Goal: Task Accomplishment & Management: Use online tool/utility

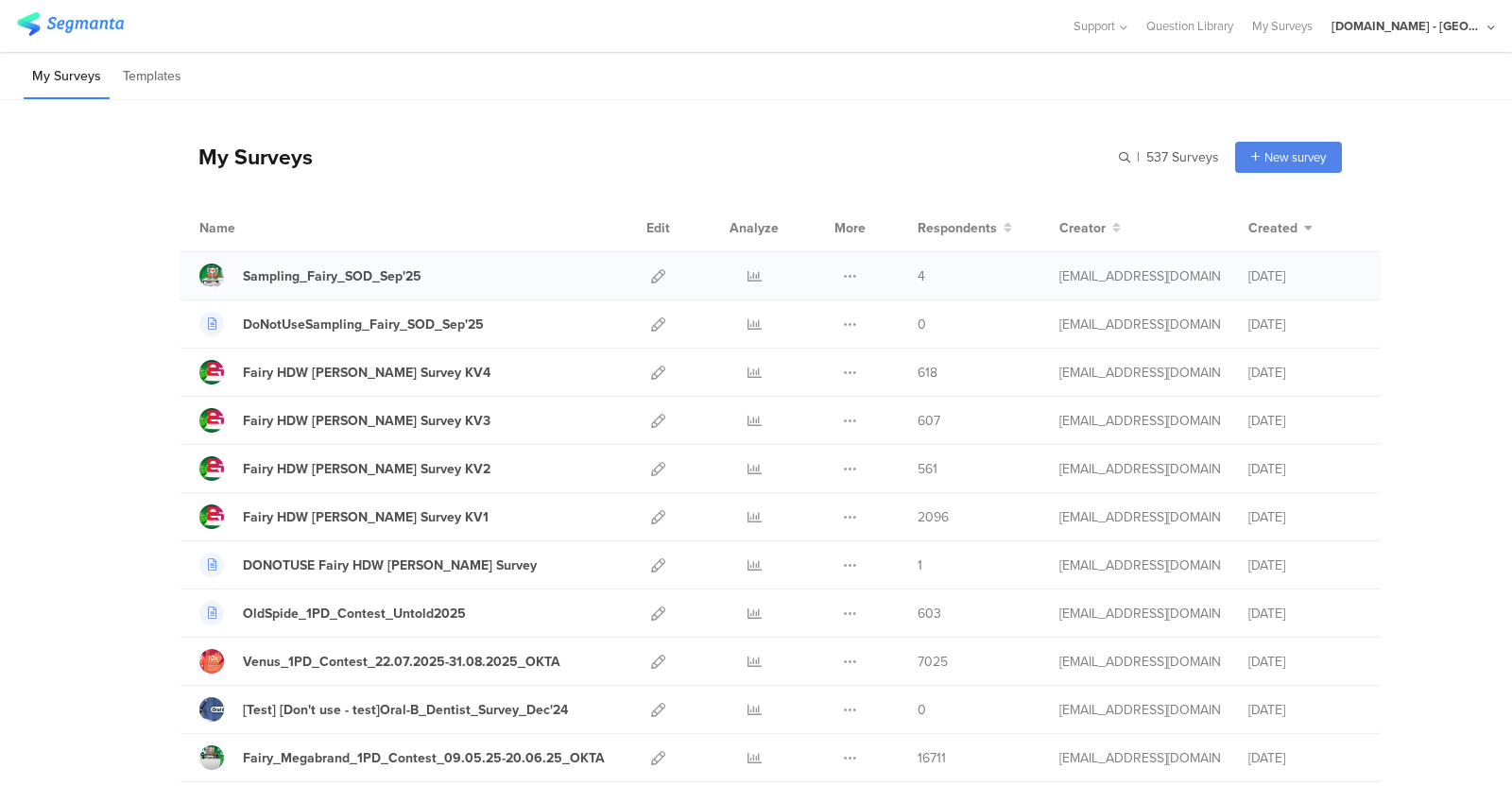
scroll to position [48, 0]
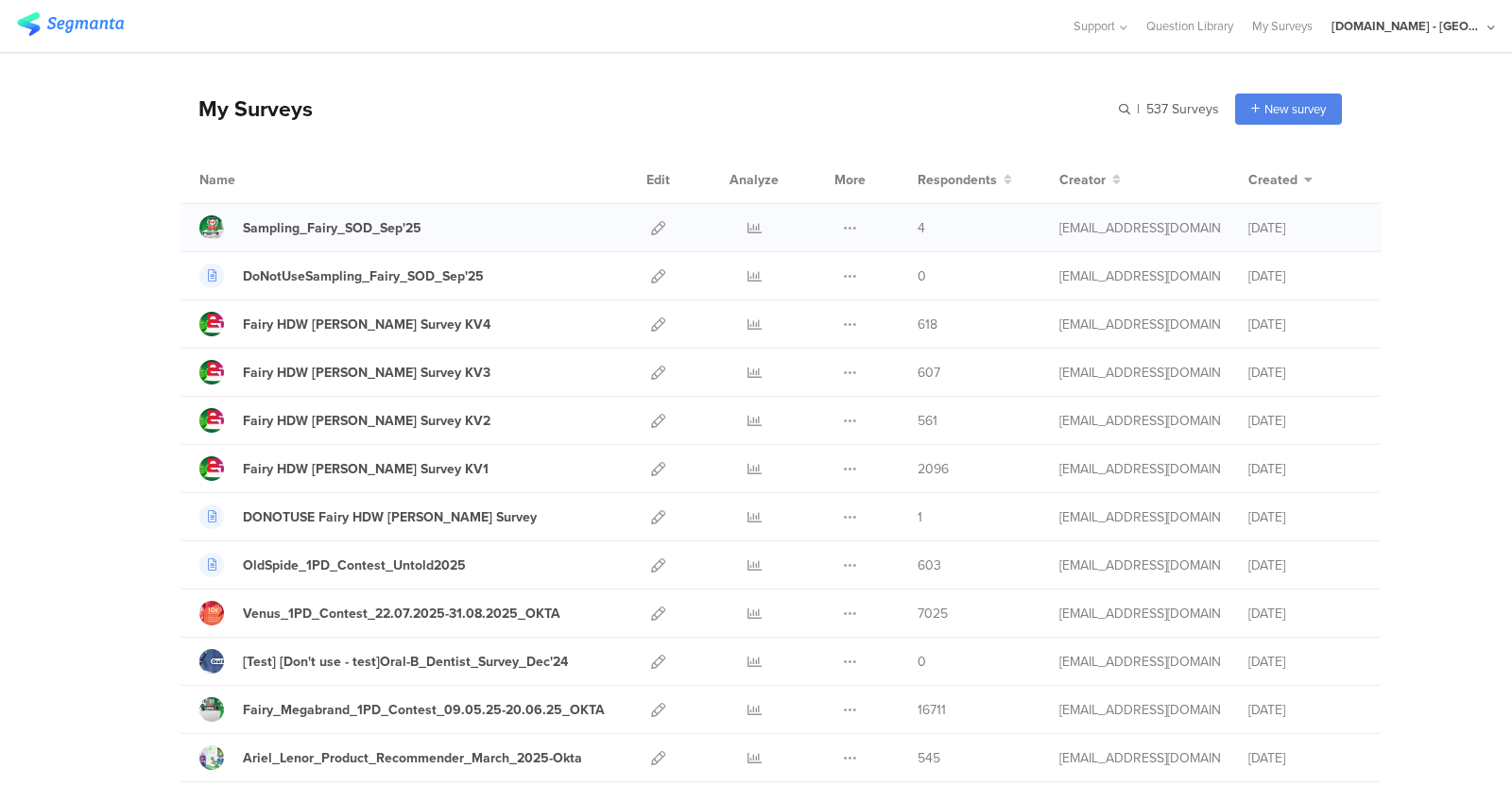
click at [477, 228] on div "Sampling_Fairy_SOD_Sep'25" at bounding box center [404, 227] width 410 height 25
click at [843, 225] on icon at bounding box center [850, 228] width 14 height 14
click at [810, 264] on button "Duplicate" at bounding box center [813, 276] width 104 height 34
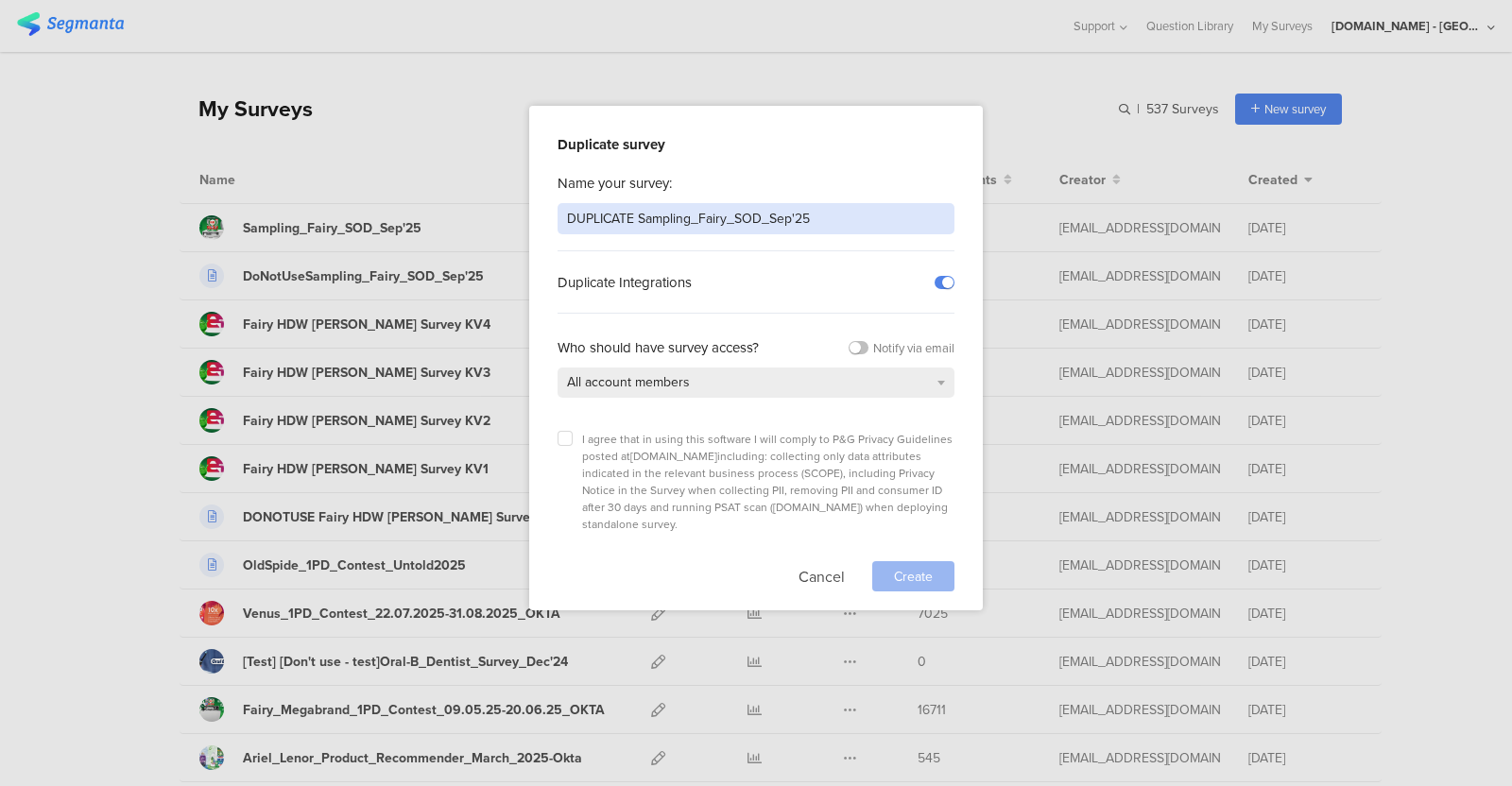
drag, startPoint x: 636, startPoint y: 208, endPoint x: 482, endPoint y: 234, distance: 156.2
click at [482, 234] on div "Duplicate survey Name your survey: DUPLICATE Sampling_Fairy_SOD_Sep'25 Duplicat…" at bounding box center [756, 393] width 1512 height 786
click at [761, 203] on input "Sampling_Fairy_SOD_Sep'25" at bounding box center [756, 218] width 397 height 31
paste input "ROU_383_HTA_Sampling_Multibrand"
type input "ROU_383_HTA_Sampling_Multibrand_Sep'25"
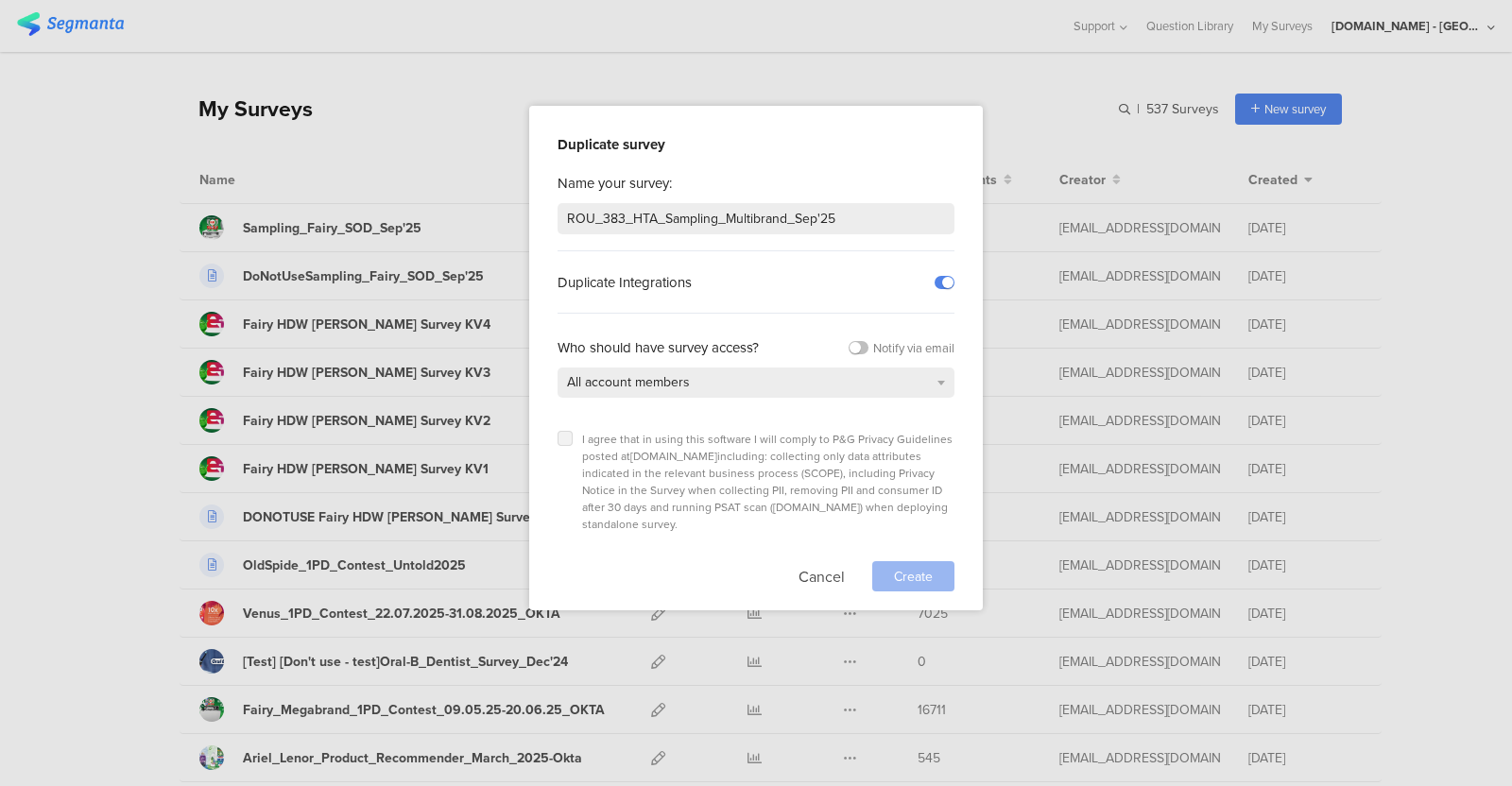
click at [564, 436] on icon at bounding box center [566, 439] width 8 height 8
click at [0, 0] on input "checkbox" at bounding box center [0, 0] width 0 height 0
click at [929, 568] on span "Create" at bounding box center [913, 578] width 39 height 20
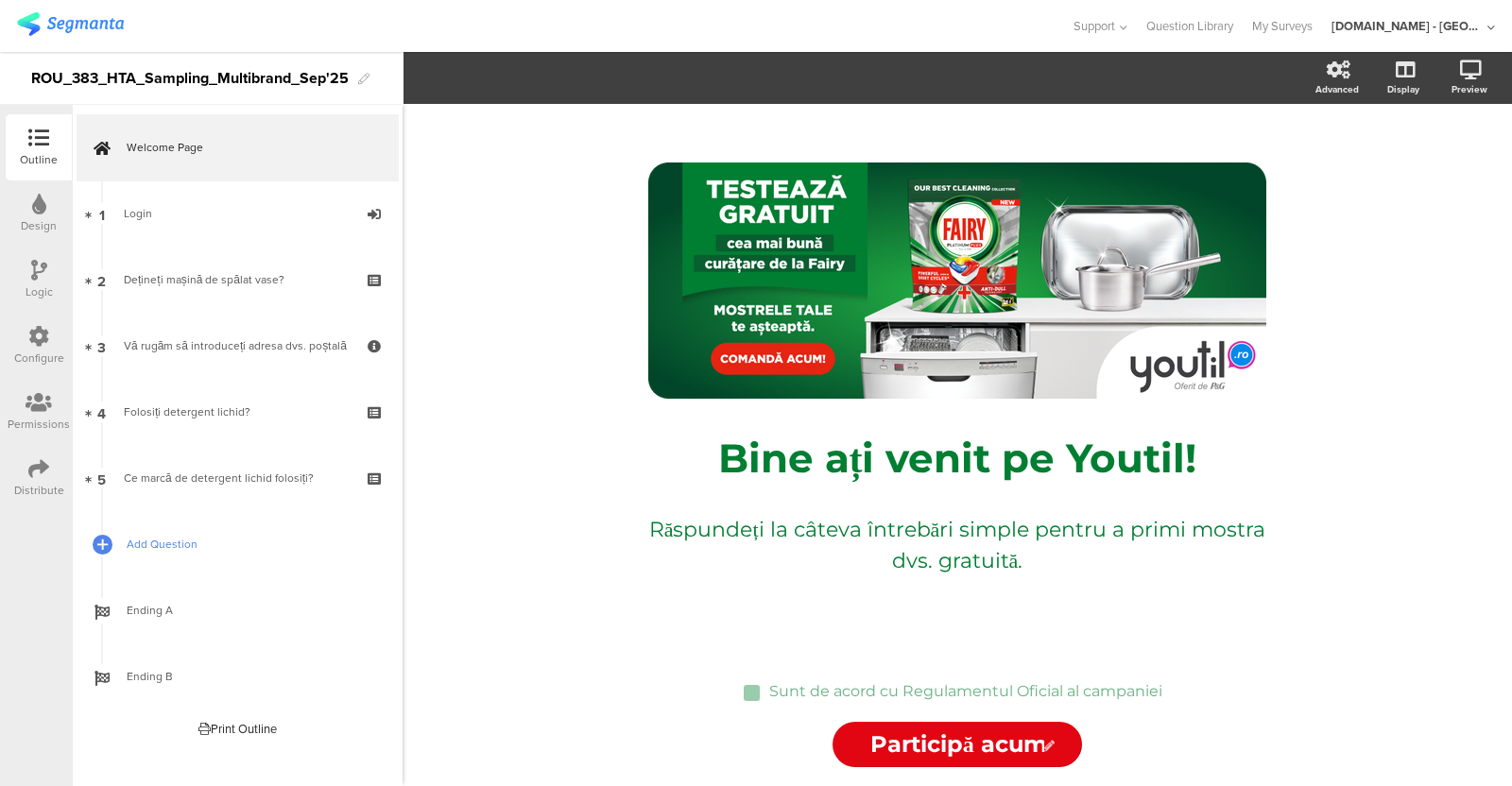
click at [175, 549] on span "Add Question" at bounding box center [247, 544] width 242 height 19
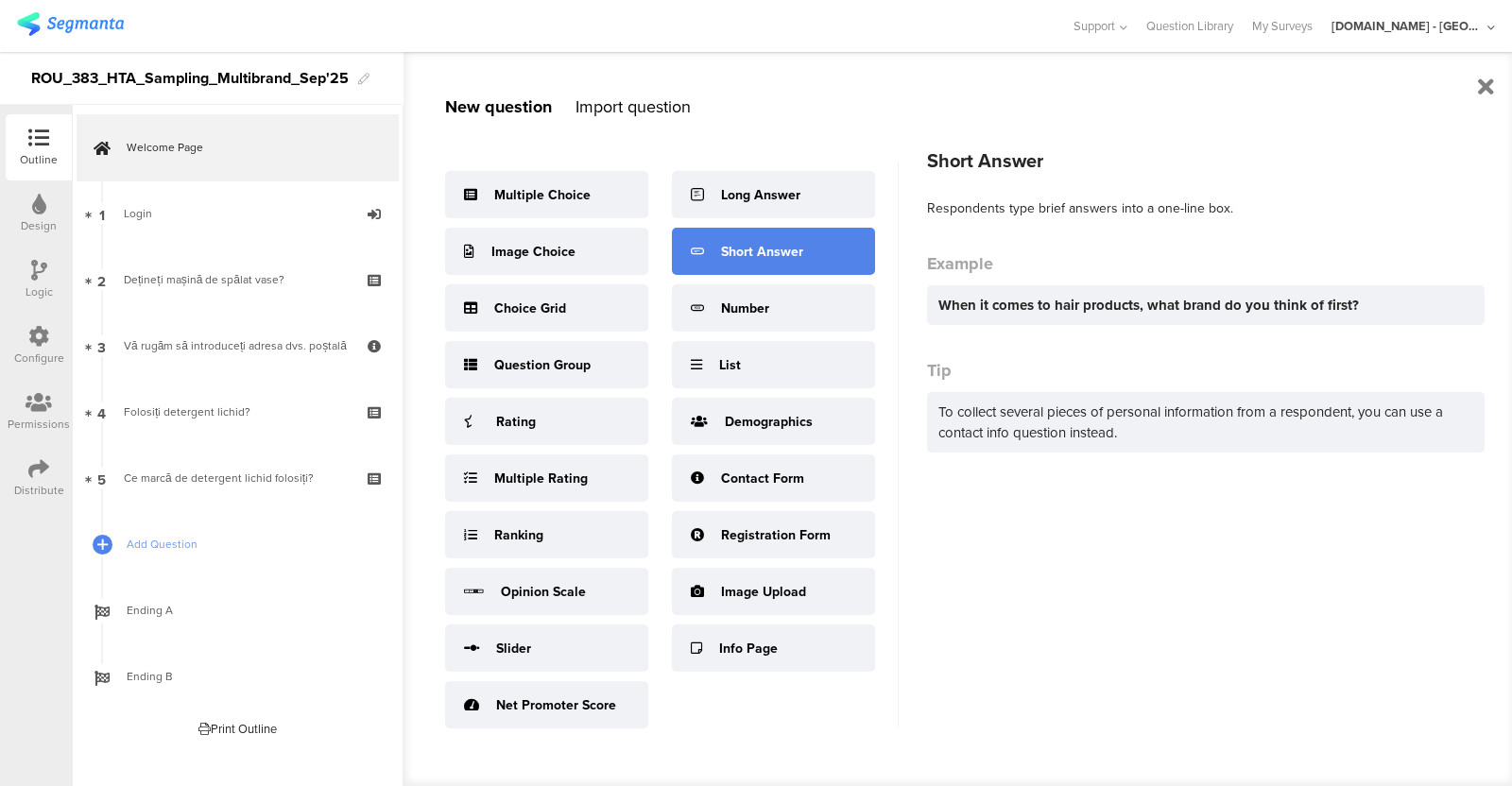
click at [787, 243] on div "Short Answer" at bounding box center [762, 252] width 82 height 20
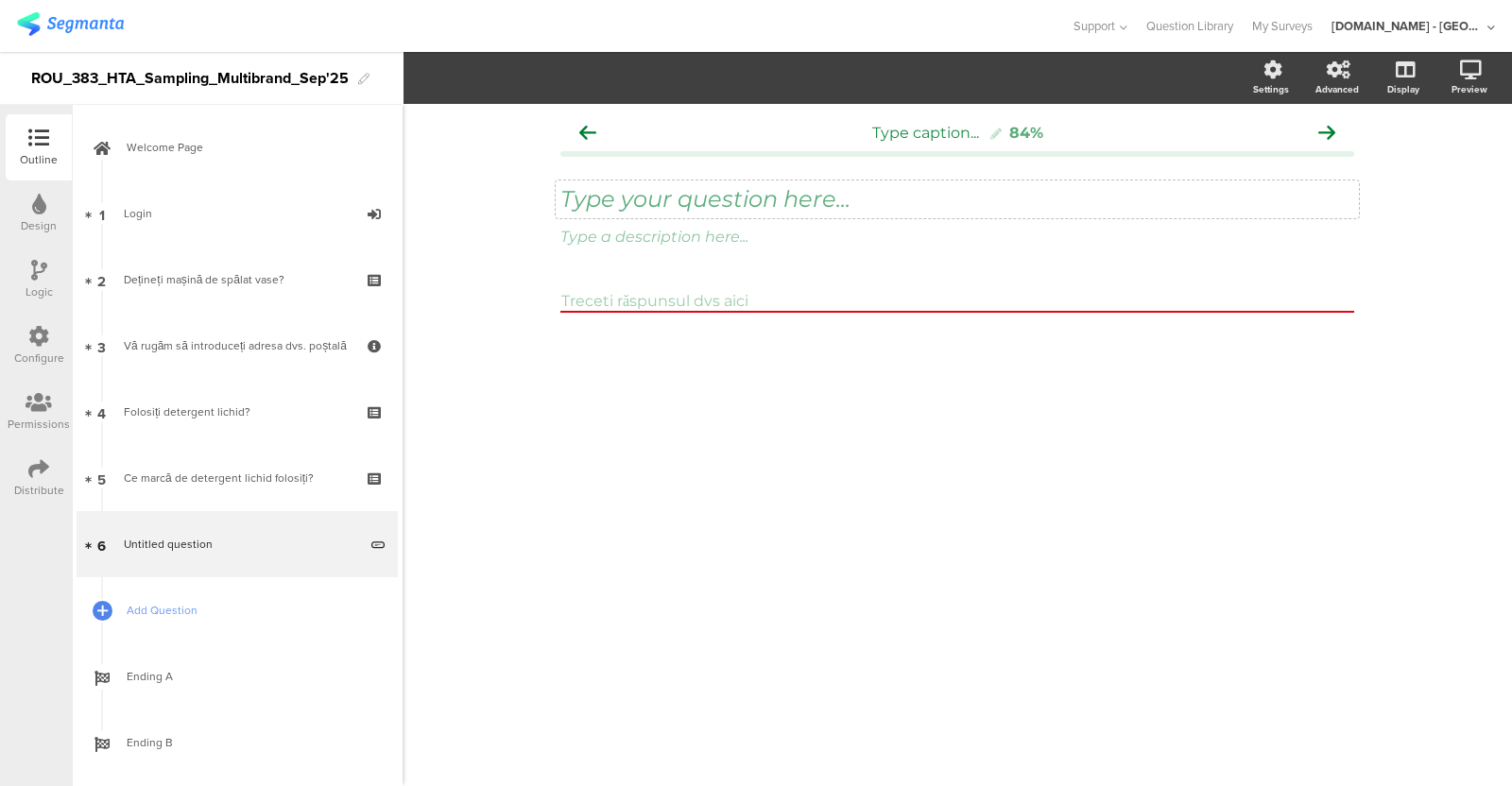
click at [595, 198] on div "Type your question here..." at bounding box center [957, 199] width 804 height 38
click at [1209, 224] on icon at bounding box center [1359, 222] width 10 height 11
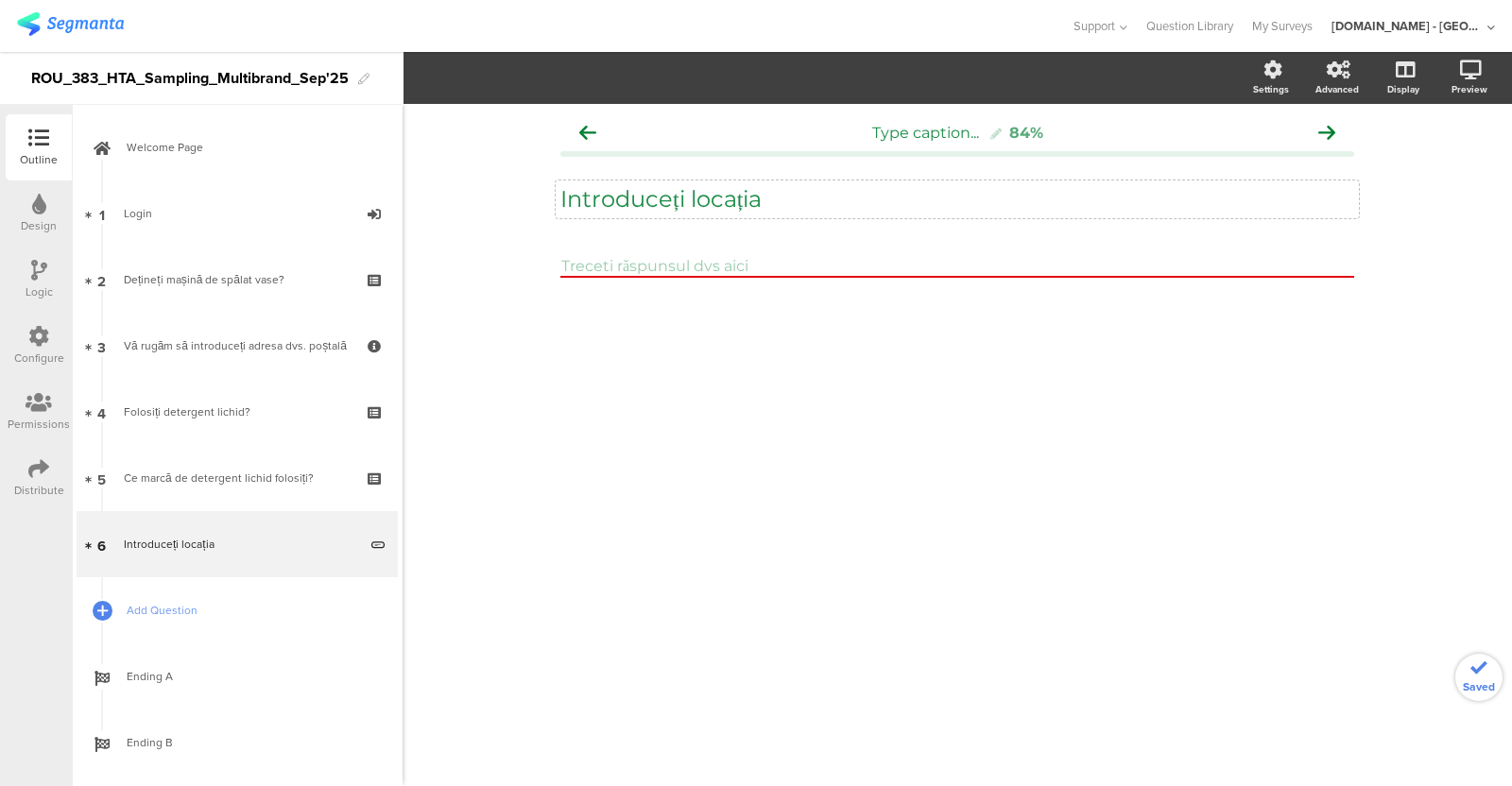
click at [1062, 245] on div "Type caption... 84% Introduceți locația Introduceți locația" at bounding box center [957, 228] width 794 height 230
click at [1045, 263] on input "text" at bounding box center [957, 267] width 794 height 22
click at [204, 621] on link "Add Question" at bounding box center [237, 610] width 321 height 66
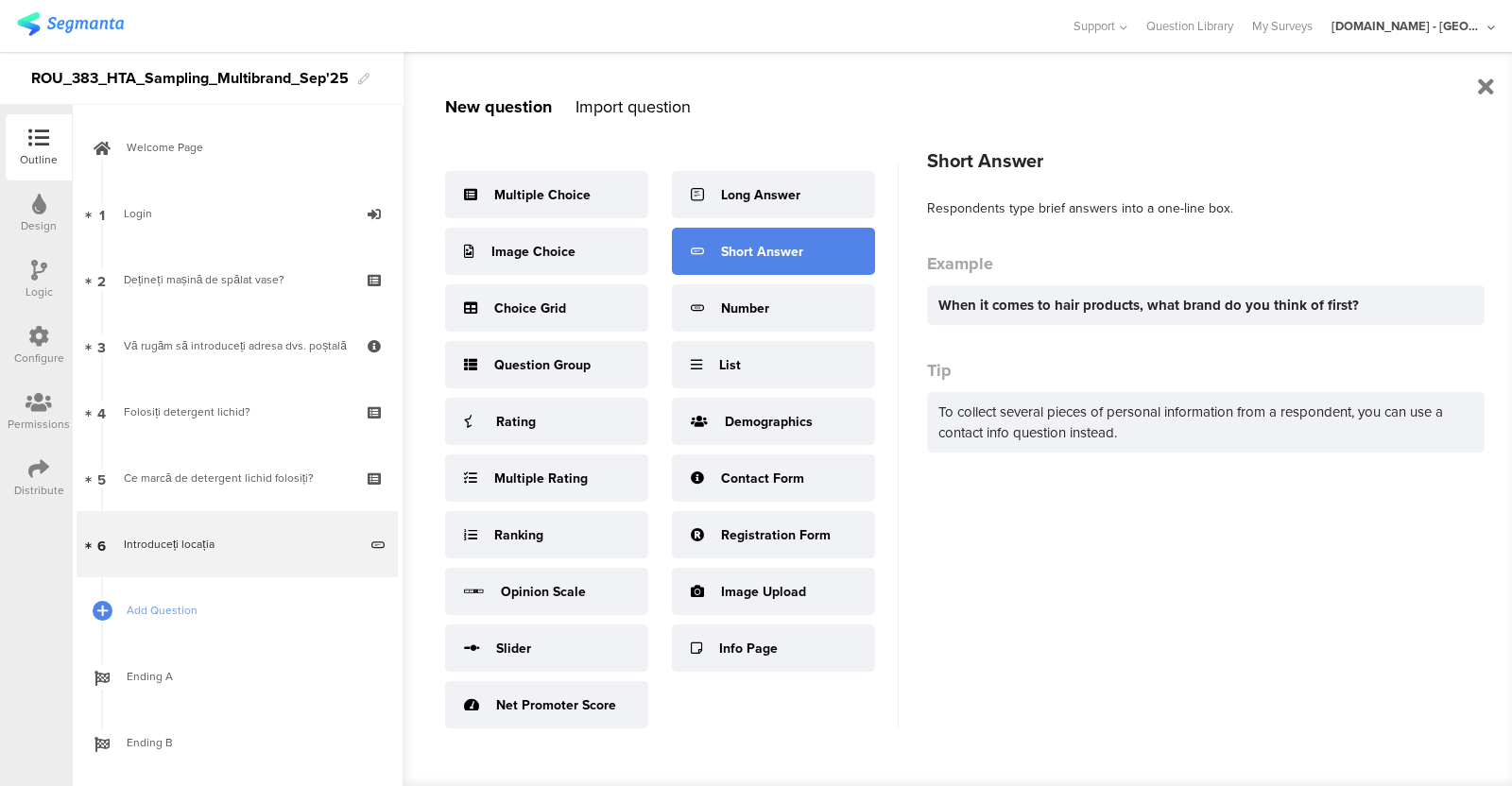
click at [756, 250] on div "Short Answer" at bounding box center [762, 252] width 82 height 20
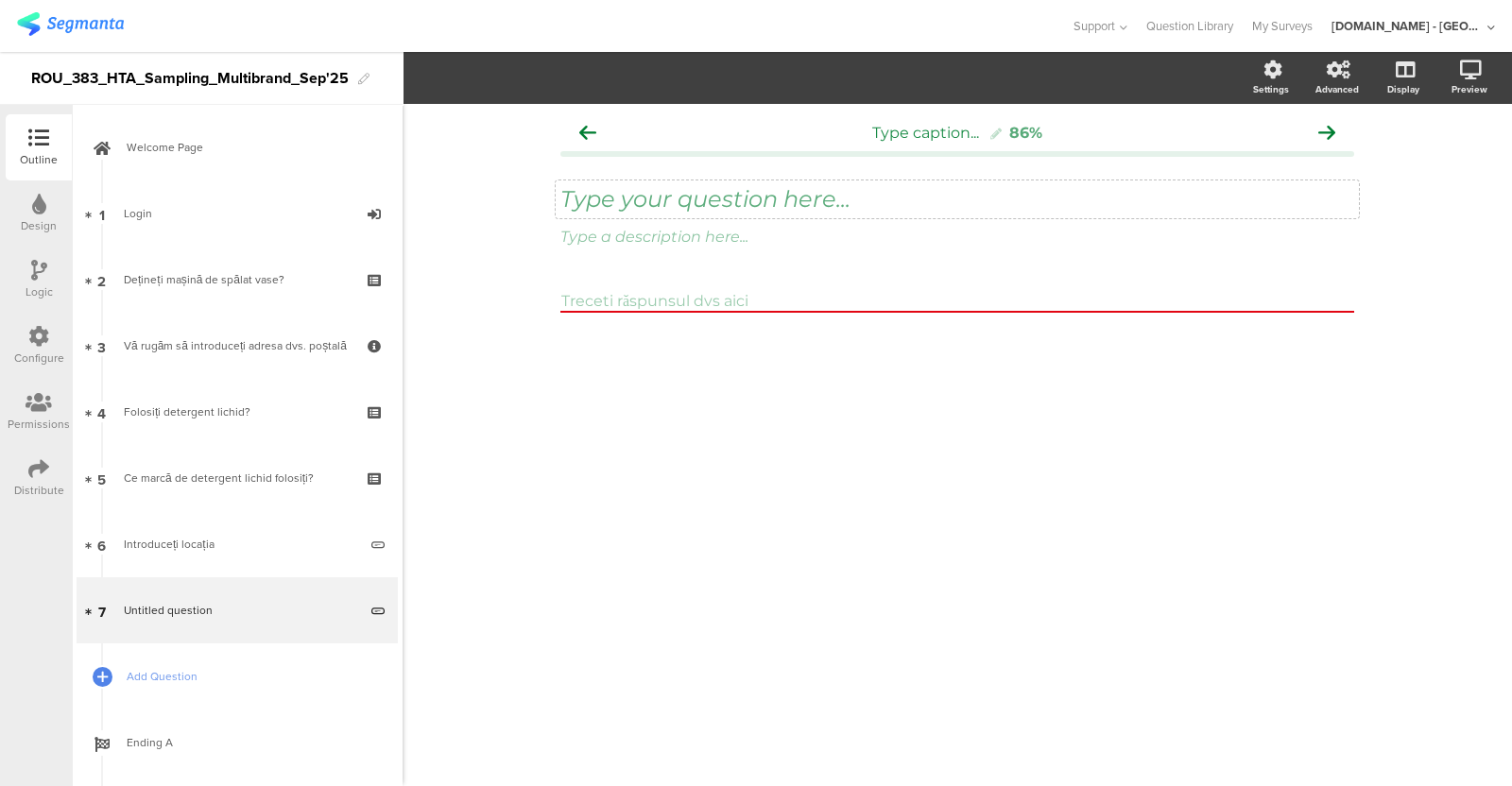
click at [706, 200] on div "Type your question here..." at bounding box center [957, 199] width 804 height 38
click at [192, 627] on span "Add Question" at bounding box center [247, 676] width 242 height 19
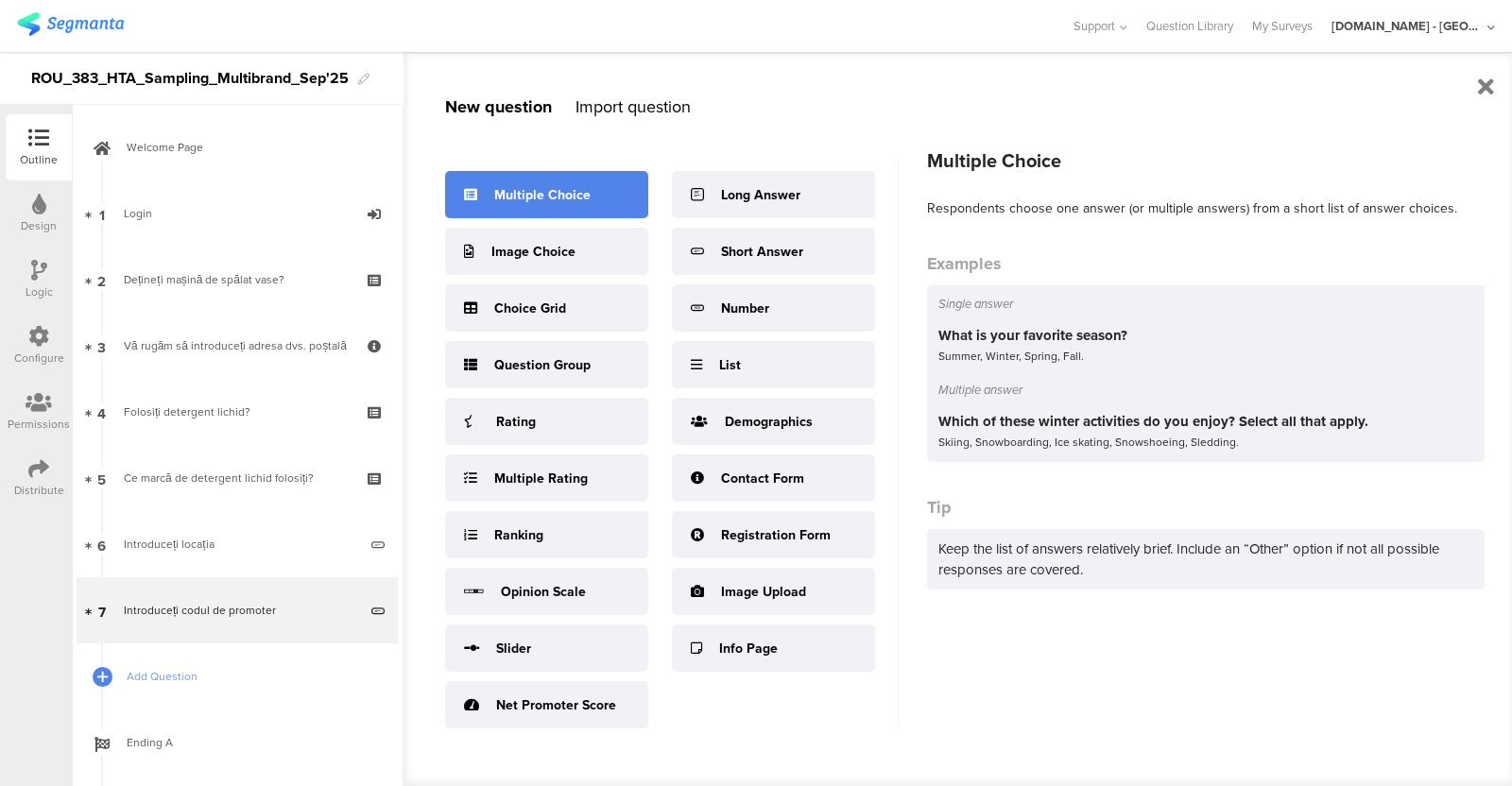
click at [563, 218] on div "Multiple Choice" at bounding box center [547, 195] width 203 height 47
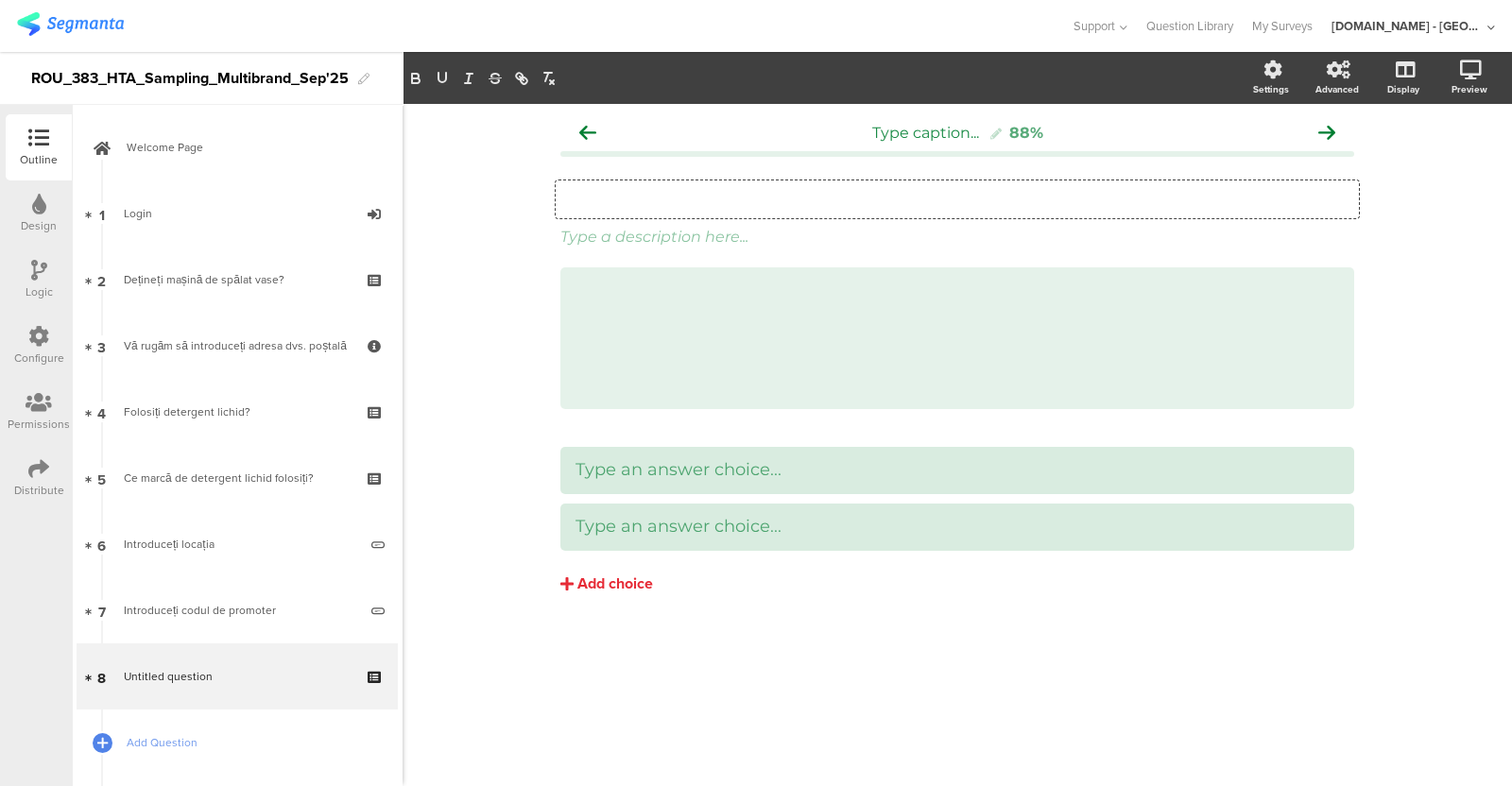
click at [633, 199] on div "Type your question here..." at bounding box center [957, 199] width 804 height 38
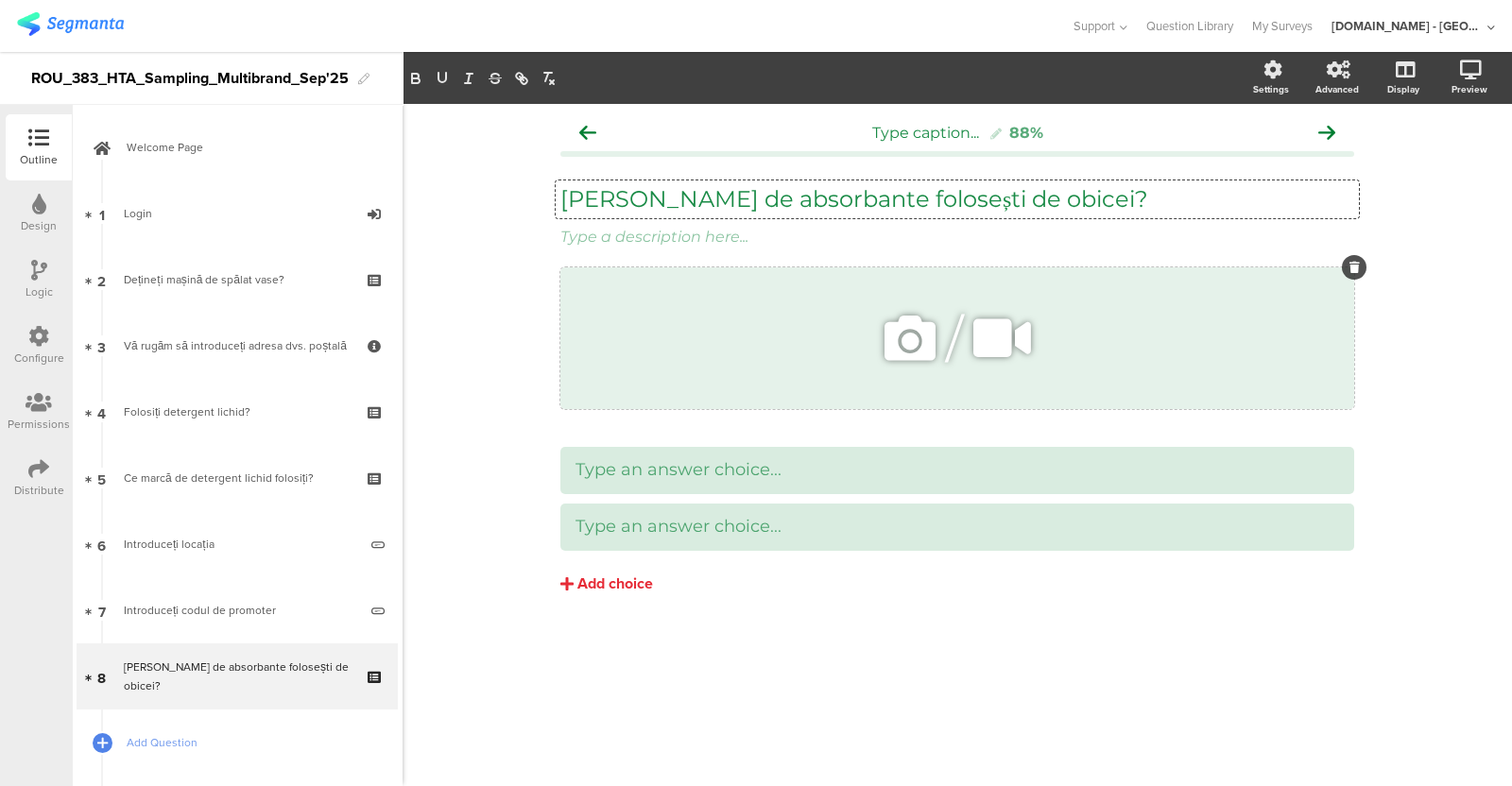
click at [1209, 266] on div at bounding box center [1354, 267] width 25 height 25
click at [1209, 267] on icon at bounding box center [1354, 267] width 10 height 11
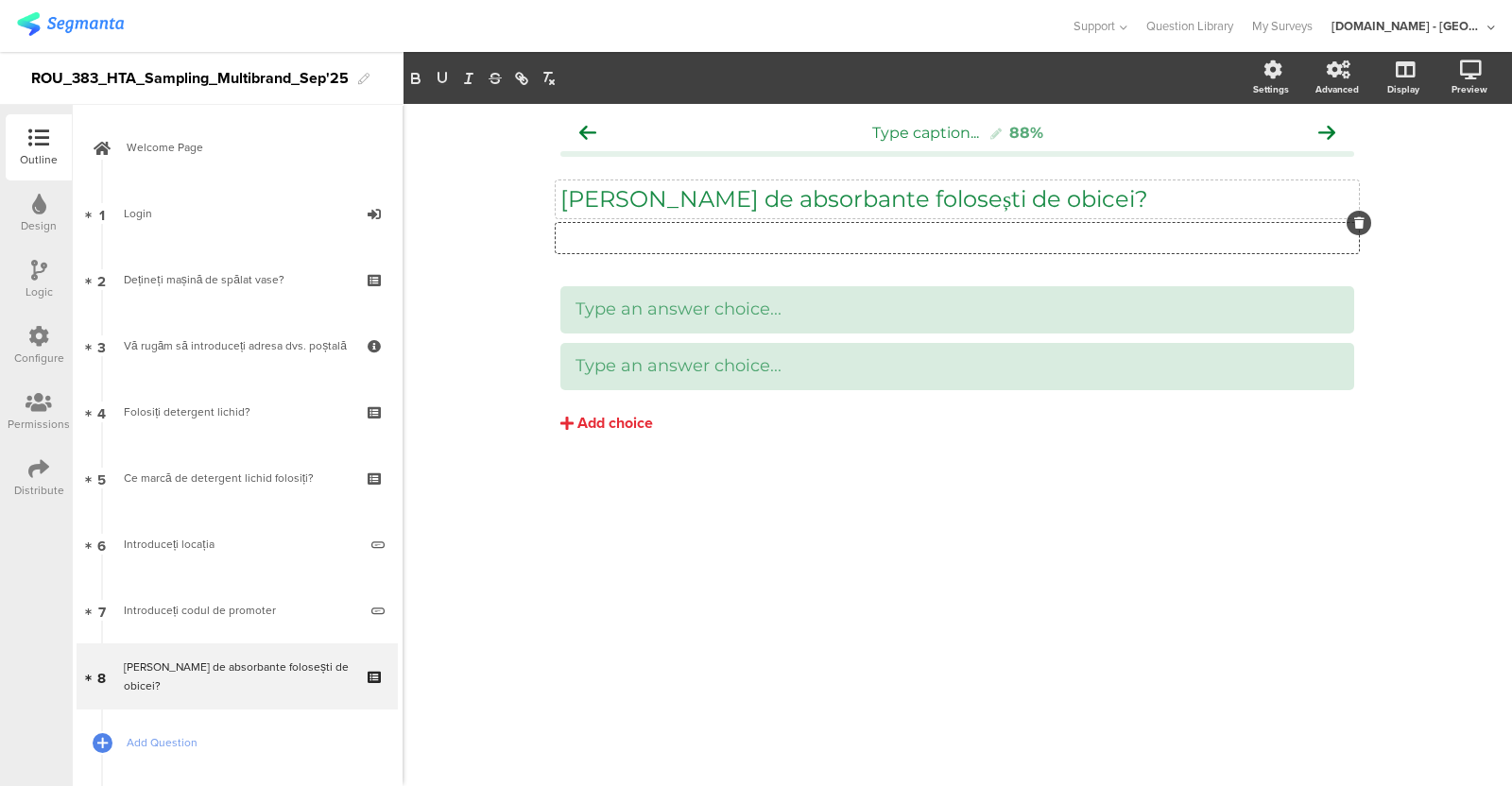
click at [1209, 224] on icon at bounding box center [1359, 222] width 10 height 11
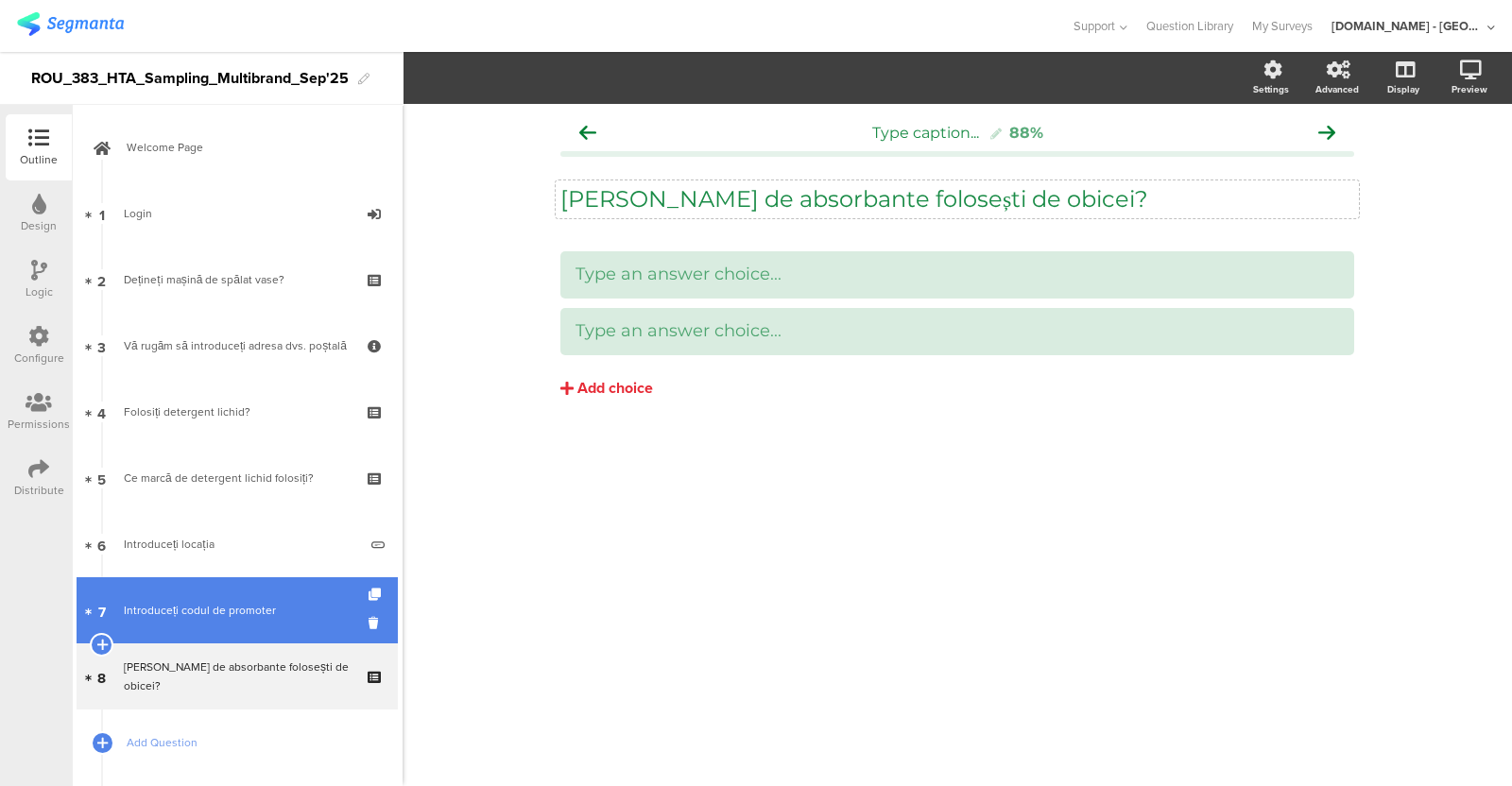
click at [210, 610] on div "Introduceți codul de promoter" at bounding box center [240, 610] width 233 height 19
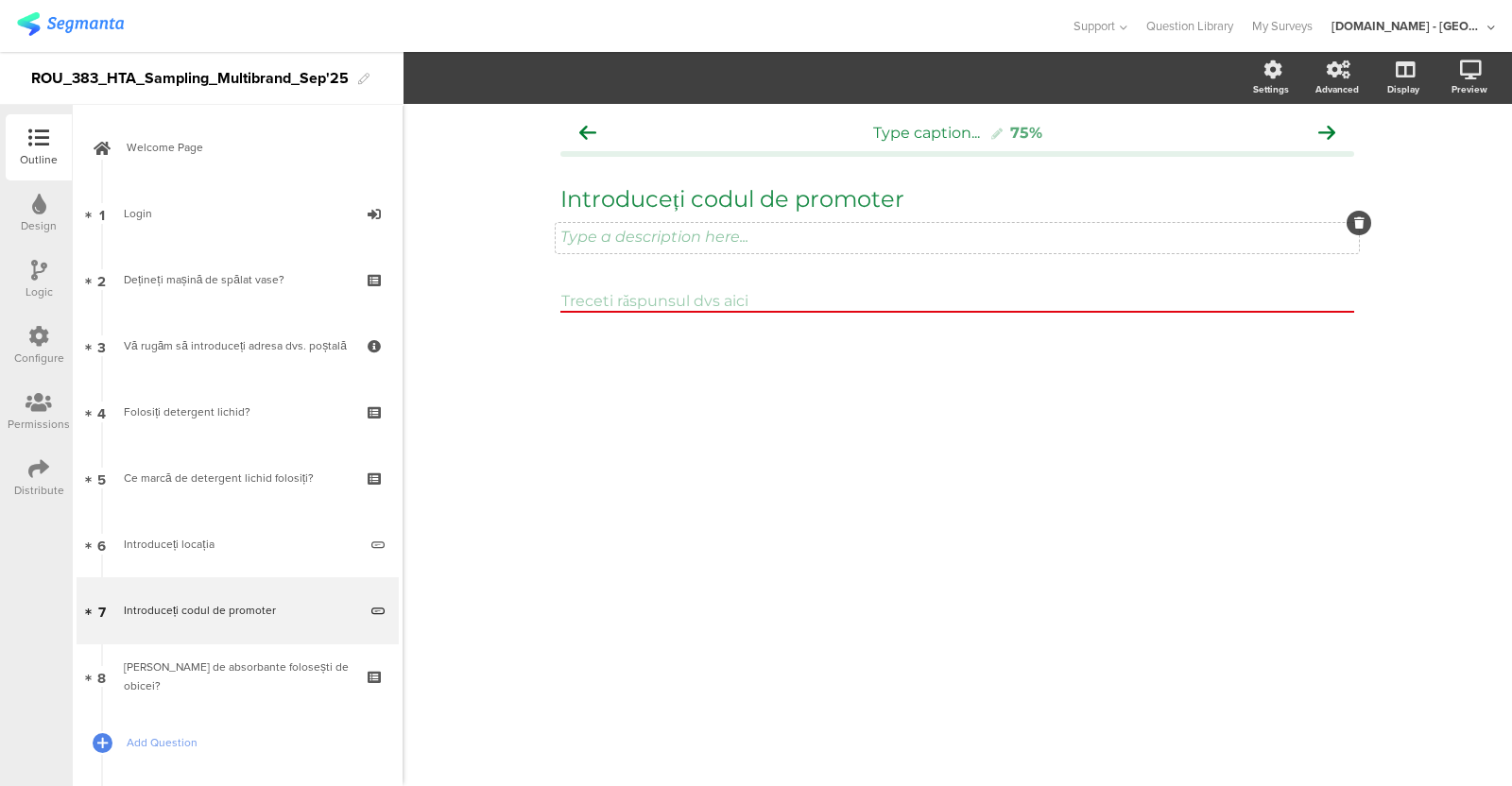
click at [1209, 224] on icon at bounding box center [1359, 222] width 10 height 11
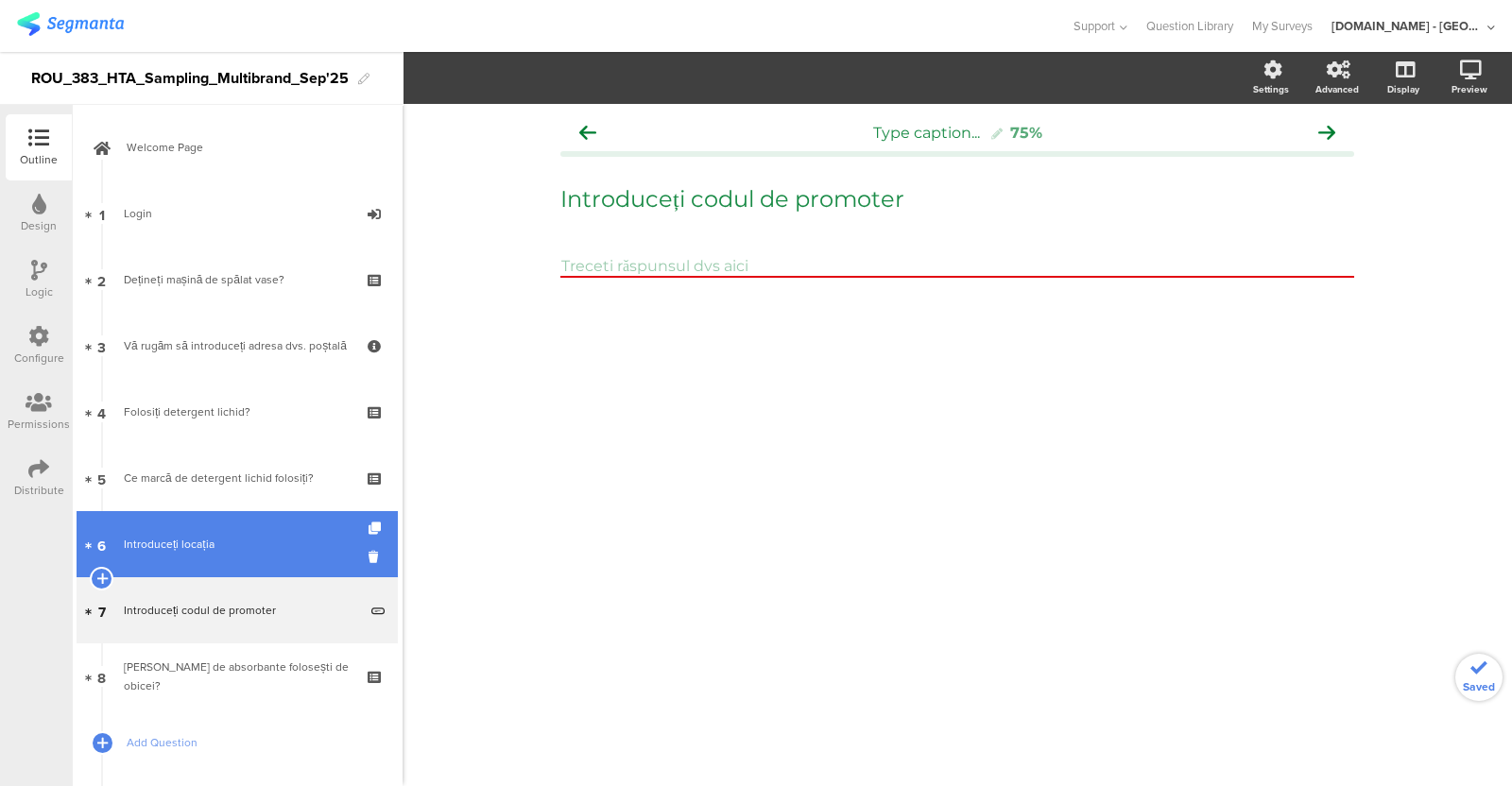
click at [189, 537] on div "Introduceți locația" at bounding box center [240, 544] width 233 height 19
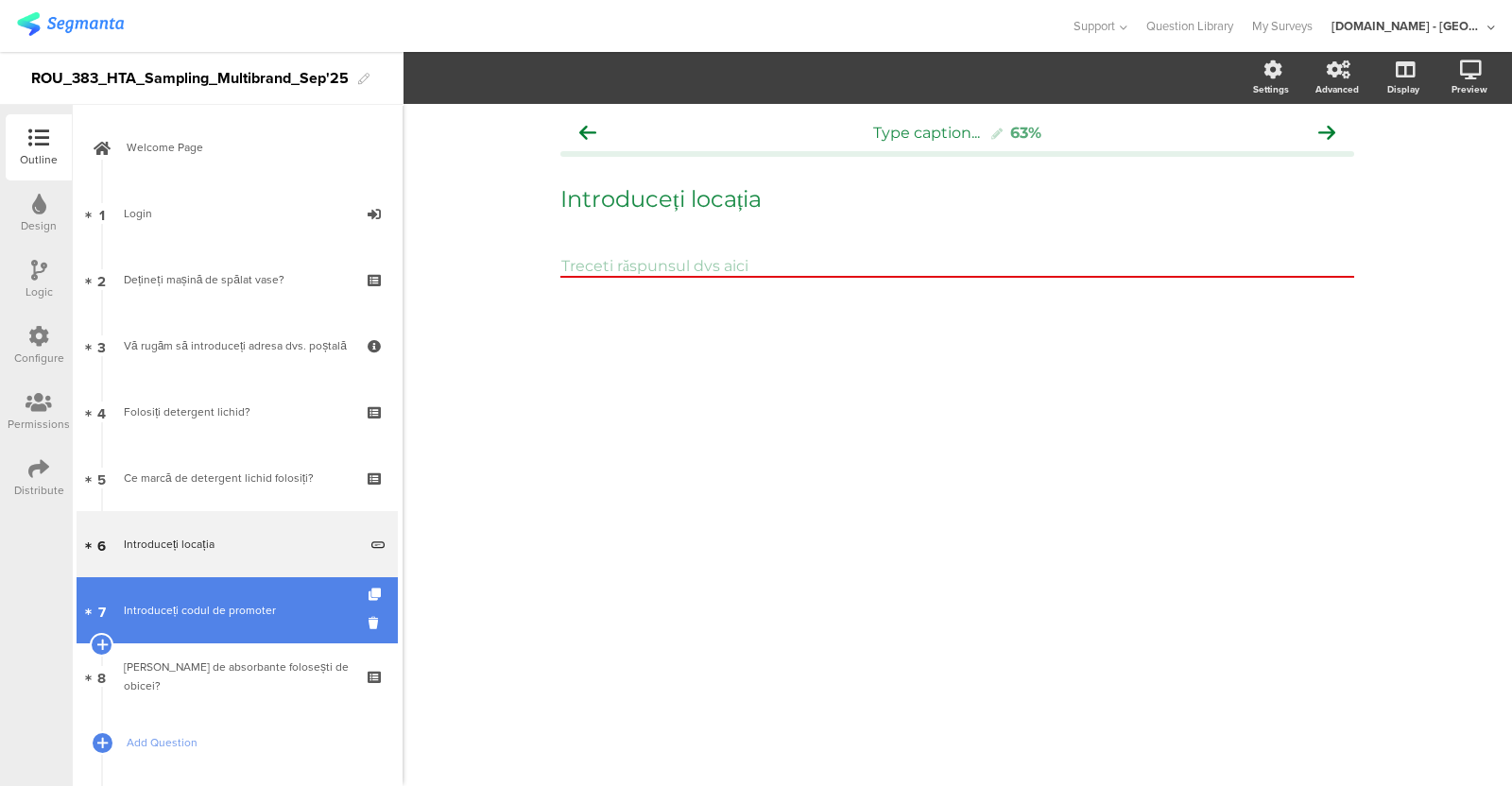
click at [237, 601] on div "Introduceți codul de promoter" at bounding box center [240, 610] width 233 height 19
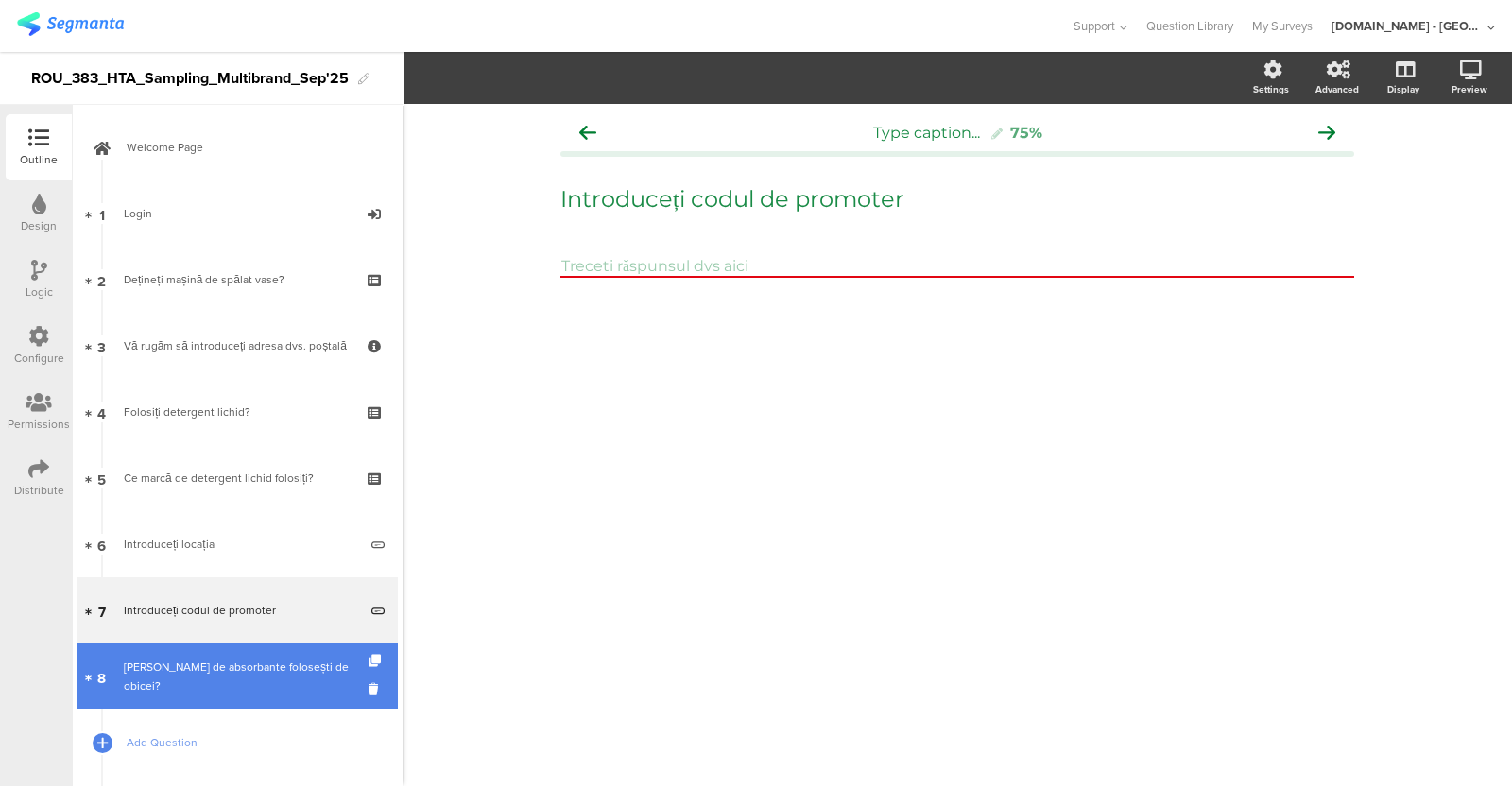
click at [222, 627] on div "Ce marcă de absorbante folosești de obicei?" at bounding box center [236, 677] width 225 height 38
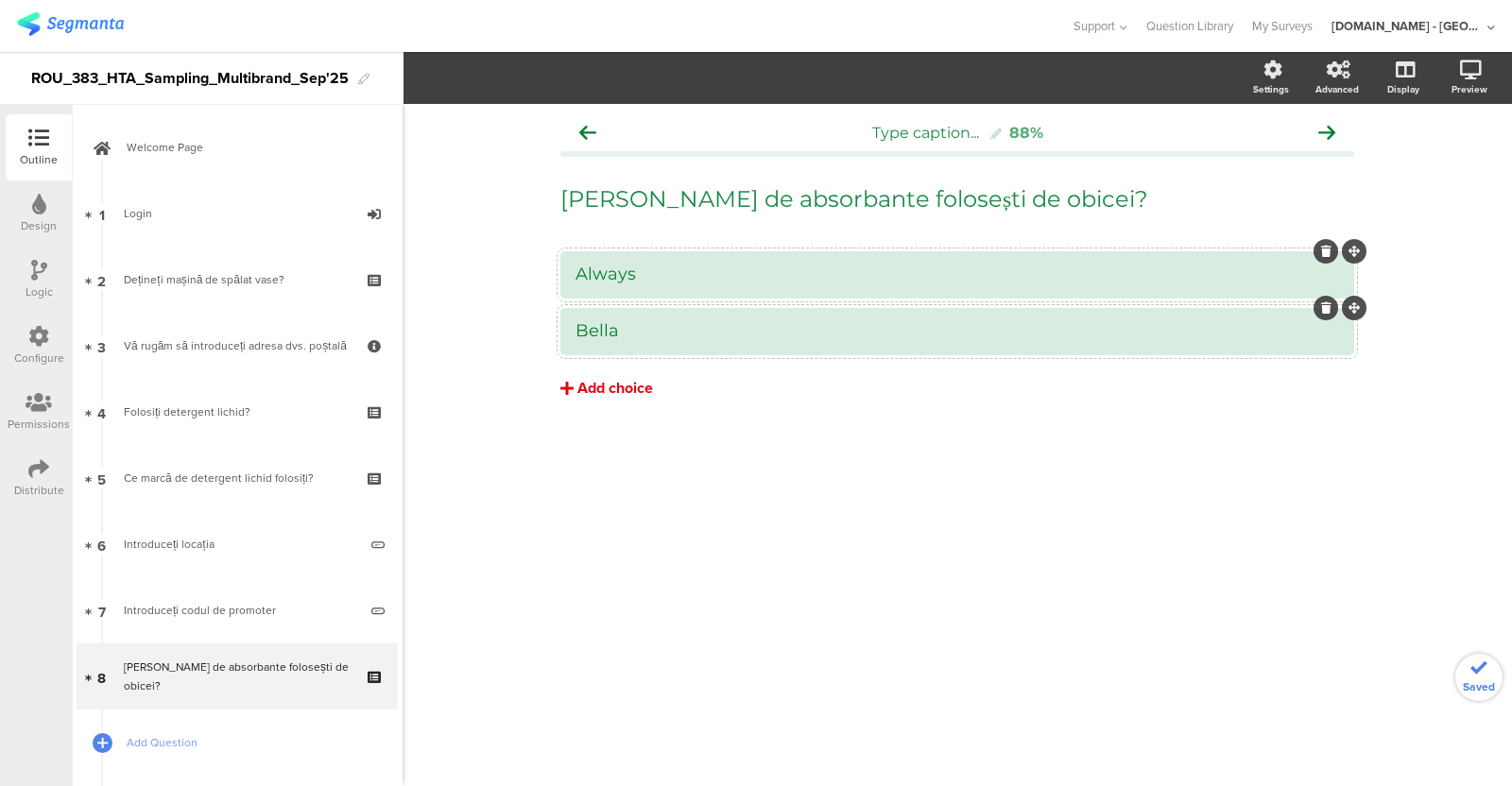
click at [614, 379] on div "Add choice" at bounding box center [615, 389] width 76 height 20
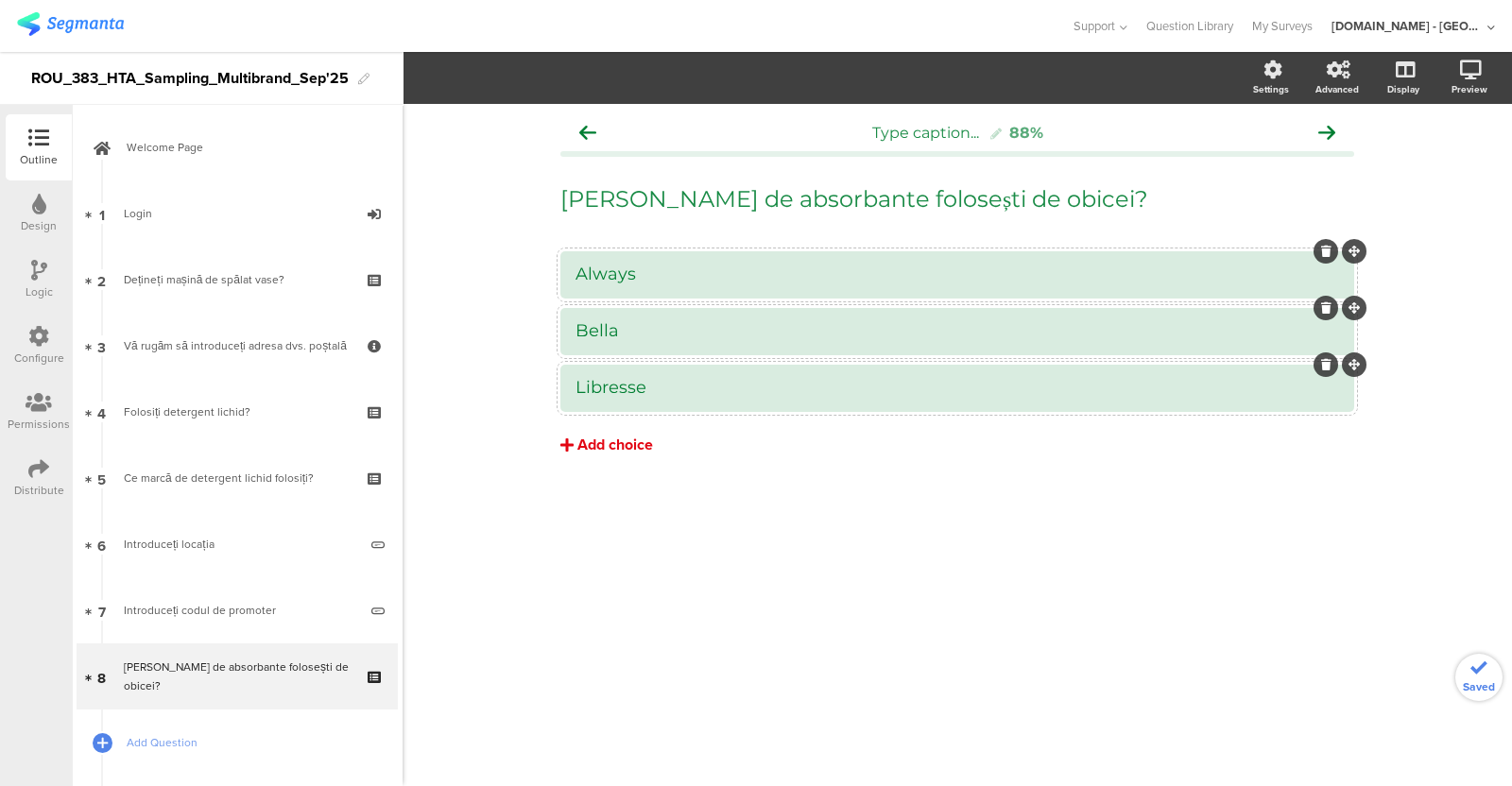
click at [593, 442] on div "Add choice" at bounding box center [615, 446] width 76 height 20
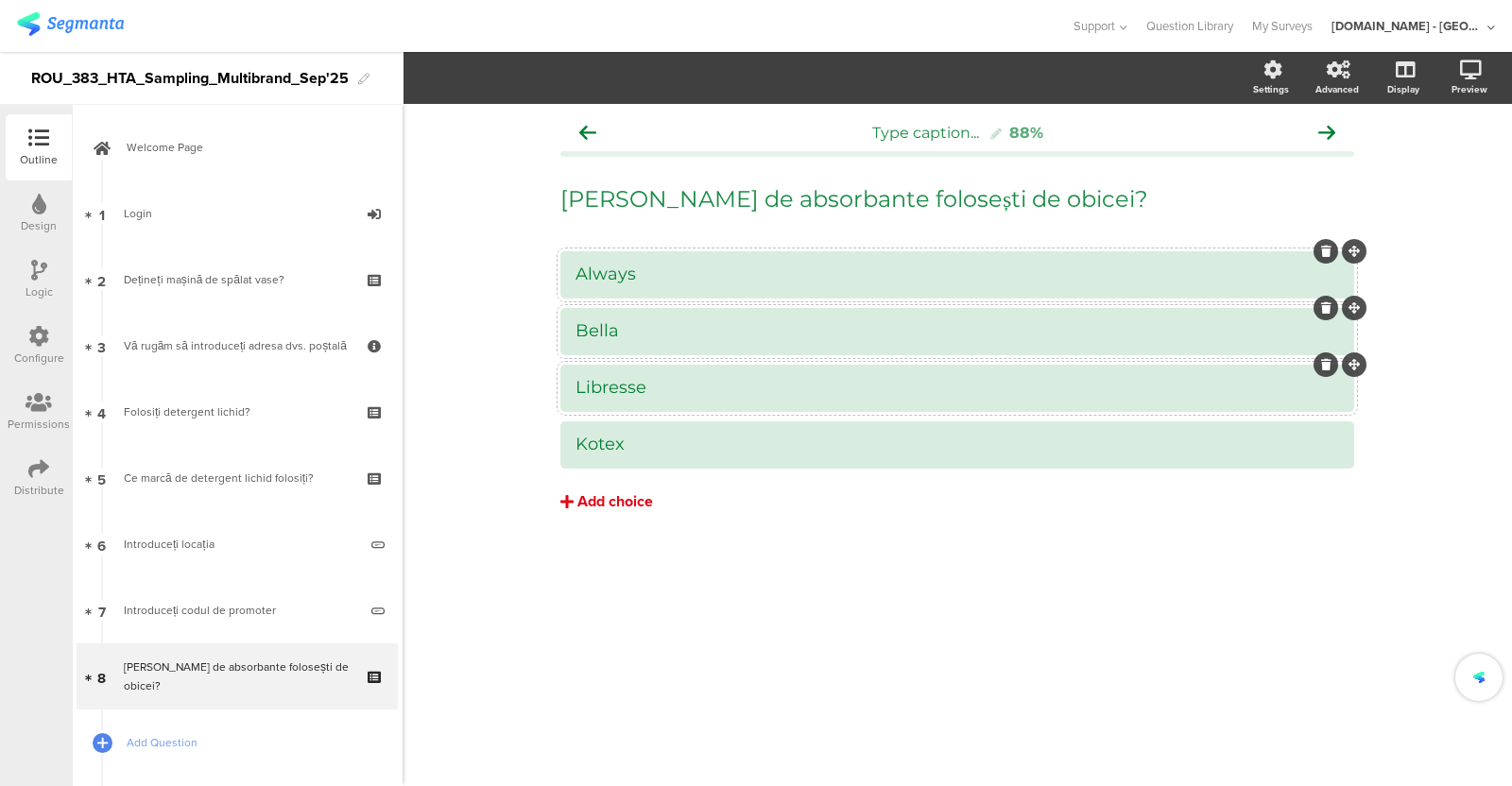
click at [595, 513] on div "Add choice" at bounding box center [615, 503] width 76 height 20
click at [594, 503] on div "Add choice" at bounding box center [615, 503] width 76 height 20
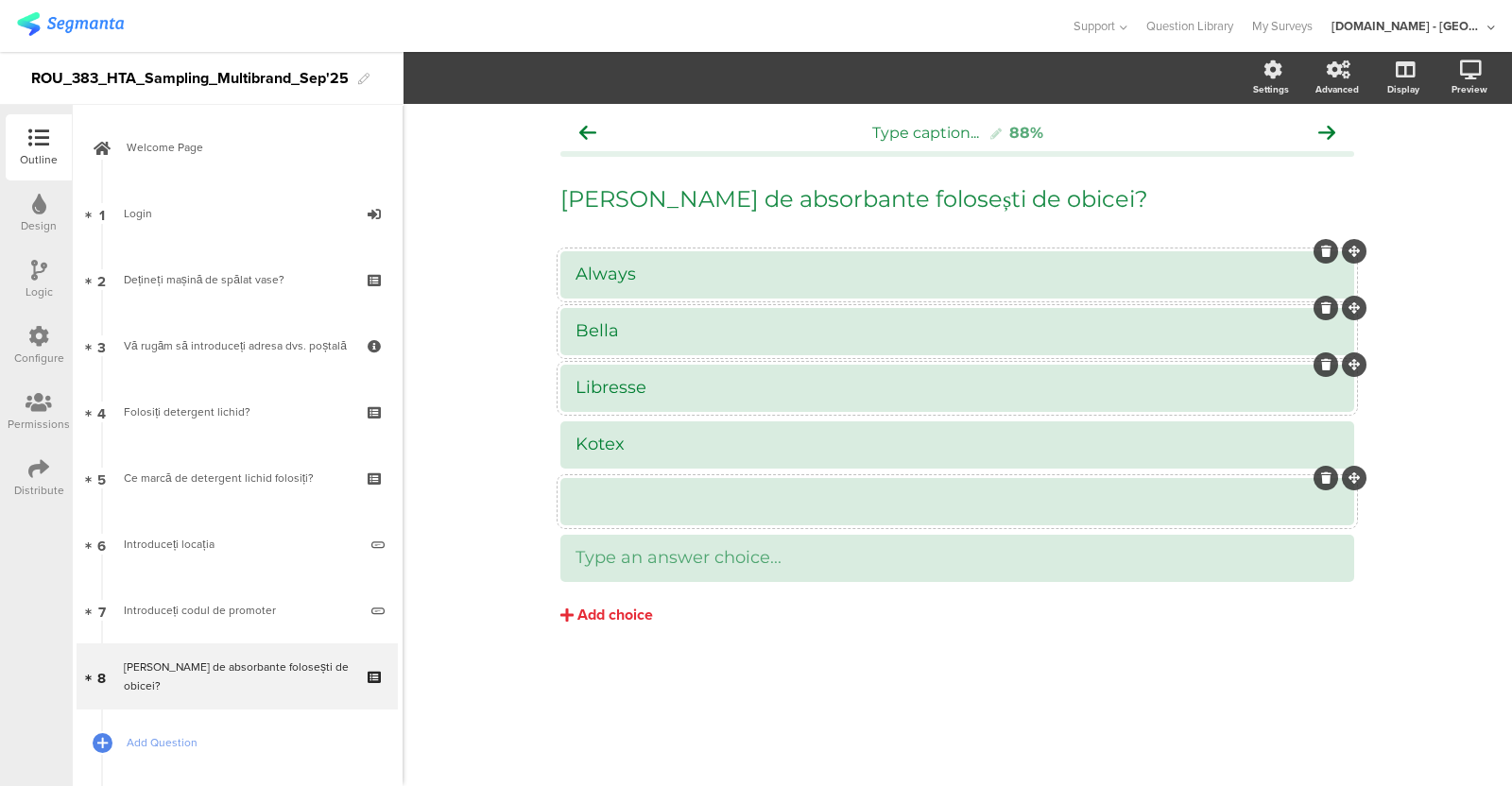
click at [600, 505] on div at bounding box center [957, 502] width 764 height 22
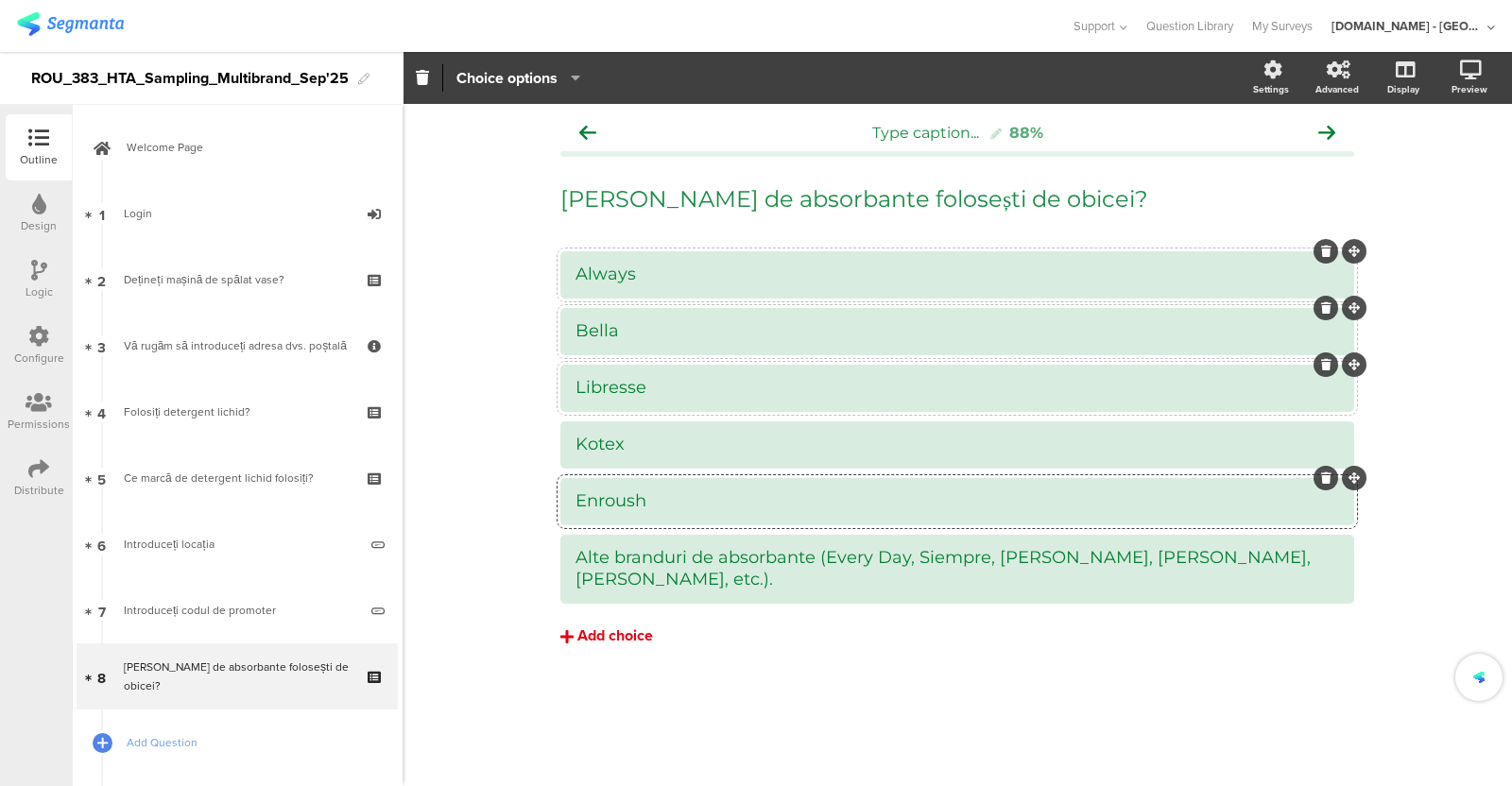
click at [606, 626] on div "Add choice" at bounding box center [615, 636] width 76 height 20
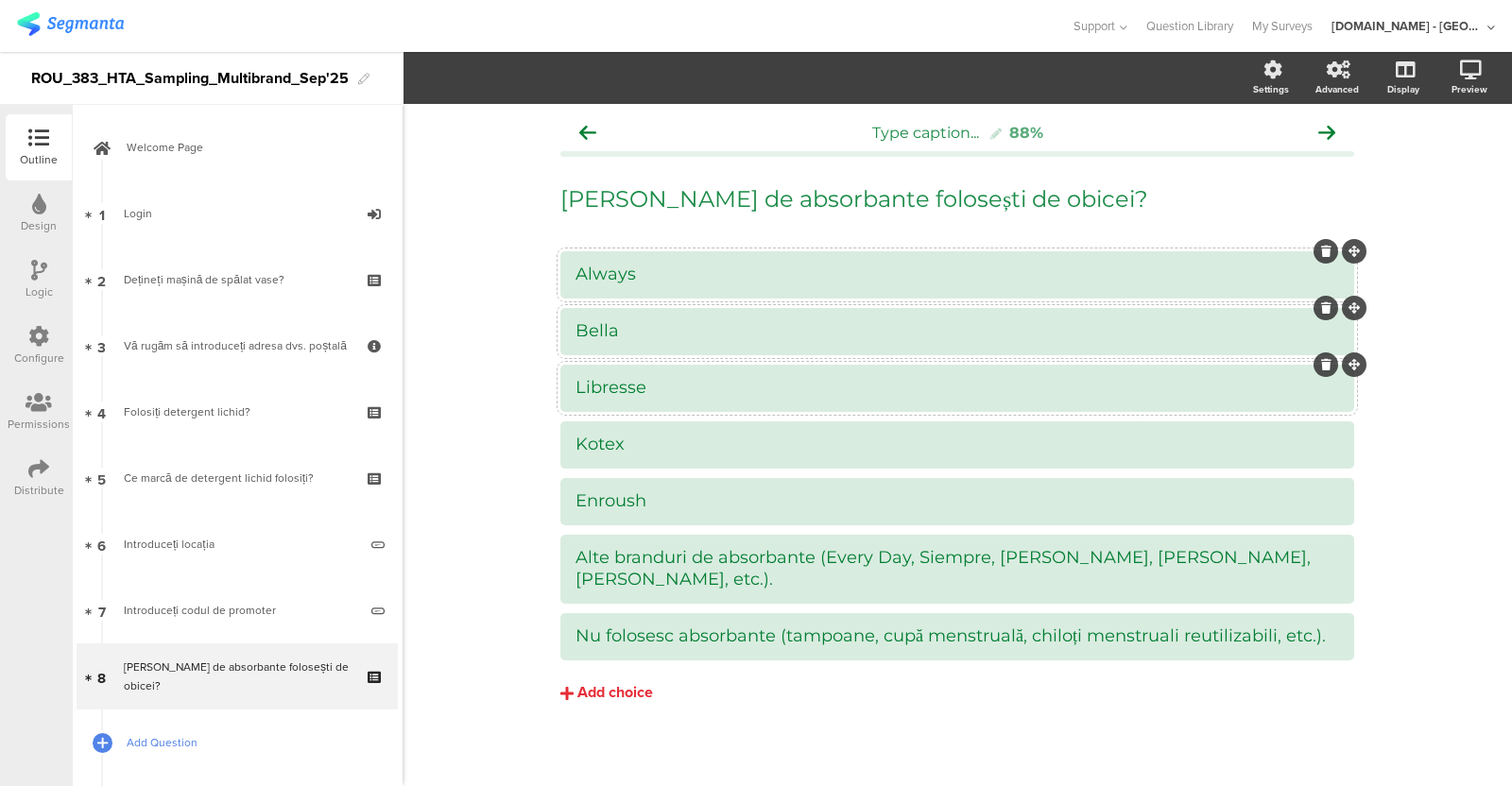
click at [160, 627] on span "Add Question" at bounding box center [247, 742] width 242 height 19
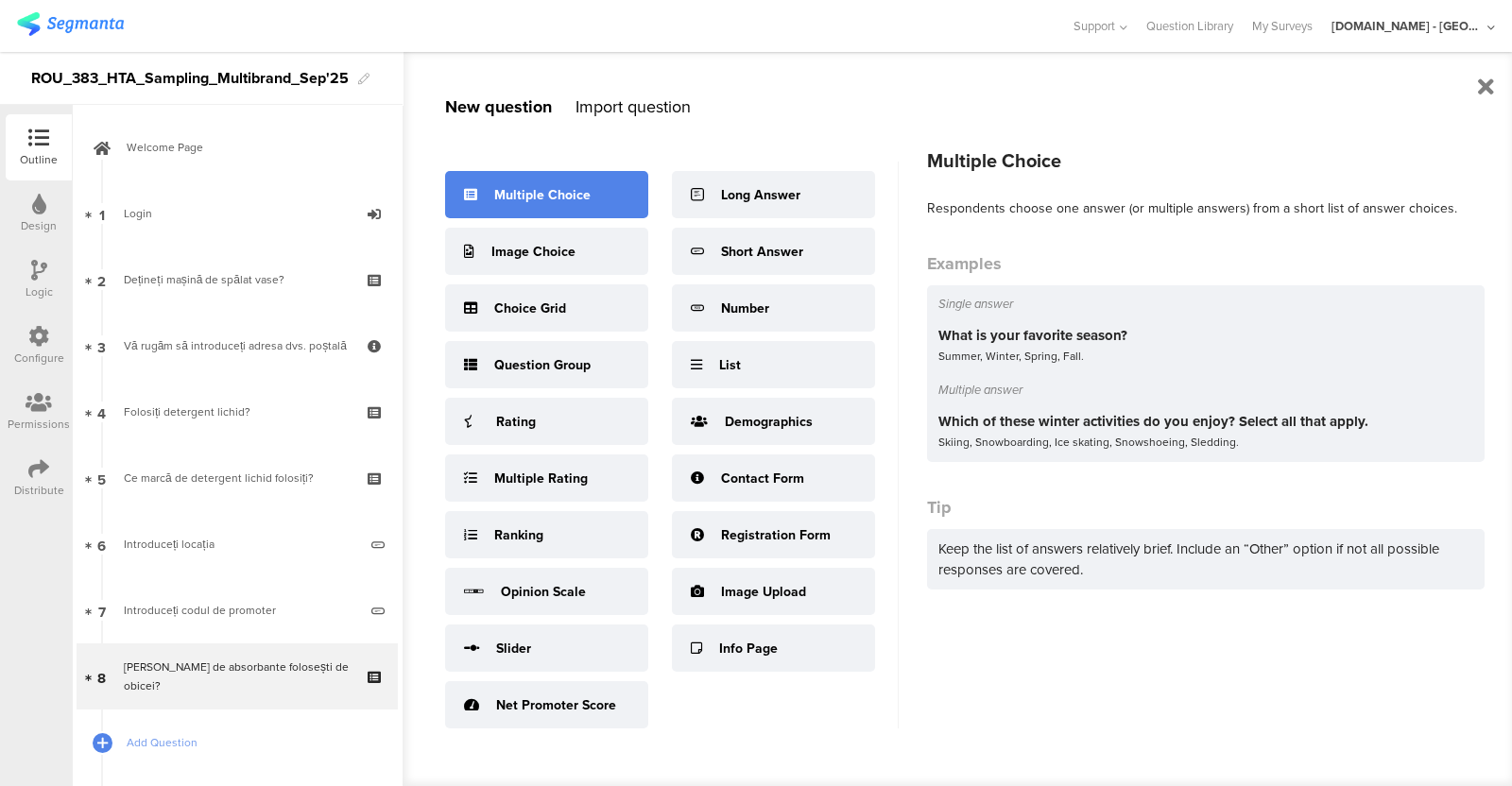
click at [613, 192] on div "Multiple Choice" at bounding box center [547, 195] width 203 height 47
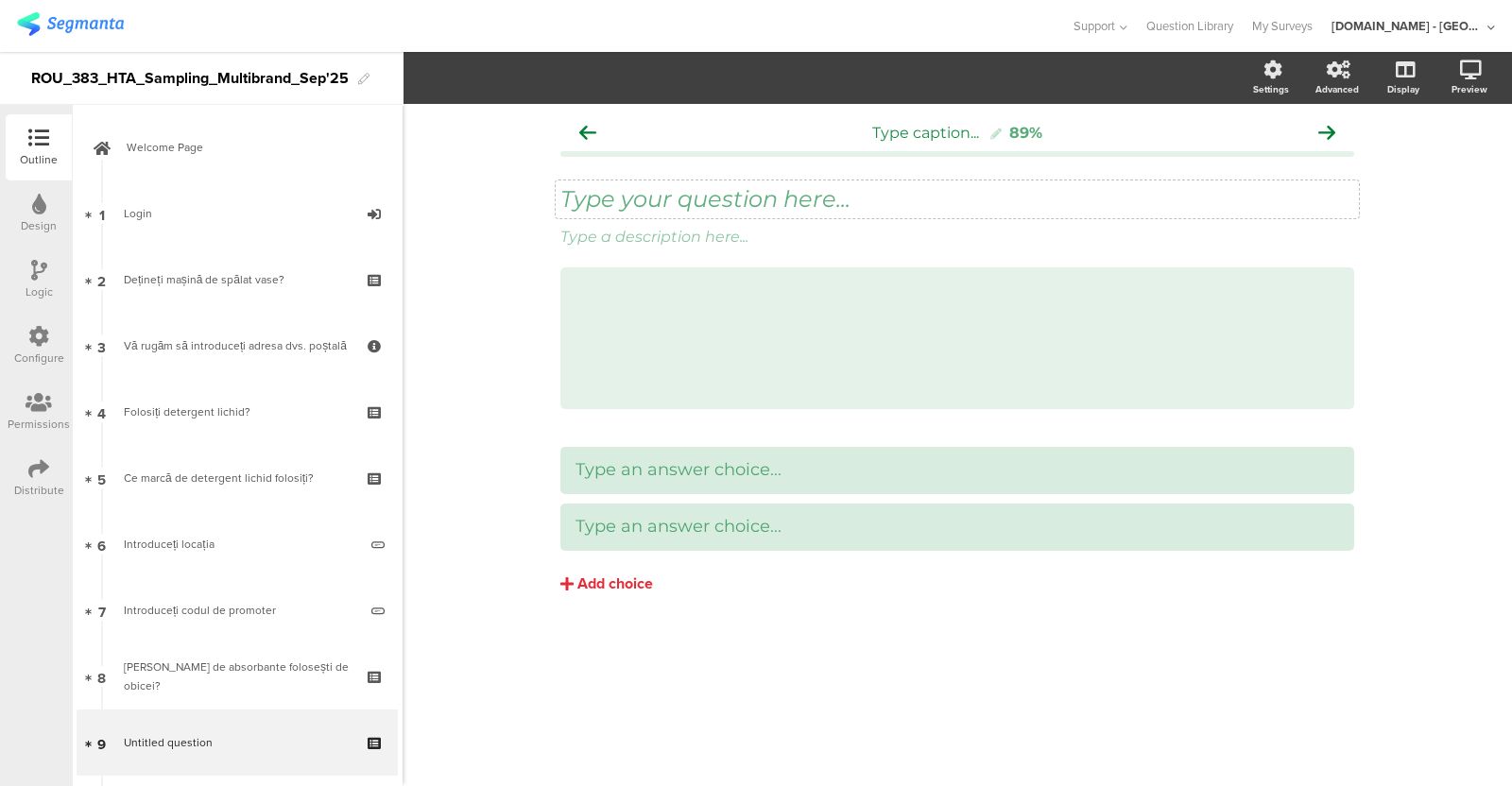
click at [712, 200] on div "Type your question here..." at bounding box center [957, 199] width 804 height 38
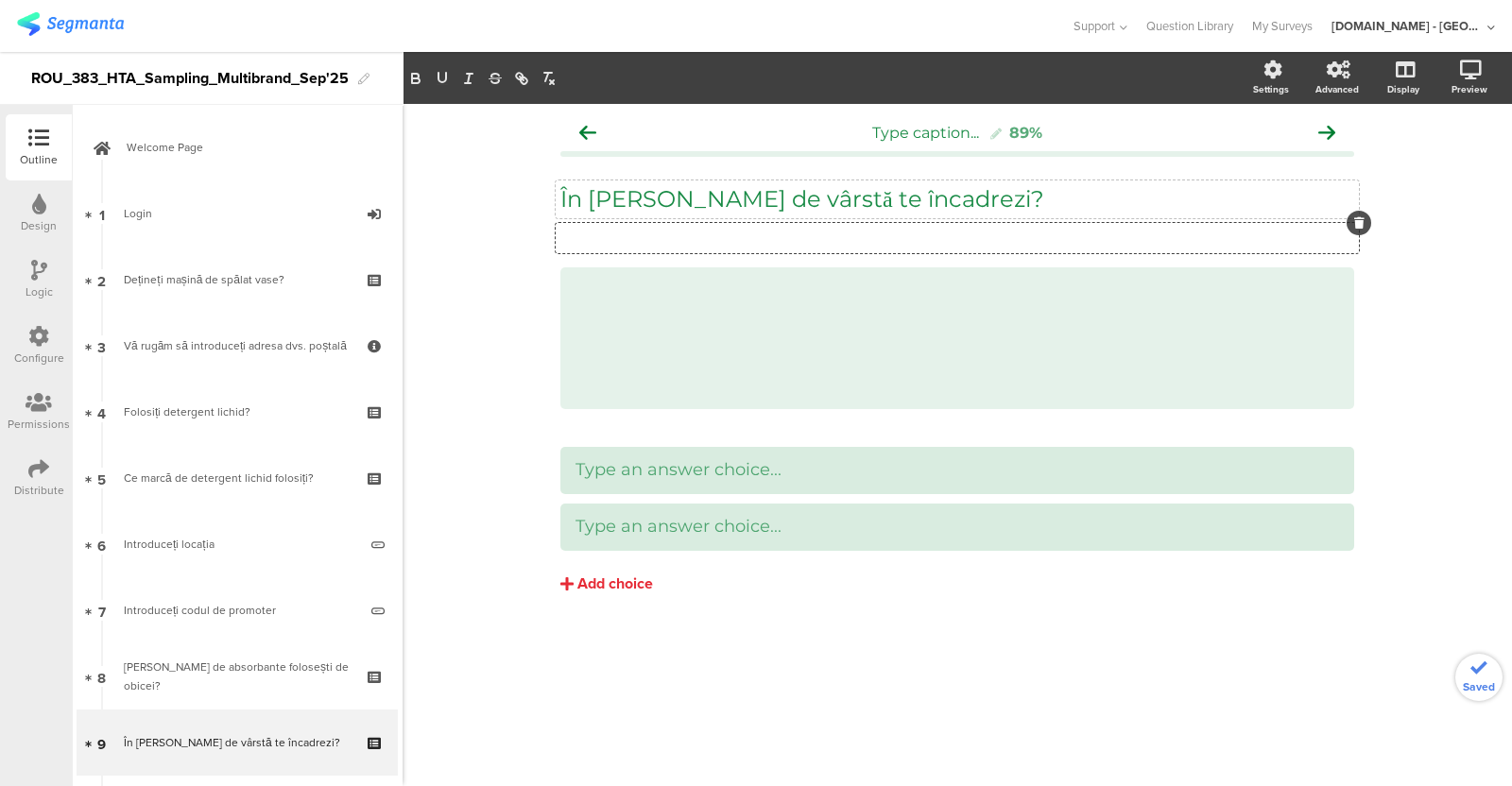
click at [1209, 225] on icon at bounding box center [1359, 222] width 10 height 11
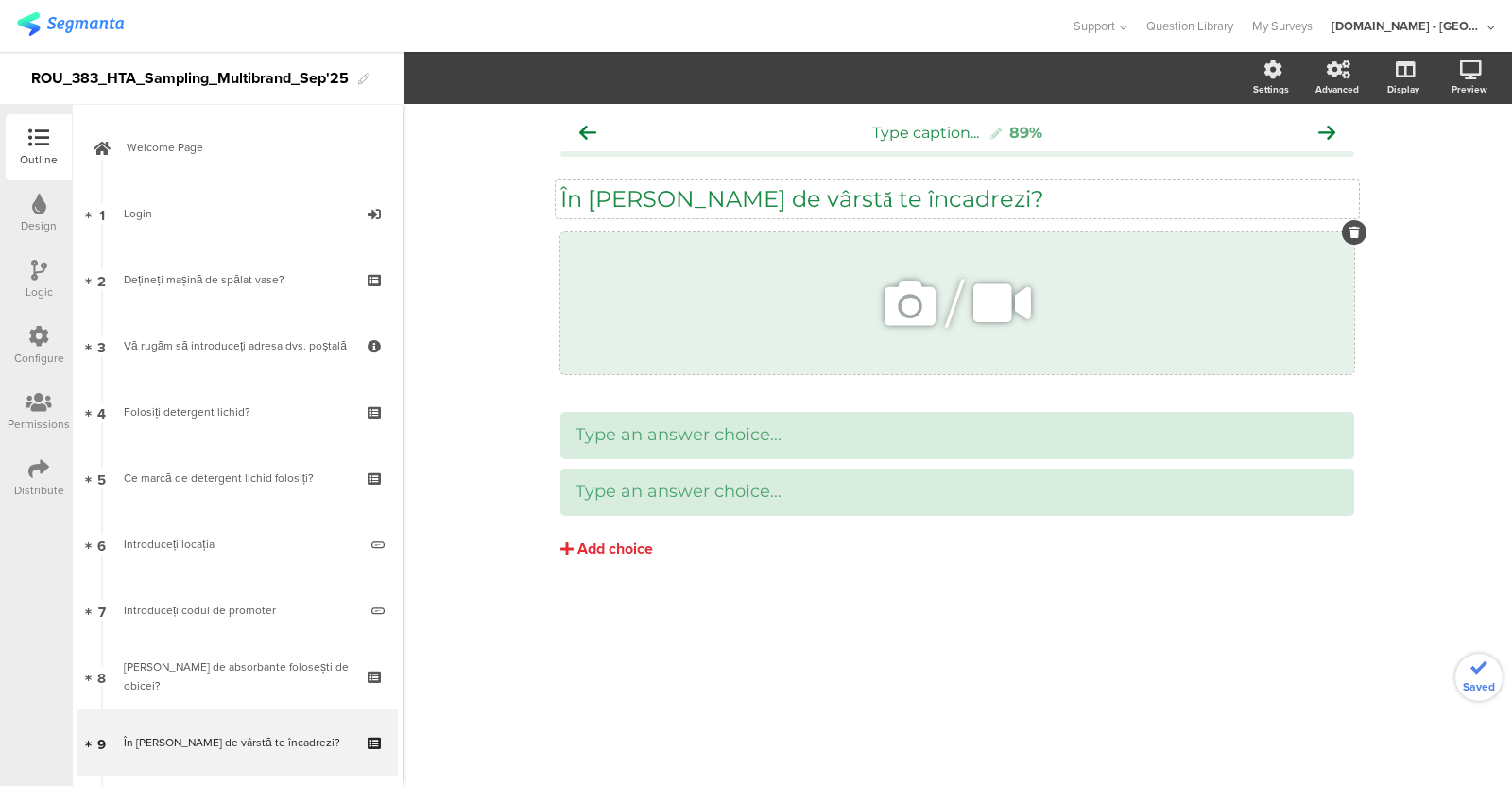
click at [1209, 230] on icon at bounding box center [1354, 231] width 10 height 11
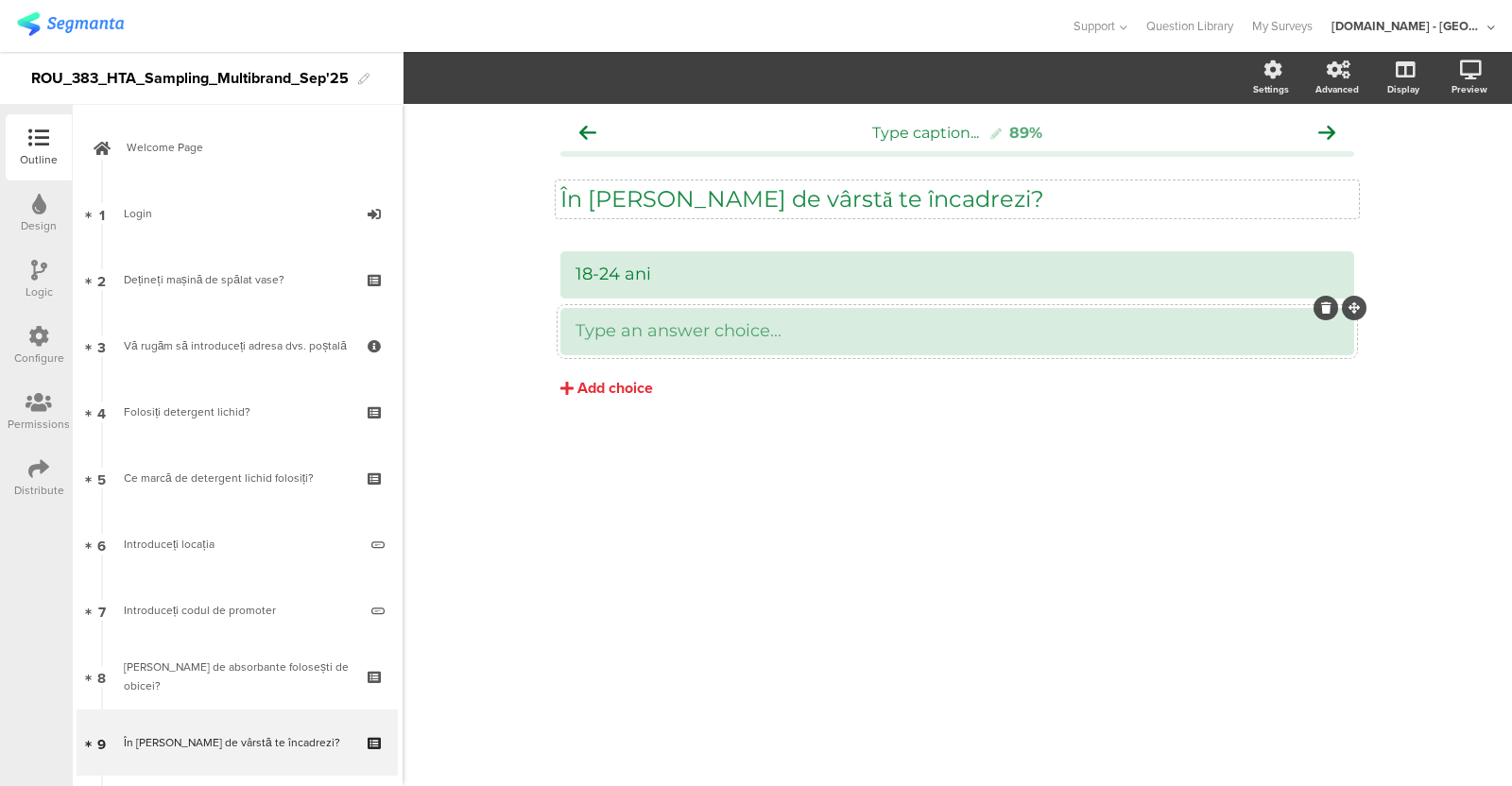
click at [623, 318] on div "Type an answer choice..." at bounding box center [957, 331] width 764 height 31
click at [601, 388] on div "Add choice" at bounding box center [615, 389] width 76 height 20
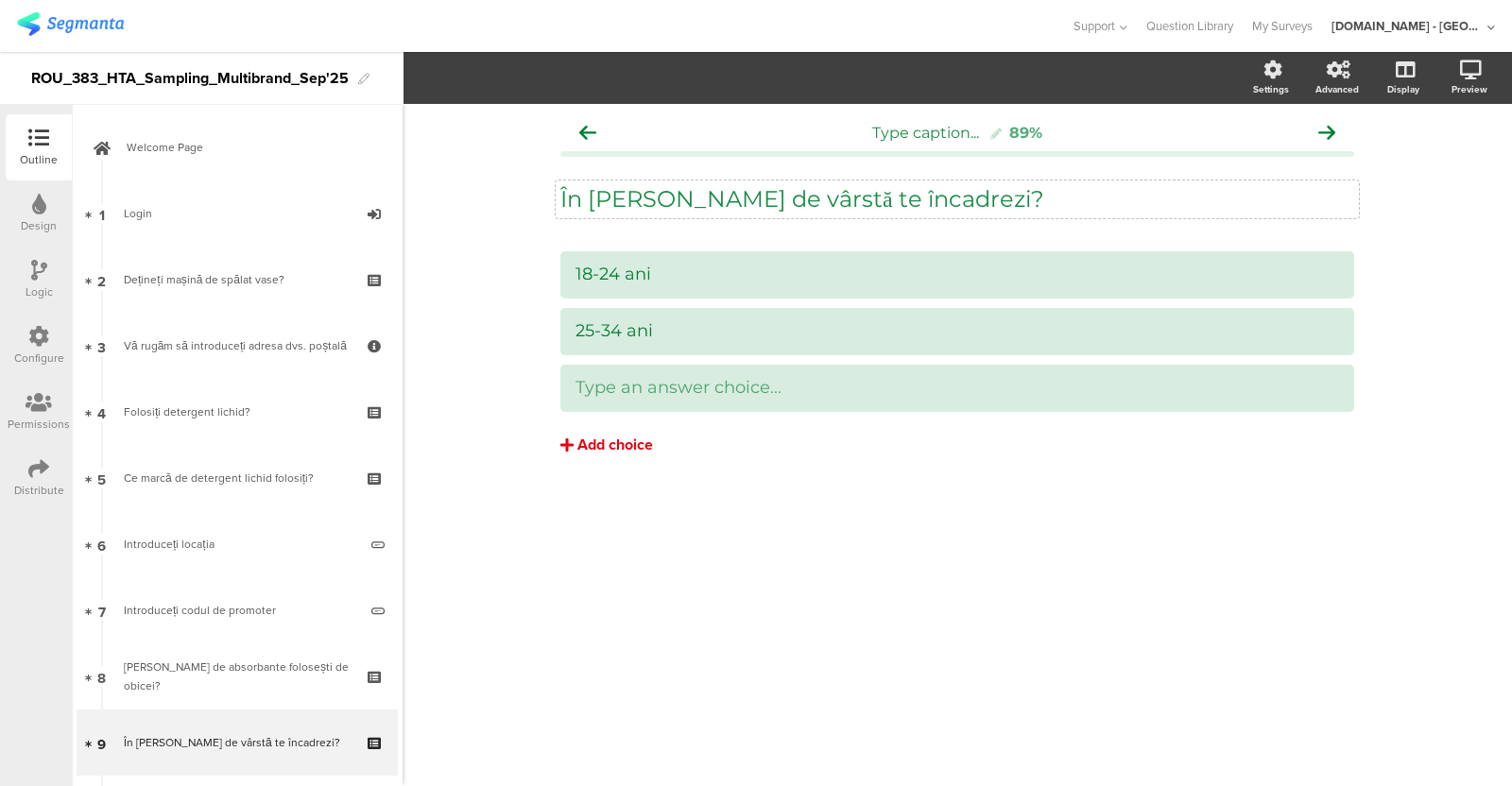
click at [585, 443] on div "Add choice" at bounding box center [615, 446] width 76 height 20
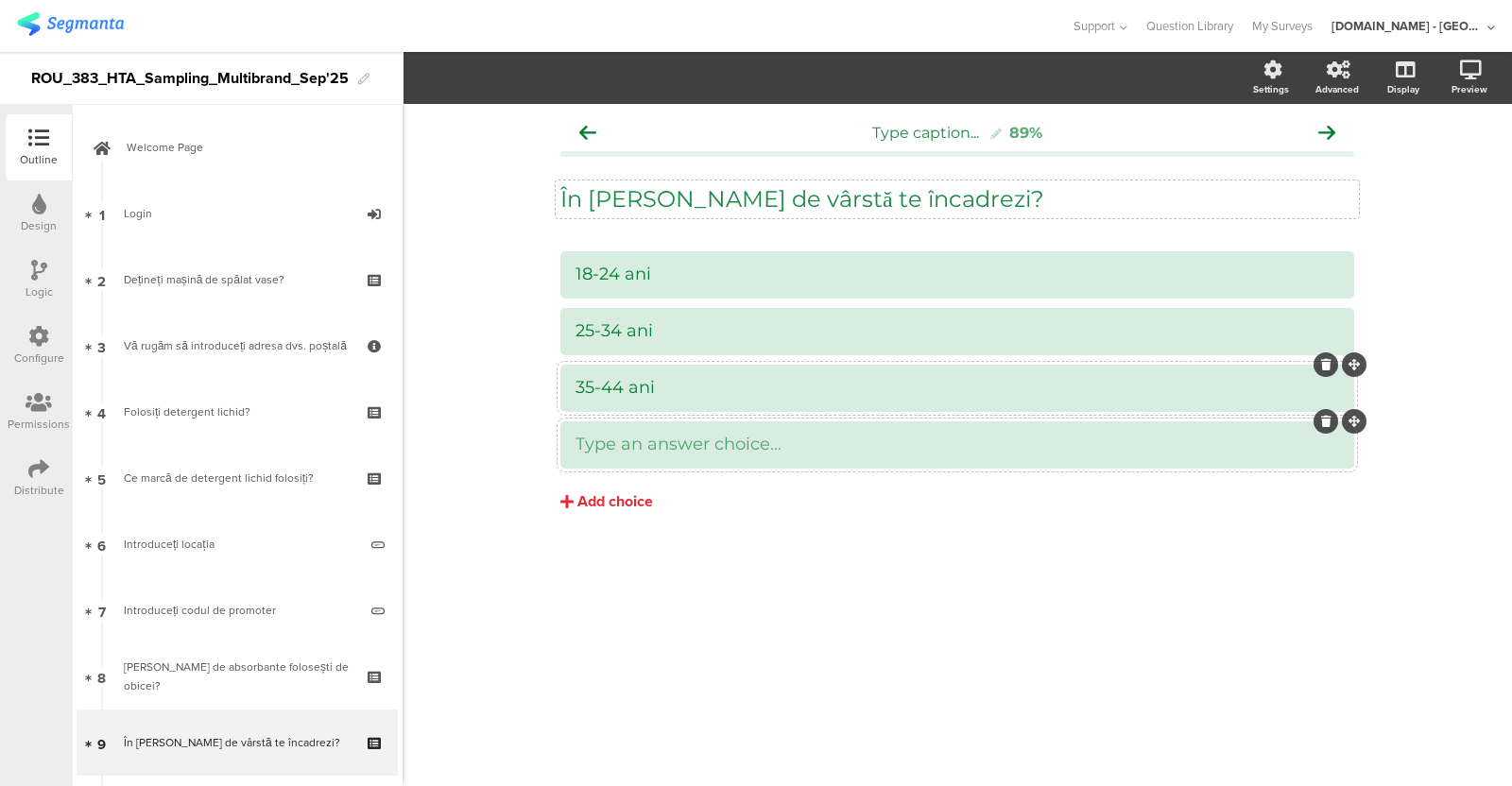
click at [629, 426] on div at bounding box center [957, 445] width 794 height 47
click at [613, 517] on button "Add choice" at bounding box center [957, 502] width 794 height 47
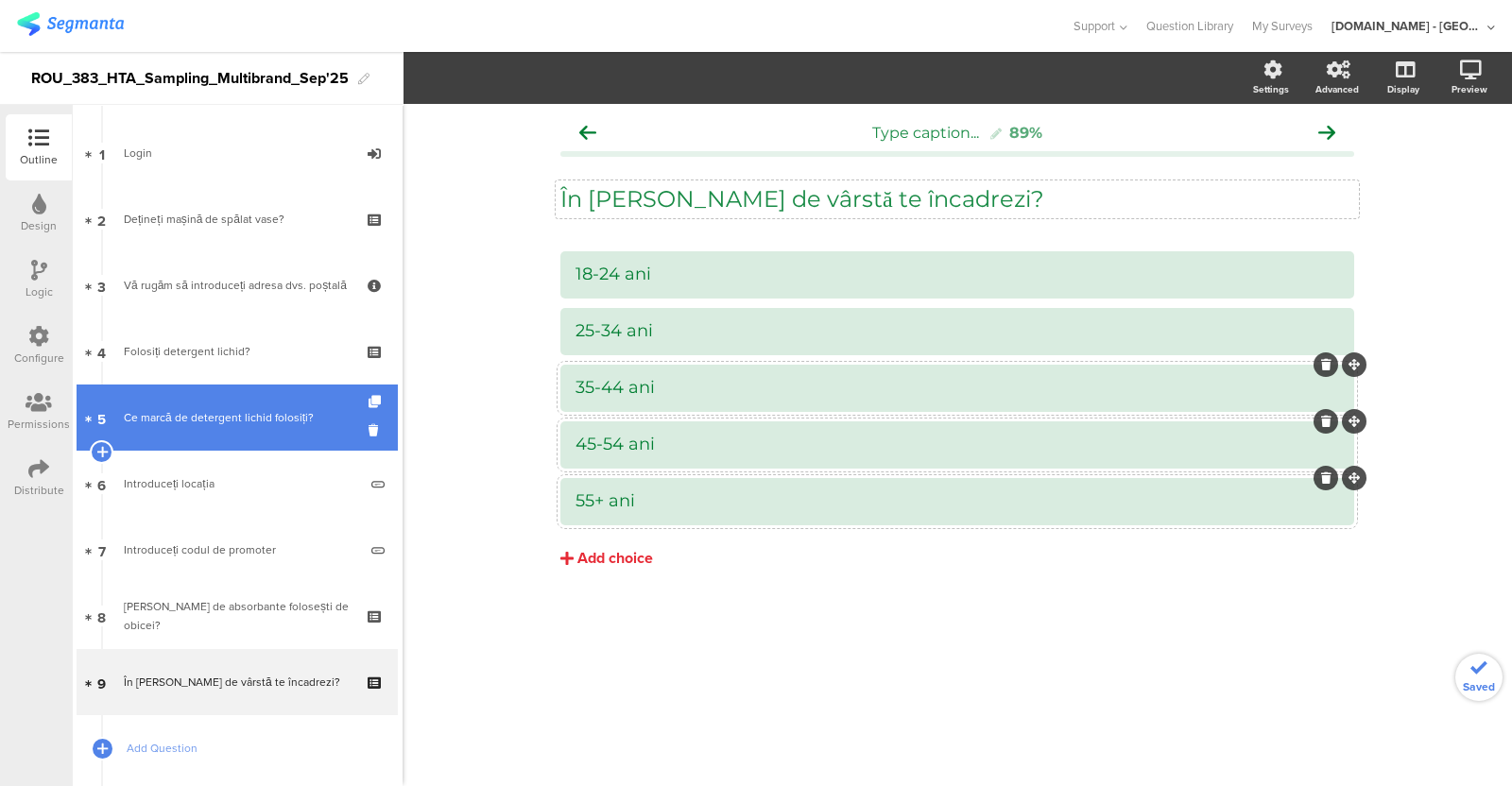
scroll to position [71, 0]
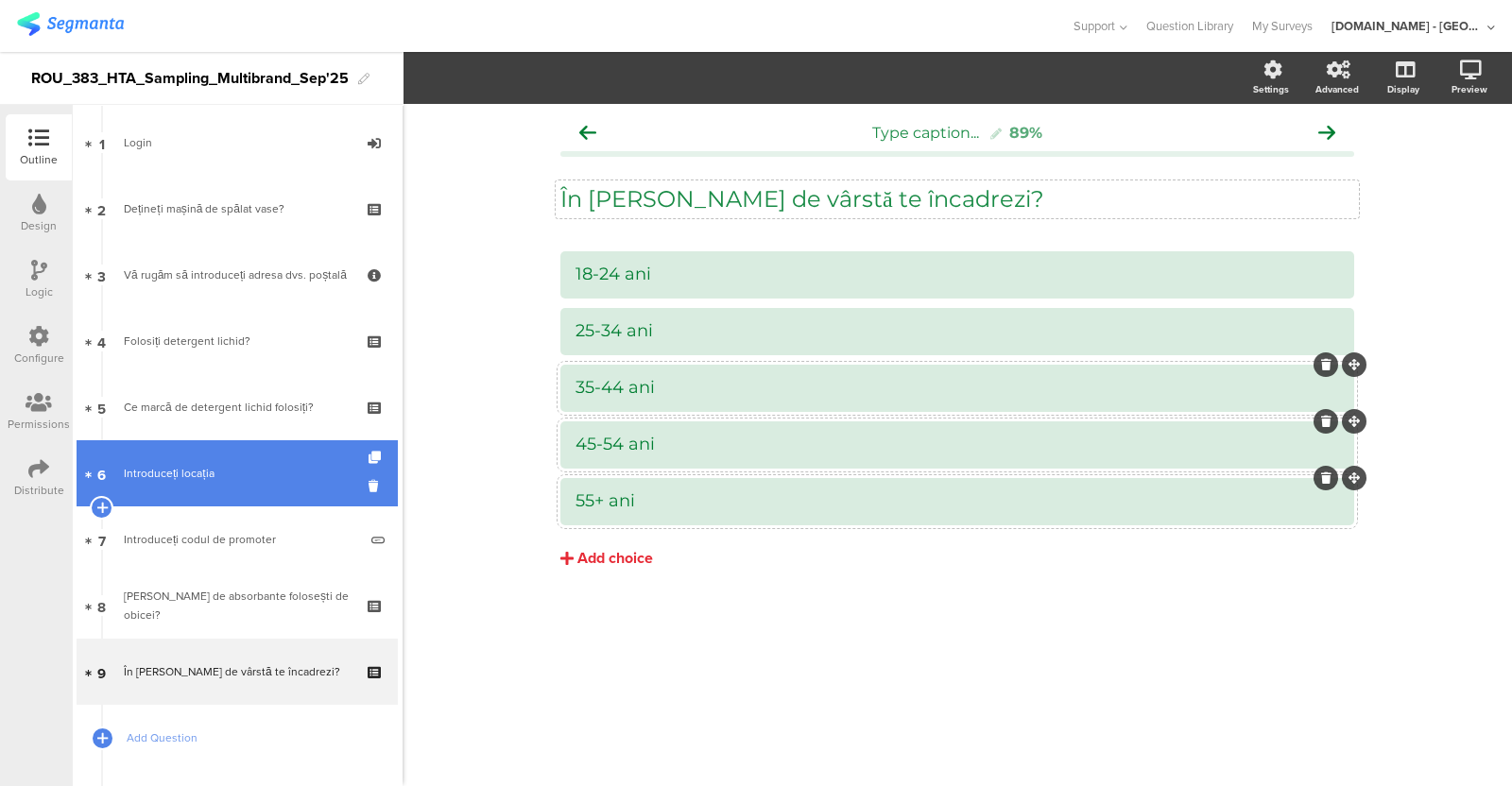
drag, startPoint x: 262, startPoint y: 482, endPoint x: 280, endPoint y: 479, distance: 18.2
click at [262, 482] on div "Introduceți locația" at bounding box center [240, 473] width 233 height 19
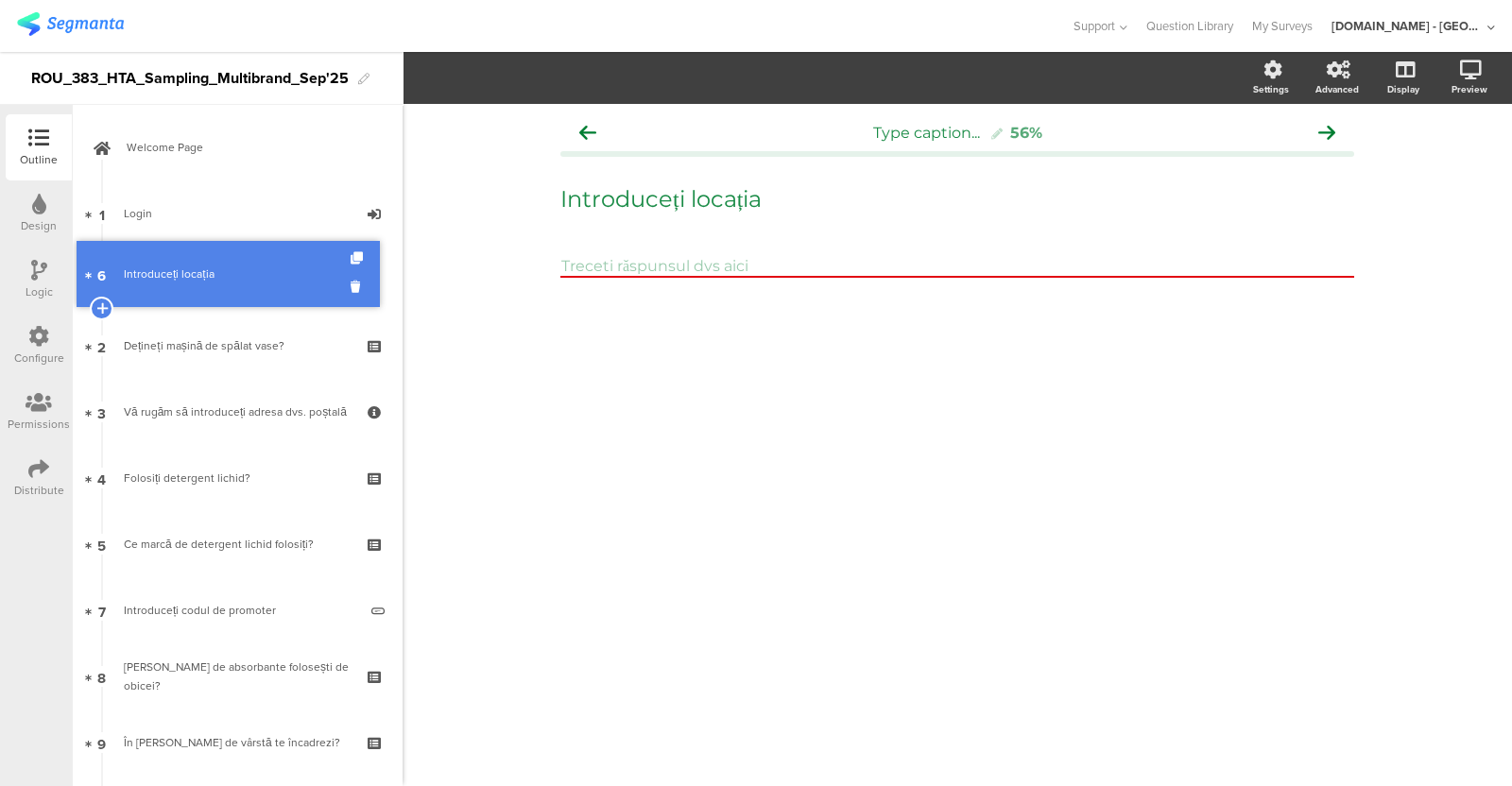
drag, startPoint x: 322, startPoint y: 463, endPoint x: 324, endPoint y: 263, distance: 200.0
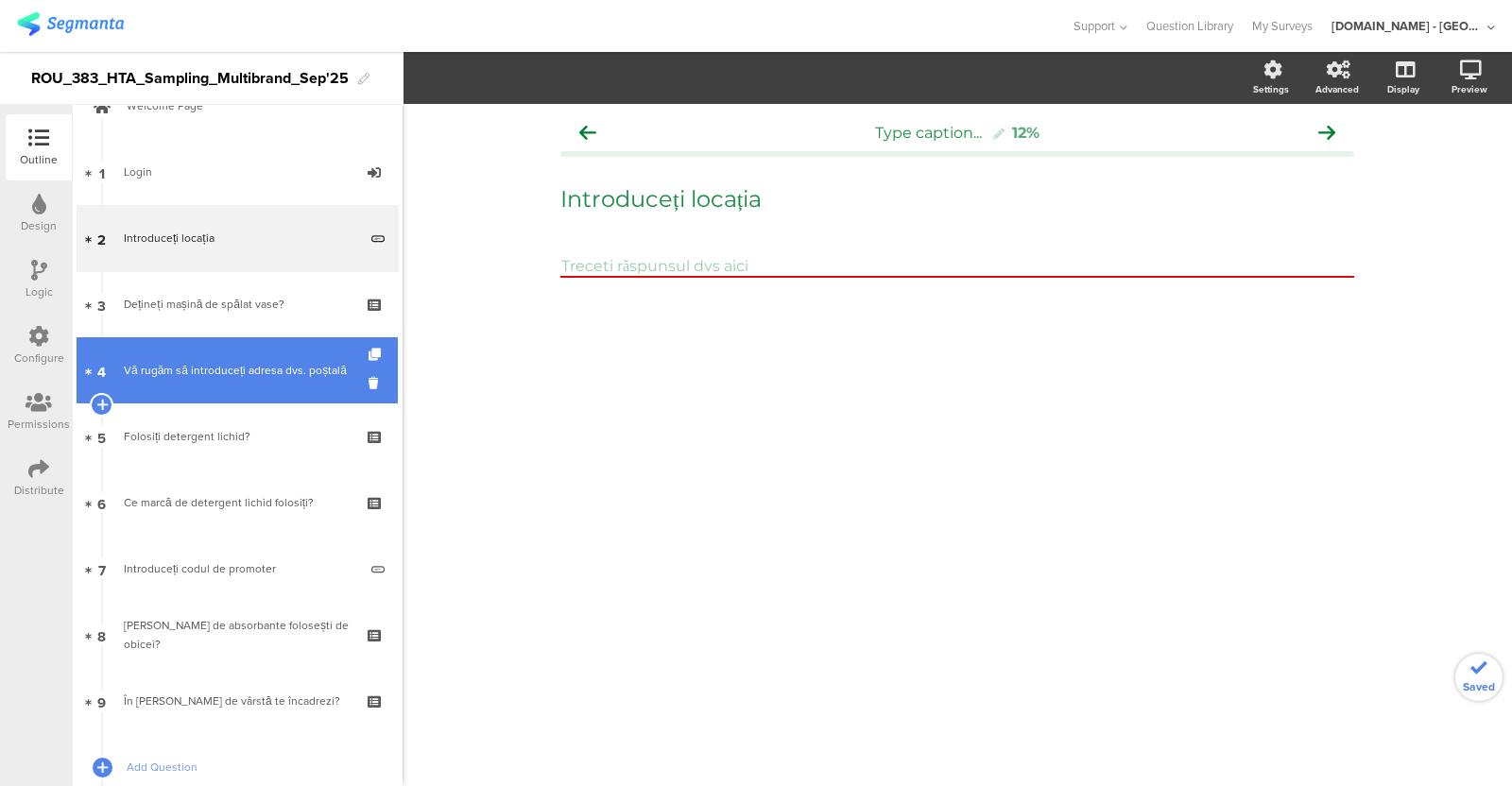
scroll to position [43, 0]
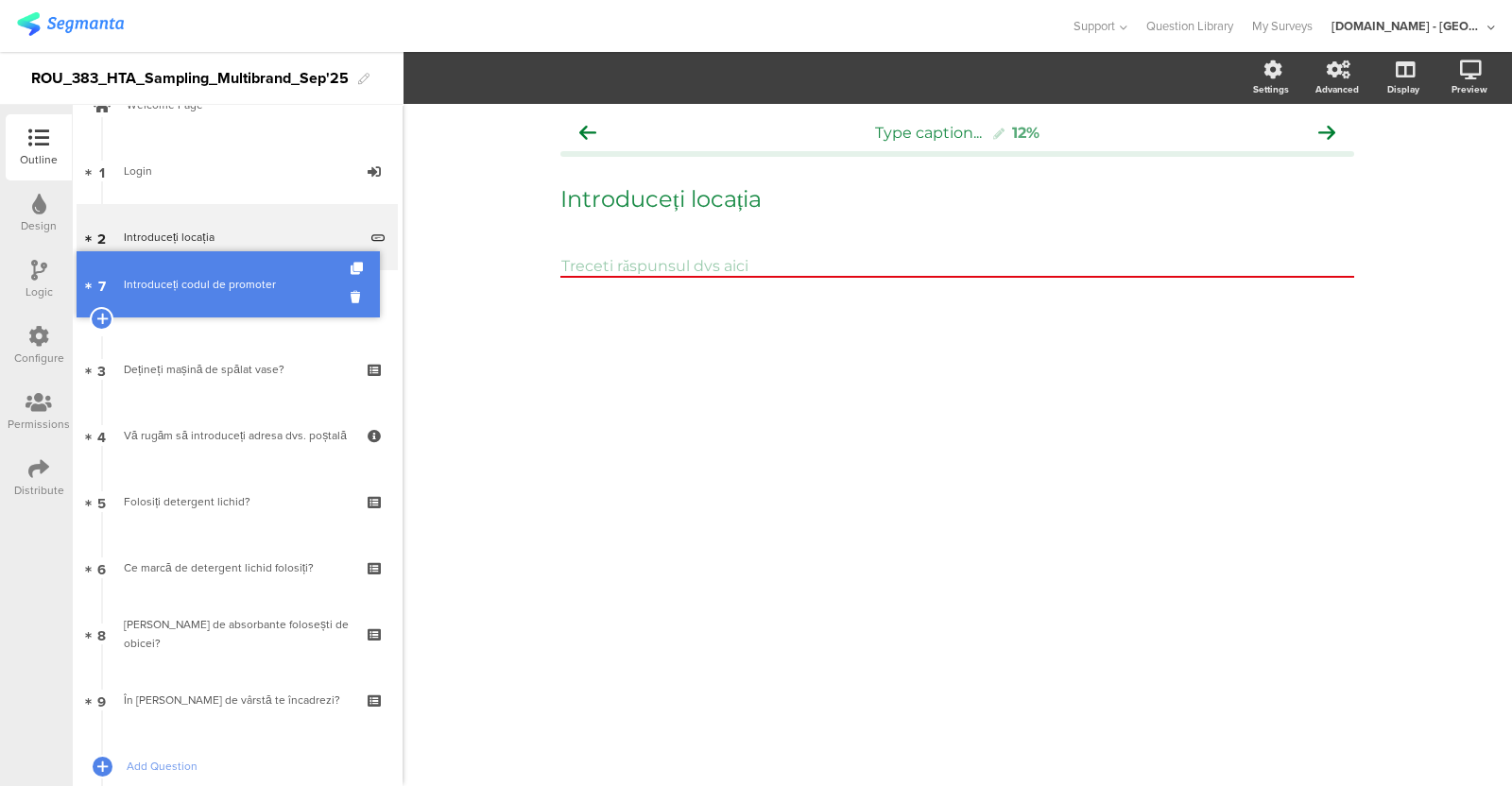
drag, startPoint x: 254, startPoint y: 569, endPoint x: 250, endPoint y: 285, distance: 284.0
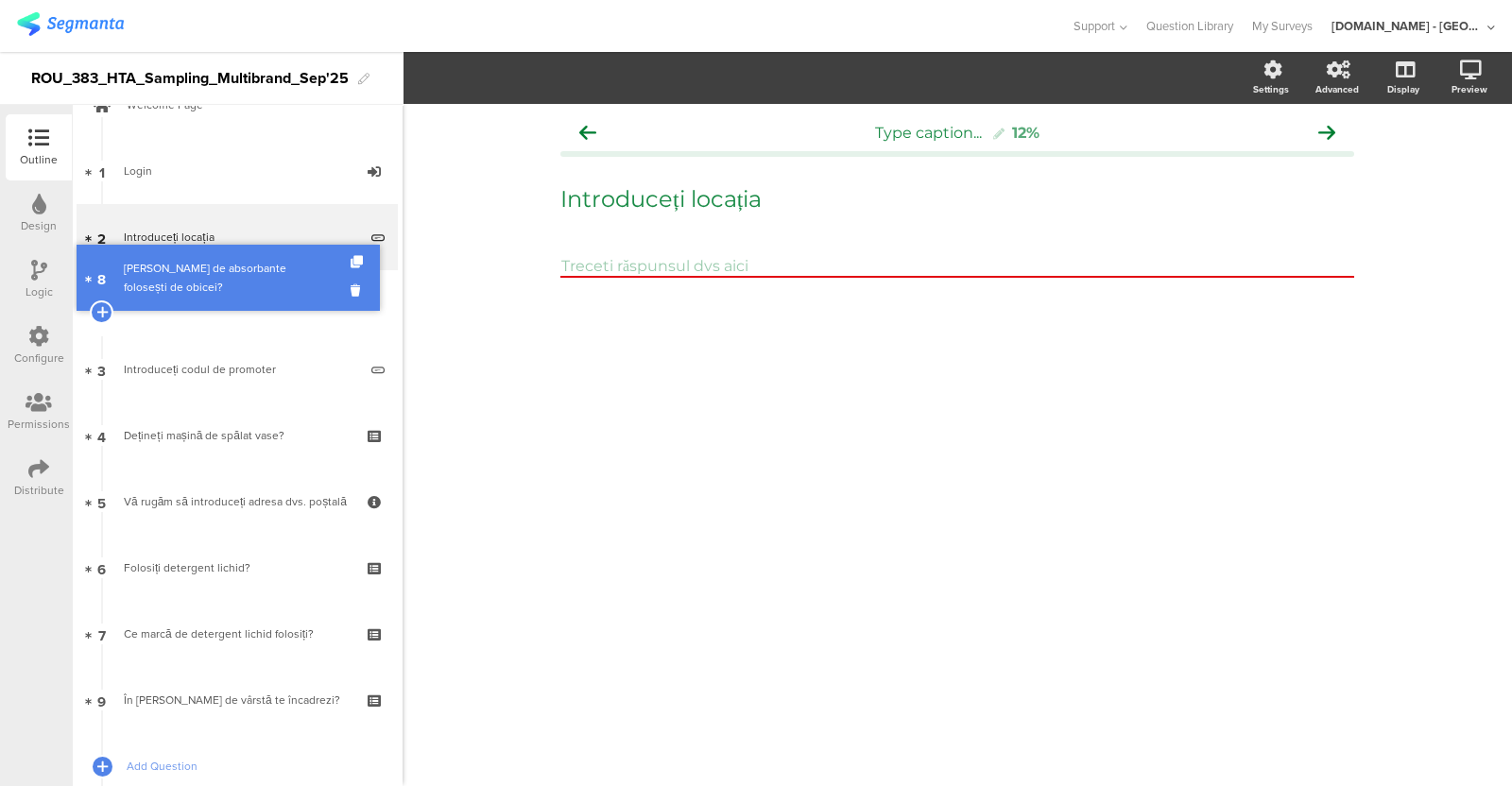
drag, startPoint x: 223, startPoint y: 618, endPoint x: 225, endPoint y: 262, distance: 356.0
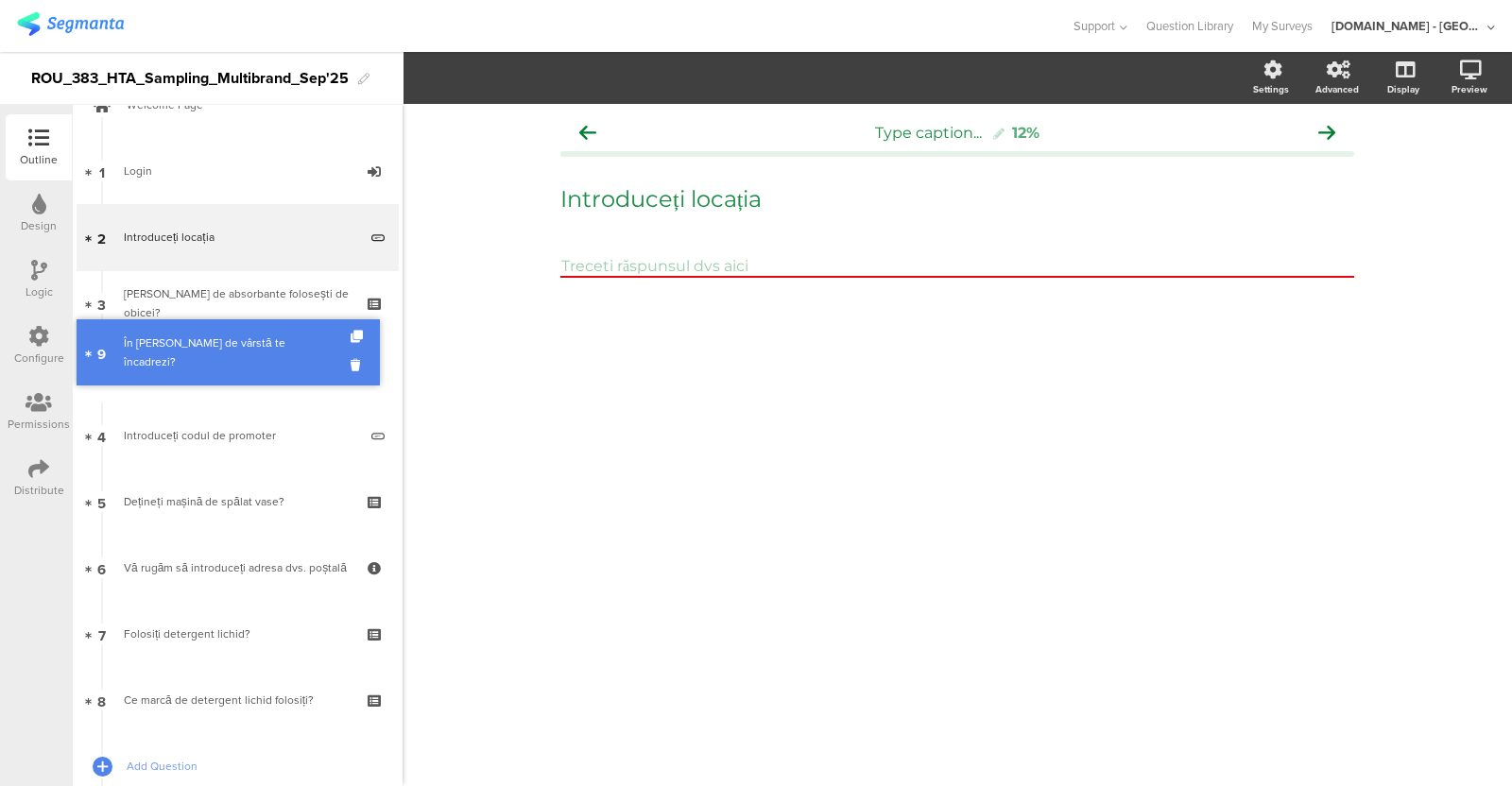
drag, startPoint x: 226, startPoint y: 690, endPoint x: 244, endPoint y: 342, distance: 348.5
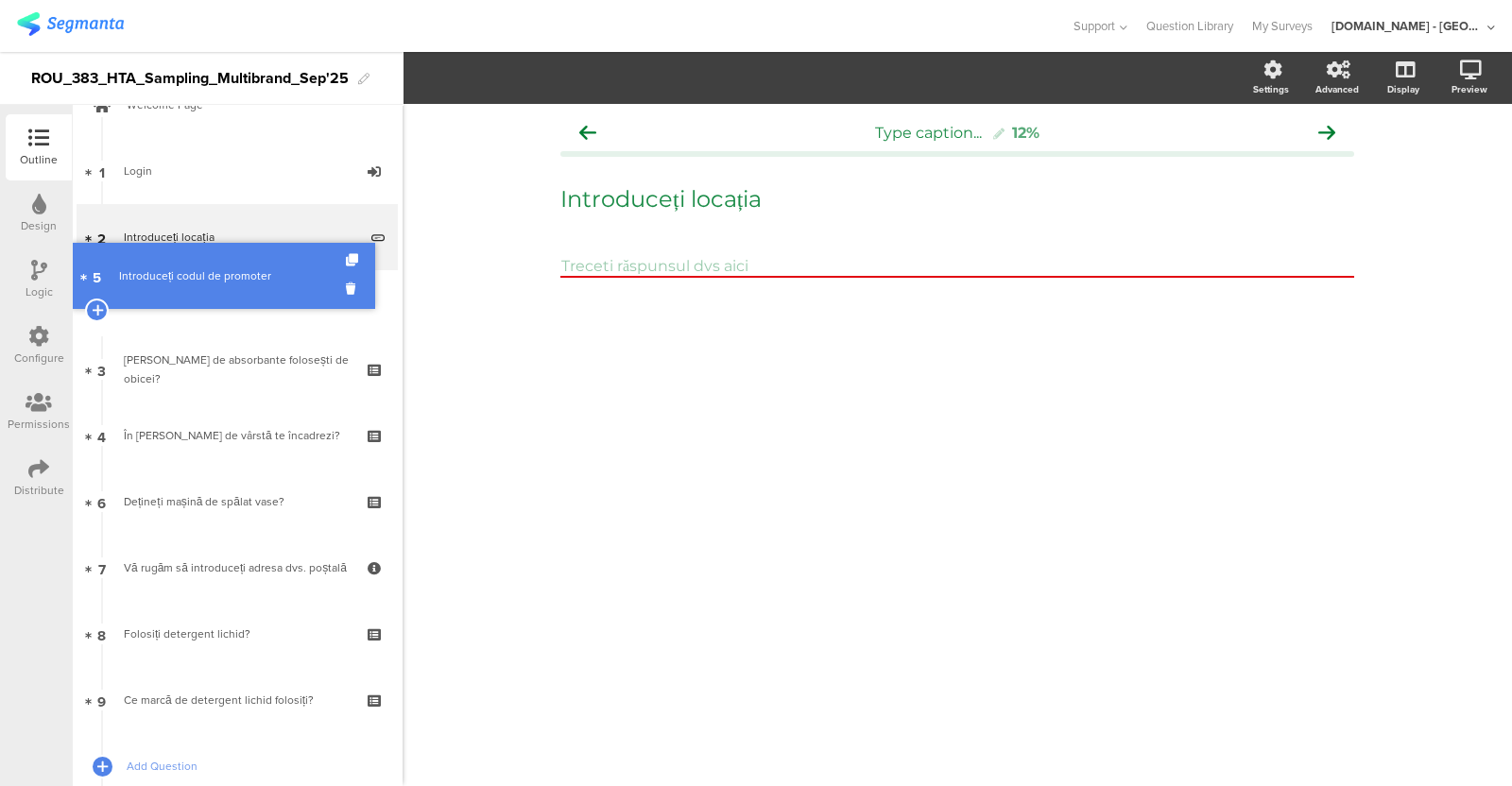
drag, startPoint x: 254, startPoint y: 416, endPoint x: 266, endPoint y: 253, distance: 163.4
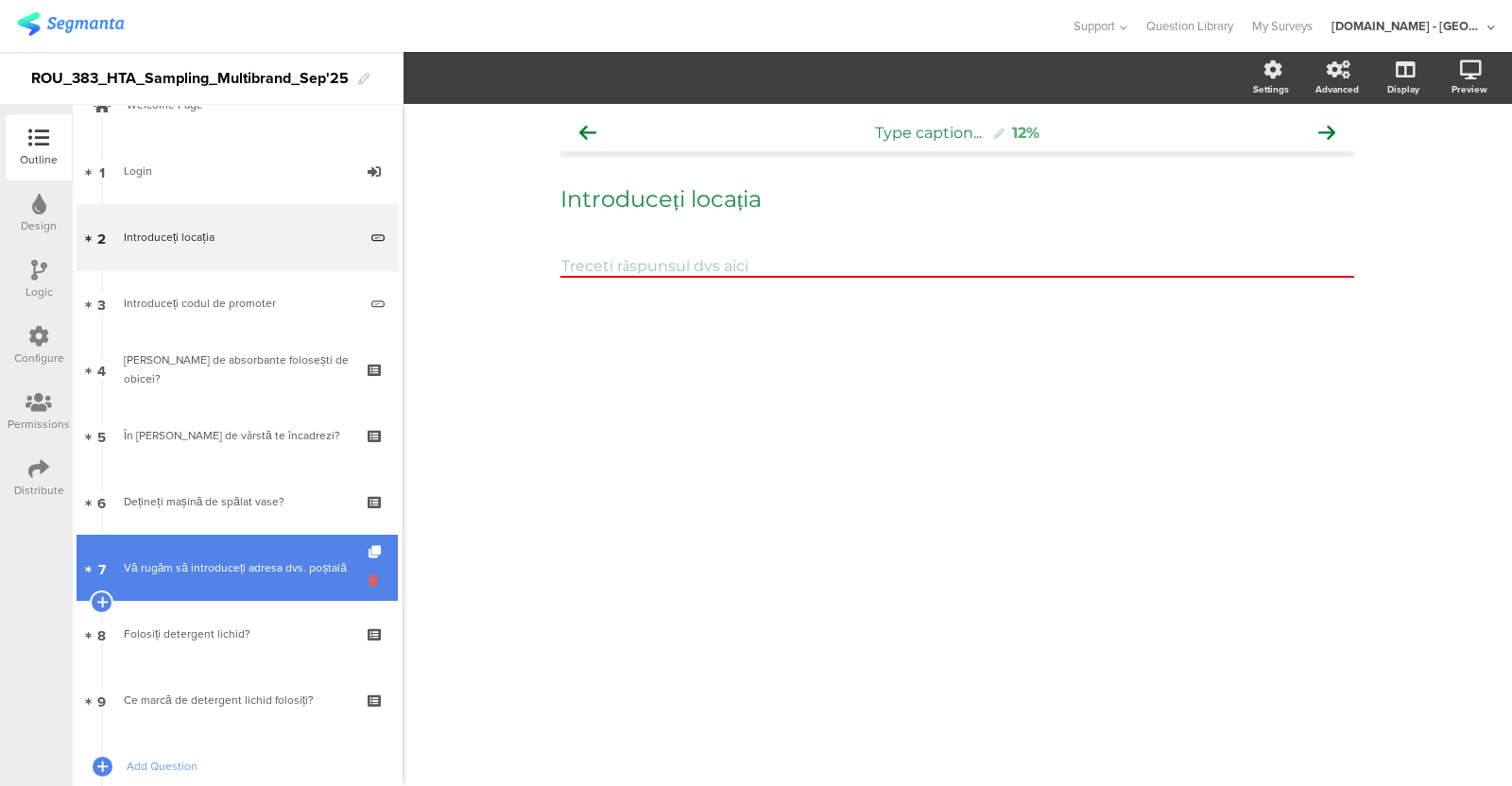
click at [369, 579] on icon at bounding box center [377, 581] width 16 height 18
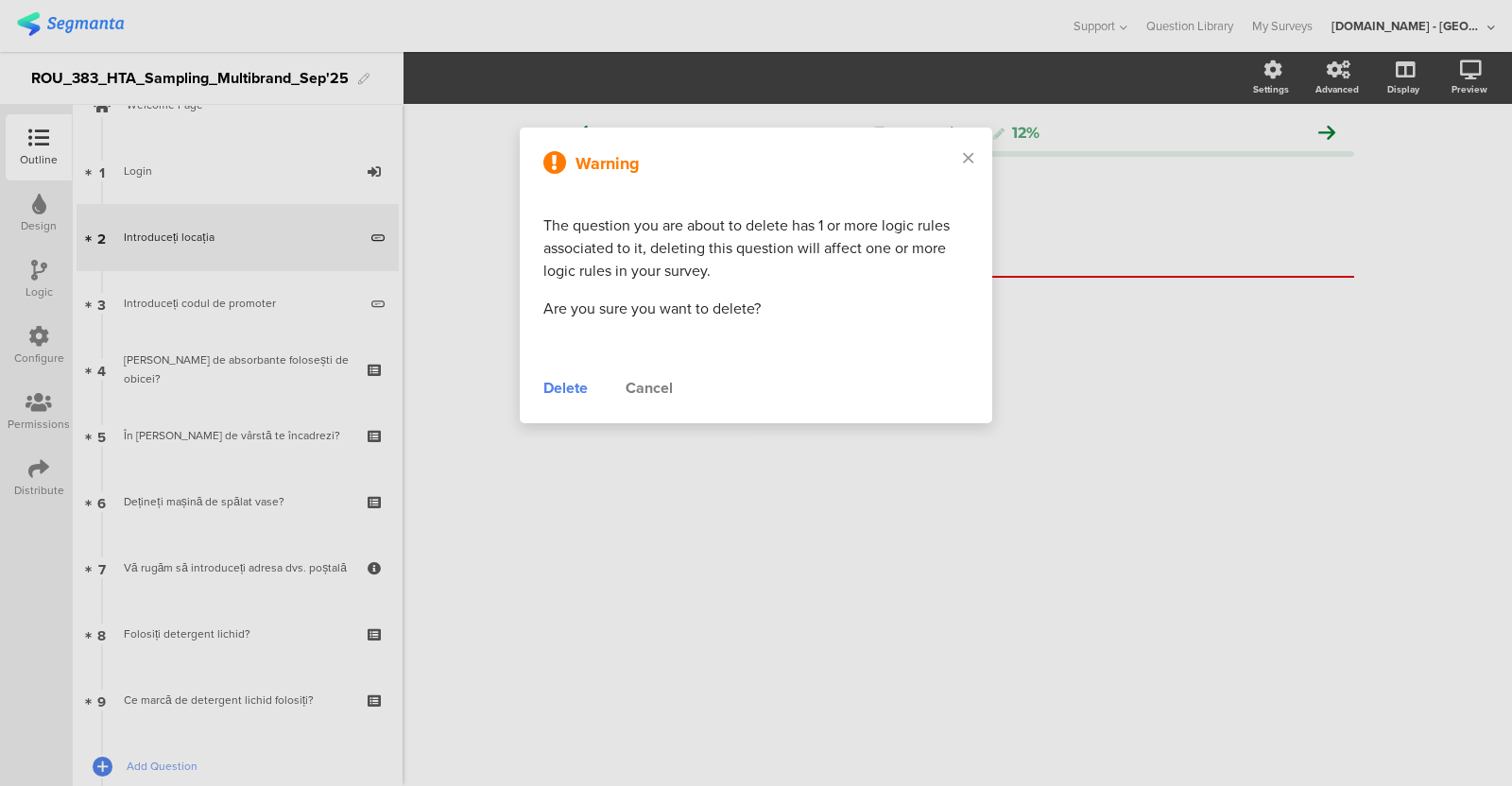
click at [567, 377] on div "Delete" at bounding box center [566, 388] width 45 height 23
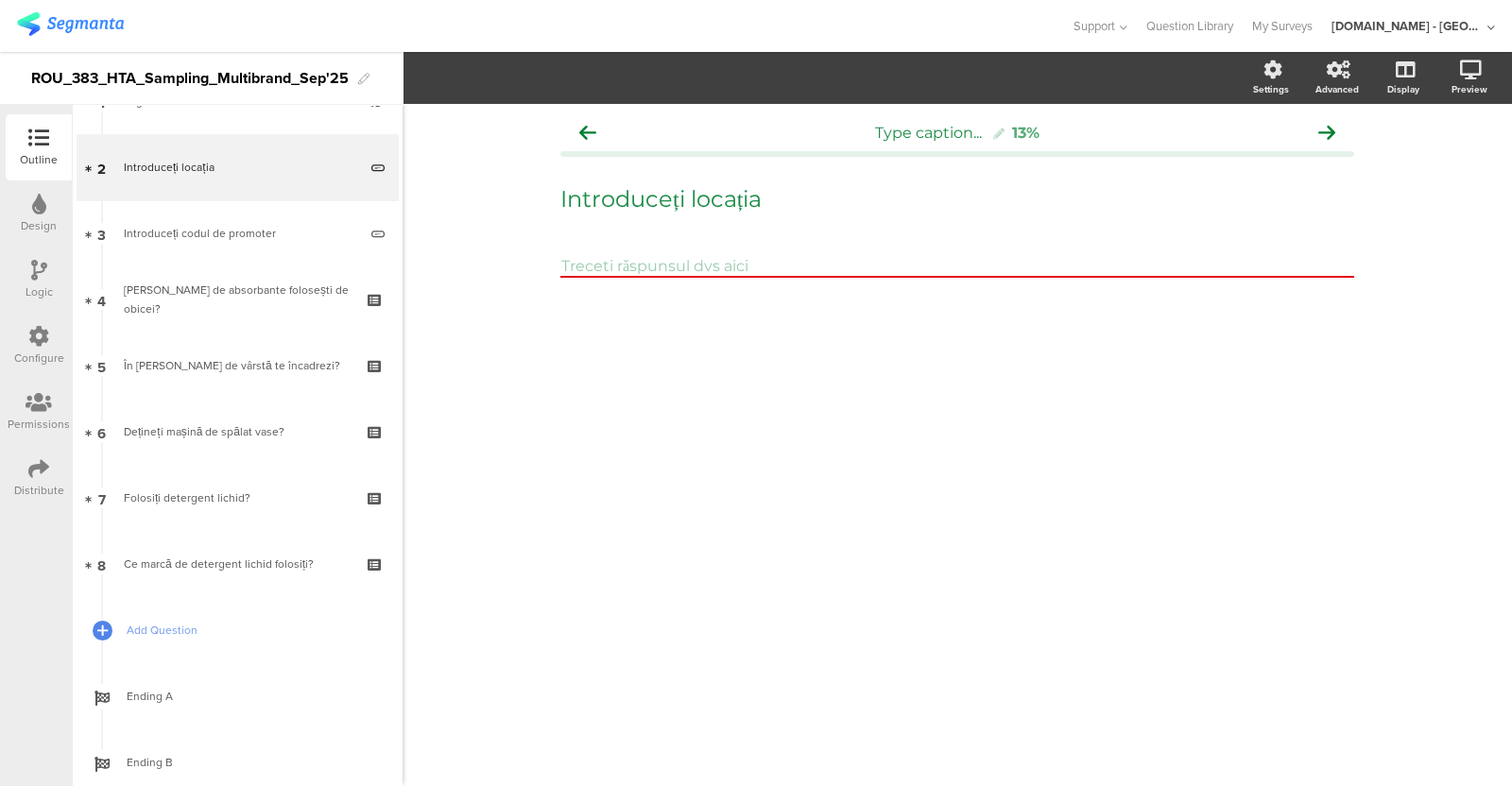
scroll to position [113, 0]
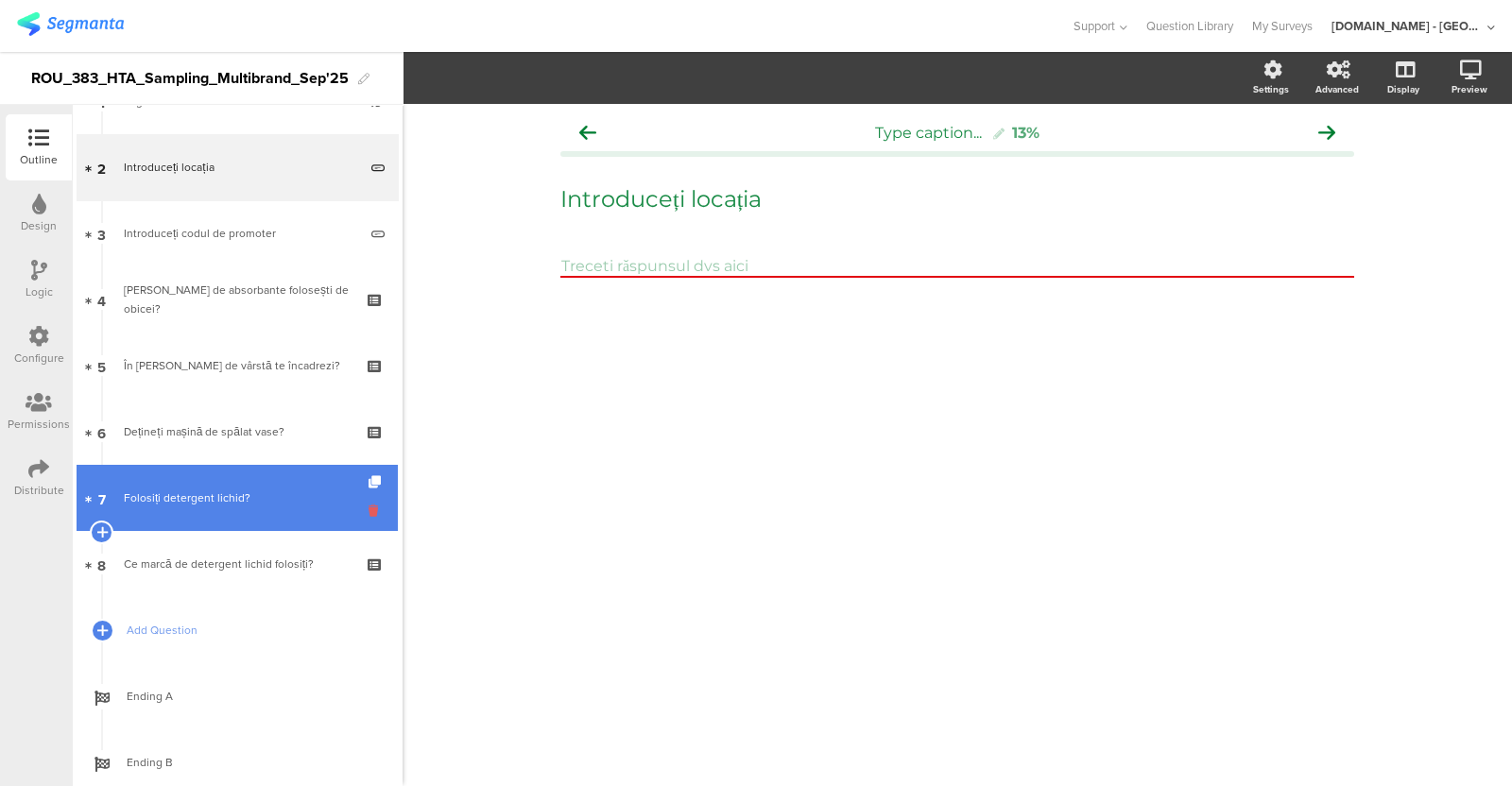
click at [369, 508] on icon at bounding box center [377, 511] width 16 height 18
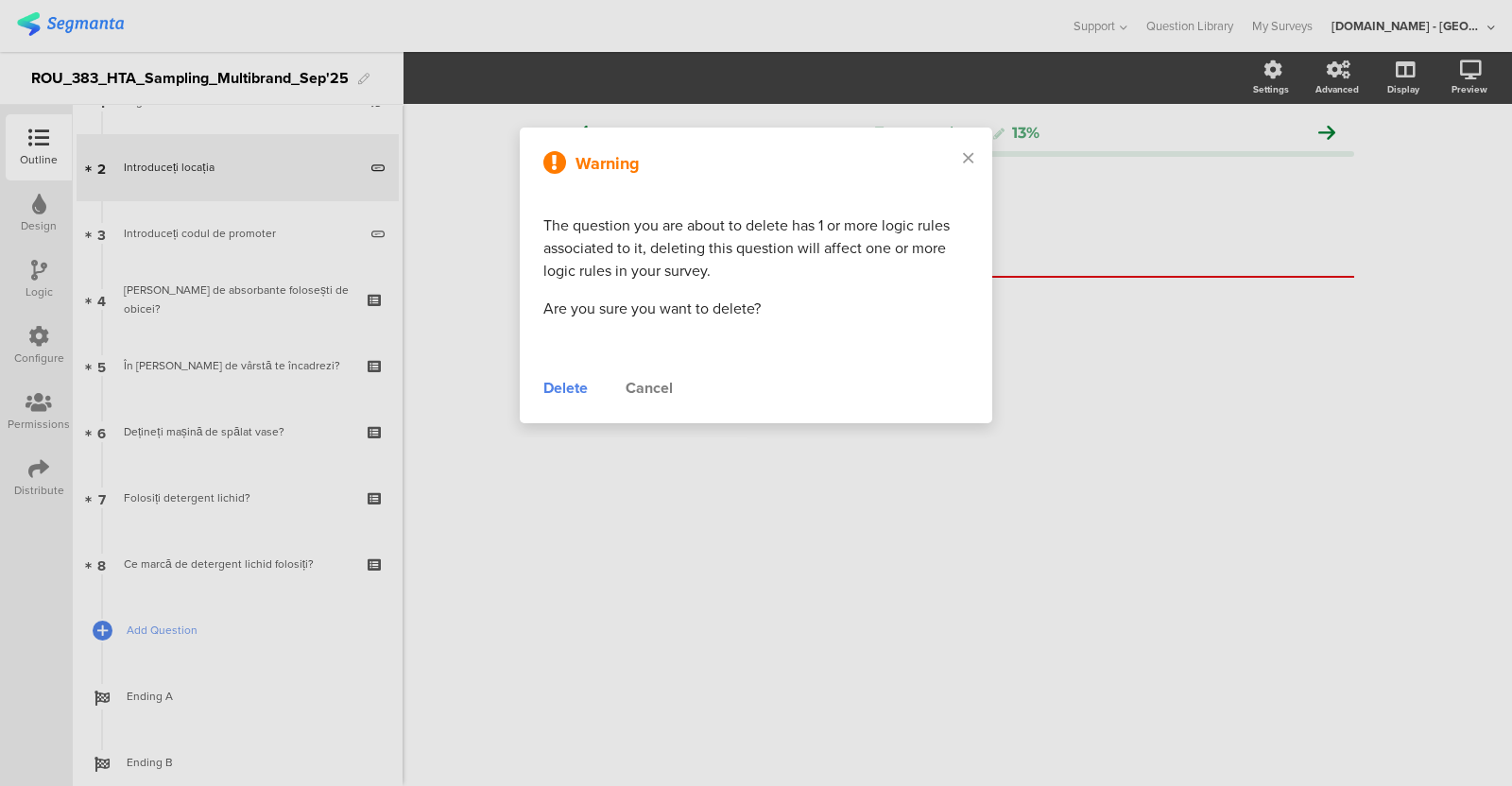
click at [567, 388] on div "Delete" at bounding box center [566, 388] width 45 height 23
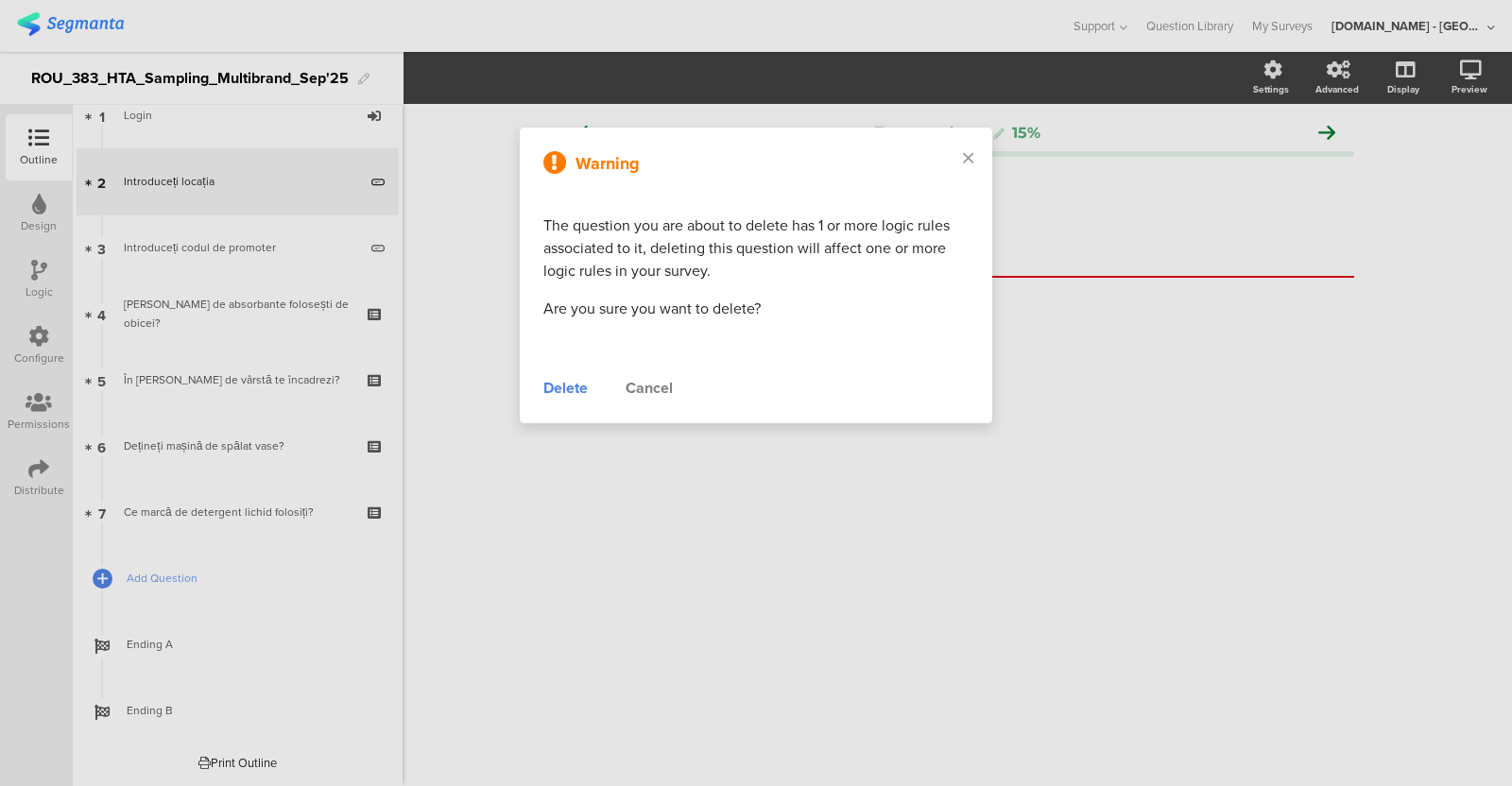
scroll to position [99, 0]
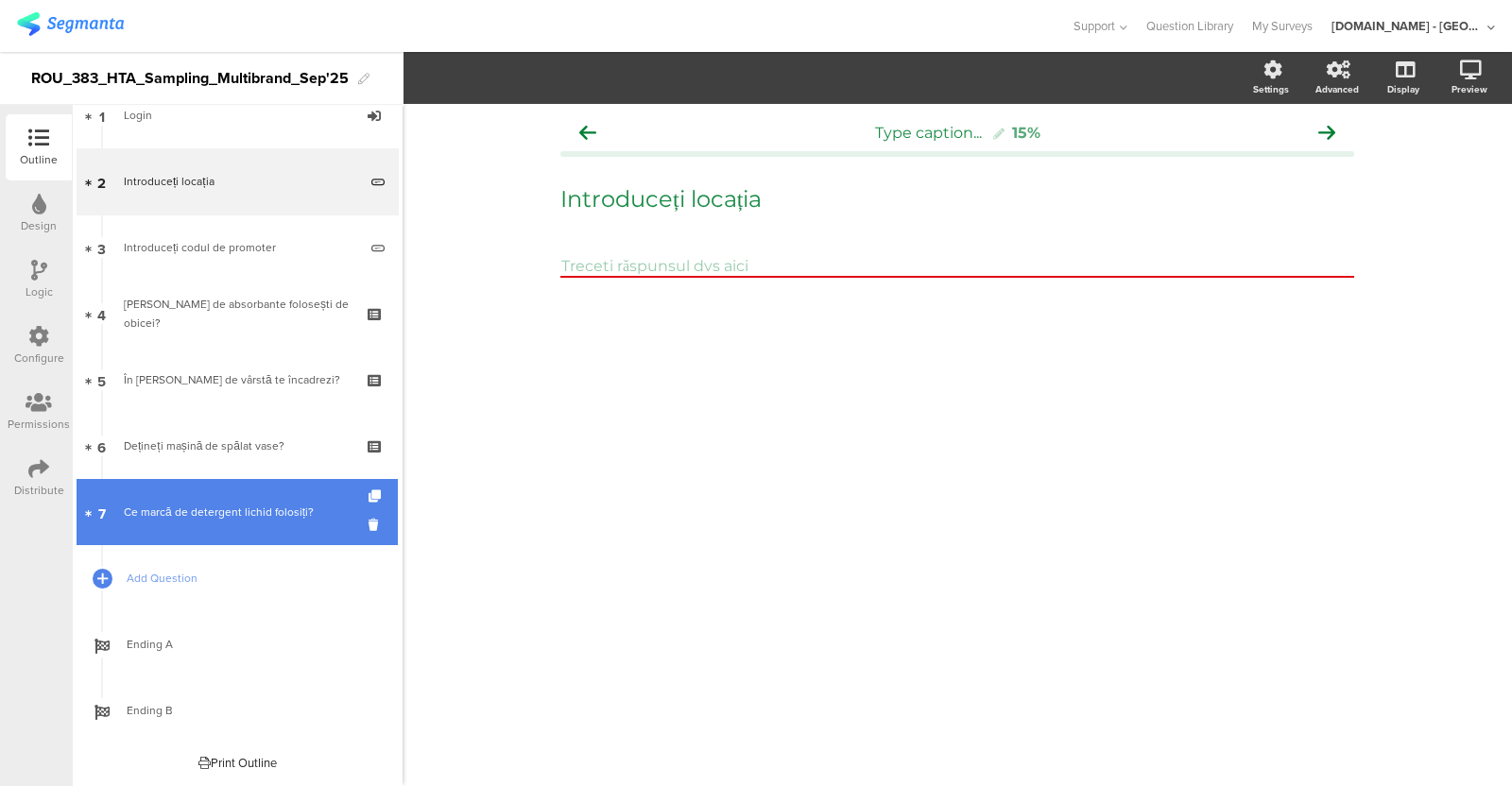
click at [252, 508] on div "Ce marcă de detergent lichid folosiți?" at bounding box center [236, 512] width 225 height 19
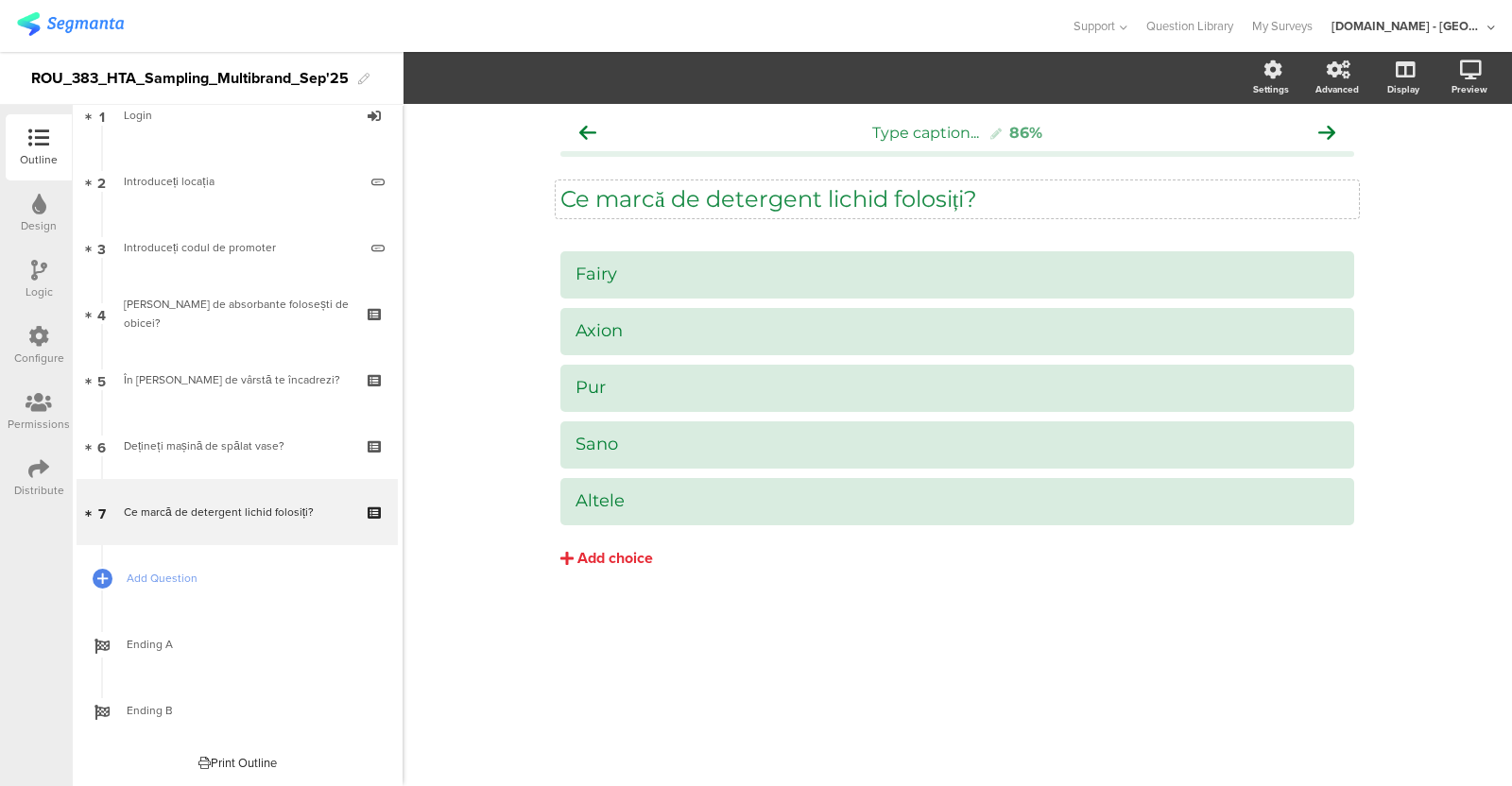
click at [710, 197] on div "Ce marcă de detergent lichid folosiți? Ce marcă de detergent lichid folosiți?" at bounding box center [957, 199] width 804 height 38
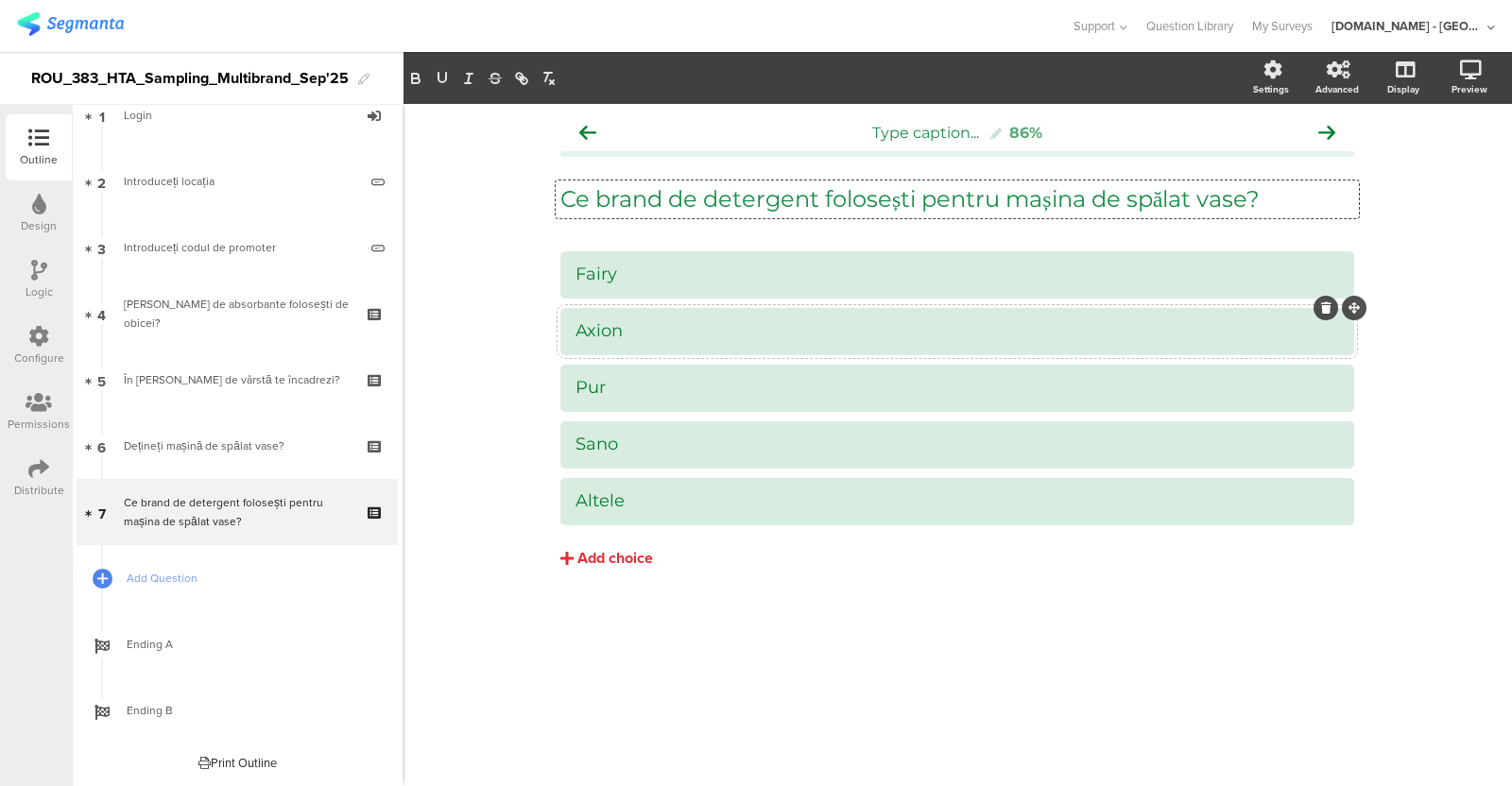
click at [659, 348] on div at bounding box center [957, 331] width 794 height 47
click at [647, 333] on div "Axion" at bounding box center [957, 331] width 764 height 22
drag, startPoint x: 595, startPoint y: 342, endPoint x: 598, endPoint y: 330, distance: 12.4
click at [598, 330] on div "Axion" at bounding box center [957, 331] width 764 height 31
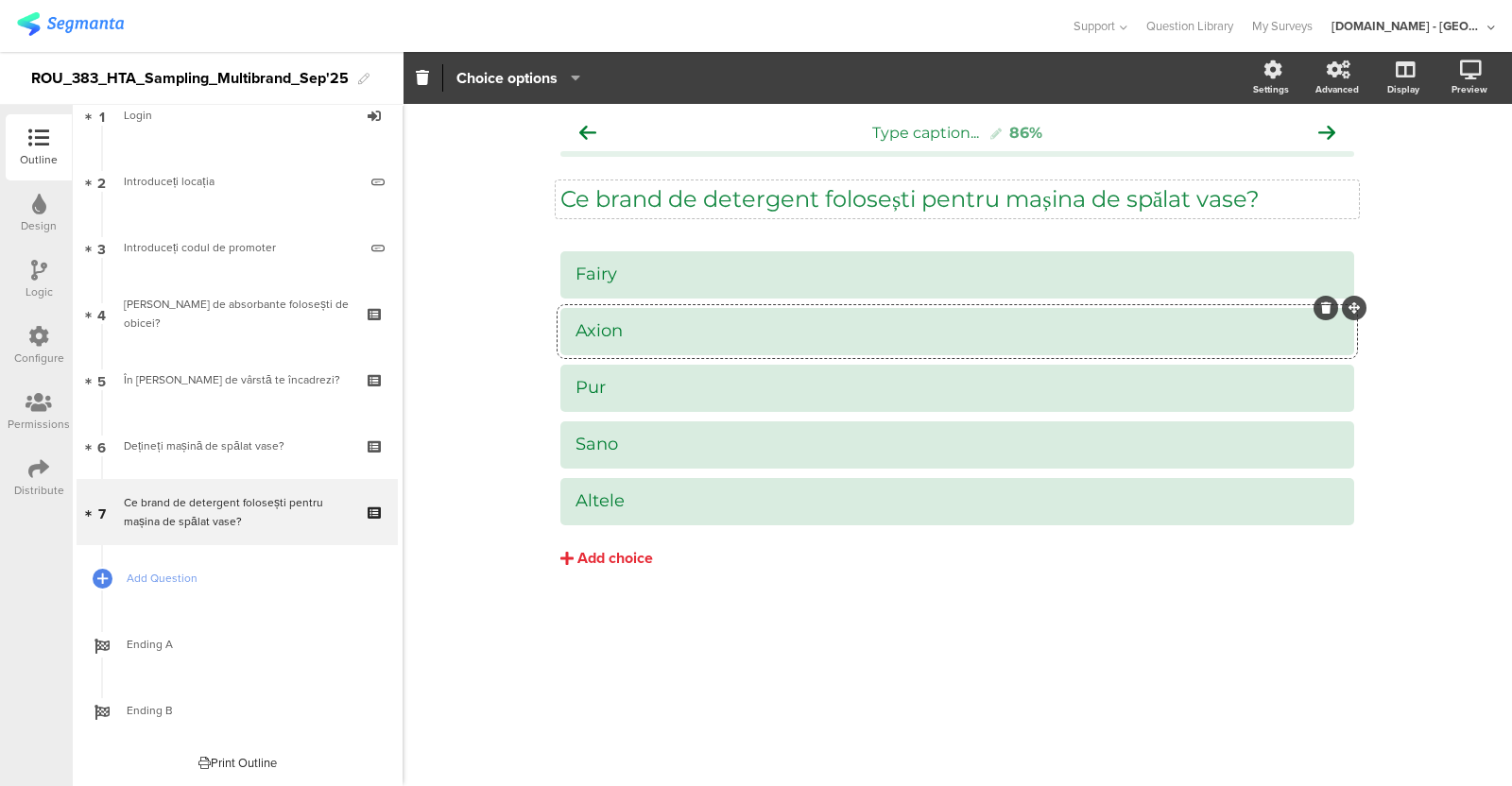
click at [598, 330] on div "Axion" at bounding box center [957, 331] width 764 height 22
click at [593, 389] on div "Pur" at bounding box center [957, 388] width 764 height 22
click at [589, 459] on div "Sano" at bounding box center [957, 444] width 764 height 31
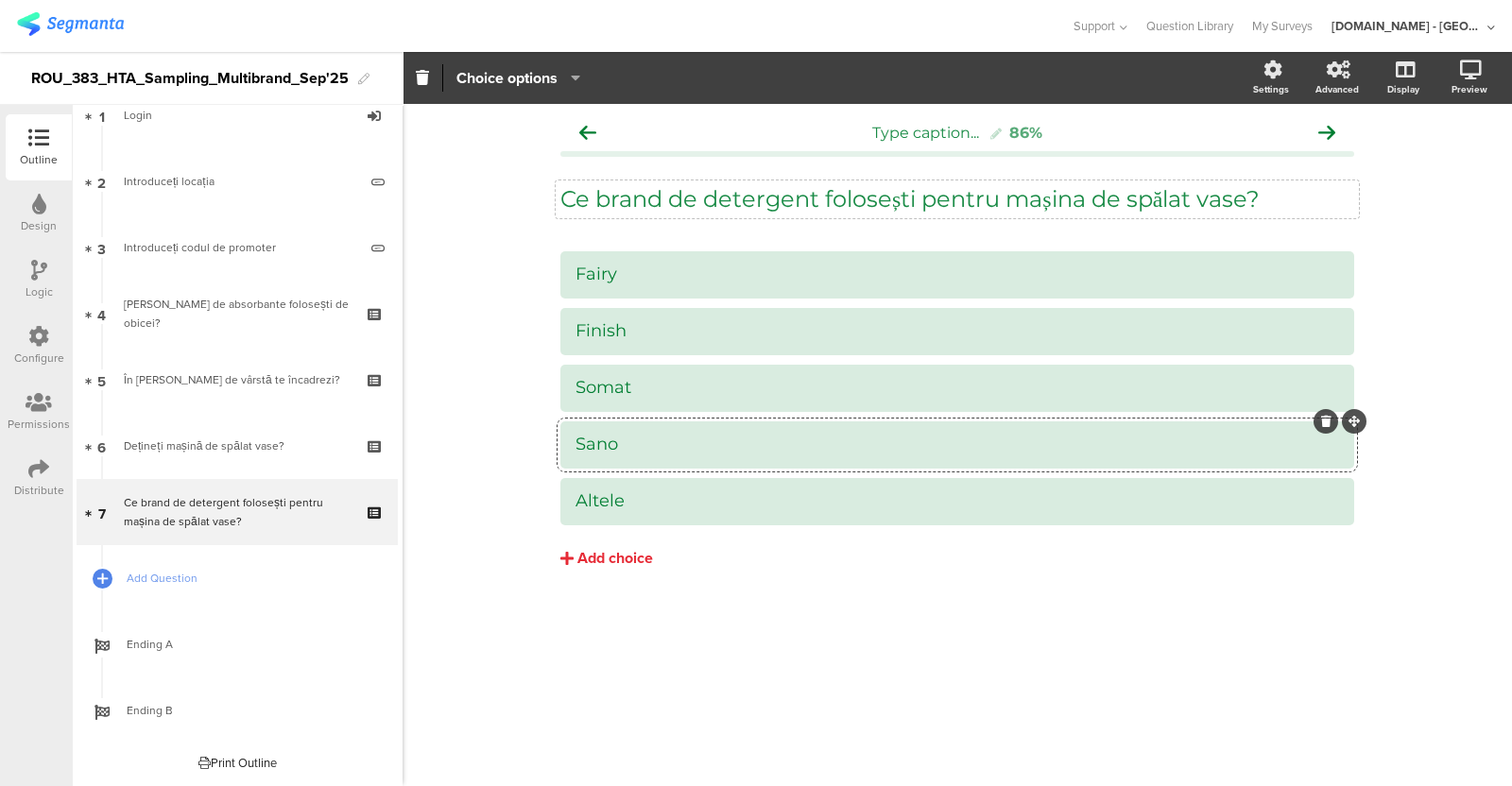
click at [1209, 420] on div at bounding box center [1325, 421] width 25 height 25
click at [1209, 423] on icon at bounding box center [1326, 421] width 10 height 11
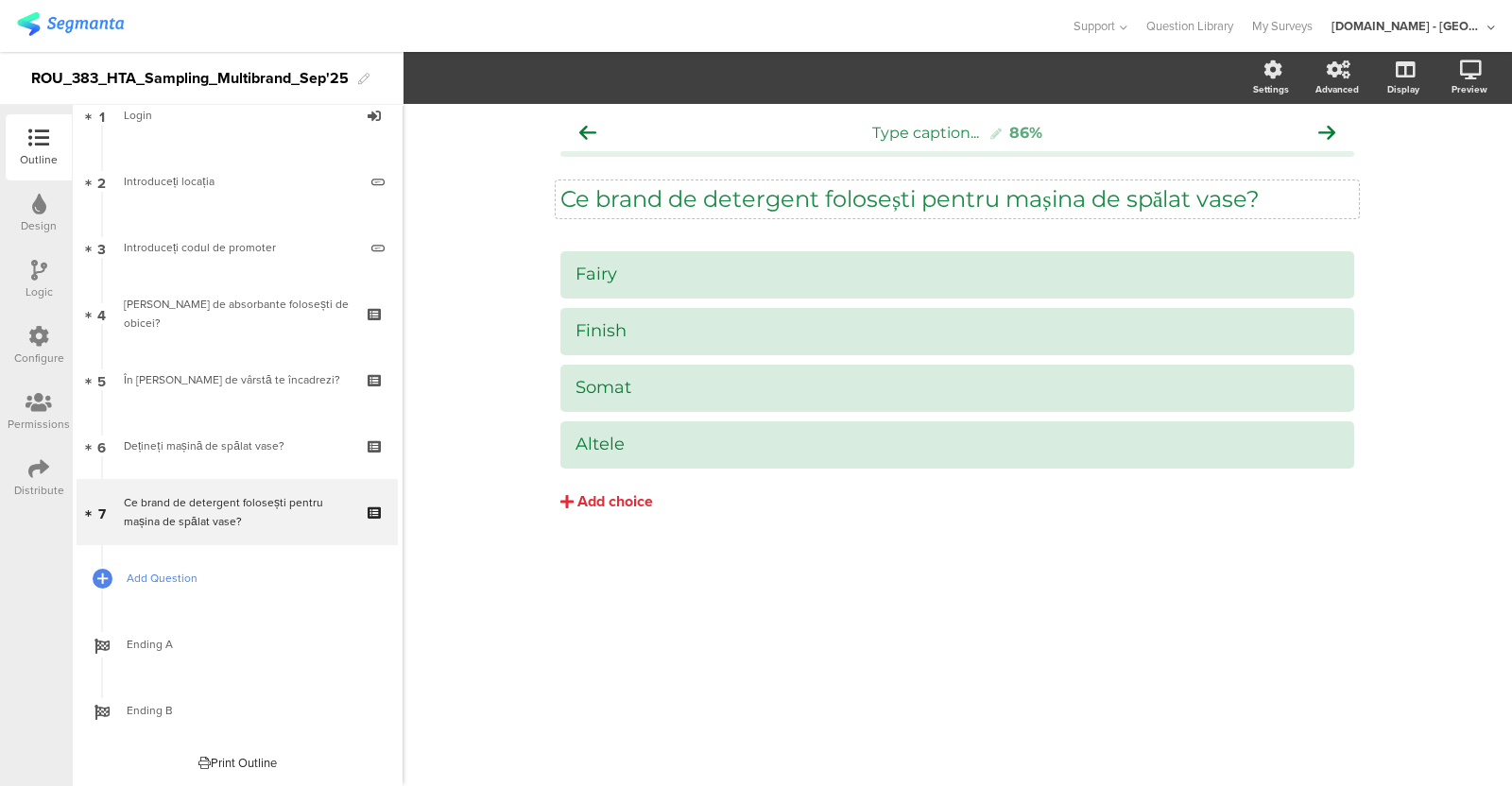
click at [180, 582] on span "Add Question" at bounding box center [247, 578] width 242 height 19
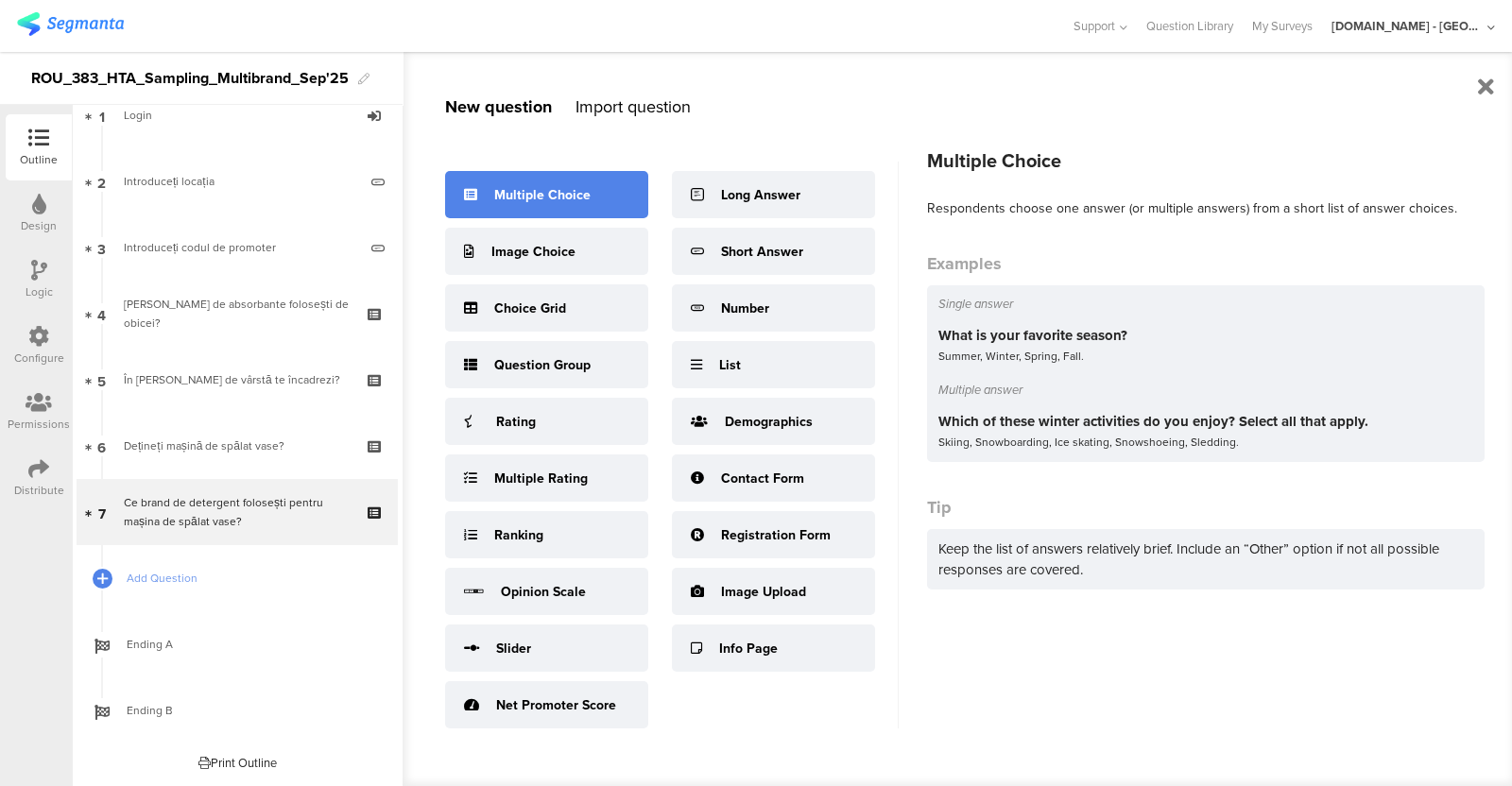
click at [582, 198] on div "Multiple Choice" at bounding box center [543, 196] width 97 height 20
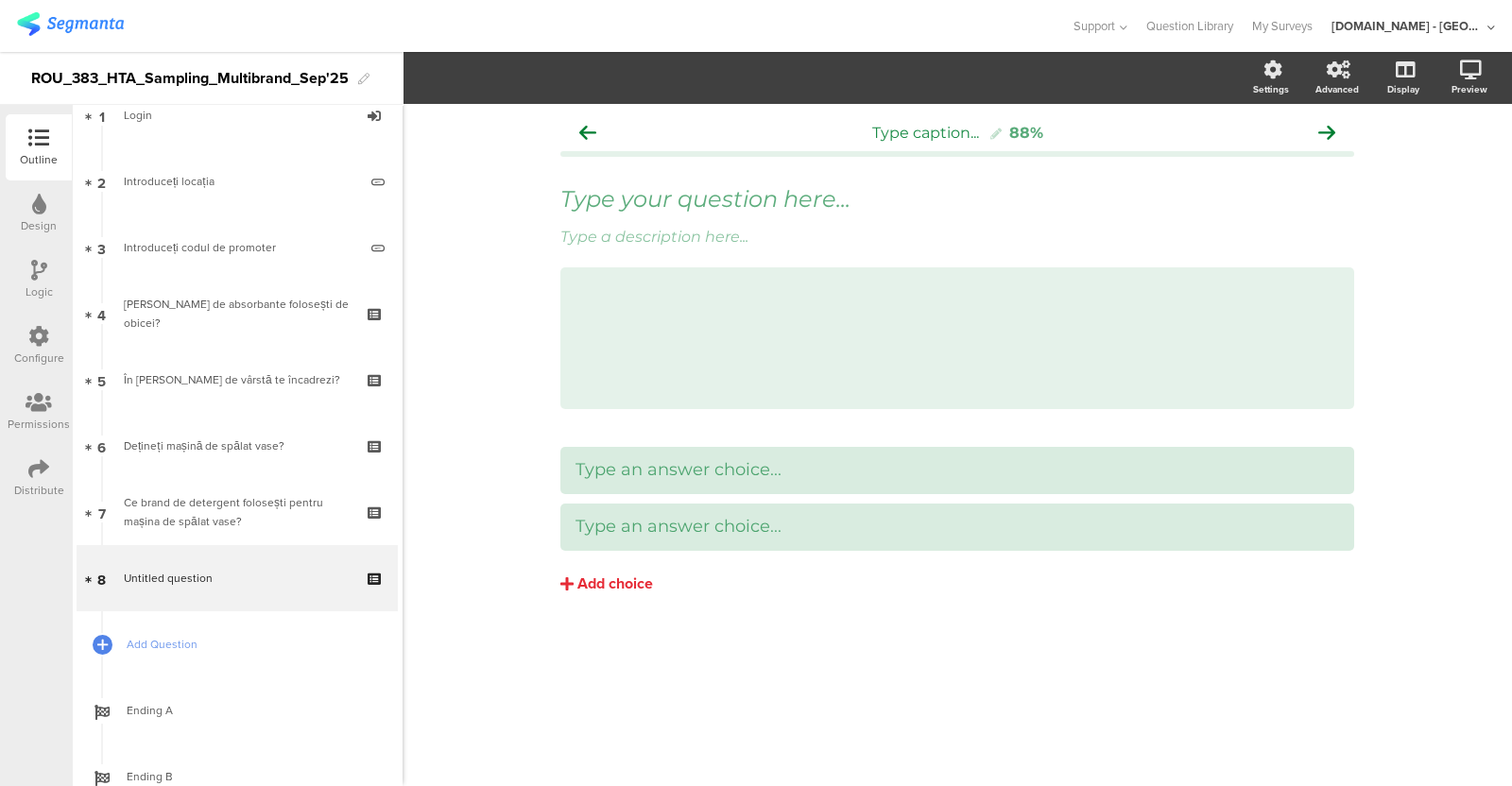
scroll to position [113, 0]
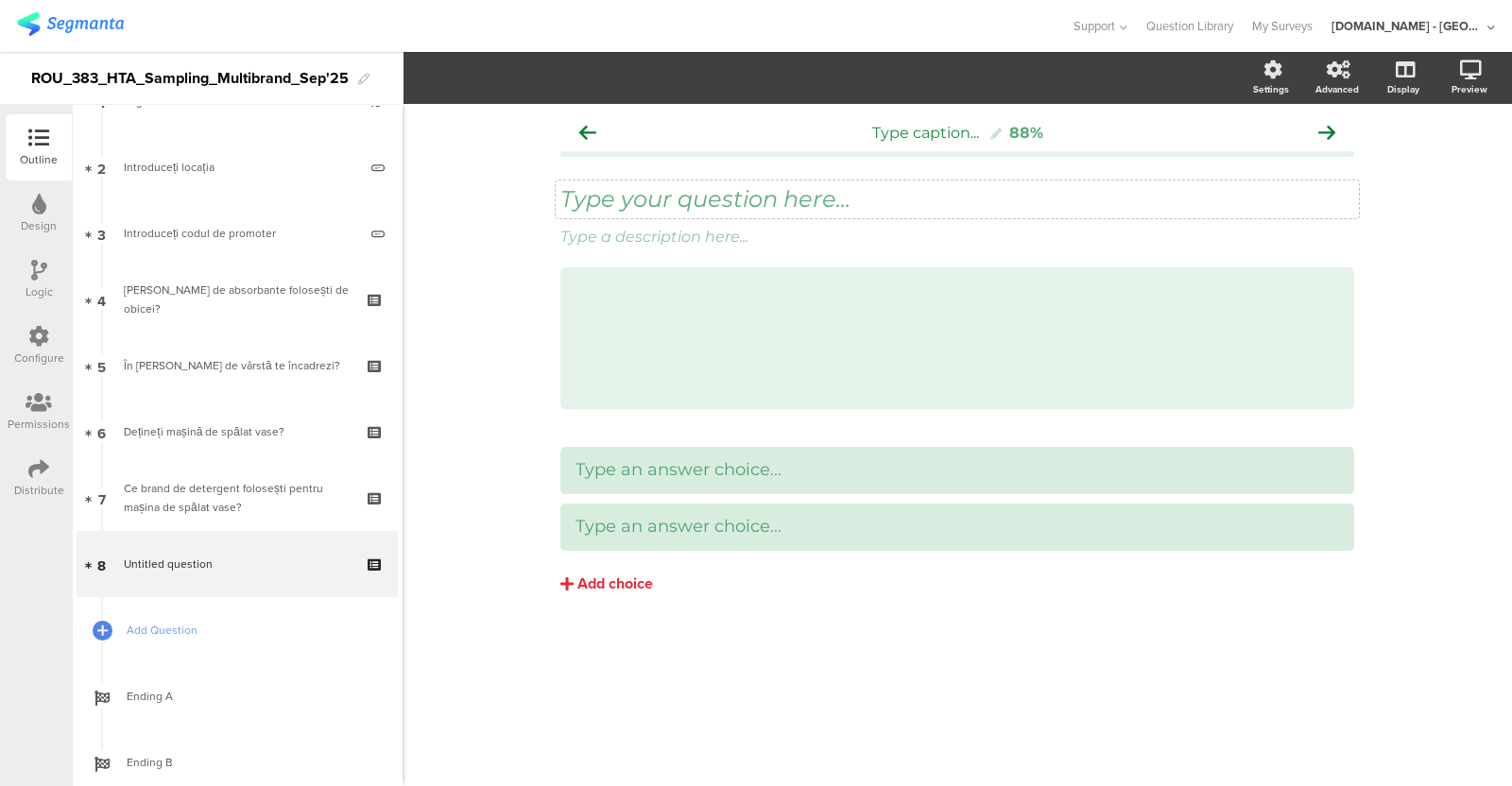
click at [695, 200] on div "Type your question here..." at bounding box center [957, 199] width 804 height 38
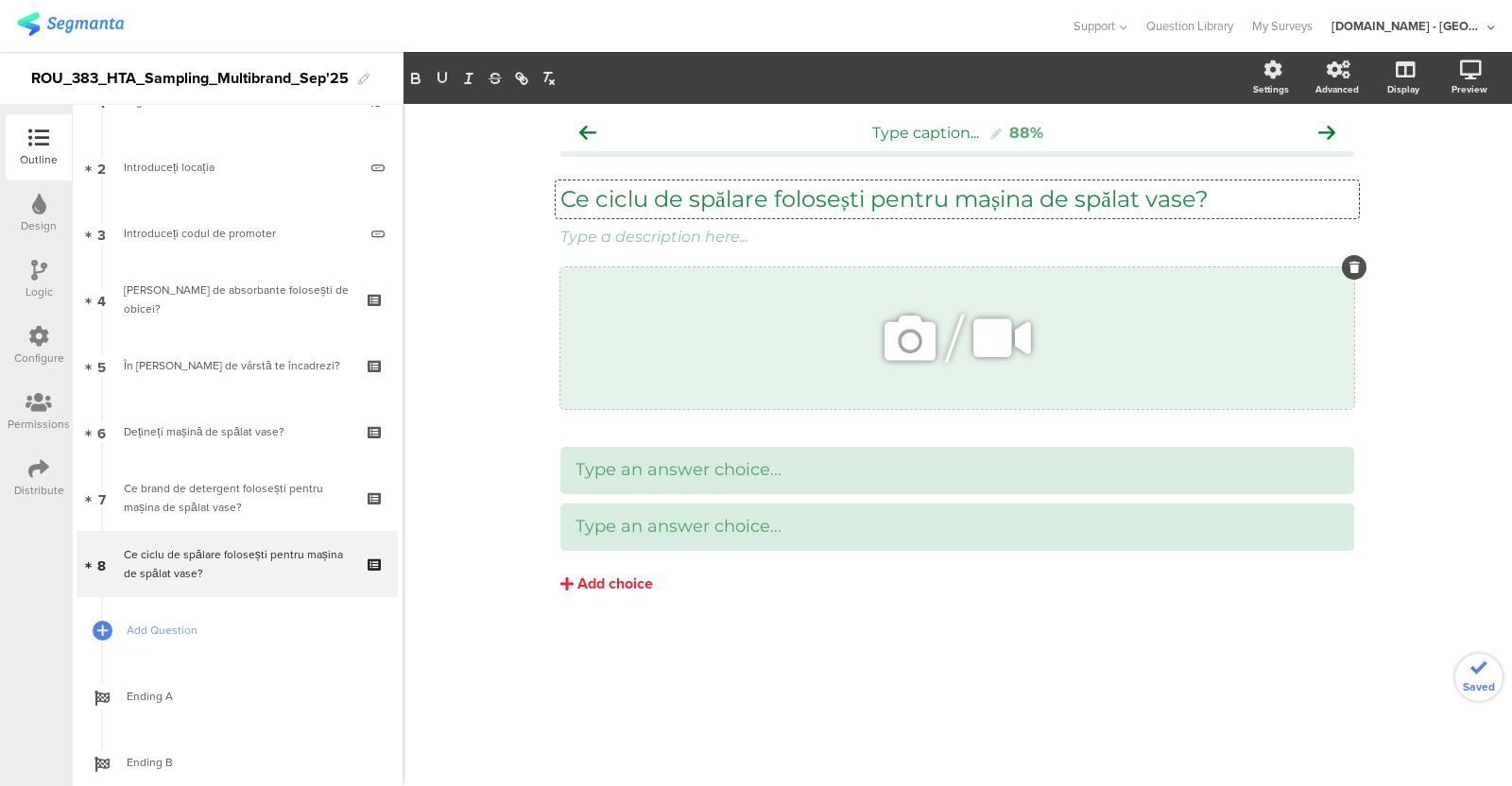
click at [1209, 263] on div at bounding box center [1354, 267] width 25 height 25
click at [1209, 214] on div at bounding box center [1358, 222] width 25 height 25
click at [1209, 268] on icon at bounding box center [1354, 267] width 10 height 11
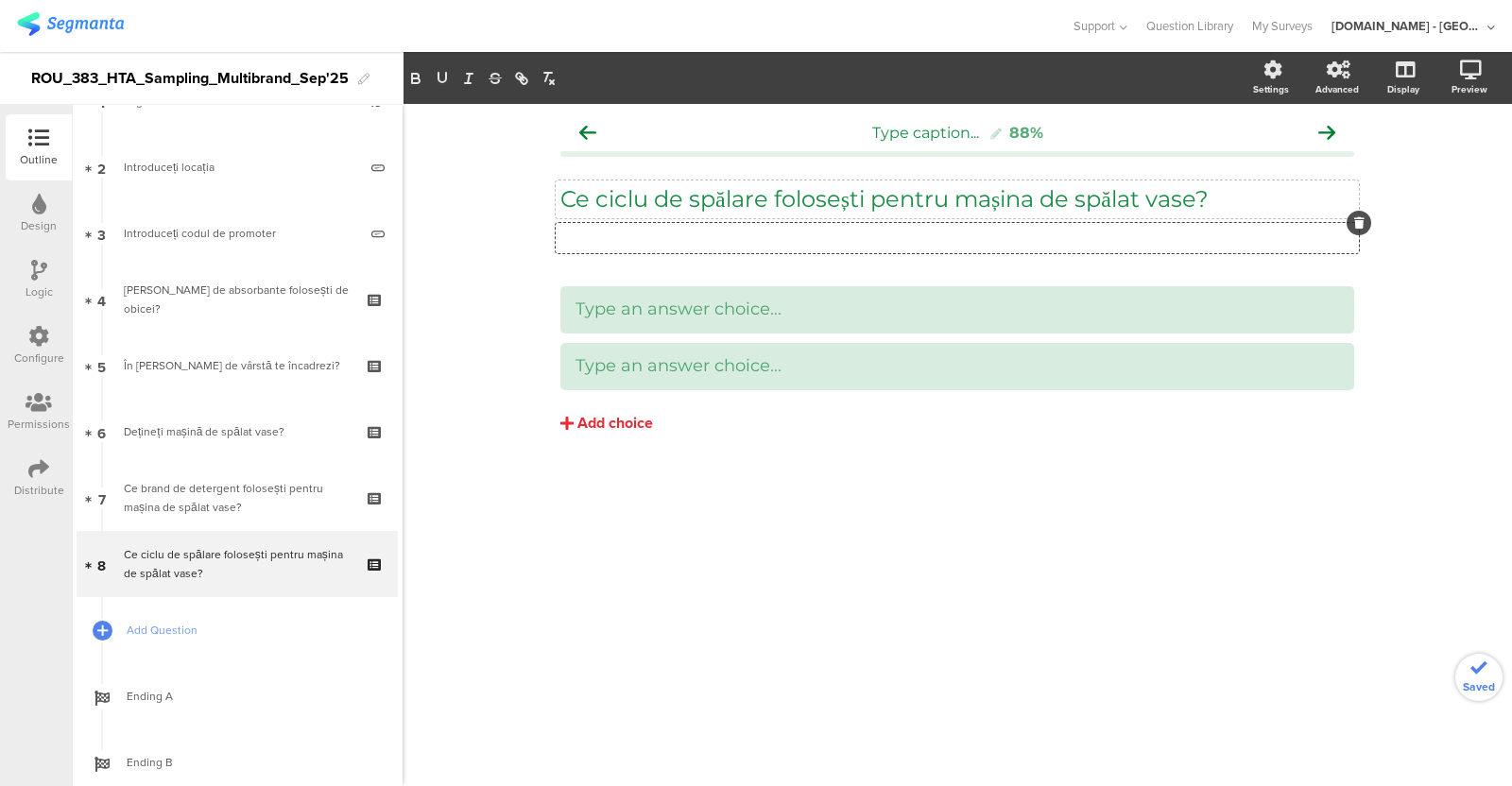
click at [1209, 214] on div at bounding box center [1358, 222] width 25 height 25
click at [1209, 219] on icon at bounding box center [1359, 222] width 10 height 11
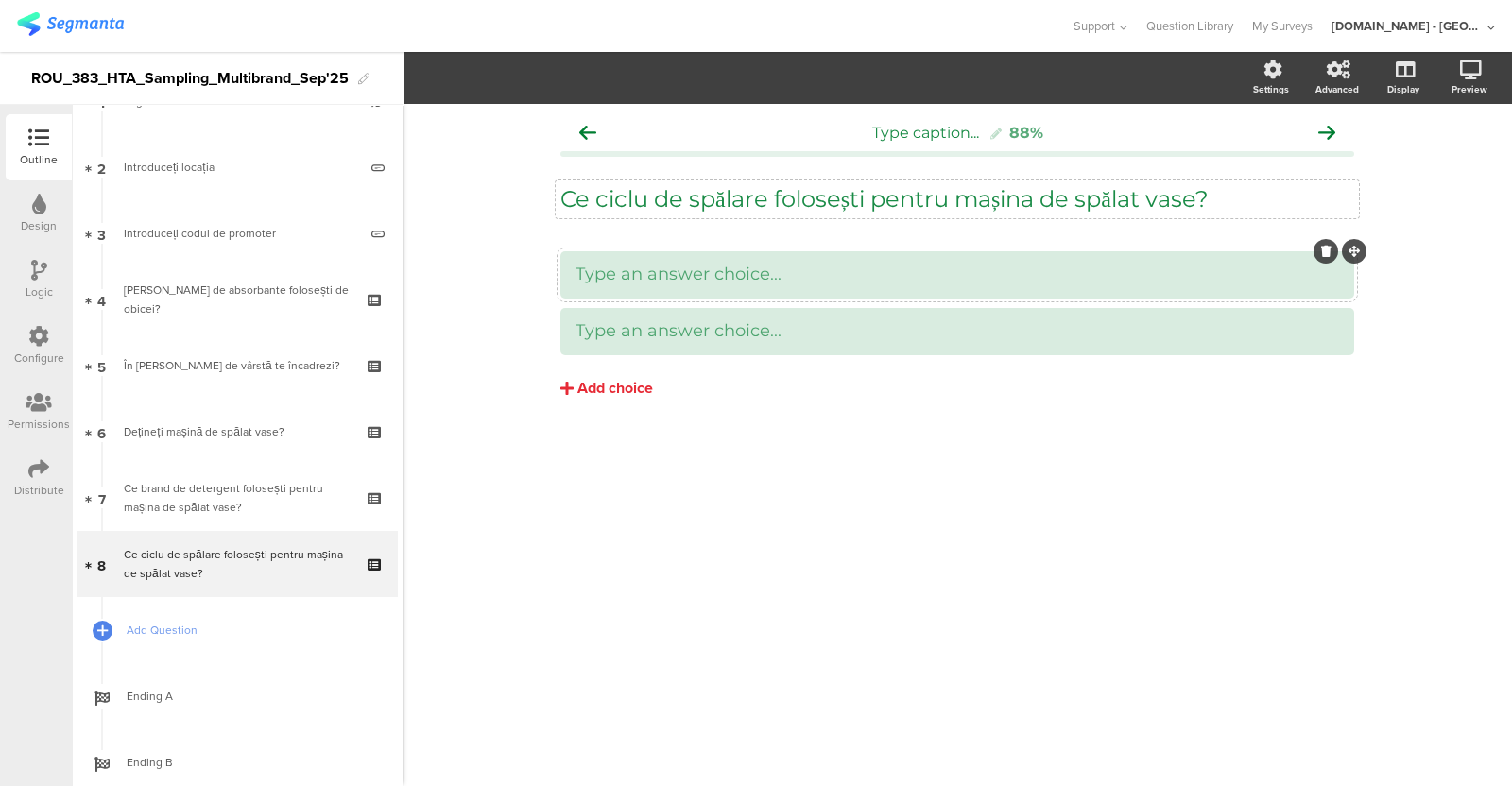
click at [631, 292] on div at bounding box center [957, 274] width 794 height 47
click at [634, 384] on div "Add choice" at bounding box center [615, 389] width 76 height 20
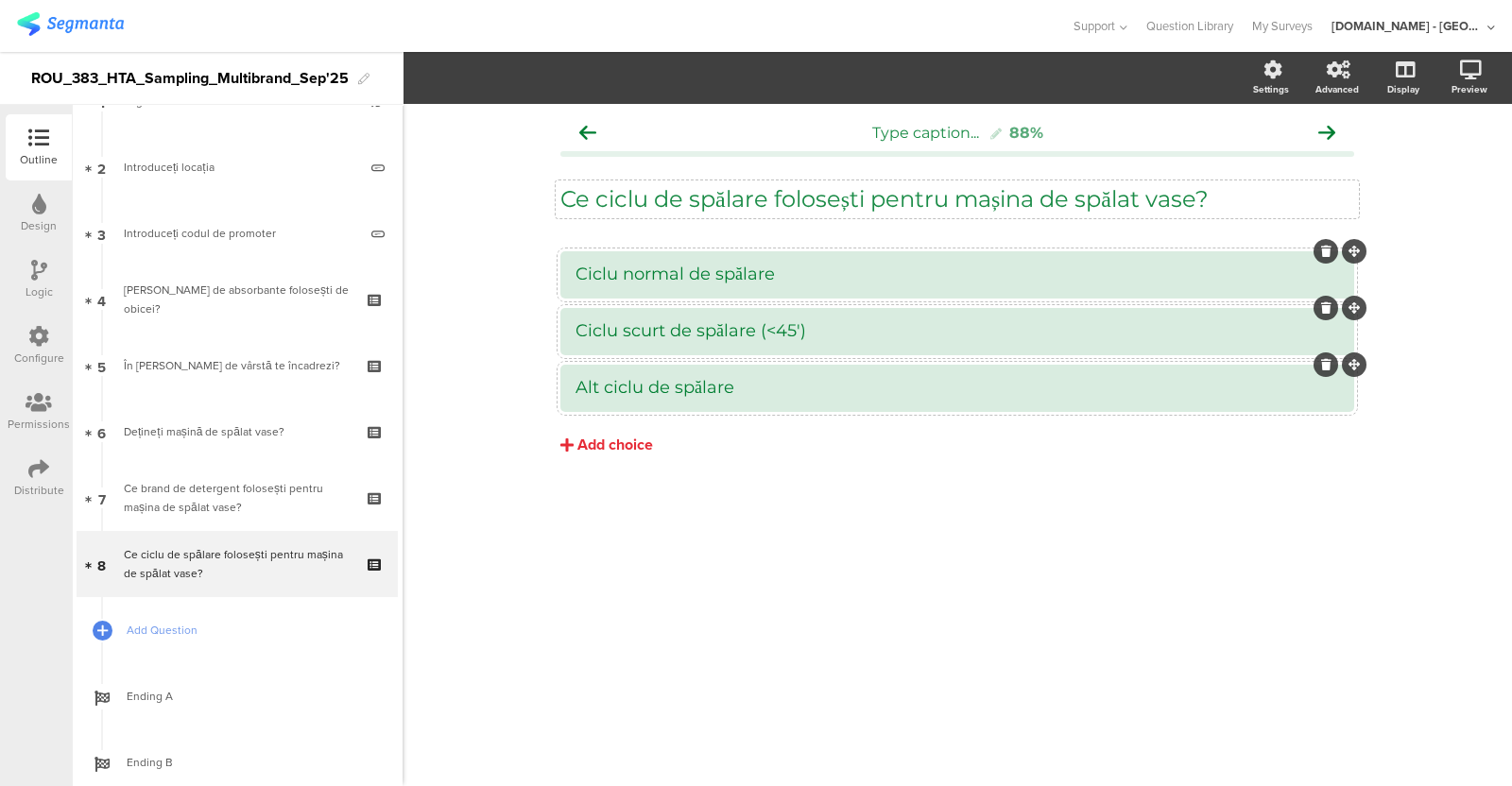
click at [524, 504] on div "Type caption... 88% Ce ciclu de spălare folosești pentru mașina de spălat vase?…" at bounding box center [957, 445] width 1110 height 682
click at [166, 627] on link "Add Question" at bounding box center [237, 630] width 321 height 66
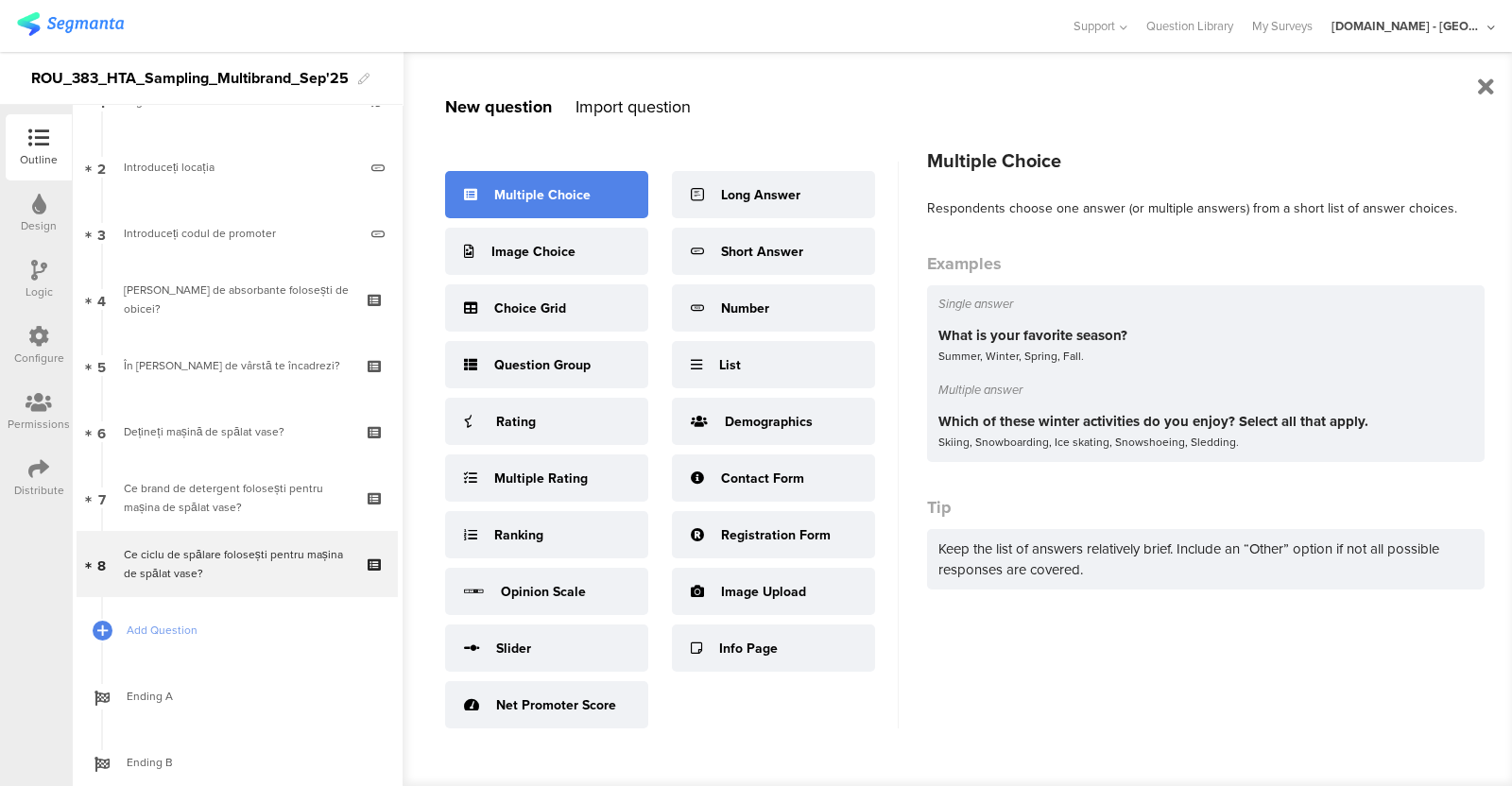
click at [534, 183] on div "Multiple Choice" at bounding box center [547, 195] width 203 height 47
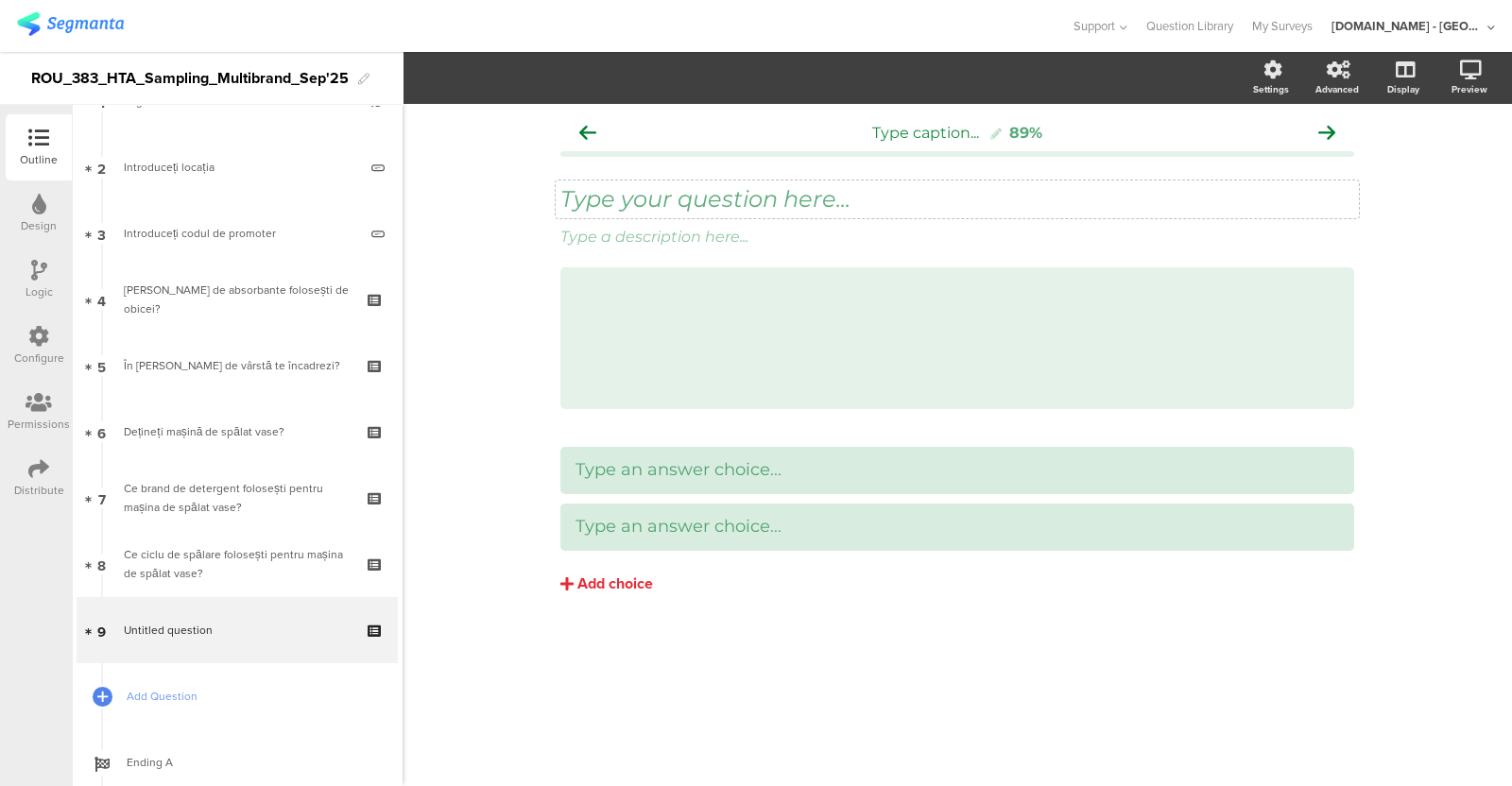
drag, startPoint x: 664, startPoint y: 218, endPoint x: 676, endPoint y: 204, distance: 18.4
click at [676, 204] on span "Type your question here... Type a description here..." at bounding box center [957, 216] width 794 height 63
click at [676, 204] on div "Type your question here..." at bounding box center [957, 199] width 804 height 38
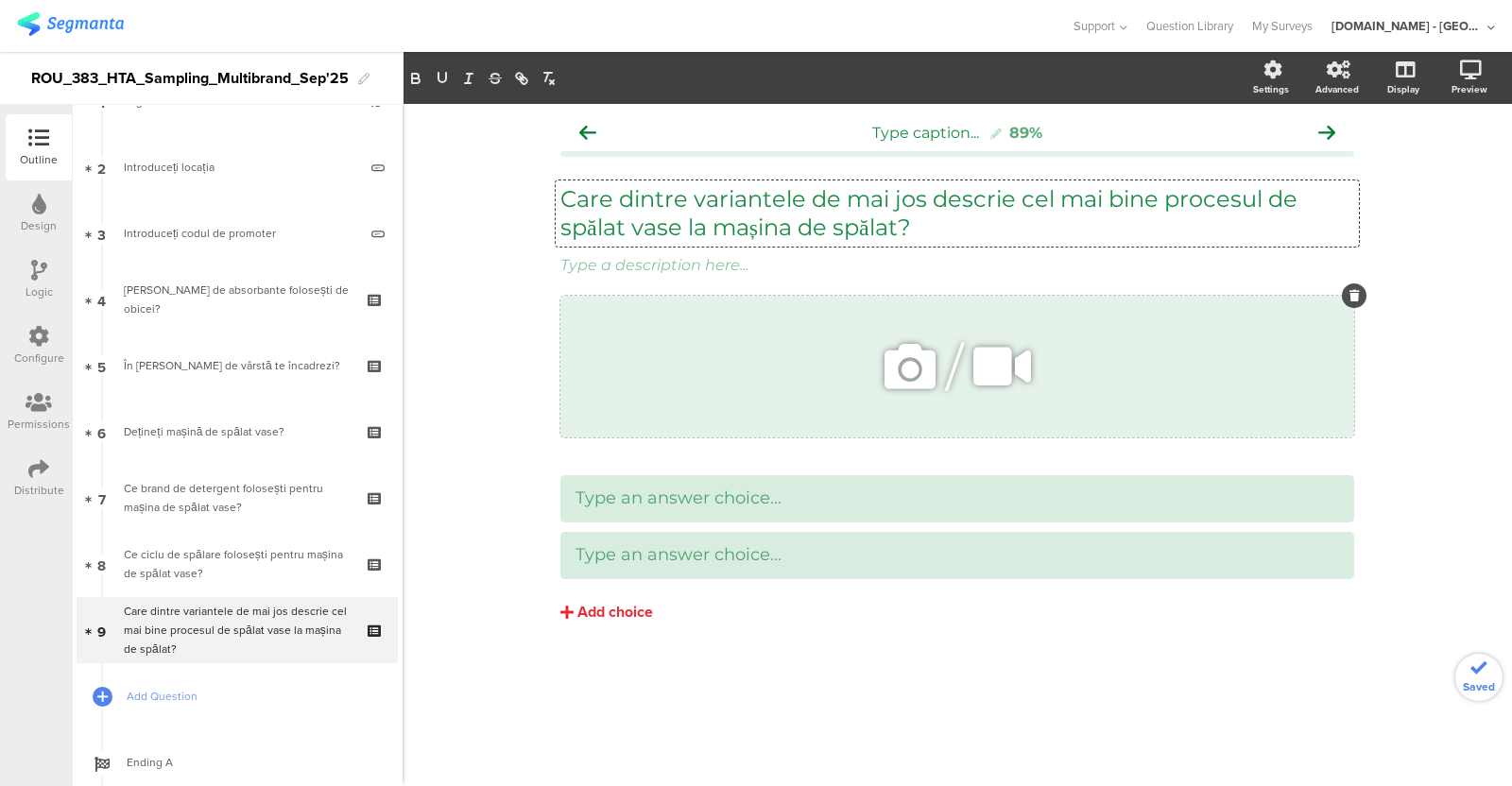
click at [1209, 296] on icon at bounding box center [1354, 295] width 10 height 11
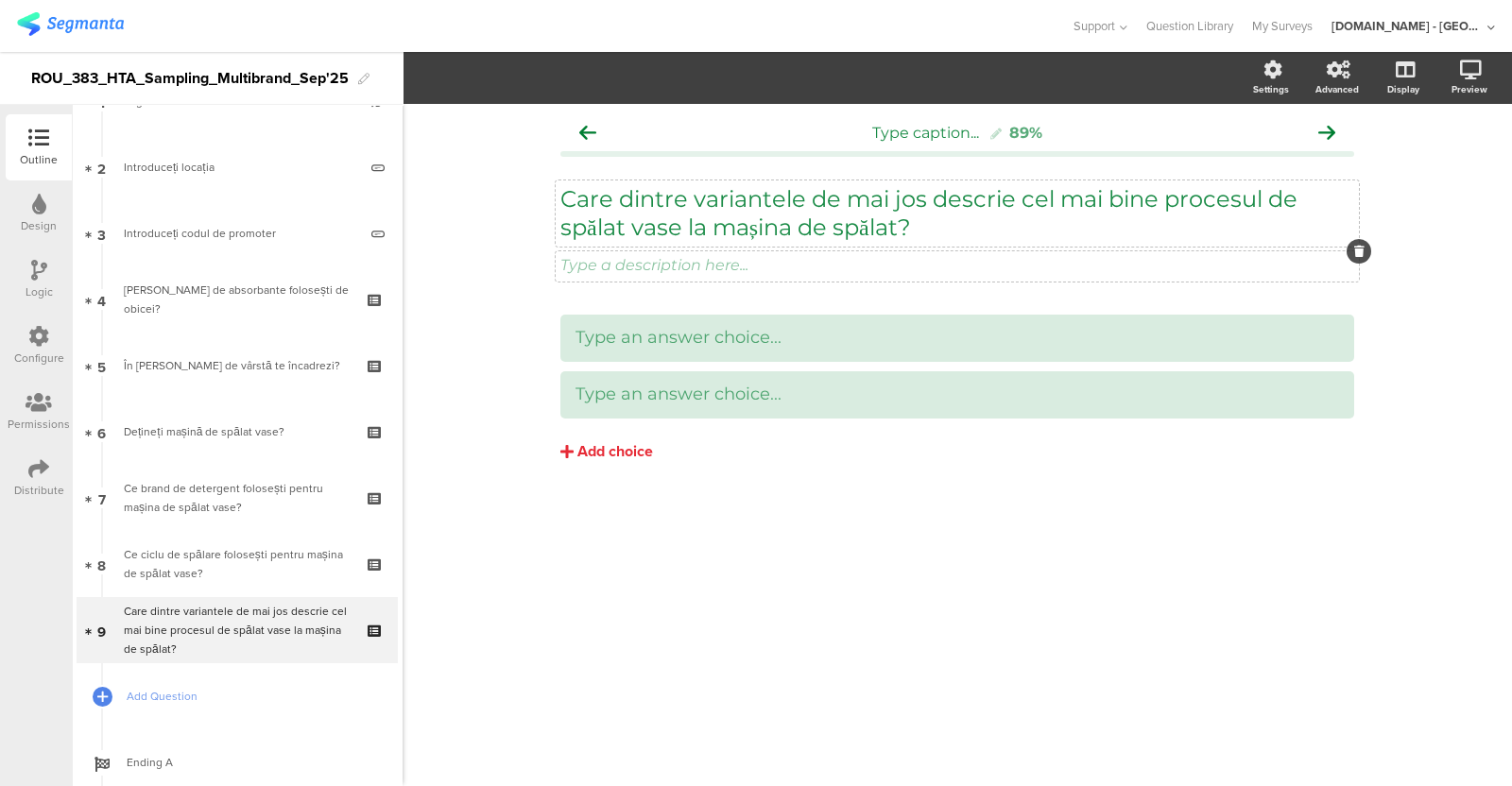
click at [1209, 256] on icon at bounding box center [1359, 250] width 10 height 11
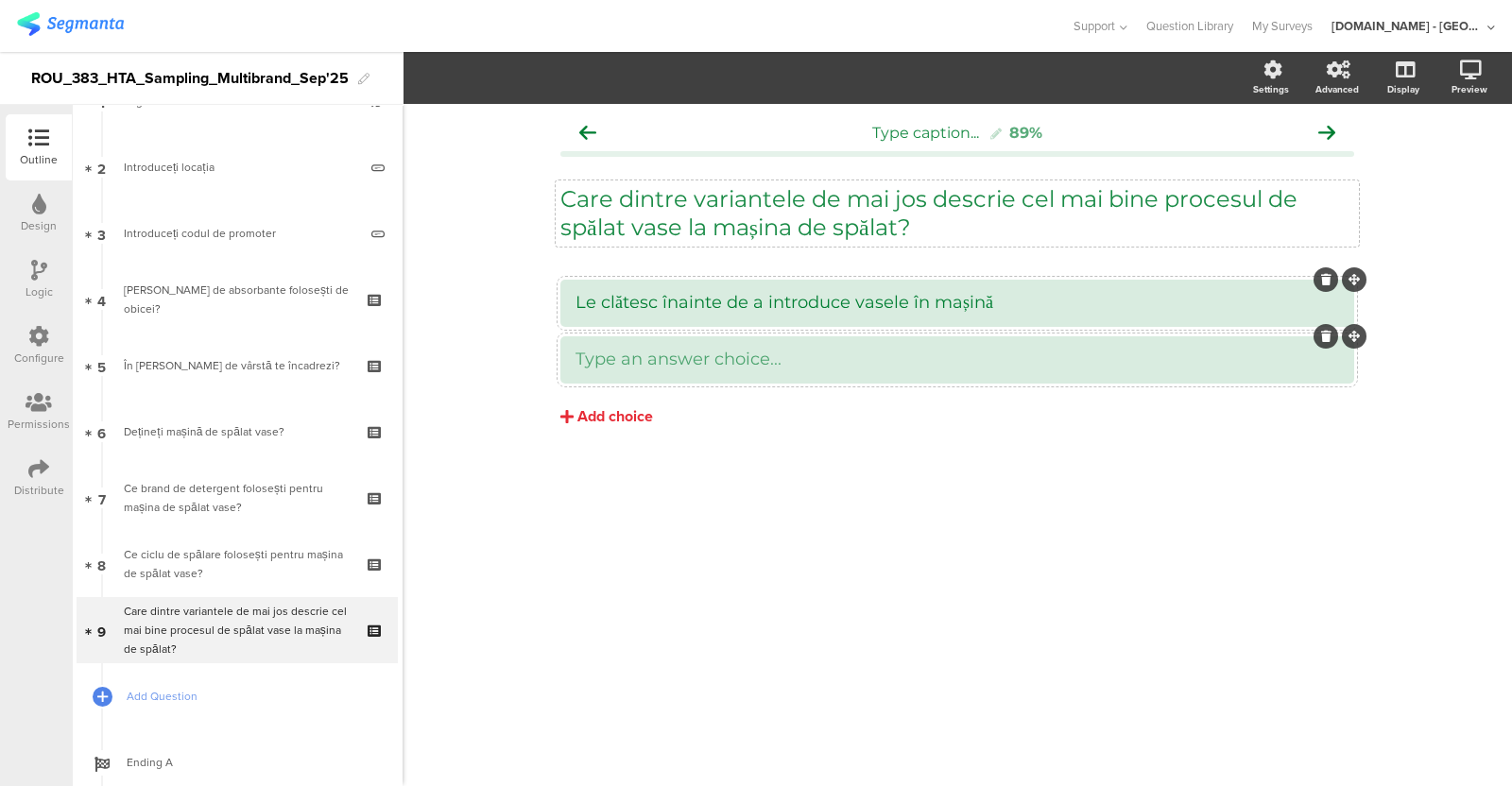
click at [680, 376] on div at bounding box center [957, 359] width 794 height 47
click at [611, 416] on div "Add choice" at bounding box center [615, 417] width 76 height 20
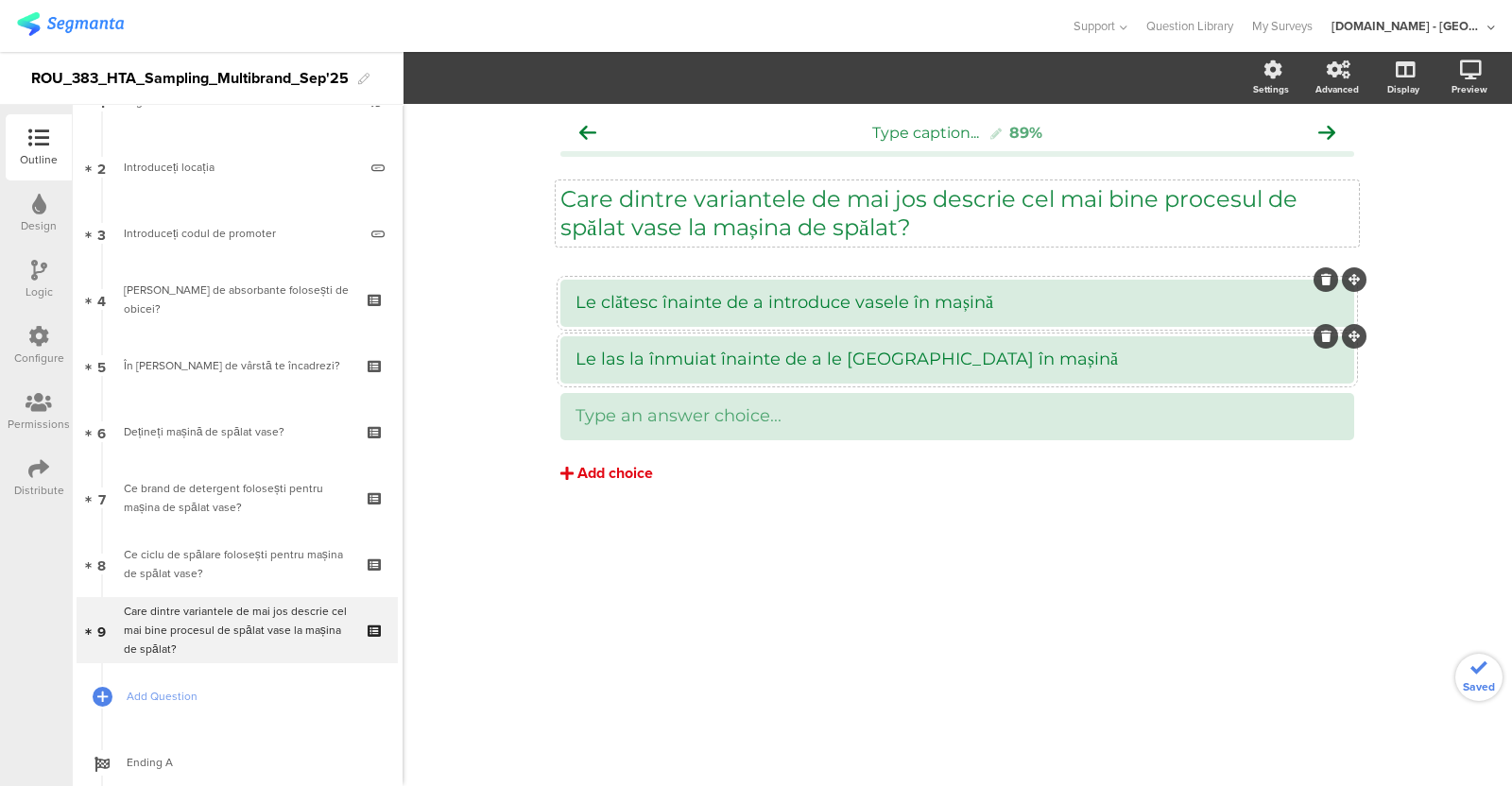
click at [598, 470] on div "Add choice" at bounding box center [615, 474] width 76 height 20
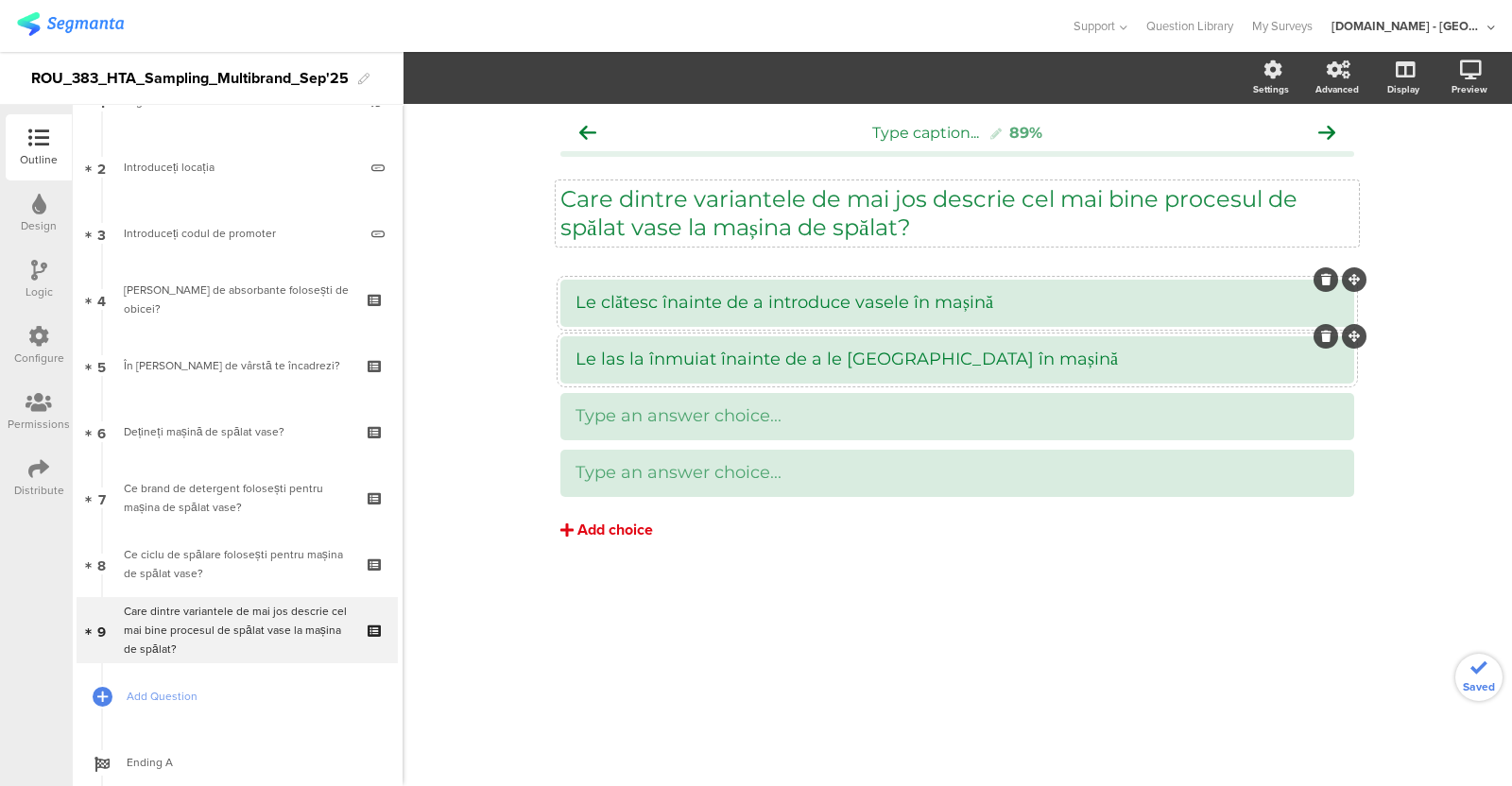
click at [596, 530] on div "Add choice" at bounding box center [615, 531] width 76 height 20
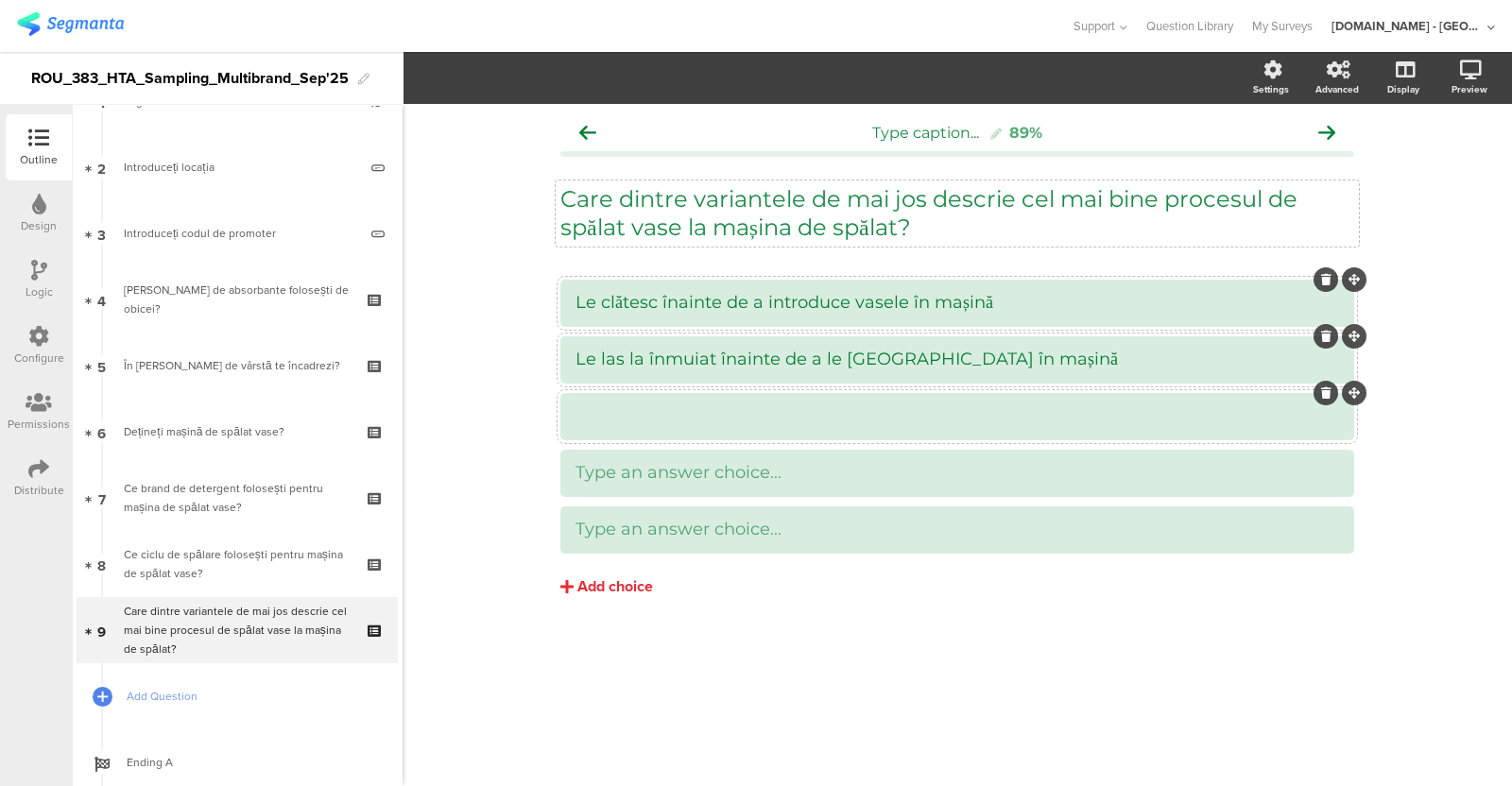
click at [671, 430] on div at bounding box center [957, 416] width 764 height 31
click at [628, 451] on div at bounding box center [957, 473] width 794 height 47
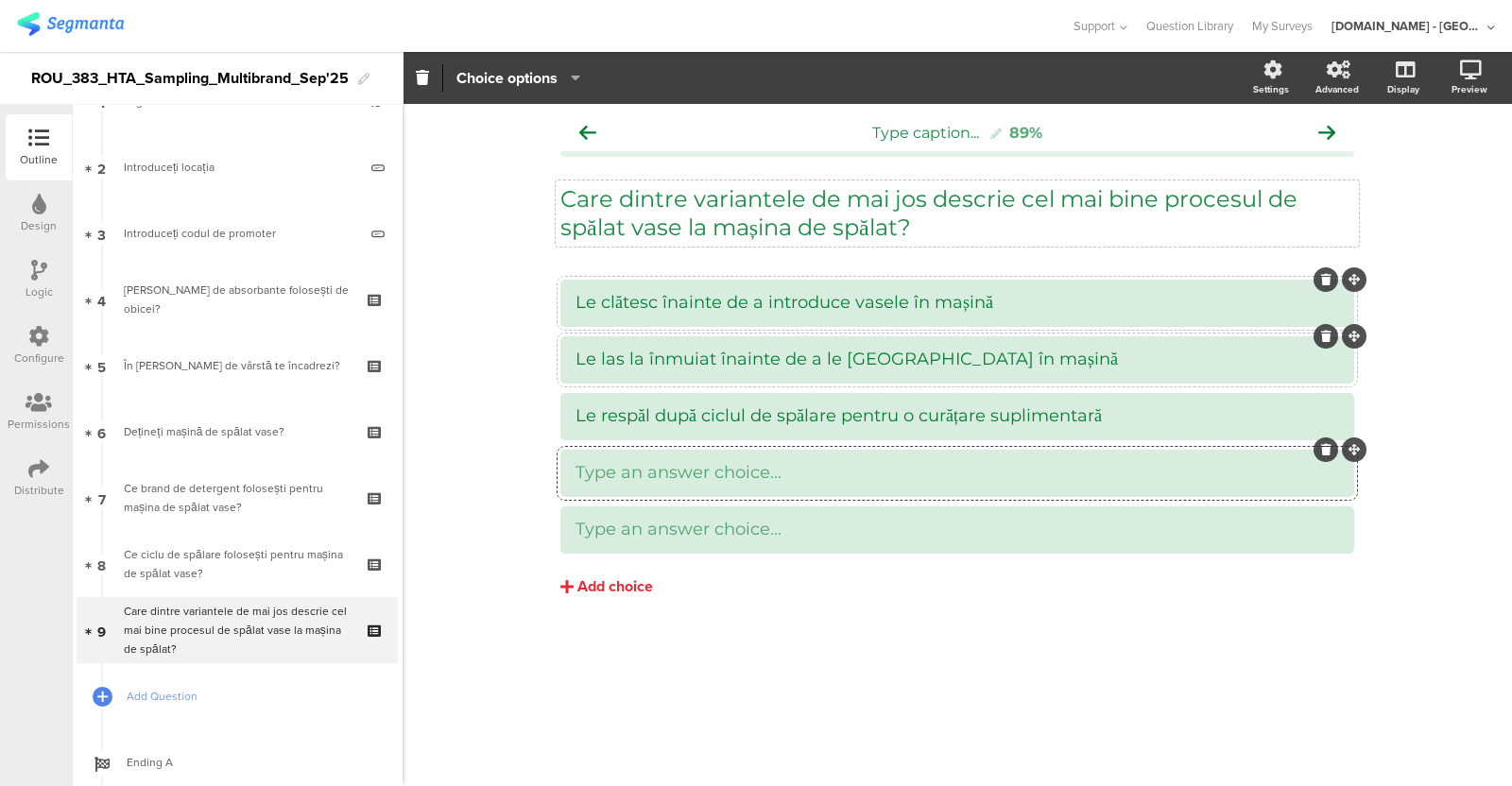
click at [628, 452] on div at bounding box center [957, 473] width 794 height 47
click at [626, 458] on div at bounding box center [957, 473] width 764 height 31
click at [595, 543] on div at bounding box center [957, 530] width 764 height 31
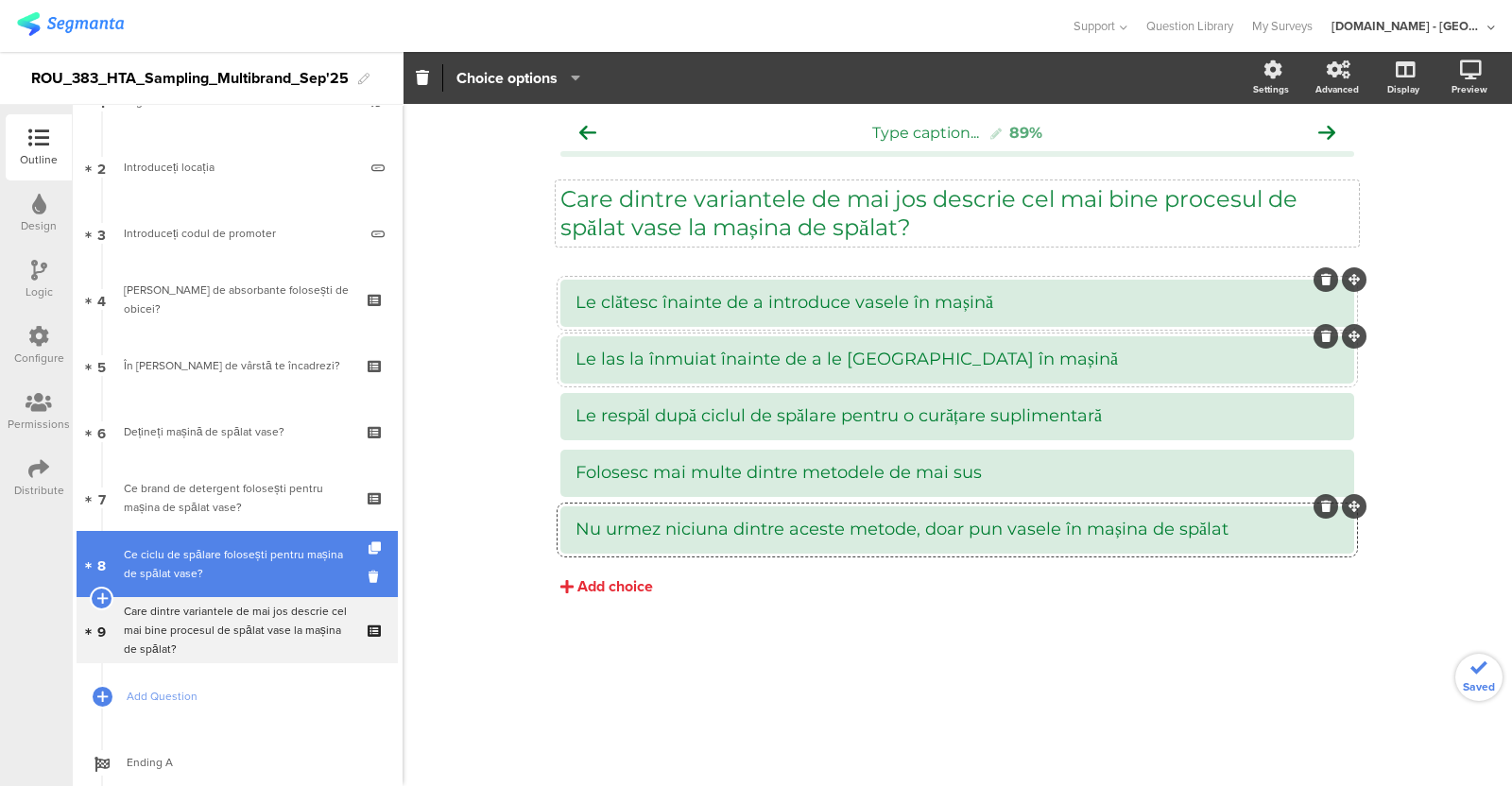
scroll to position [230, 0]
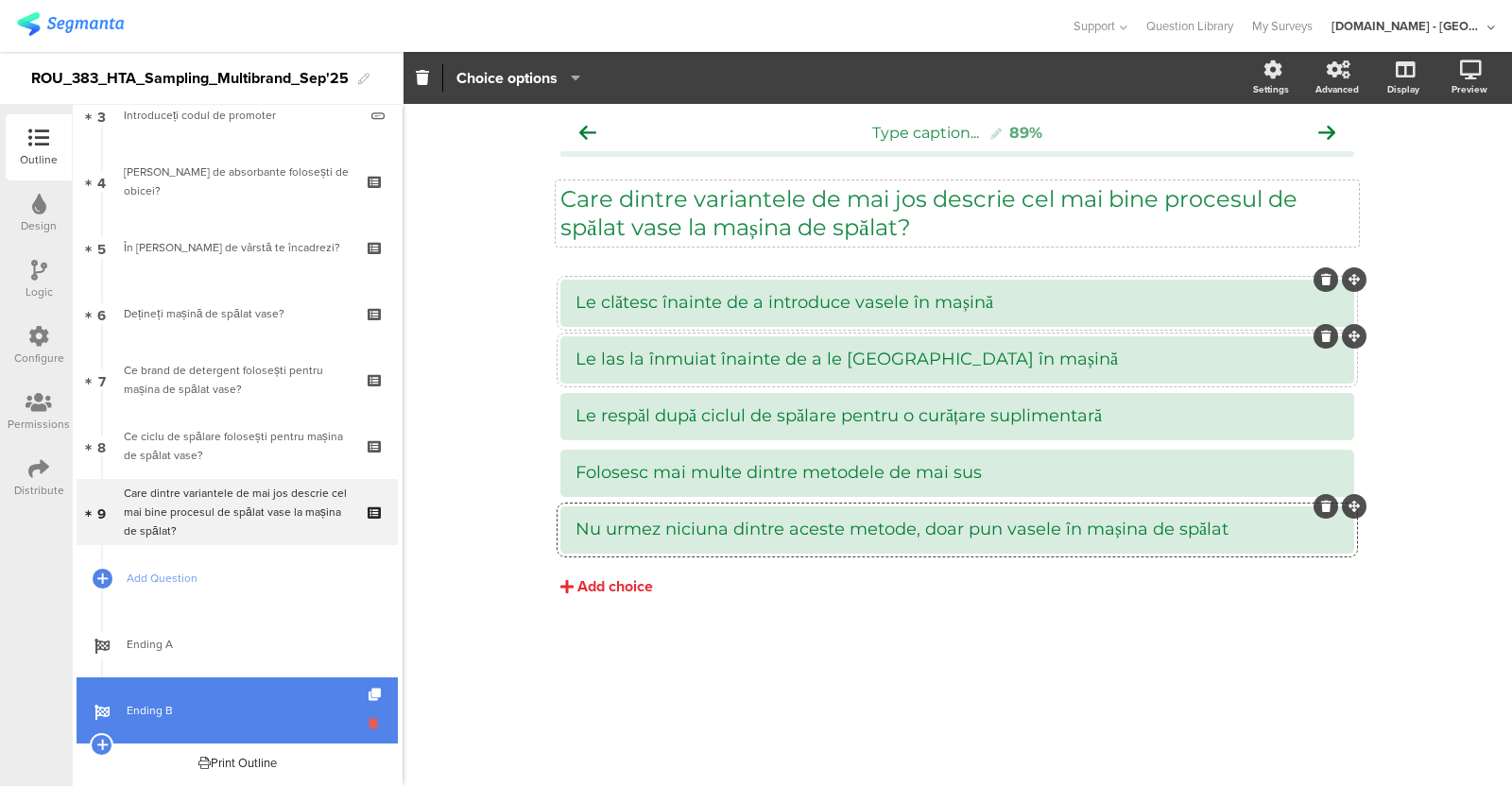
click at [369, 627] on icon at bounding box center [377, 723] width 16 height 18
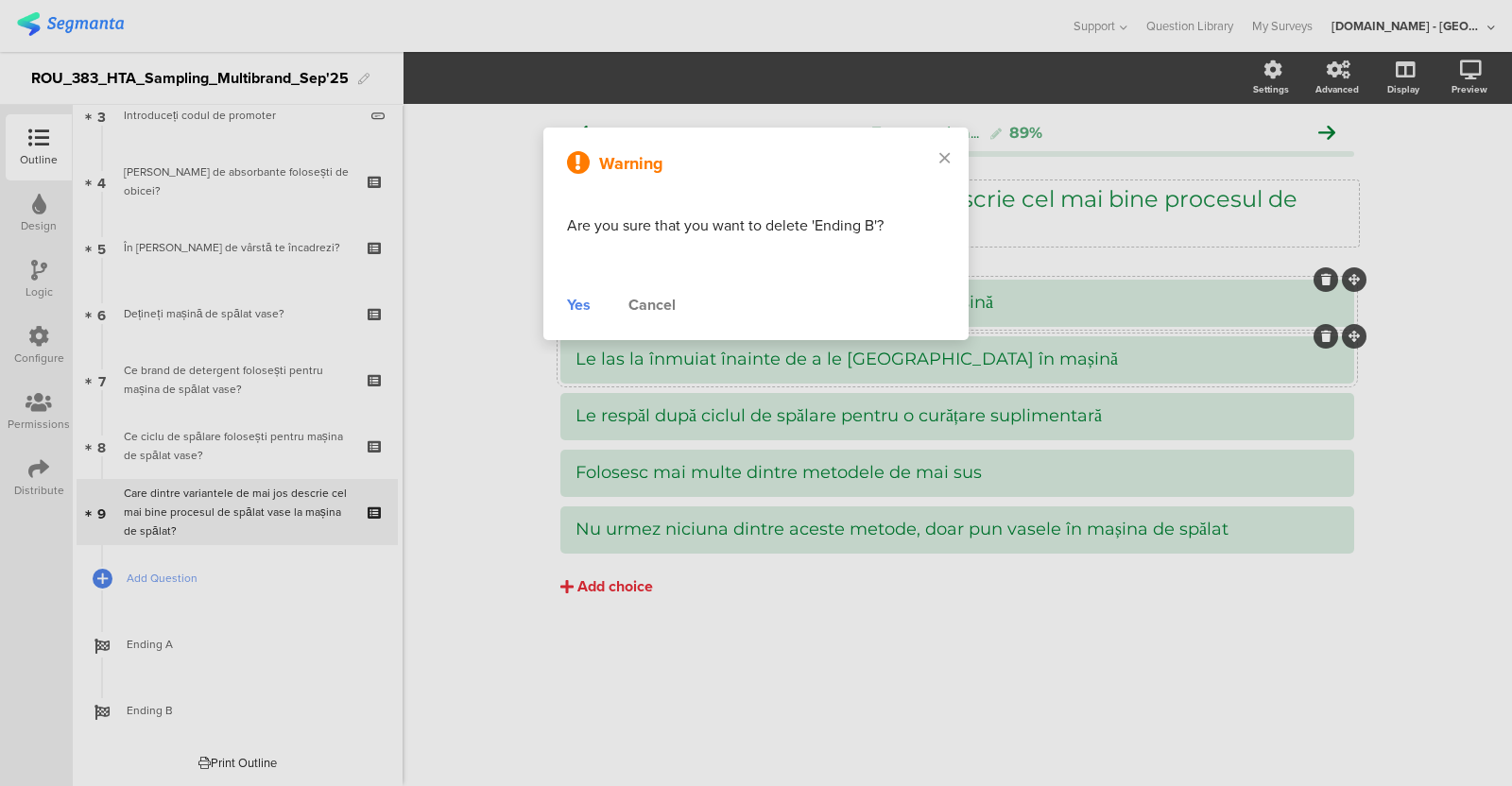
click at [579, 310] on div "Yes" at bounding box center [579, 305] width 24 height 23
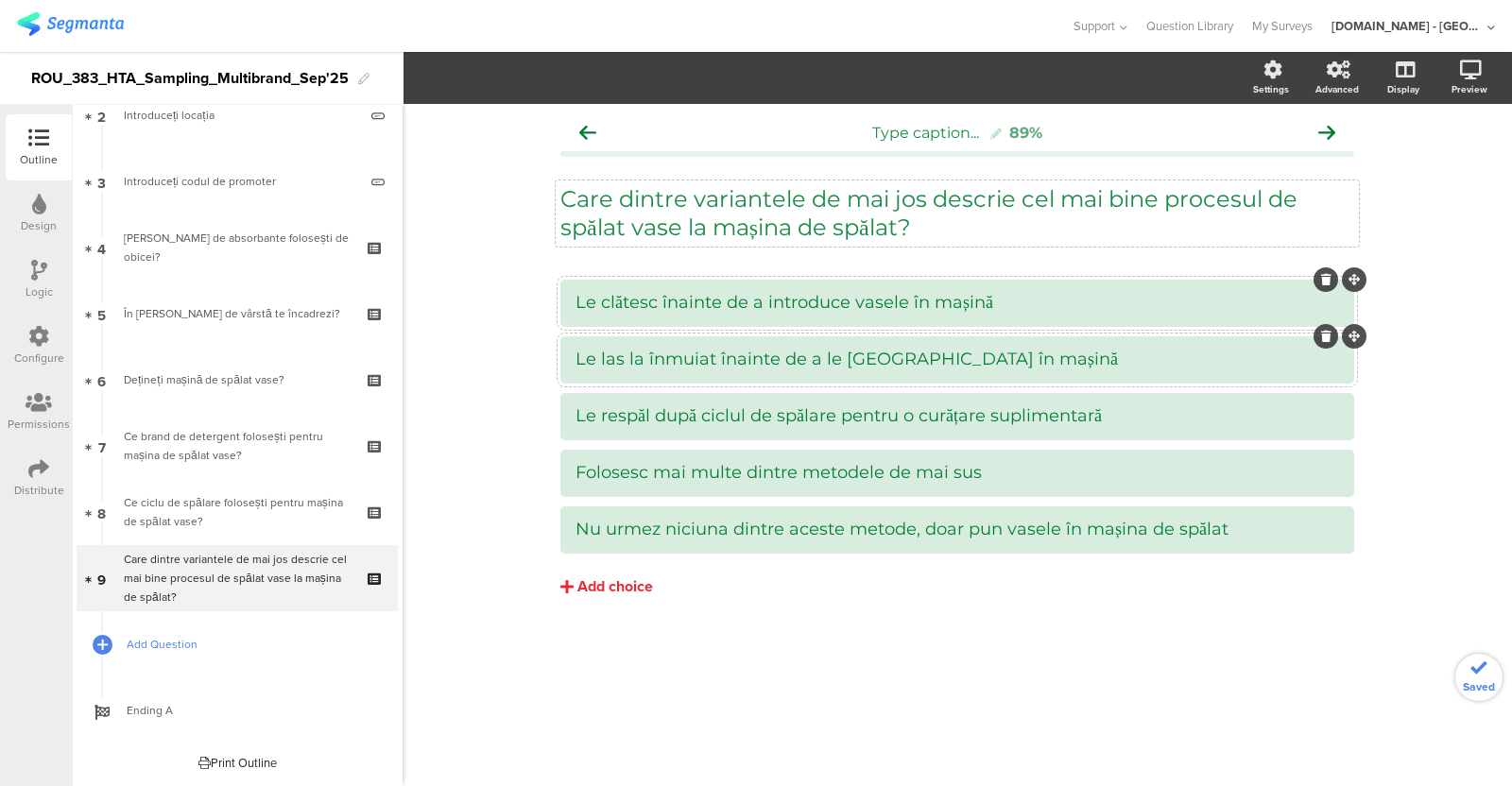
scroll to position [165, 0]
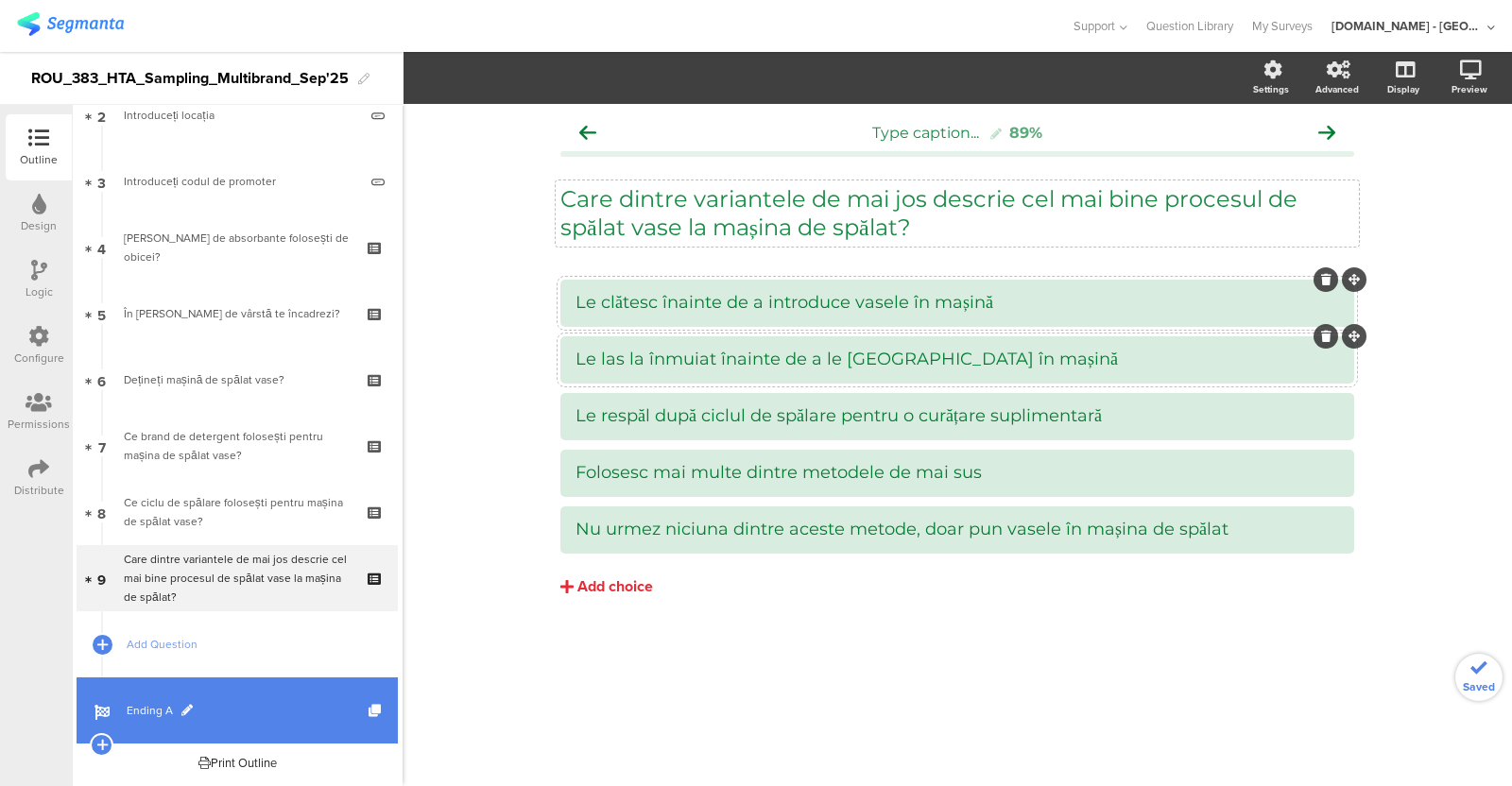
click at [212, 627] on span "Ending A" at bounding box center [247, 710] width 242 height 19
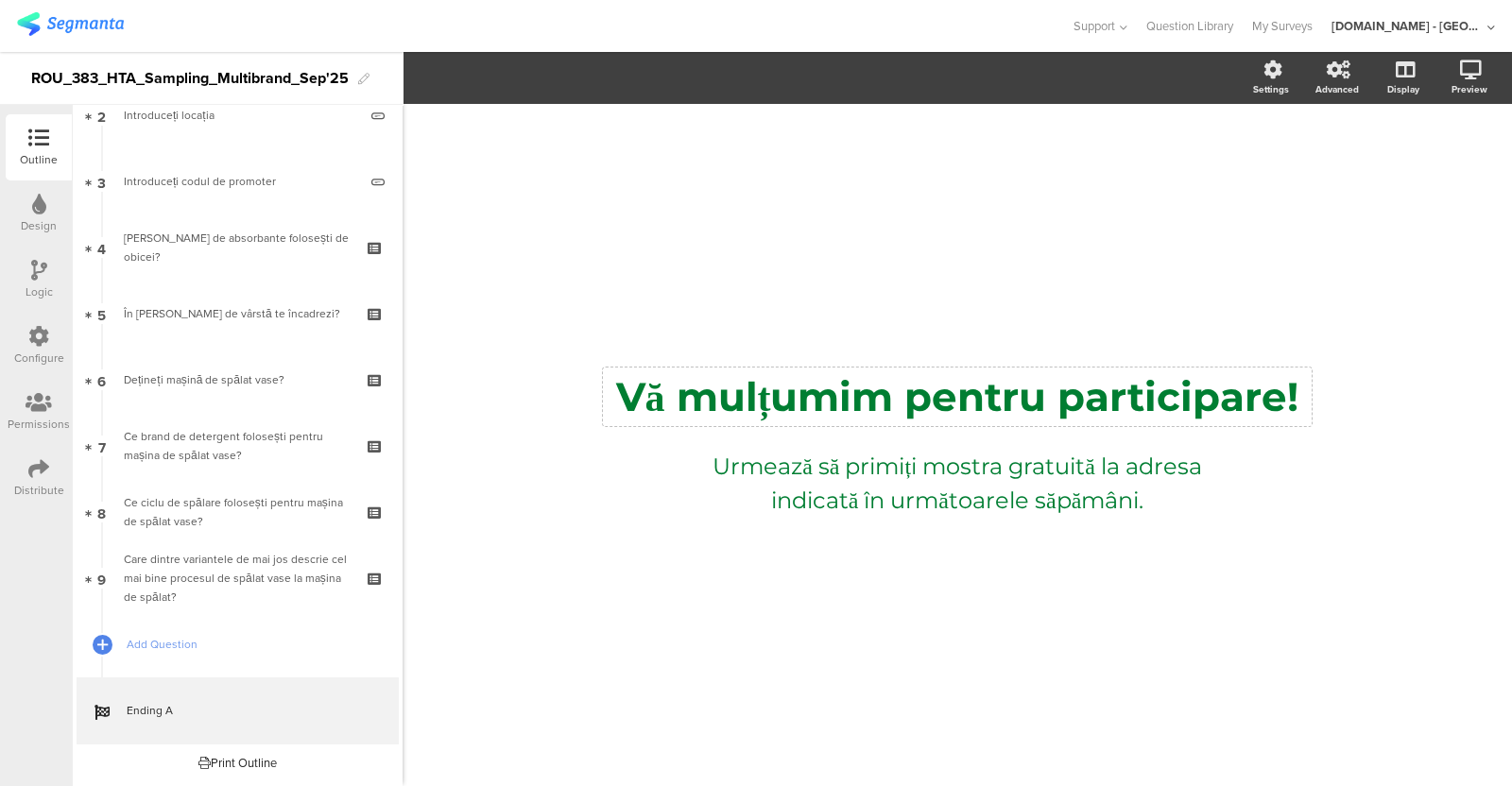
click at [962, 414] on div "Vă mulțumim pentru participare! Vă mulțumim pentru participare!" at bounding box center [957, 397] width 709 height 59
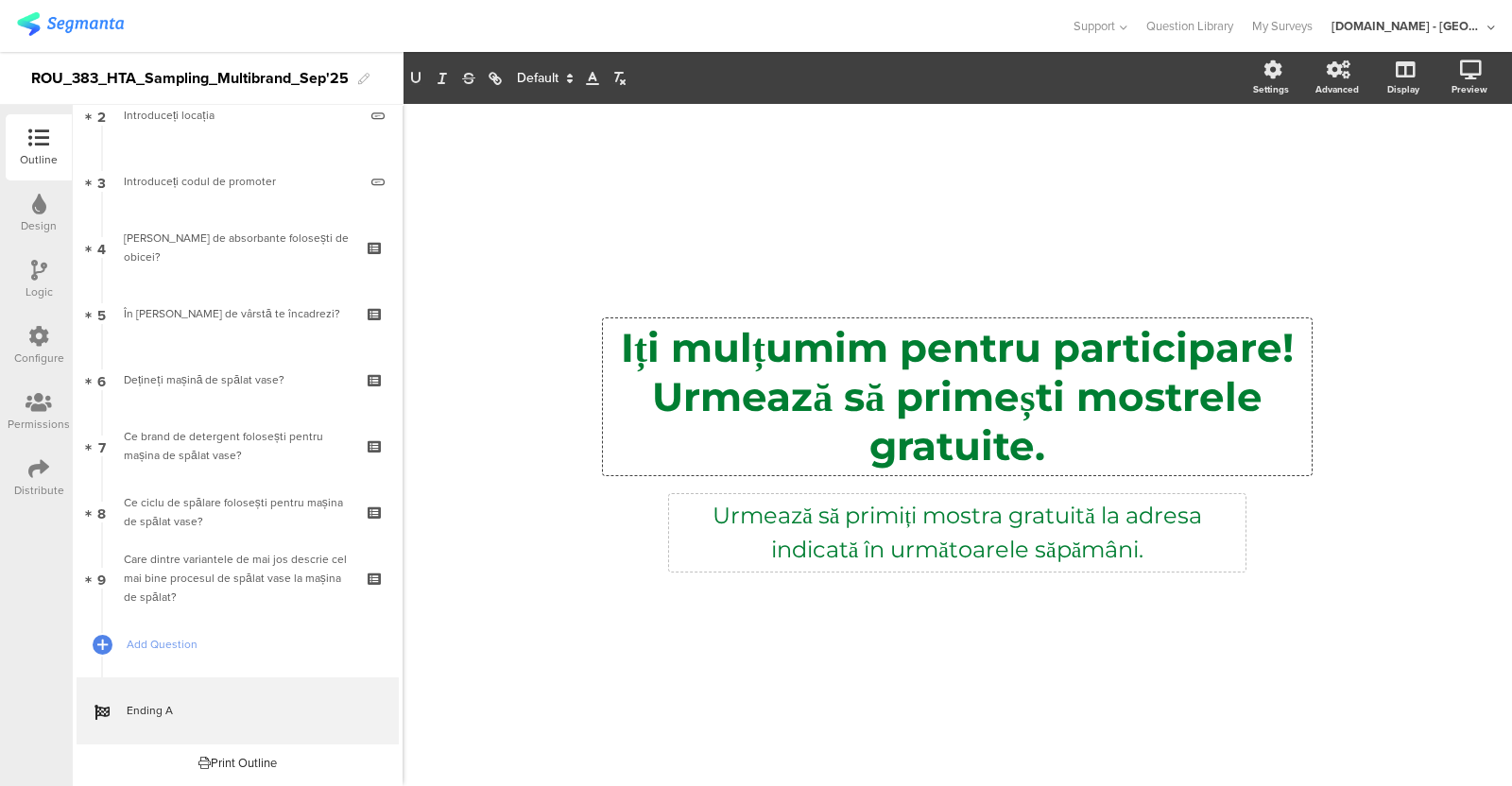
click at [965, 547] on div "Urmează să primiți mostra gratuită la adresa indicată în următoarele săpămâni. …" at bounding box center [957, 534] width 576 height 78
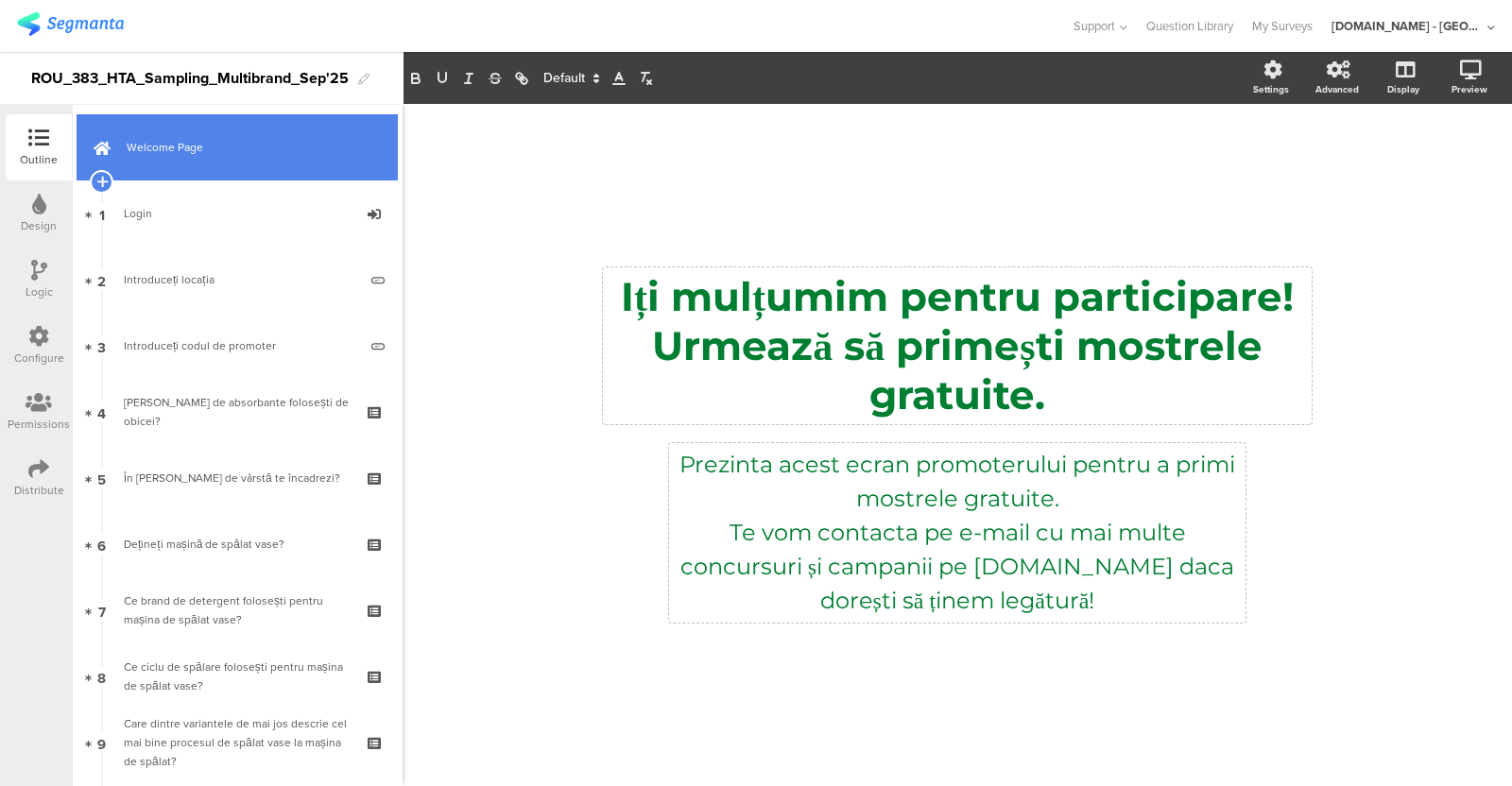
click at [200, 142] on span "Welcome Page" at bounding box center [247, 147] width 242 height 19
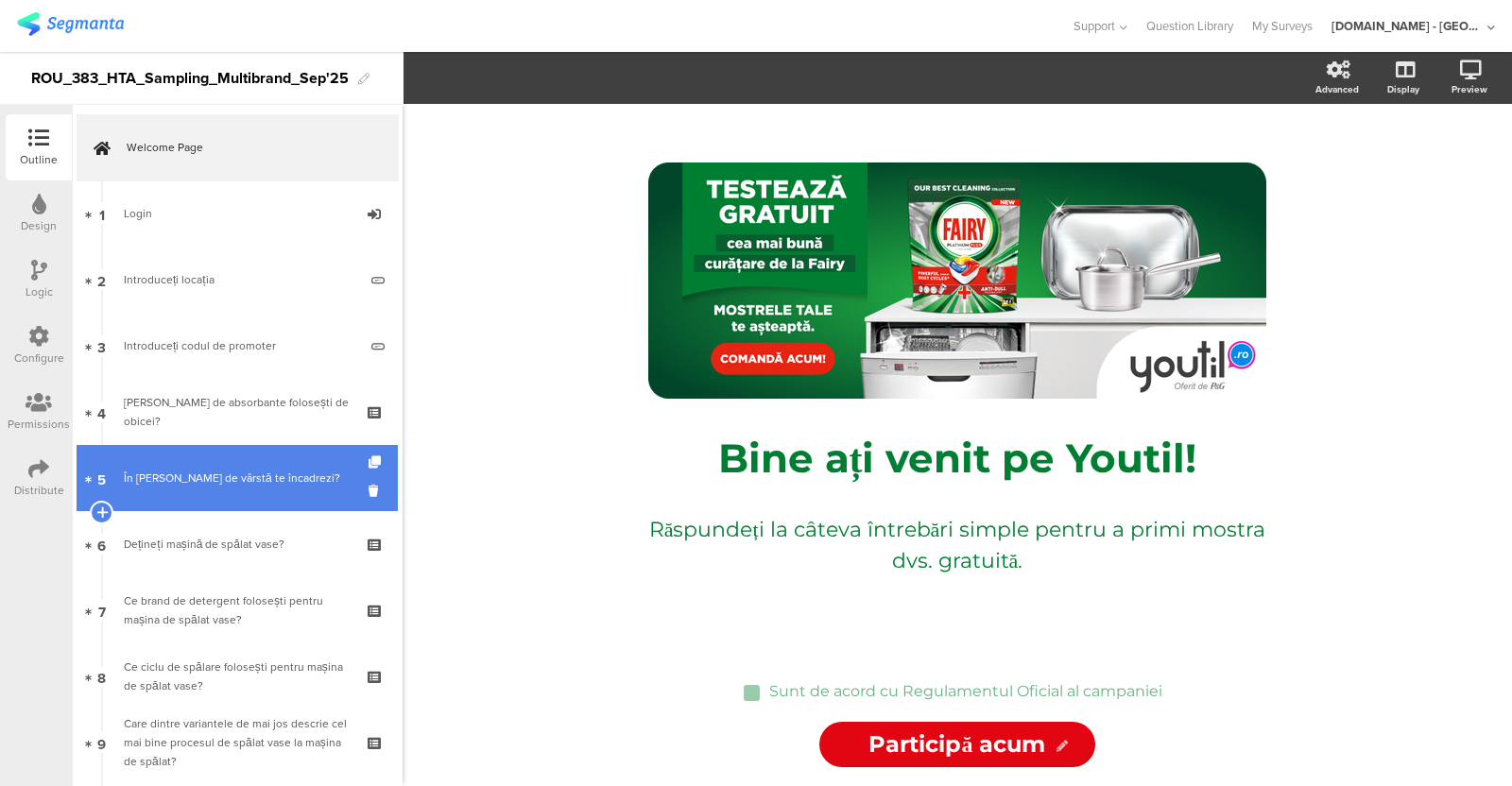
scroll to position [165, 0]
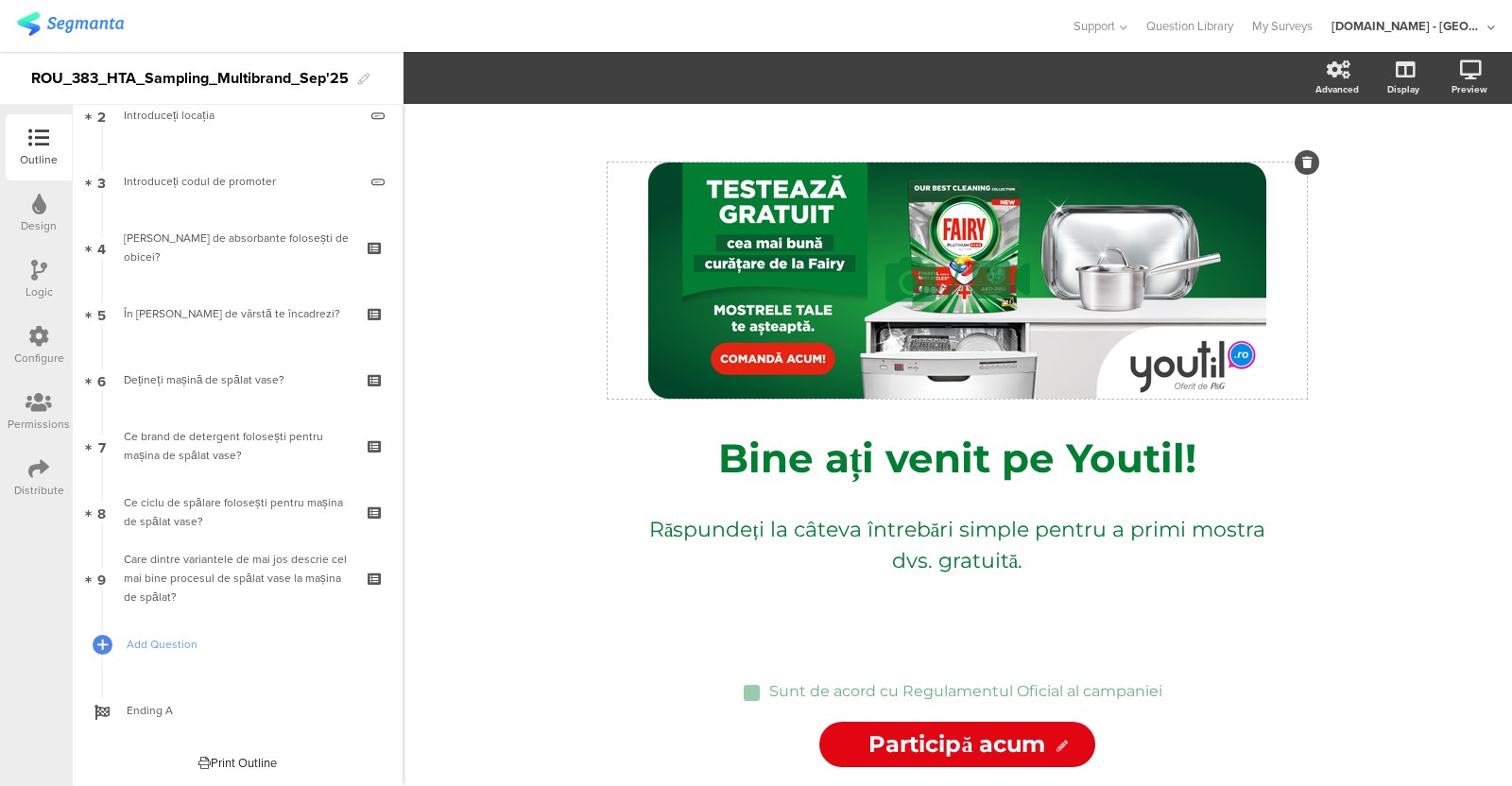
click at [1209, 165] on icon at bounding box center [1308, 162] width 10 height 11
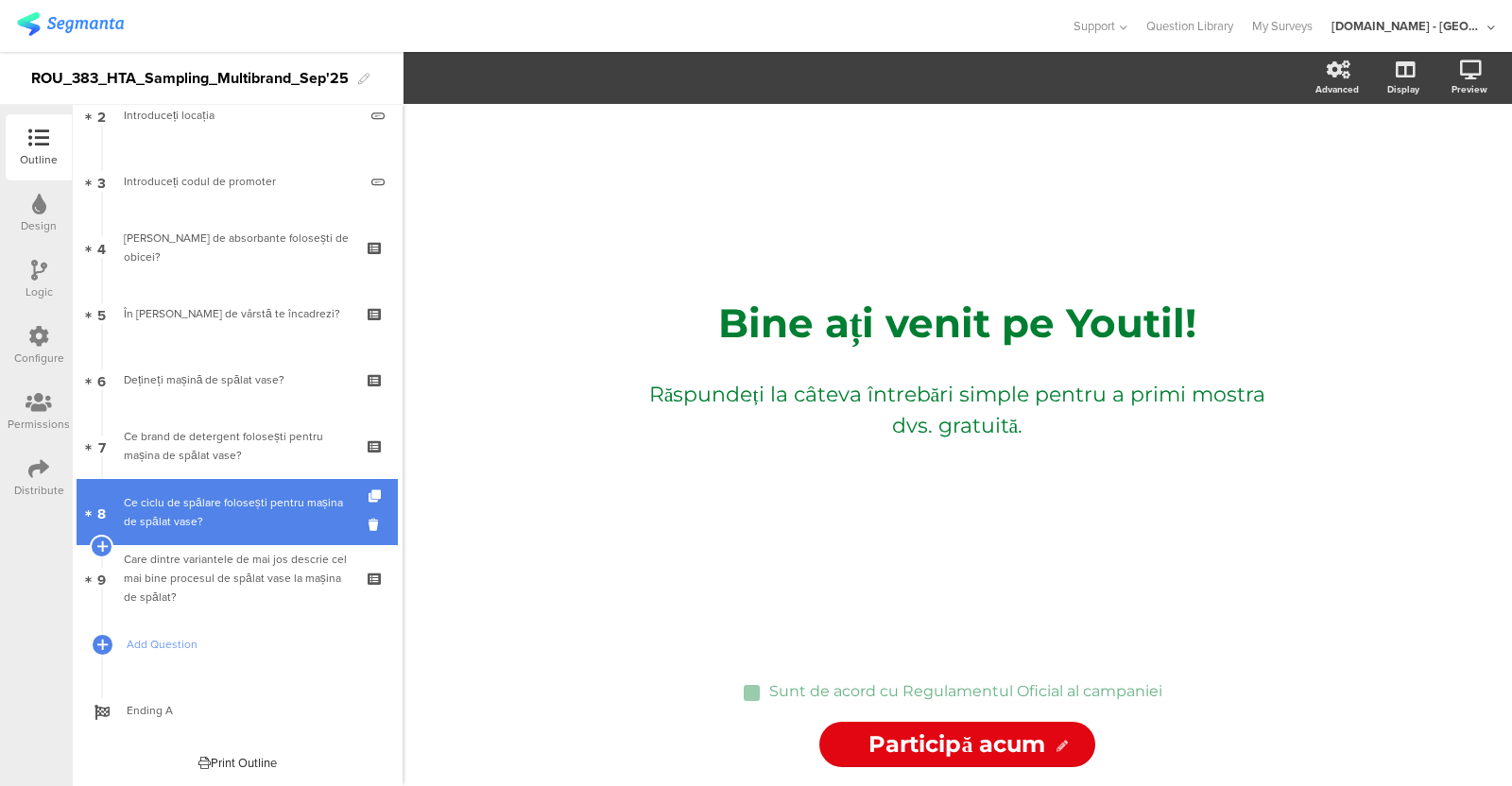
scroll to position [0, 0]
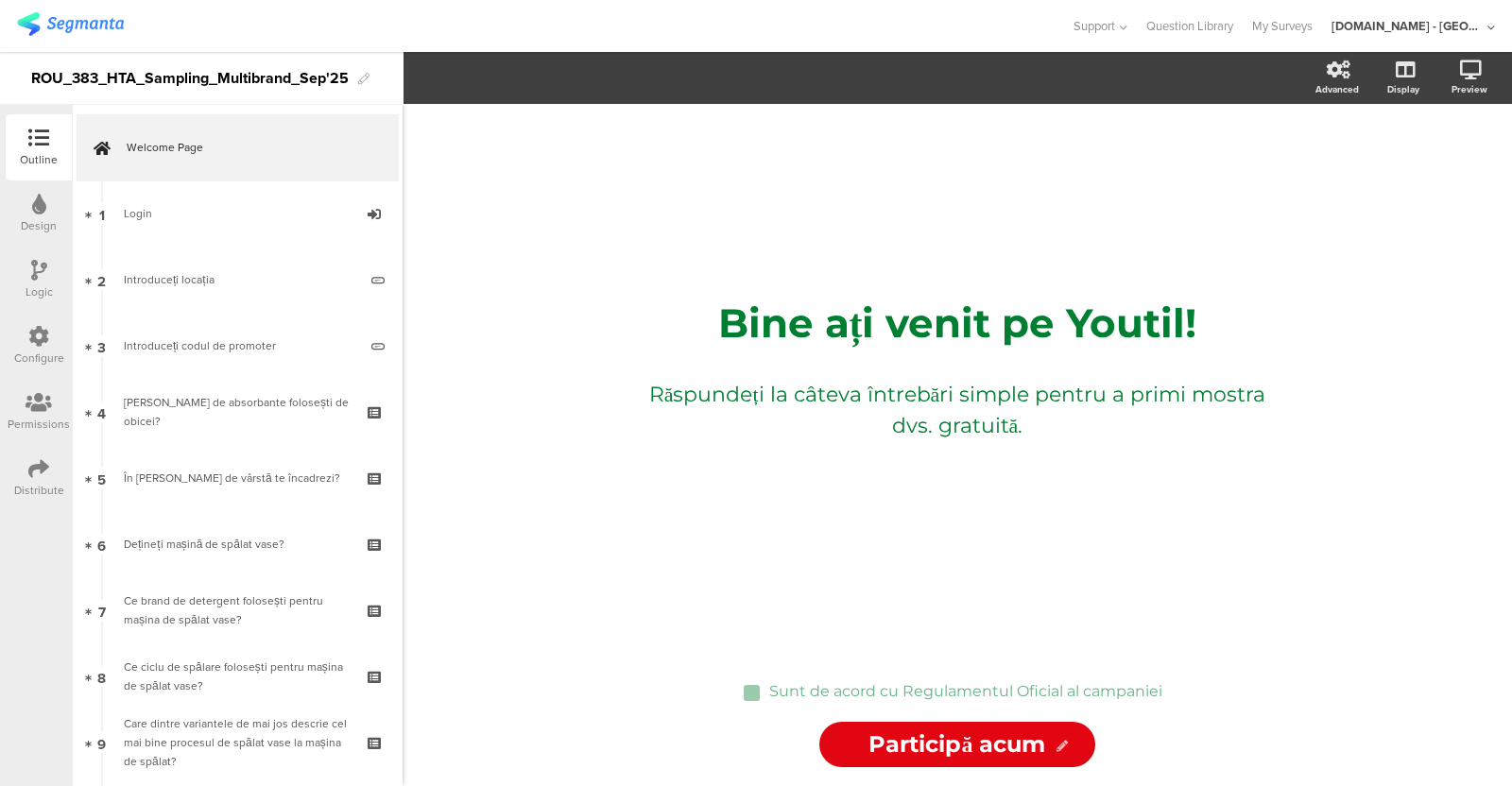
click at [40, 217] on div "Design" at bounding box center [39, 225] width 36 height 17
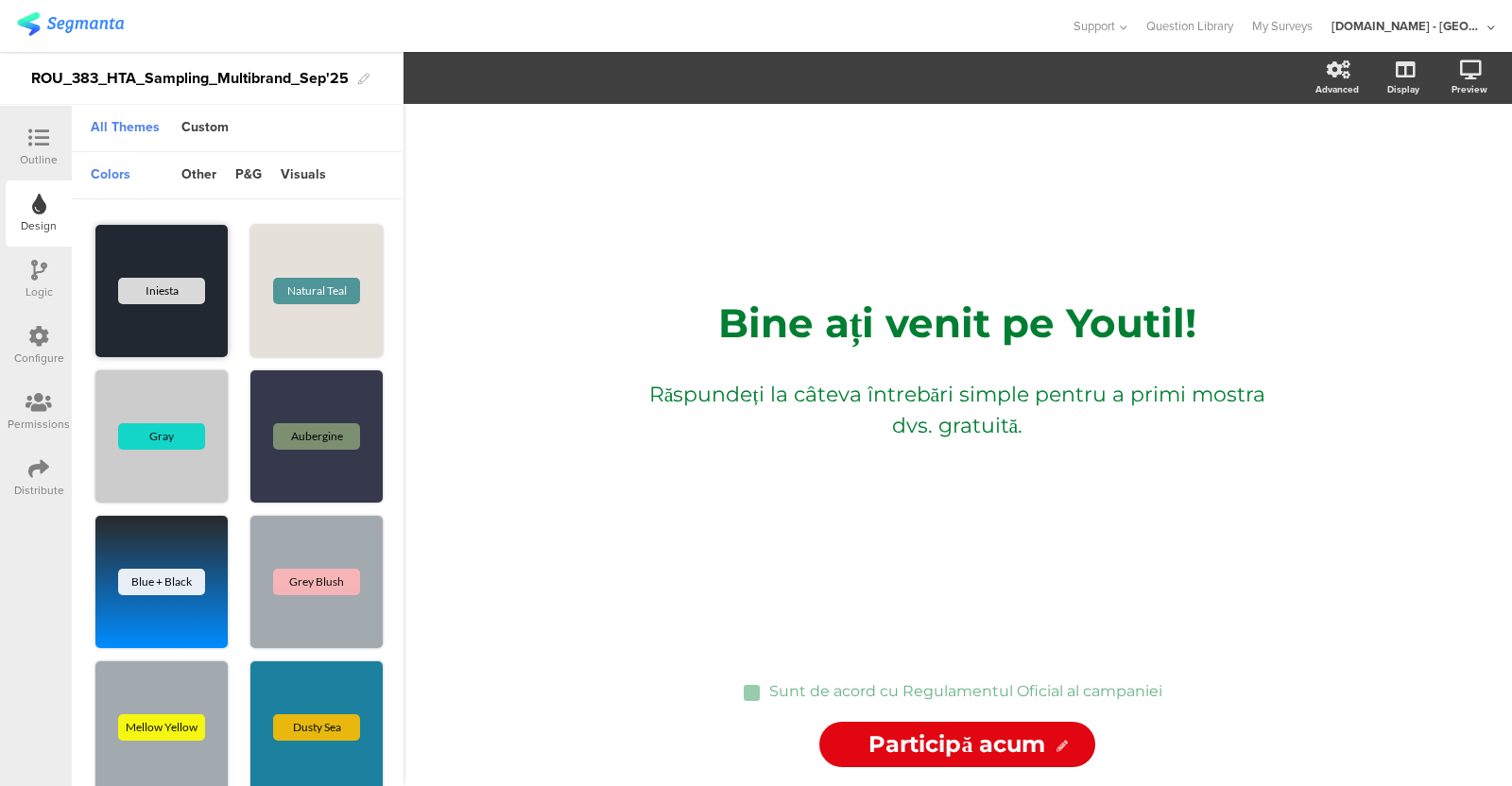
click at [198, 309] on div "Iniesta" at bounding box center [162, 291] width 133 height 133
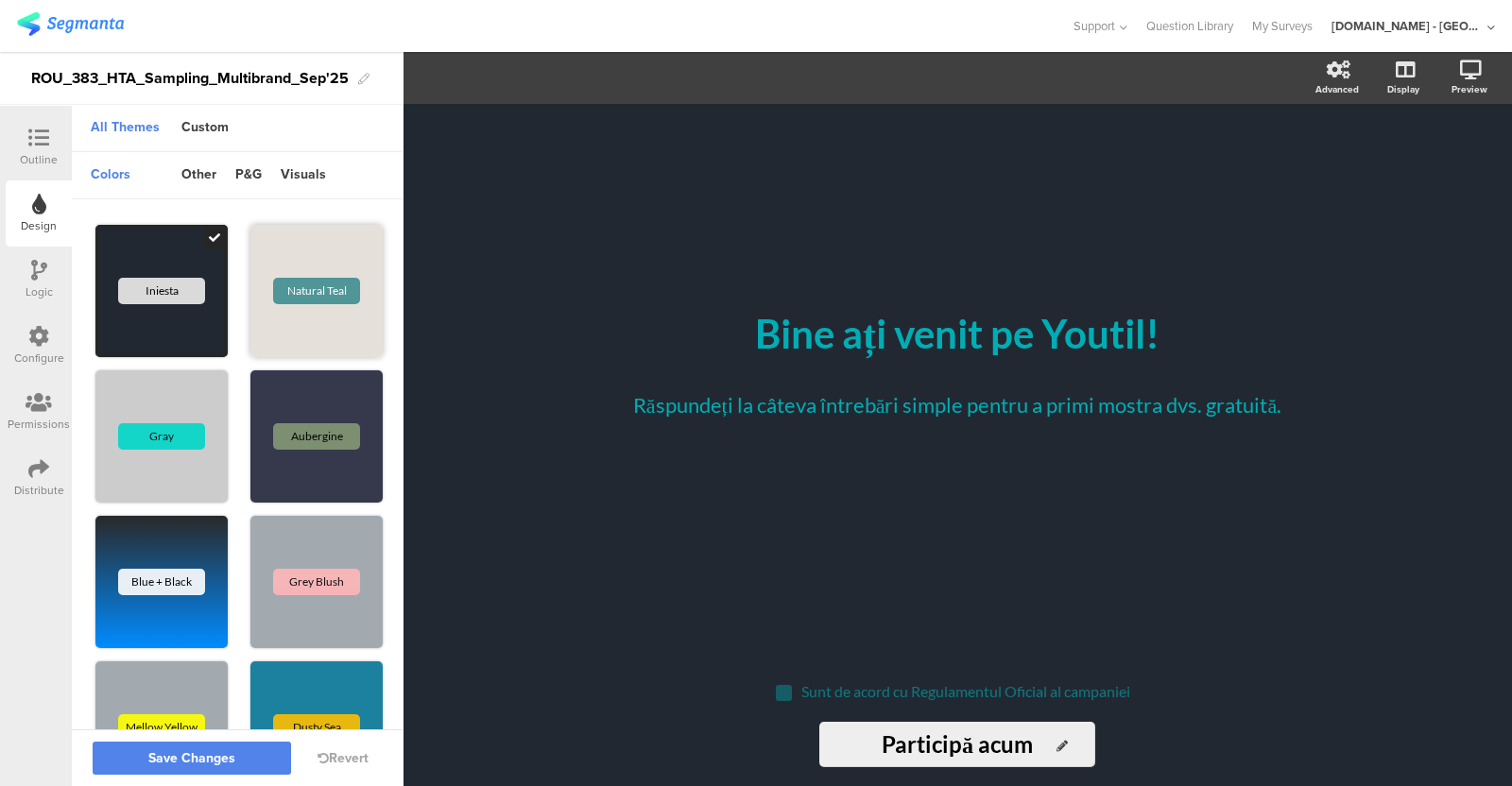
click at [298, 300] on div "Natural Teal" at bounding box center [316, 291] width 87 height 27
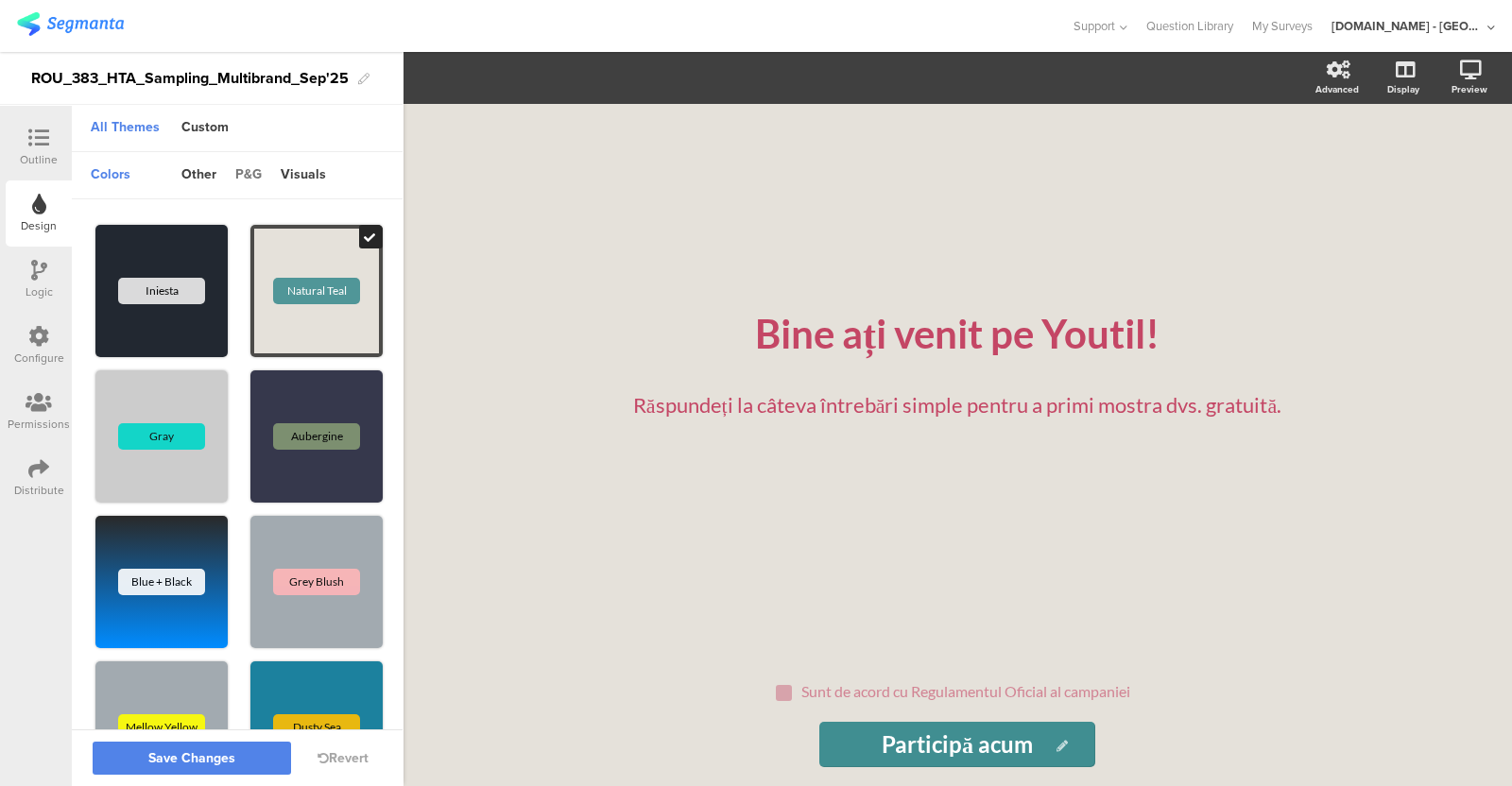
click at [247, 172] on div "p&g" at bounding box center [247, 176] width 45 height 32
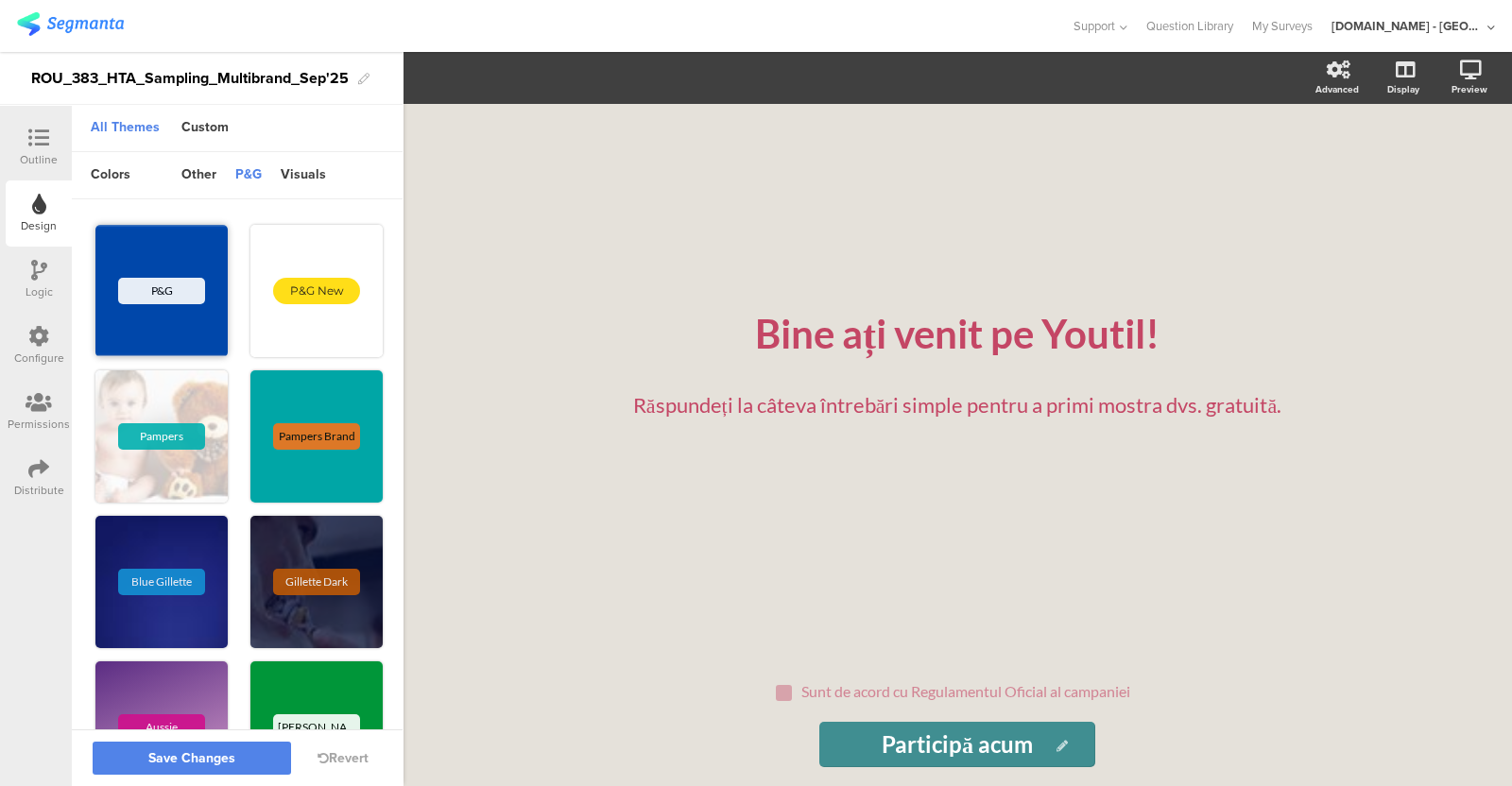
click at [185, 328] on div "P&G" at bounding box center [162, 291] width 133 height 133
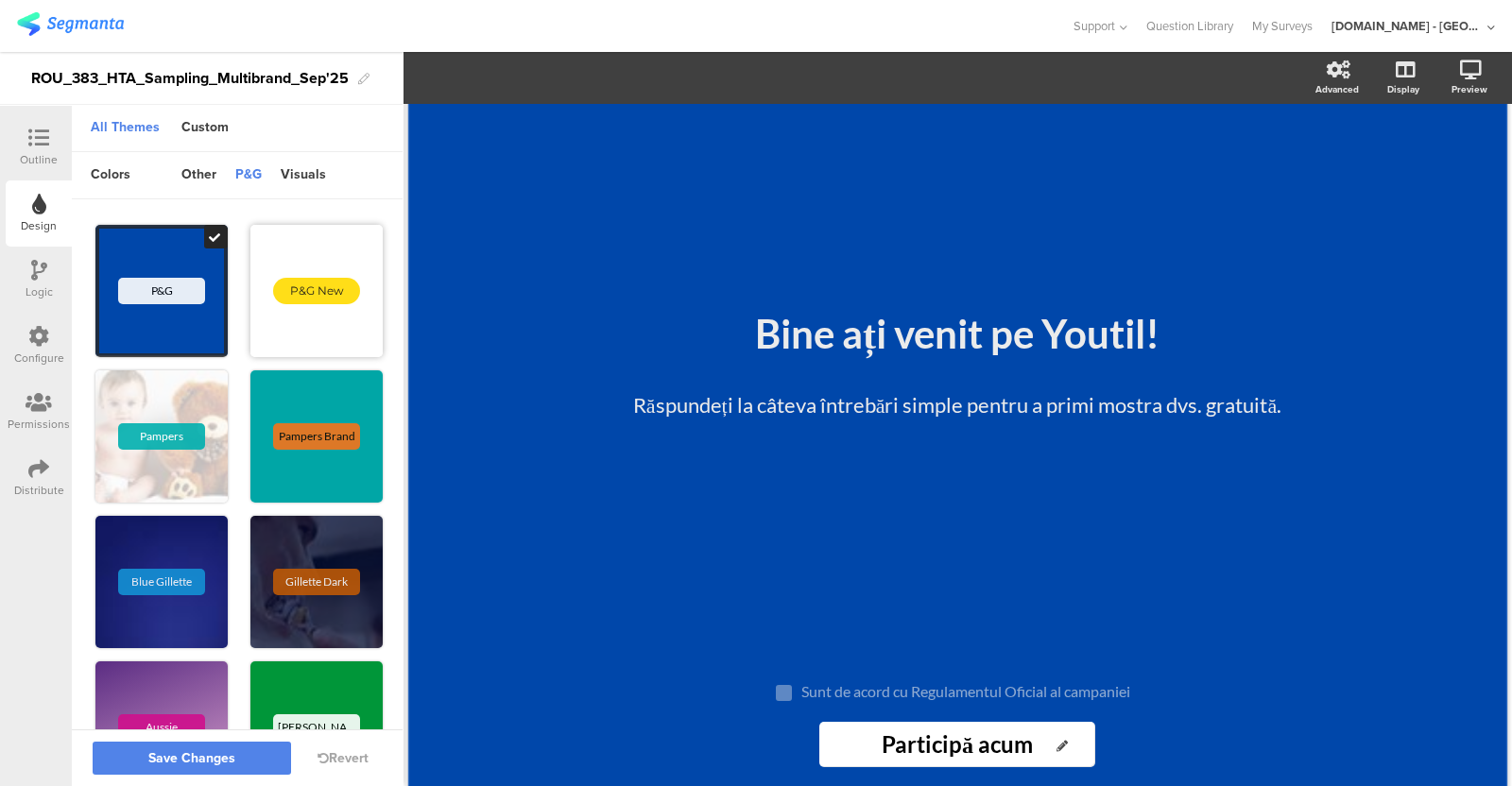
click at [307, 318] on div "P&G New" at bounding box center [316, 291] width 133 height 133
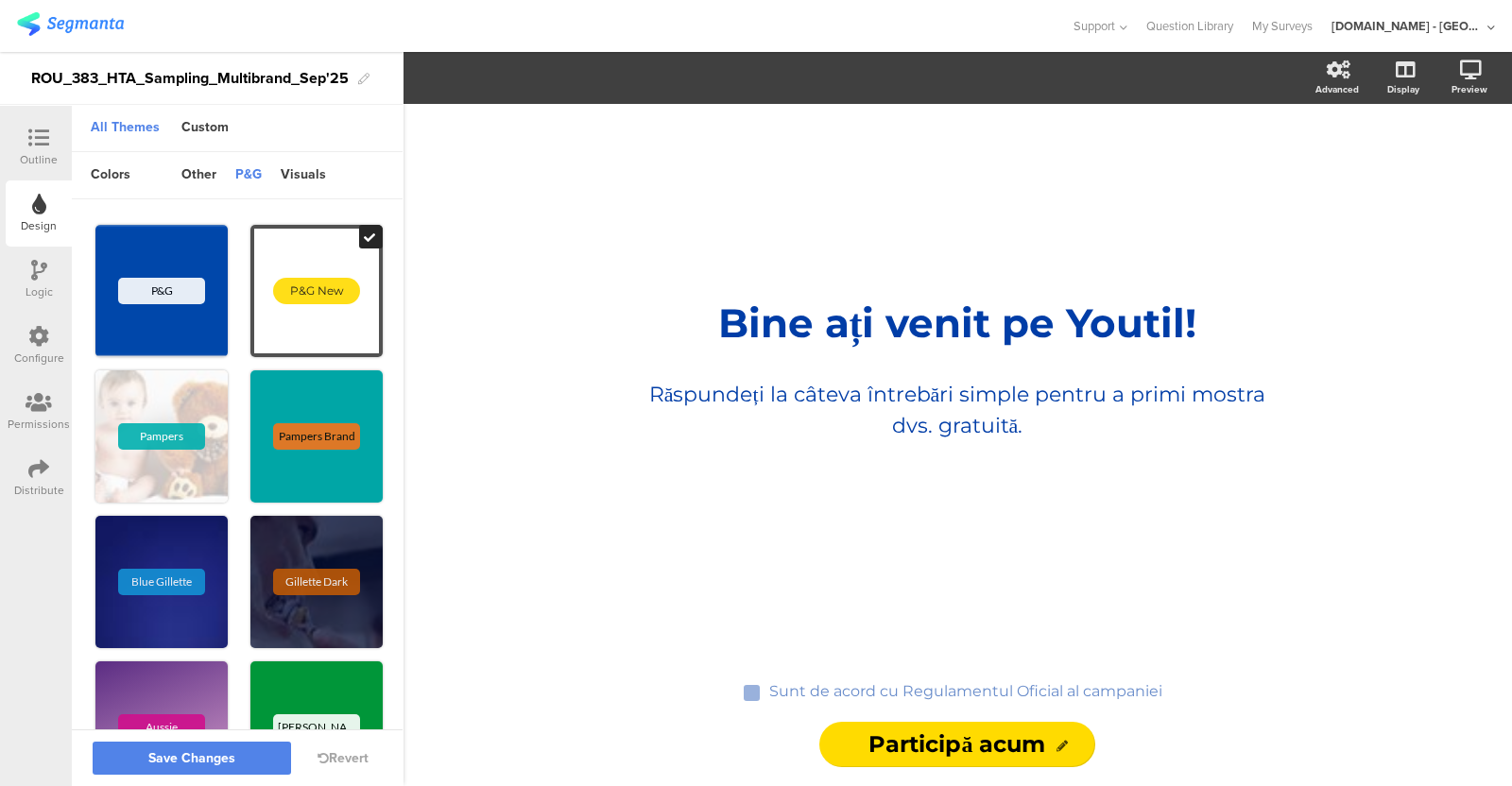
click at [45, 141] on icon at bounding box center [38, 138] width 21 height 21
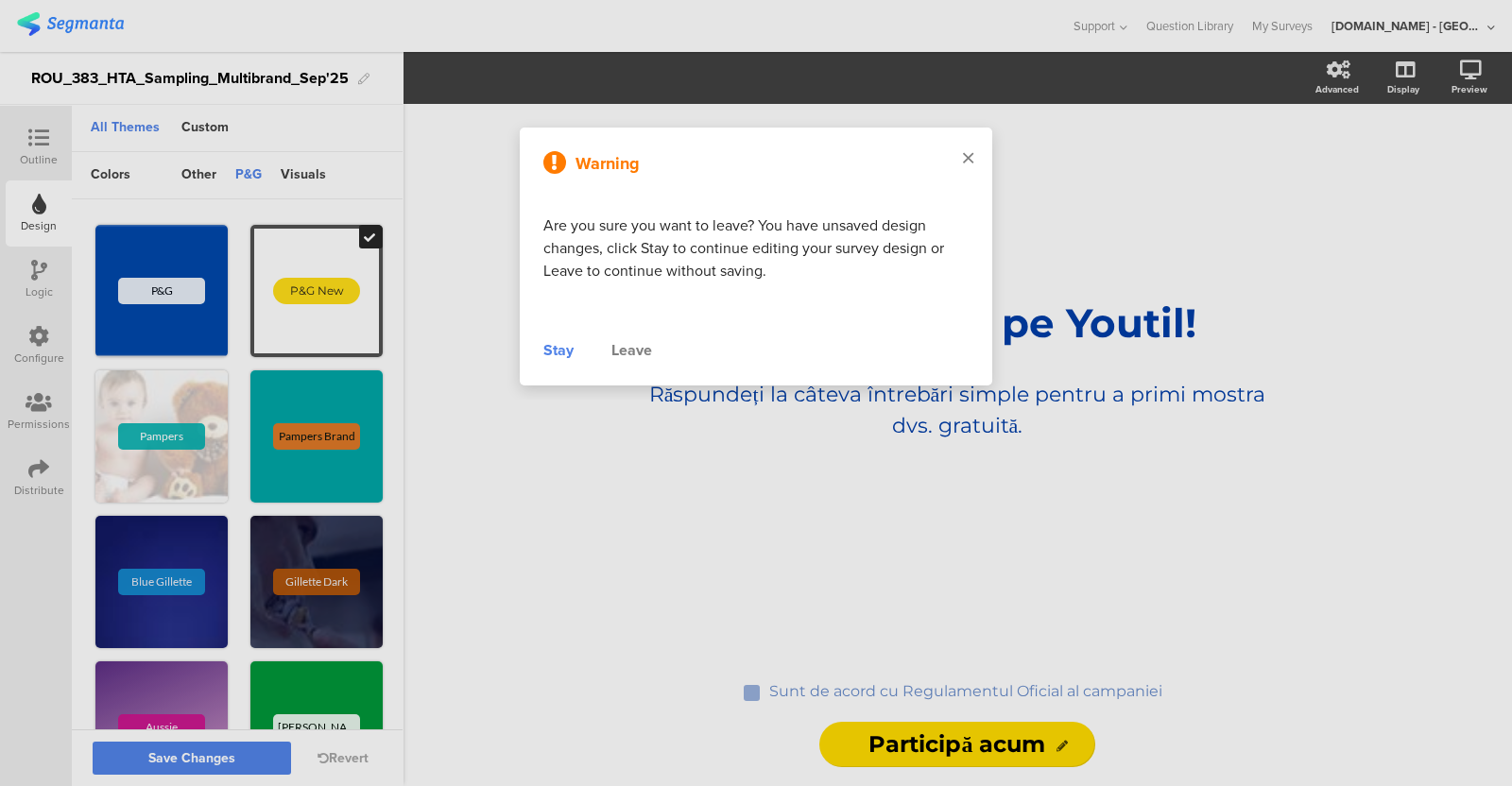
click at [966, 155] on icon at bounding box center [968, 158] width 10 height 17
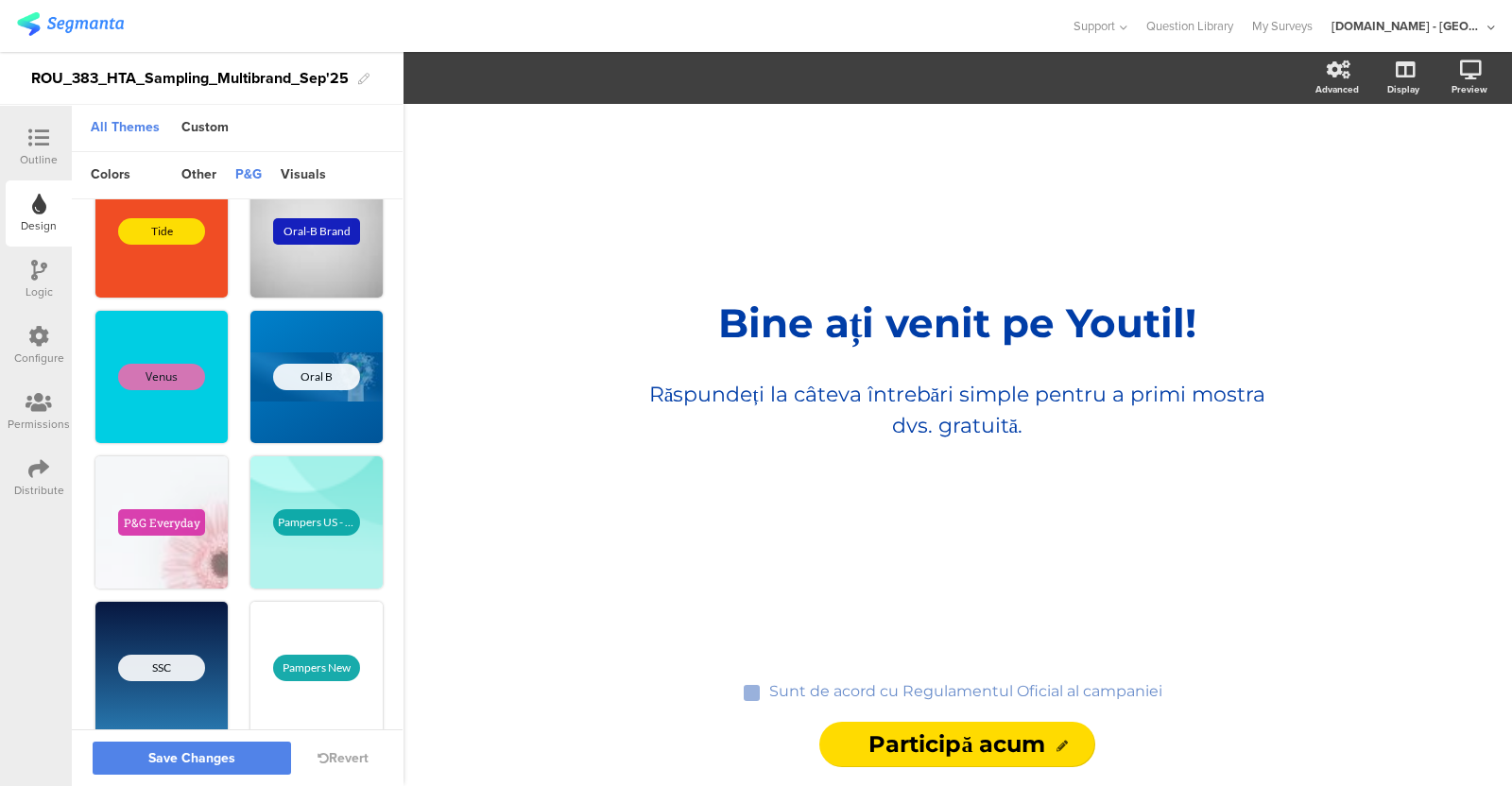
scroll to position [671, 0]
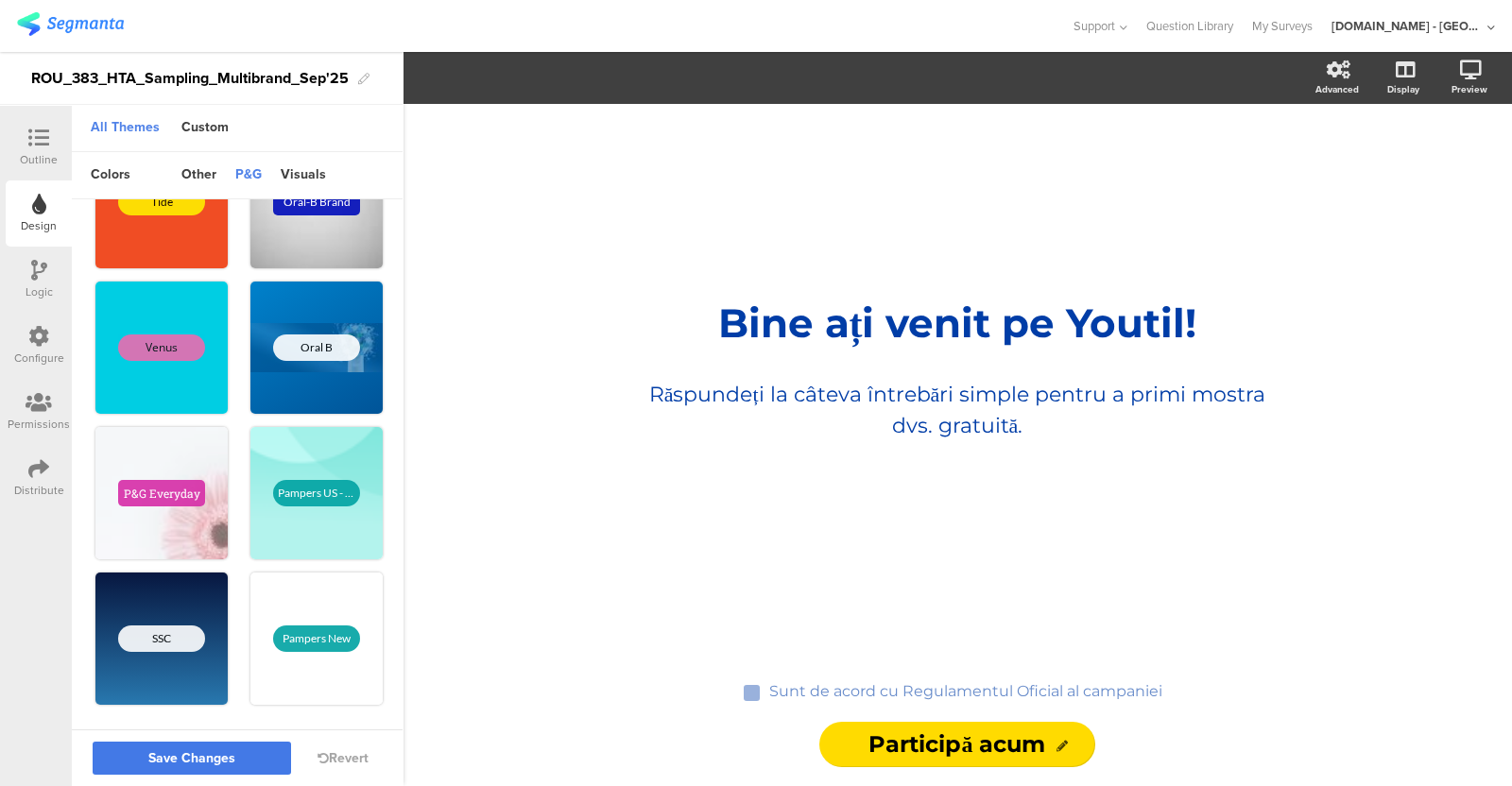
click at [188, 627] on button "Save Changes" at bounding box center [191, 758] width 198 height 33
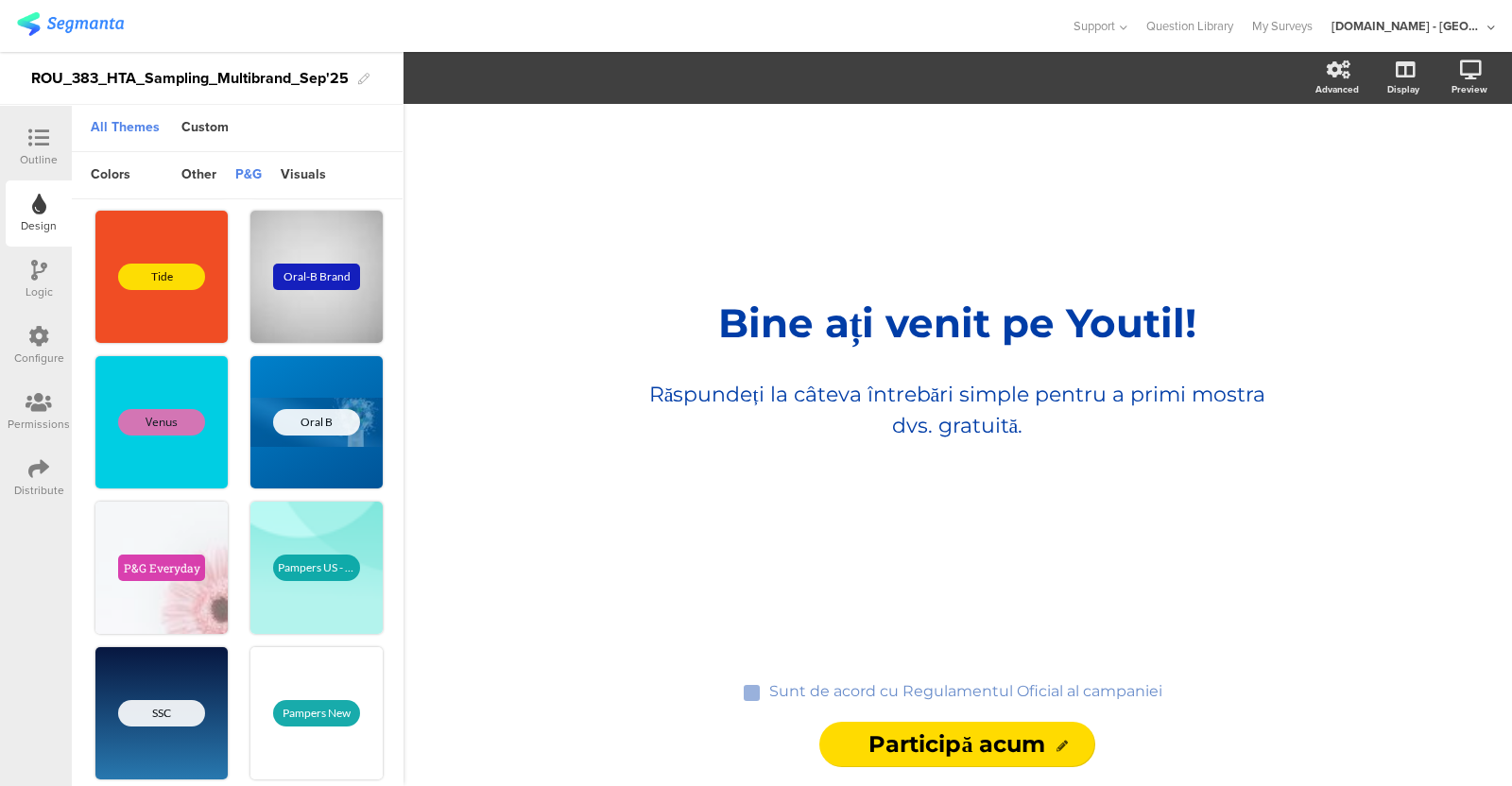
scroll to position [614, 0]
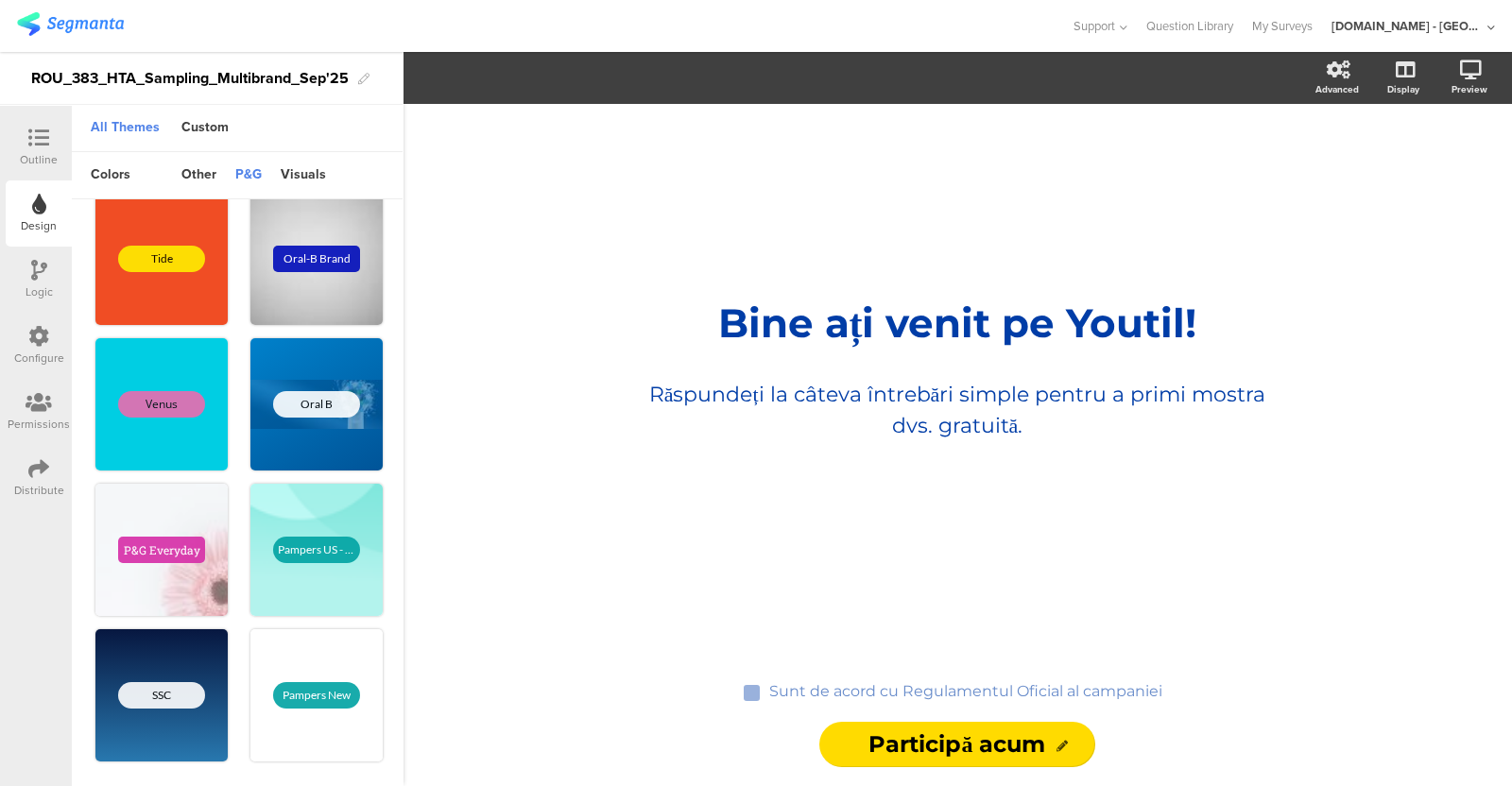
click at [46, 120] on div "Outline" at bounding box center [39, 148] width 66 height 66
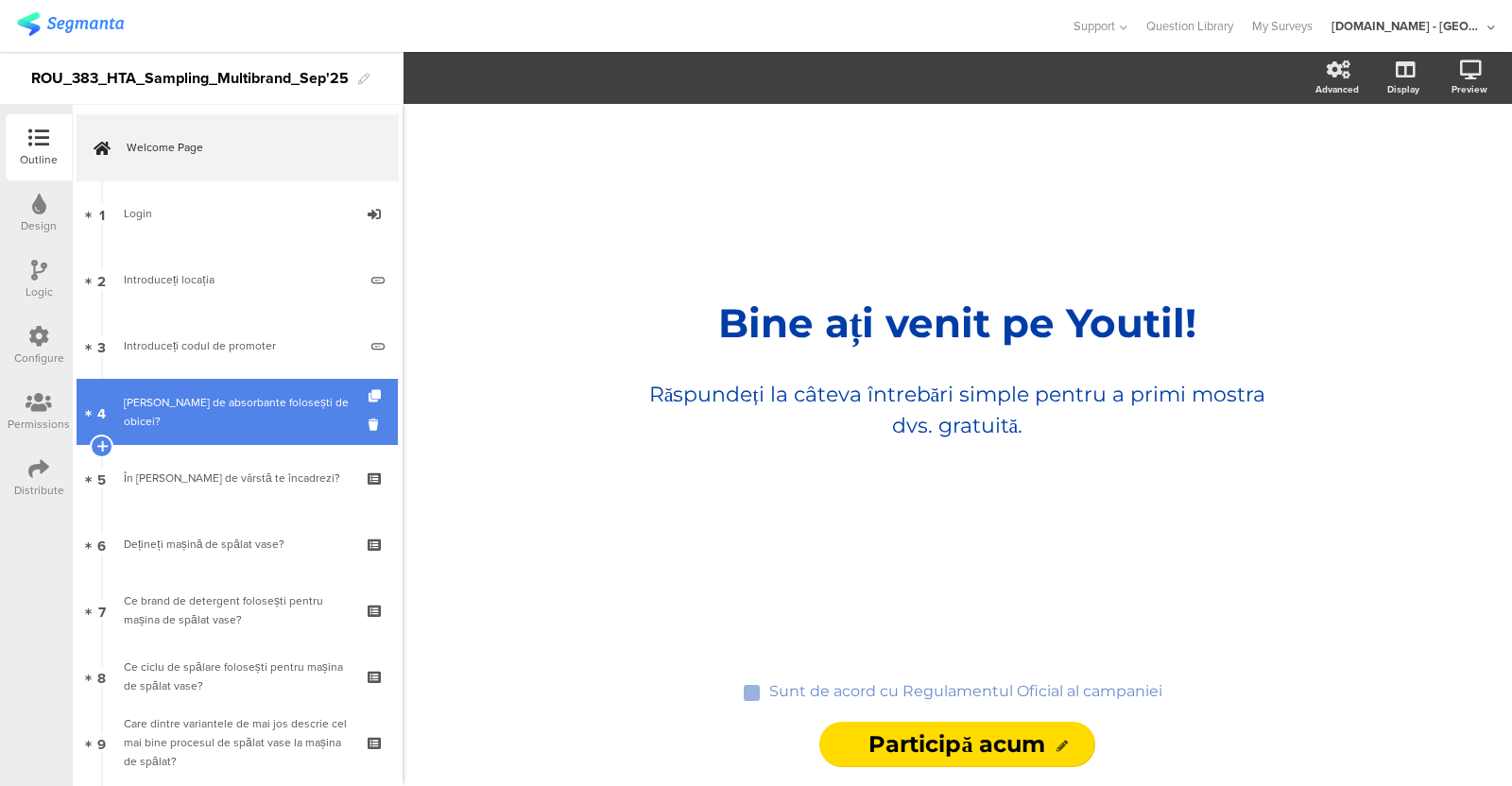
click at [193, 398] on div "[PERSON_NAME] de absorbante folosești de obicei?" at bounding box center [236, 412] width 225 height 38
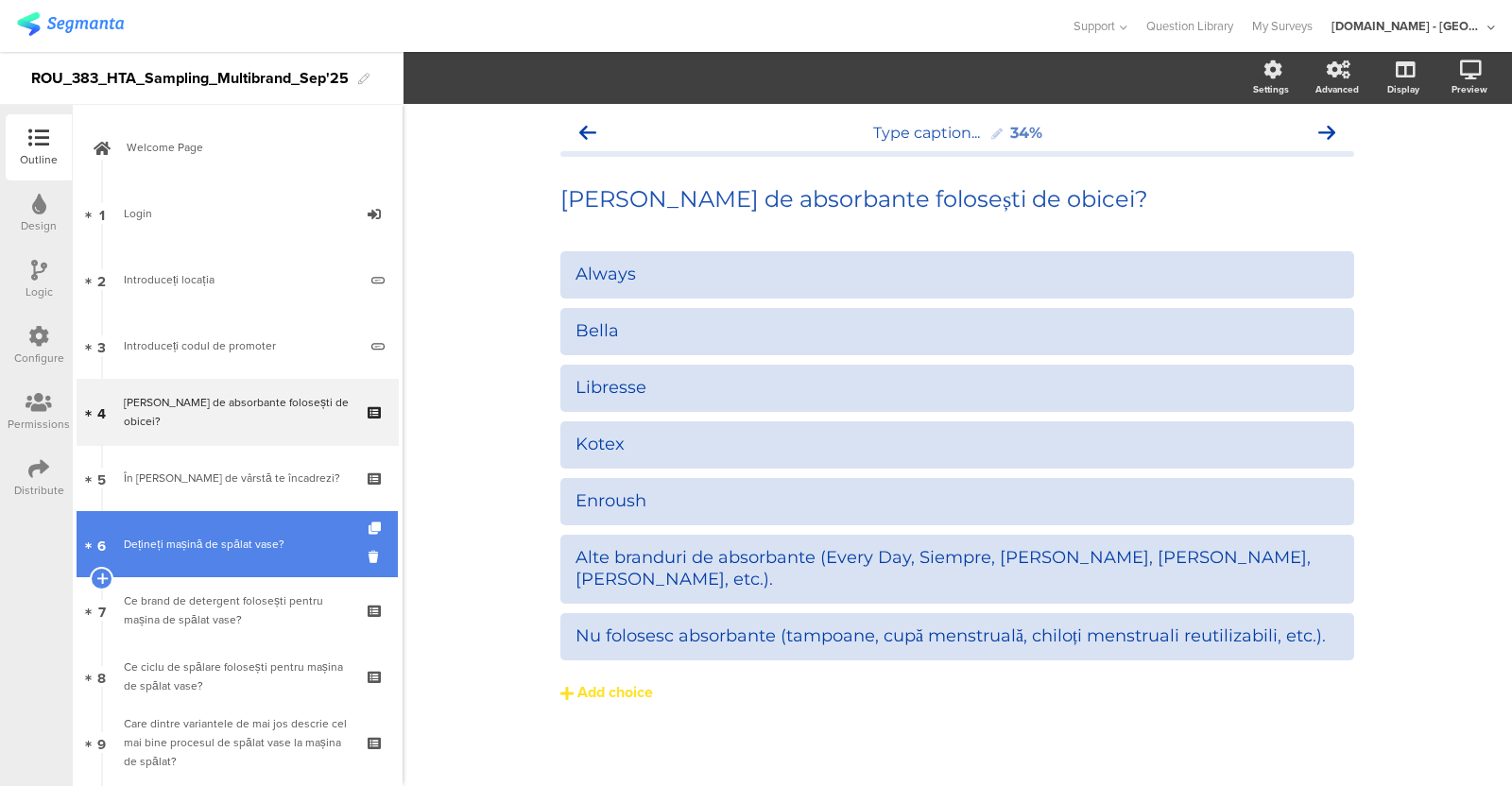
scroll to position [165, 0]
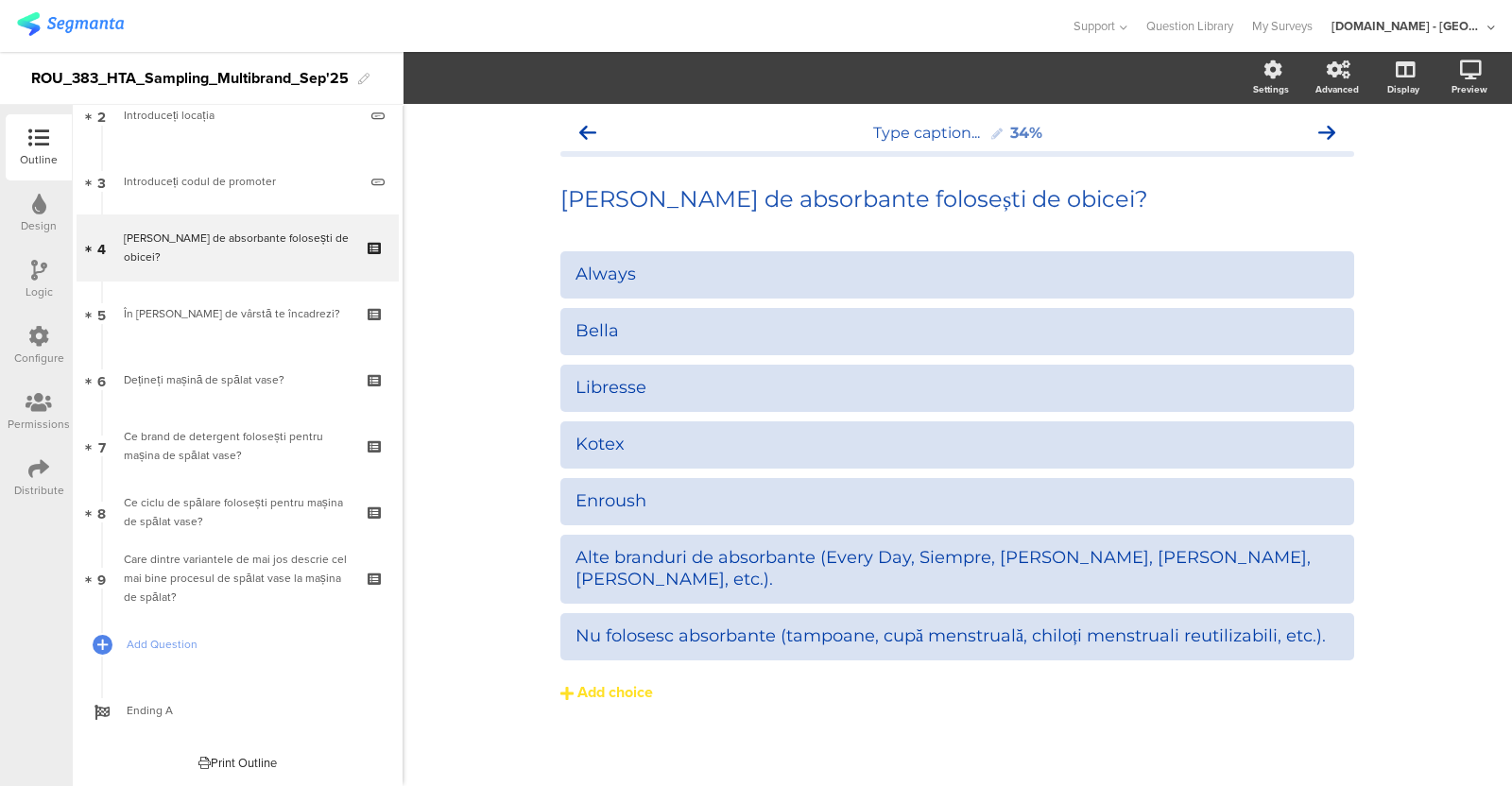
click at [47, 277] on div "Logic" at bounding box center [39, 279] width 66 height 66
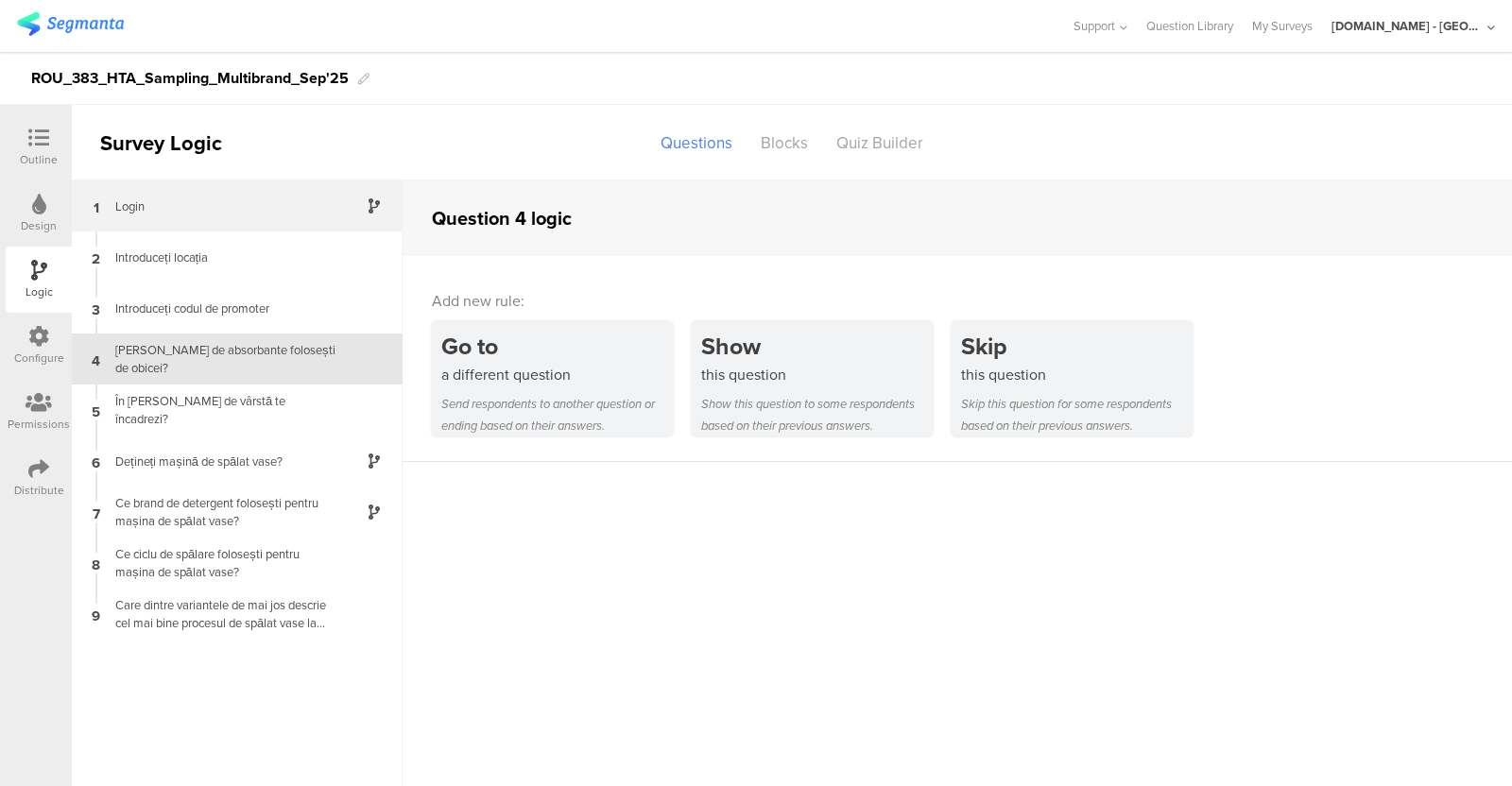
click at [286, 214] on div "Login" at bounding box center [221, 206] width 236 height 18
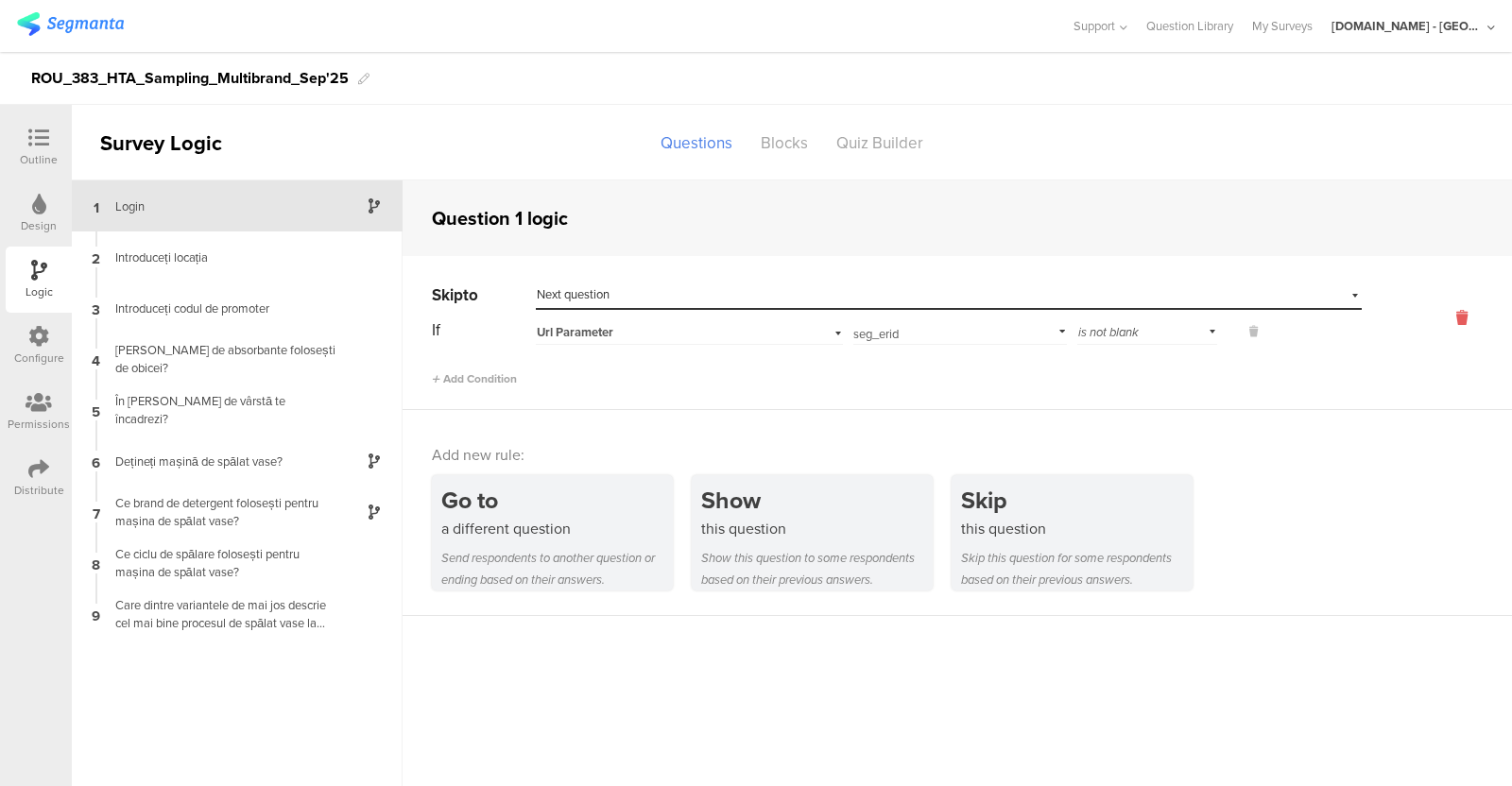
click at [1209, 310] on icon at bounding box center [1461, 318] width 45 height 22
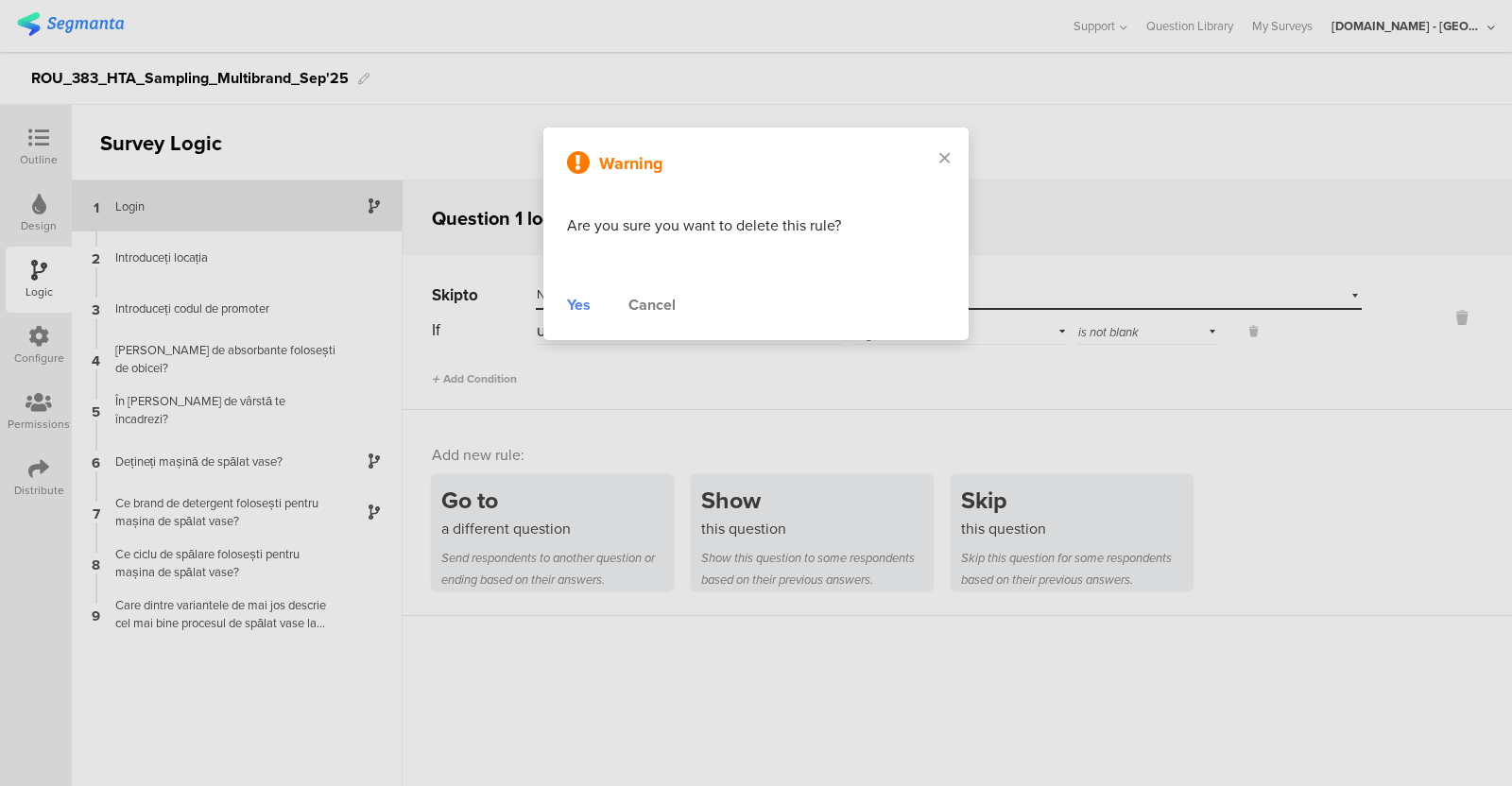
click at [581, 294] on div "Yes" at bounding box center [579, 305] width 24 height 23
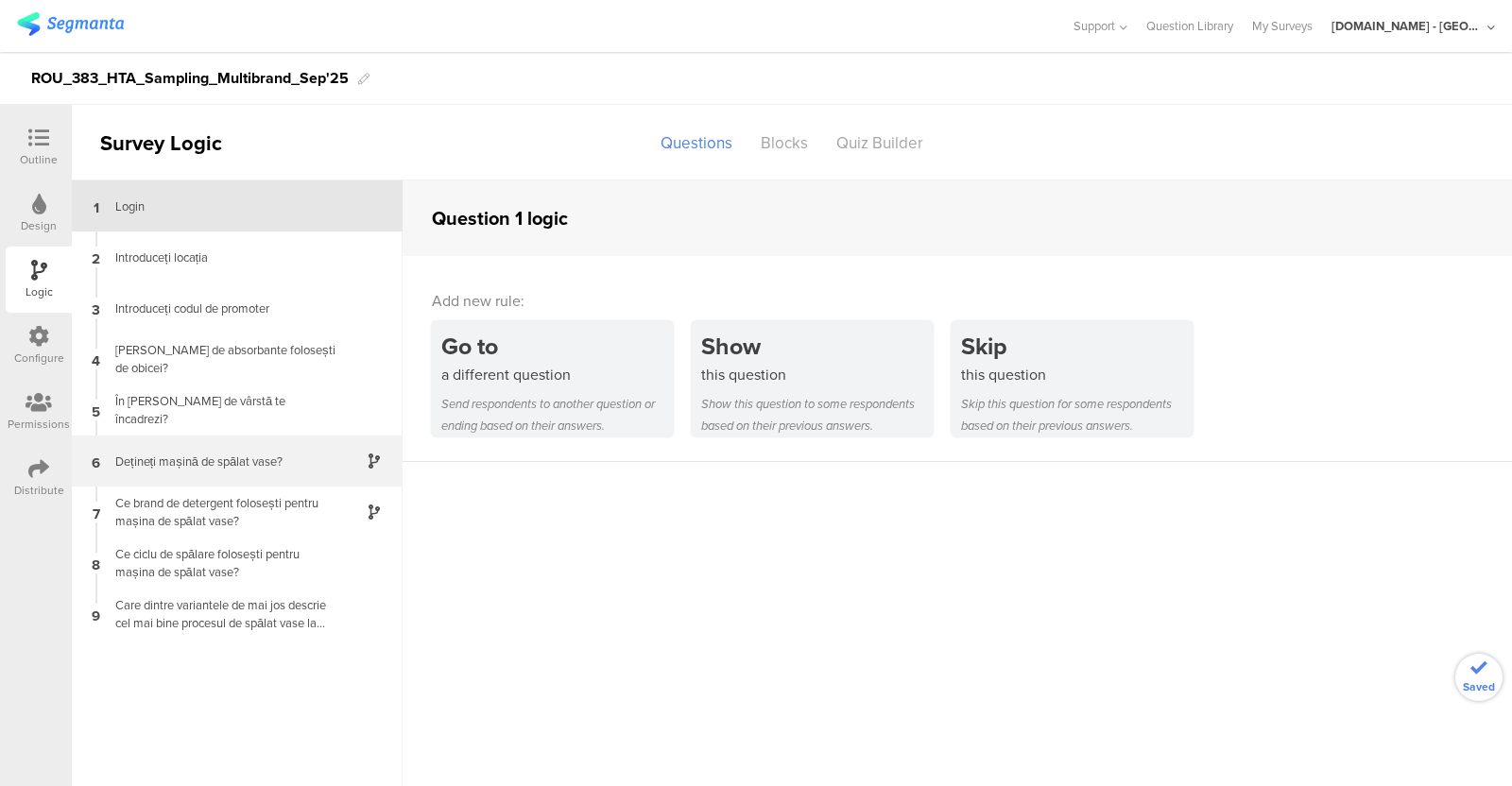
click at [232, 454] on div "Dețineți mașină de spălat vase?" at bounding box center [221, 462] width 236 height 18
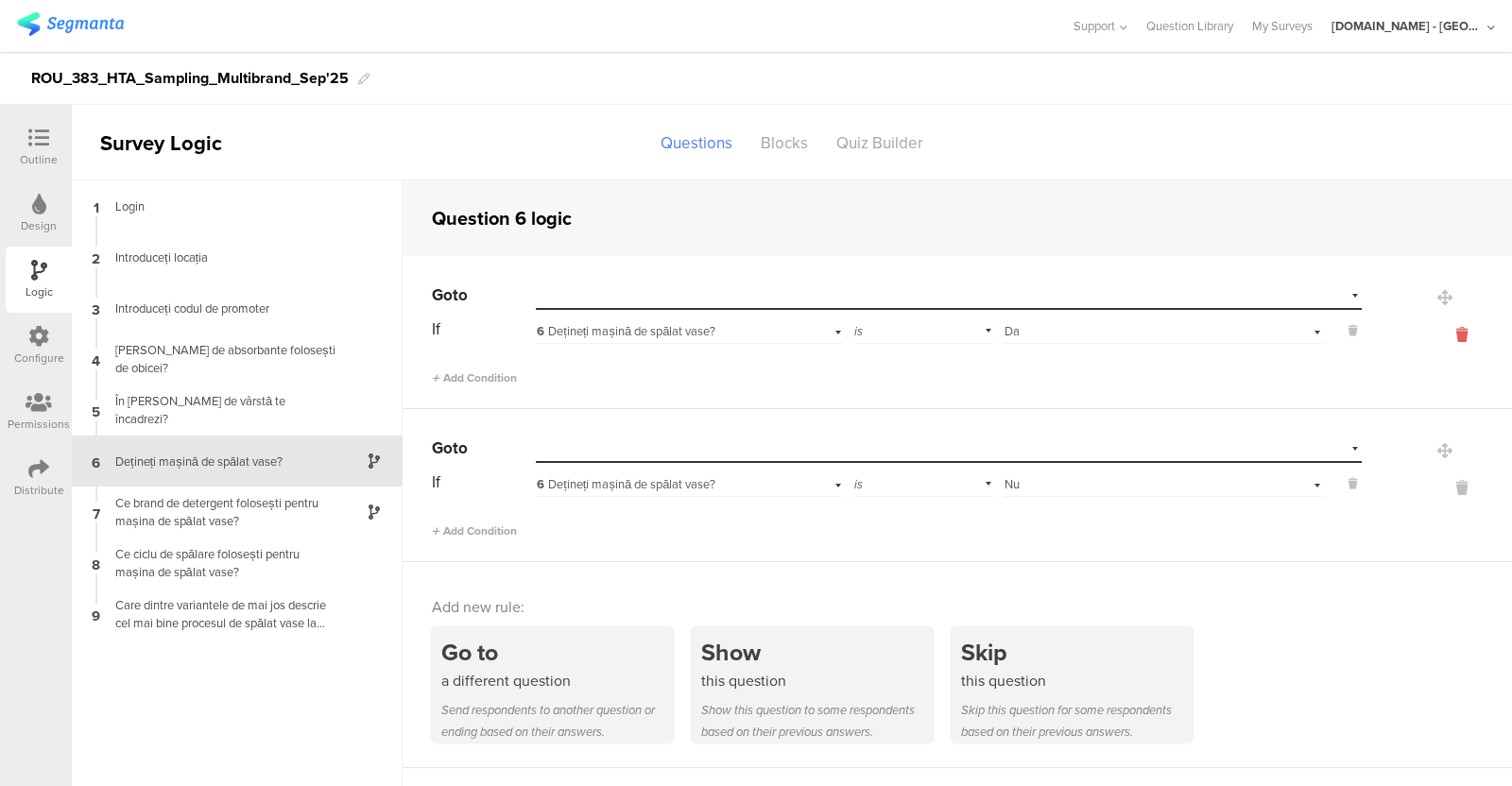
click at [1209, 328] on icon at bounding box center [1461, 335] width 45 height 22
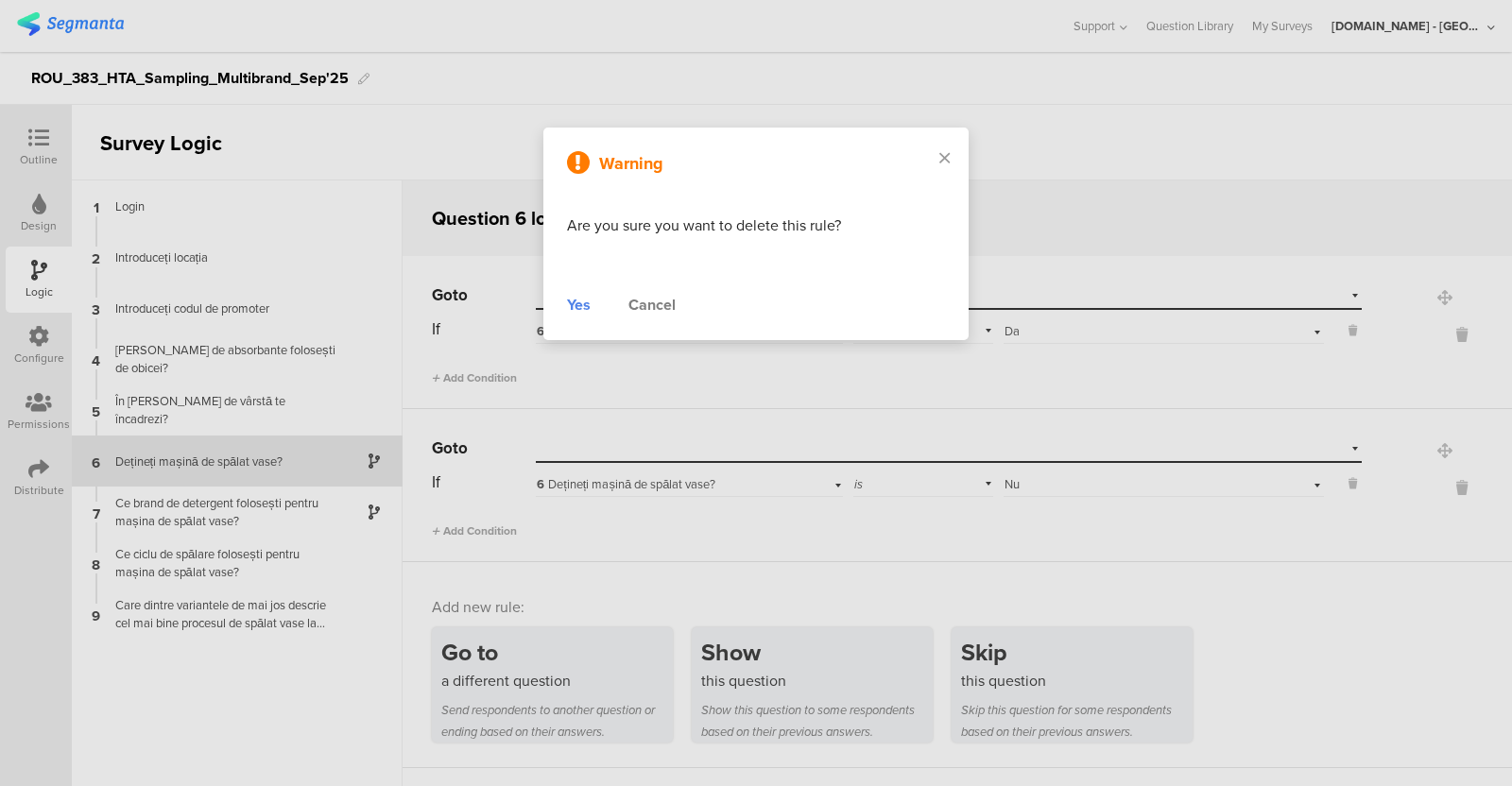
click at [582, 304] on div "Yes" at bounding box center [579, 305] width 24 height 23
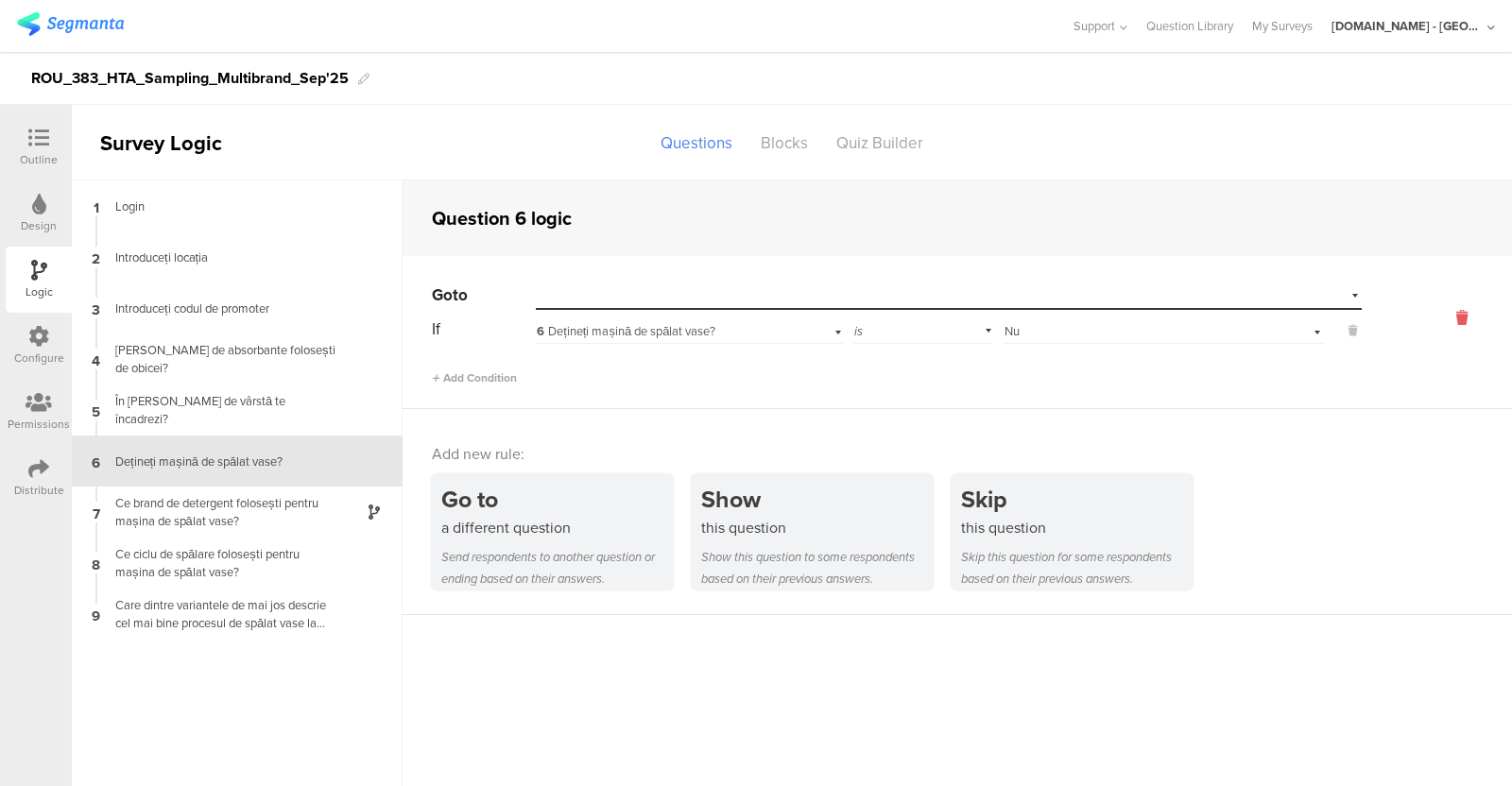
click at [1209, 316] on icon at bounding box center [1461, 318] width 45 height 22
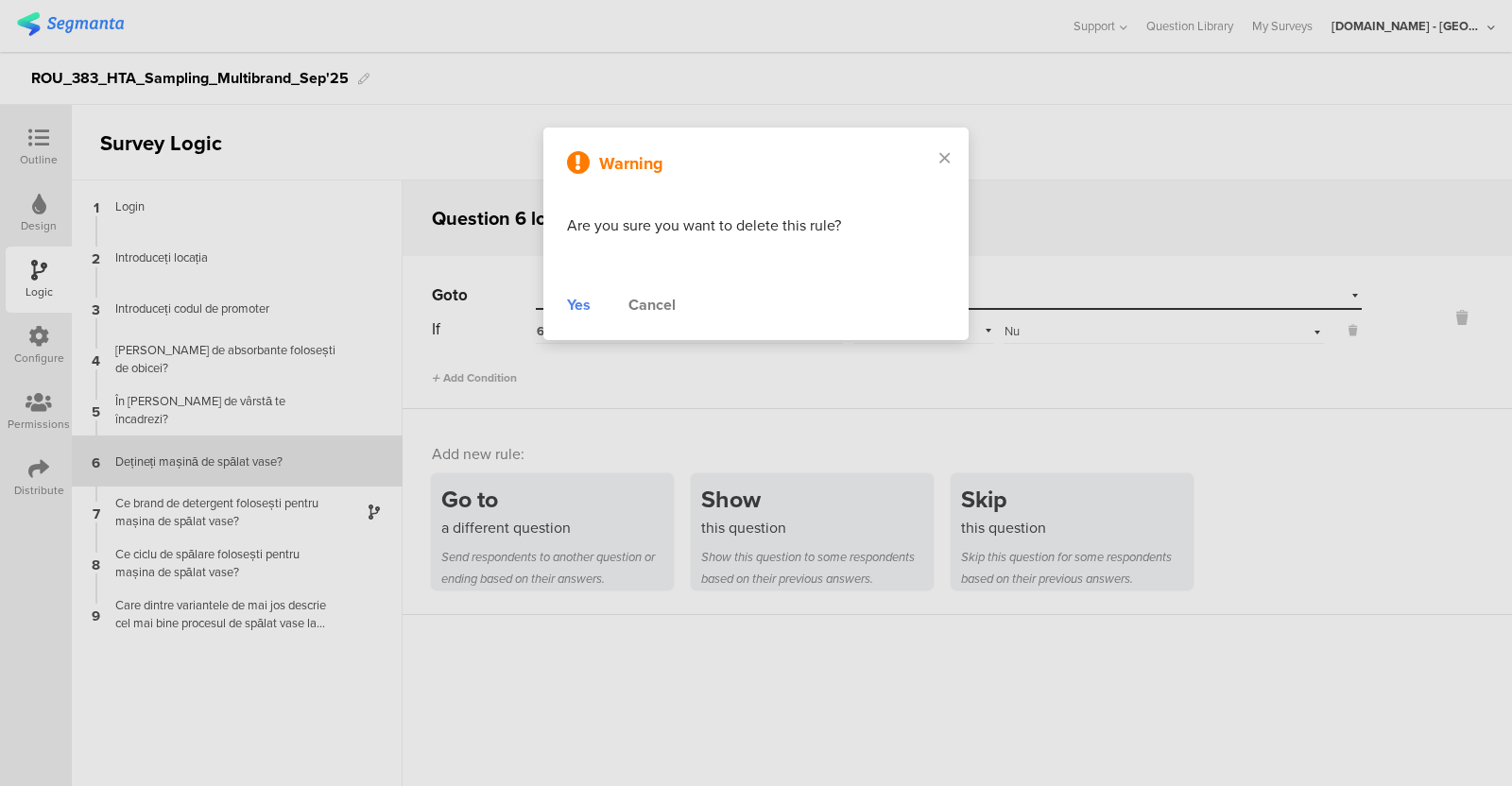
click at [577, 304] on div "Yes" at bounding box center [579, 305] width 24 height 23
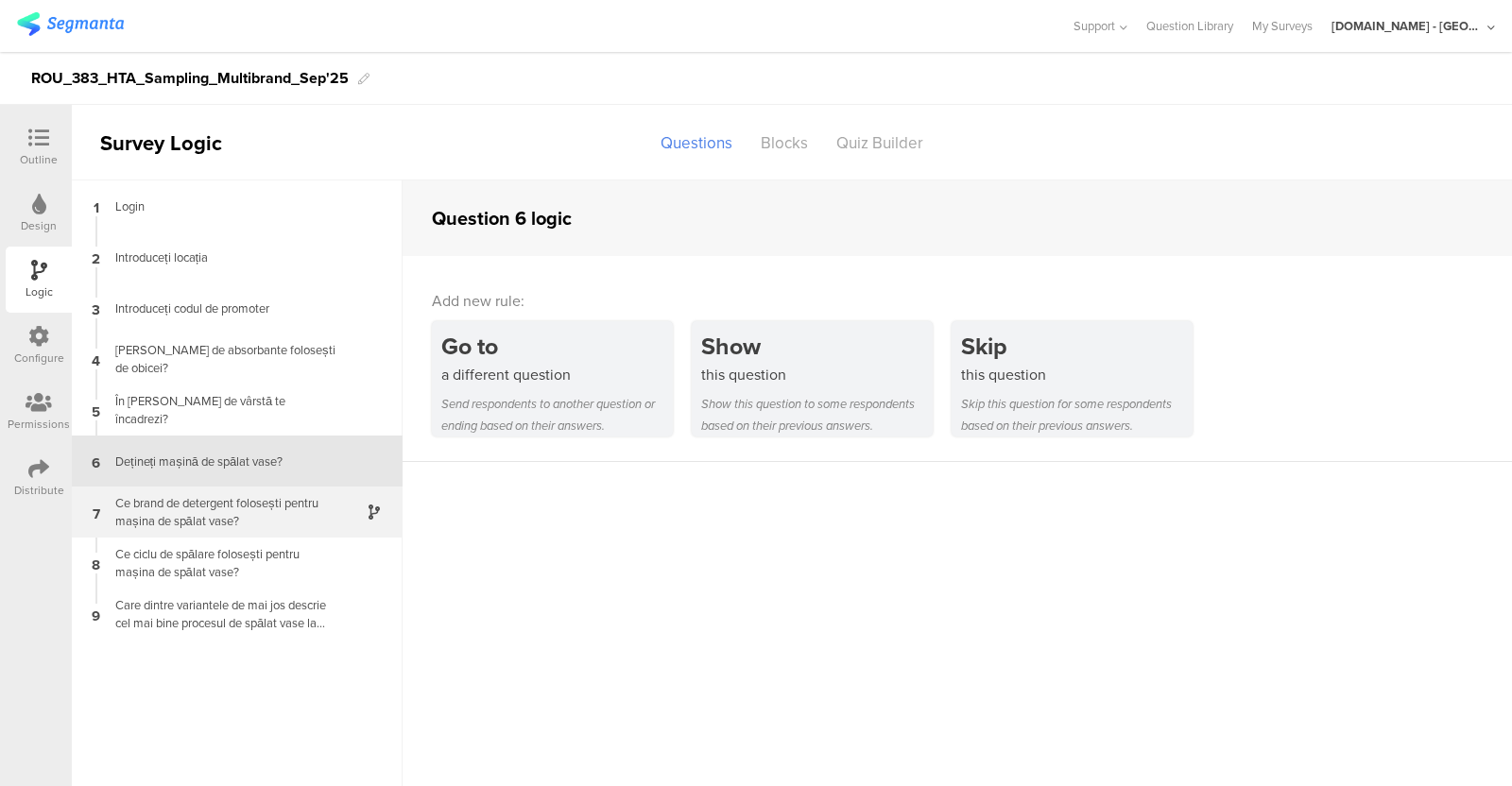
click at [251, 502] on div "Ce brand de detergent folosești pentru mașina de spălat vase?" at bounding box center [221, 513] width 236 height 36
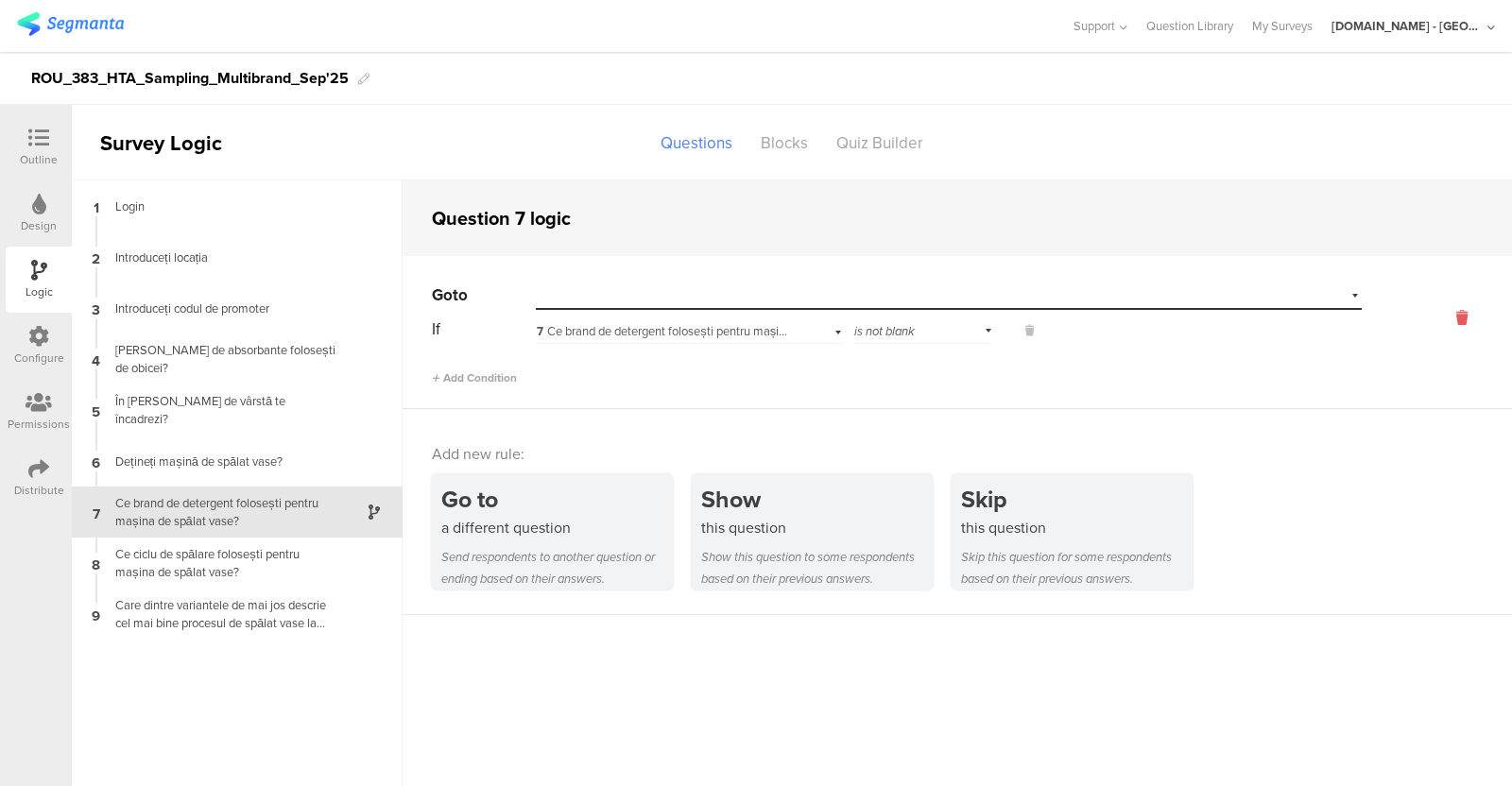
click at [1209, 312] on icon at bounding box center [1461, 318] width 45 height 22
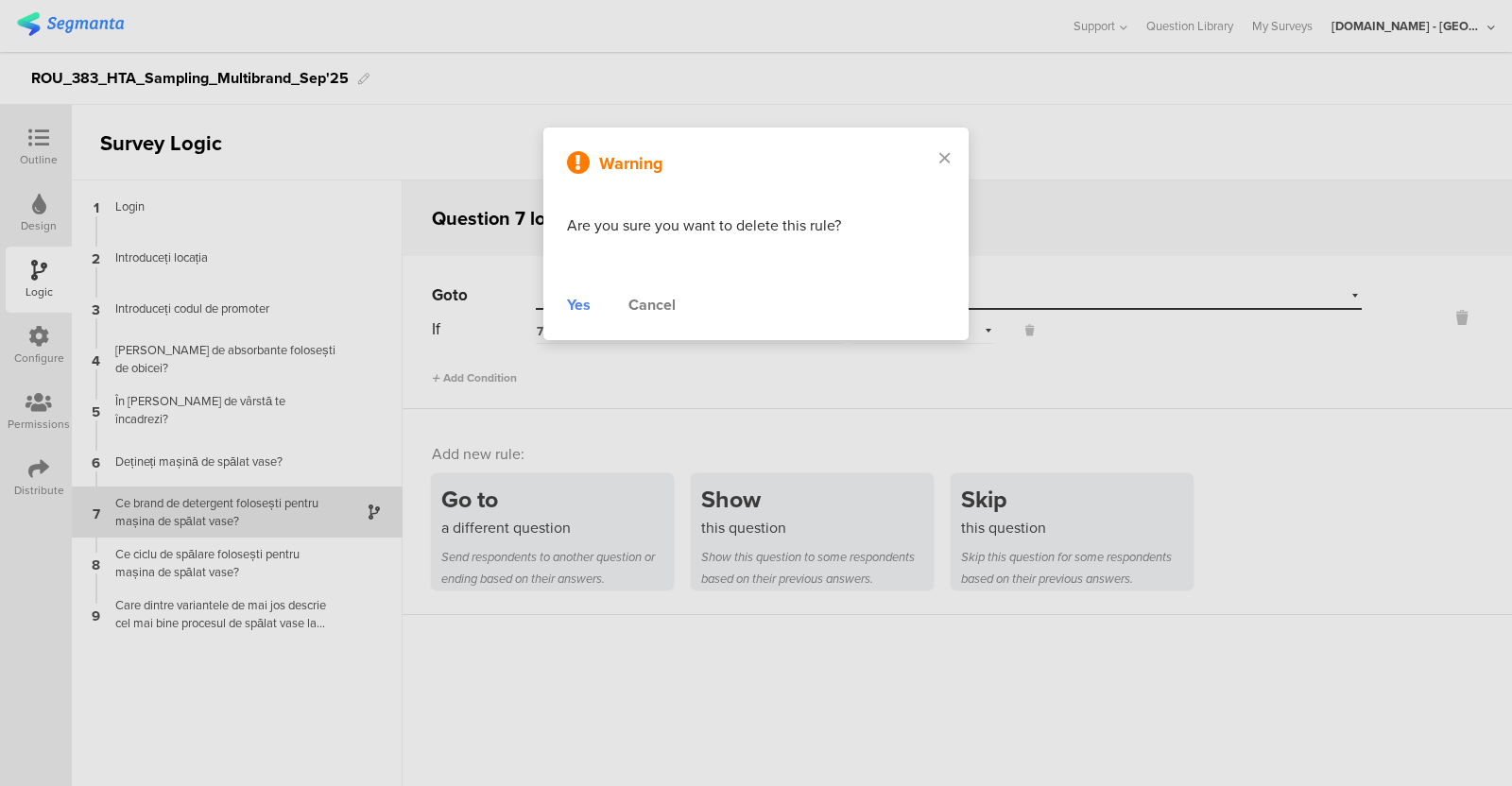
click at [575, 290] on div "Warning Are you sure you want to delete this rule? Yes Cancel" at bounding box center [756, 233] width 425 height 212
click at [571, 304] on div "Yes" at bounding box center [579, 305] width 24 height 23
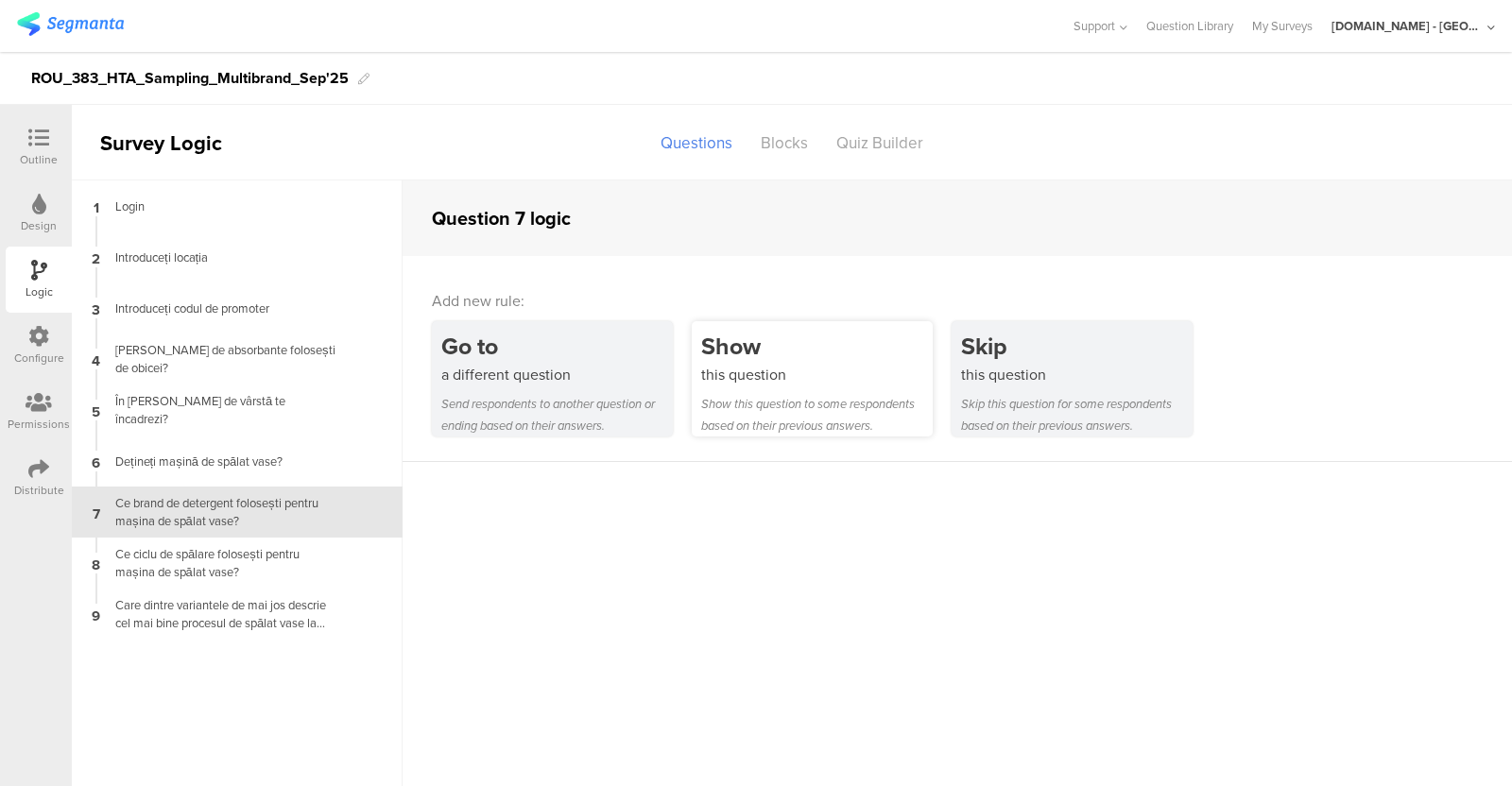
click at [866, 370] on div "this question" at bounding box center [817, 375] width 231 height 22
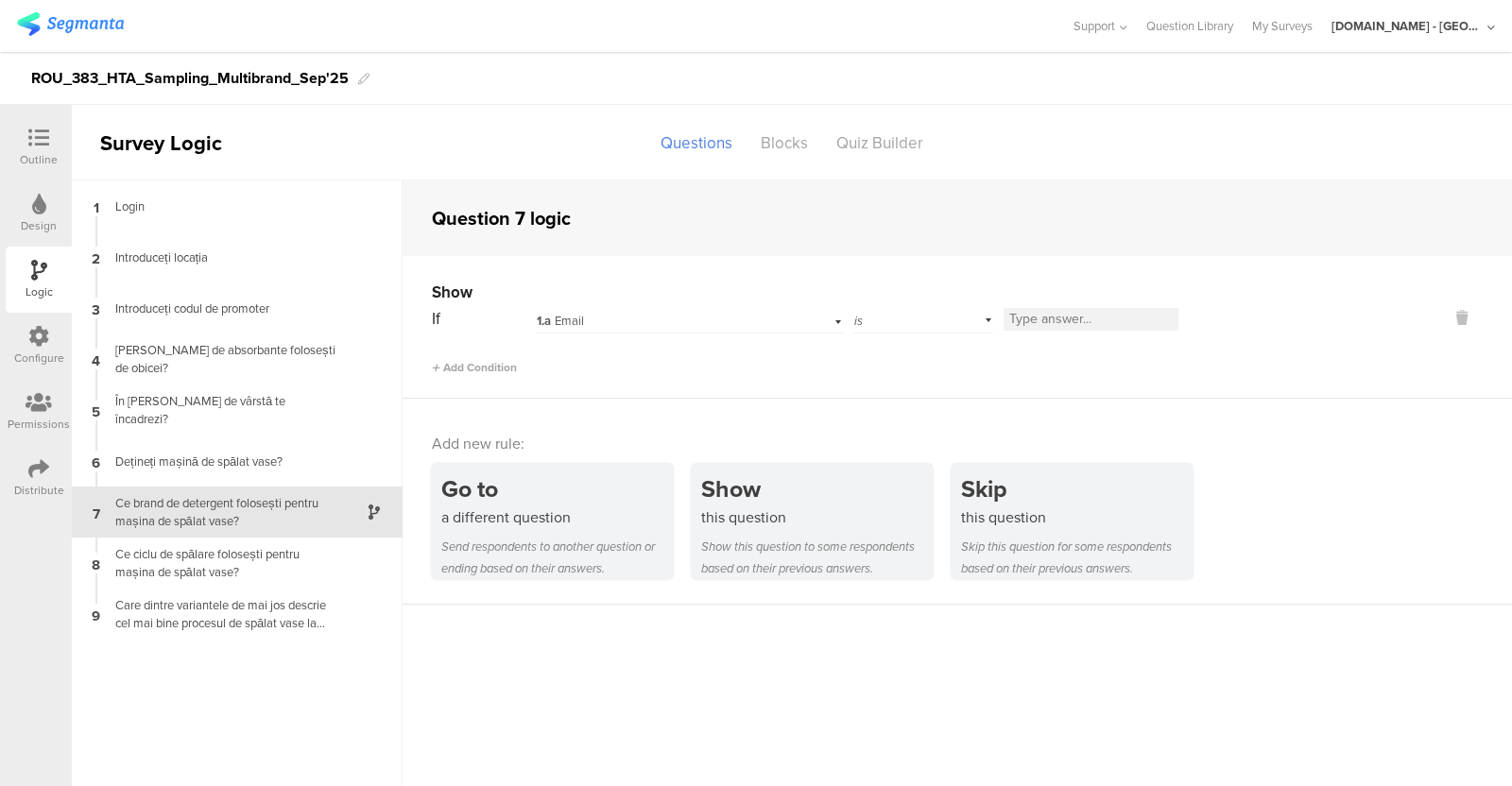
click at [789, 314] on div "1.a Email" at bounding box center [663, 321] width 253 height 17
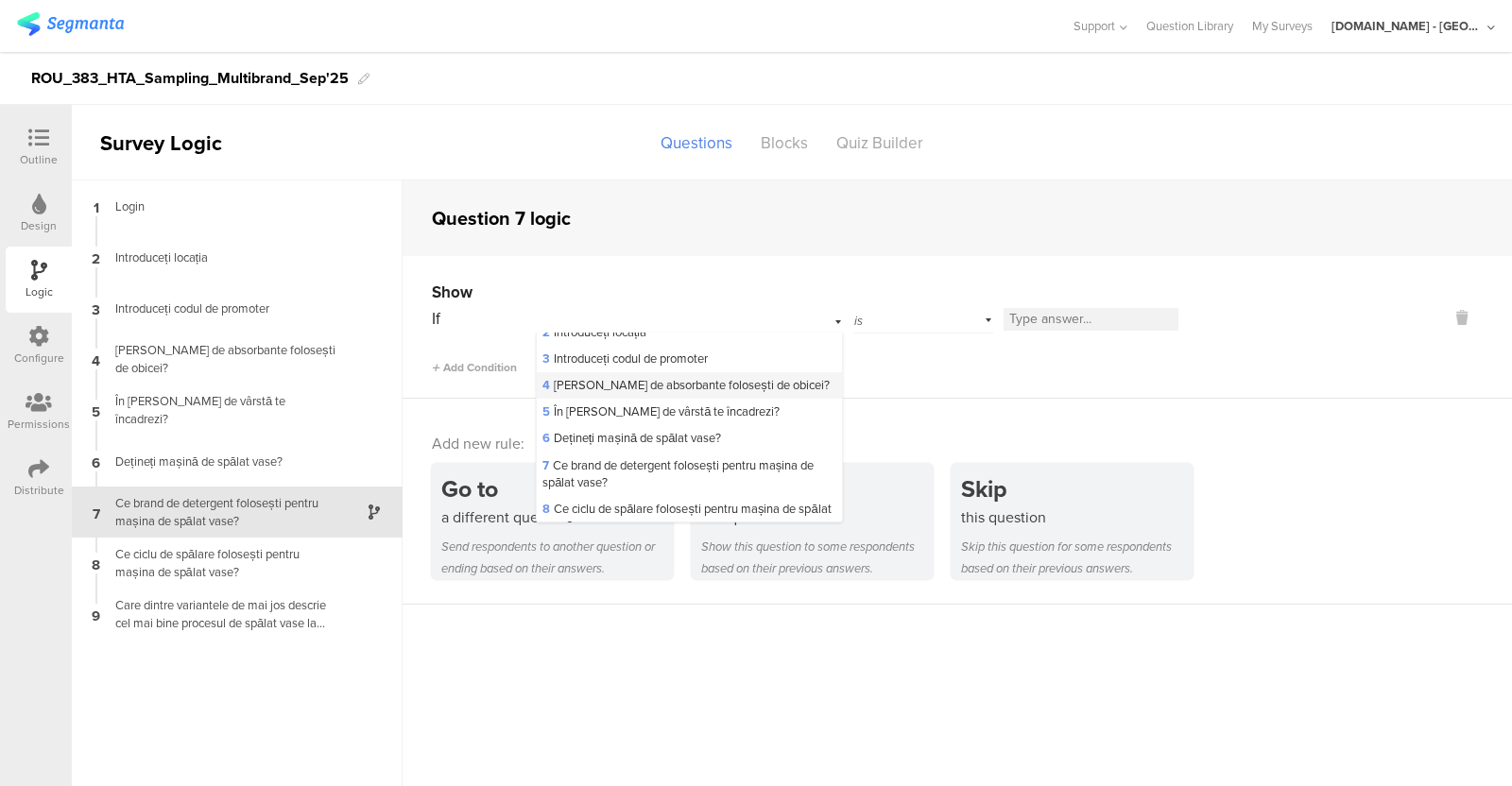
scroll to position [96, 0]
click at [676, 427] on span "6 Dețineți mașină de spălat vase?" at bounding box center [631, 436] width 179 height 18
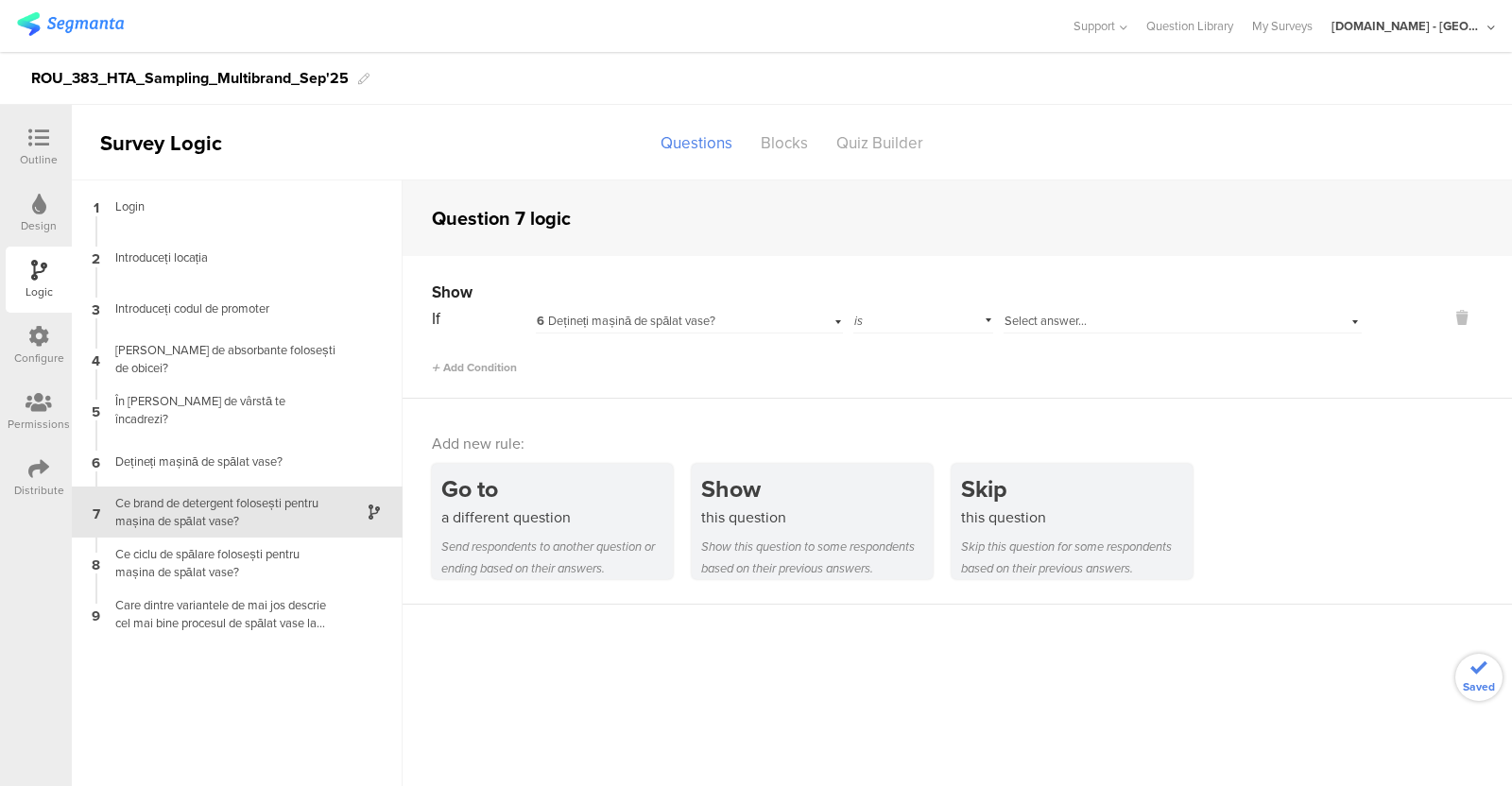
click at [1085, 314] on span "Select answer..." at bounding box center [1045, 321] width 82 height 18
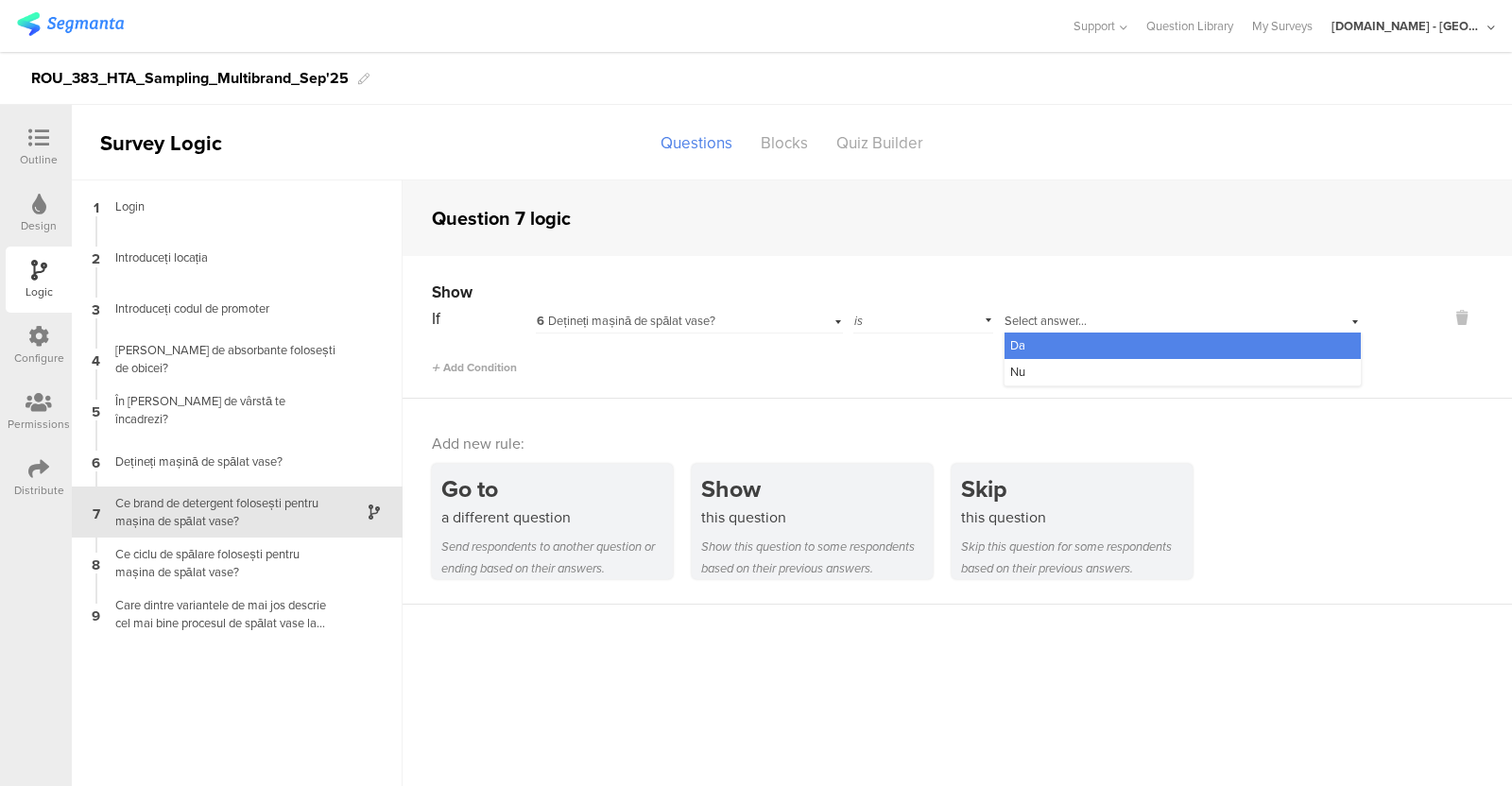
click at [1038, 341] on div "Da" at bounding box center [1182, 346] width 356 height 27
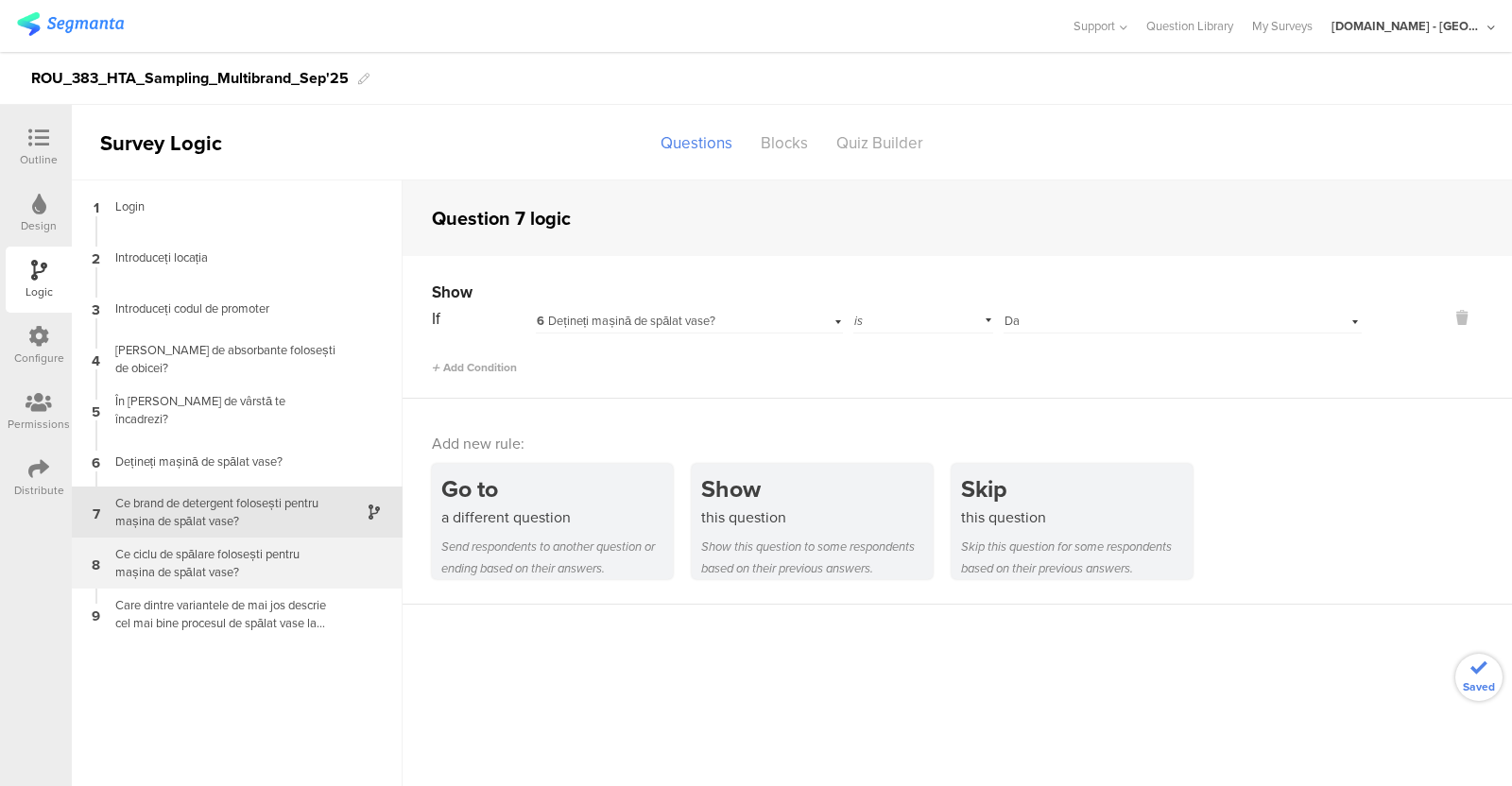
click at [218, 565] on div "Ce ciclu de spălare folosești pentru mașina de spălat vase?​" at bounding box center [221, 564] width 236 height 36
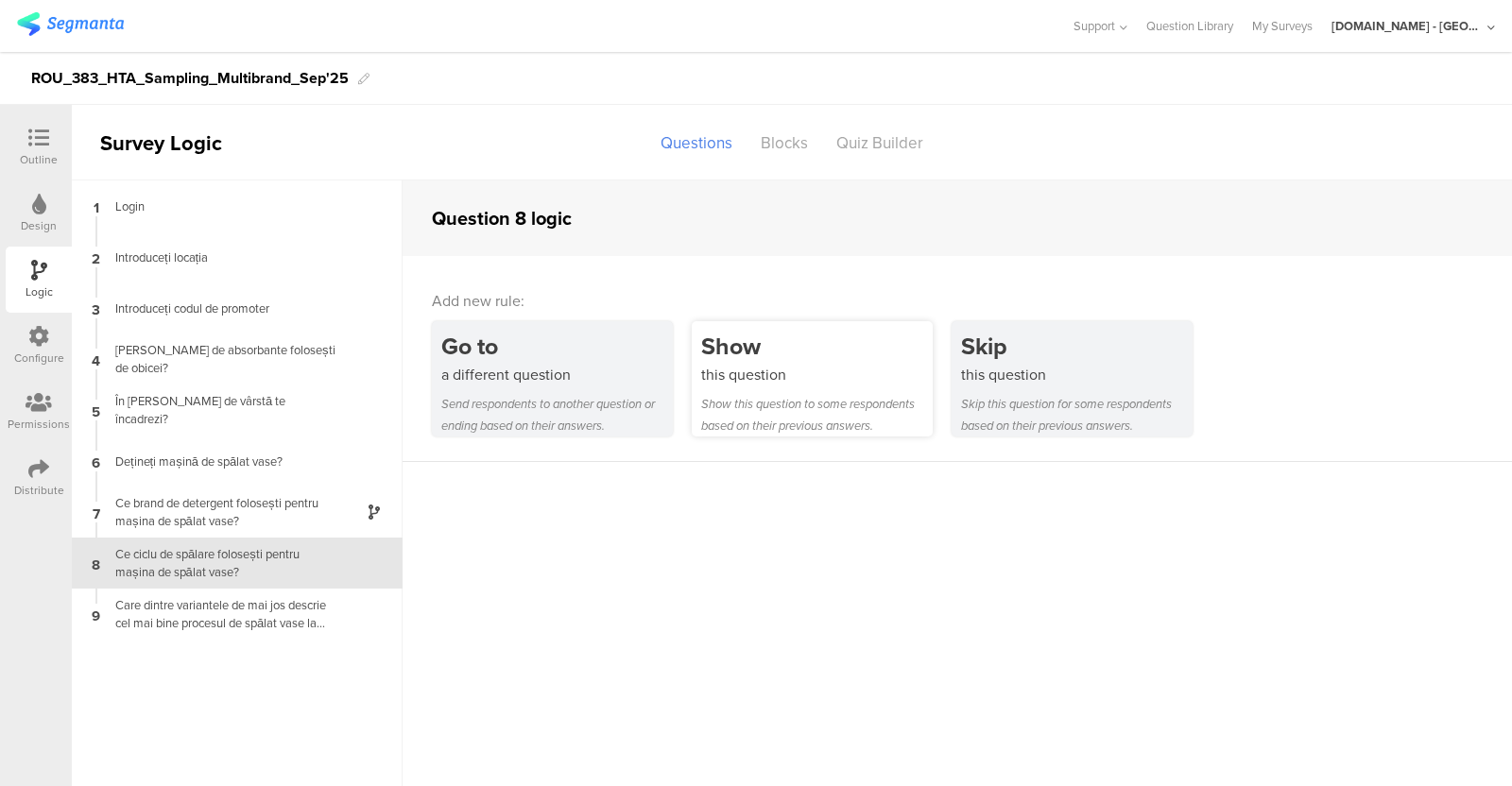
click at [796, 341] on div "Show" at bounding box center [817, 346] width 231 height 35
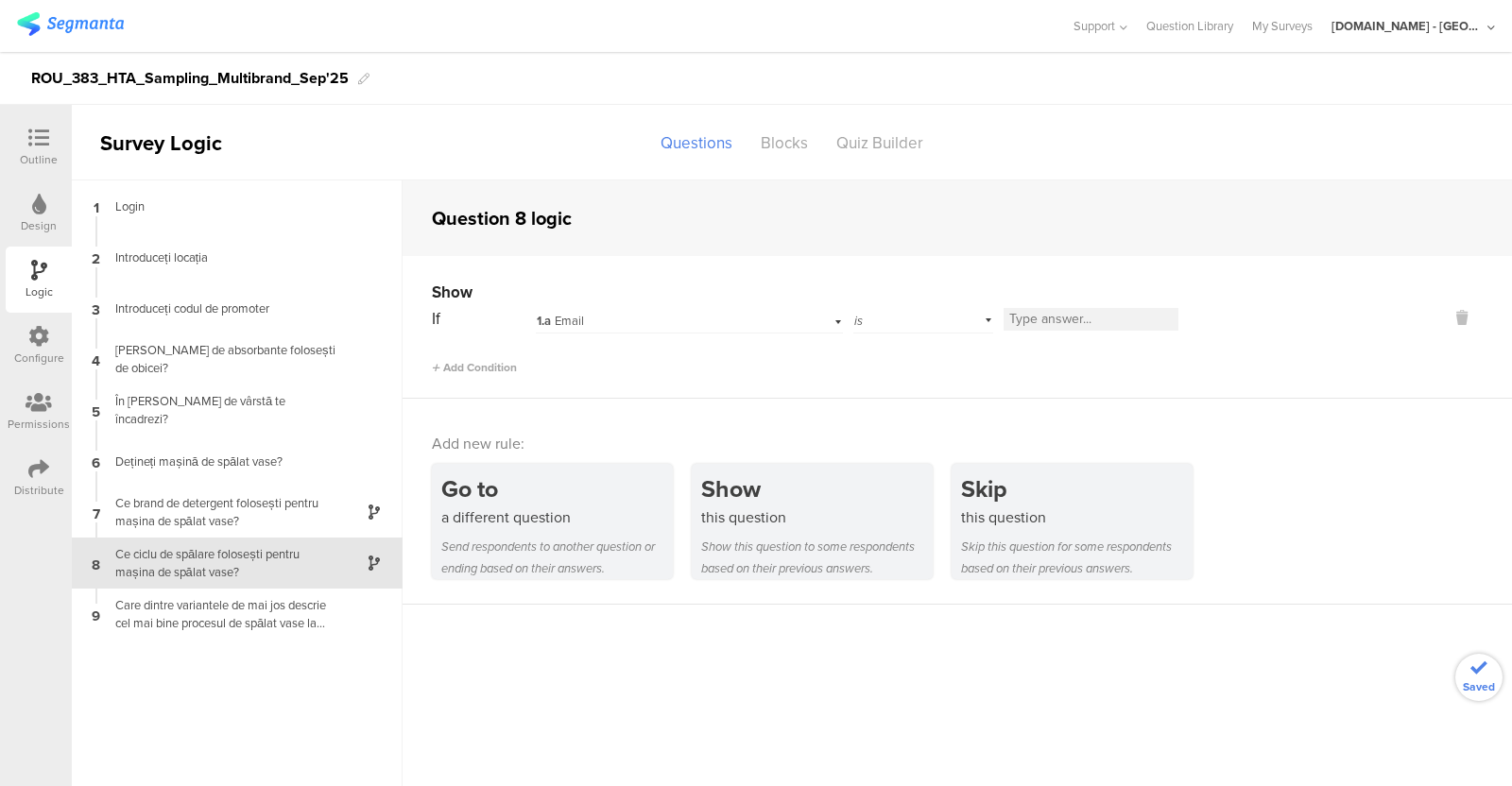
click at [666, 314] on div "1.a Email" at bounding box center [663, 321] width 253 height 17
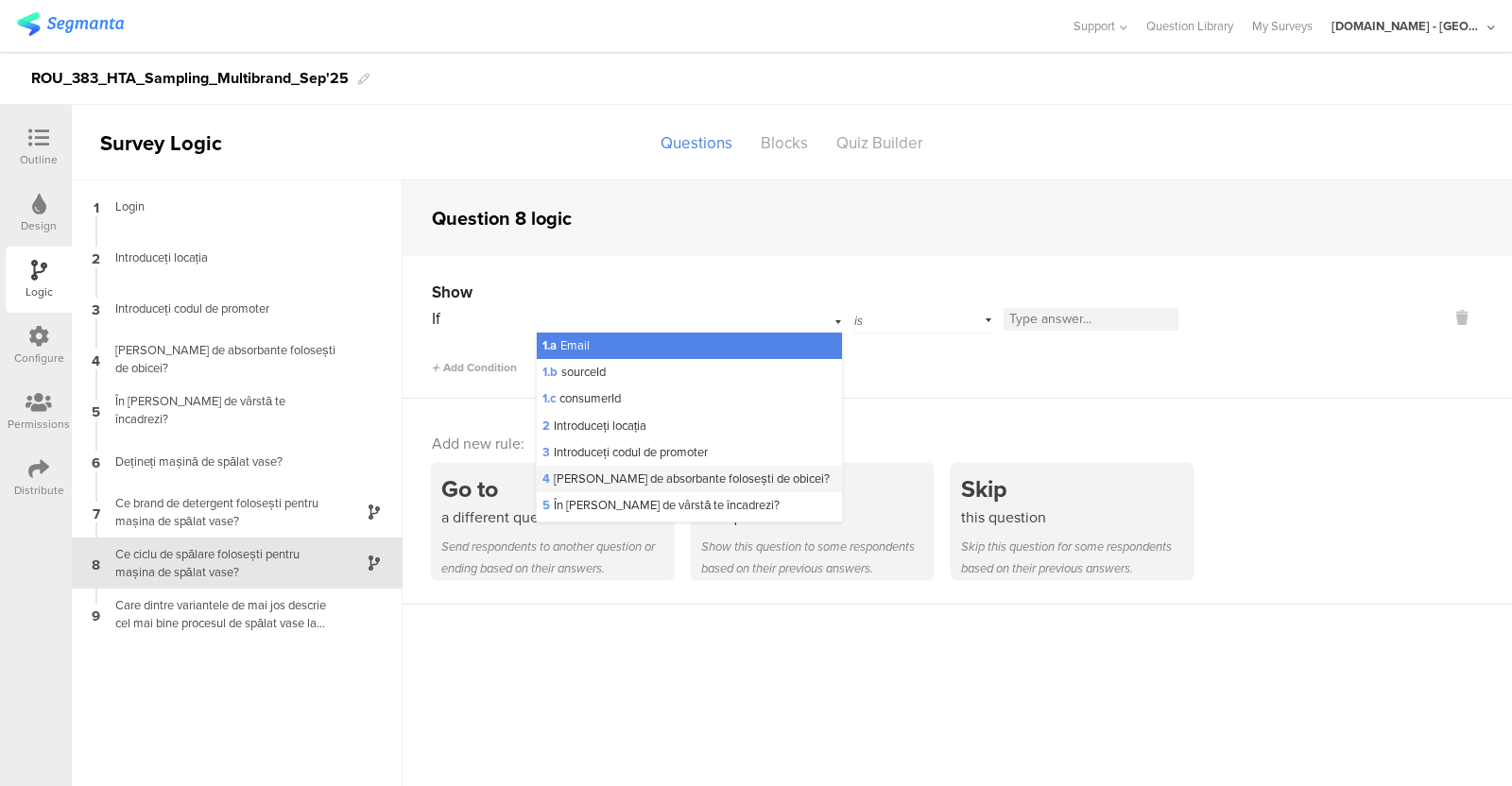
scroll to position [40, 0]
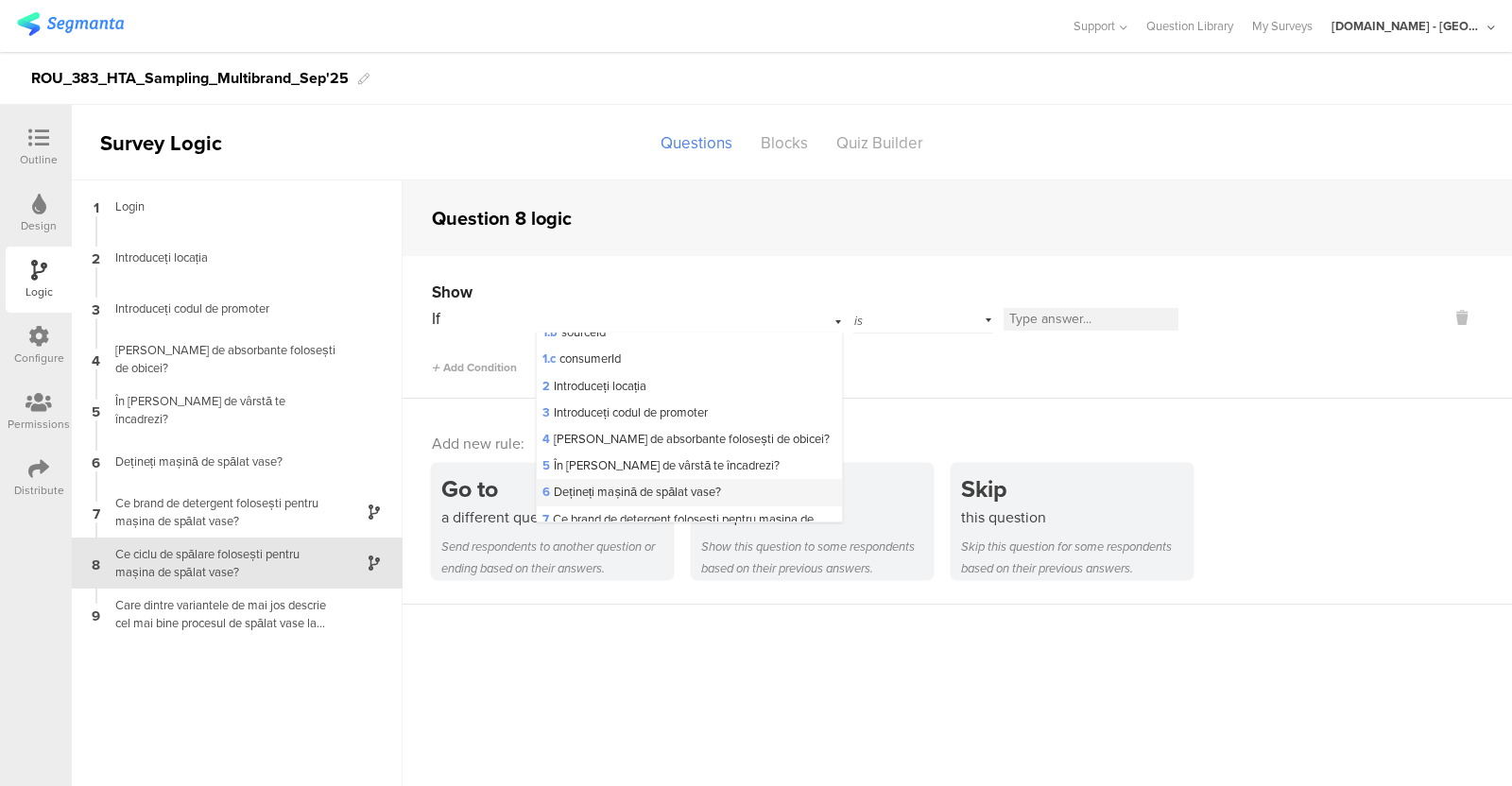
click at [666, 484] on span "6 Dețineți mașină de spălat vase?" at bounding box center [631, 492] width 179 height 18
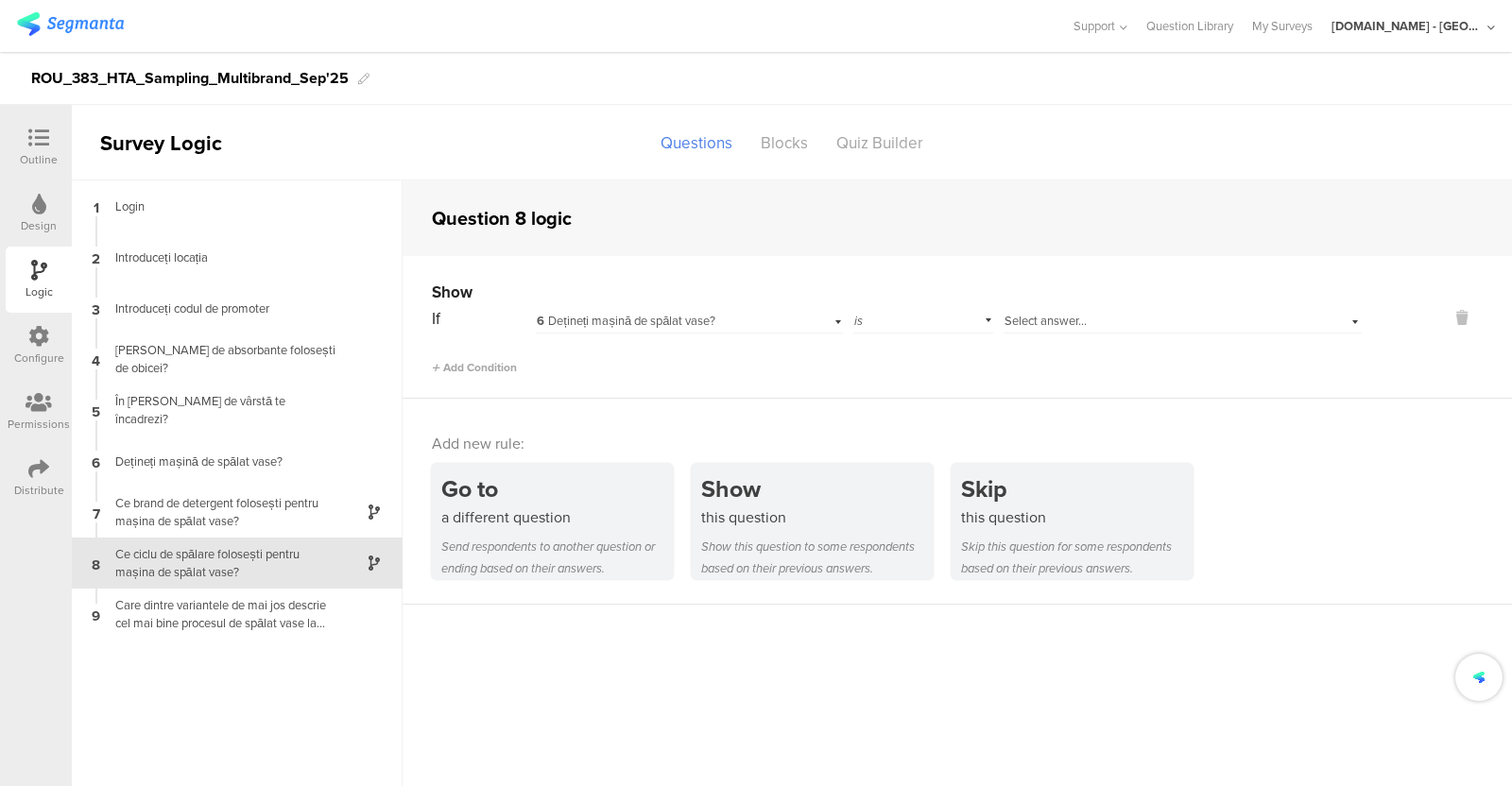
click at [1094, 328] on div "Select answer..." at bounding box center [1154, 321] width 299 height 17
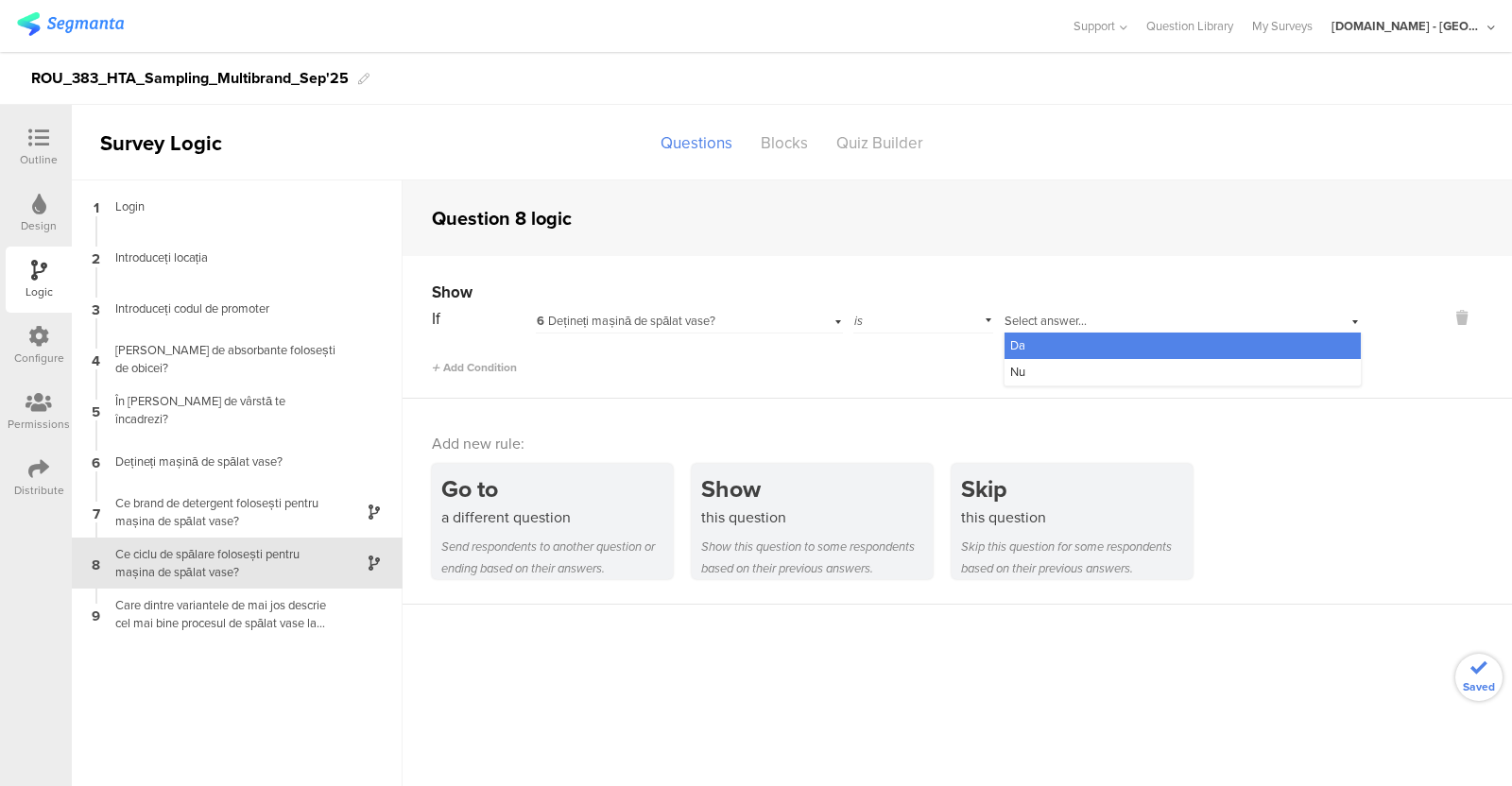
click at [1068, 345] on div "Da" at bounding box center [1182, 346] width 356 height 27
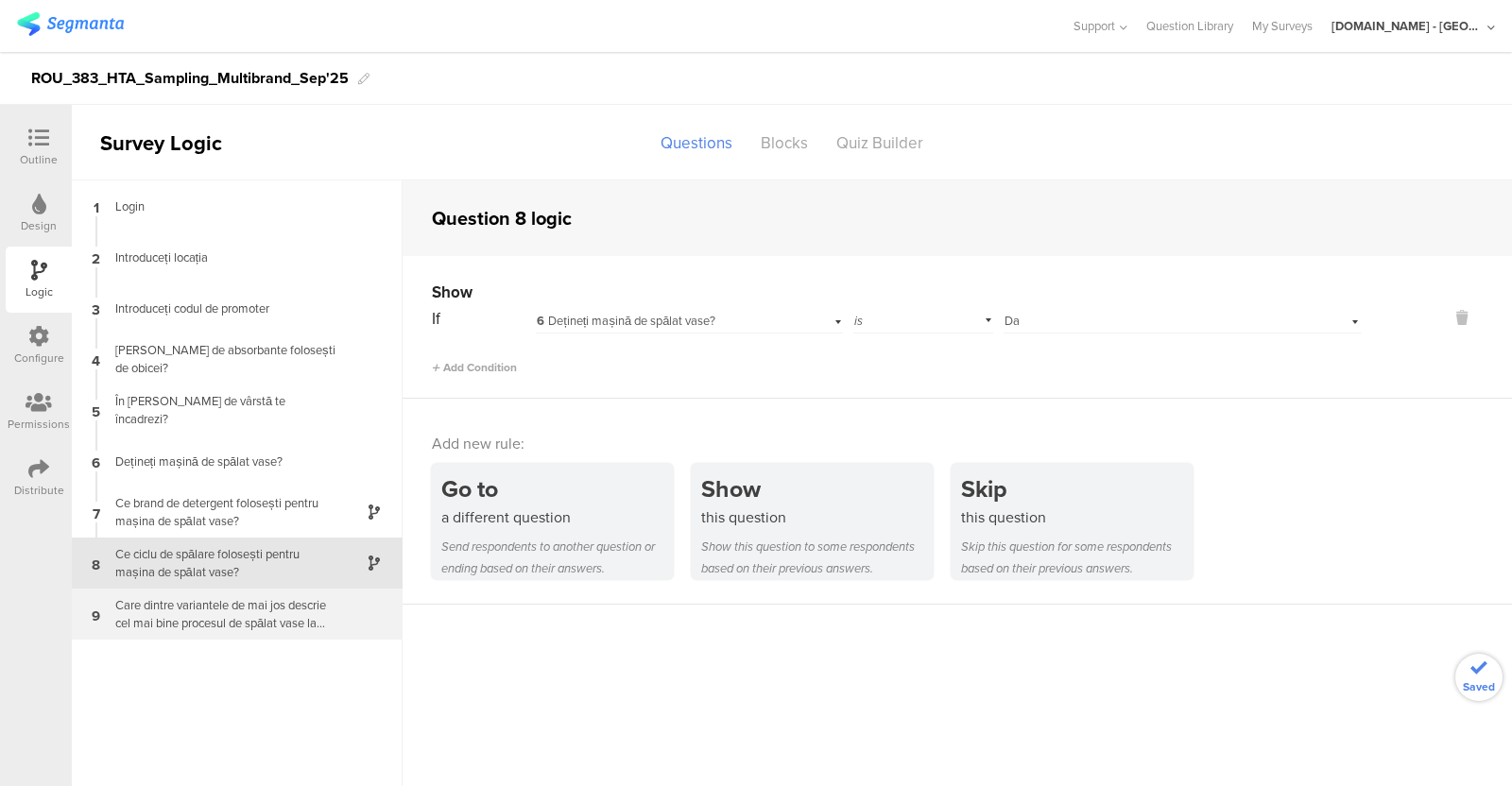
click at [274, 613] on div "Care dintre variantele de mai jos descrie cel mai bine procesul de spălat vase …" at bounding box center [221, 614] width 236 height 36
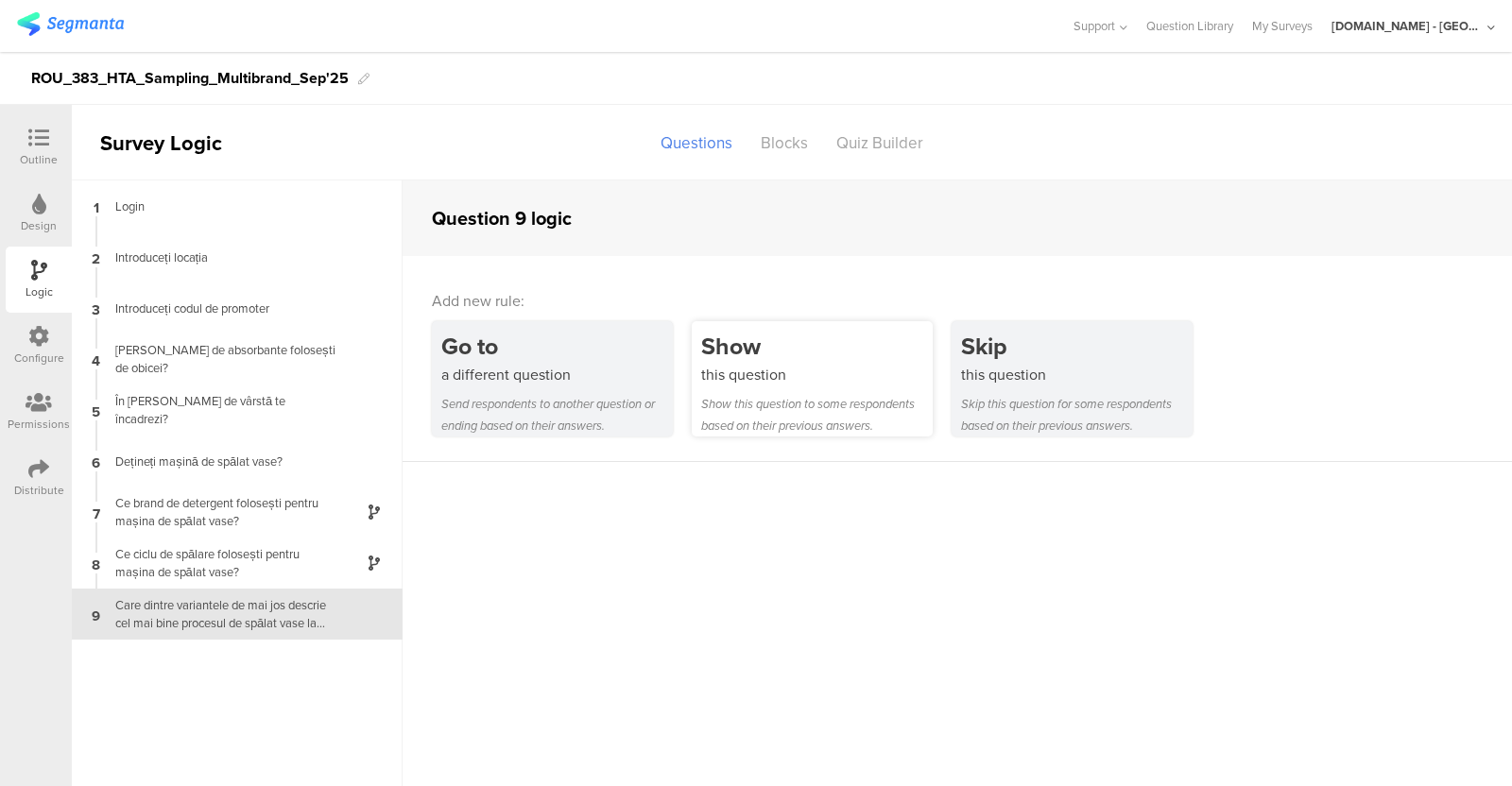
click at [732, 386] on div "this question" at bounding box center [817, 375] width 231 height 22
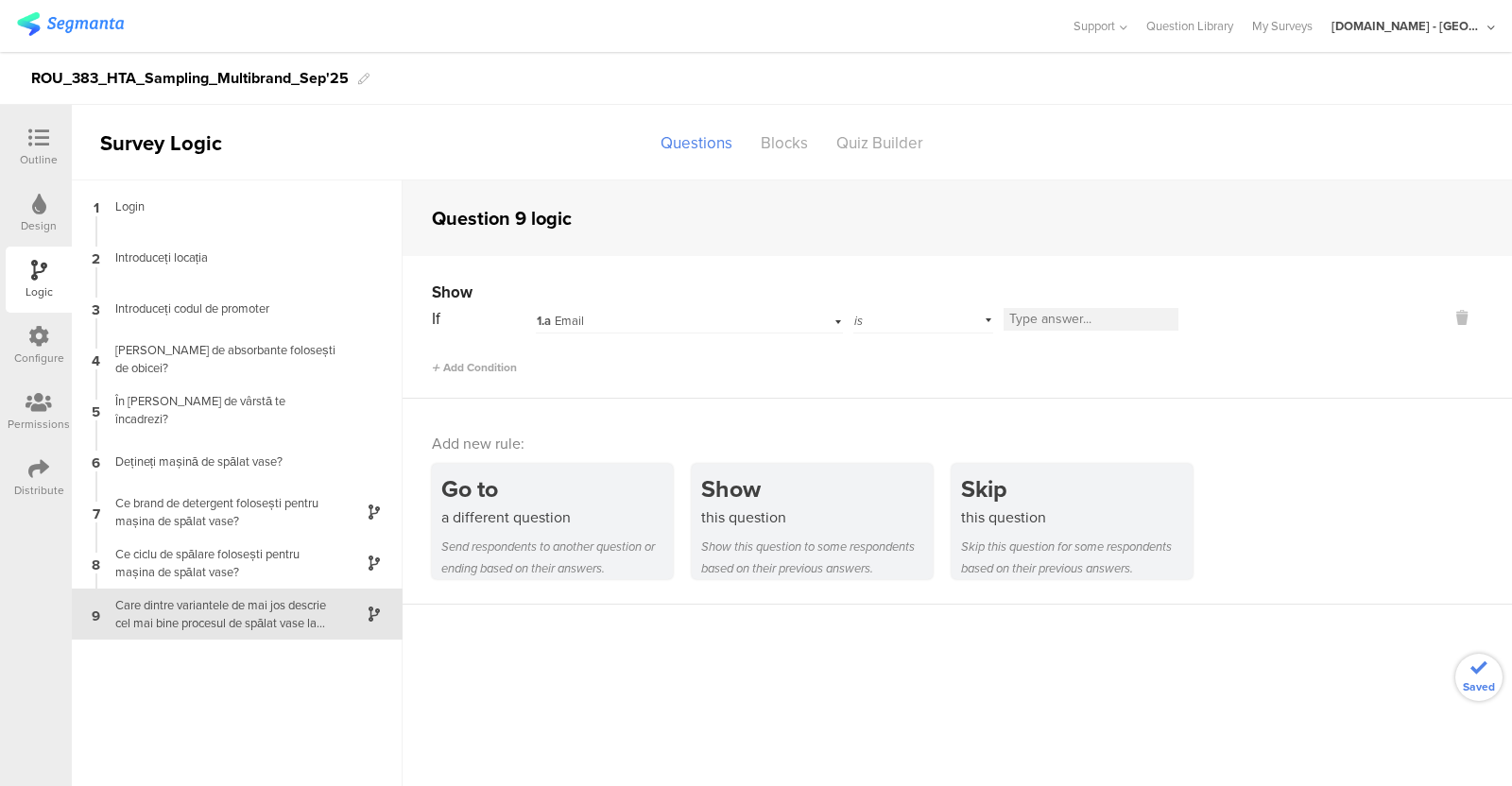
click at [629, 323] on div "1.a Email" at bounding box center [663, 321] width 253 height 17
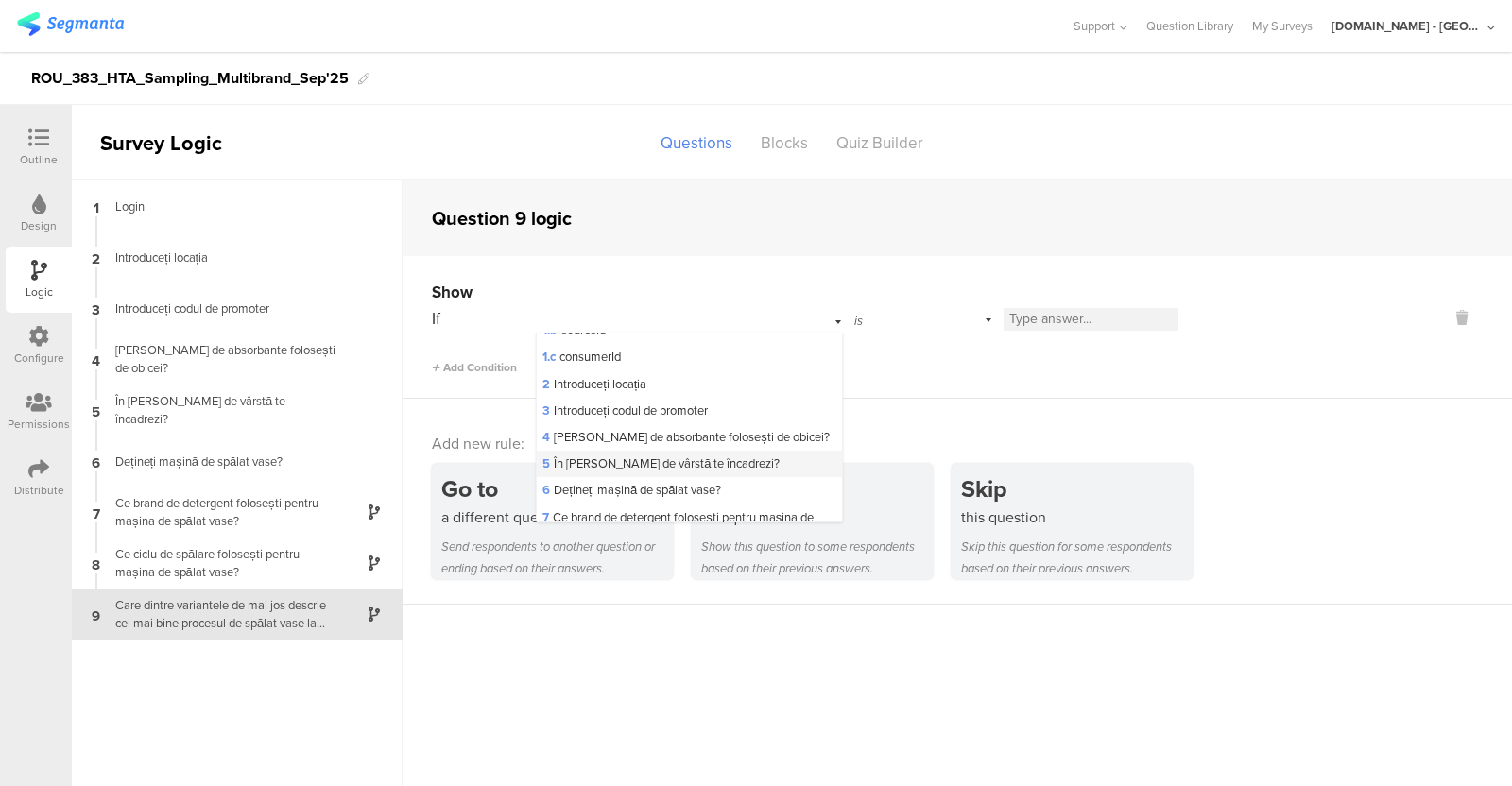
scroll to position [43, 0]
click at [637, 485] on span "6 Dețineți mașină de spălat vase?" at bounding box center [631, 489] width 179 height 18
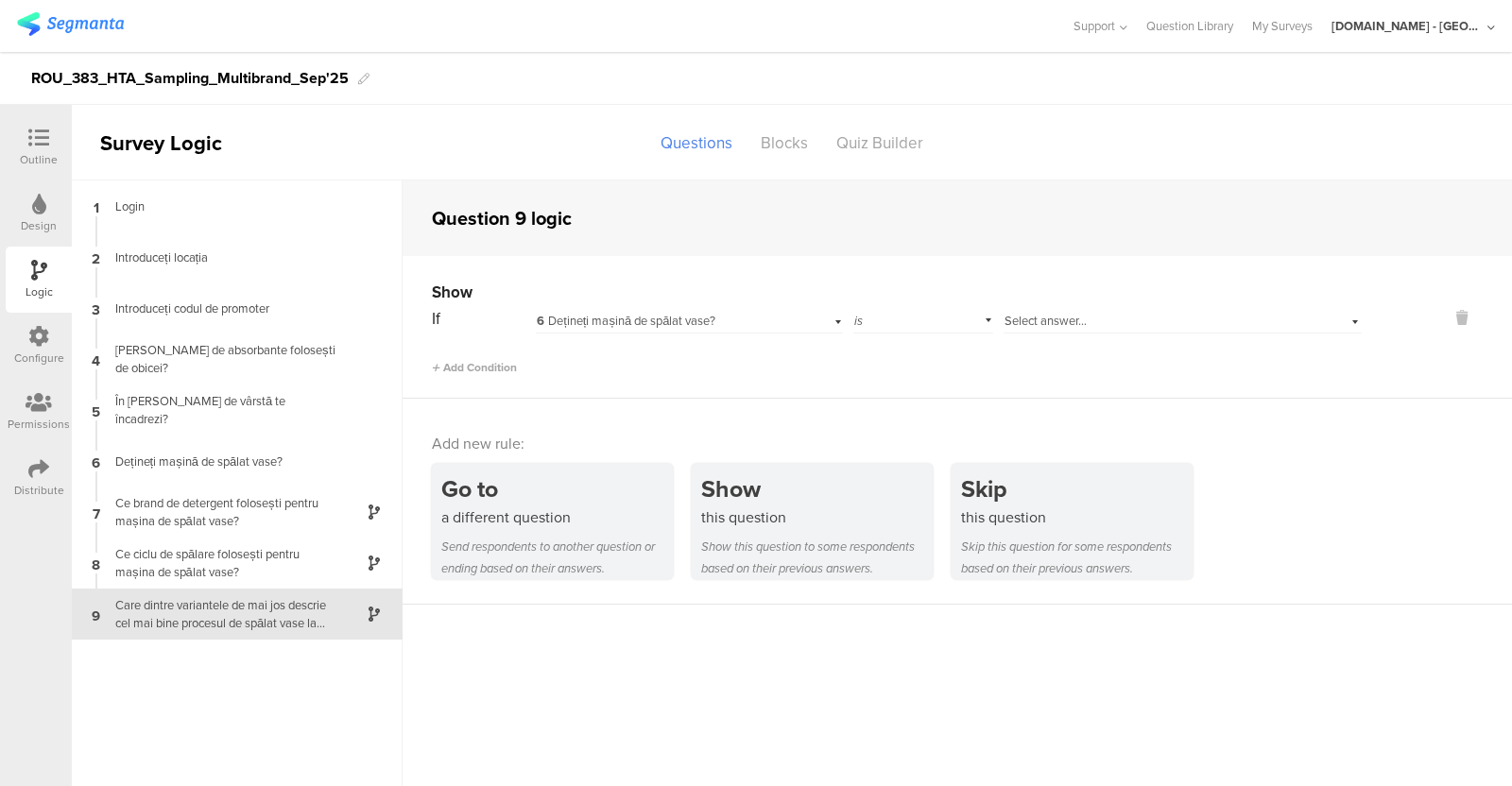
click at [1095, 318] on div "Select answer..." at bounding box center [1154, 321] width 299 height 17
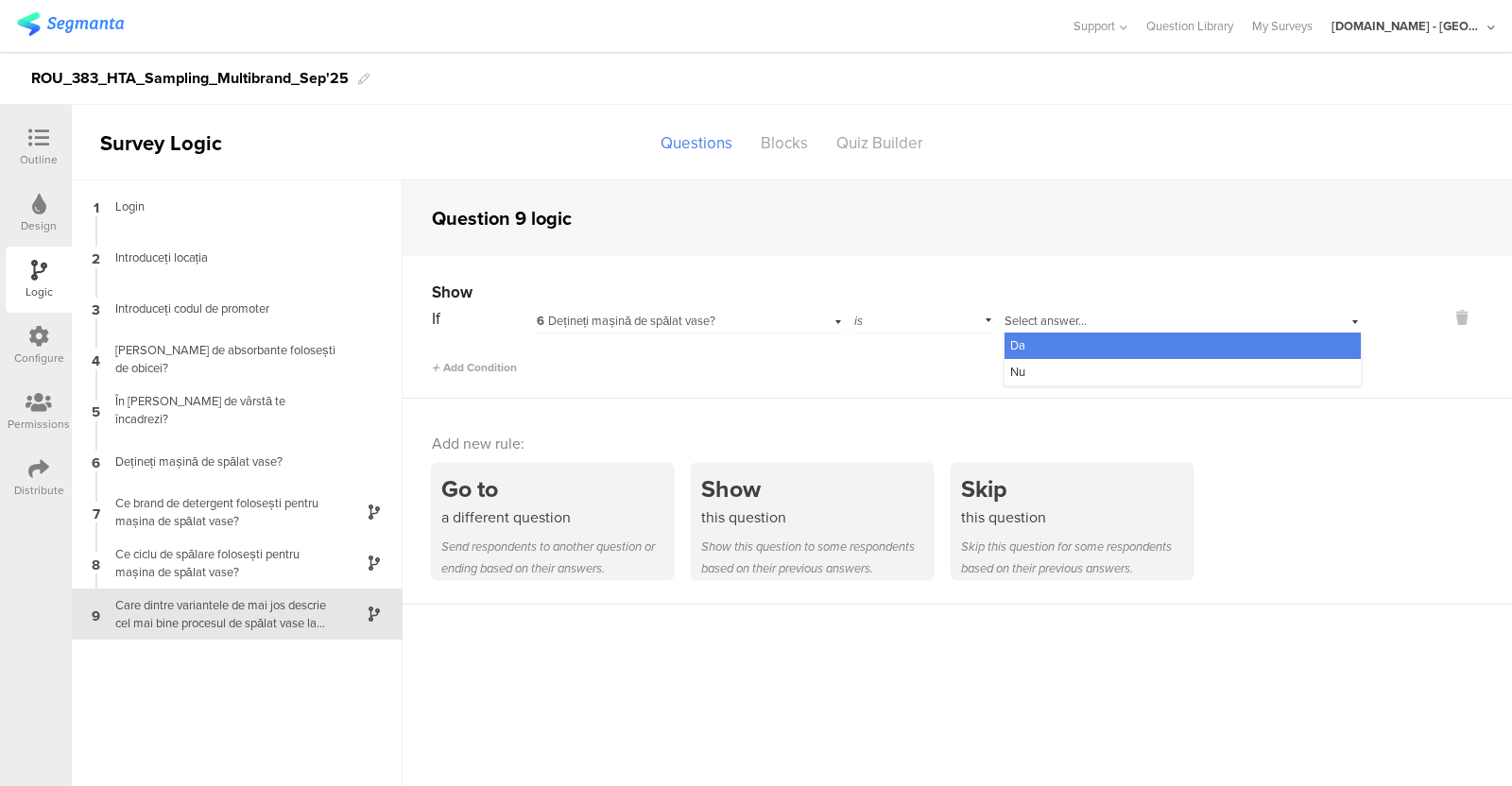
click at [1066, 349] on div "Da" at bounding box center [1182, 346] width 356 height 27
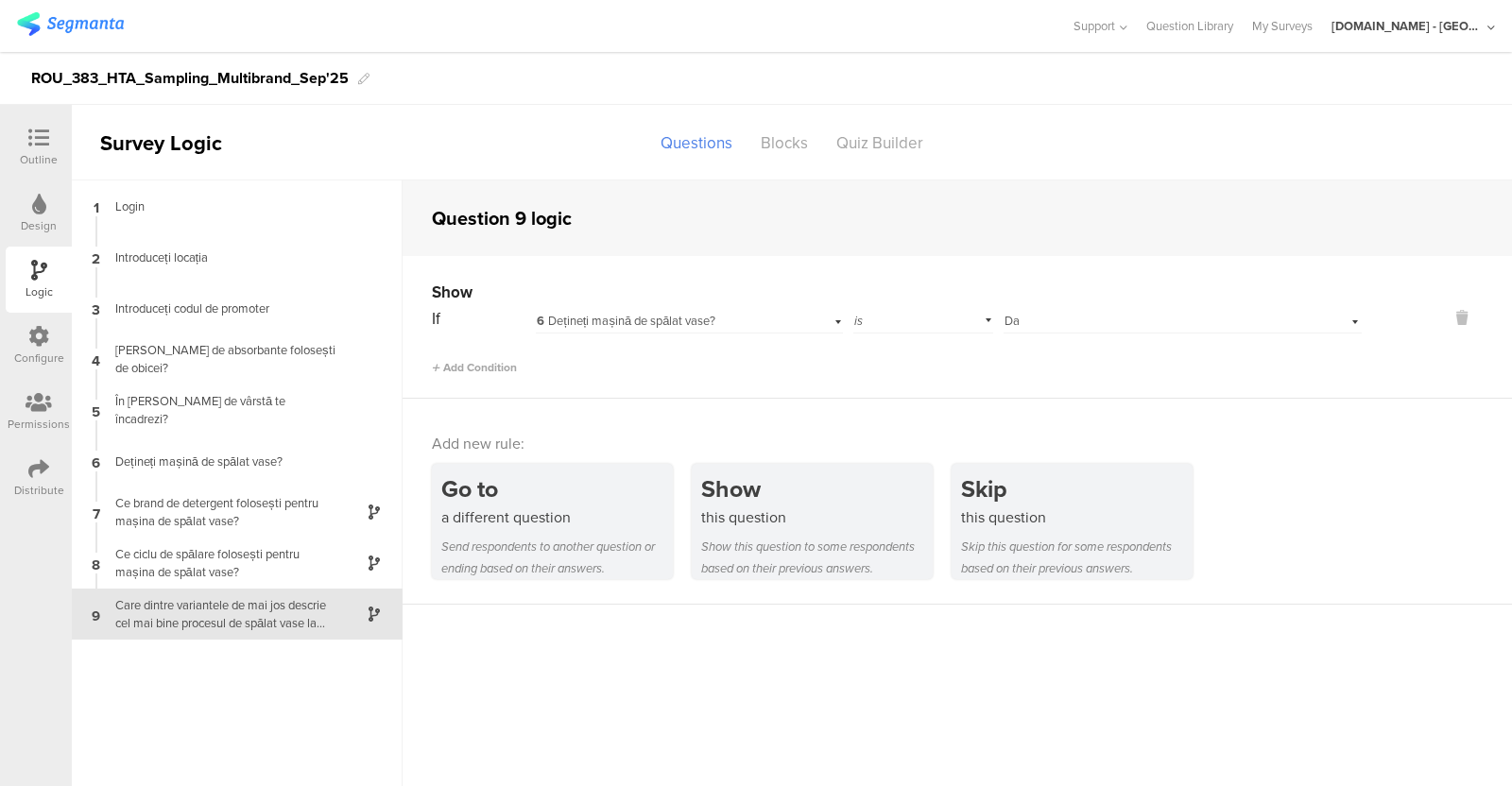
click at [42, 158] on div "Outline" at bounding box center [39, 160] width 38 height 17
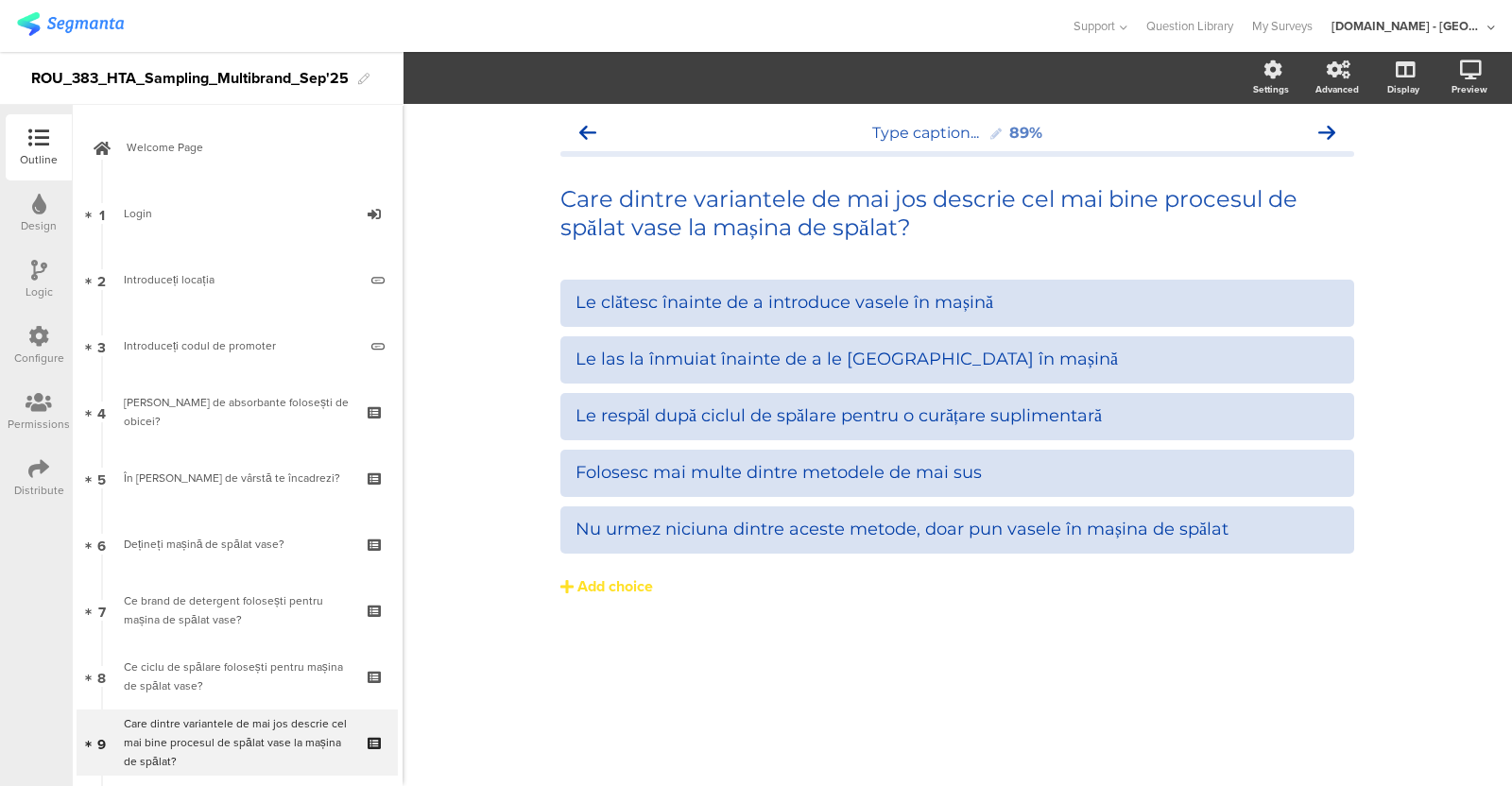
scroll to position [165, 0]
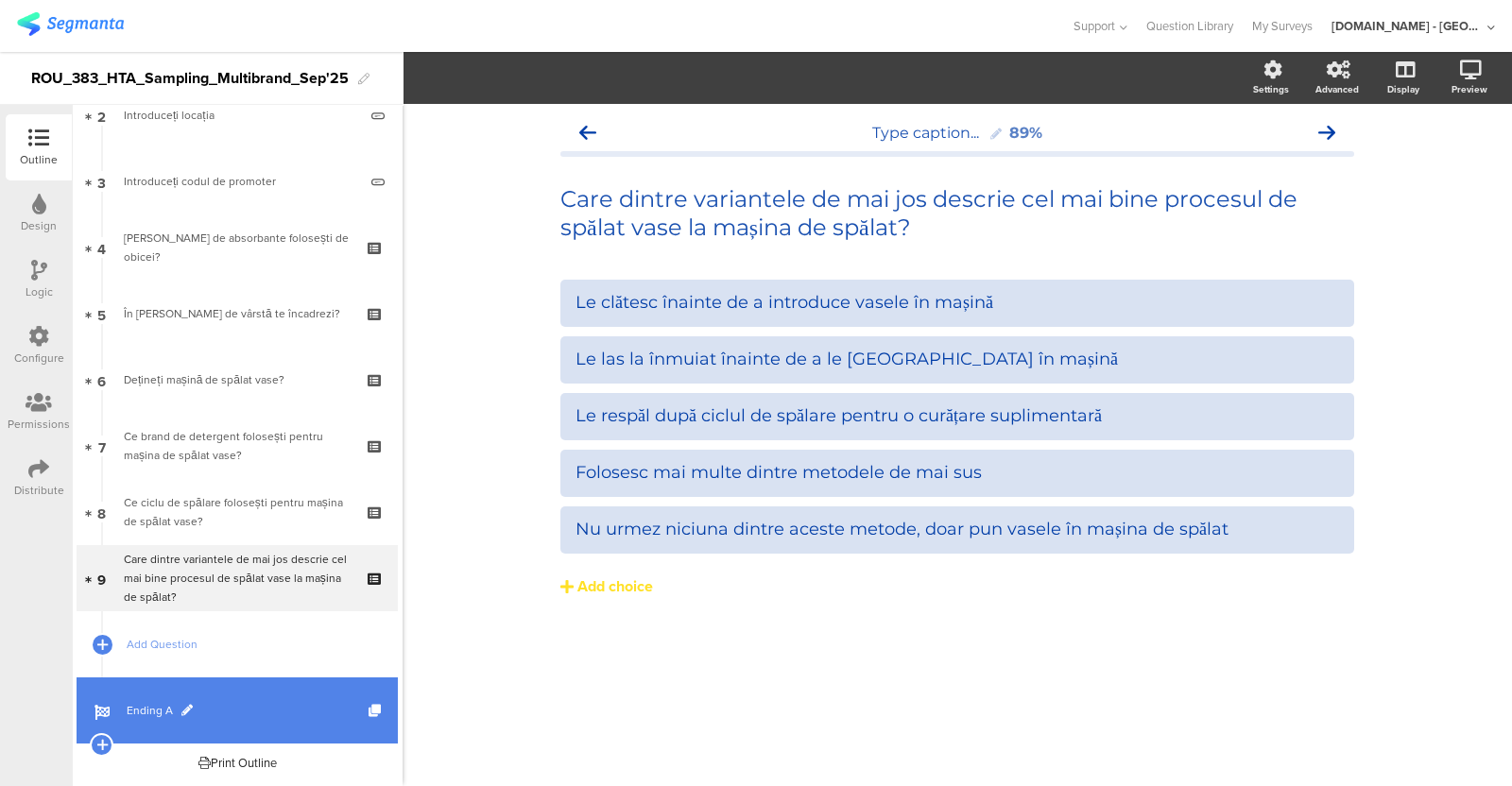
click at [235, 627] on span "Ending A" at bounding box center [247, 710] width 242 height 19
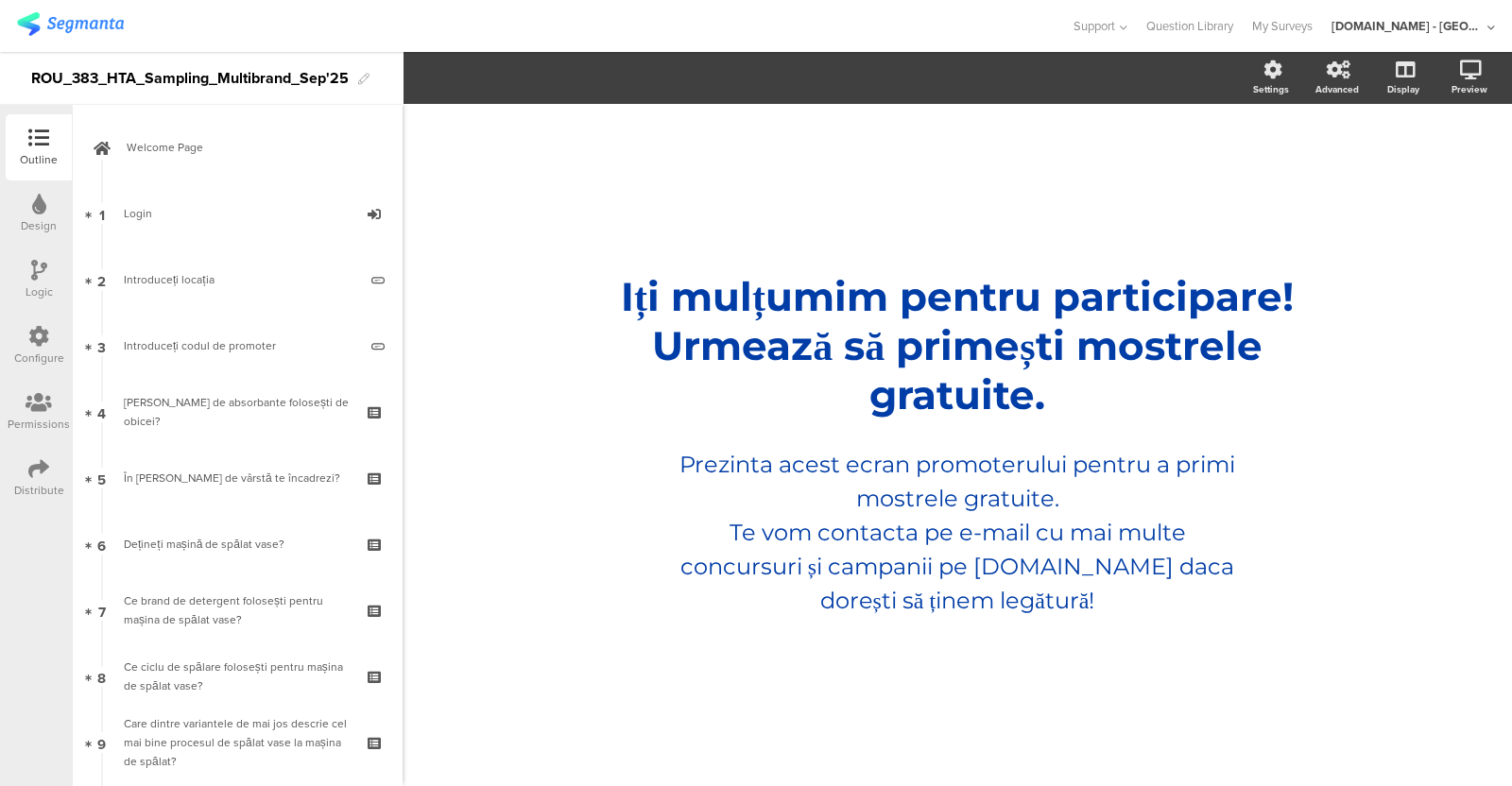
click at [30, 358] on div "Configure" at bounding box center [39, 358] width 50 height 17
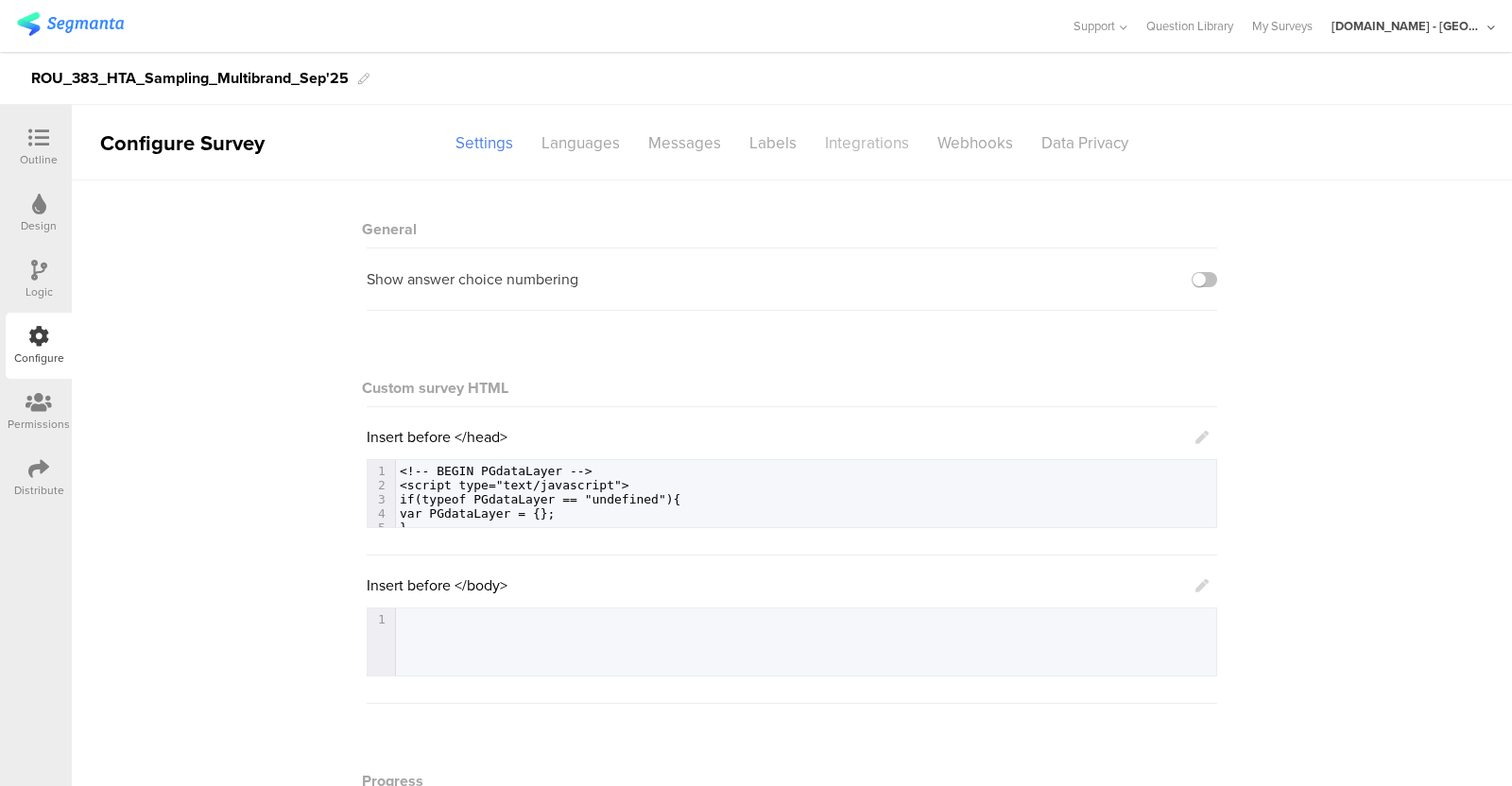
click at [882, 136] on div "Integrations" at bounding box center [867, 143] width 113 height 33
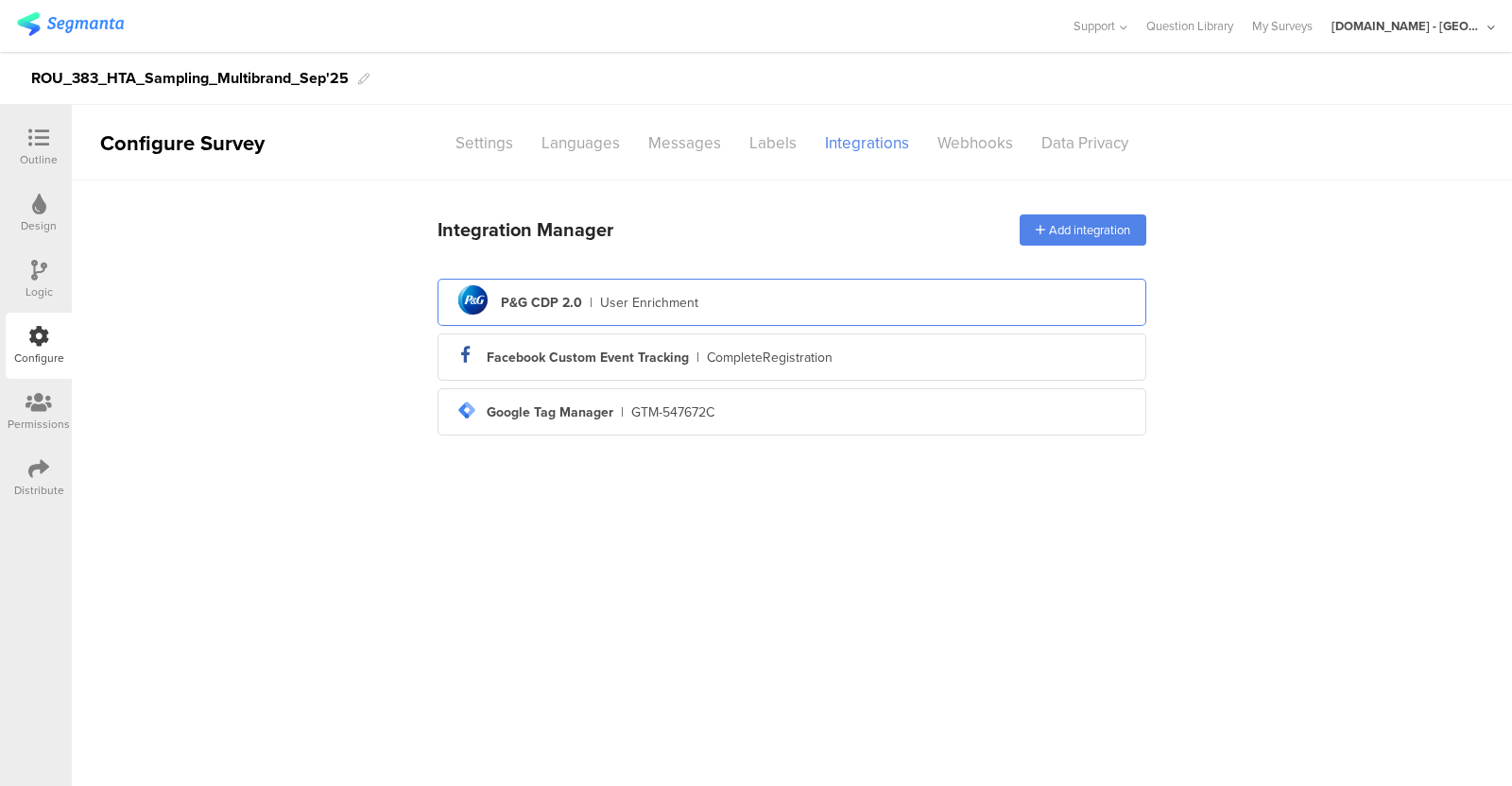
click at [723, 299] on div "pg logo P&G CDP 2.0 | User Enrichment" at bounding box center [792, 303] width 678 height 46
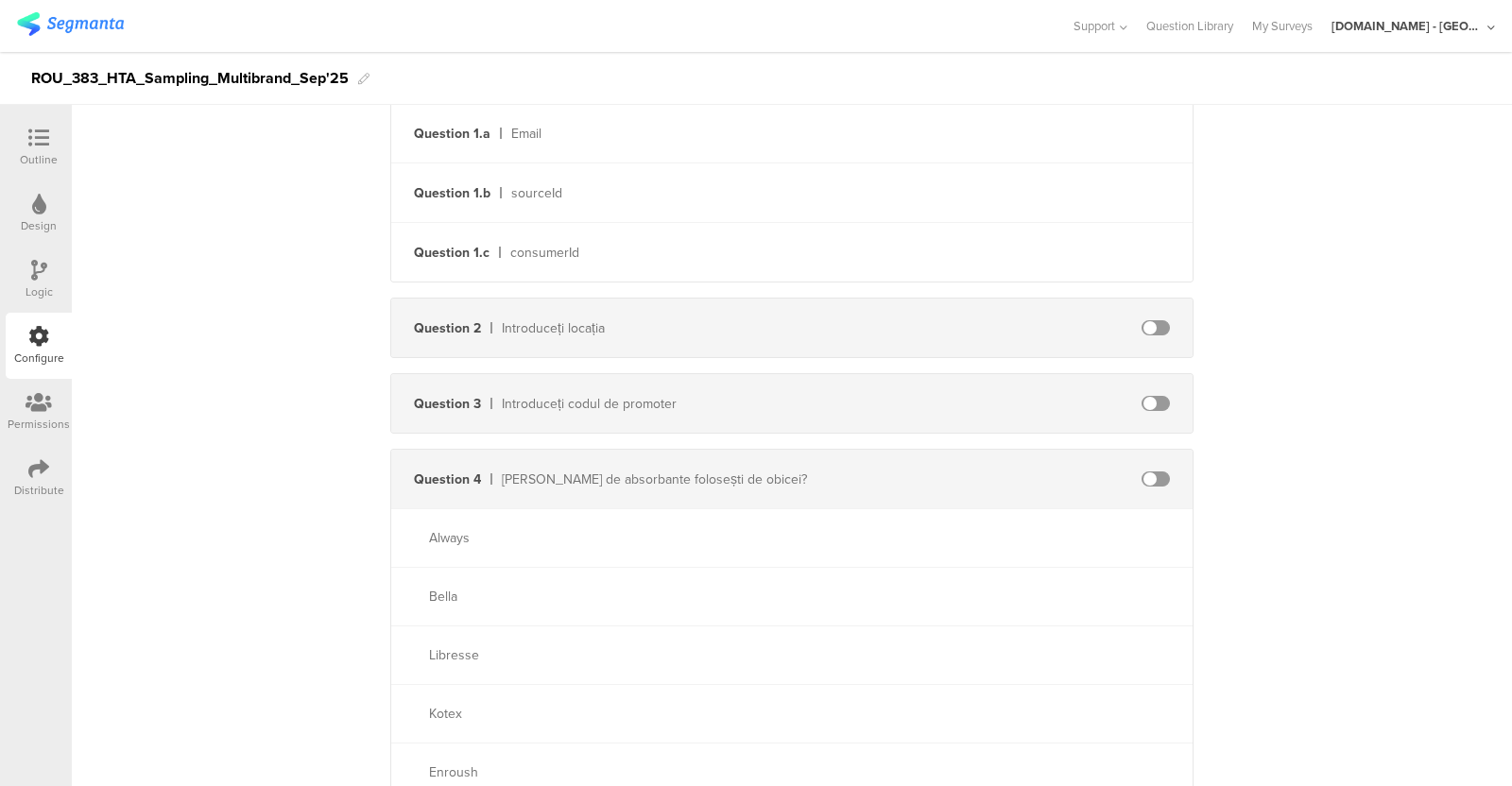
scroll to position [601, 0]
click at [1143, 323] on span at bounding box center [1156, 321] width 28 height 15
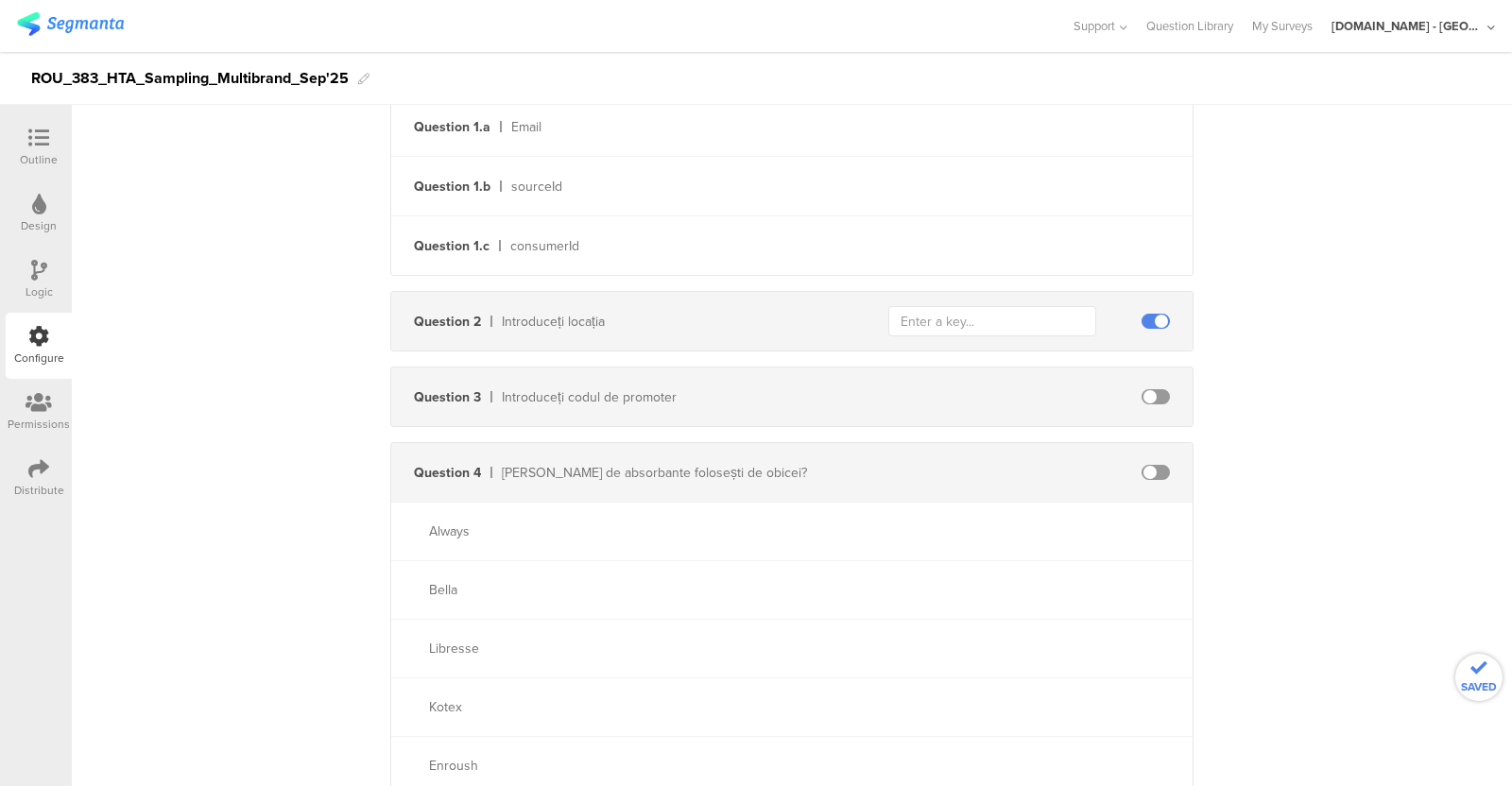
click at [1144, 395] on span at bounding box center [1156, 396] width 28 height 15
click at [1142, 475] on span at bounding box center [1156, 472] width 28 height 15
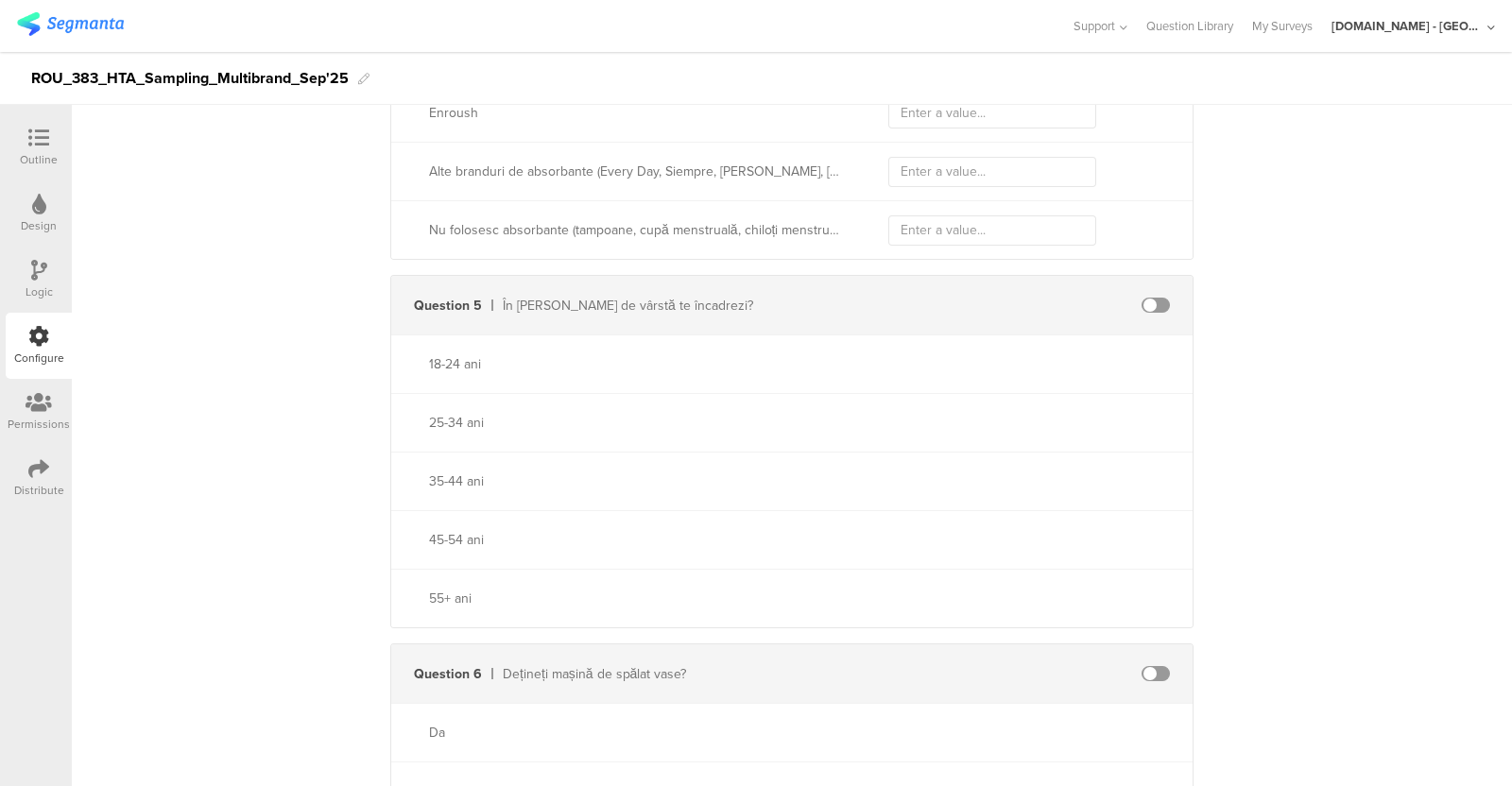
scroll to position [1256, 0]
click at [1147, 301] on span at bounding box center [1156, 303] width 28 height 15
click at [1148, 627] on span at bounding box center [1156, 671] width 28 height 15
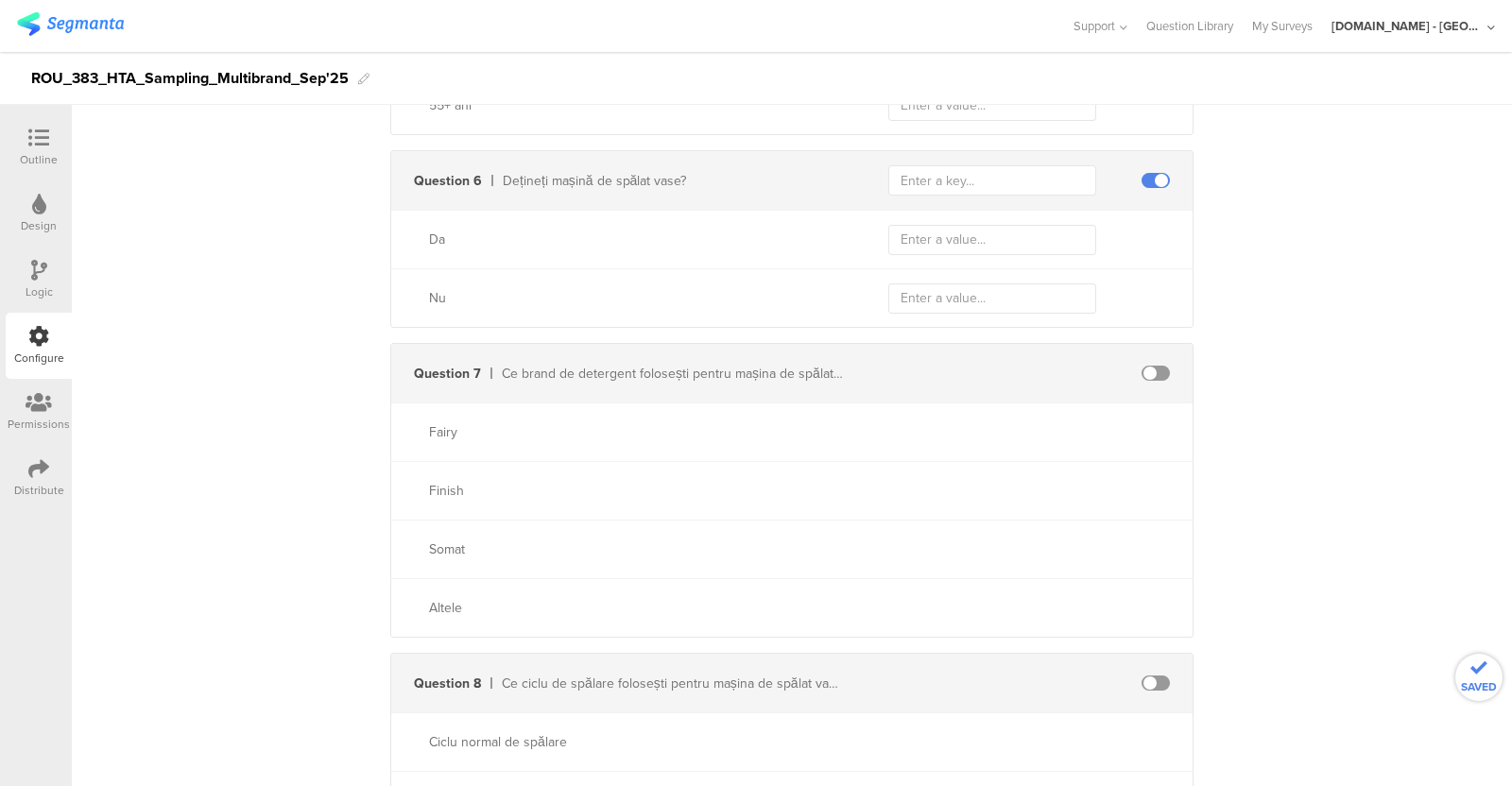
scroll to position [1767, 0]
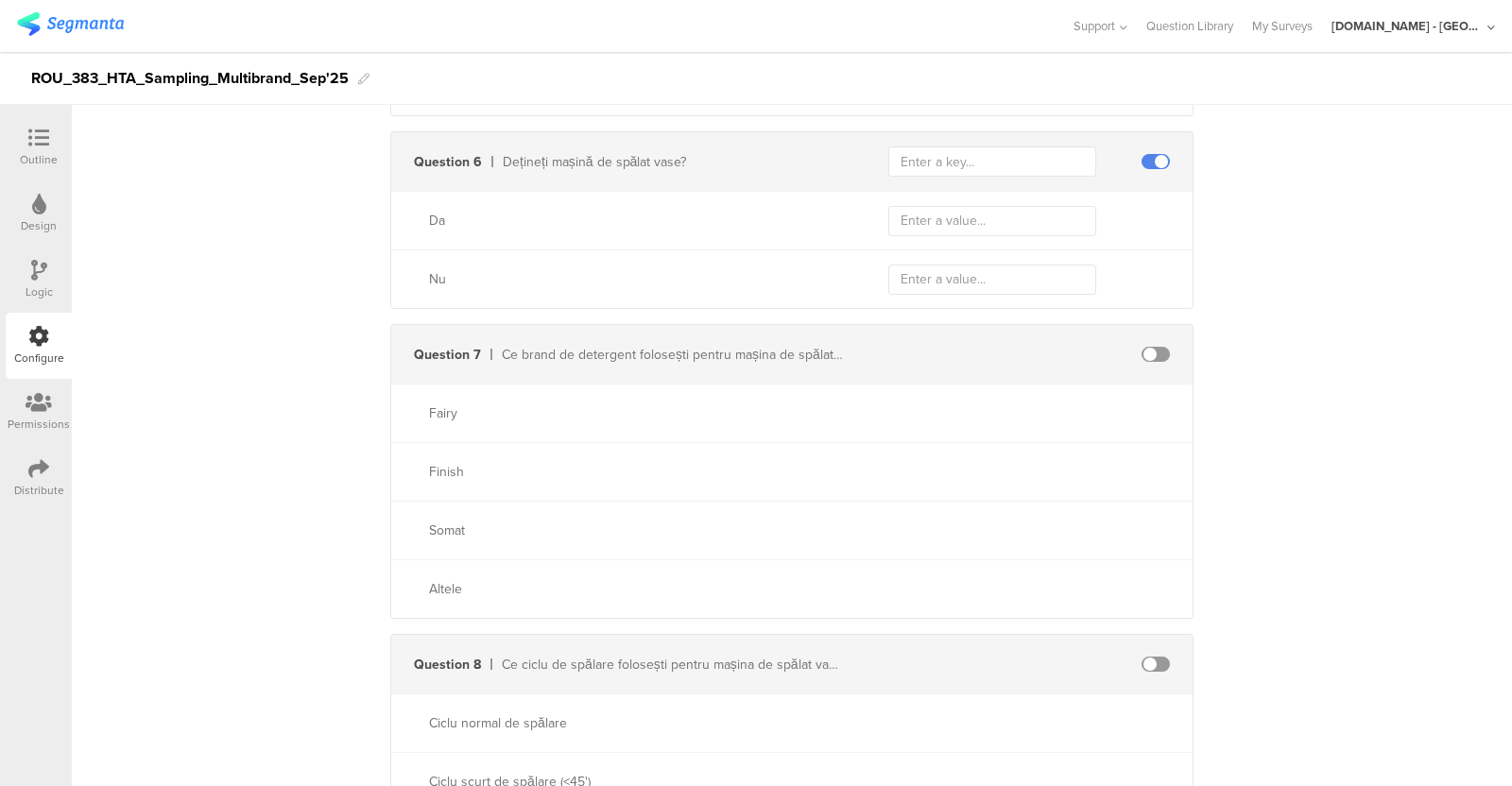
click at [1147, 352] on span at bounding box center [1156, 354] width 28 height 15
click at [1146, 627] on div "Question 8 Ce ciclu de spălare folosești pentru mașina de spălat vase?​" at bounding box center [792, 664] width 802 height 59
click at [1139, 627] on div "Question 8 Ce ciclu de spălare folosești pentru mașina de spălat vase?​" at bounding box center [792, 664] width 802 height 59
click at [1142, 627] on span at bounding box center [1156, 664] width 28 height 15
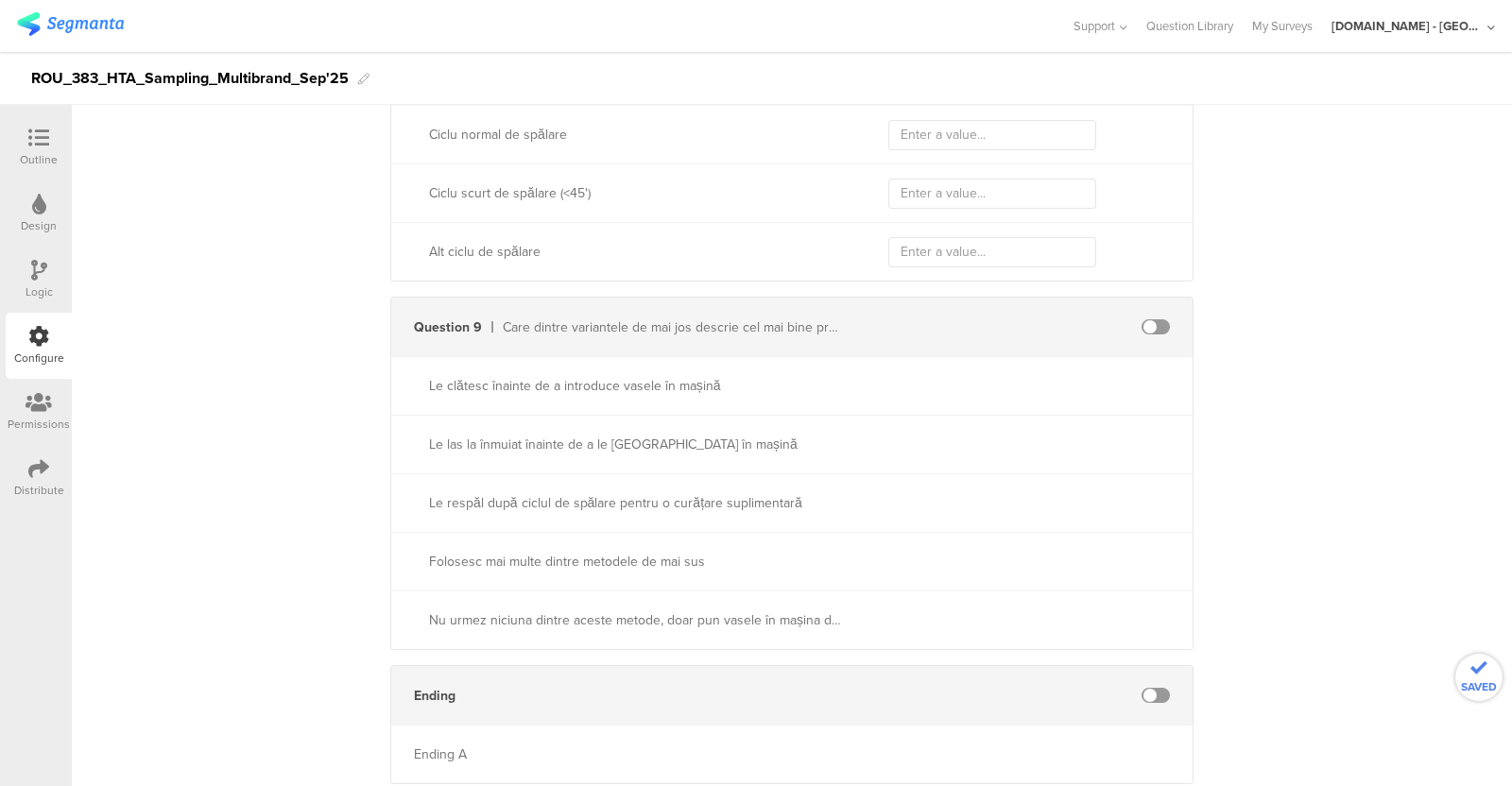
scroll to position [2388, 0]
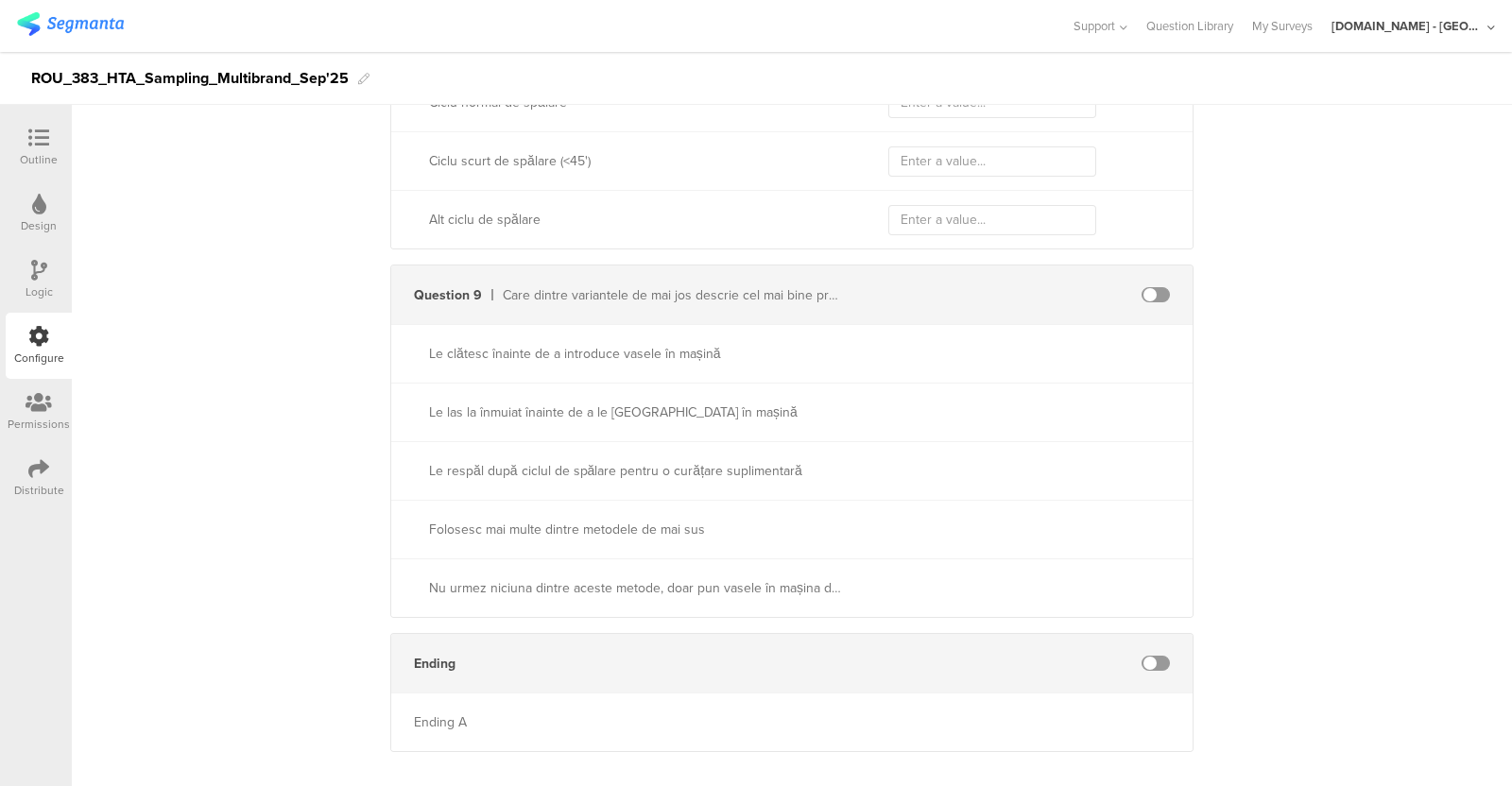
click at [1146, 287] on span at bounding box center [1156, 294] width 28 height 15
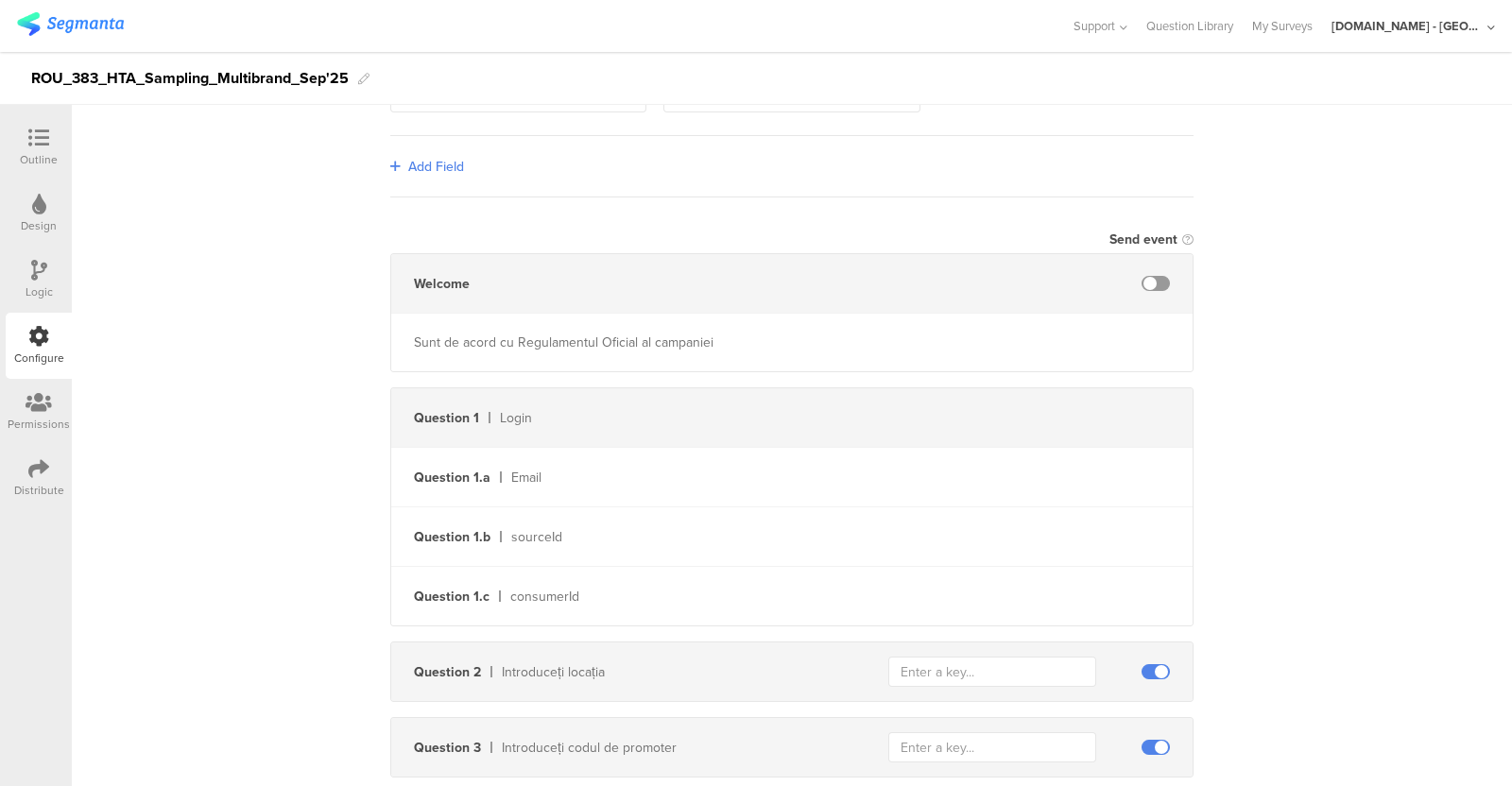
scroll to position [549, 0]
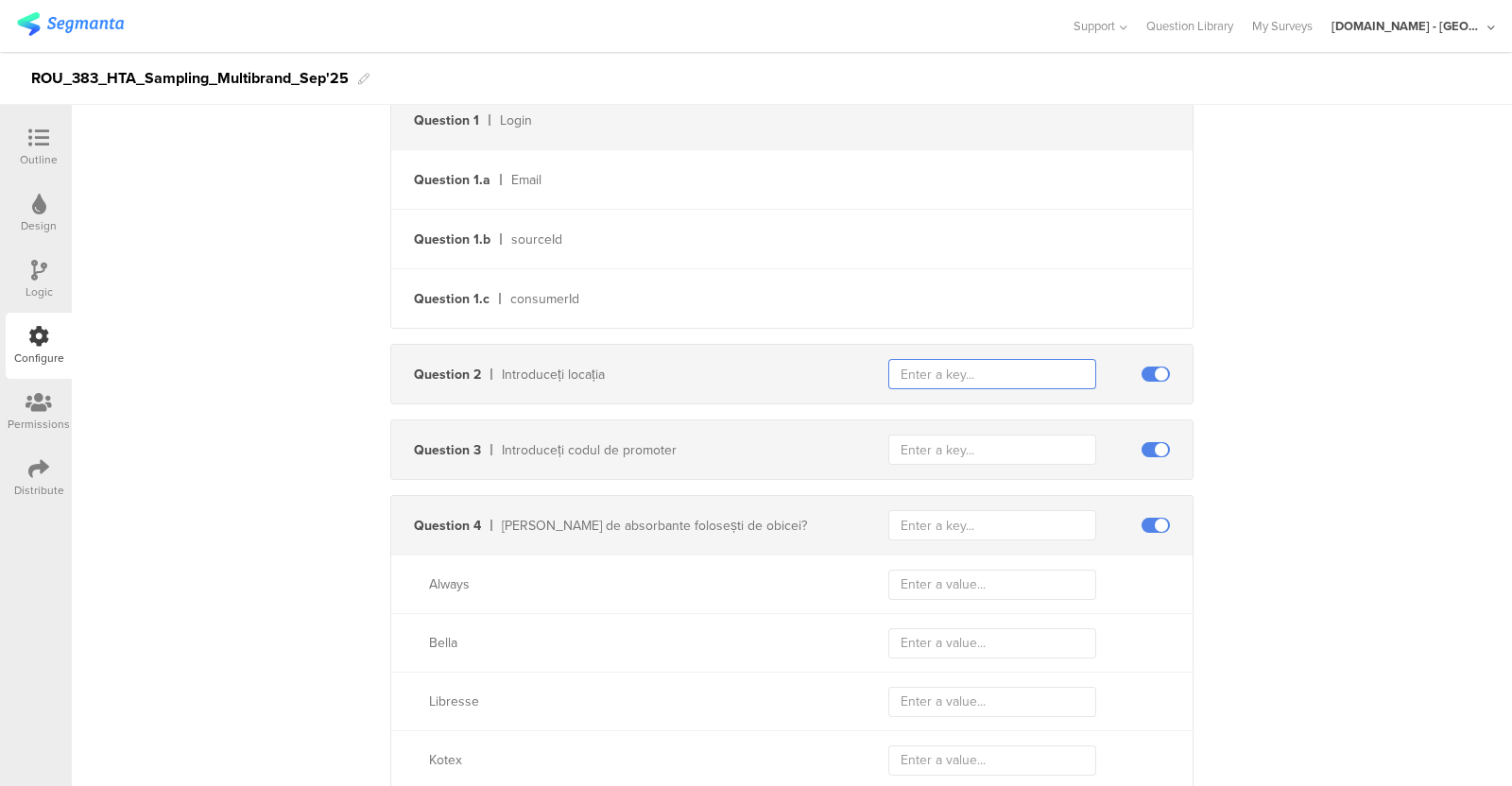
click at [941, 367] on input "text" at bounding box center [992, 374] width 207 height 30
paste input "8803"
type input "8803"
click at [936, 461] on input "text" at bounding box center [992, 450] width 207 height 30
paste input "9057"
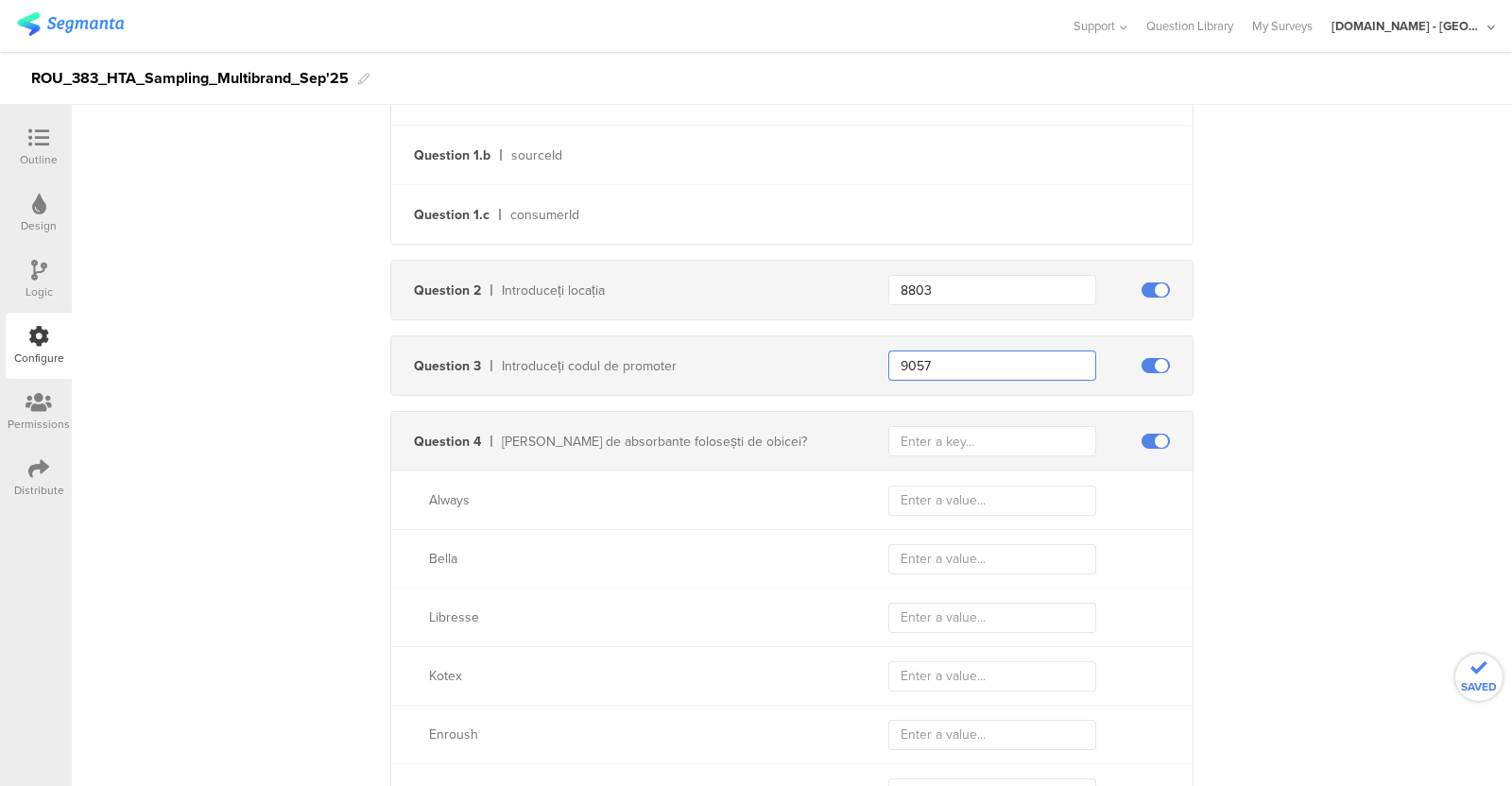
scroll to position [646, 0]
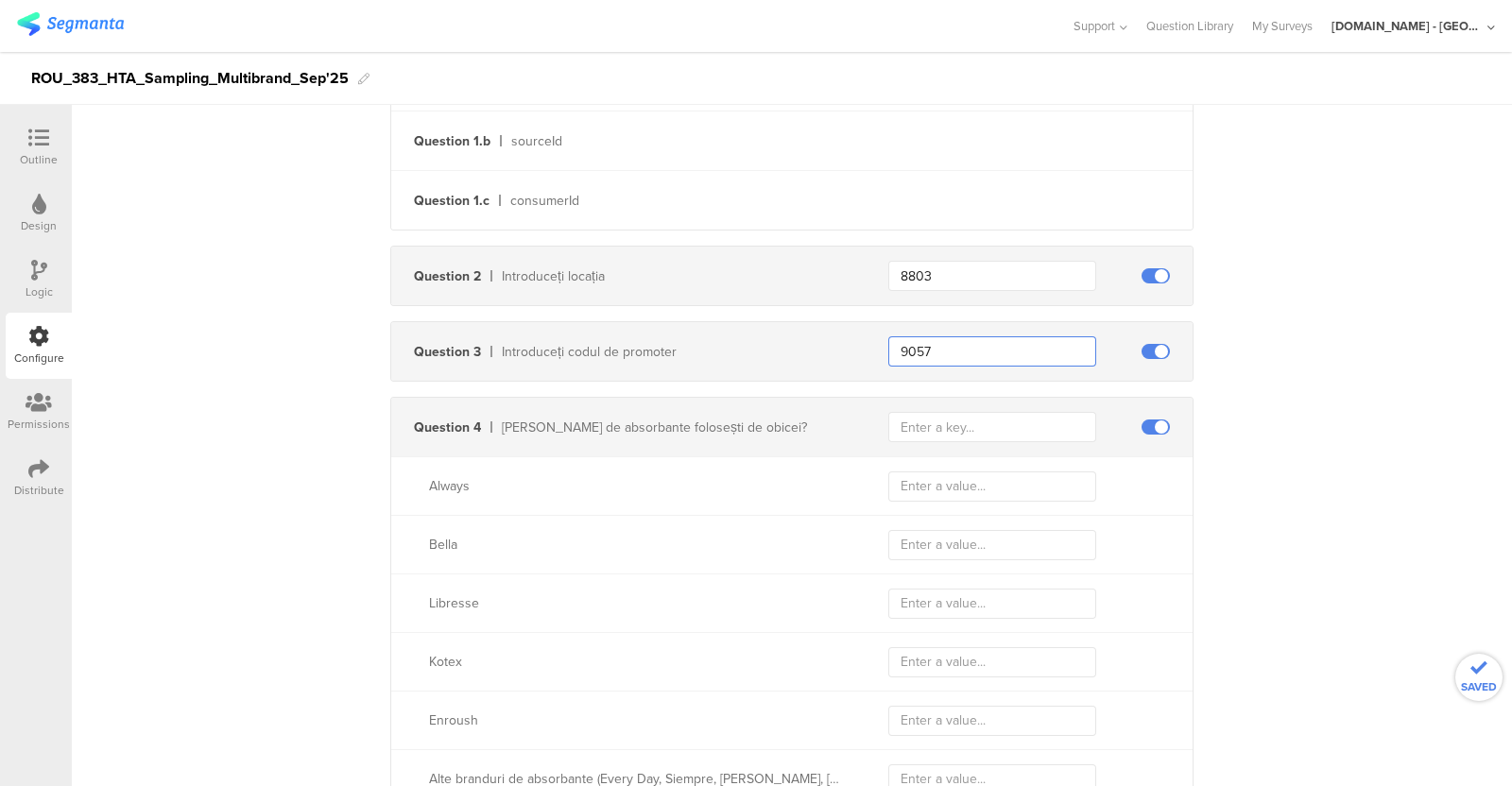
type input "9057"
click at [956, 416] on input "text" at bounding box center [992, 427] width 207 height 30
paste input "435"
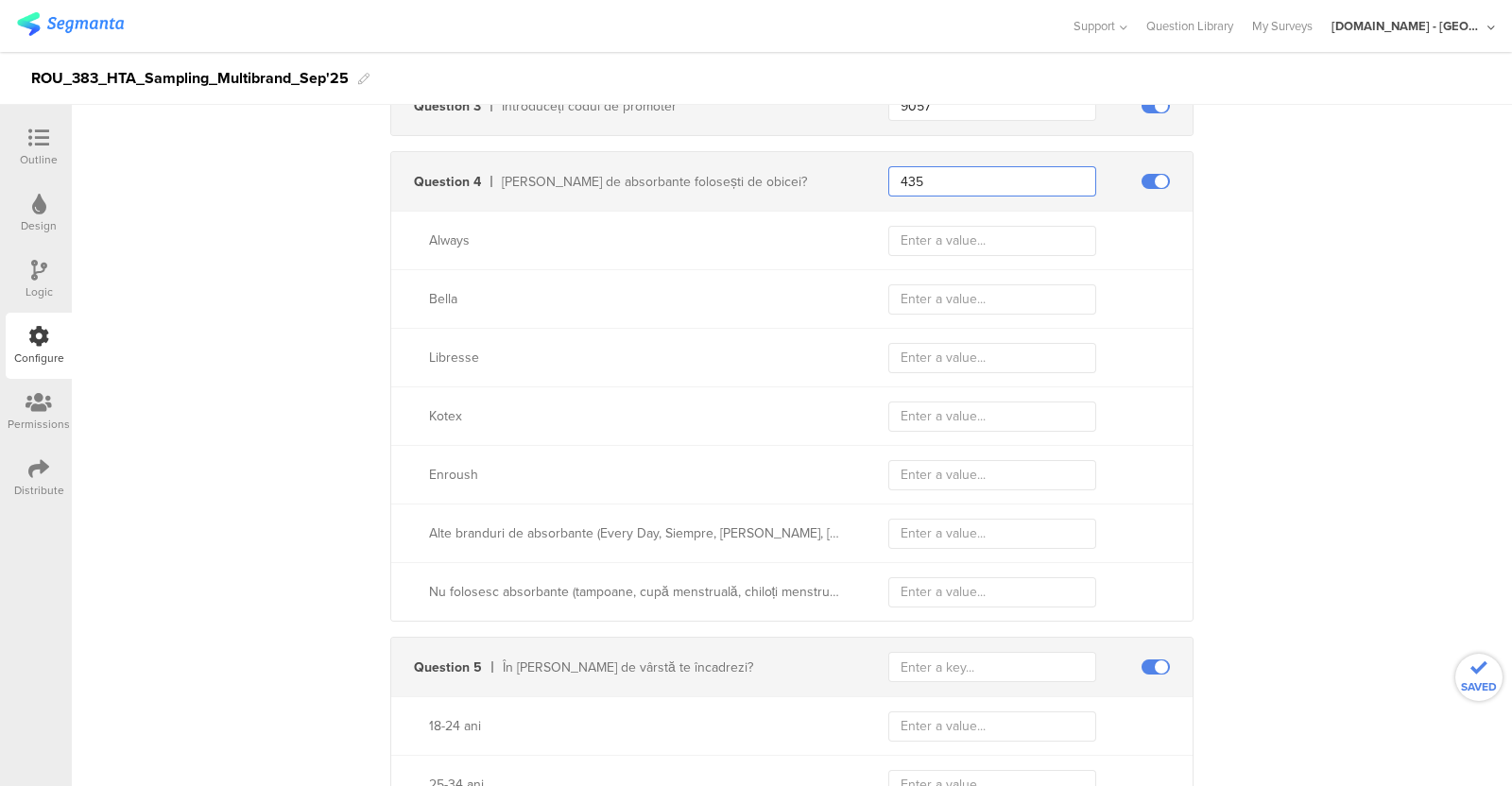
scroll to position [850, 0]
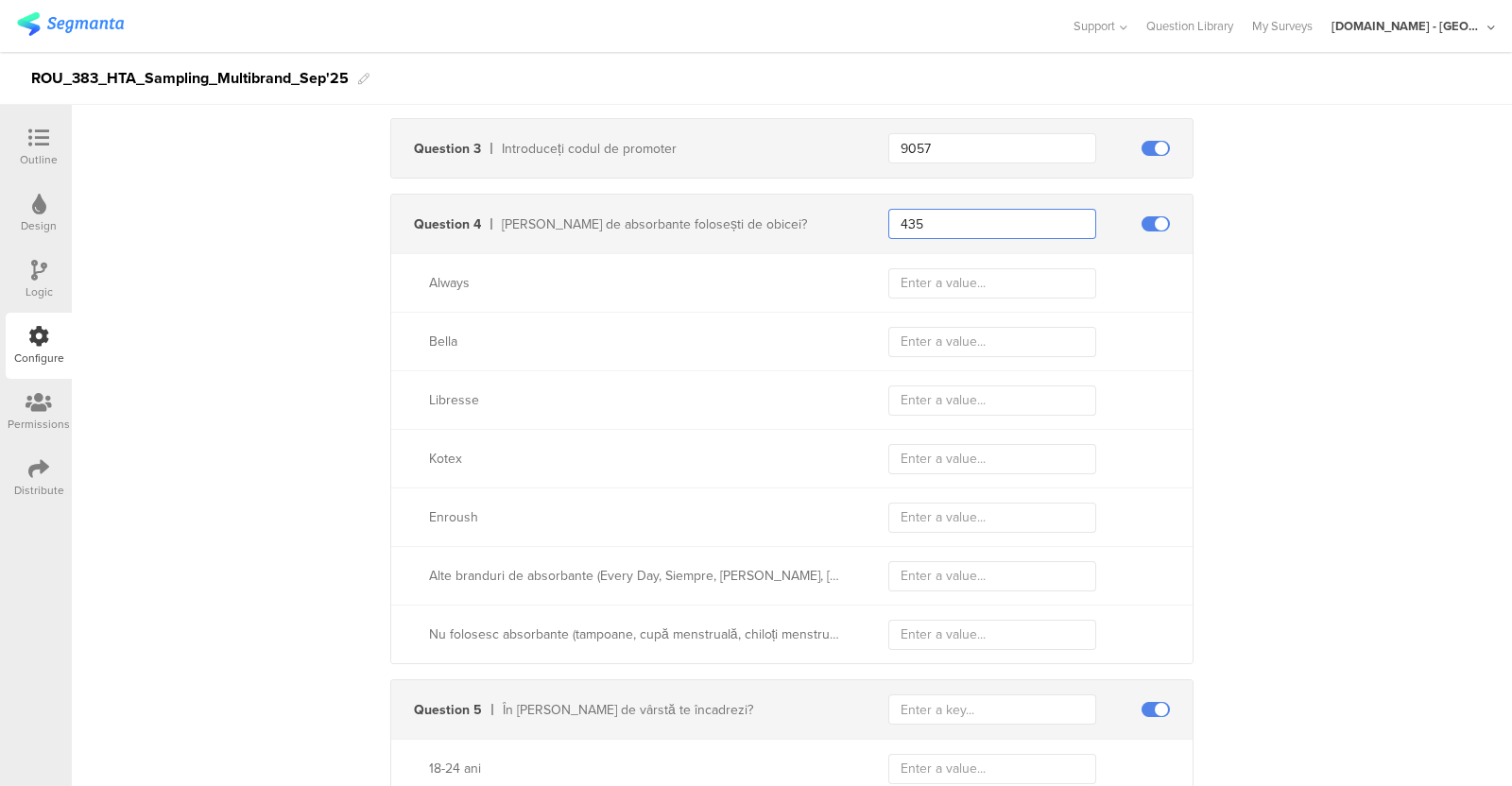
type input "435"
click at [943, 291] on input "text" at bounding box center [992, 283] width 207 height 30
paste input "Sampling_HTA_Multibrand_Sep25_Always"
type input "Sampling_HTA_Multibrand_Sep25_Always"
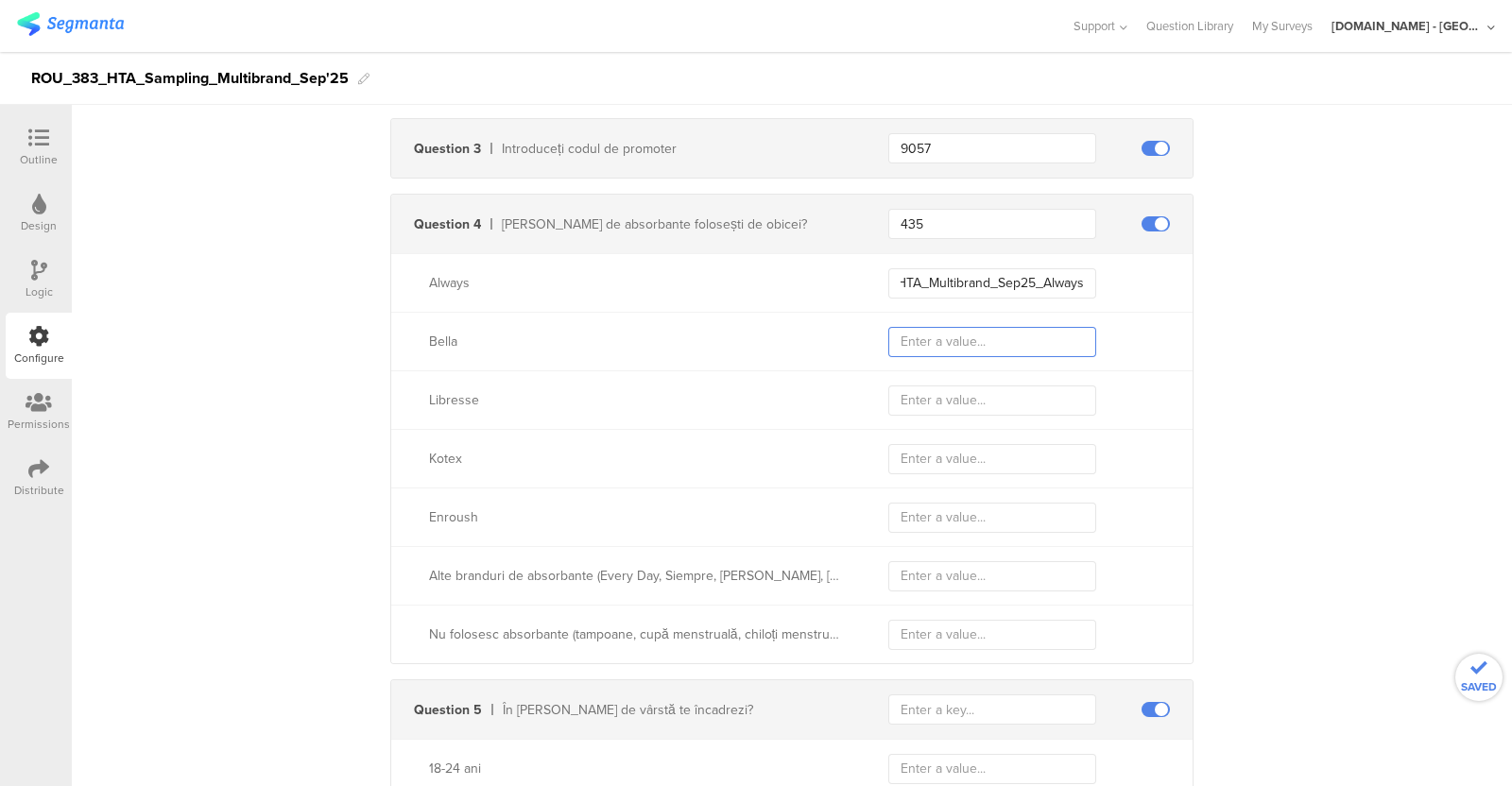
scroll to position [0, 0]
click at [936, 328] on input "text" at bounding box center [992, 342] width 207 height 30
paste input "Sampling_HTA_Multibrand_Sep25_Always"
type input "Sampling_HTA_Multibrand_Sep25_Bella"
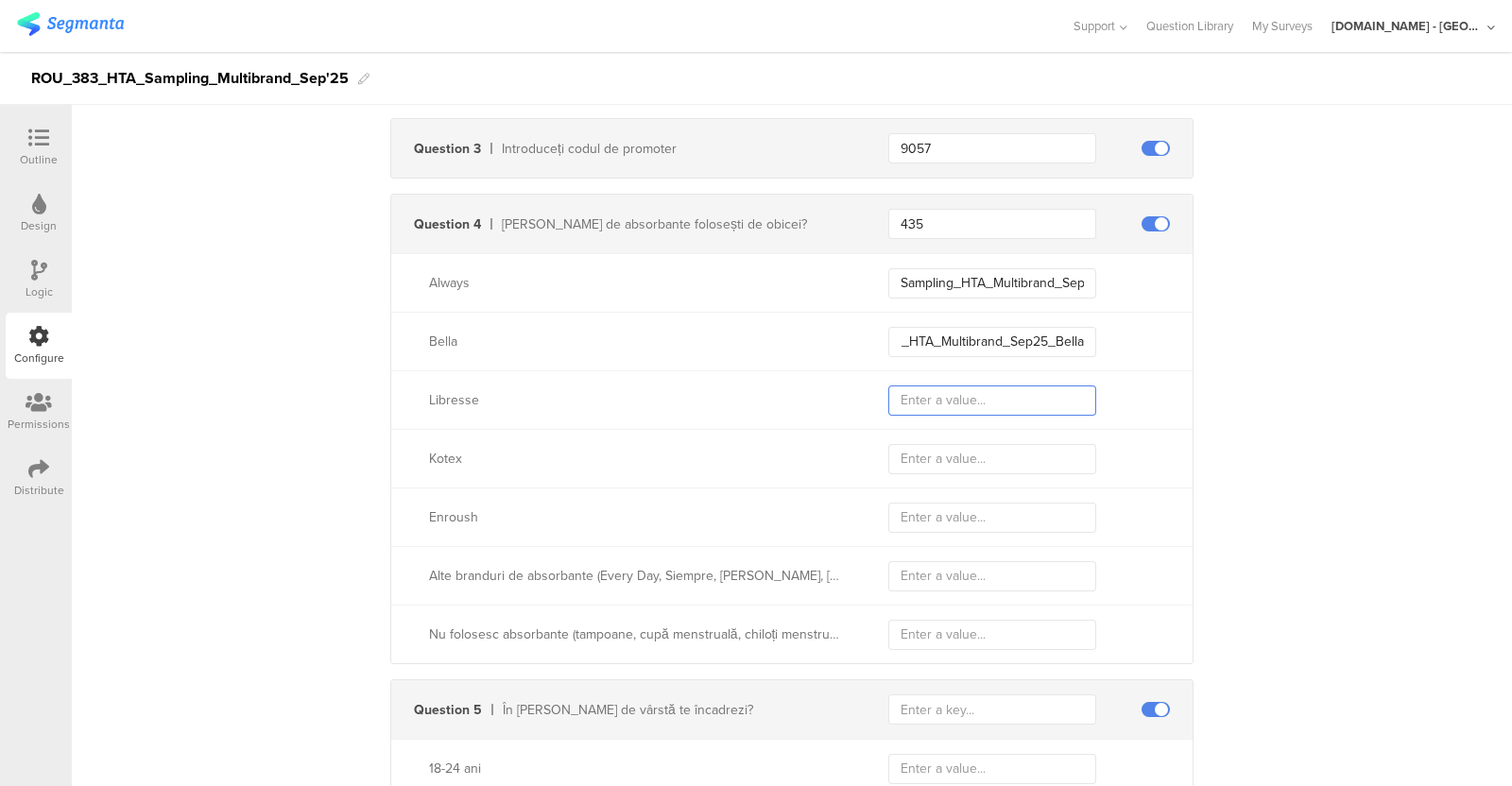
scroll to position [0, 0]
click at [927, 394] on input "text" at bounding box center [992, 401] width 207 height 30
paste input "Sampling_HTA_Multibrand_Sep25_Always"
type input "Sampling_HTA_Multibrand_Sep25_Libresse"
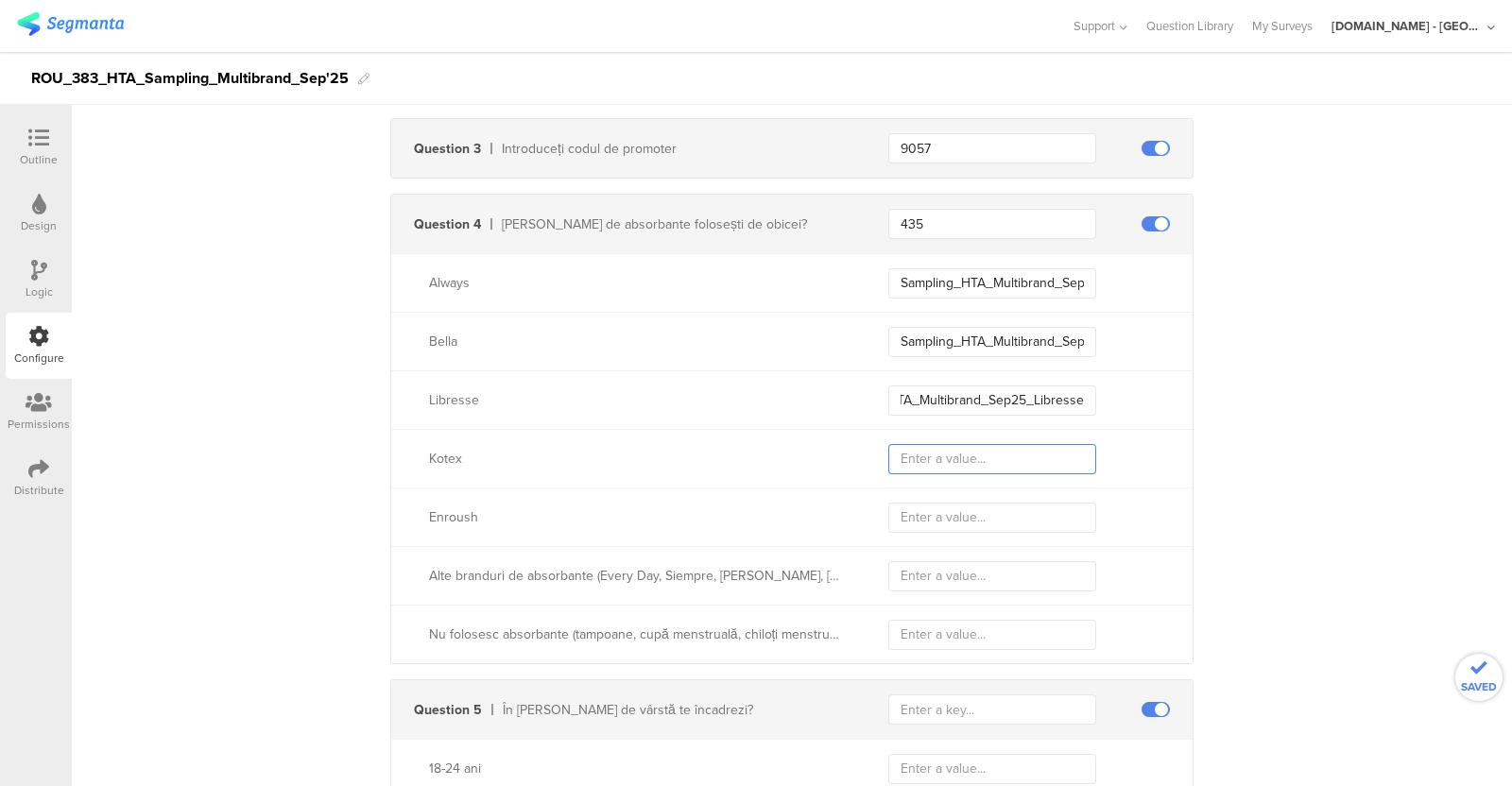
scroll to position [0, 0]
click at [931, 461] on input "text" at bounding box center [992, 459] width 207 height 30
paste input "Sampling_HTA_Multibrand_Sep25_Always"
type input "Sampling_HTA_Multibrand_Sep25_Kotex"
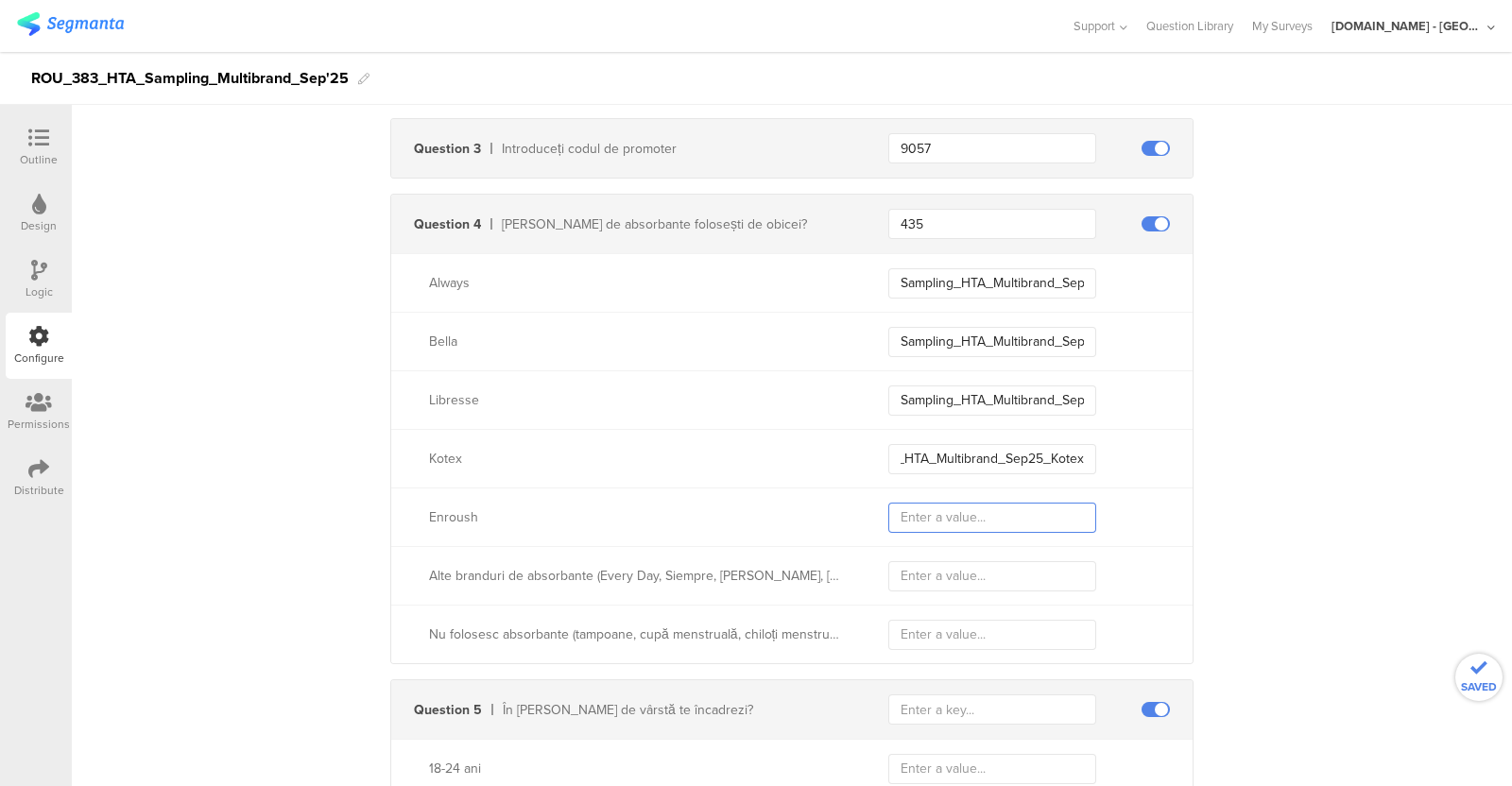
scroll to position [0, 0]
click at [921, 511] on input "text" at bounding box center [992, 518] width 207 height 30
paste input "Sampling_HTA_Multibrand_Sep25_Always"
type input "Sampling_HTA_Multibrand_Sep25_Enroush"
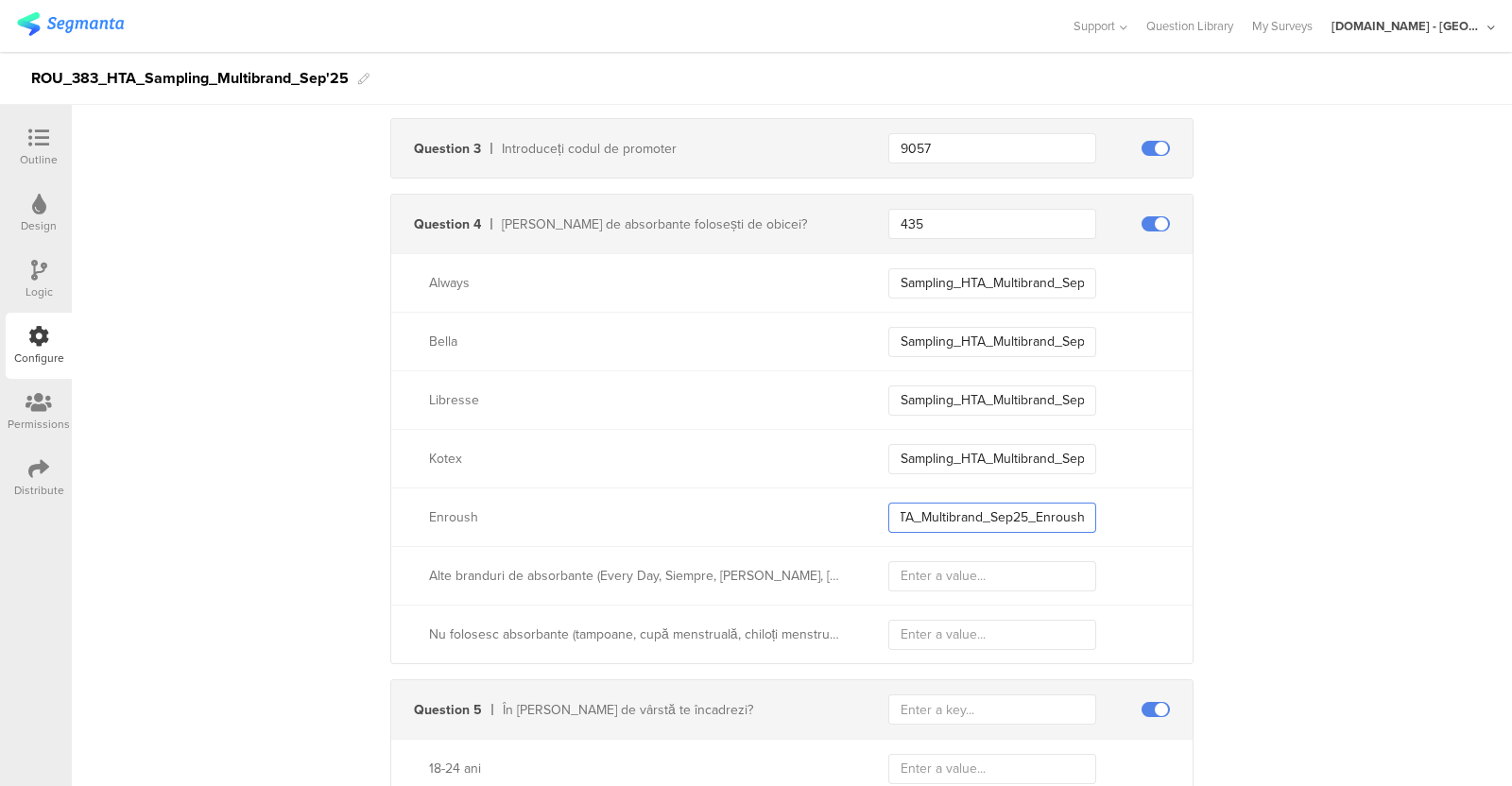
scroll to position [0, 0]
click at [973, 625] on input "text" at bounding box center [992, 635] width 207 height 30
paste input "Sampling_HTA_Multibrand_Sep25_DoNotUse"
type input "Sampling_HTA_Multibrand_Sep25_DoNotUse"
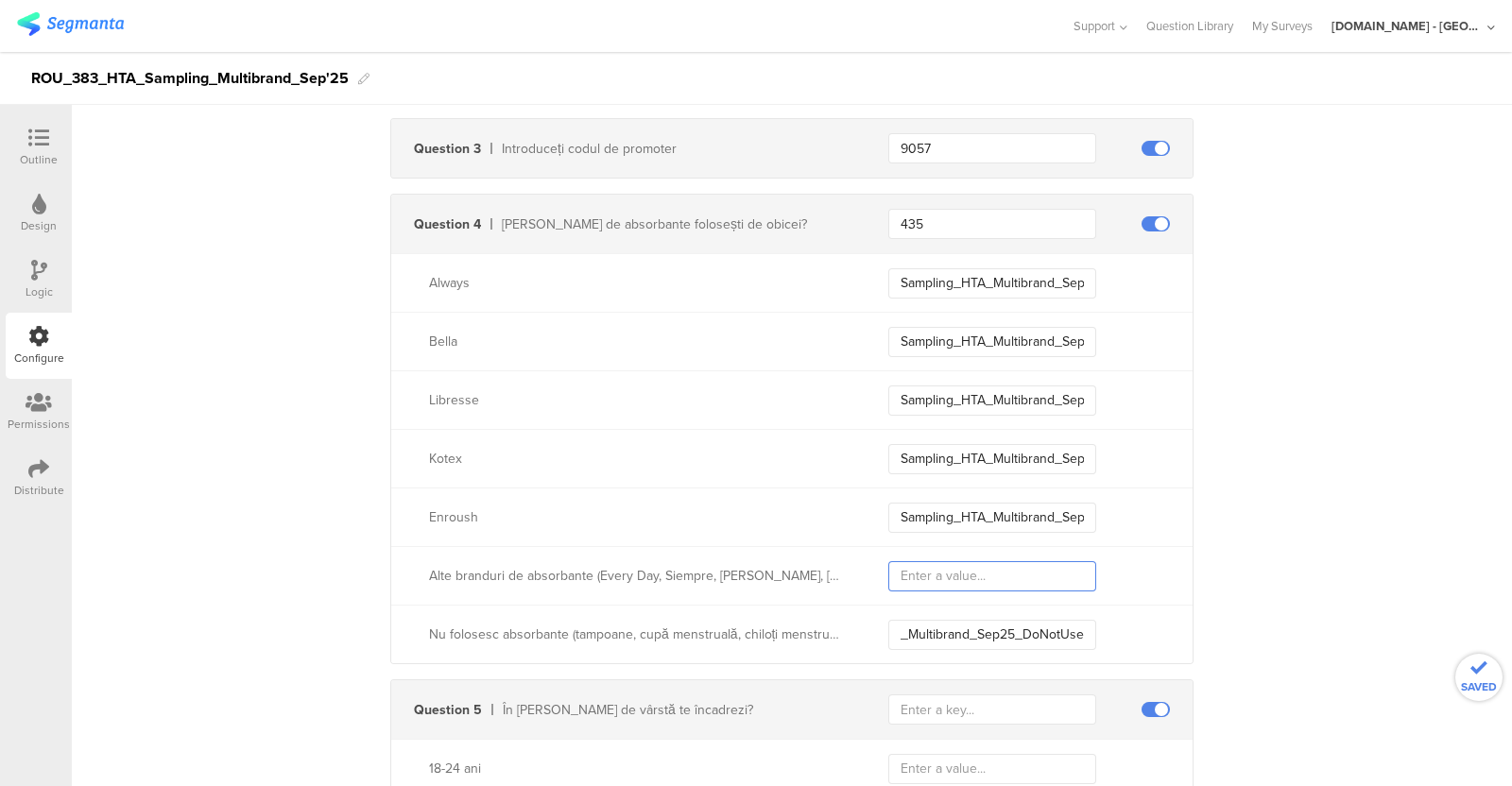
scroll to position [0, 0]
click at [959, 569] on input "text" at bounding box center [992, 577] width 207 height 30
paste input "Sampling_HTA_Multibrand_Sep25_DoNotUse"
type input "Sampling_HTA_Multibrand_Sep25_Other"
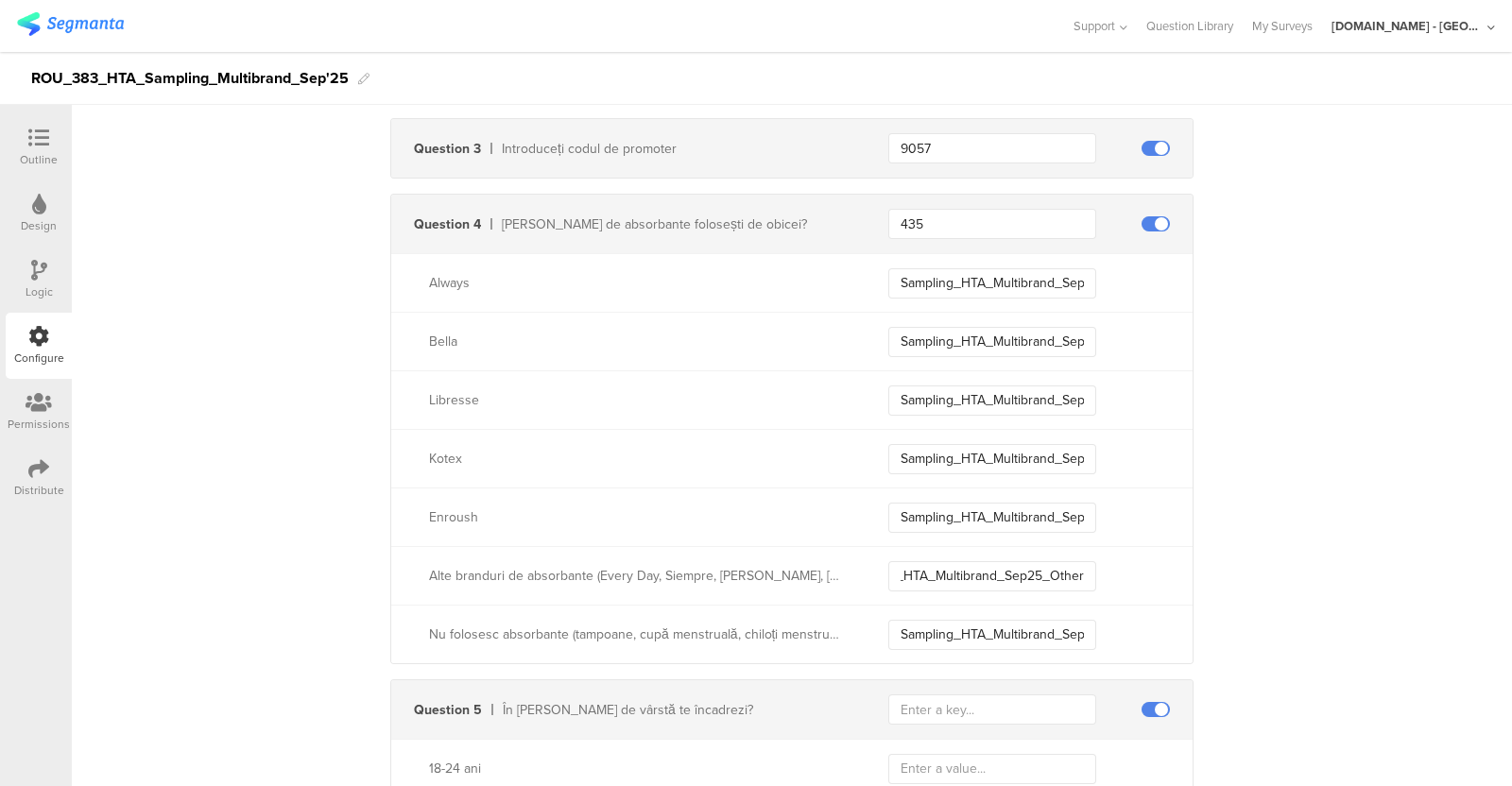
scroll to position [0, 0]
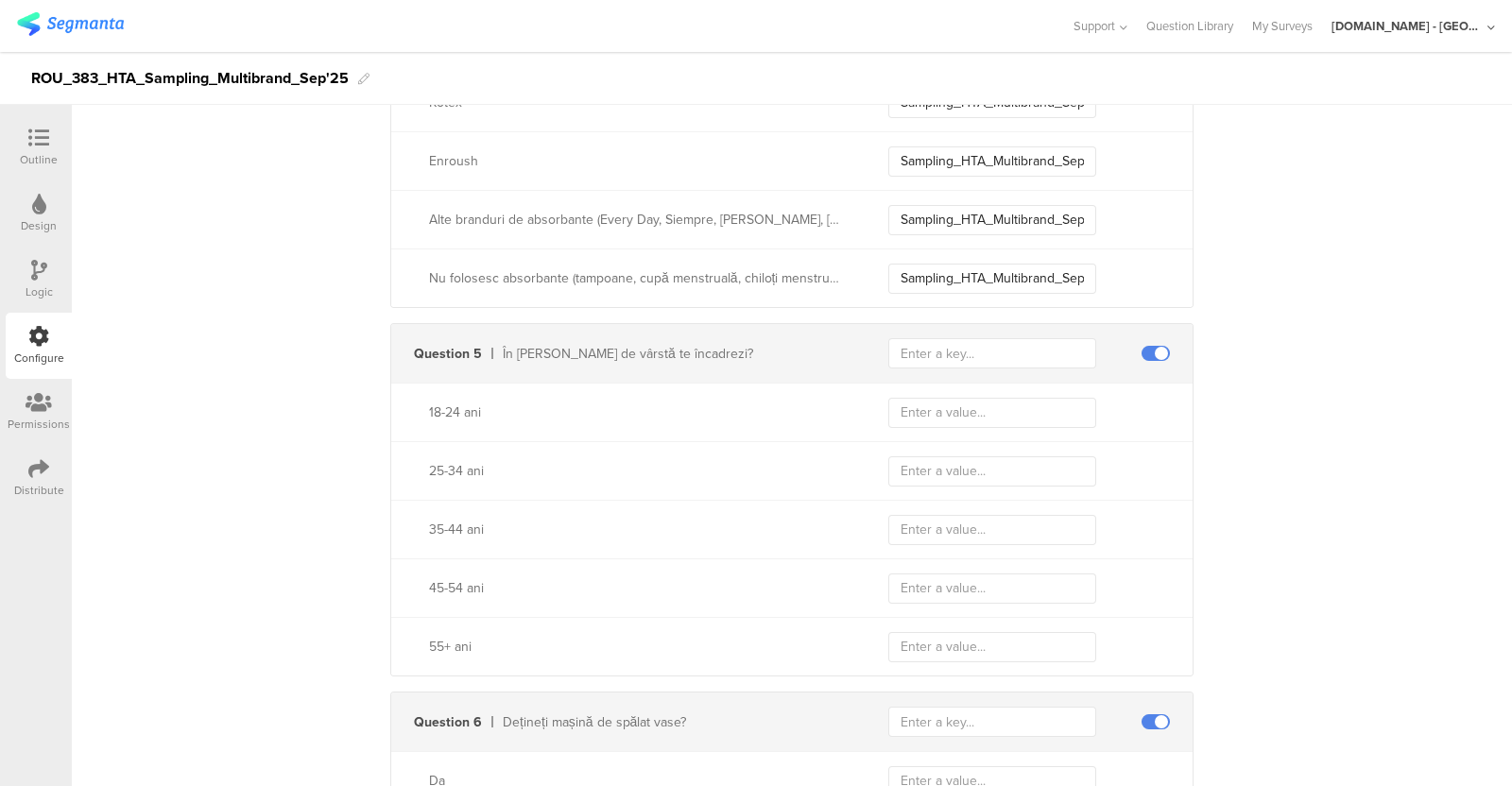
scroll to position [1207, 0]
click at [962, 355] on input "text" at bounding box center [992, 352] width 207 height 30
paste input "344"
type input "344"
click at [960, 421] on input "text" at bounding box center [992, 412] width 207 height 30
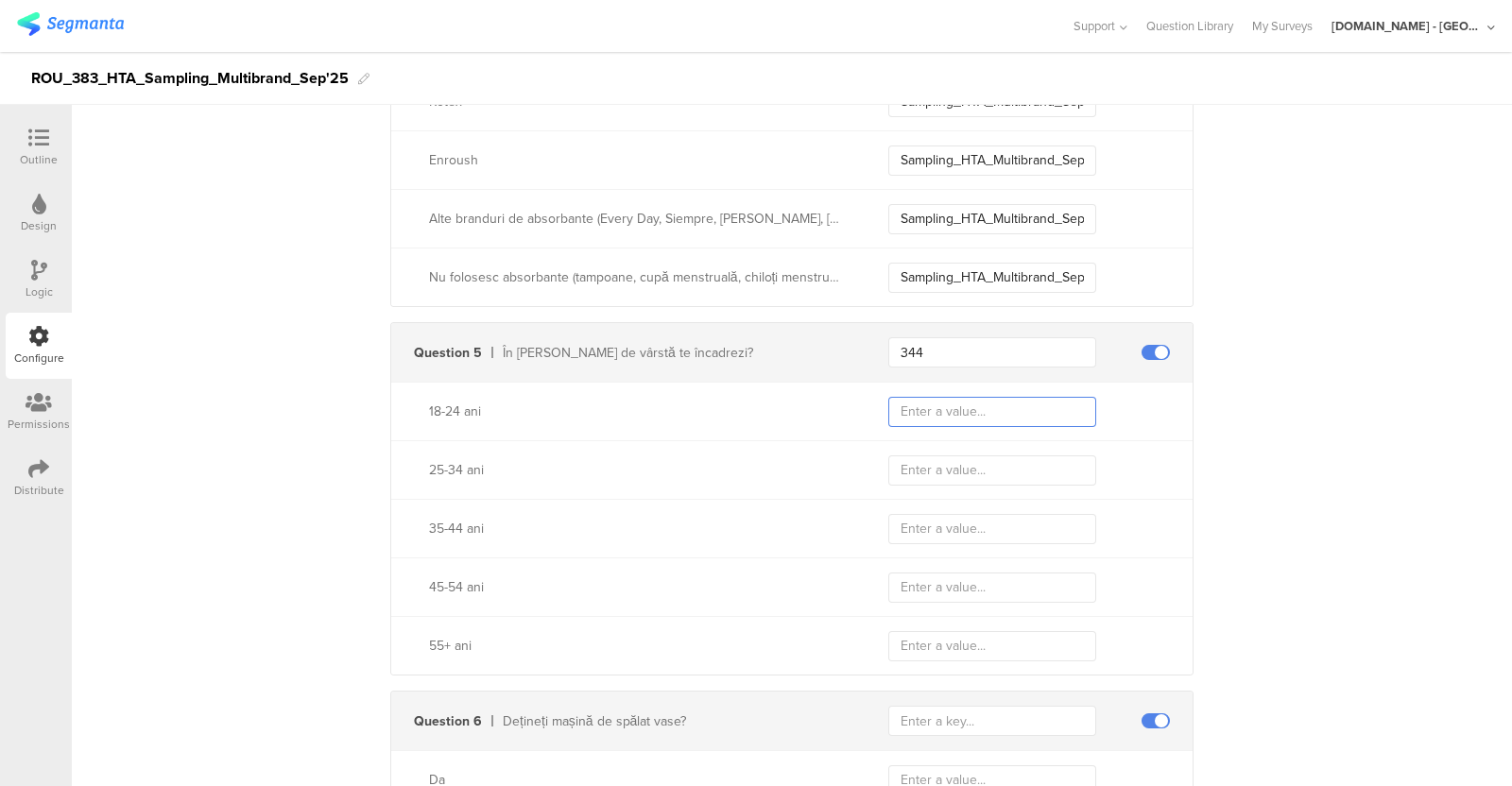
paste input "Sampling_HTA_Multibrand_Sep25_1824"
type input "Sampling_HTA_Multibrand_Sep25_1824"
click at [949, 462] on input "text" at bounding box center [992, 471] width 207 height 30
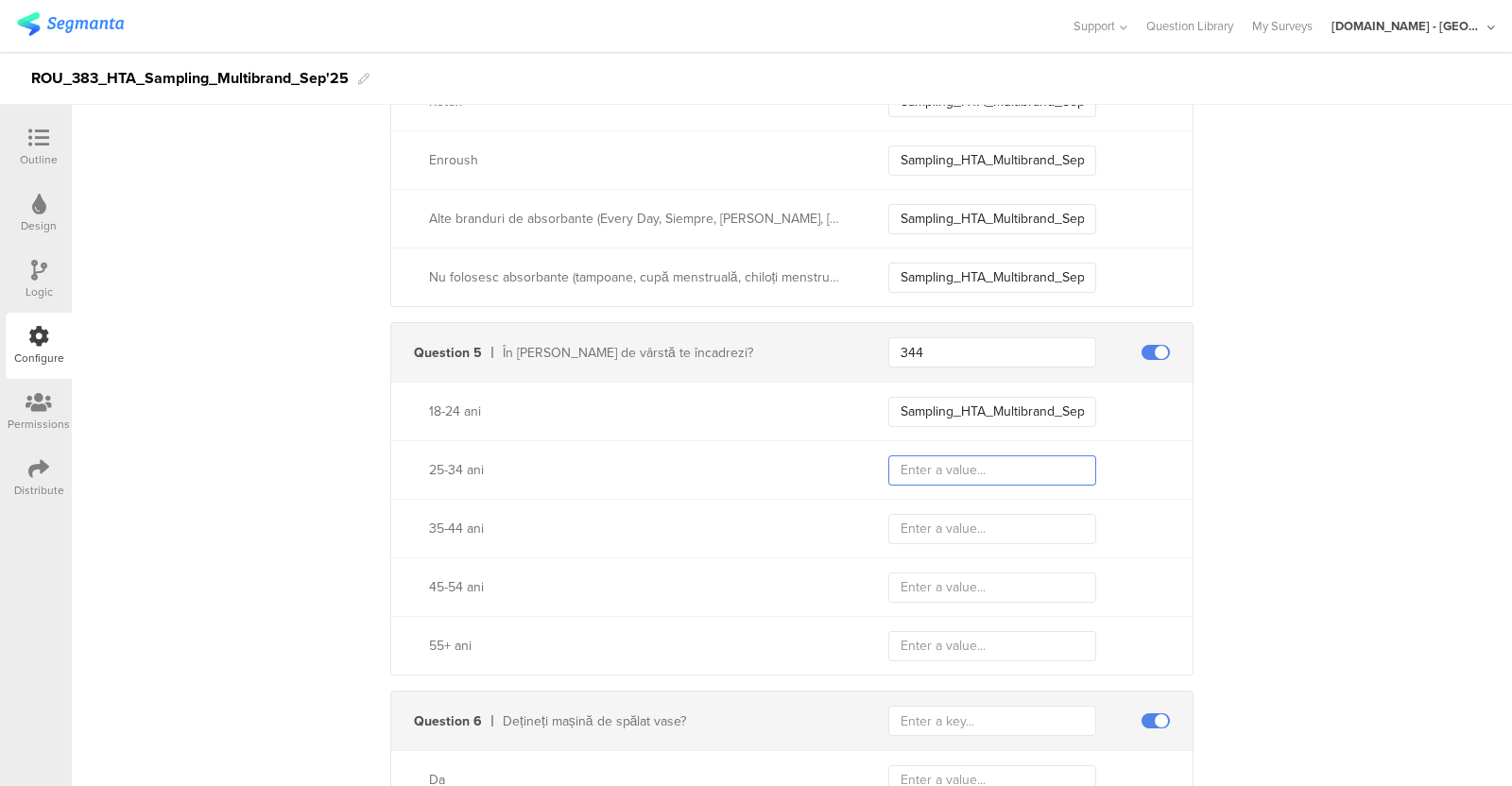
paste input "Sampling_HTA_Multibrand_Sep25_1824"
type input "Sampling_HTA_Multibrand_Sep25_2534"
click at [992, 506] on div "35-44 ani" at bounding box center [792, 528] width 802 height 59
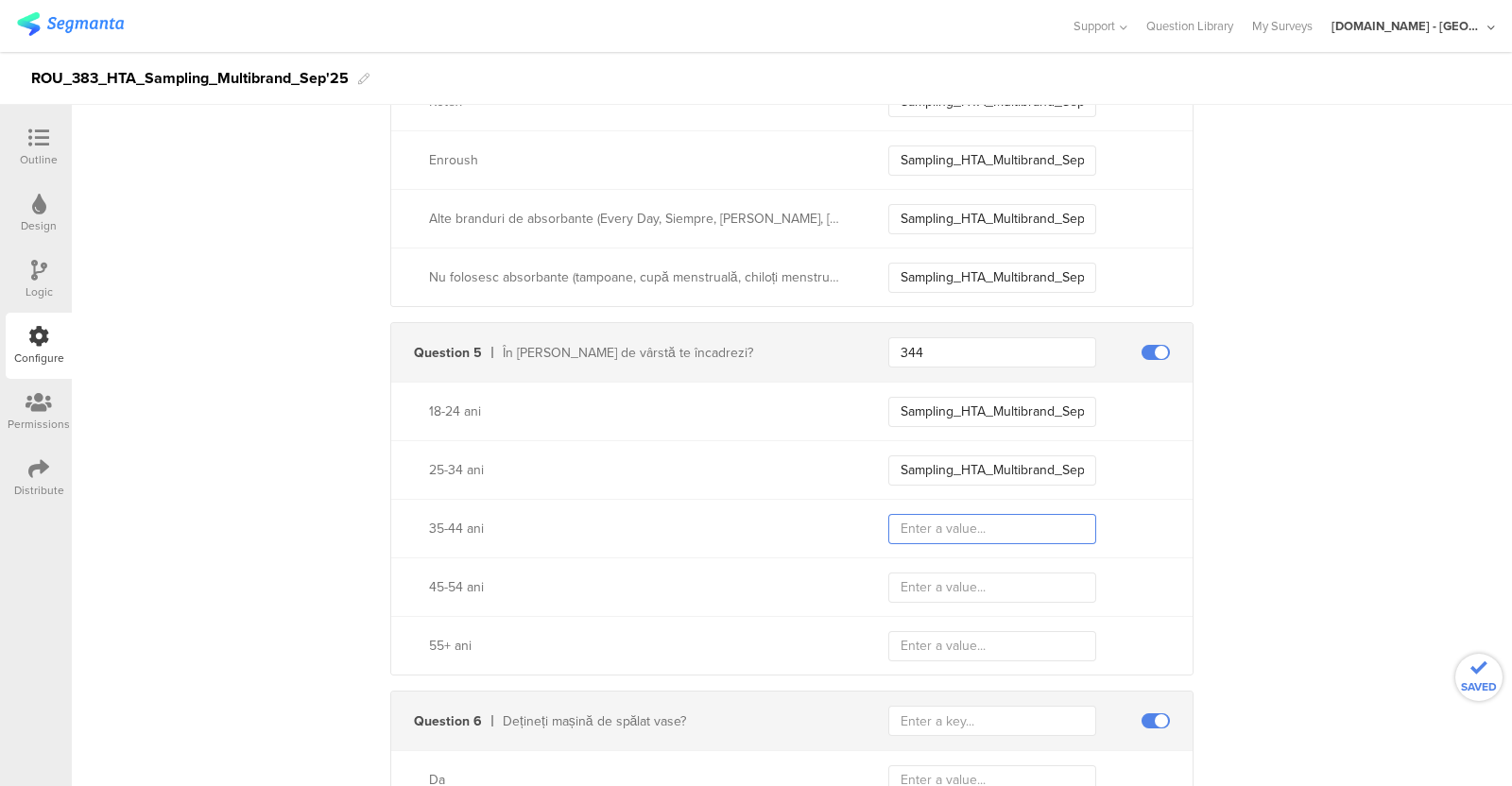
click at [984, 527] on input "text" at bounding box center [992, 530] width 207 height 30
paste input "Sampling_HTA_Multibrand_Sep25_1824"
type input "Sampling_HTA_Multibrand_Sep25_3544"
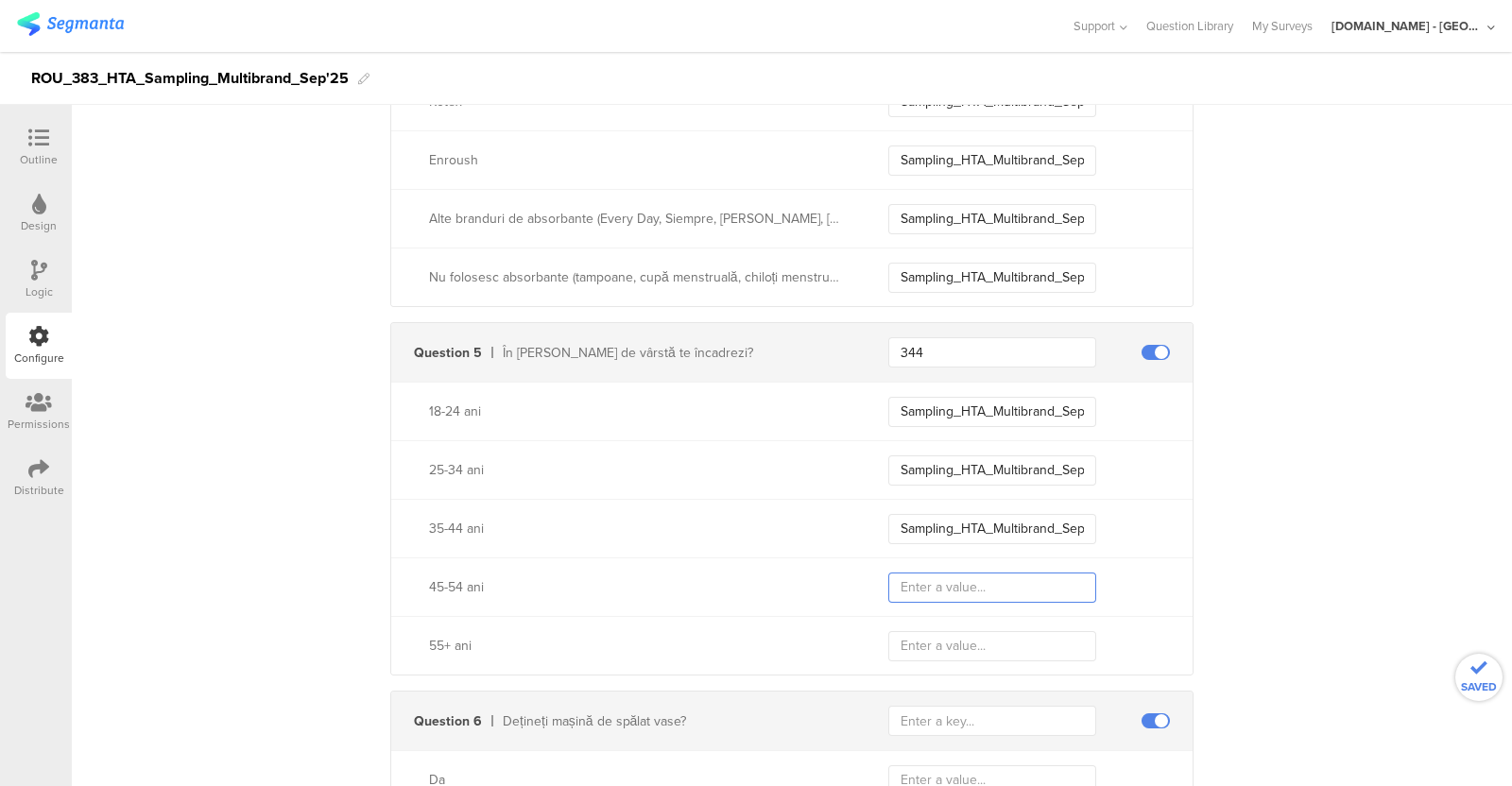
click at [965, 582] on input "text" at bounding box center [992, 588] width 207 height 30
paste input "Sampling_HTA_Multibrand_Sep25_1824"
type input "Sampling_HTA_Multibrand_Sep25_4554"
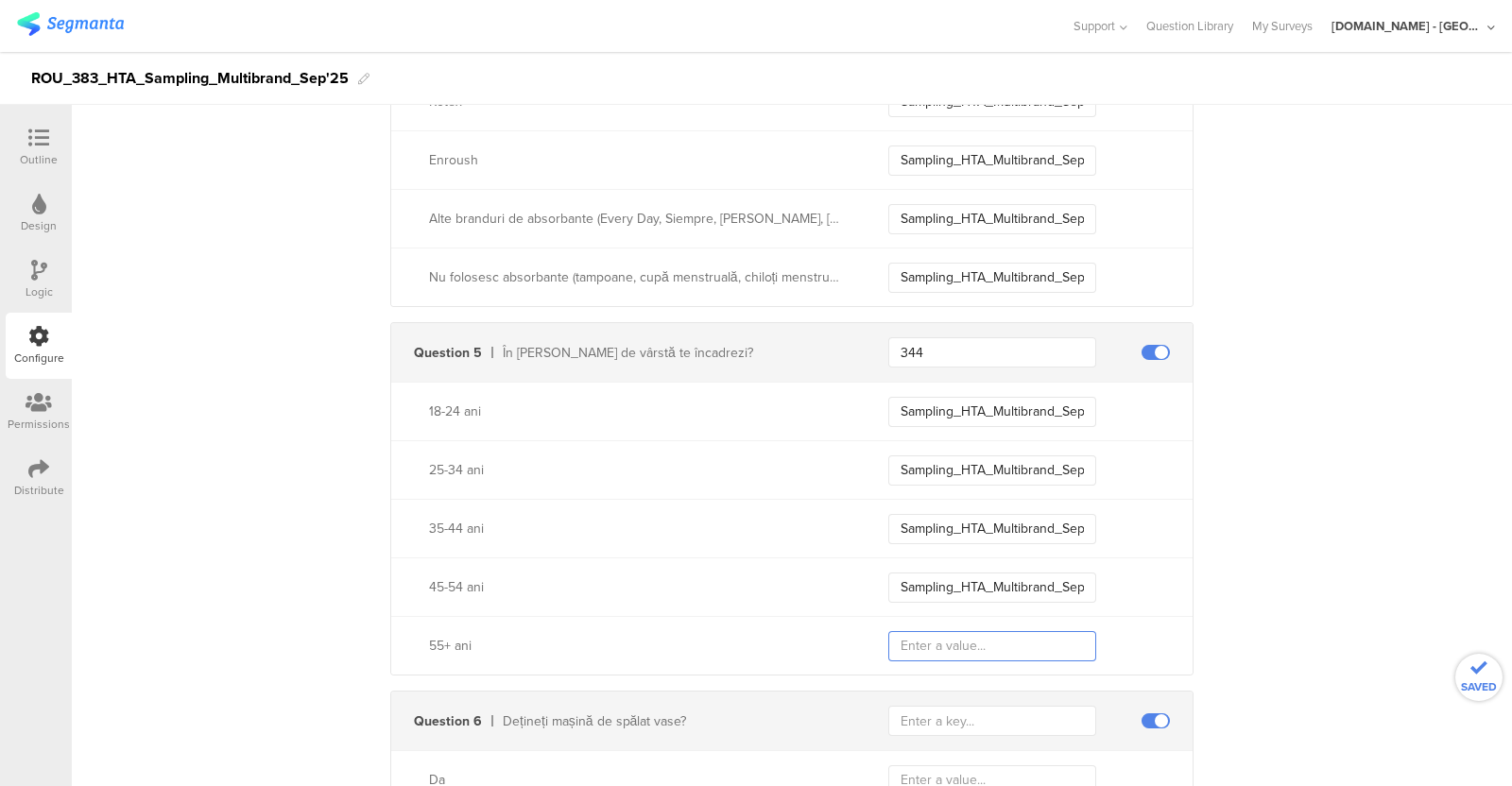
click at [949, 627] on input "text" at bounding box center [992, 646] width 207 height 30
paste input "Sampling_HTA_Multibrand_Sep25_1824"
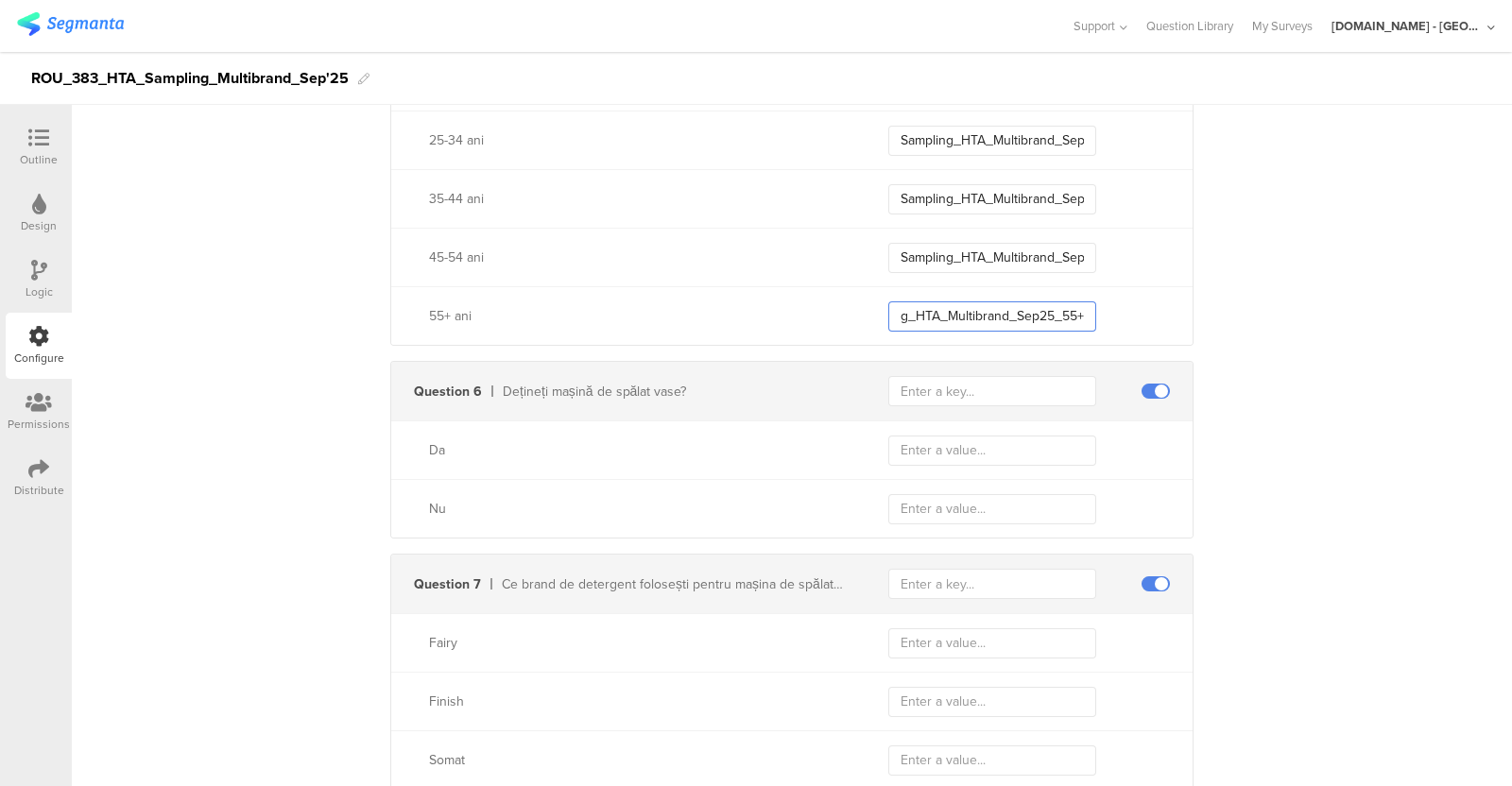
scroll to position [1538, 0]
type input "Sampling_HTA_Multibrand_Sep25_55+"
click at [928, 390] on input "text" at bounding box center [992, 390] width 207 height 30
paste input "1562"
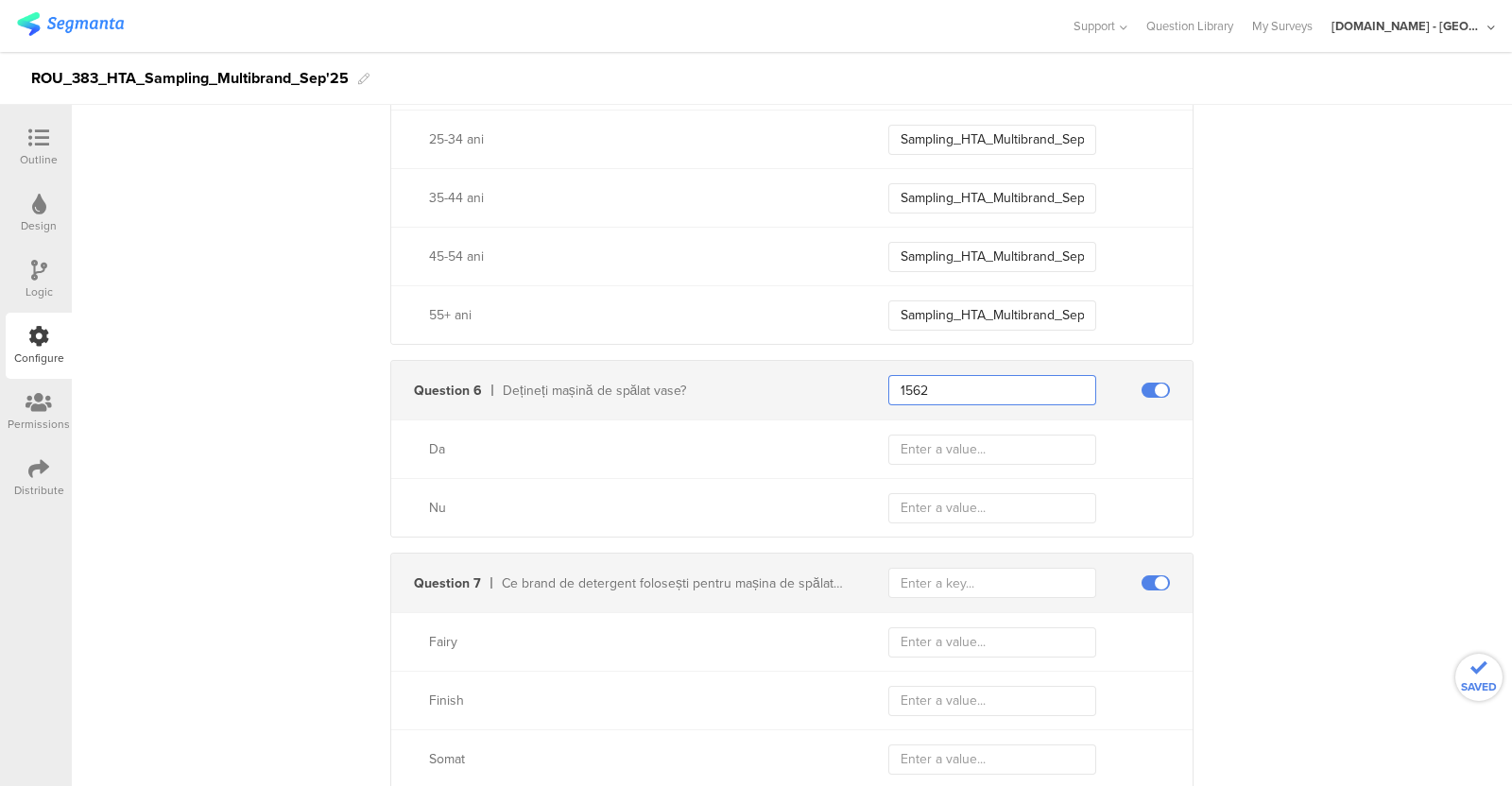
type input "1562"
click at [920, 427] on div "Da" at bounding box center [792, 449] width 802 height 59
click at [919, 435] on input "text" at bounding box center [992, 450] width 207 height 30
paste input "Sampling_Multibrand_HTA_Sep25_ADW_Owner"
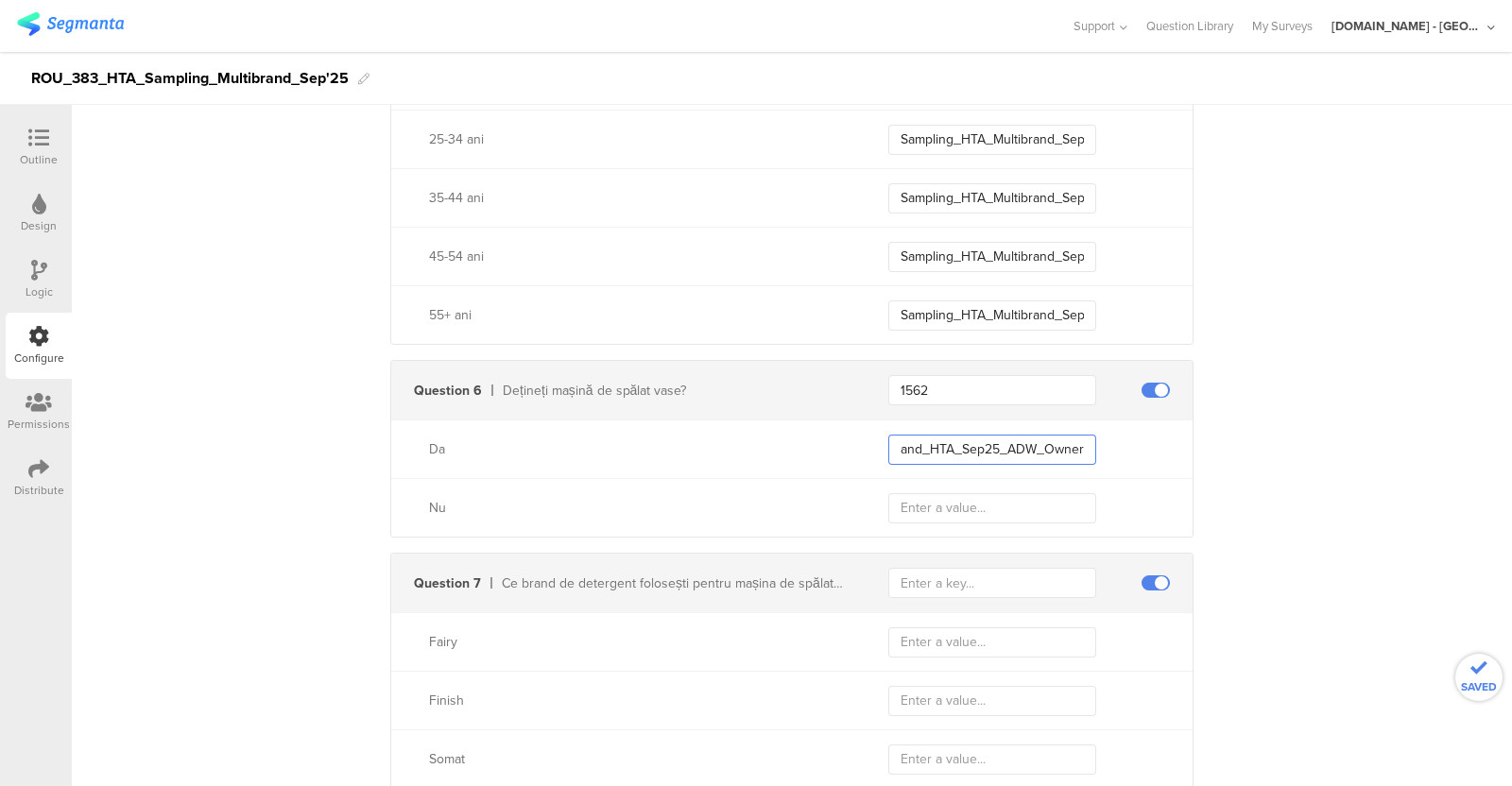
type input "Sampling_Multibrand_HTA_Sep25_ADW_Owner"
click at [997, 519] on input "text" at bounding box center [992, 509] width 207 height 30
paste input "Sampling_Multibrand_HTA_Sep25_ADW_Owner"
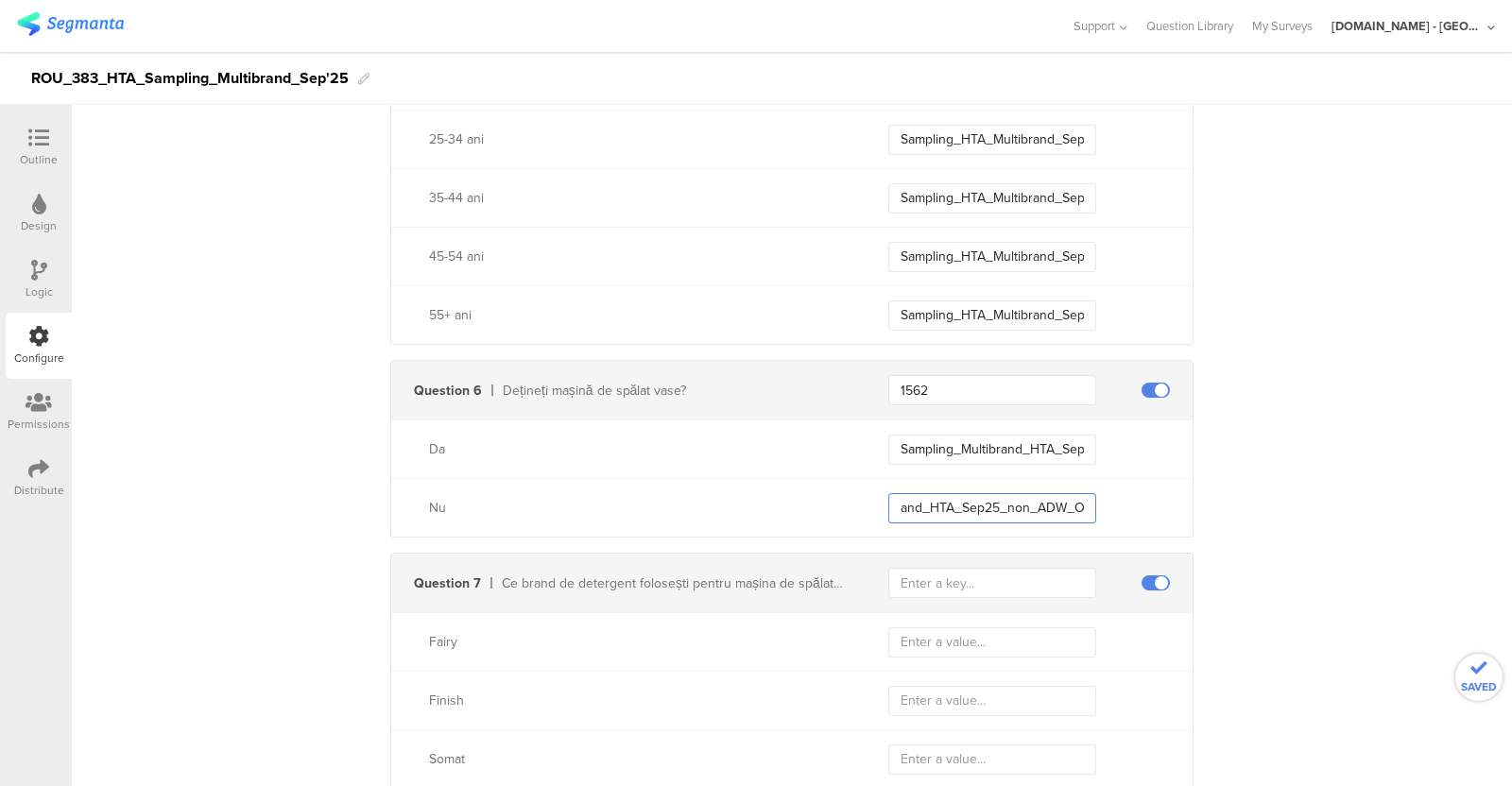
type input "Sampling_Multibrand_HTA_Sep25_non_ADW_Owner"
click at [1209, 501] on div "Send data at the end Static traits Key countryCode Value ROU Add Field Send eve…" at bounding box center [792, 130] width 1440 height 2974
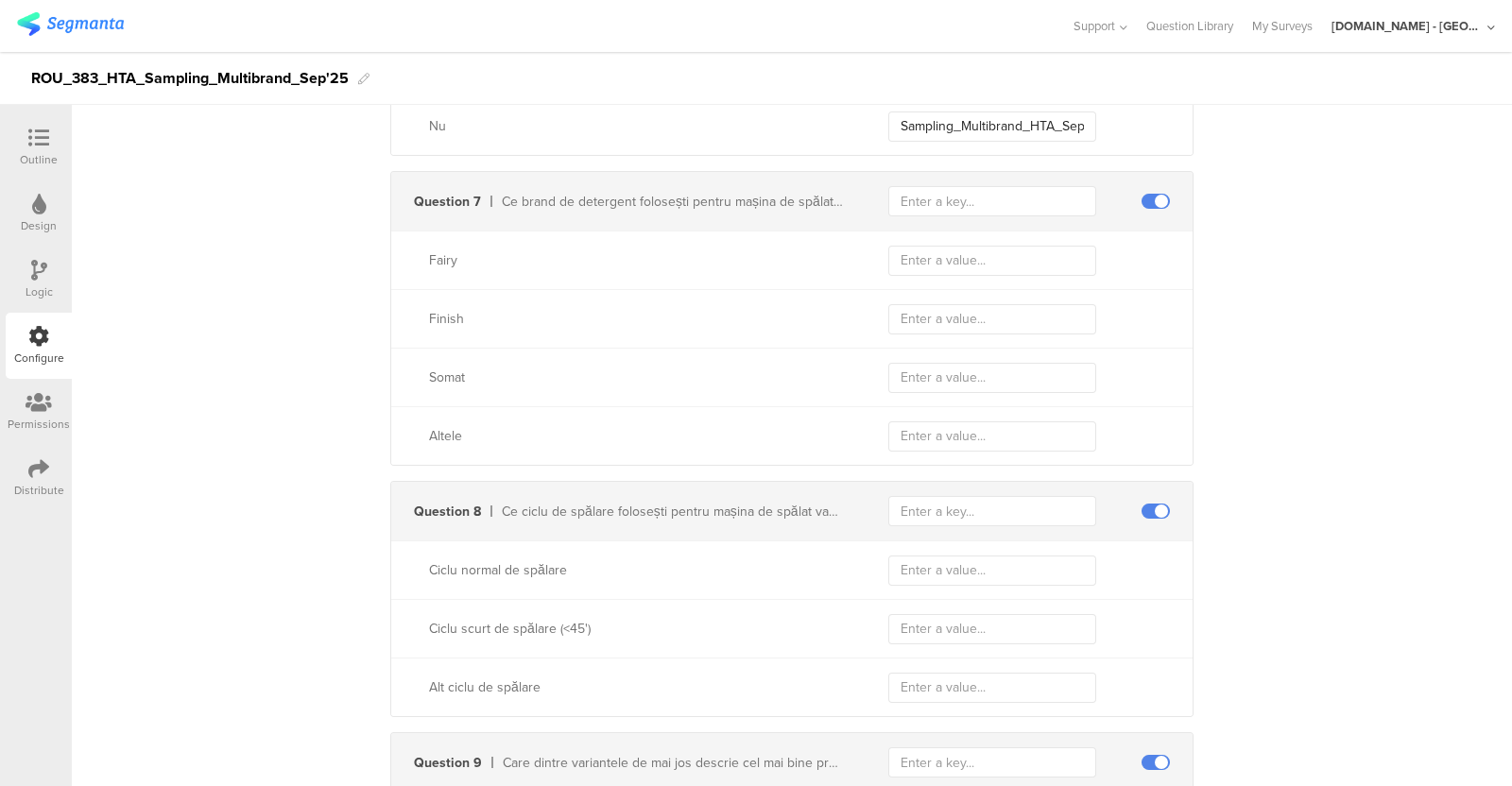
scroll to position [1930, 0]
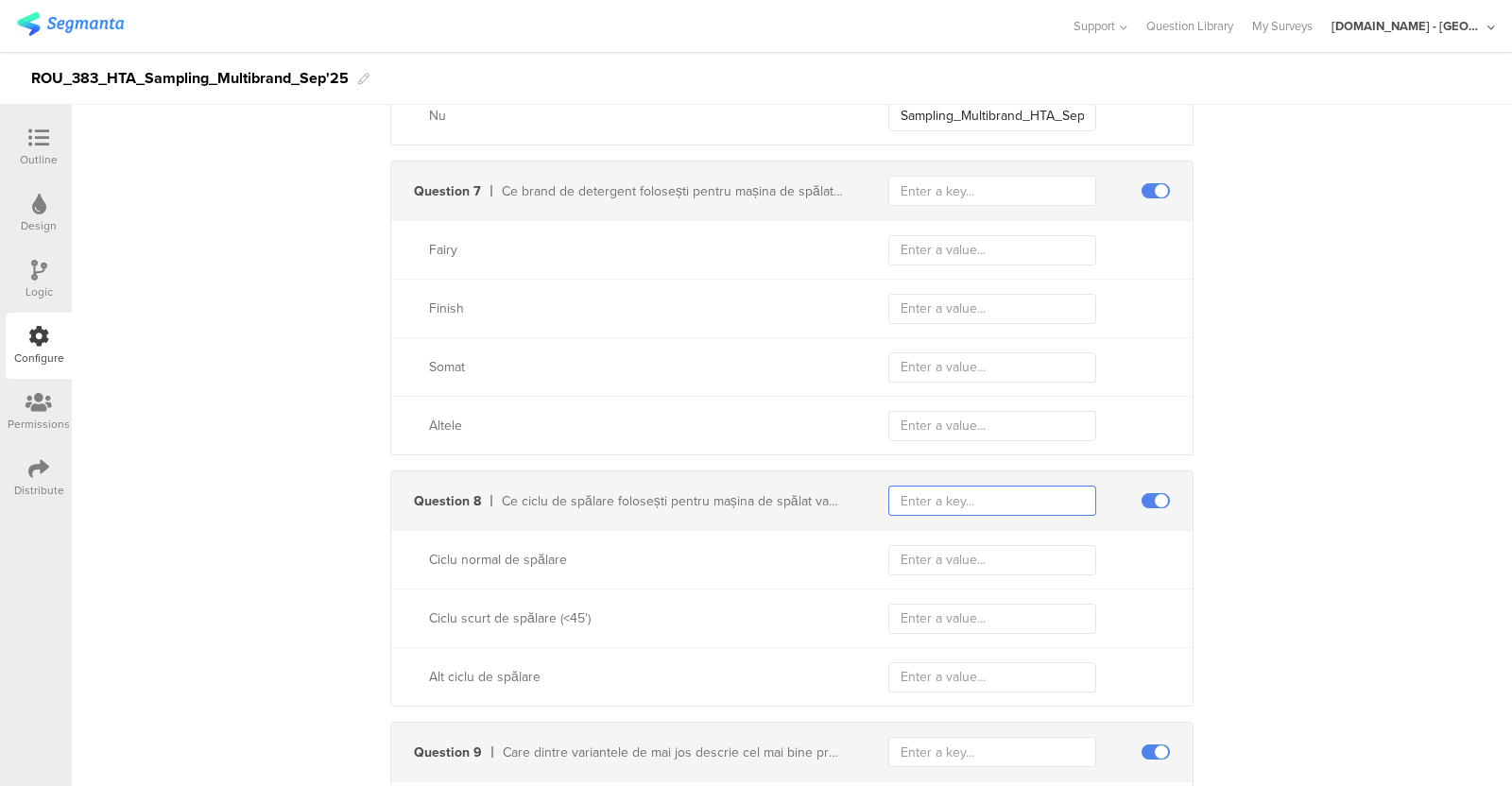
click at [930, 490] on input "text" at bounding box center [992, 501] width 207 height 30
paste input "1555"
type input "1555"
click at [948, 578] on div "Ciclu normal de spălare" at bounding box center [792, 560] width 802 height 59
click at [945, 571] on input "text" at bounding box center [992, 561] width 207 height 30
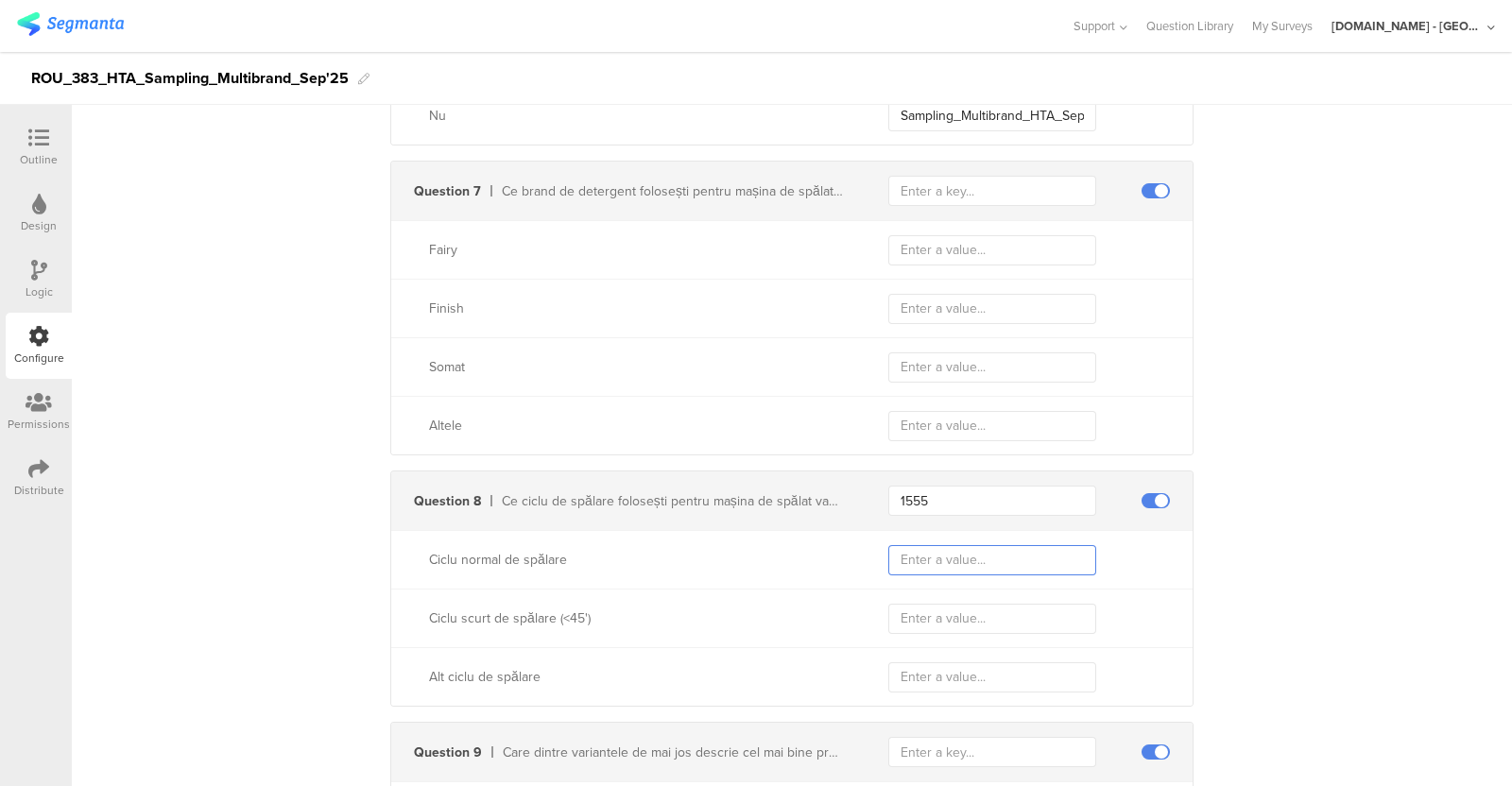
paste input "Sampling_Multibrand_HTA_Sep25_Fairy"
type input "Sampling_Multibrand_HTA_Sep25_Fairy"
click at [945, 247] on input "text" at bounding box center [992, 250] width 207 height 30
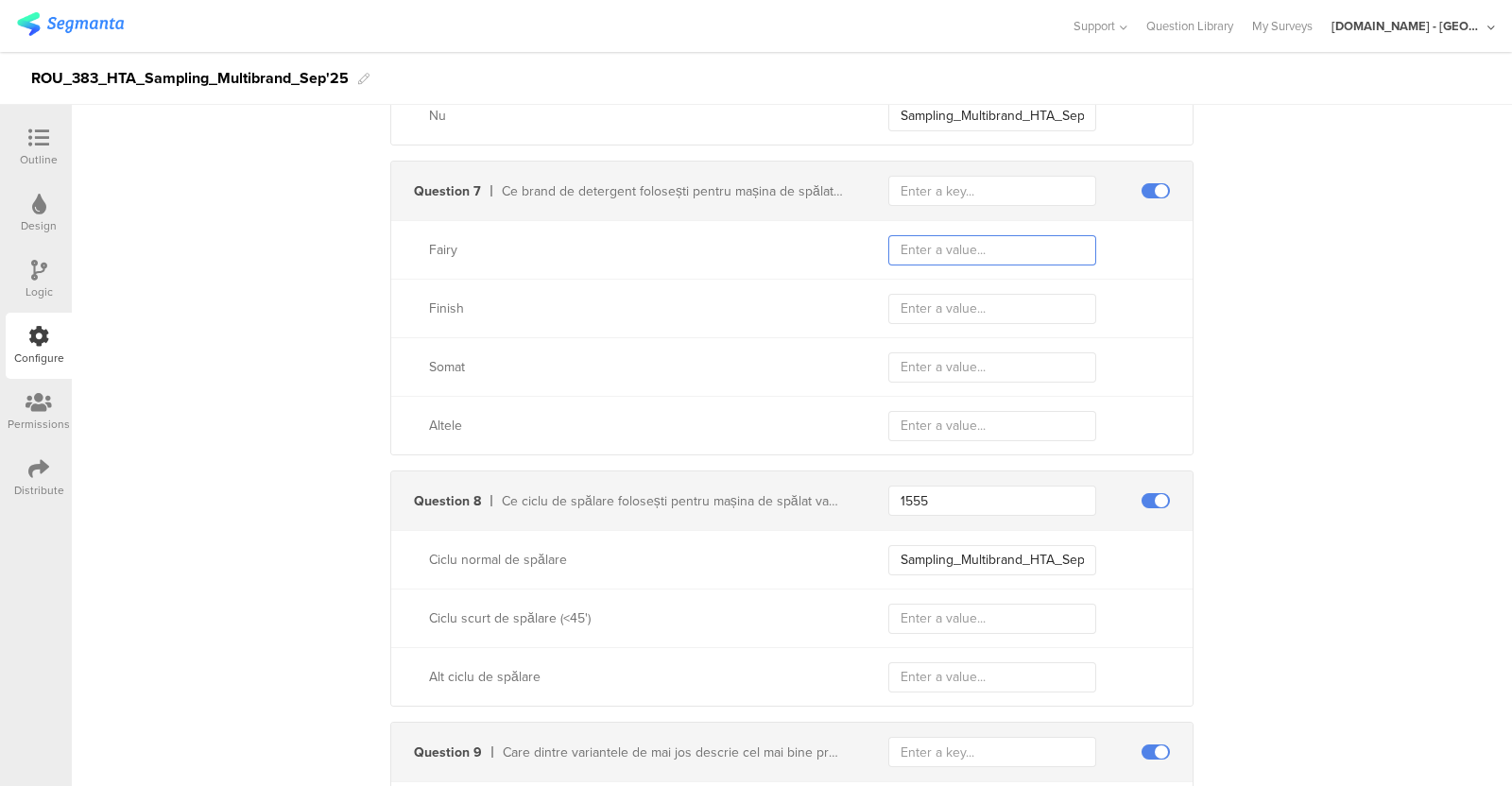
paste input "Sampling_Multibrand_HTA_Sep25_Fairy"
type input "Sampling_Multibrand_HTA_Sep25_Fairy"
click at [964, 479] on div "Question 8 Ce ciclu de spălare folosești pentru mașina de spălat vase?​ 1555" at bounding box center [792, 501] width 802 height 59
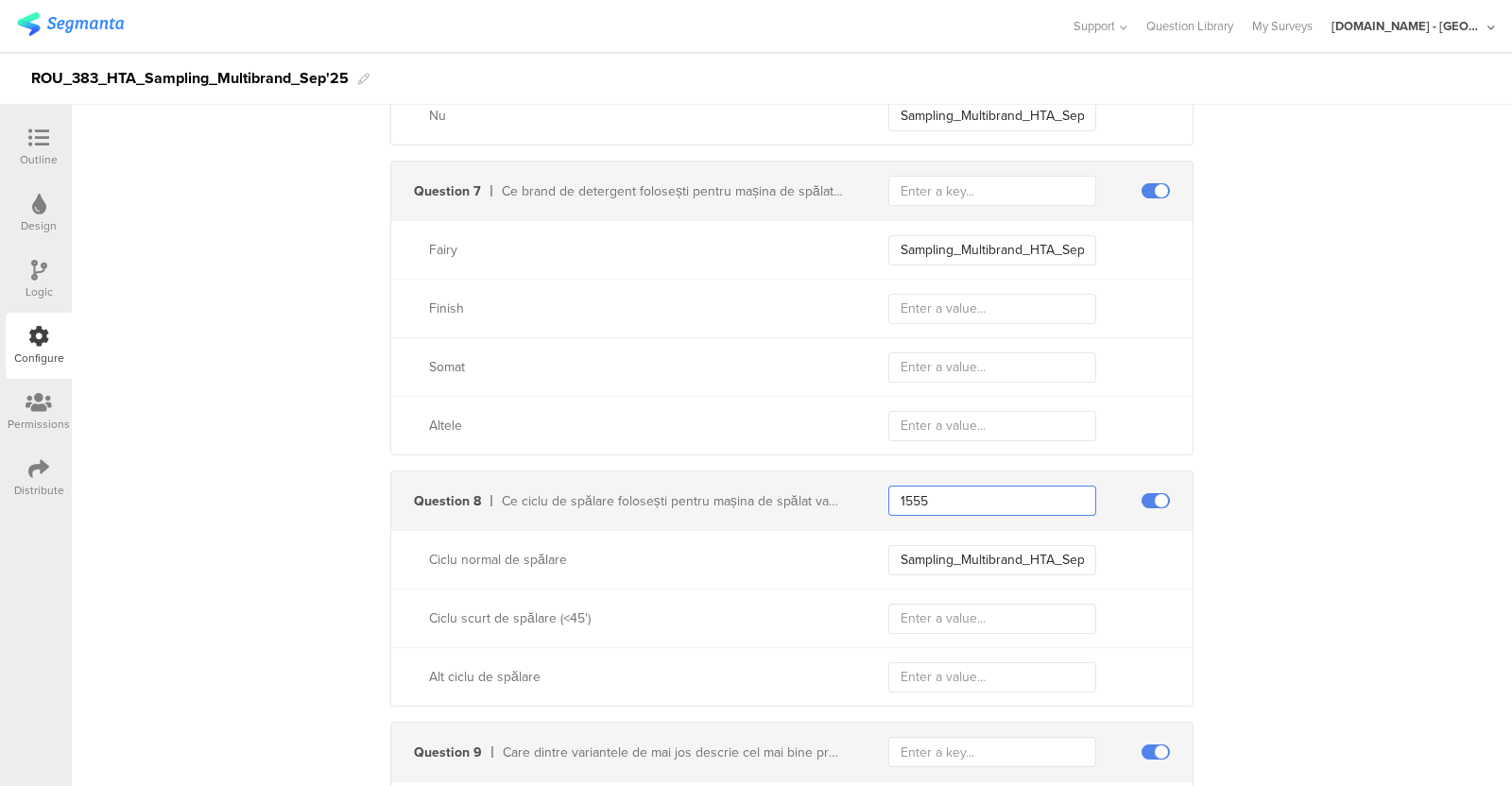
click at [953, 494] on input "1555" at bounding box center [992, 501] width 207 height 30
click at [940, 177] on input "text" at bounding box center [992, 191] width 207 height 30
paste input "1555"
type input "1555"
click at [963, 235] on input "Sampling_Multibrand_HTA_Sep25_Fairy" at bounding box center [992, 250] width 207 height 30
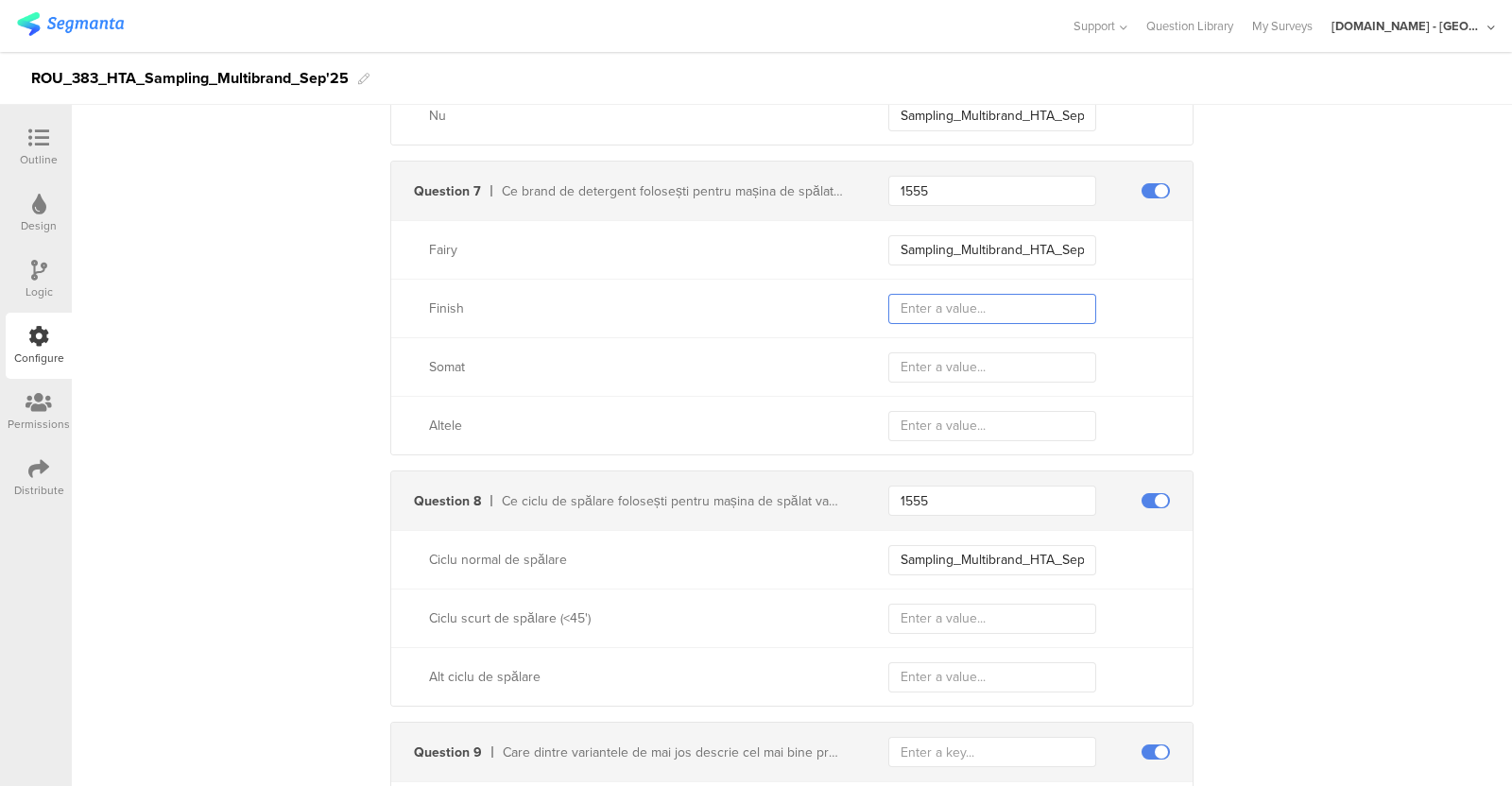
click at [954, 305] on input "text" at bounding box center [992, 309] width 207 height 30
paste input "Sampling_Multibrand_HTA_Sep25_Fairy"
type input "Sampling_Multibrand_HTA_Sep25_Finish"
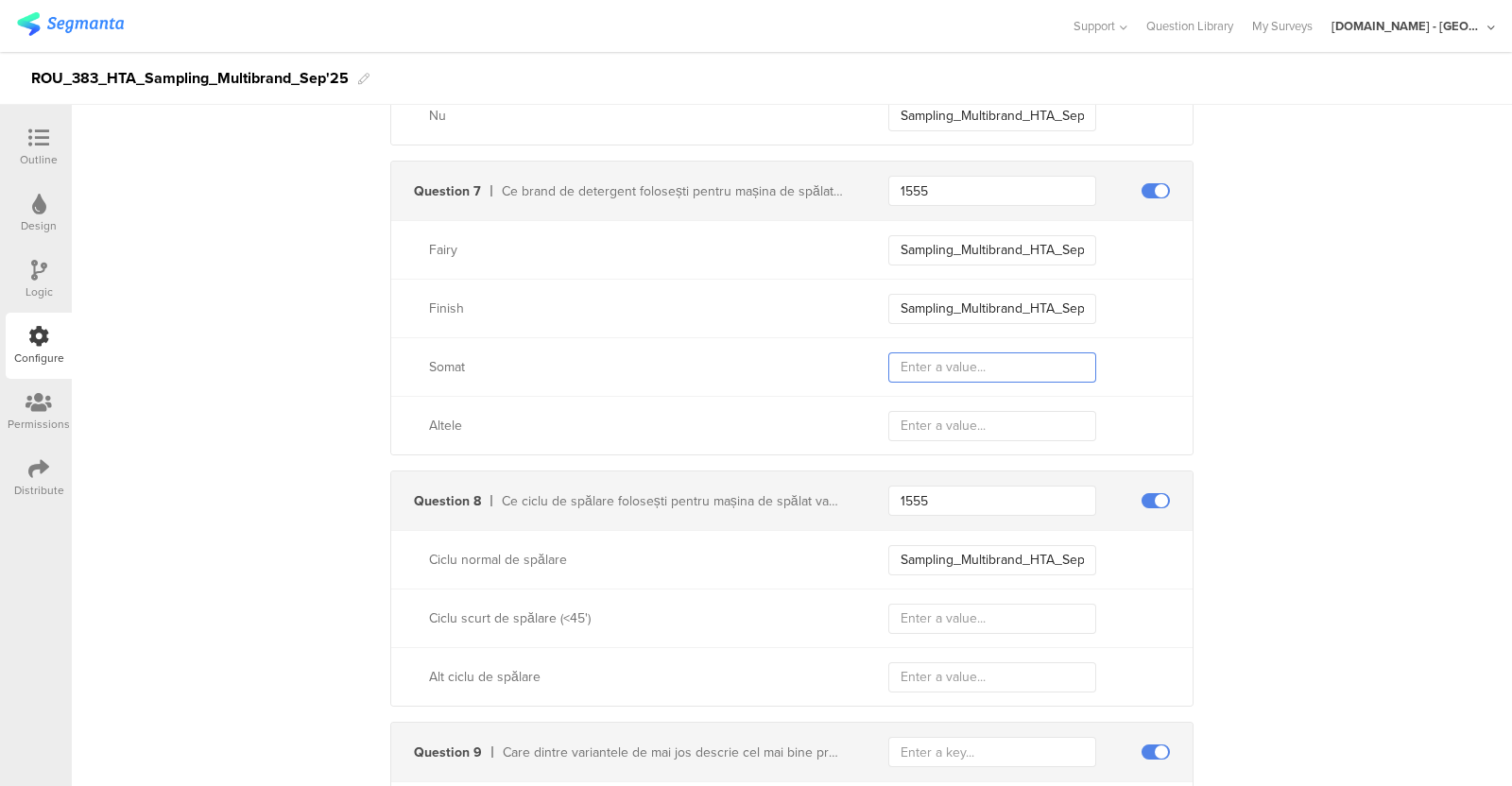
click at [1032, 360] on input "text" at bounding box center [992, 367] width 207 height 30
paste input "Sampling_Multibrand_HTA_Sep25_Fairy"
type input "Sampling_Multibrand_HTA_Sep25_Somat"
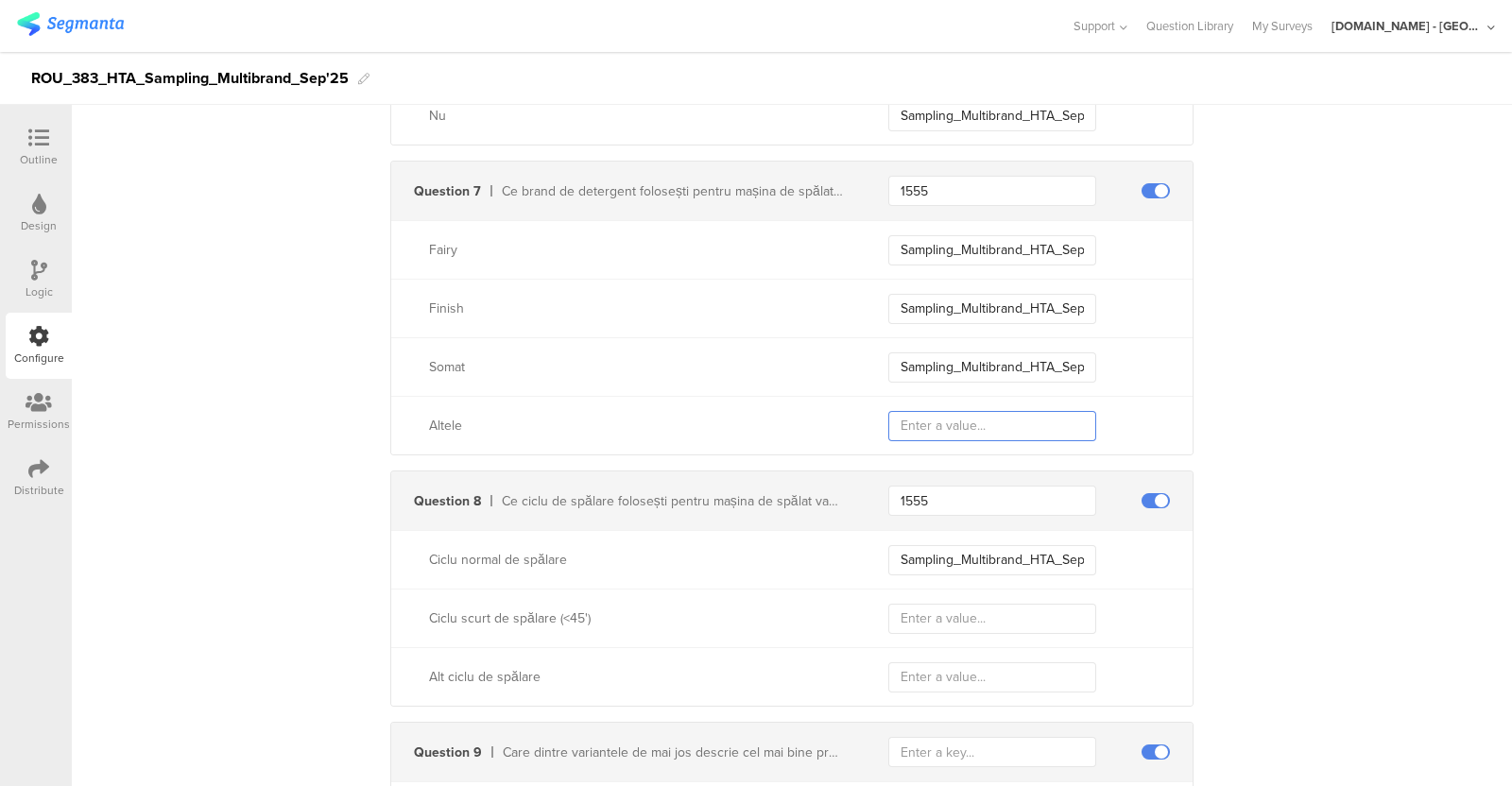
click at [972, 417] on input "text" at bounding box center [992, 426] width 207 height 30
paste input "Sampling_Multibrand_HTA_Sep25_Fairy"
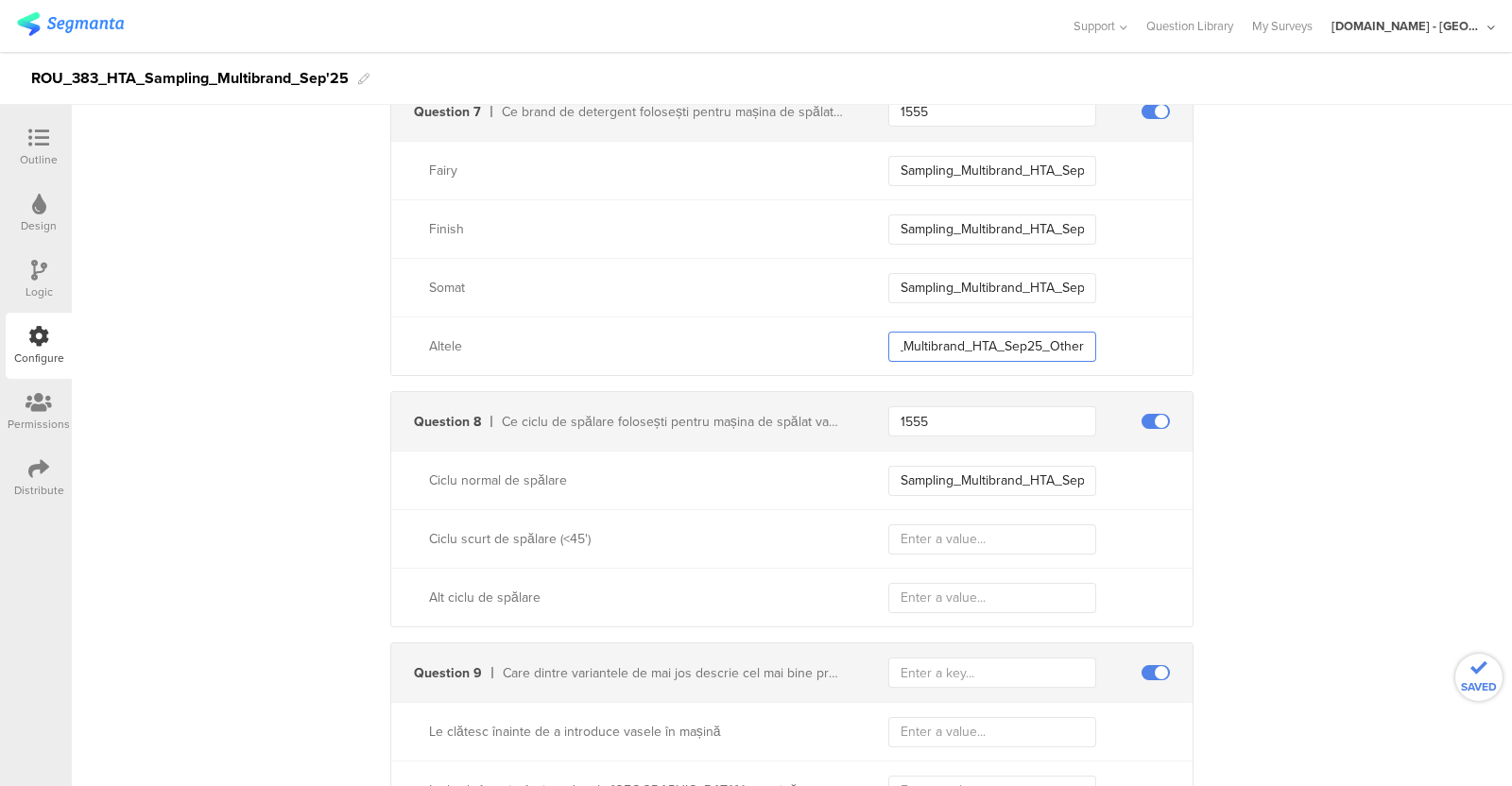
scroll to position [2011, 0]
type input "Sampling_Multibrand_HTA_Sep25_Other"
click at [937, 411] on input "1555" at bounding box center [992, 421] width 207 height 30
paste input "521"
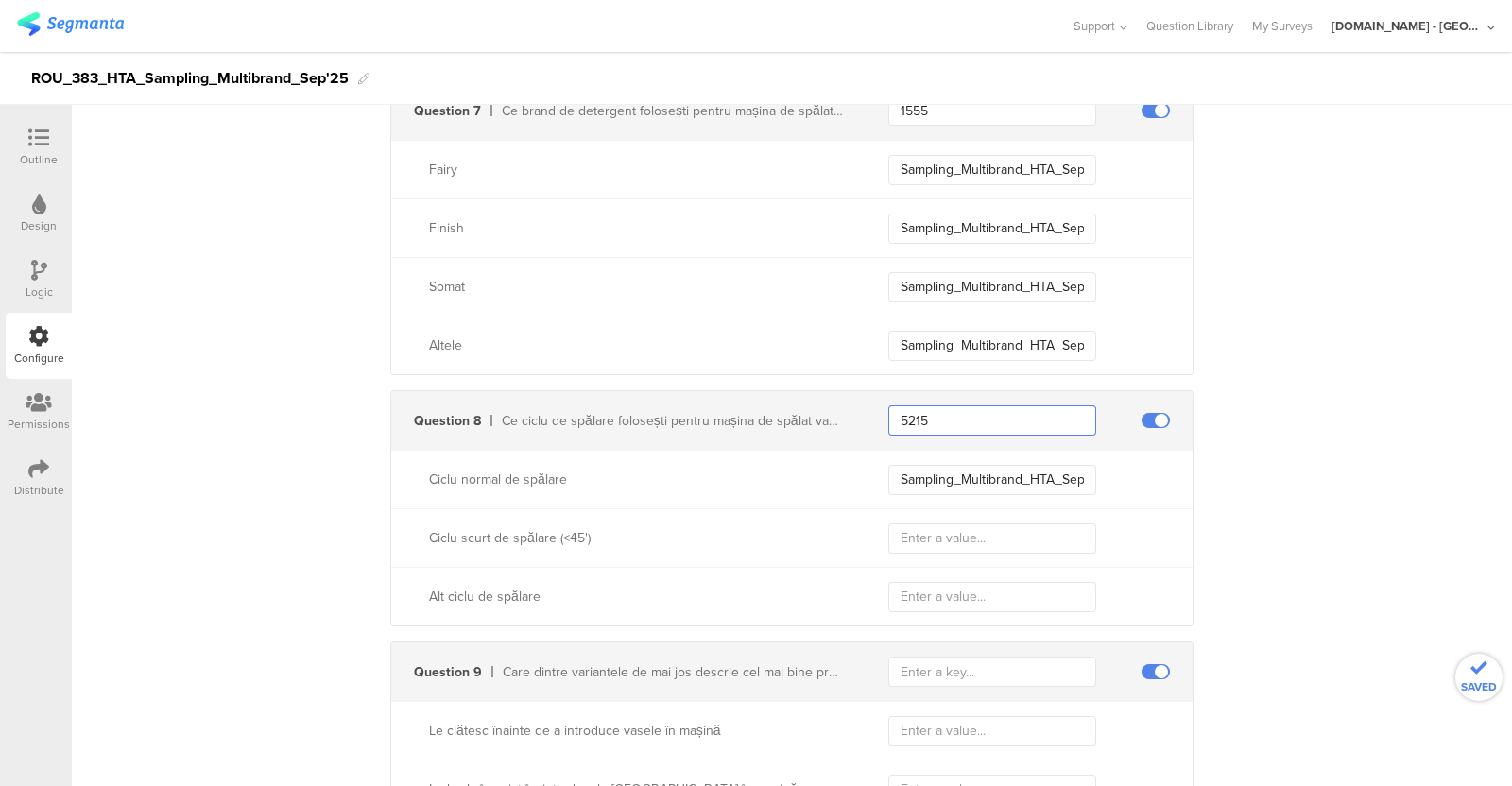
type input "5215"
click at [956, 479] on input "Sampling_Multibrand_HTA_Sep25_Fairy" at bounding box center [992, 480] width 207 height 30
paste input "HTA_Multibrand_Sep25_Normal_Cycle"
type input "Sampling_HTA_Multibrand_Sep25_Normal_Cycle"
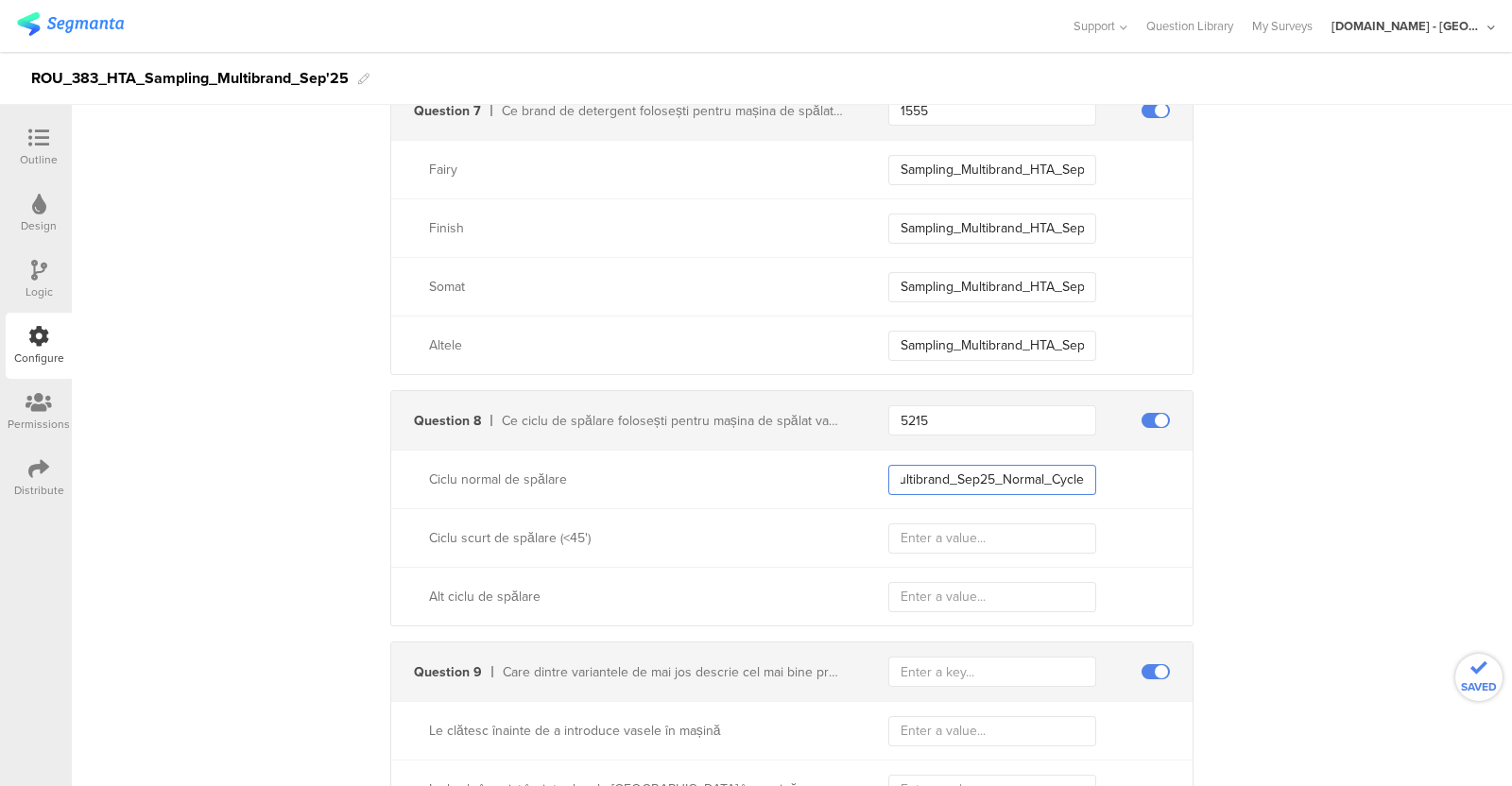
scroll to position [0, 0]
click at [968, 533] on input "text" at bounding box center [992, 539] width 207 height 30
paste input "Sampling_HTA_Multibrand_Sep25_Short_Cycle"
type input "Sampling_HTA_Multibrand_Sep25_Short_Cycle"
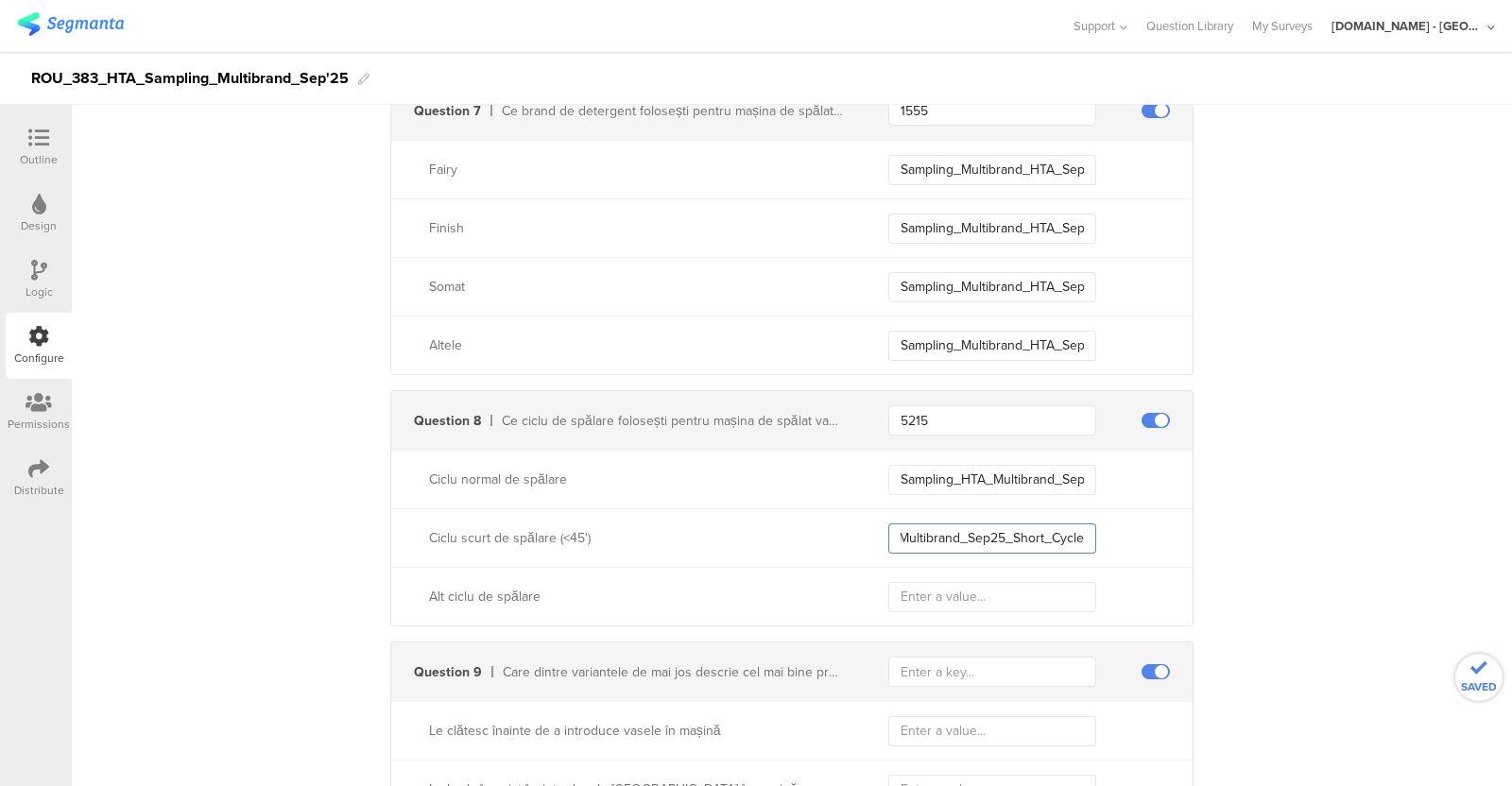
scroll to position [0, 0]
click at [972, 605] on input "text" at bounding box center [992, 597] width 207 height 30
paste input "Sampling_HTA_Multibrand_Sep25_Other_Cycle"
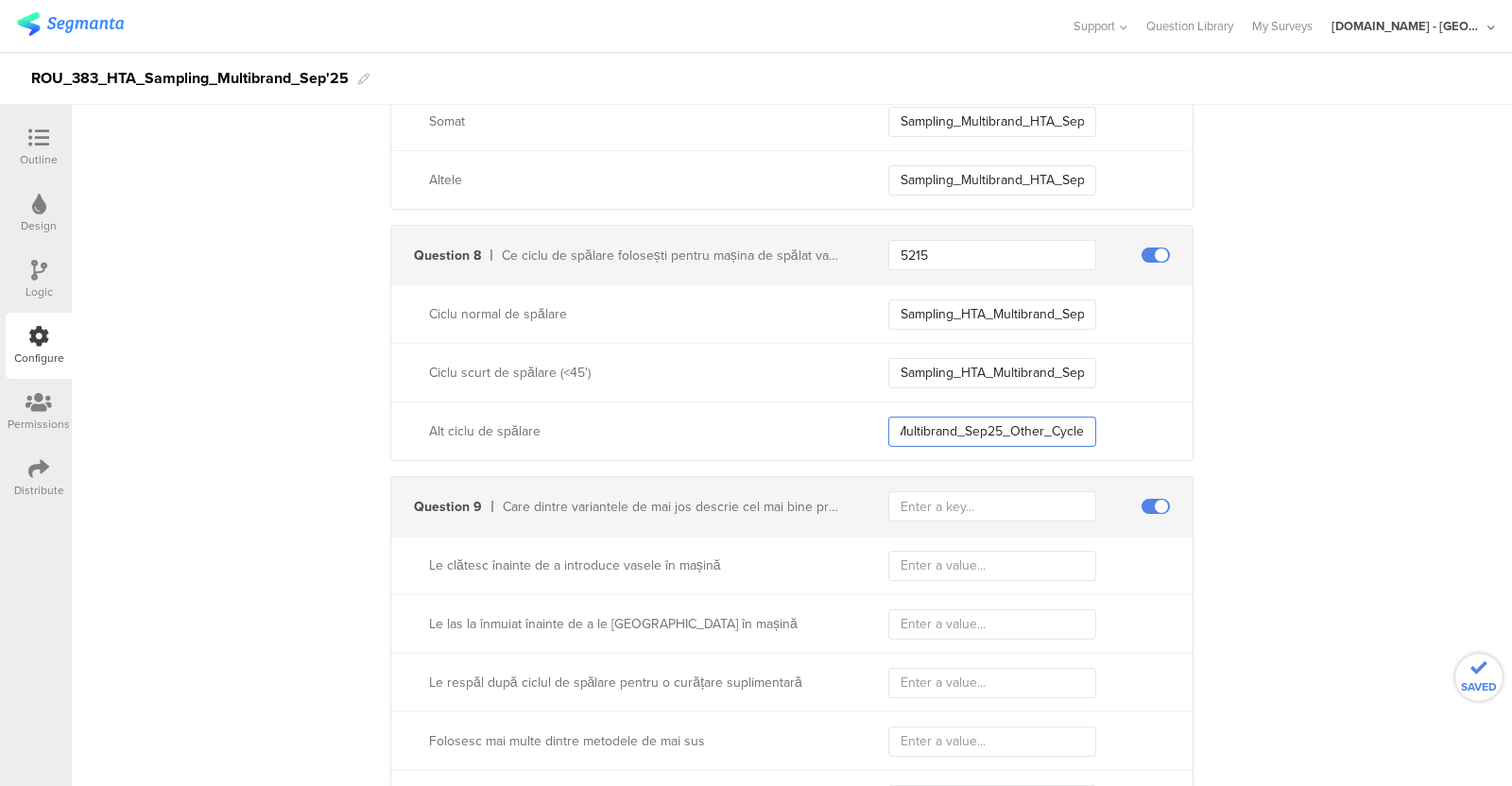
scroll to position [2207, 0]
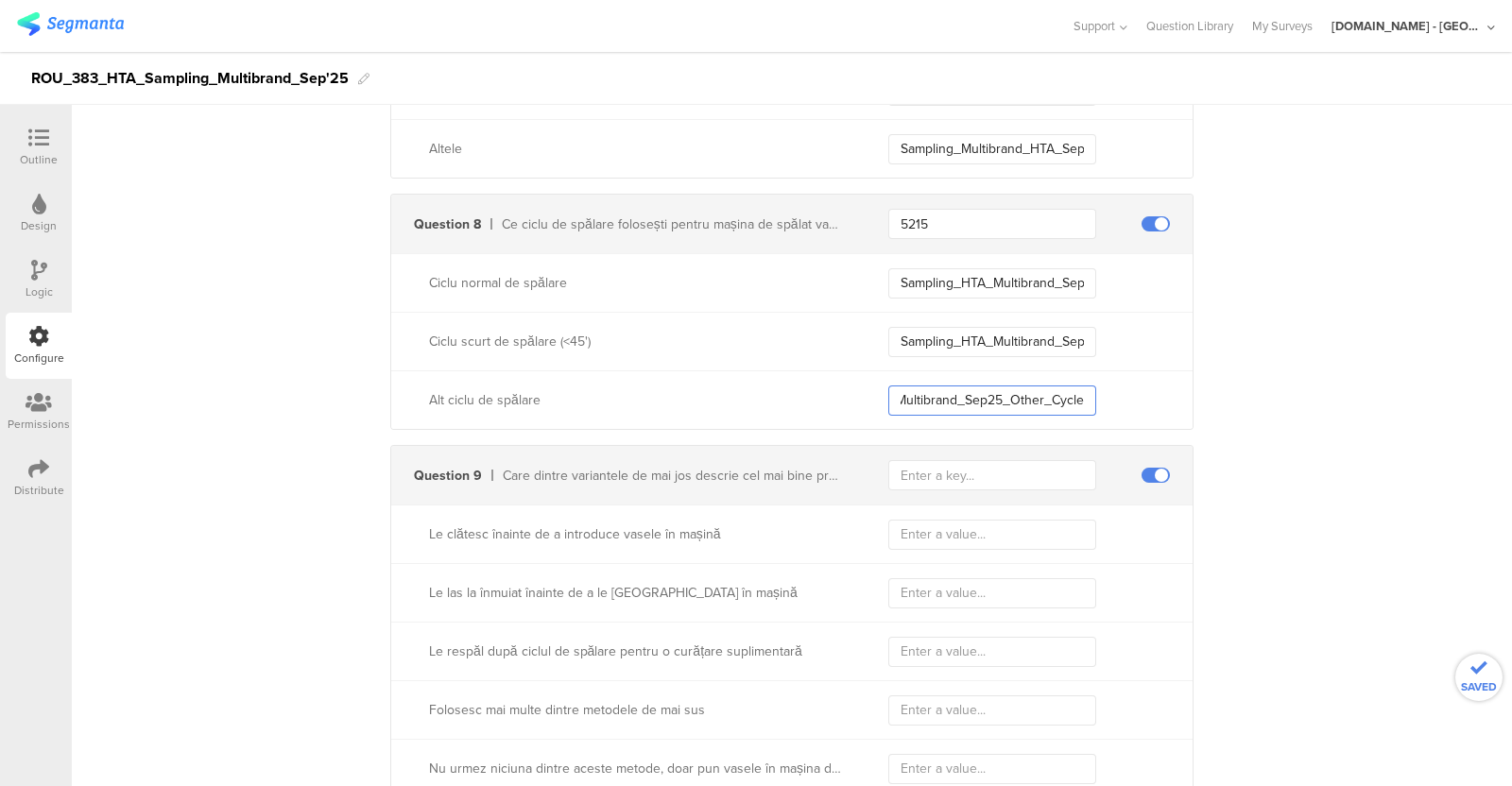
type input "Sampling_HTA_Multibrand_Sep25_Other_Cycle"
click at [945, 453] on div "Question 9 Care dintre variantele de mai jos descrie cel mai bine procesul de s…" at bounding box center [792, 475] width 802 height 59
click at [937, 469] on input "text" at bounding box center [992, 476] width 207 height 30
paste input "8806"
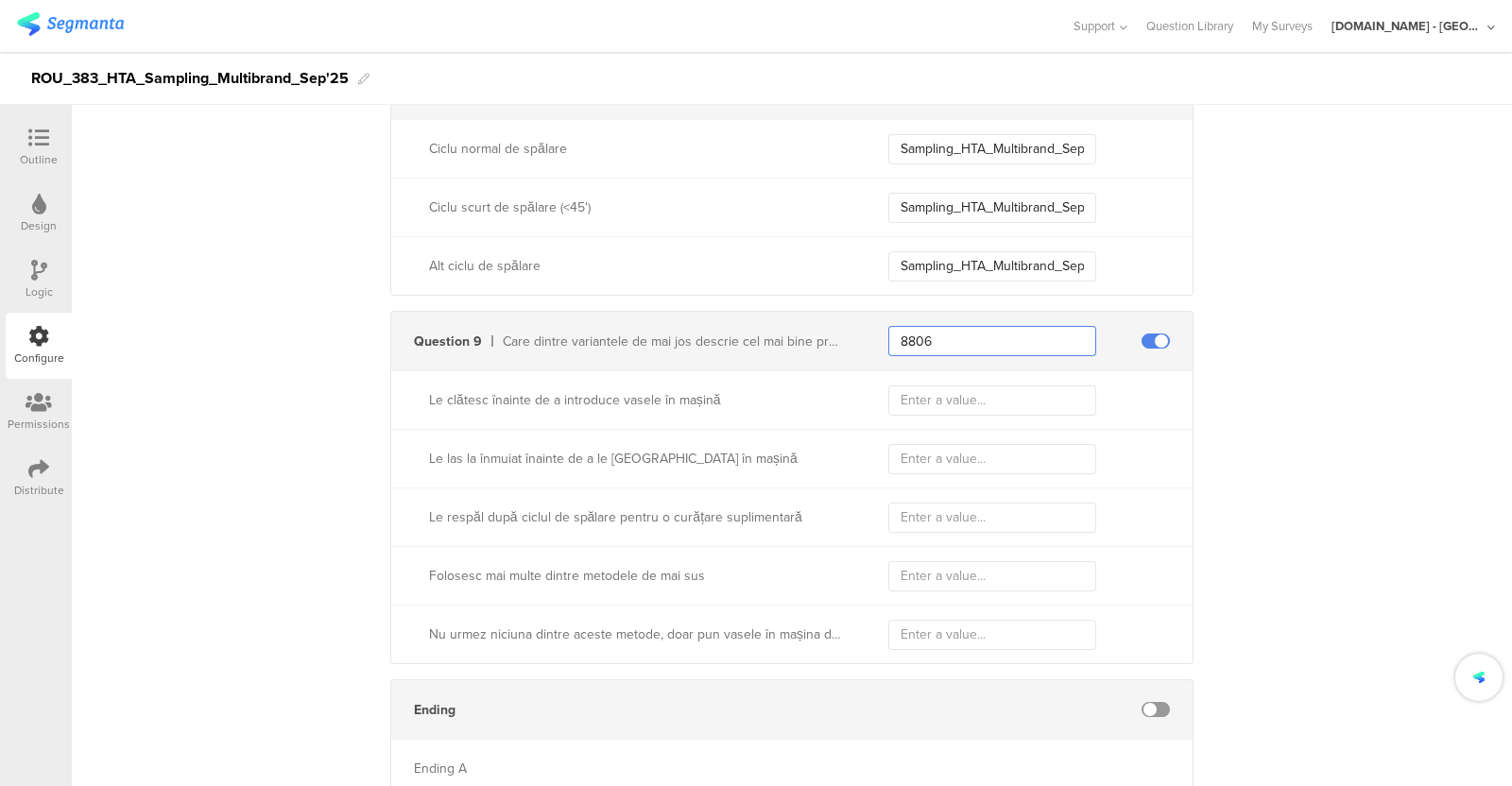
scroll to position [2353, 0]
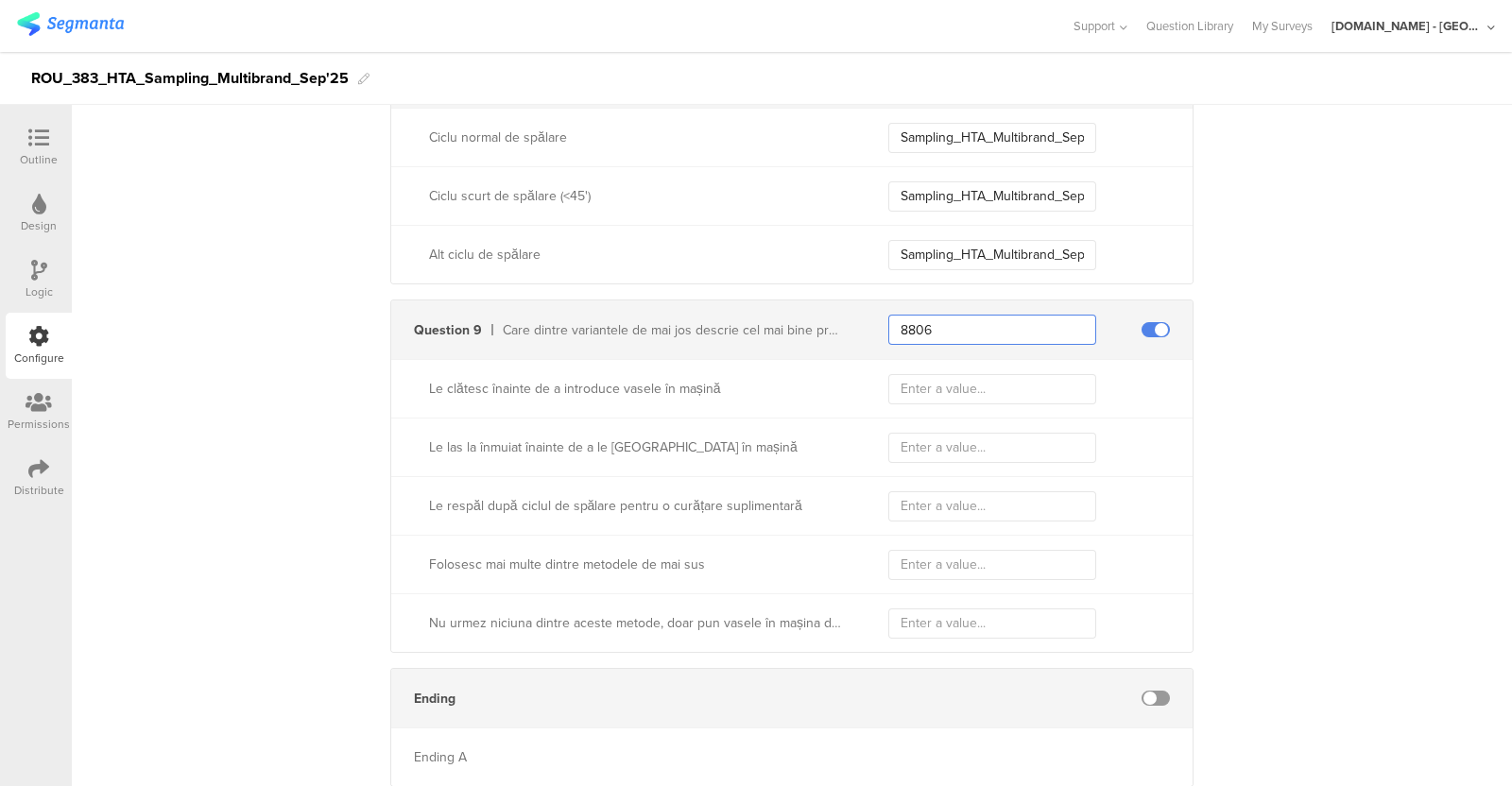
type input "8806"
click at [931, 382] on input "text" at bounding box center [992, 389] width 207 height 30
paste input "Sampling_HTA_Multibrand_Sep25_Rinse_Before"
type input "Sampling_HTA_Multibrand_Sep25_Rinse_Before"
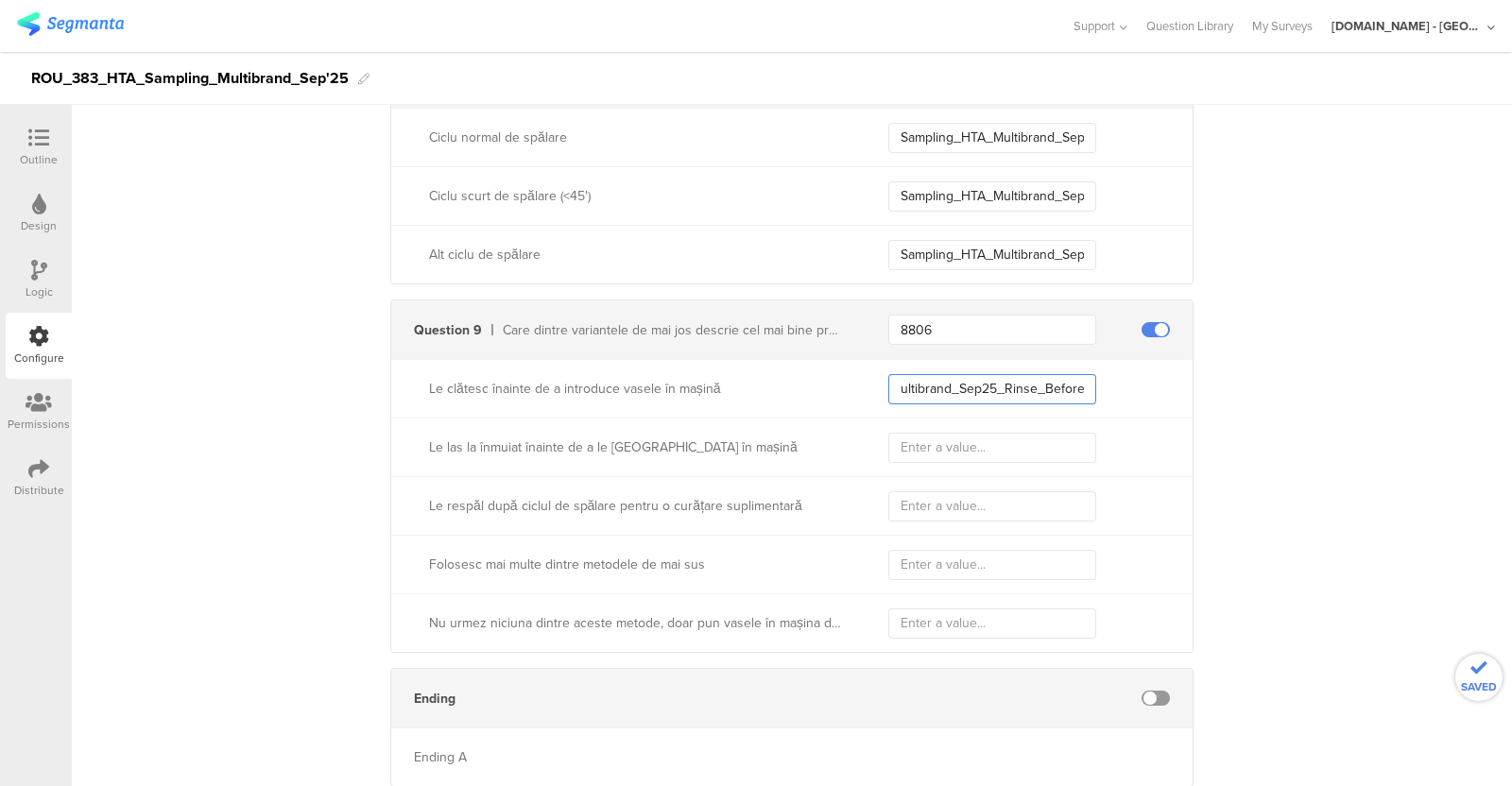
scroll to position [0, 0]
click at [955, 456] on input "text" at bounding box center [992, 448] width 207 height 30
paste input "Sampling_HTA_Multibrand_Sep25_Soak"
type input "Sampling_HTA_Multibrand_Sep25_Soak"
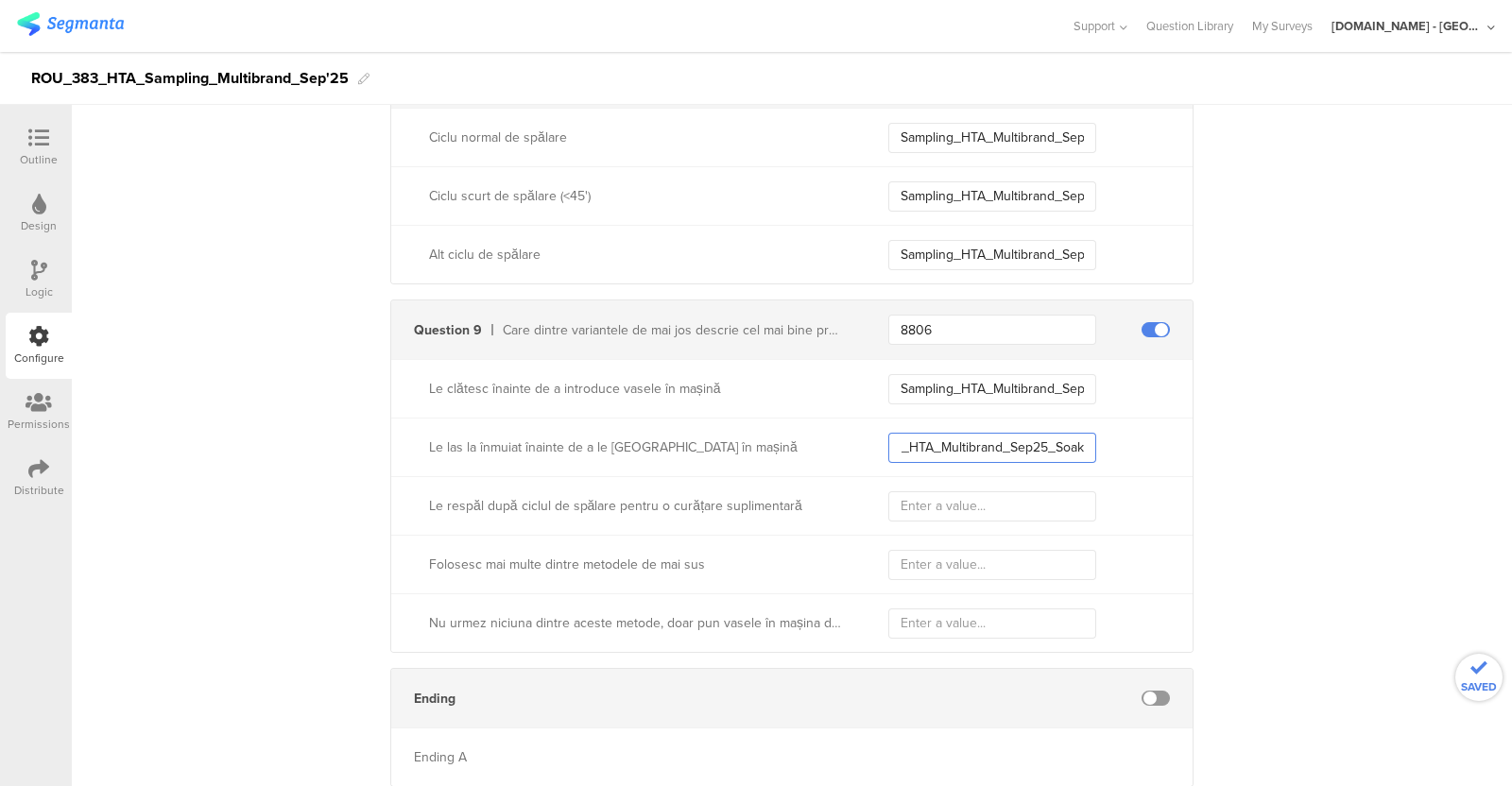
scroll to position [0, 0]
click at [957, 492] on input "text" at bounding box center [992, 507] width 207 height 30
paste input "Sampling_HTA_Multibrand_Sep25_Rinse_After"
type input "Sampling_HTA_Multibrand_Sep25_Rinse_After"
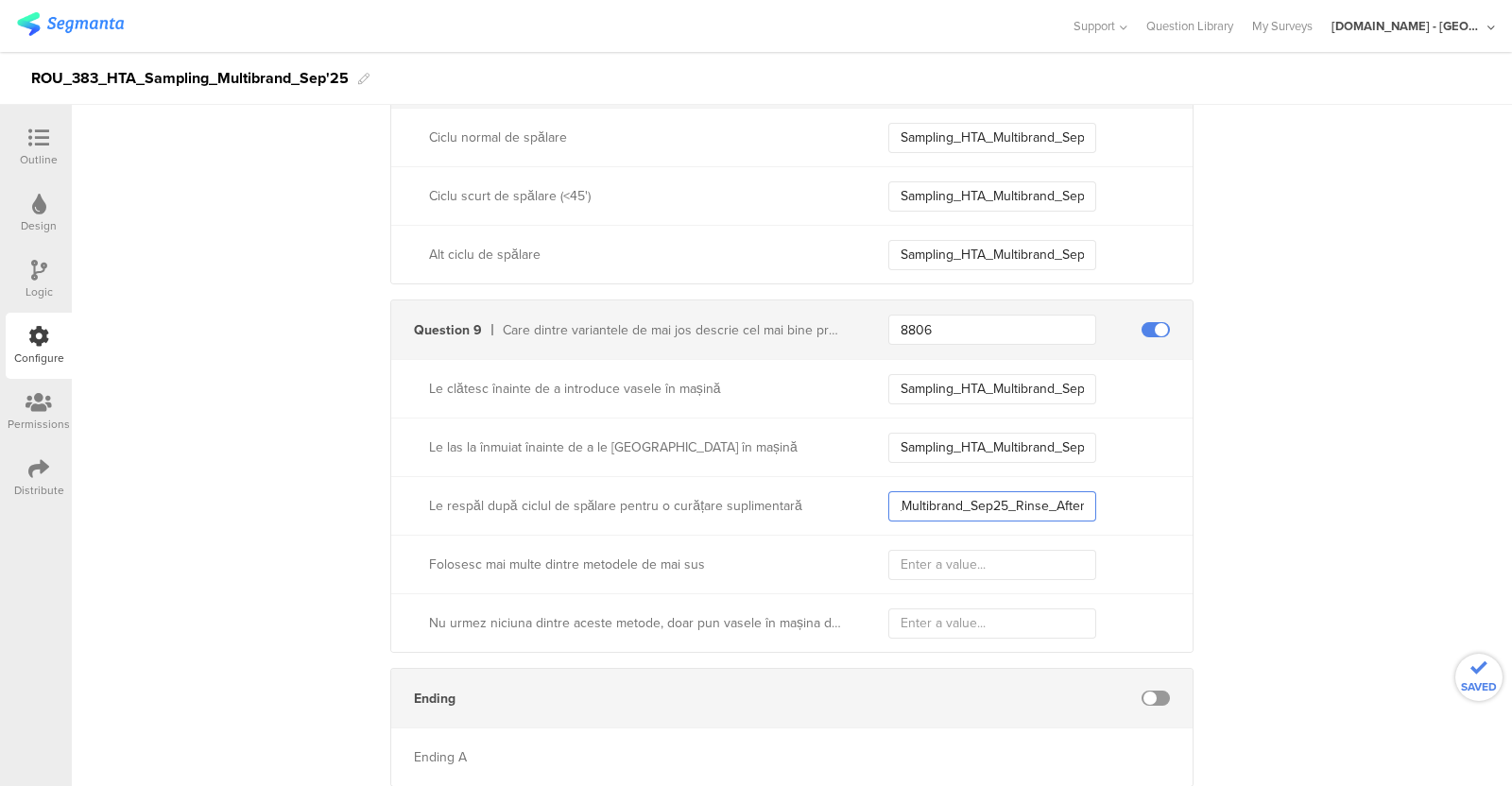
scroll to position [0, 0]
click at [911, 572] on input "text" at bounding box center [992, 566] width 207 height 30
paste input "Sampling_HTA_Multibrand_Sep25_Multiple"
type input "Sampling_HTA_Multibrand_Sep25_Multiple"
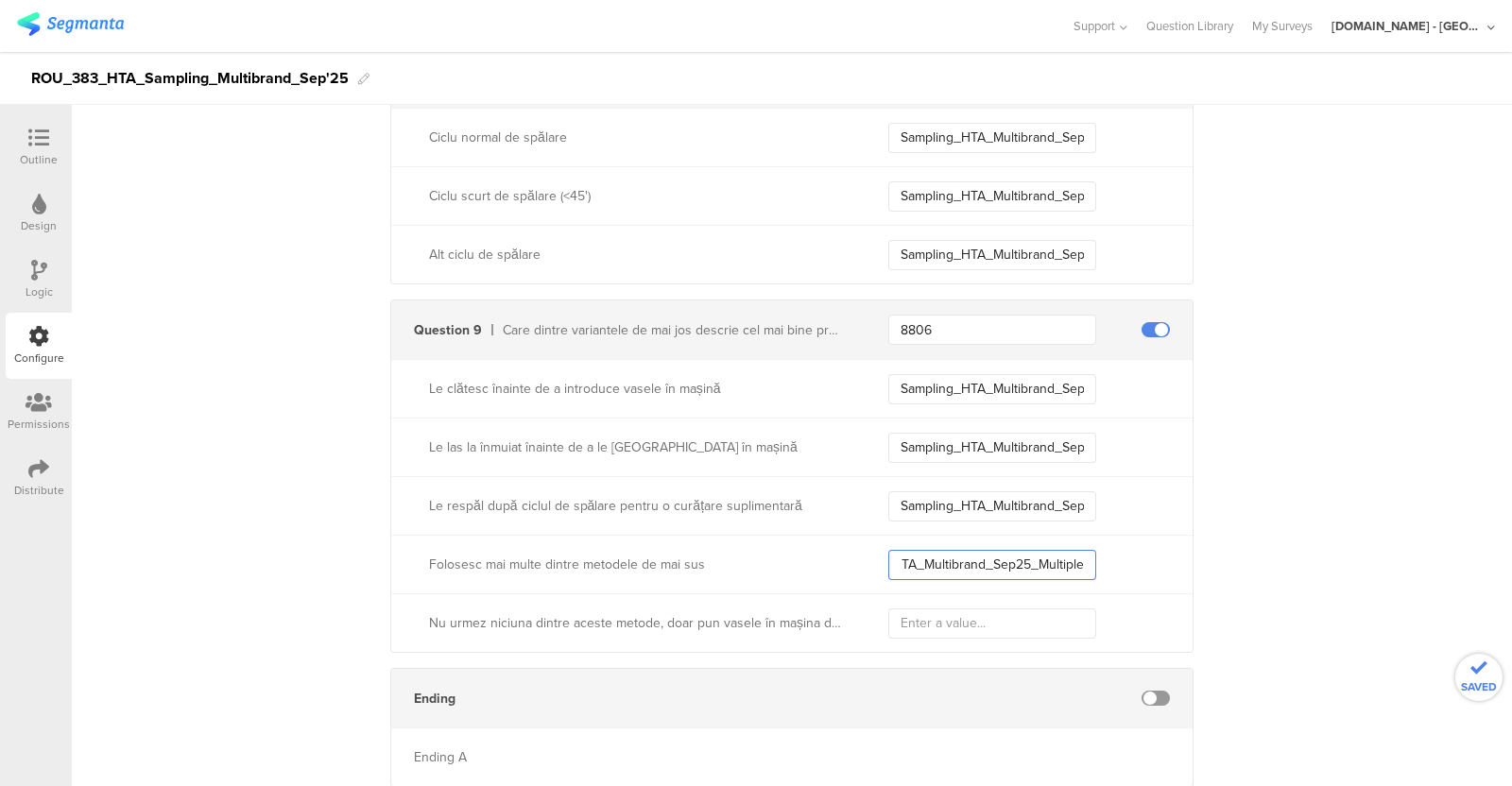
scroll to position [0, 0]
click at [987, 620] on input "text" at bounding box center [992, 623] width 207 height 30
paste input "Sampling_HTA_Multibrand_Sep25_None"
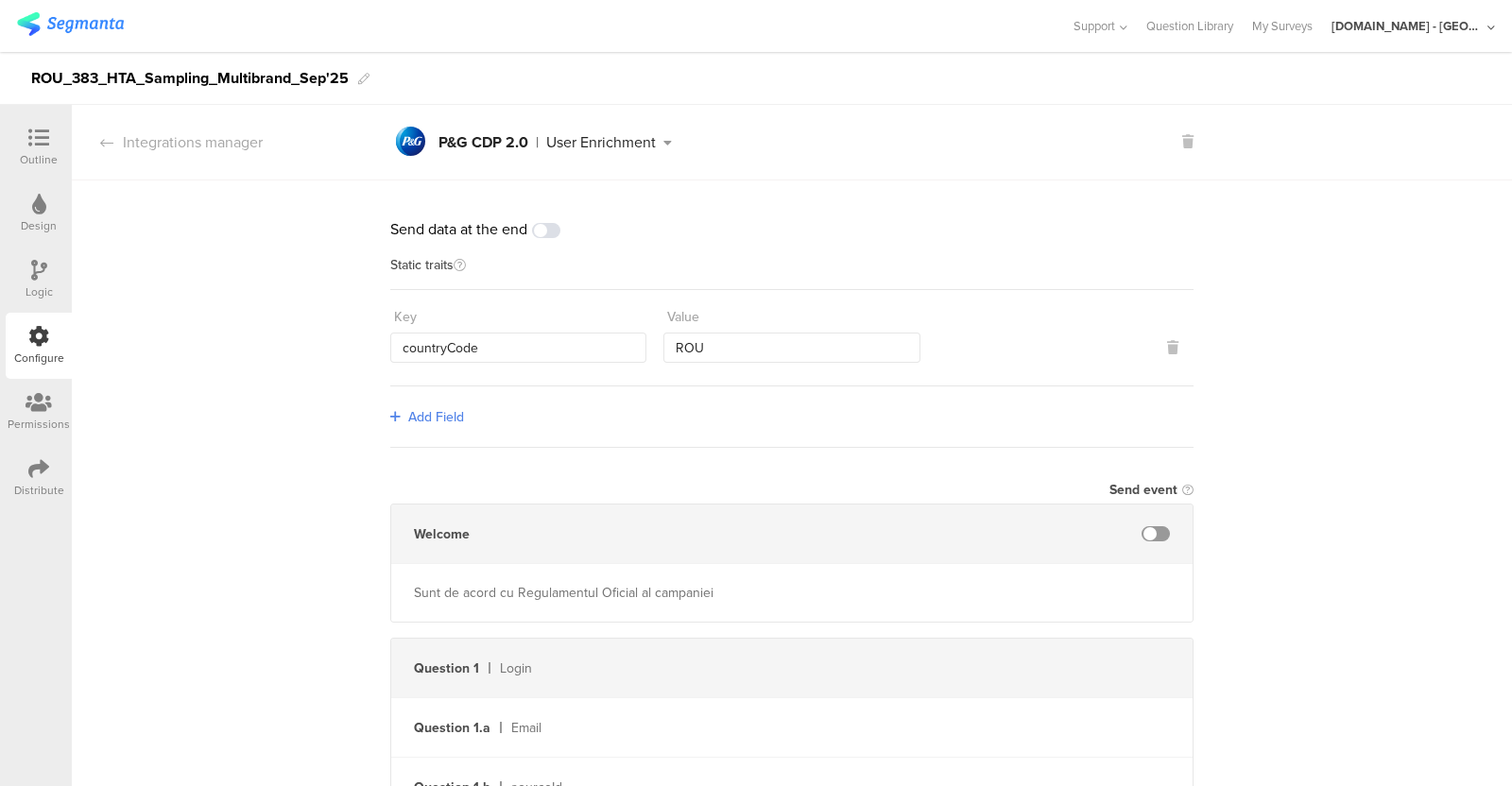
type input "Sampling_HTA_Multibrand_Sep25_None"
click at [38, 416] on div "Permissions" at bounding box center [39, 424] width 63 height 17
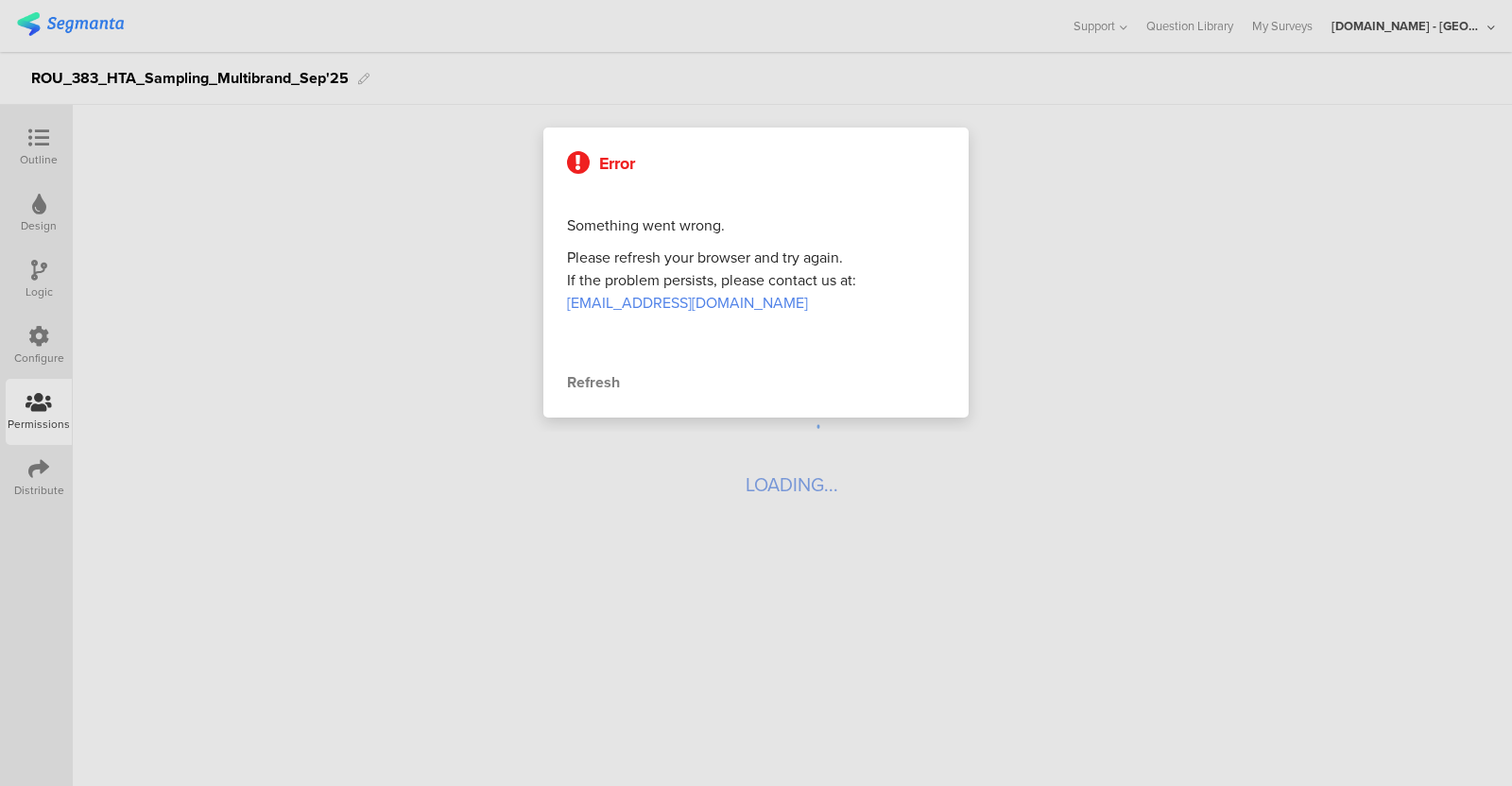
click at [41, 351] on div at bounding box center [756, 393] width 1512 height 786
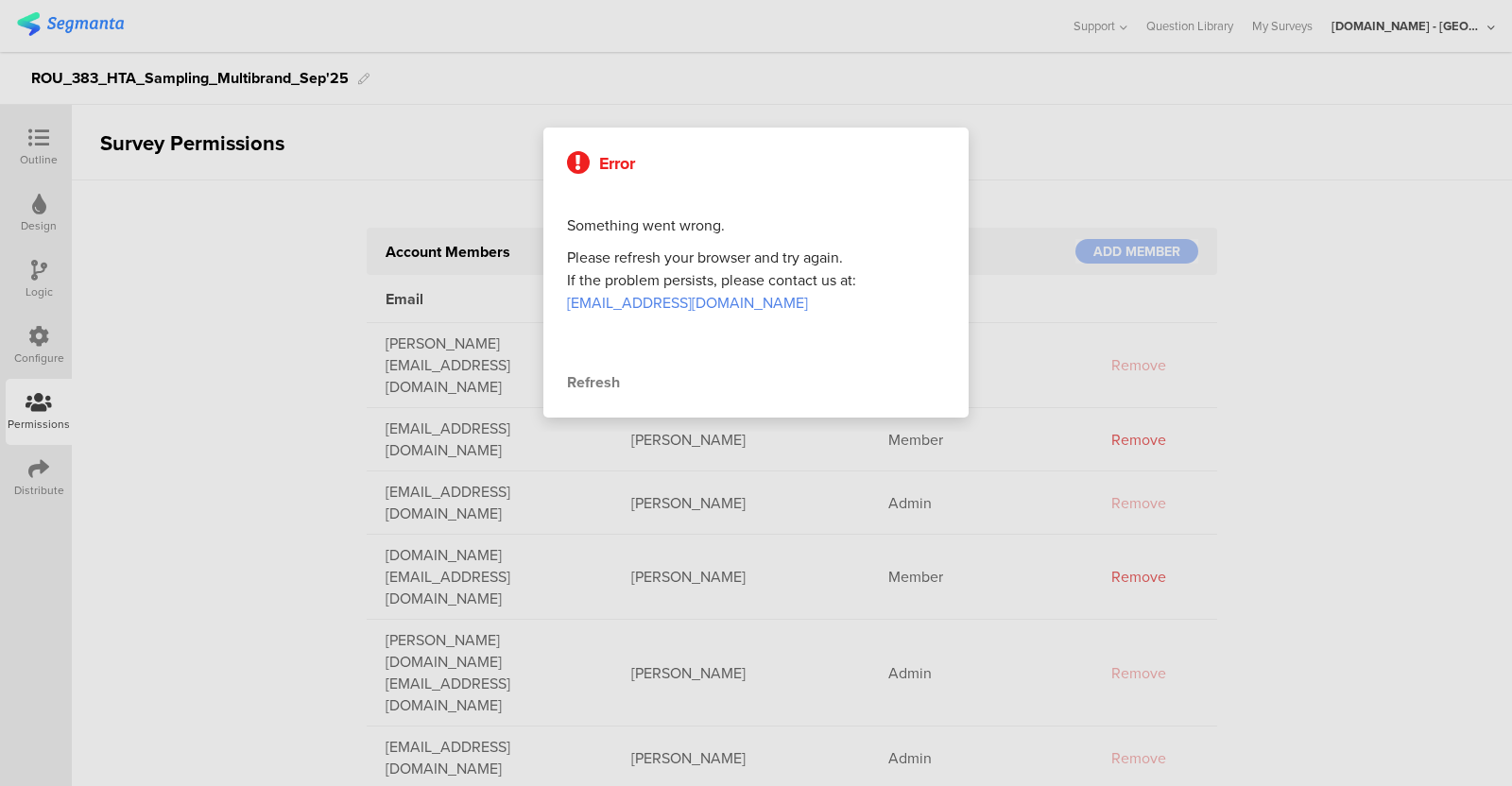
click at [588, 375] on div "Refresh" at bounding box center [756, 382] width 378 height 23
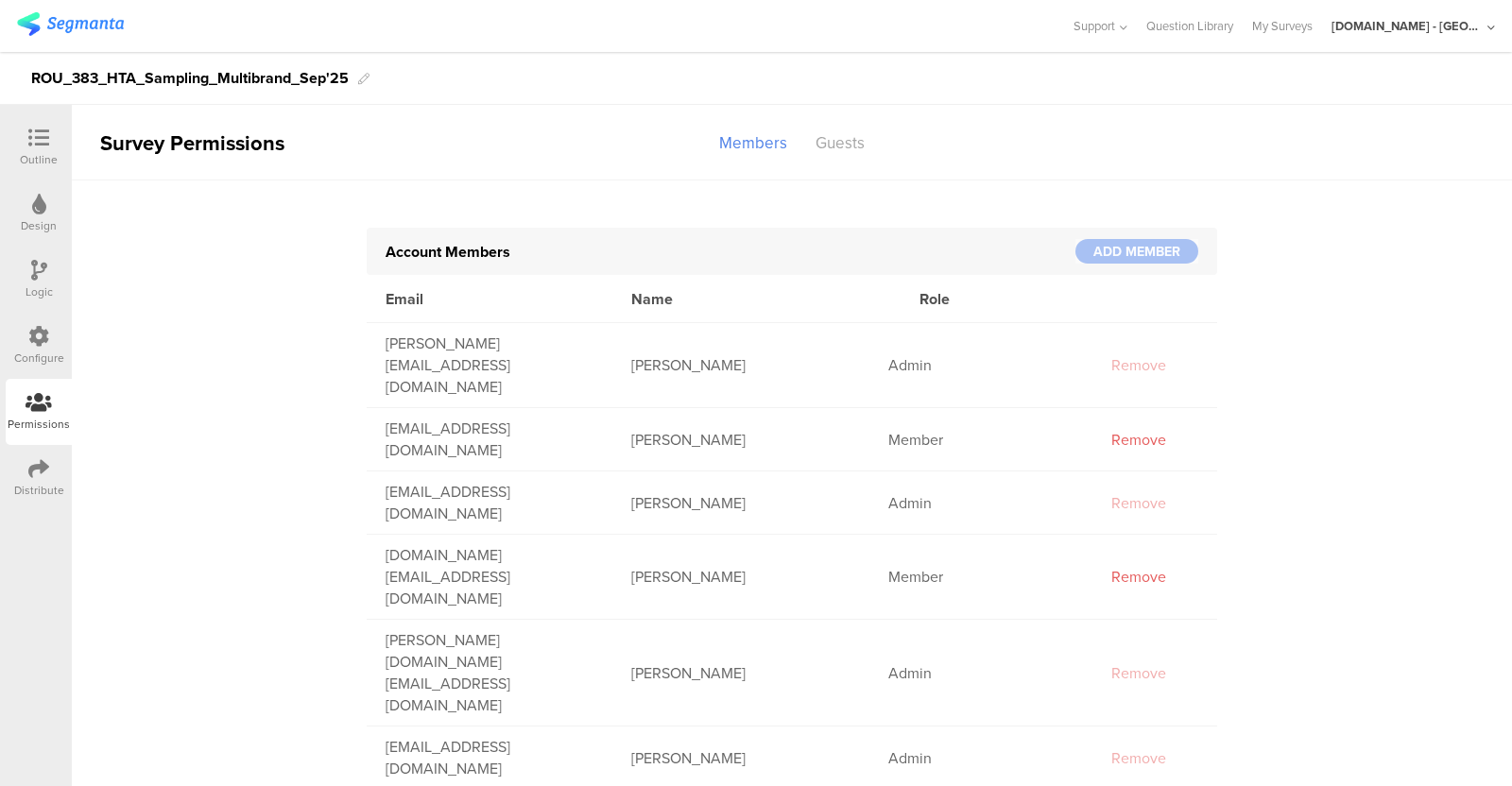
click at [39, 152] on div "Outline" at bounding box center [39, 160] width 38 height 17
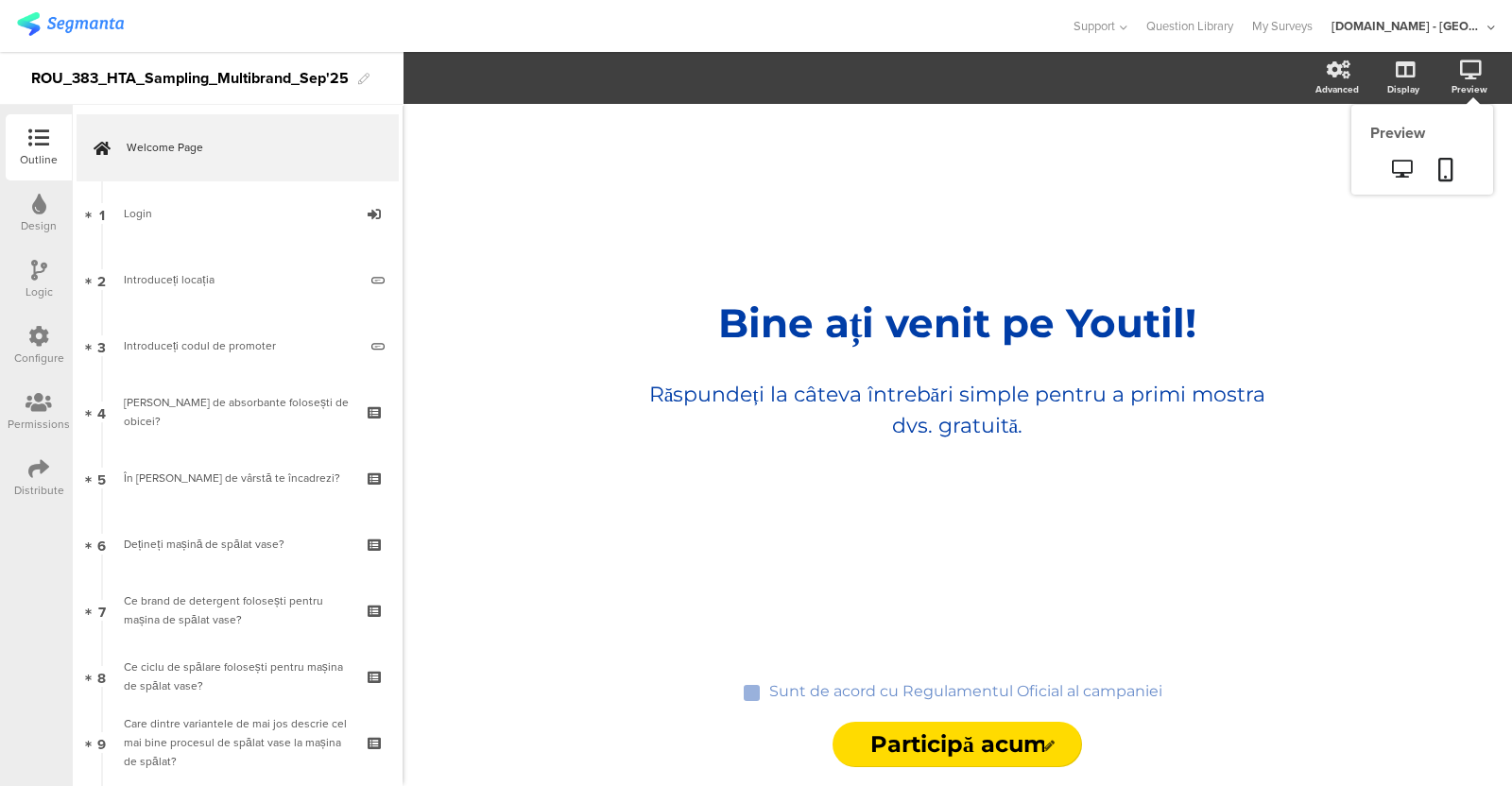
click at [1468, 78] on icon at bounding box center [1471, 70] width 22 height 19
click at [1410, 164] on icon at bounding box center [1402, 169] width 20 height 18
click at [24, 465] on div "Distribute" at bounding box center [39, 478] width 66 height 66
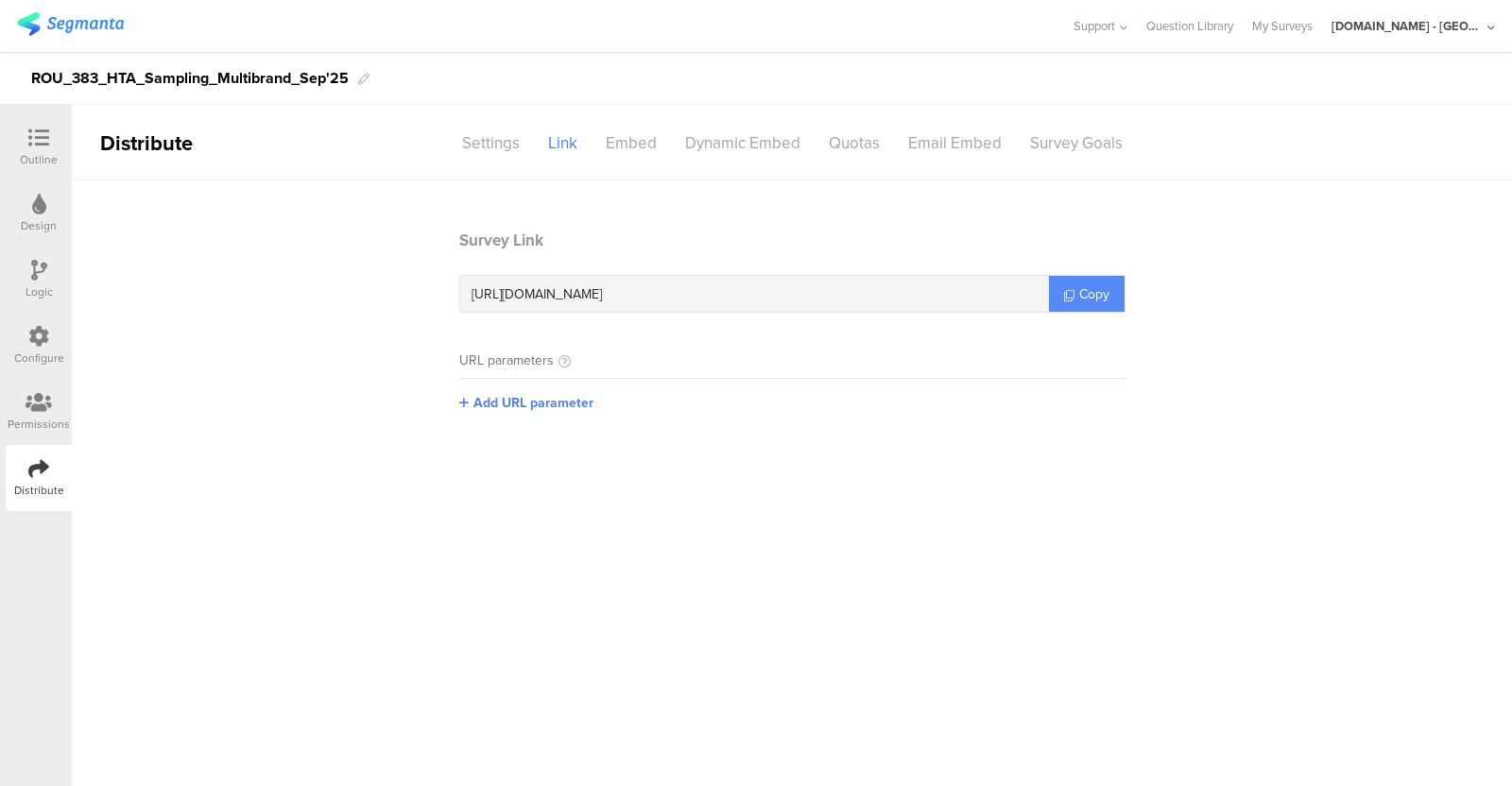
click at [1082, 290] on span "Copy" at bounding box center [1094, 294] width 30 height 20
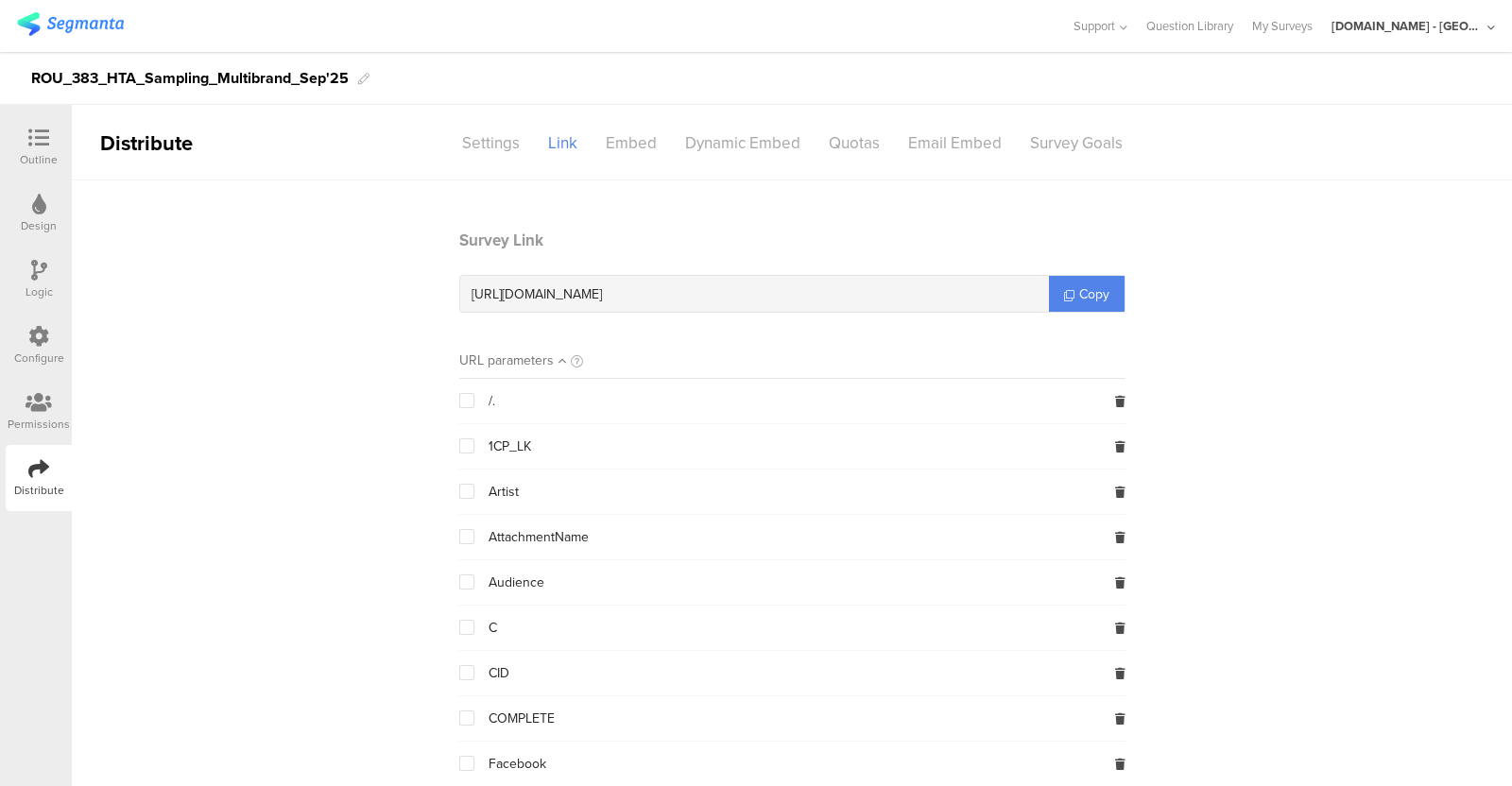
click at [48, 272] on div "Logic" at bounding box center [39, 279] width 66 height 66
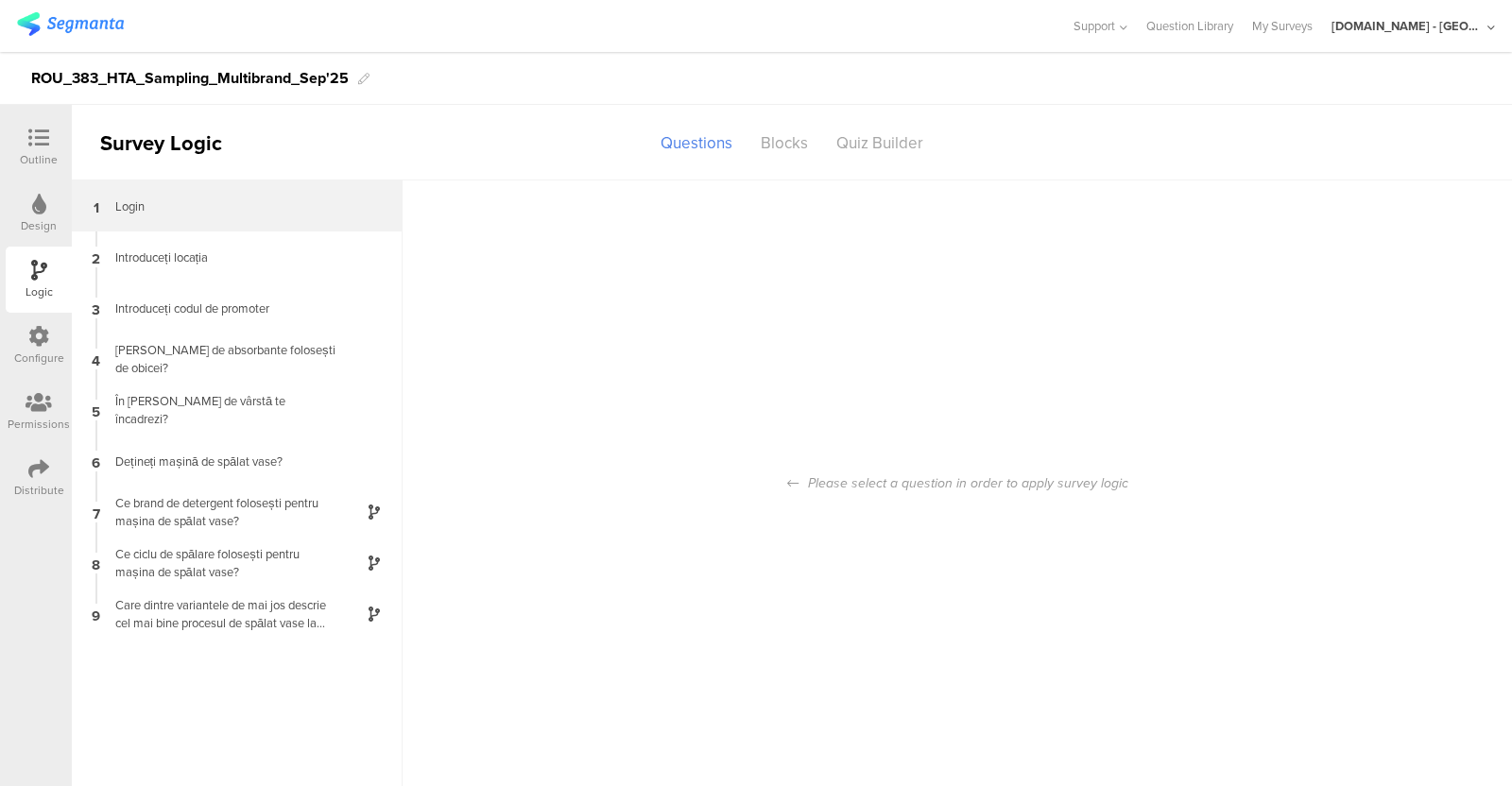
click at [216, 203] on div "Login" at bounding box center [221, 206] width 236 height 18
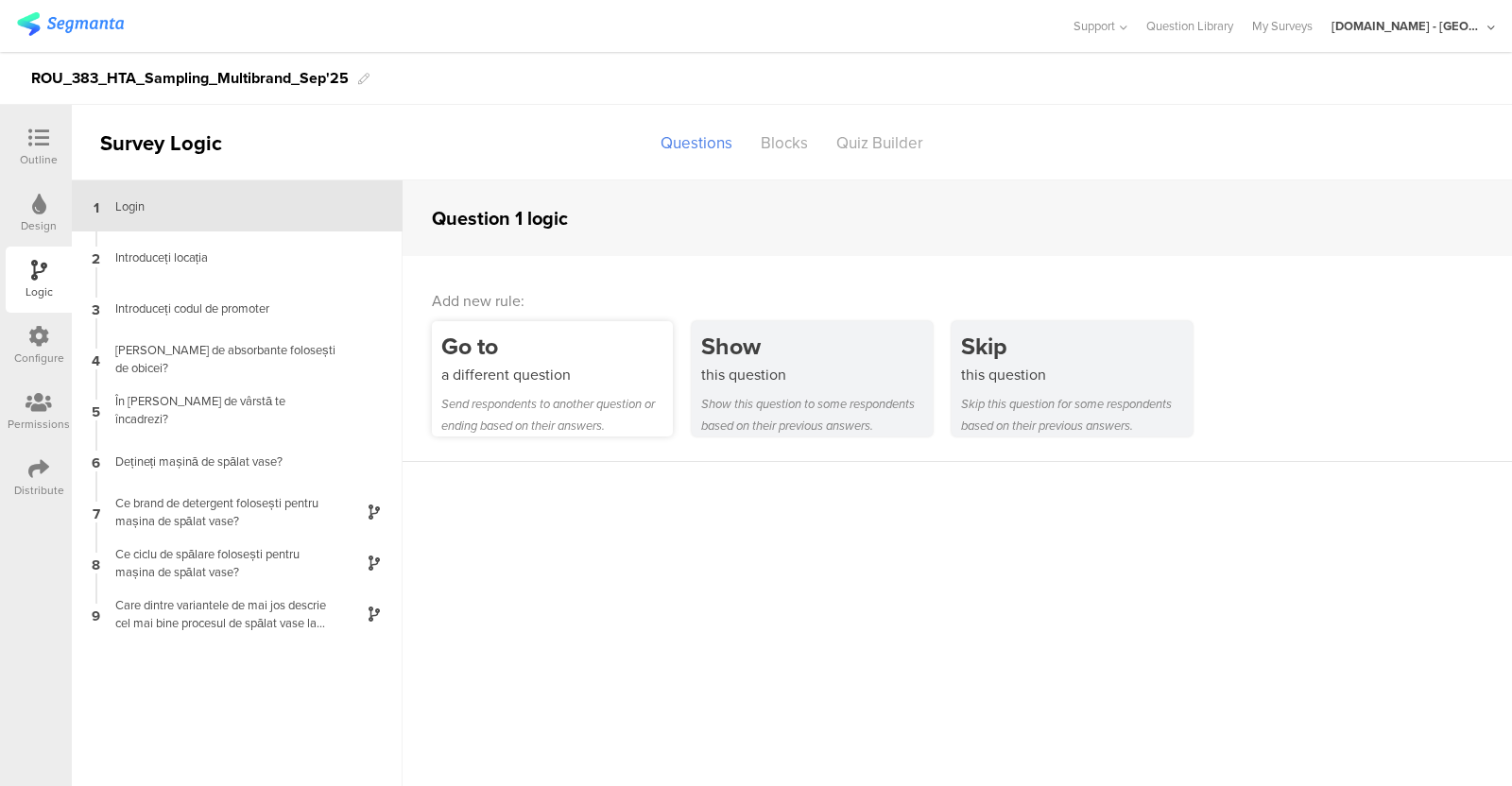
click at [555, 352] on div "Go to" at bounding box center [558, 346] width 231 height 35
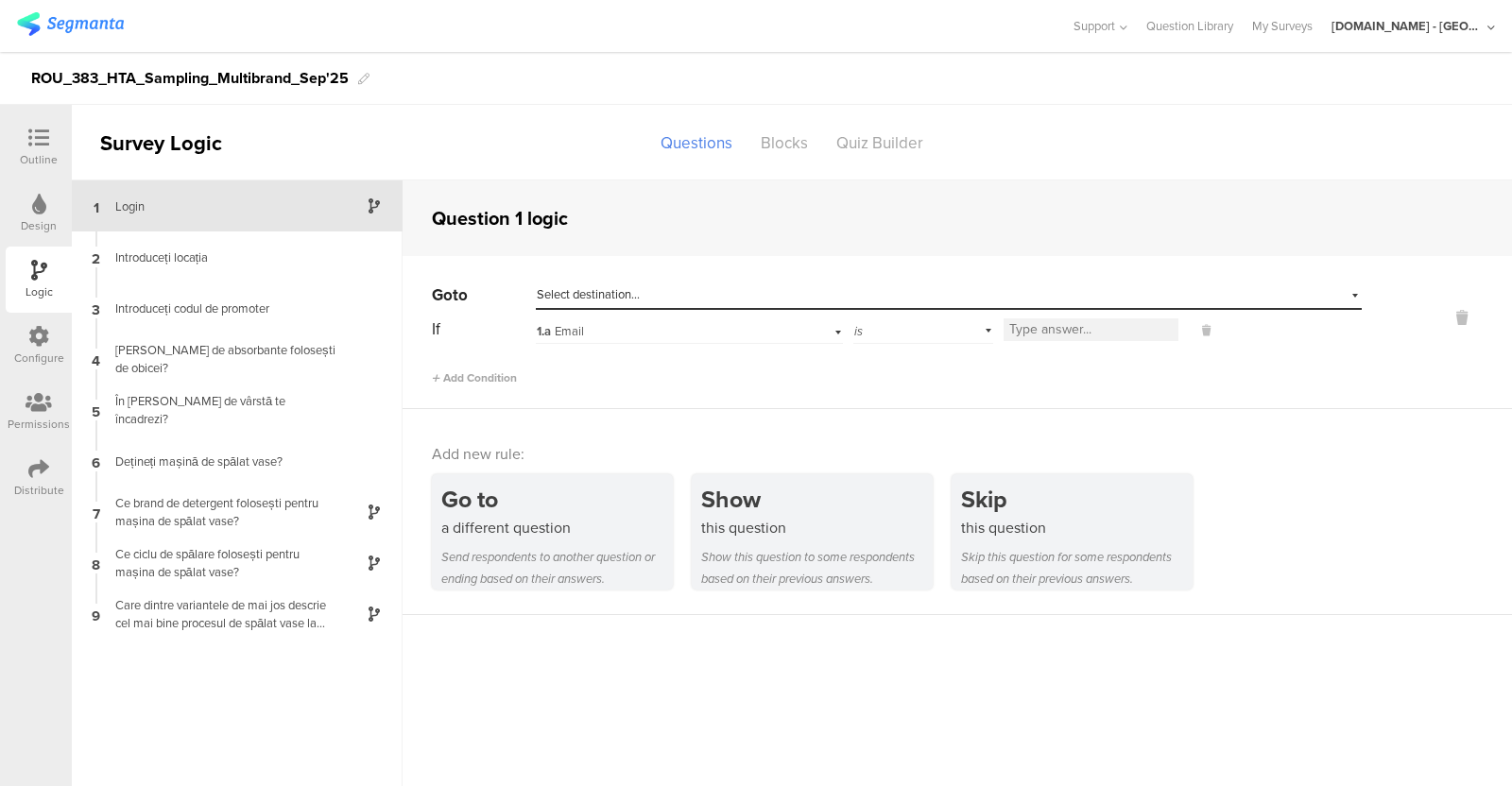
click at [677, 299] on div "Select destination..." at bounding box center [862, 294] width 650 height 17
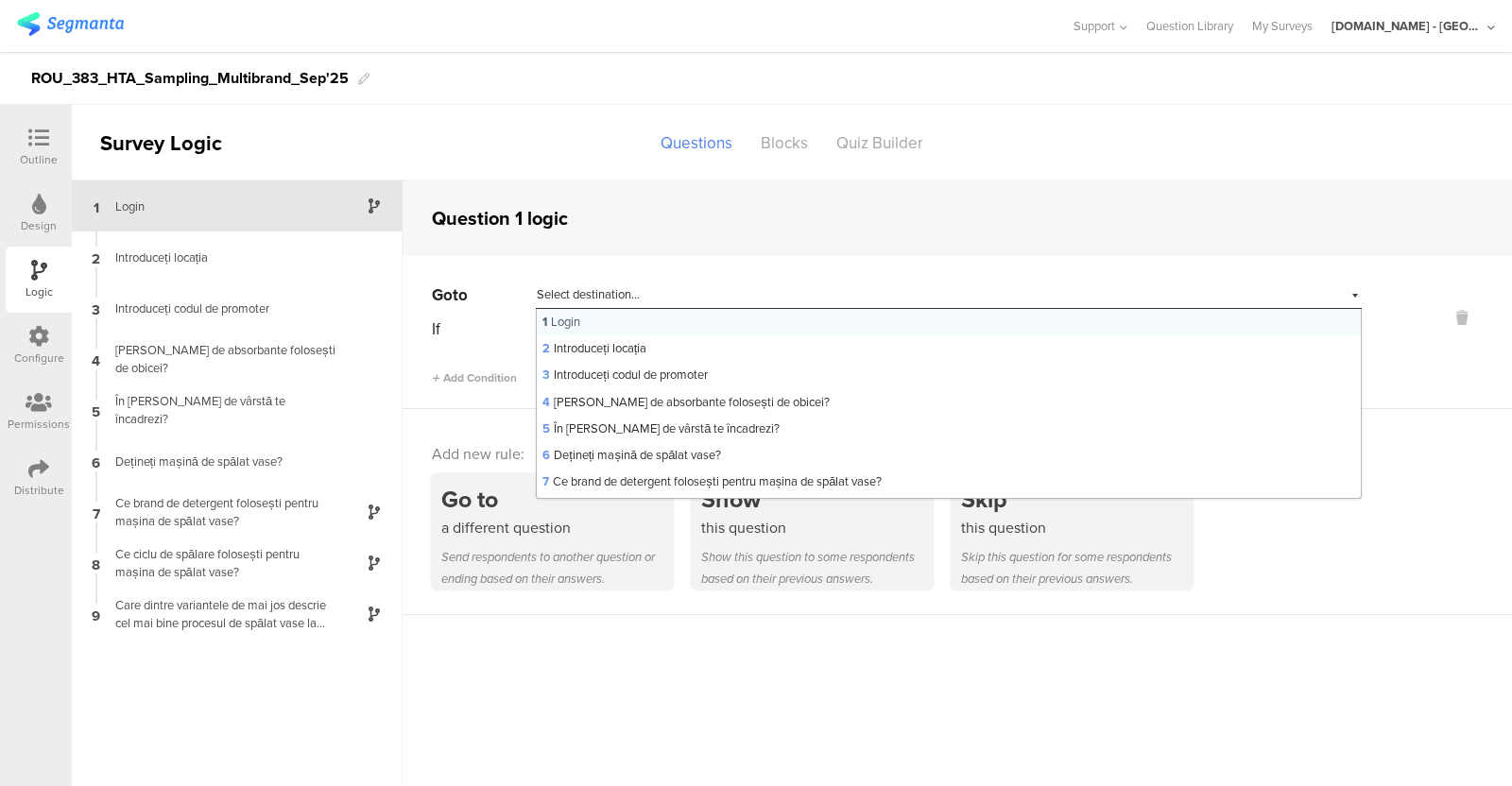
click at [677, 234] on div "Question 1 logic" at bounding box center [957, 218] width 1110 height 76
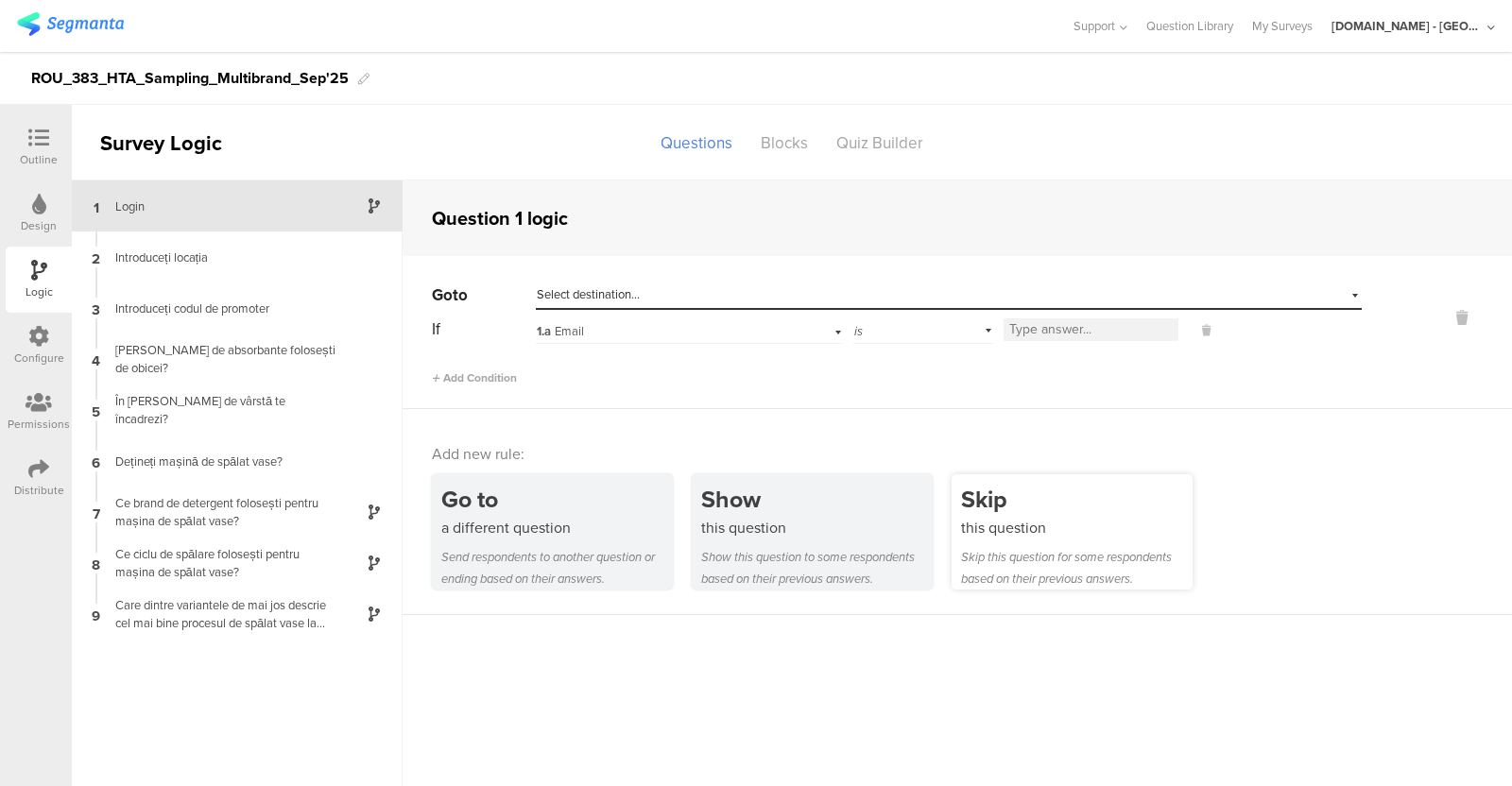
click at [1097, 554] on div "Skip this question for some respondents based on their previous answers." at bounding box center [1077, 569] width 231 height 44
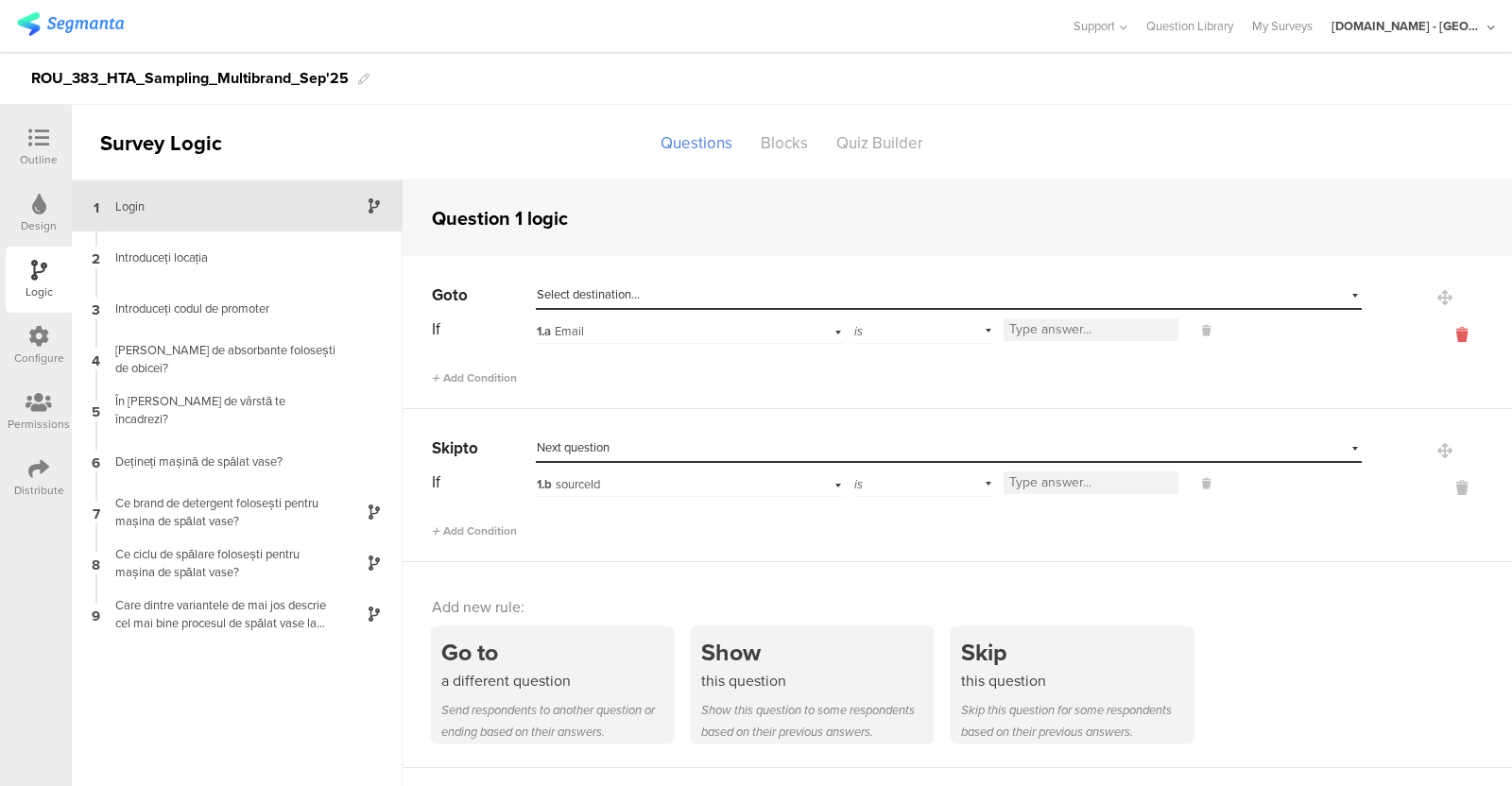
click at [1460, 333] on icon at bounding box center [1461, 335] width 45 height 22
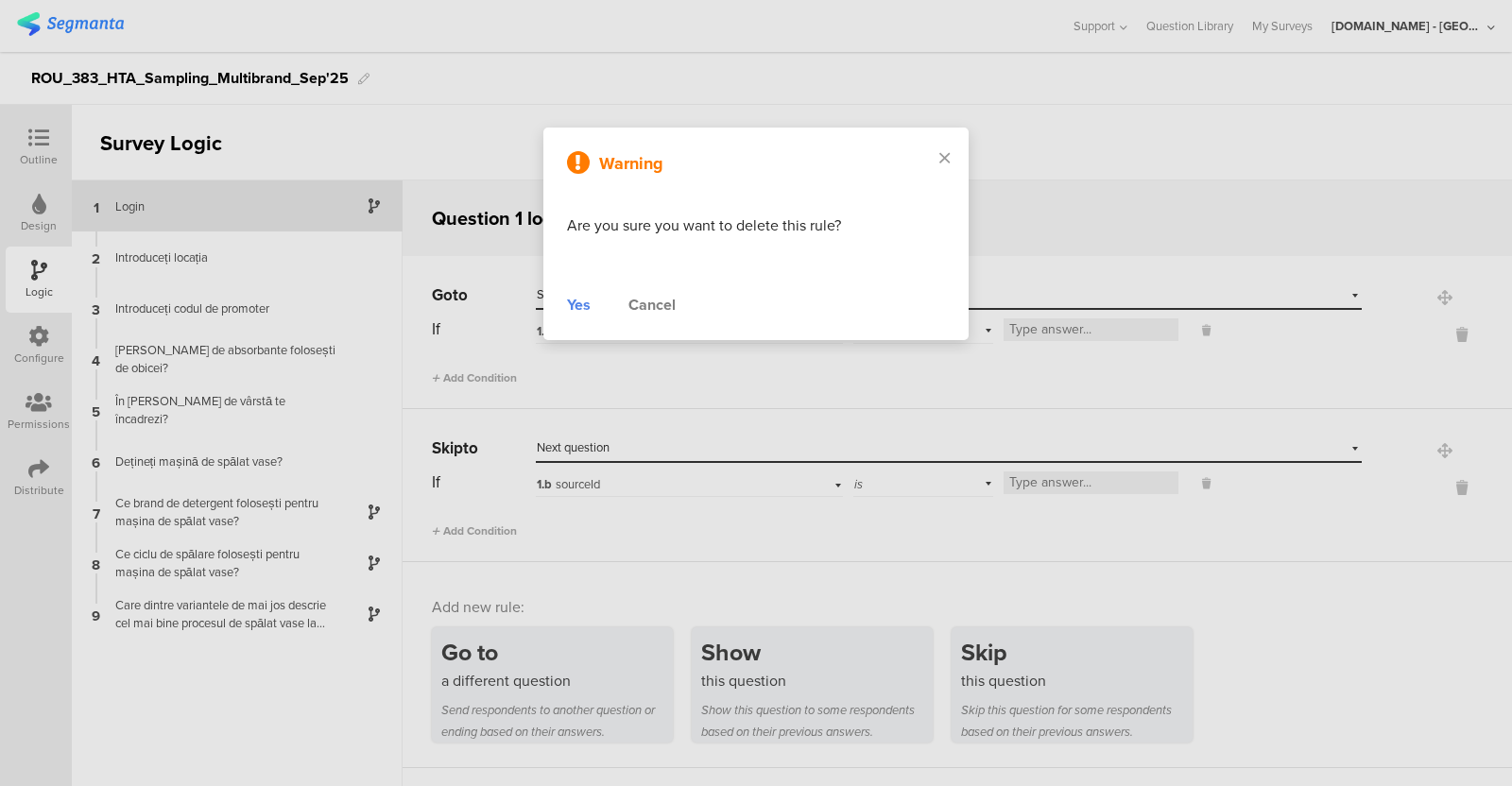
click at [582, 299] on div "Yes" at bounding box center [579, 305] width 24 height 23
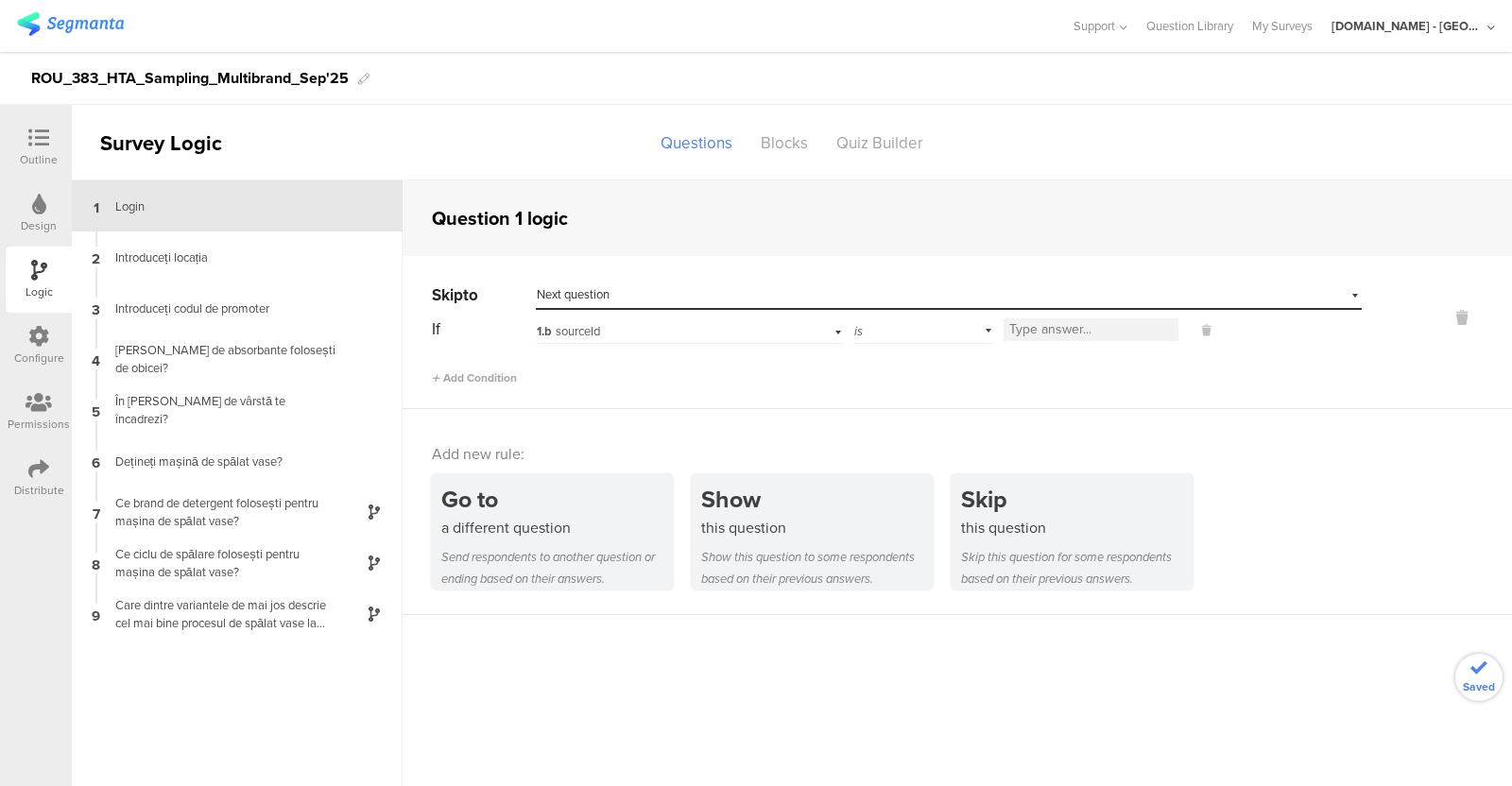
click at [624, 326] on div "1.b sourceId" at bounding box center [663, 331] width 253 height 17
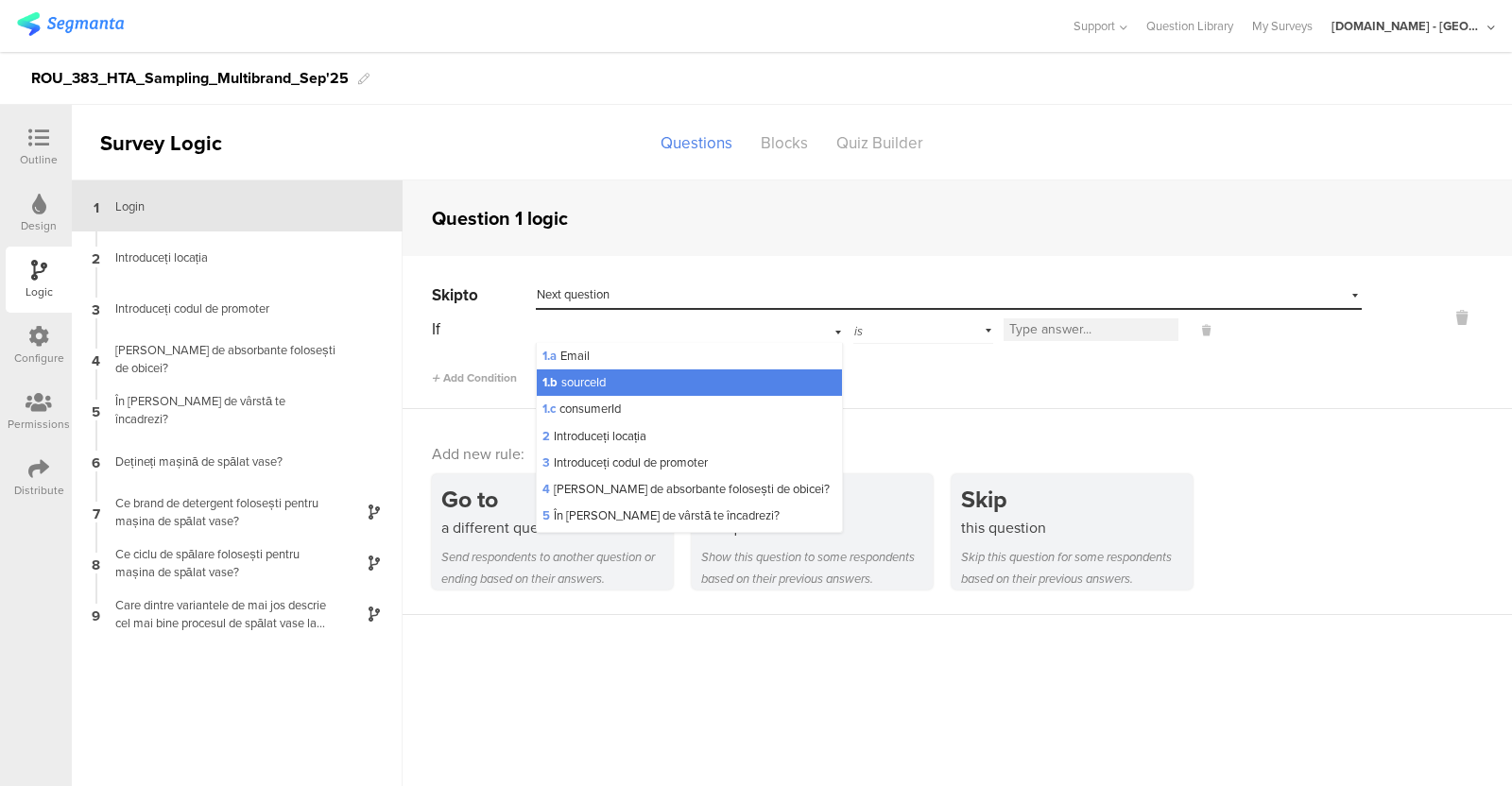
click at [719, 244] on div "Question 1 logic" at bounding box center [957, 218] width 1110 height 76
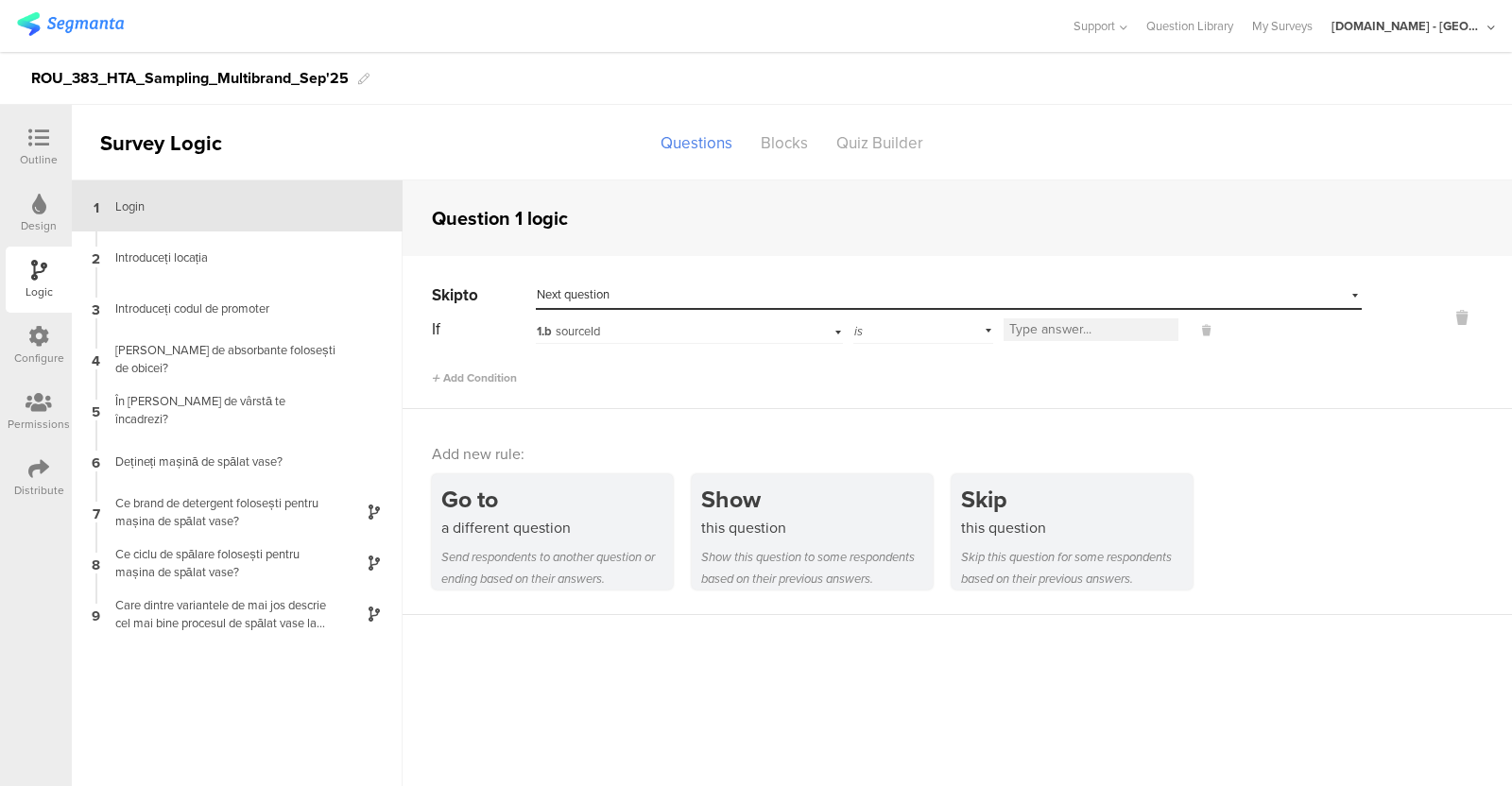
click at [652, 320] on div "1.b sourceId" at bounding box center [689, 329] width 307 height 29
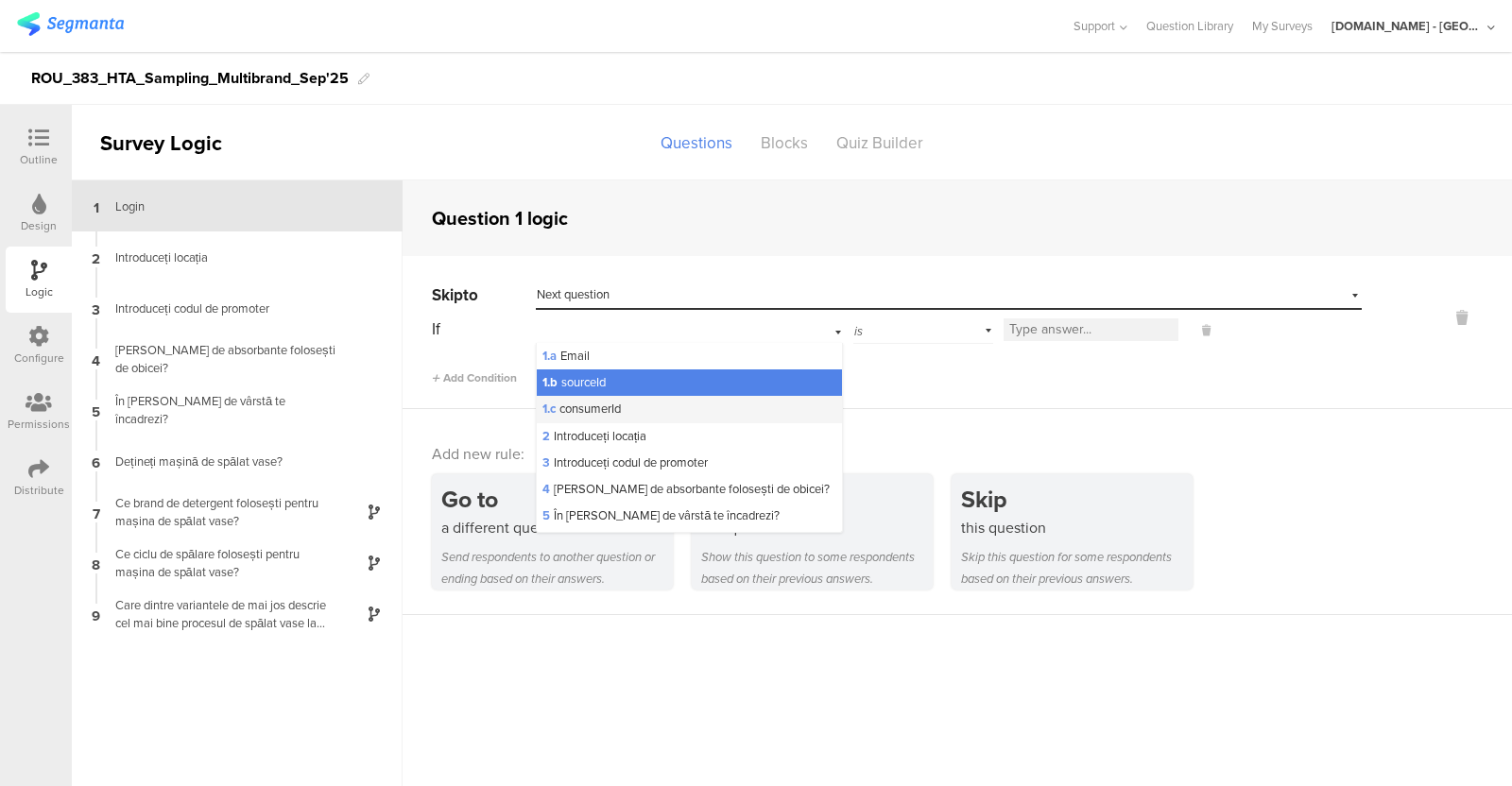
scroll to position [207, 0]
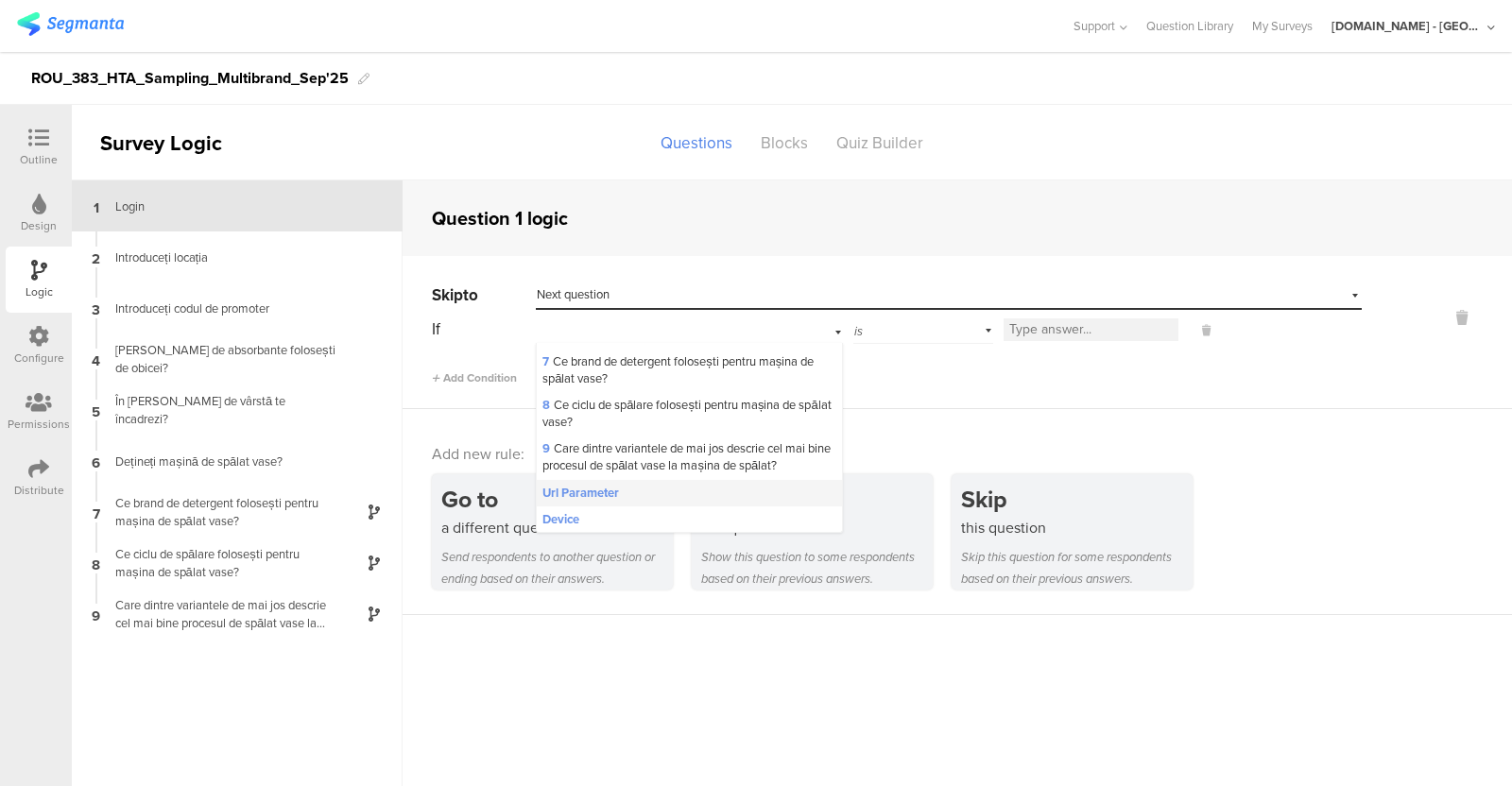
click at [586, 499] on span "Url Parameter" at bounding box center [580, 493] width 77 height 17
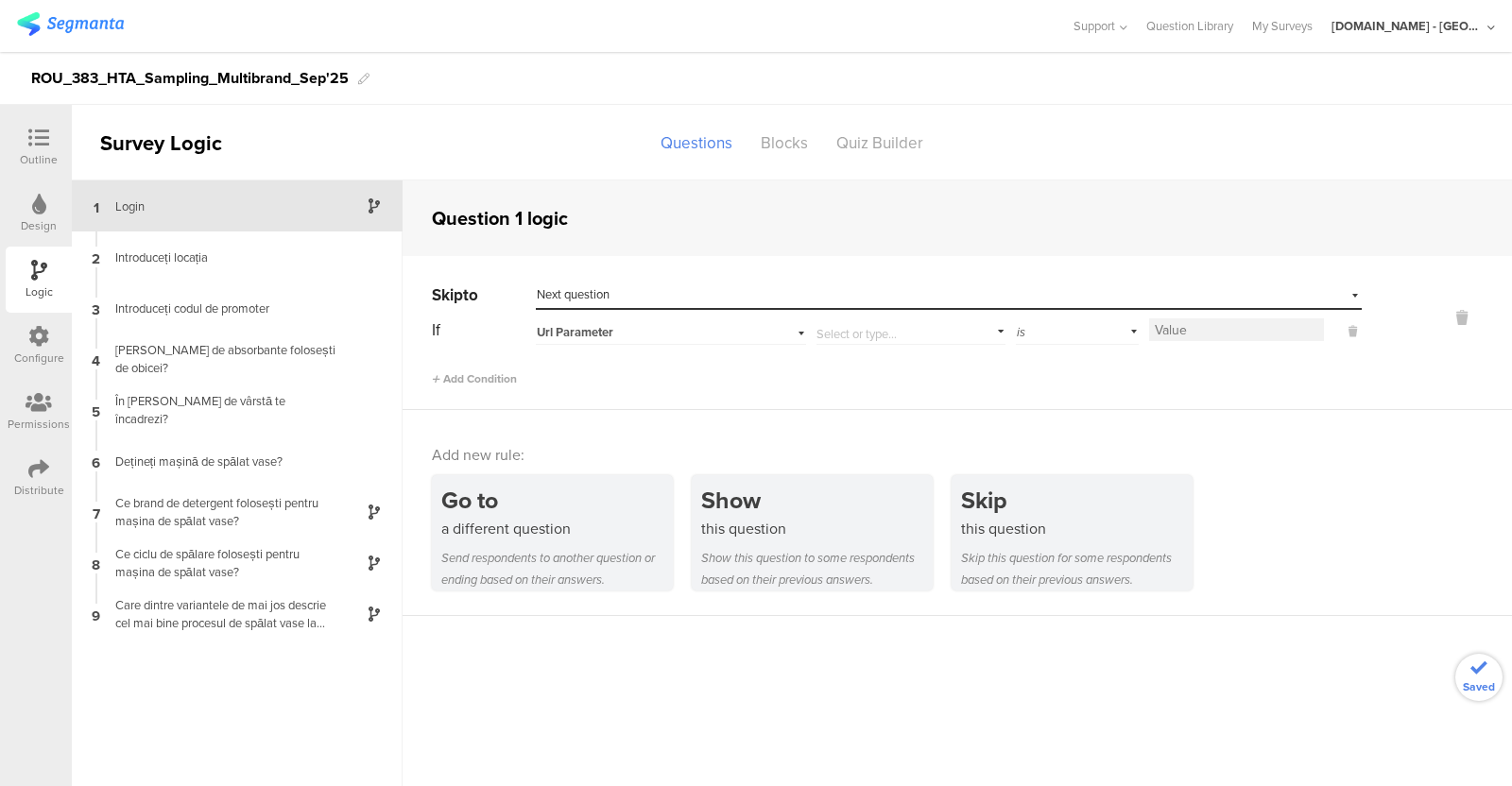
click at [887, 335] on input "text" at bounding box center [907, 329] width 181 height 27
click at [870, 372] on li "seg_erid" at bounding box center [912, 383] width 189 height 27
type input "seg_erid"
click at [1096, 323] on div "is" at bounding box center [1077, 330] width 123 height 29
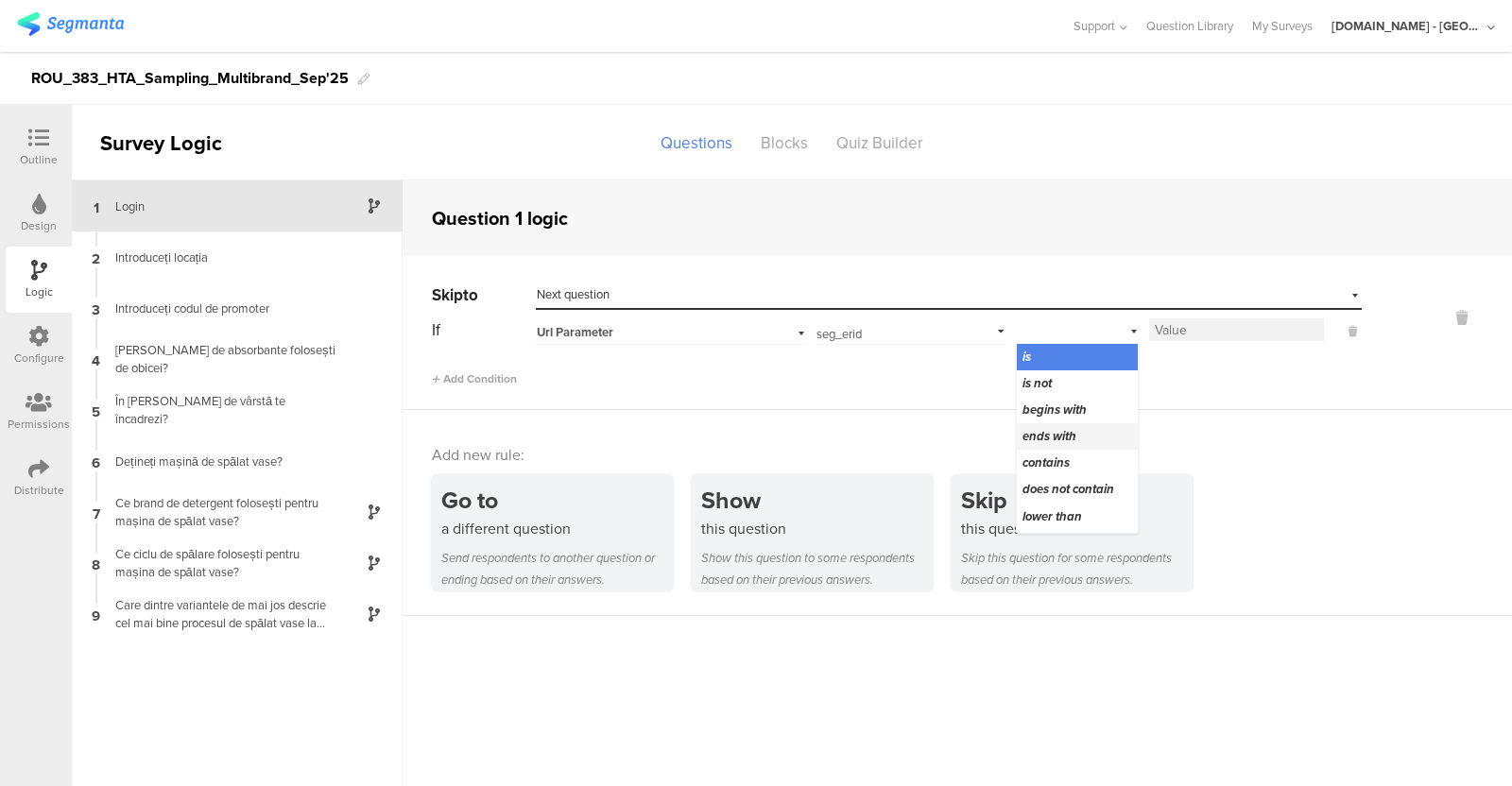
scroll to position [217, 0]
click at [1077, 524] on span "is not blank" at bounding box center [1054, 520] width 64 height 18
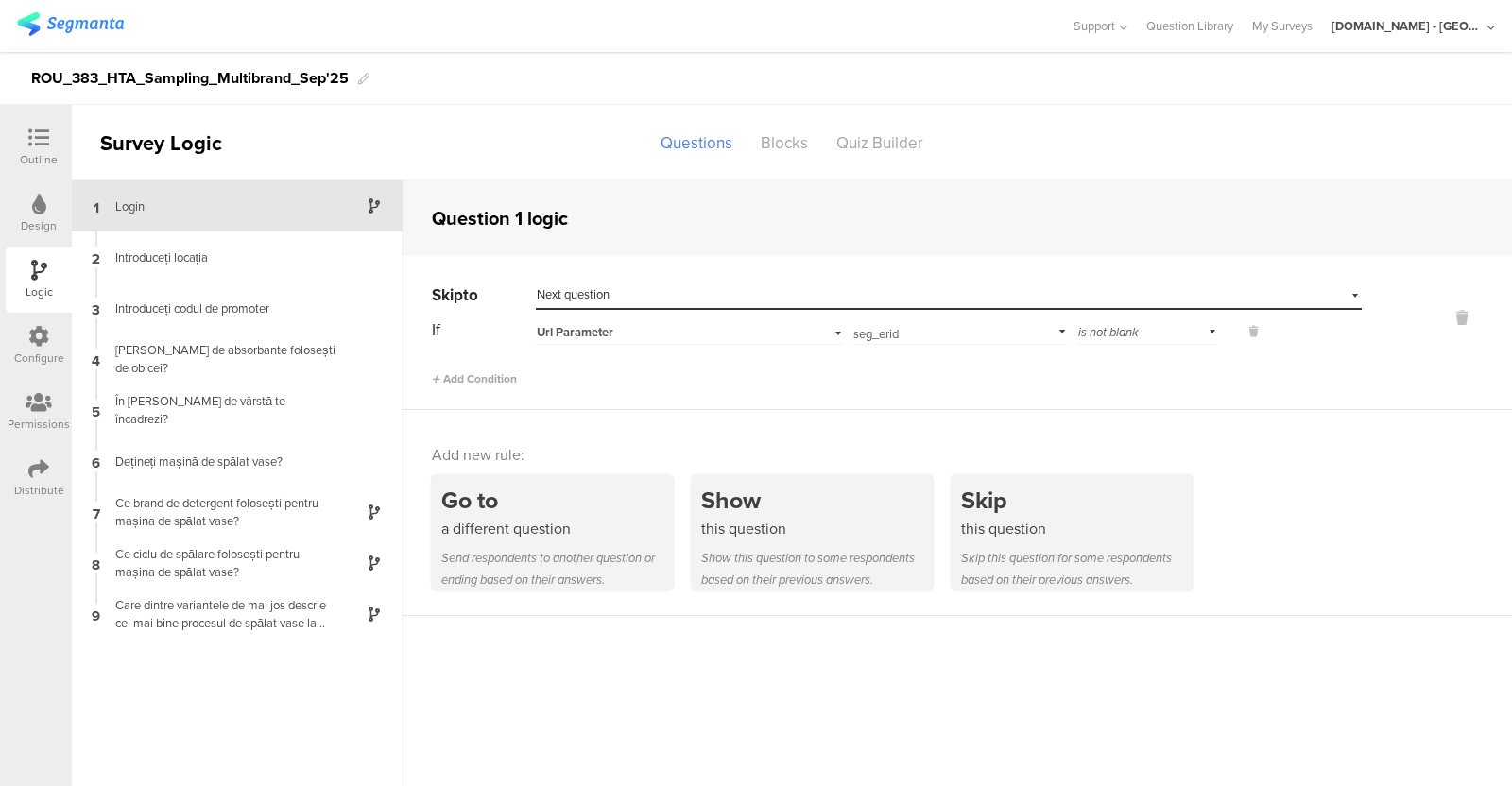
click at [38, 124] on div "Outline" at bounding box center [39, 148] width 66 height 66
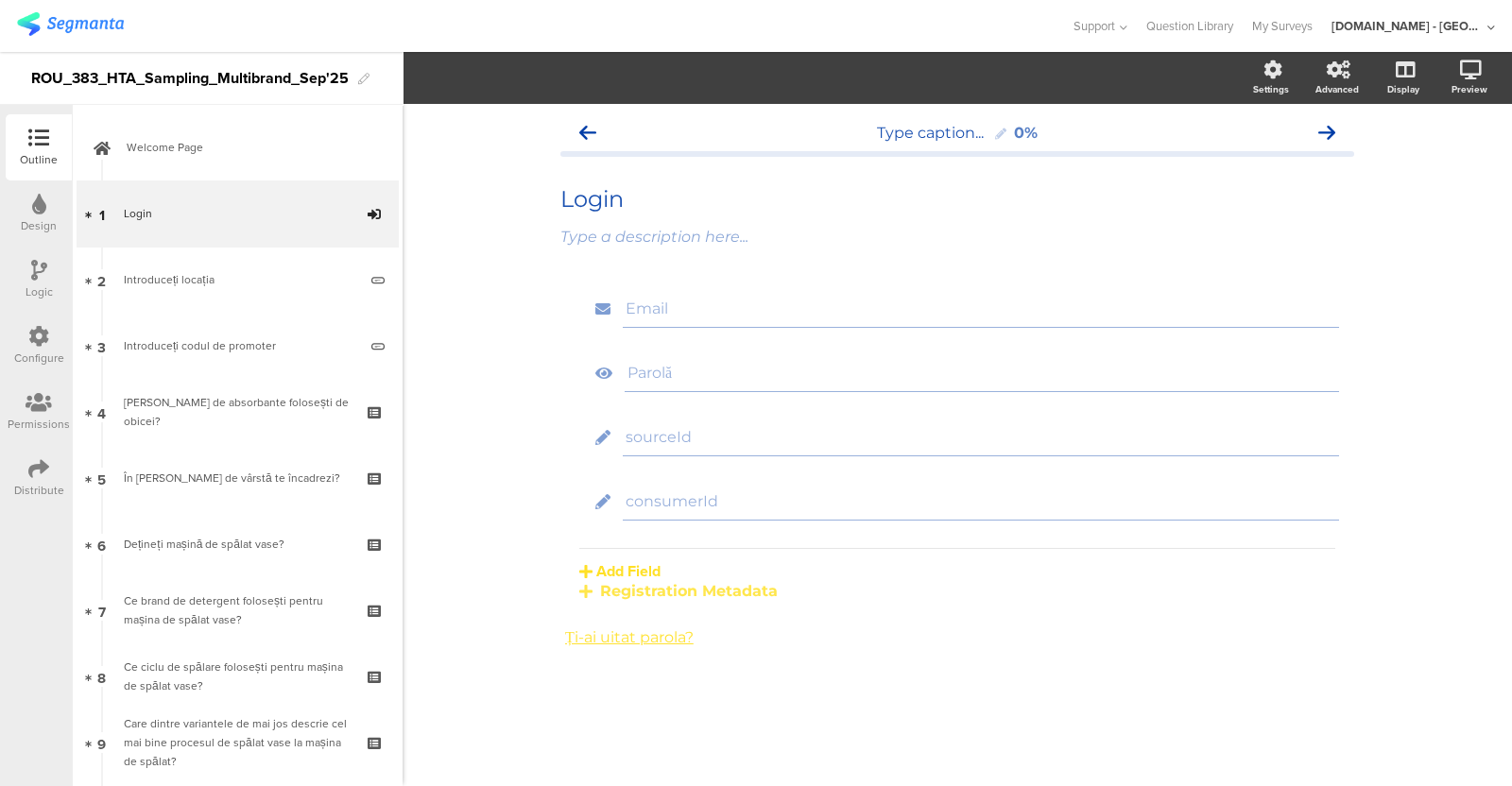
click at [38, 475] on icon at bounding box center [38, 469] width 21 height 21
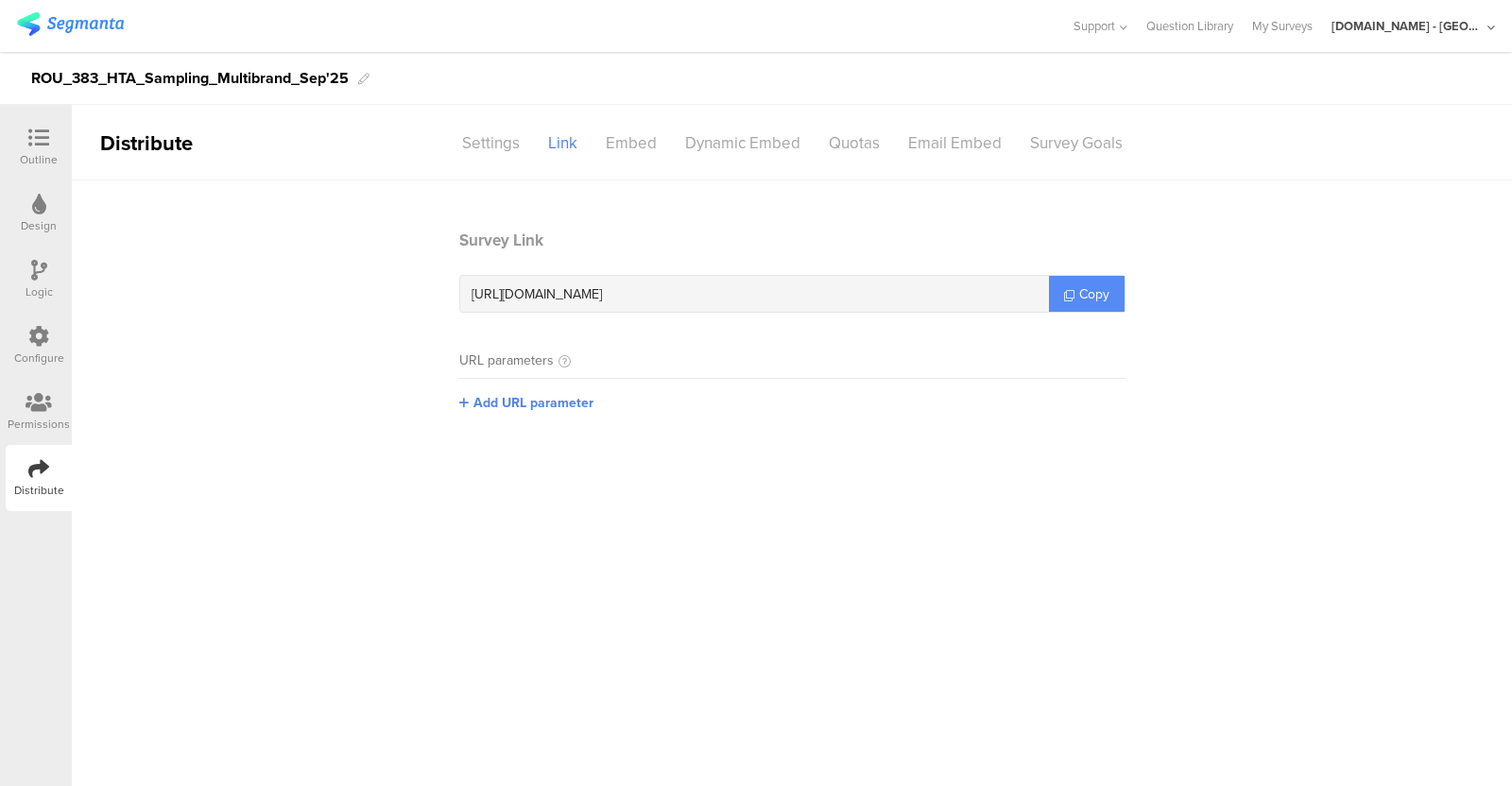
click at [1109, 288] on span "Copy" at bounding box center [1094, 294] width 30 height 20
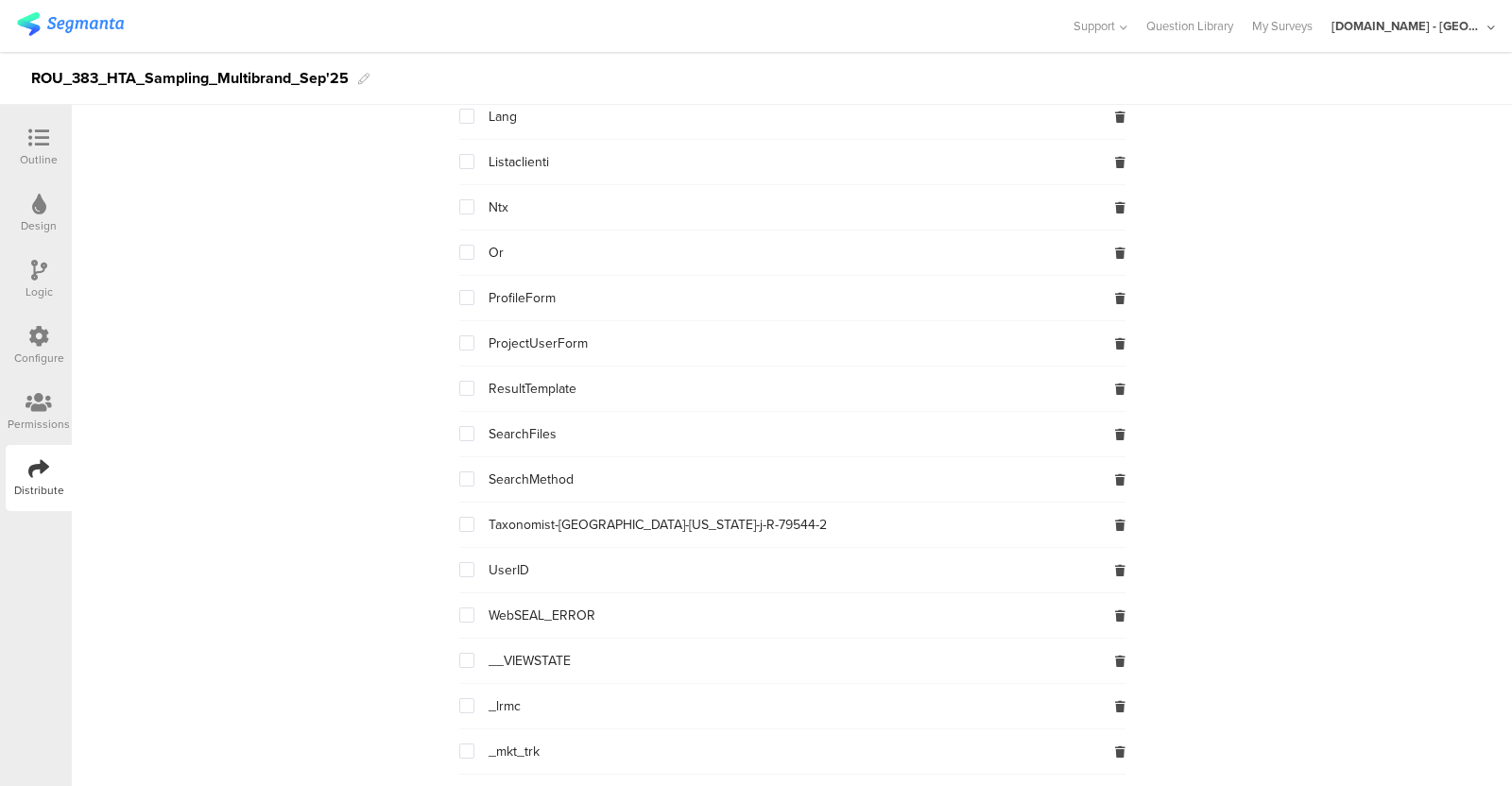
scroll to position [647, 0]
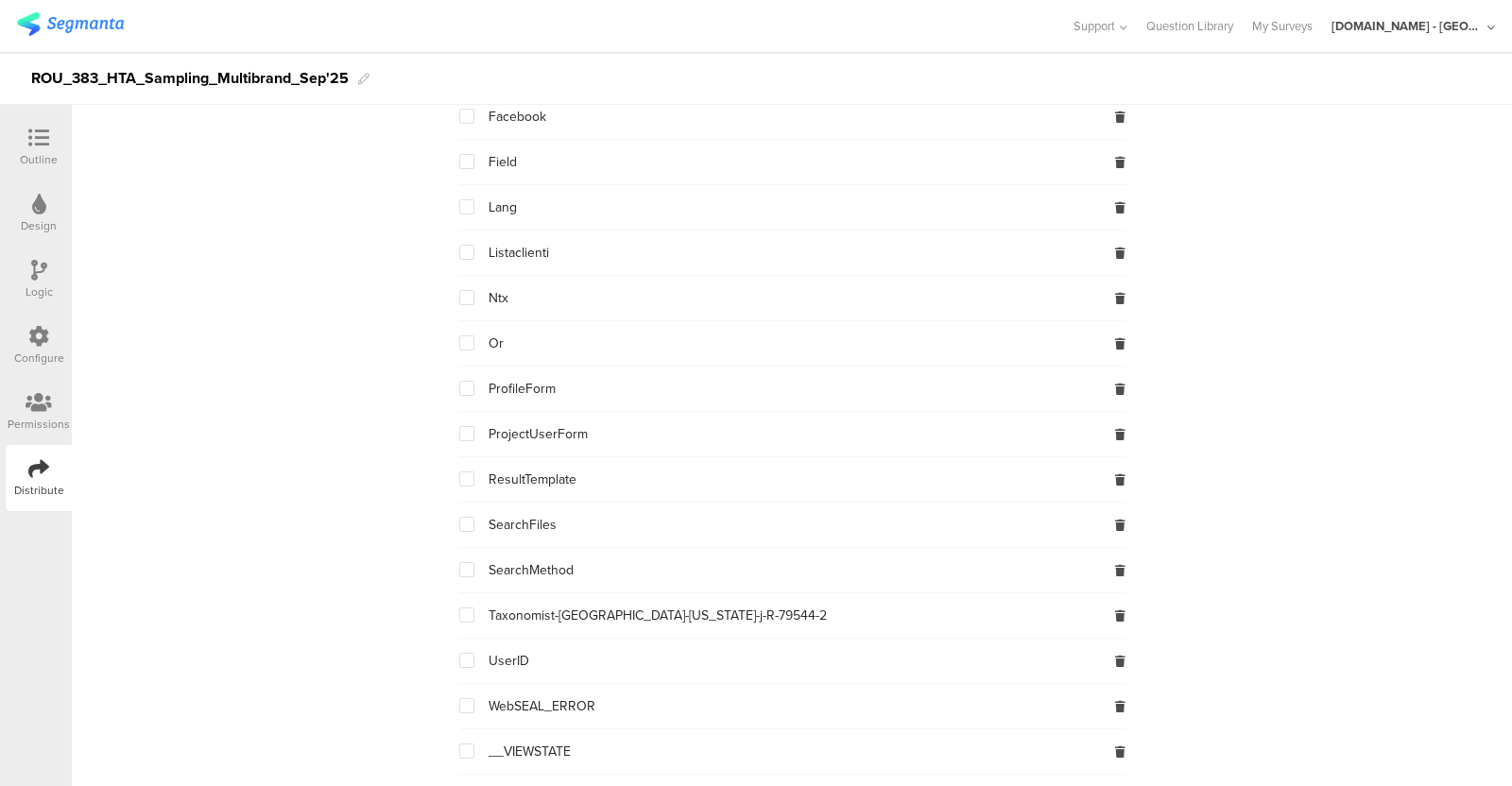
click at [48, 130] on icon at bounding box center [38, 138] width 21 height 21
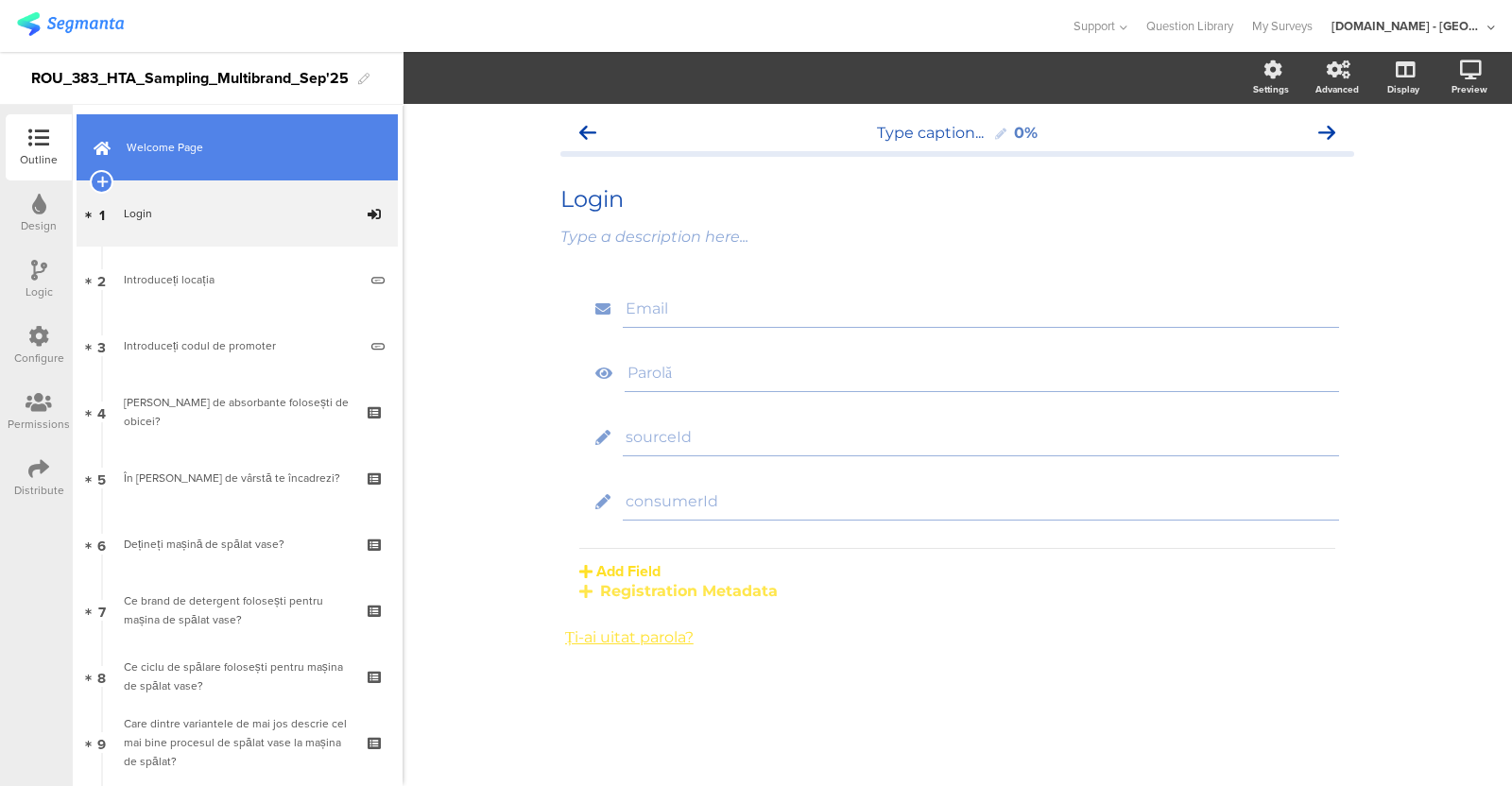
click at [232, 146] on span "Welcome Page" at bounding box center [247, 147] width 242 height 19
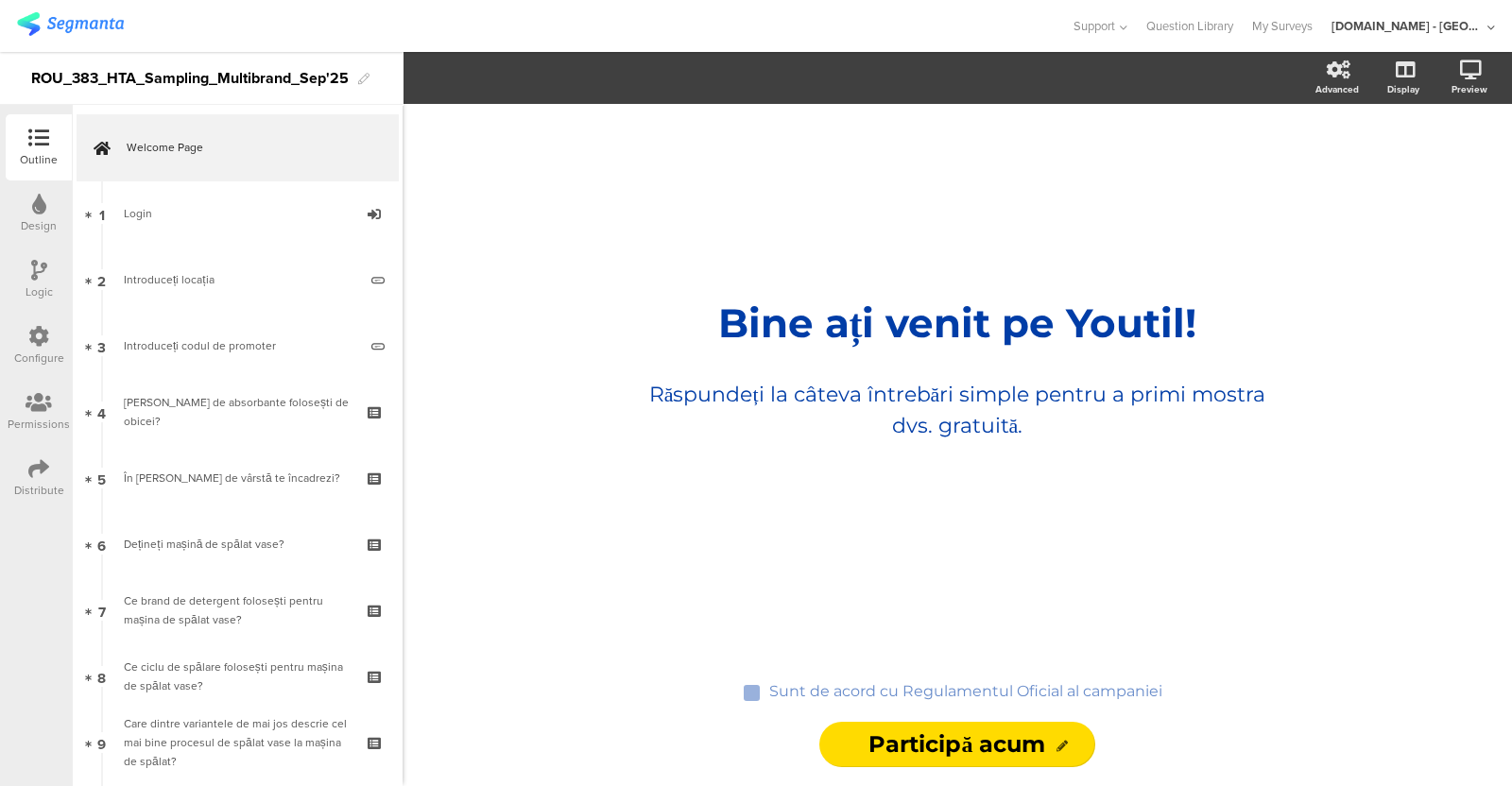
click at [43, 275] on icon at bounding box center [39, 270] width 16 height 21
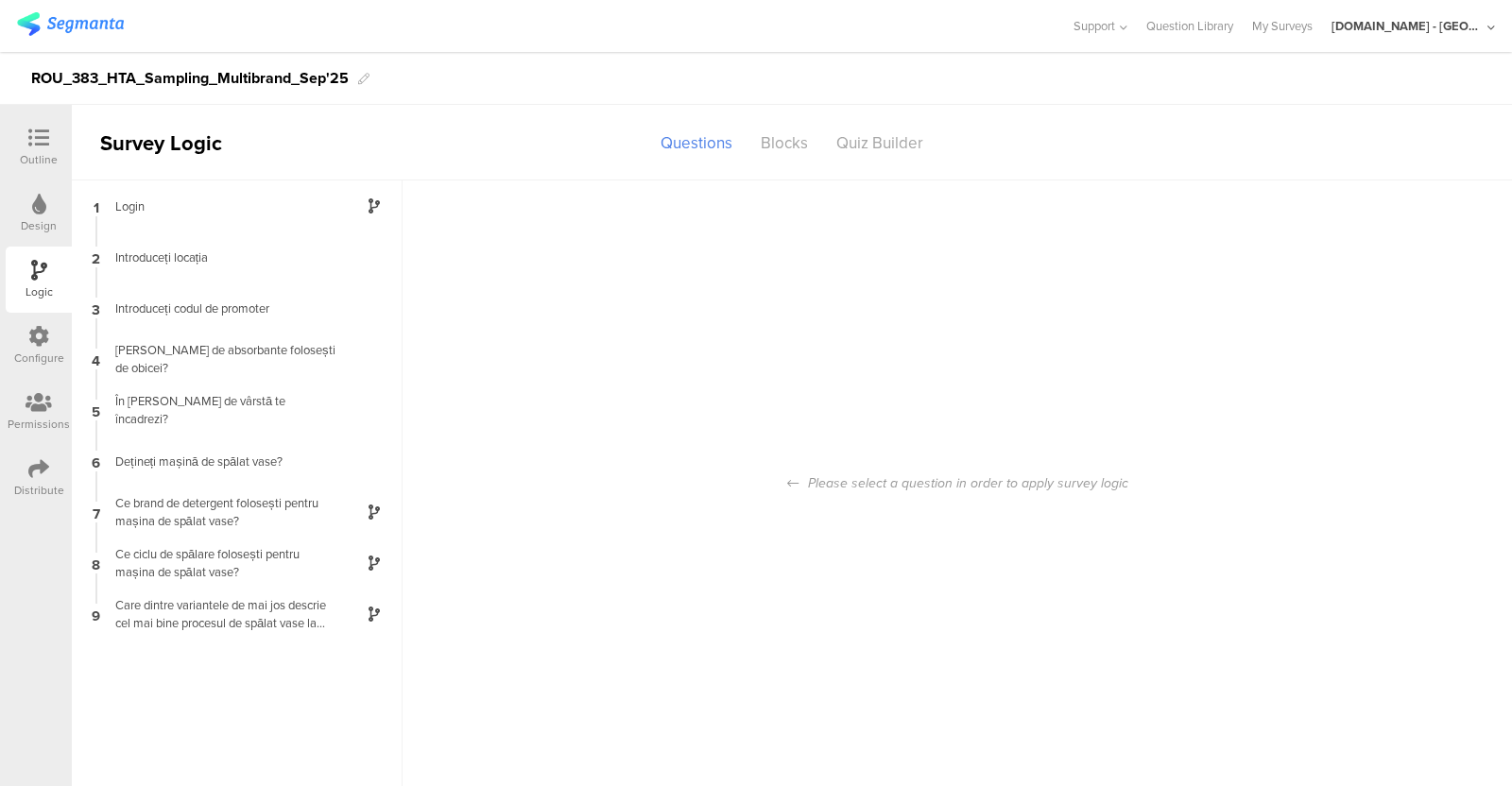
click at [48, 144] on icon at bounding box center [38, 138] width 21 height 21
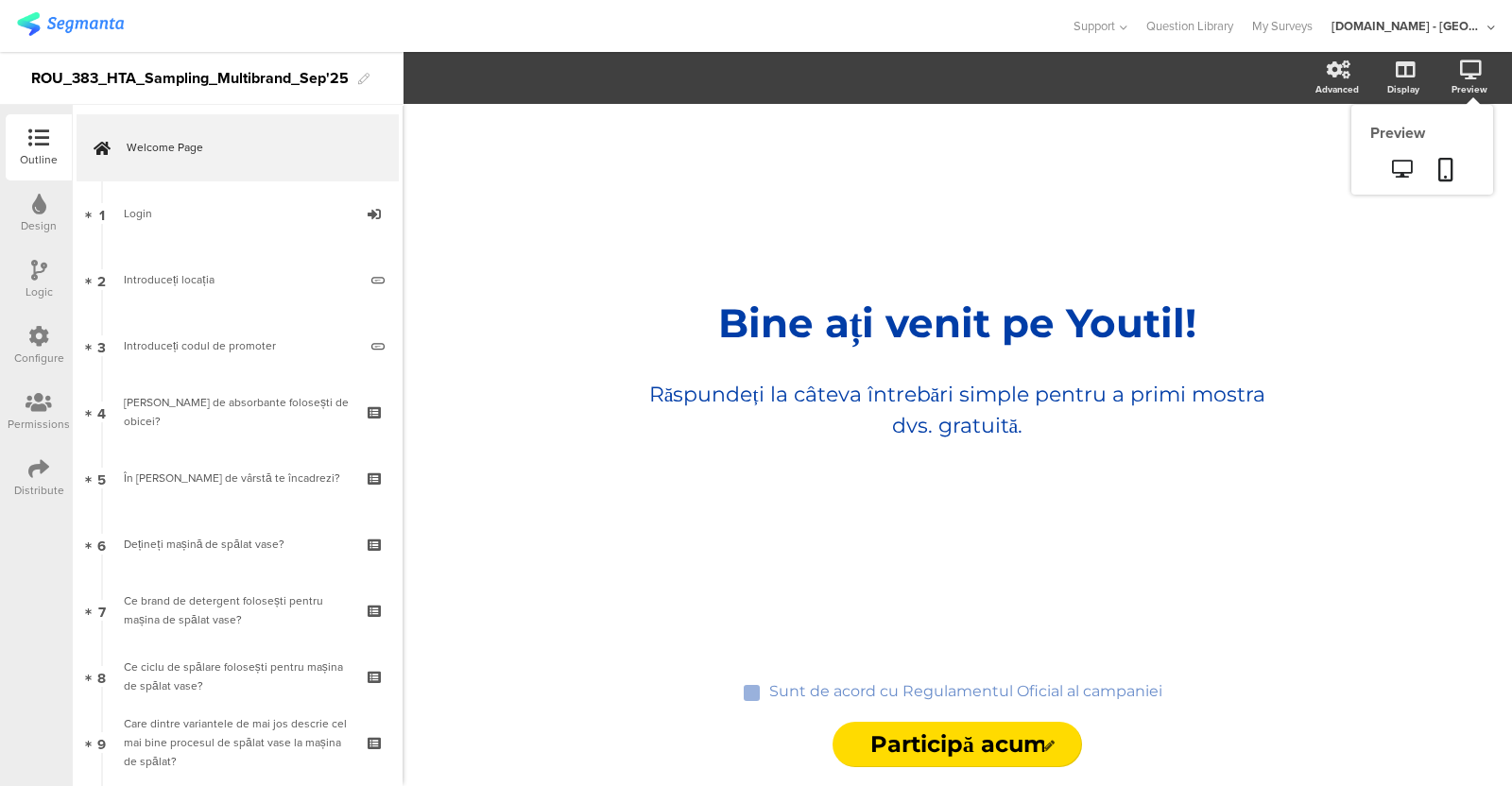
click at [1462, 66] on icon at bounding box center [1471, 70] width 22 height 19
click at [1399, 160] on icon at bounding box center [1402, 169] width 20 height 18
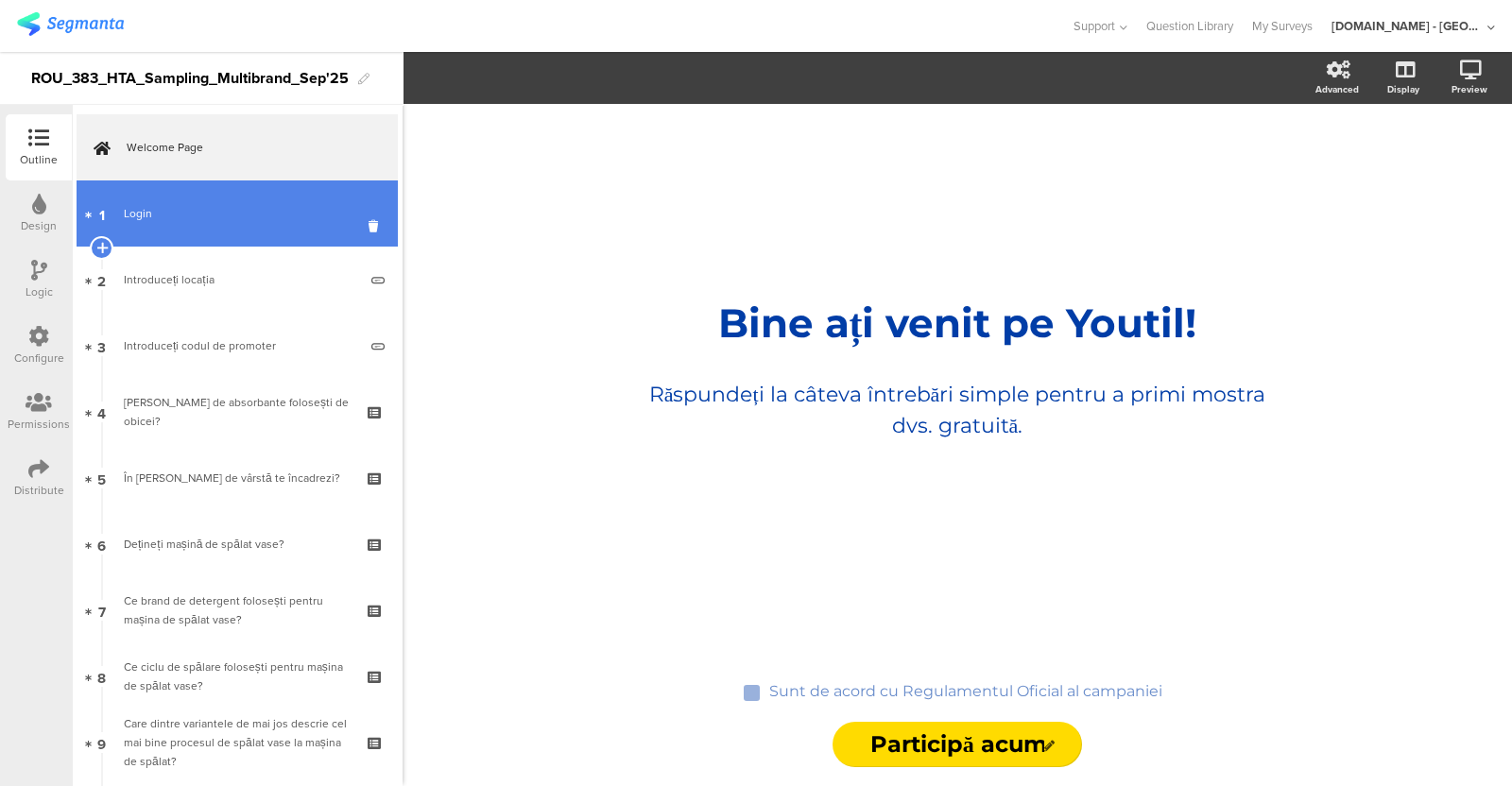
click at [162, 215] on div "Login" at bounding box center [236, 213] width 225 height 19
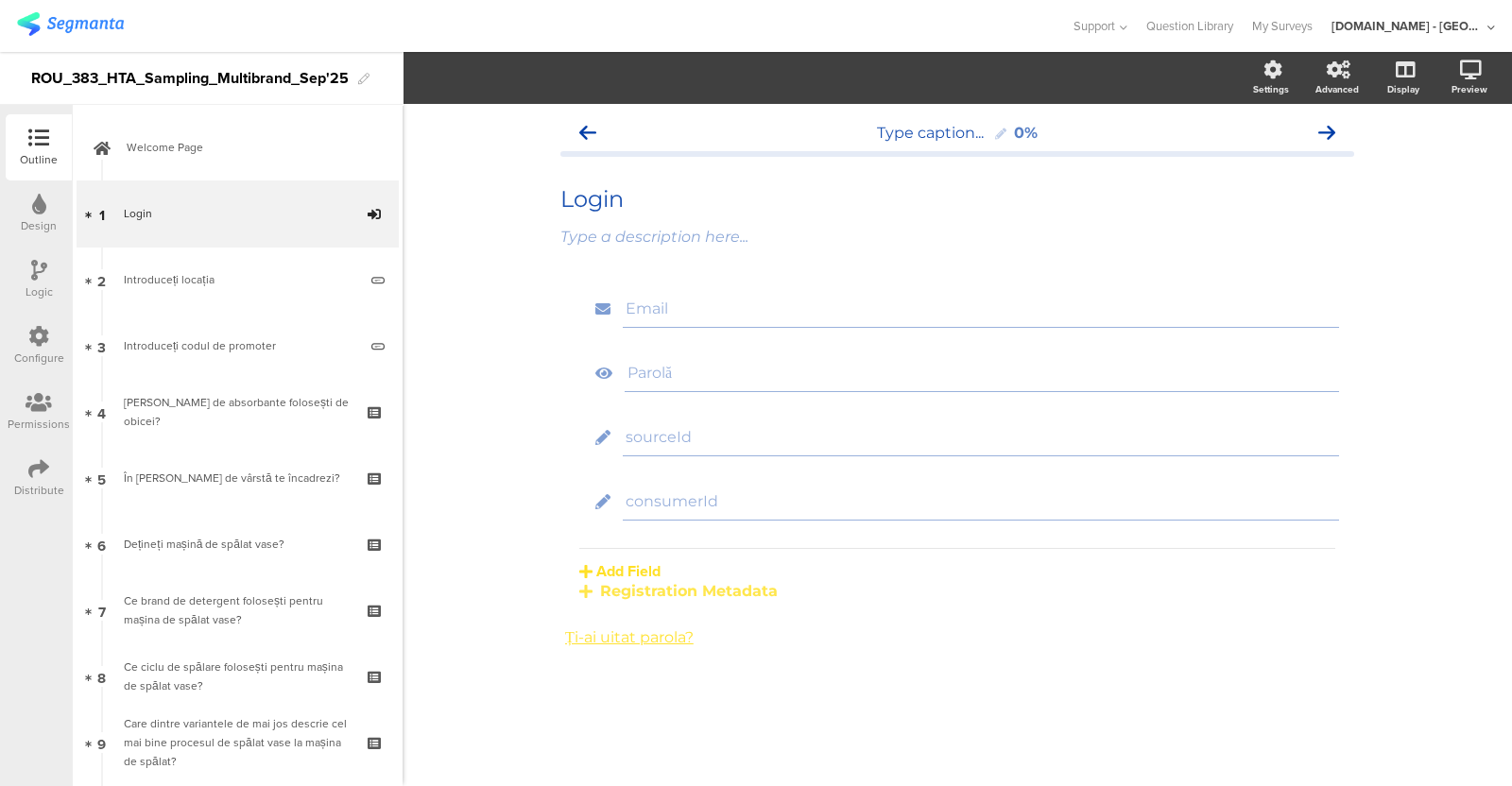
click at [20, 290] on div "Logic" at bounding box center [39, 279] width 66 height 66
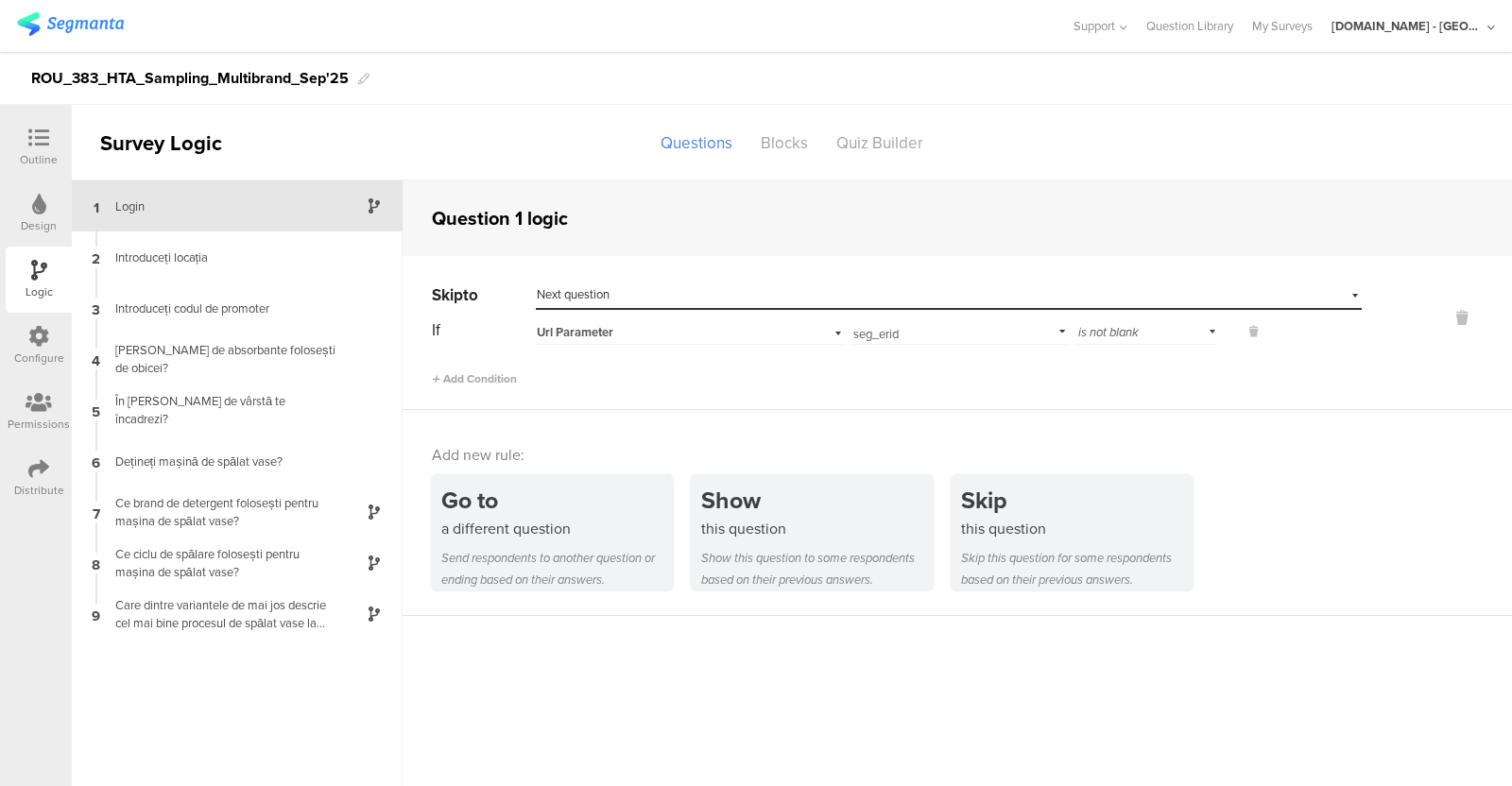
click at [51, 164] on div "Outline" at bounding box center [39, 160] width 38 height 17
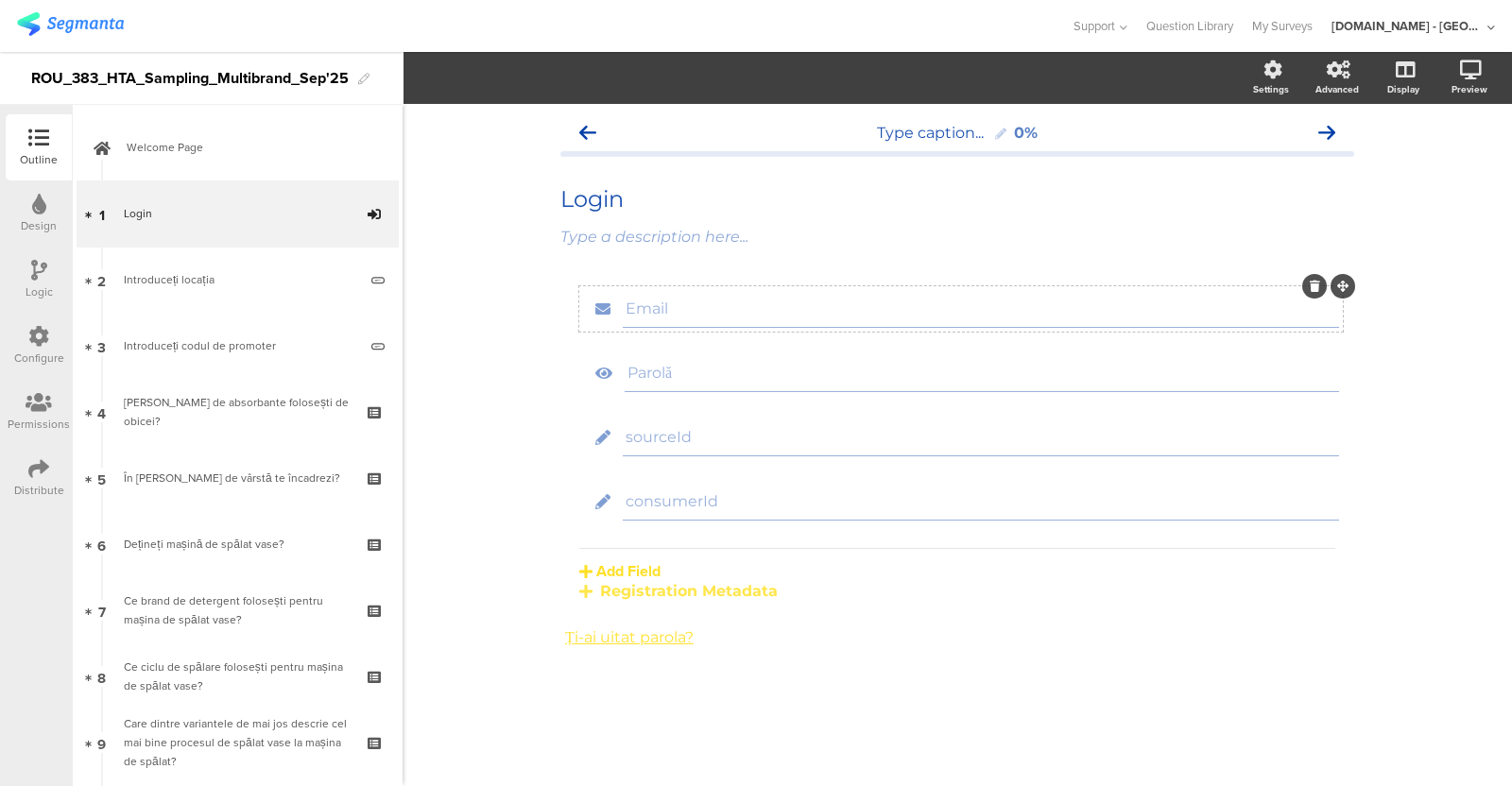
click at [713, 317] on input "Email" at bounding box center [980, 308] width 711 height 18
click at [889, 370] on span "Parolă" at bounding box center [981, 373] width 709 height 18
click at [841, 439] on input "sourceId" at bounding box center [980, 437] width 711 height 18
click at [825, 494] on div "consumerId" at bounding box center [981, 502] width 716 height 38
click at [753, 299] on input "Email" at bounding box center [980, 308] width 711 height 18
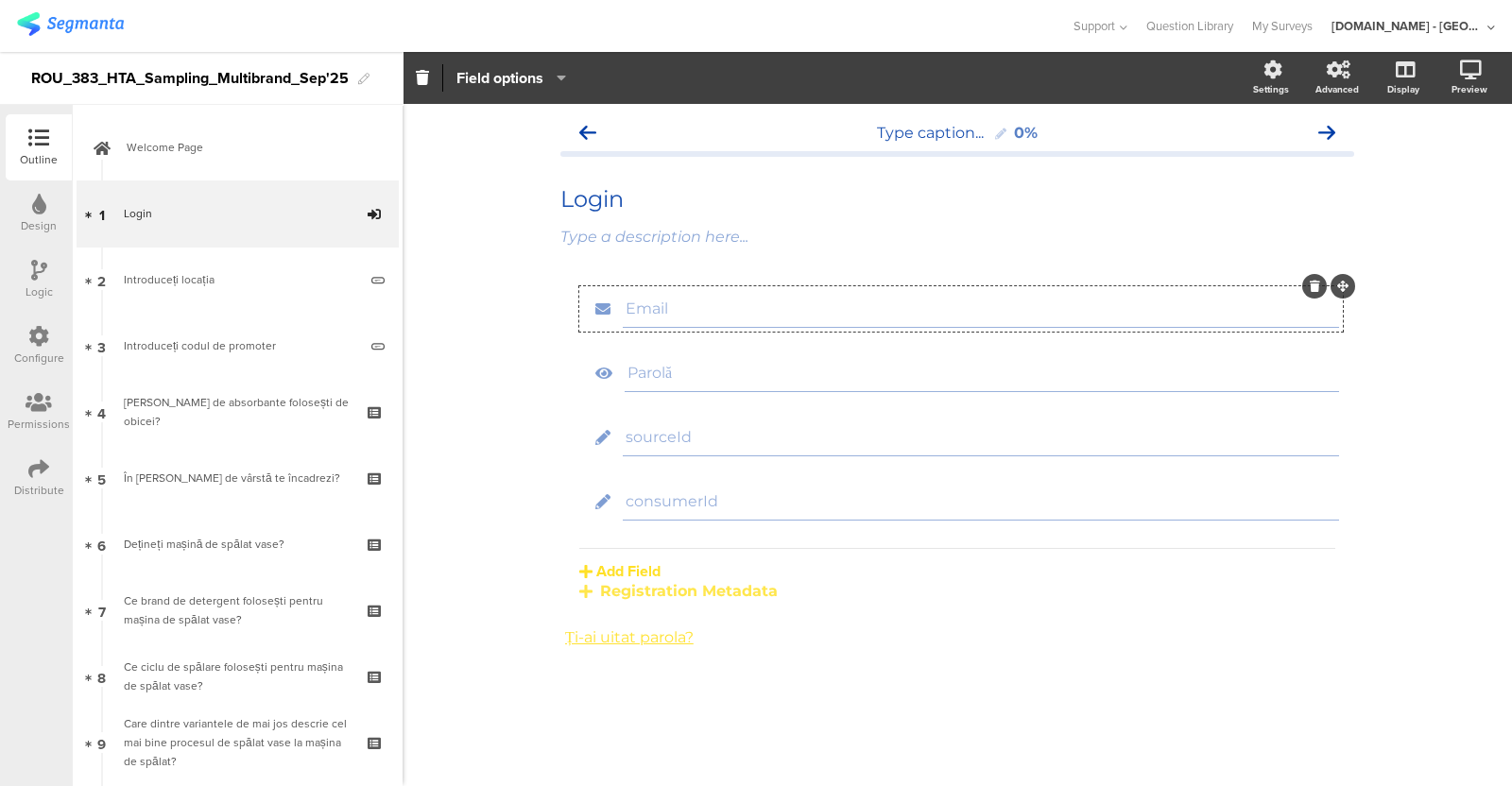
click at [541, 65] on button "Field options" at bounding box center [512, 78] width 112 height 41
click at [483, 501] on div "Type caption... 0% Login Login Type a description here... Email Parolă" at bounding box center [957, 445] width 1110 height 682
click at [28, 327] on icon at bounding box center [38, 336] width 21 height 21
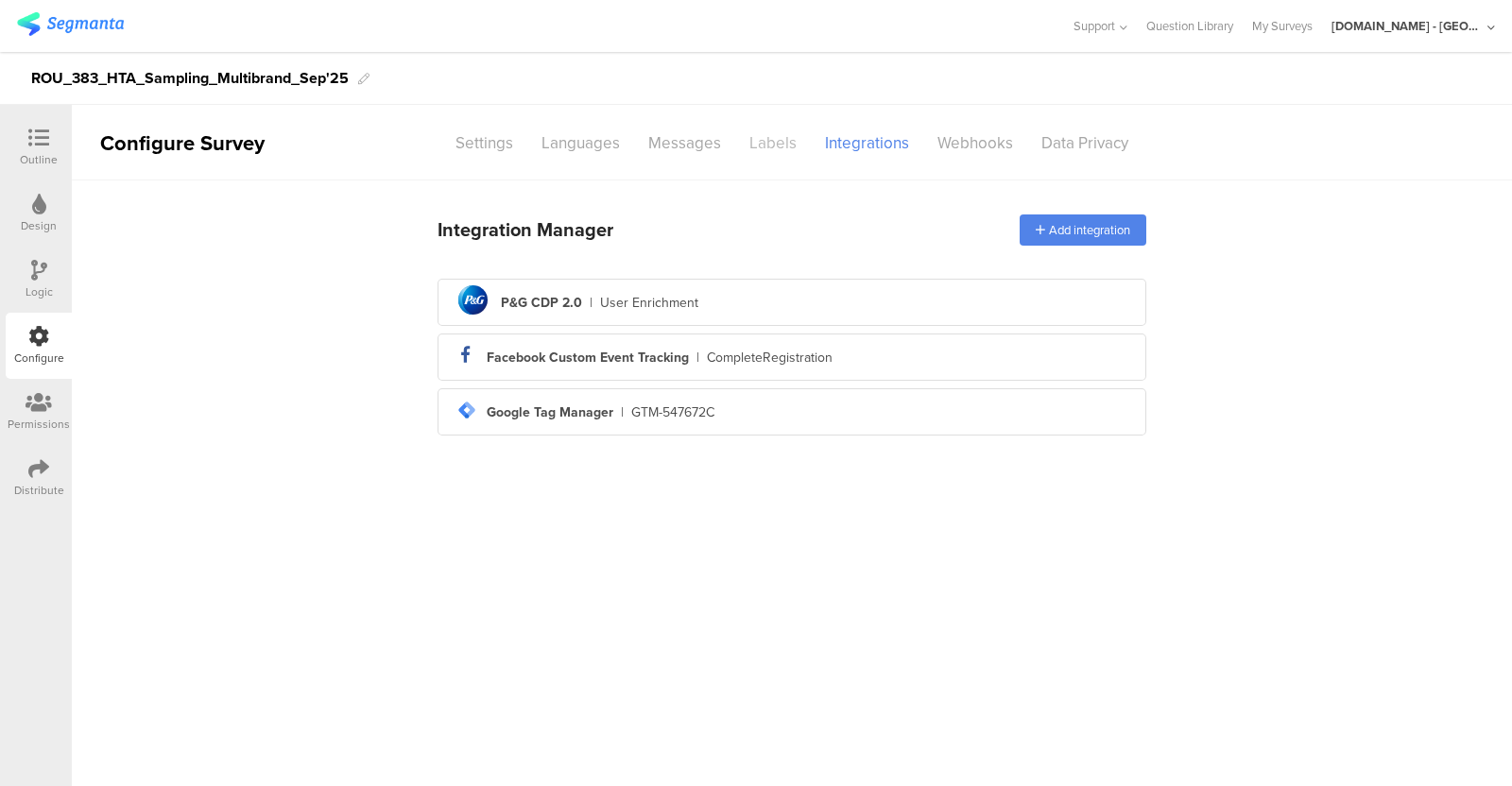
click at [749, 139] on div "Labels" at bounding box center [773, 143] width 76 height 33
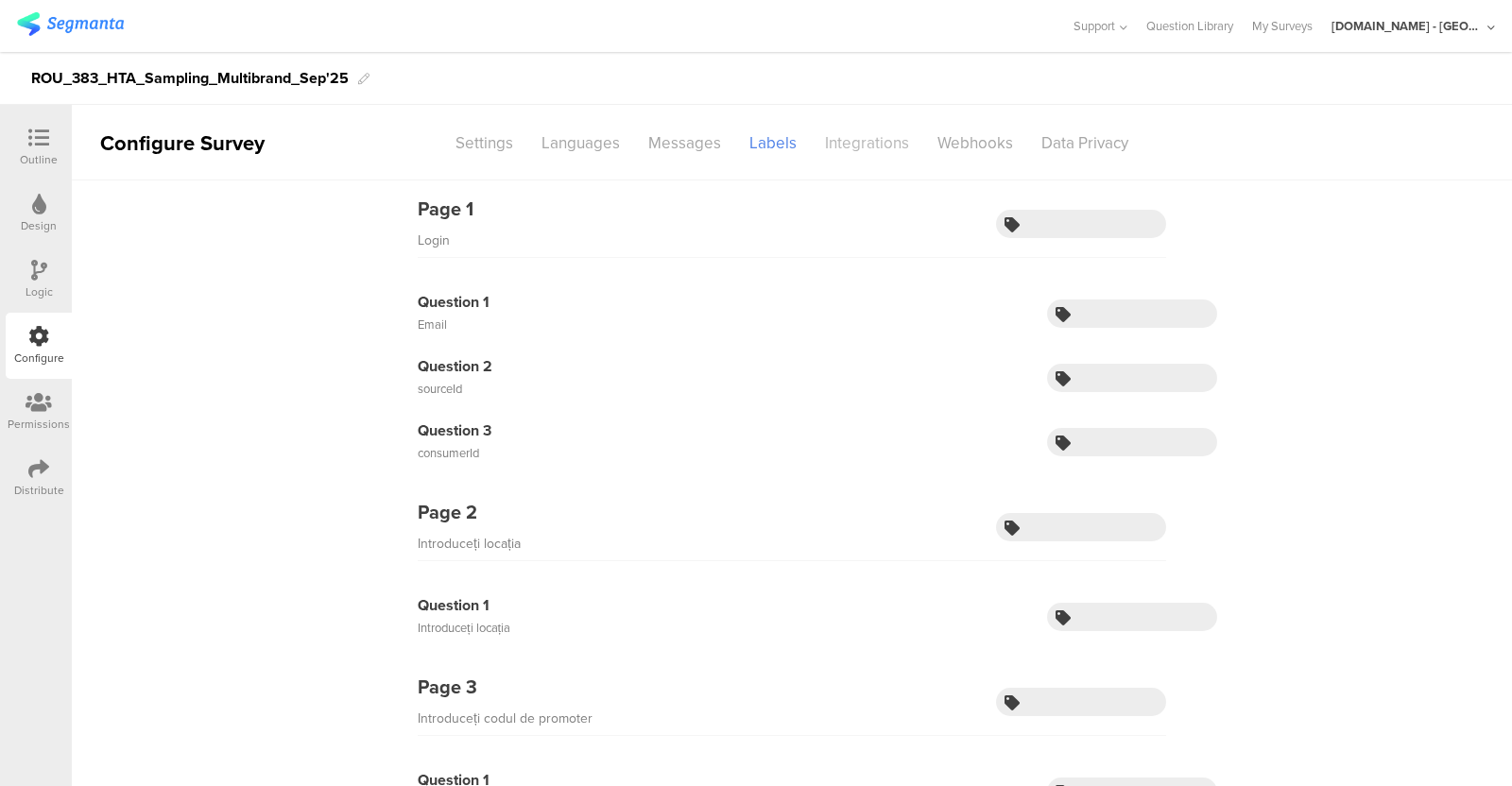
click at [872, 139] on div "Integrations" at bounding box center [867, 143] width 113 height 33
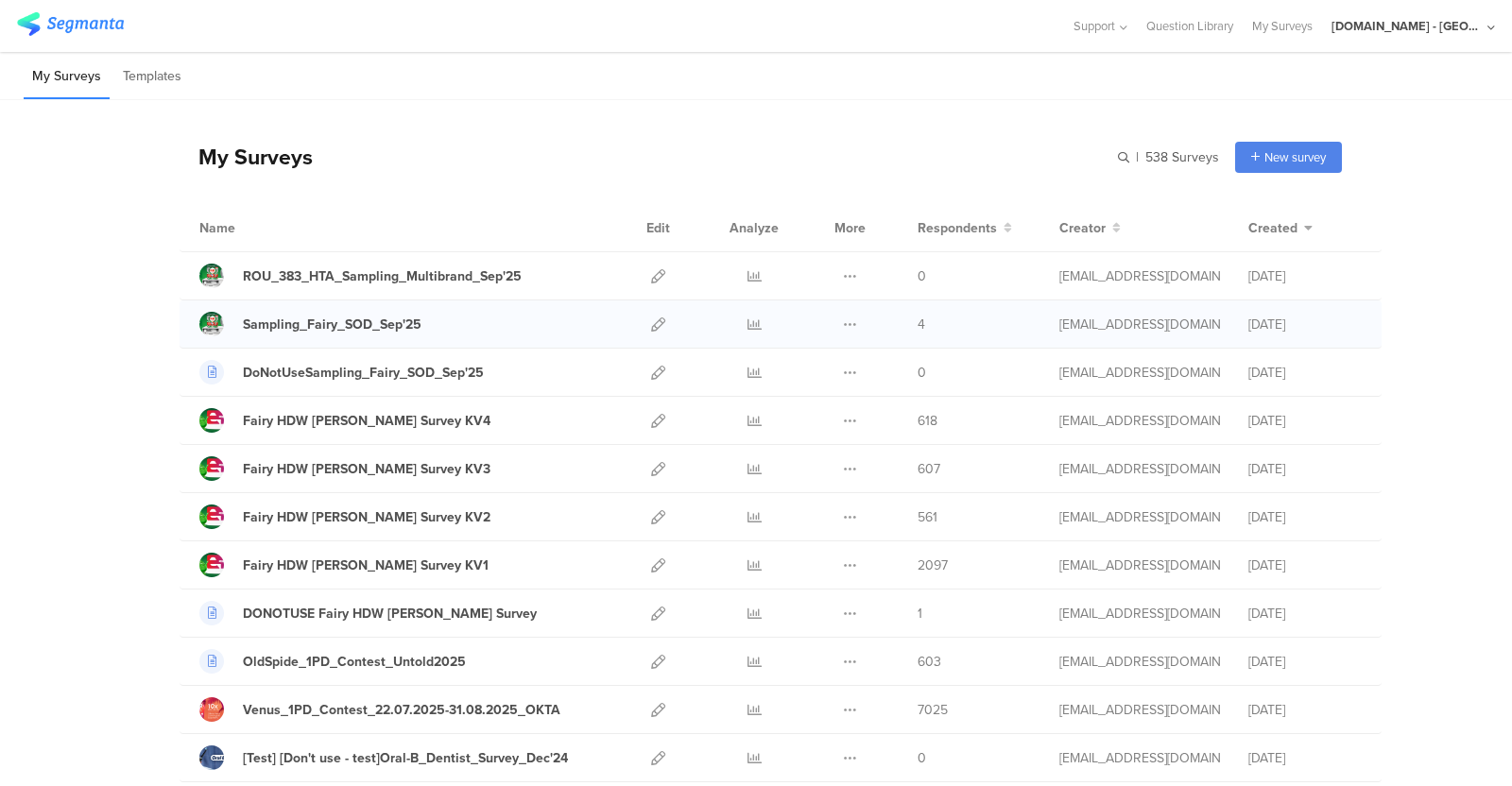
click at [641, 330] on div at bounding box center [658, 323] width 41 height 47
click at [651, 323] on icon at bounding box center [658, 324] width 14 height 14
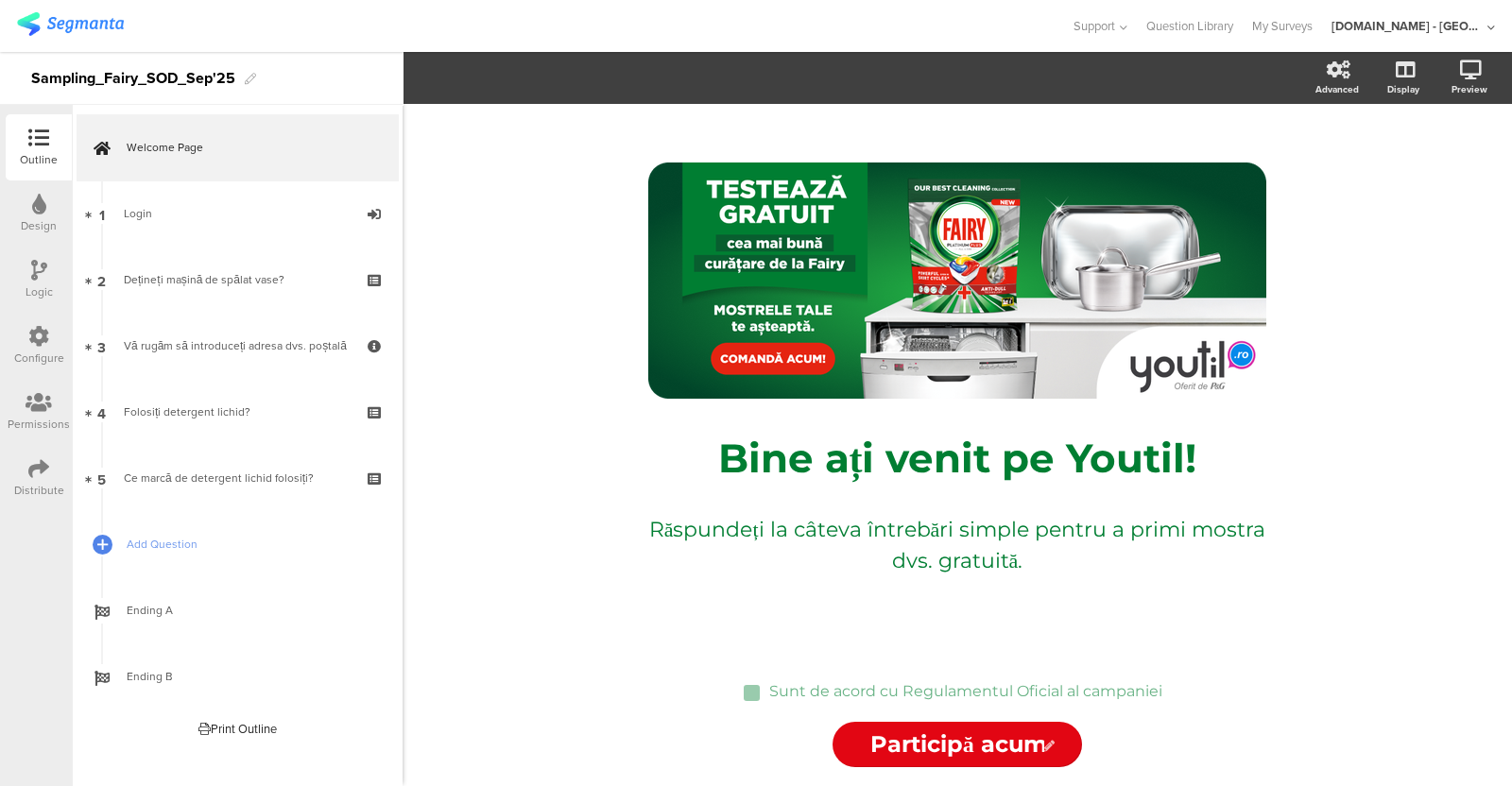
click at [40, 294] on div "Logic" at bounding box center [39, 291] width 27 height 17
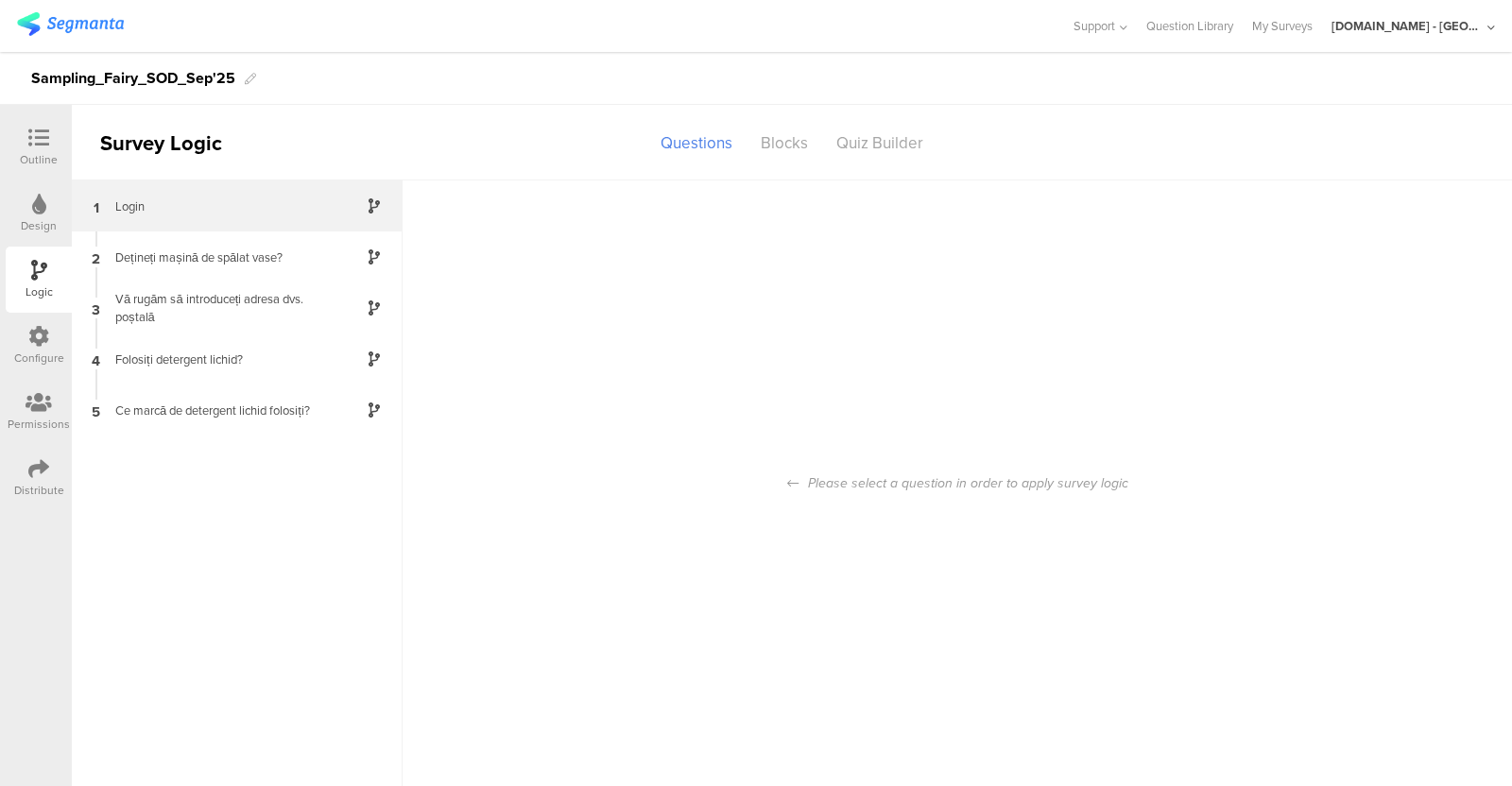
click at [245, 201] on div "Login" at bounding box center [221, 206] width 236 height 18
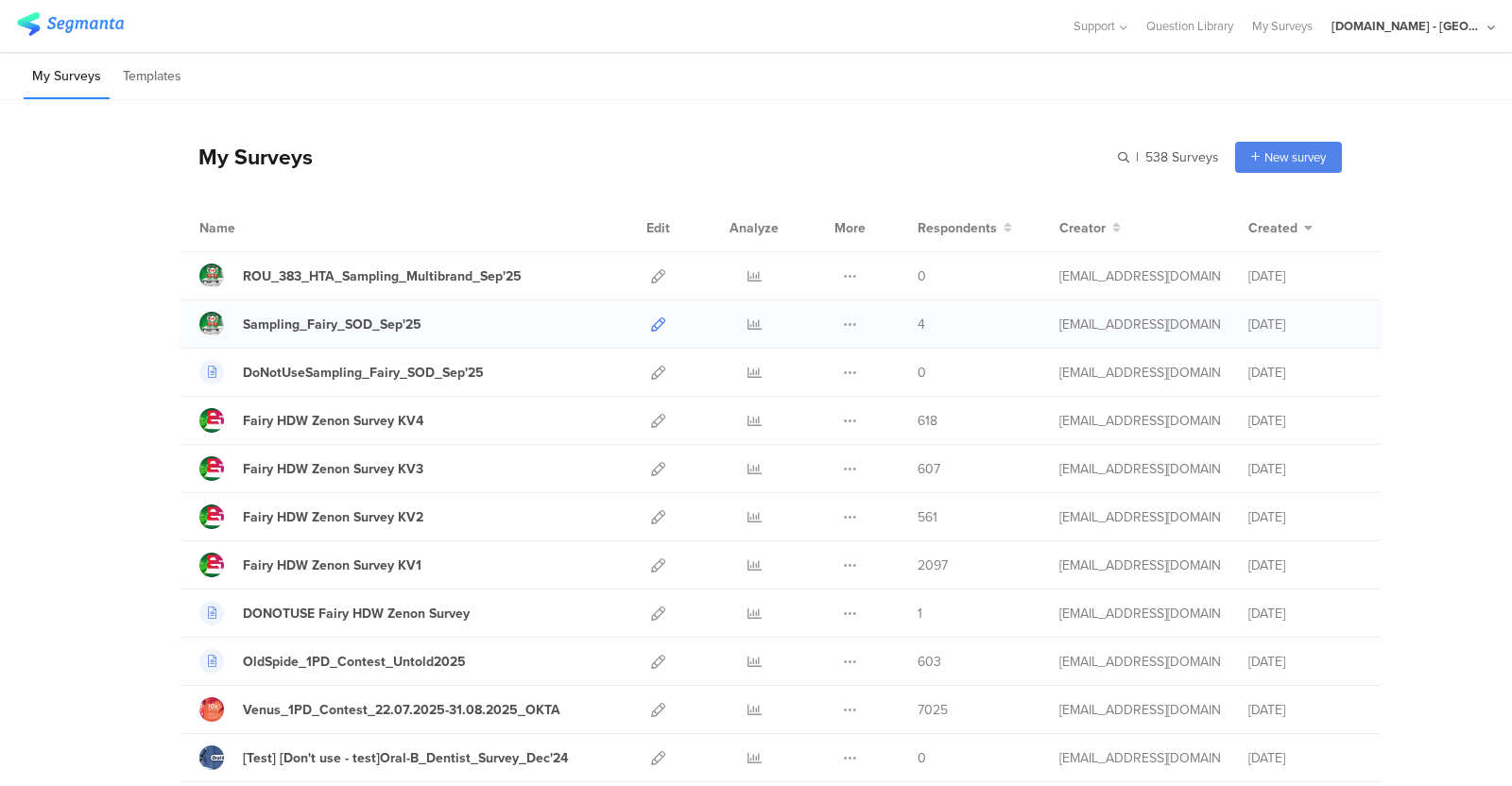
click at [654, 321] on icon at bounding box center [658, 324] width 14 height 14
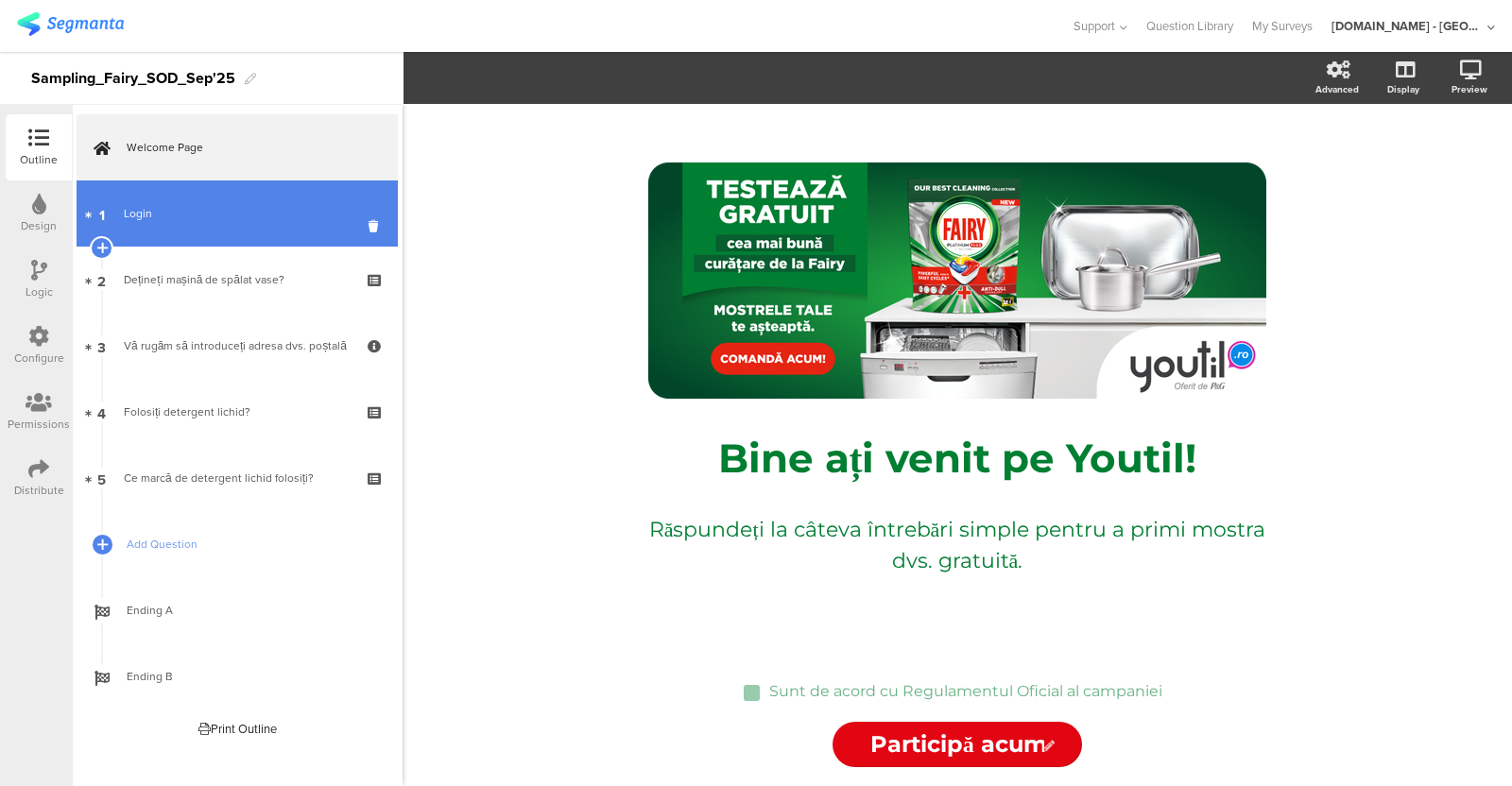
click at [233, 228] on link "1 Login" at bounding box center [237, 213] width 321 height 66
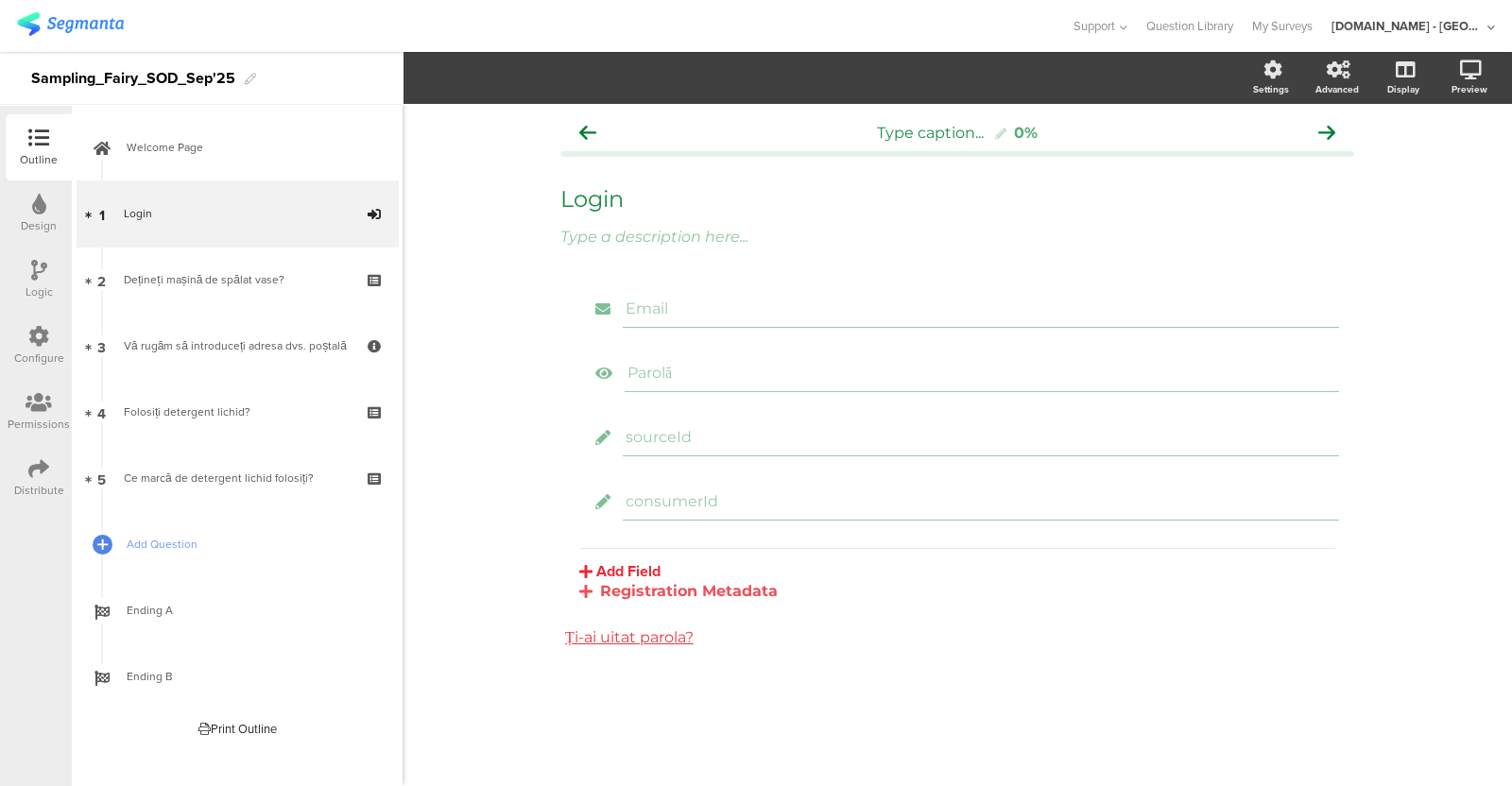
click at [27, 268] on div "Logic" at bounding box center [39, 279] width 66 height 66
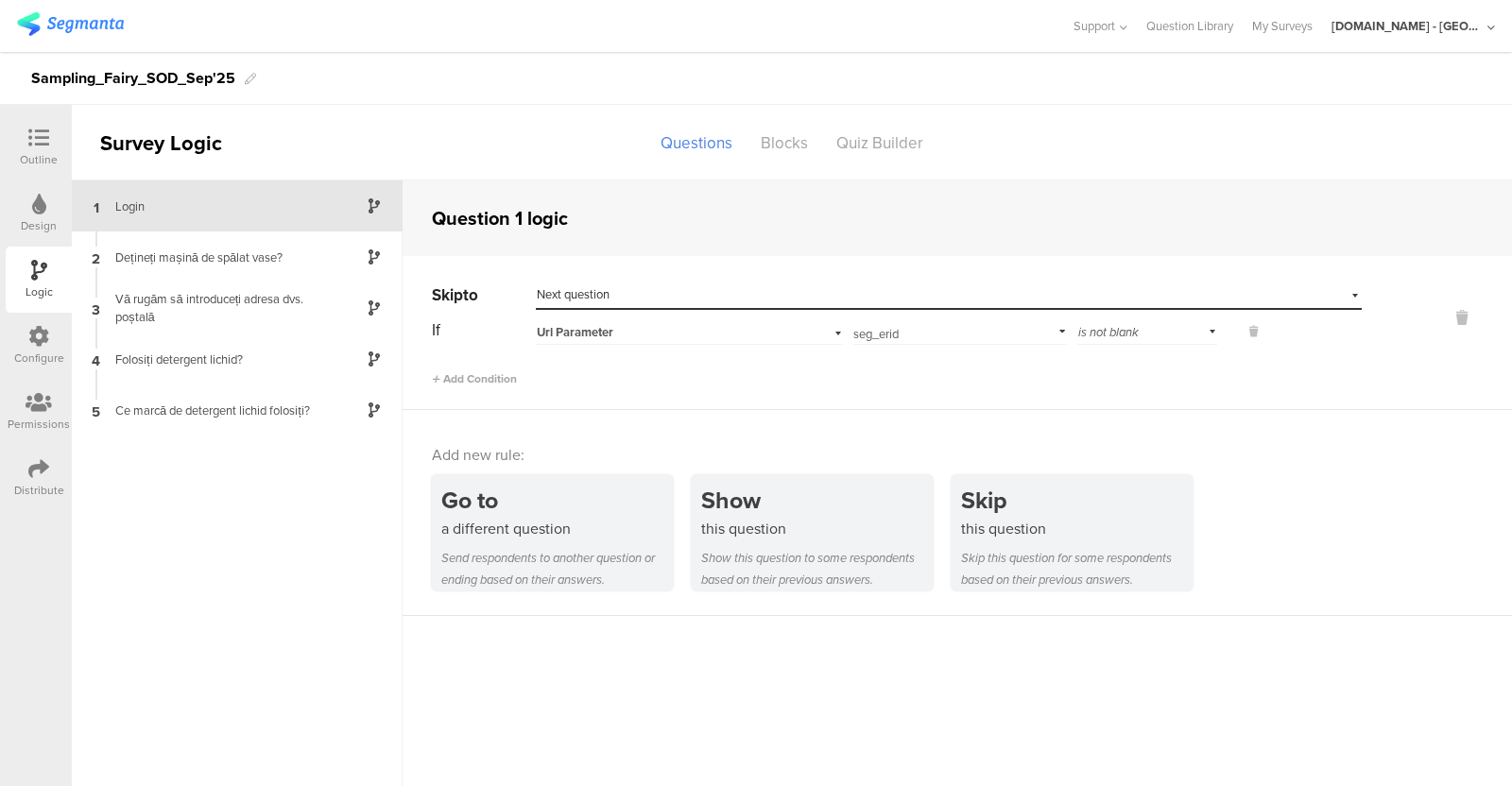
click at [334, 182] on div "1 Login" at bounding box center [237, 205] width 331 height 51
click at [175, 200] on div "Login" at bounding box center [221, 206] width 236 height 18
click at [27, 152] on div "Outline" at bounding box center [39, 160] width 38 height 17
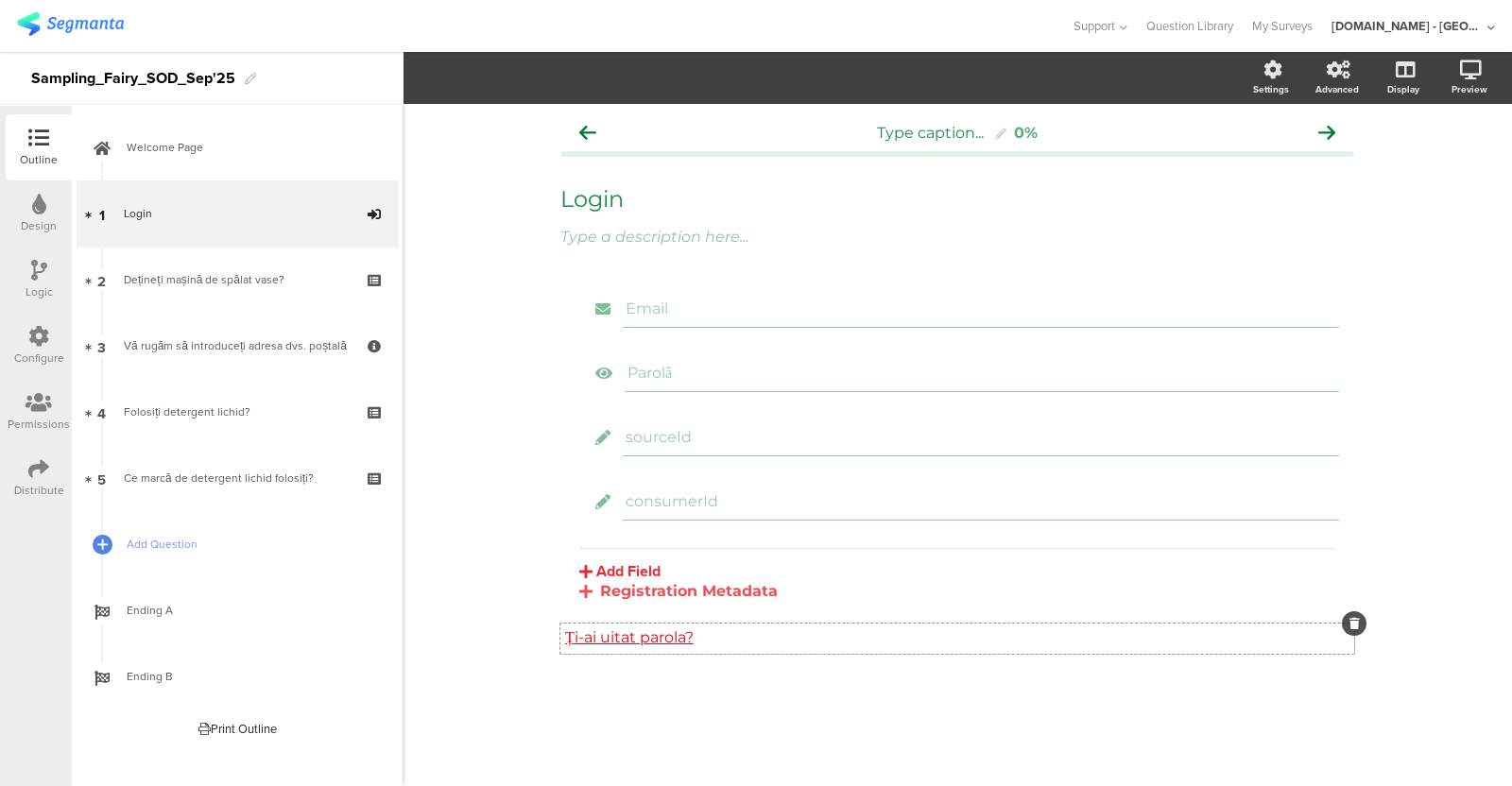
click at [637, 634] on div "Ți-ai uitat parola? Ți-ai uitat parola?" at bounding box center [957, 638] width 794 height 30
click at [683, 633] on link "Ți-ai uitat parola?" at bounding box center [629, 637] width 129 height 18
click at [657, 593] on div "Registration Metadata" at bounding box center [957, 591] width 756 height 18
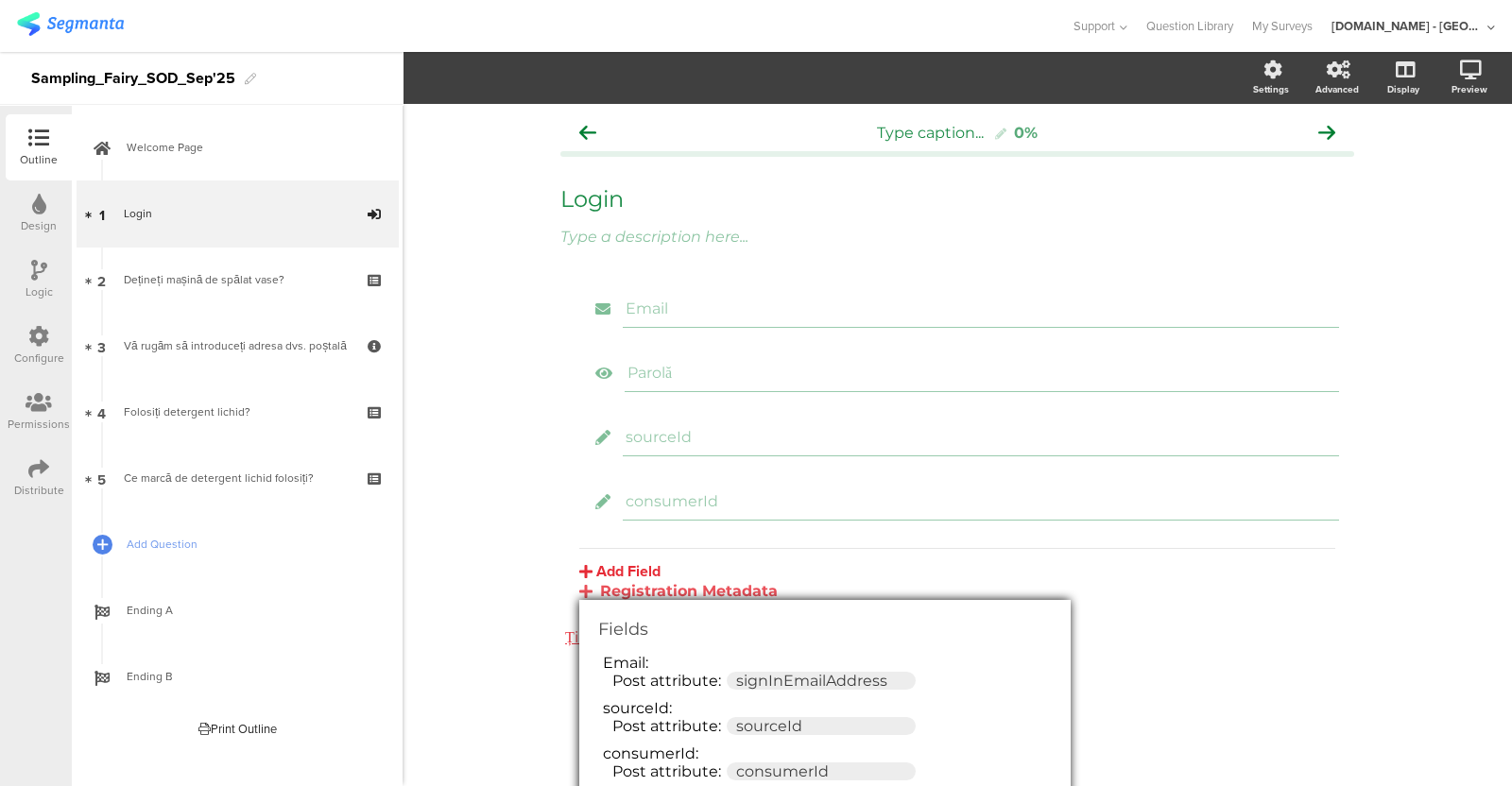
click at [542, 522] on div "Type caption... 0% Login Login Type a description here... Email [GEOGRAPHIC_DAT…" at bounding box center [957, 426] width 832 height 644
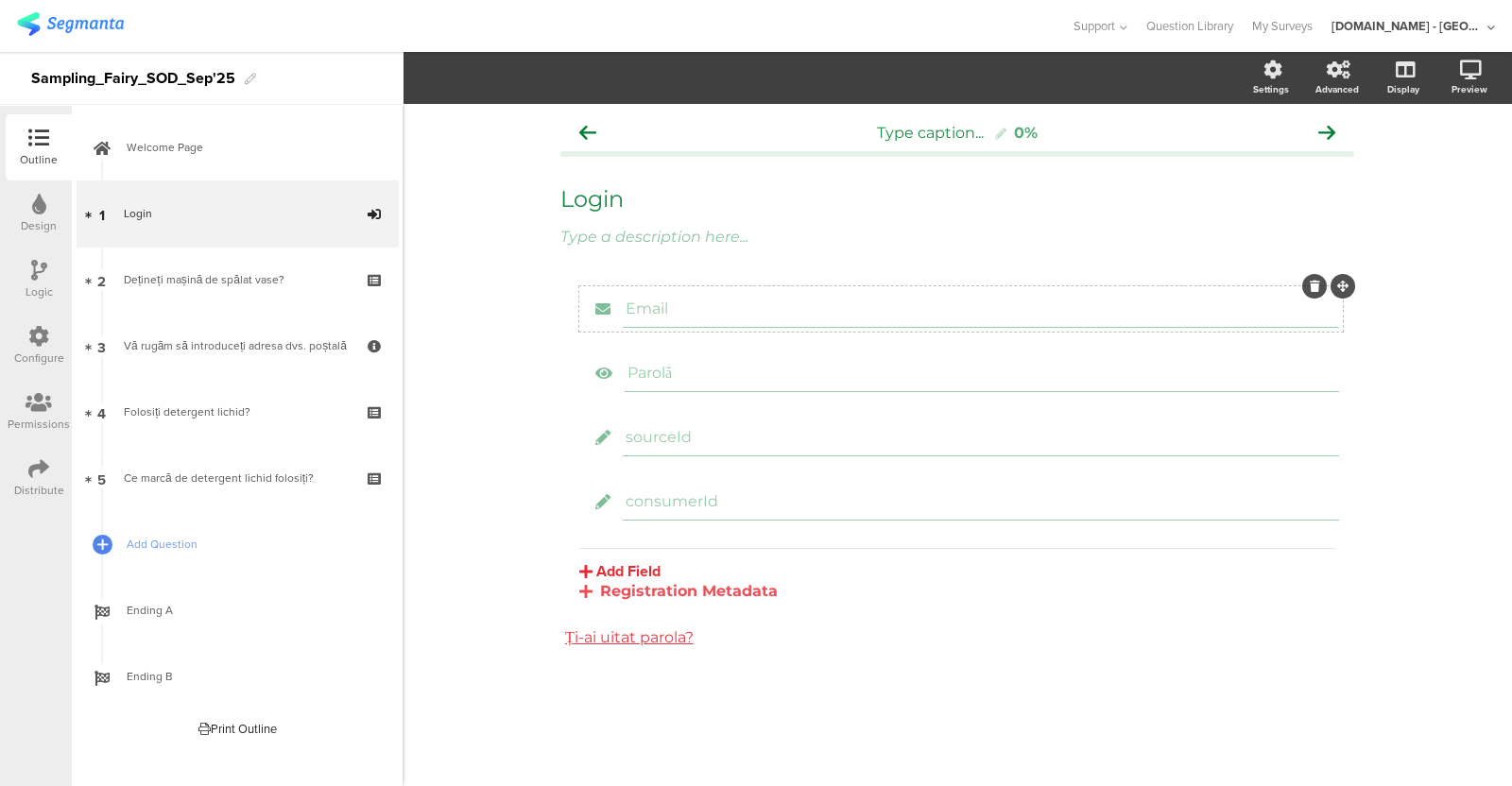
click at [709, 323] on div "Email" at bounding box center [981, 309] width 716 height 38
click at [553, 82] on icon "button" at bounding box center [557, 77] width 19 height 15
click at [528, 385] on div "Type caption... 0% Login Login Type a description here... Email [GEOGRAPHIC_DAT…" at bounding box center [957, 445] width 1110 height 682
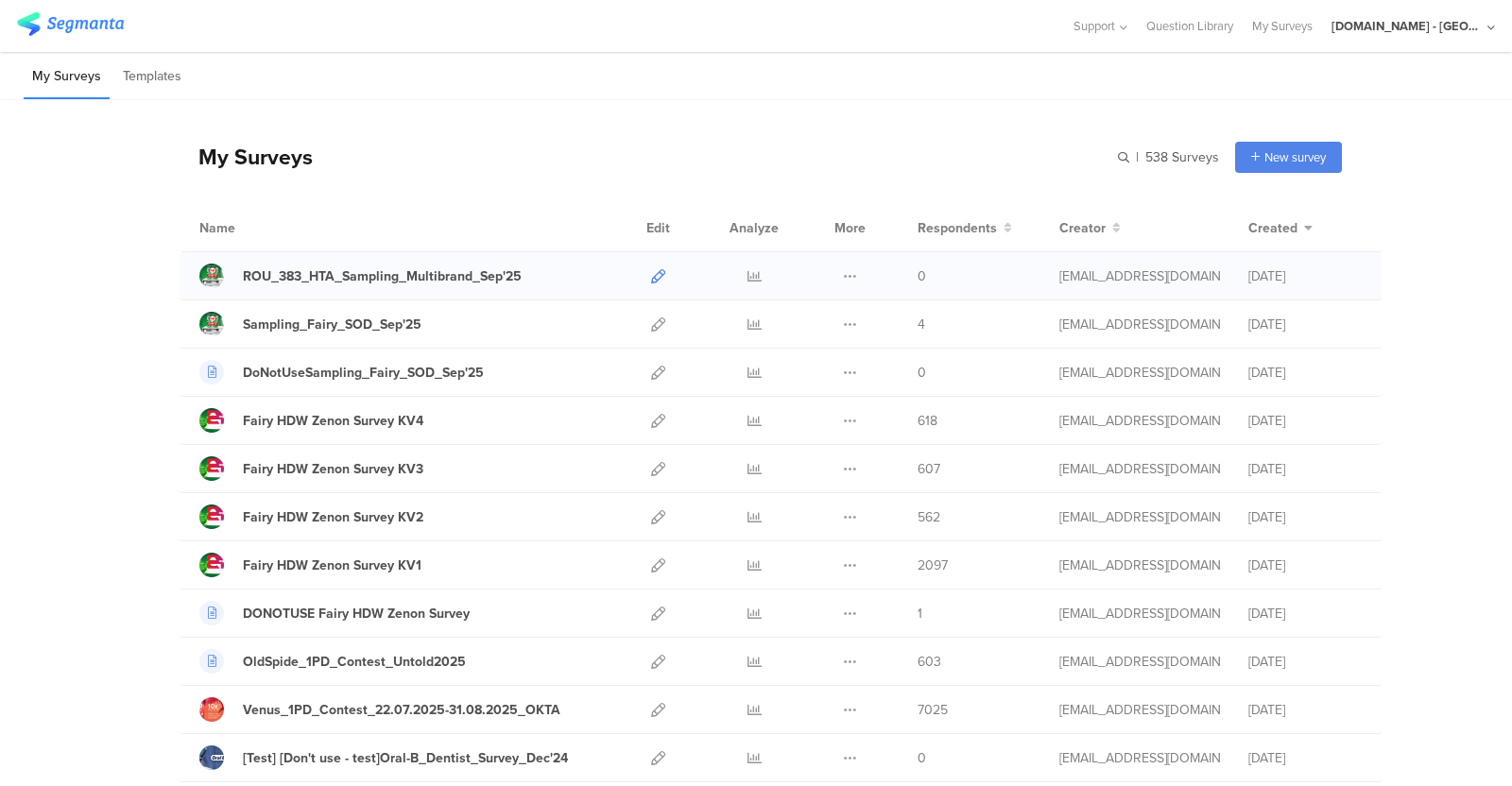
click at [652, 274] on icon at bounding box center [658, 276] width 14 height 14
click at [654, 278] on icon at bounding box center [658, 276] width 14 height 14
click at [482, 276] on div "ROU_383_HTA_Sampling_Multibrand_Sep'25" at bounding box center [383, 276] width 279 height 20
click at [843, 277] on icon at bounding box center [850, 276] width 14 height 14
click at [804, 325] on button "Duplicate" at bounding box center [813, 324] width 104 height 34
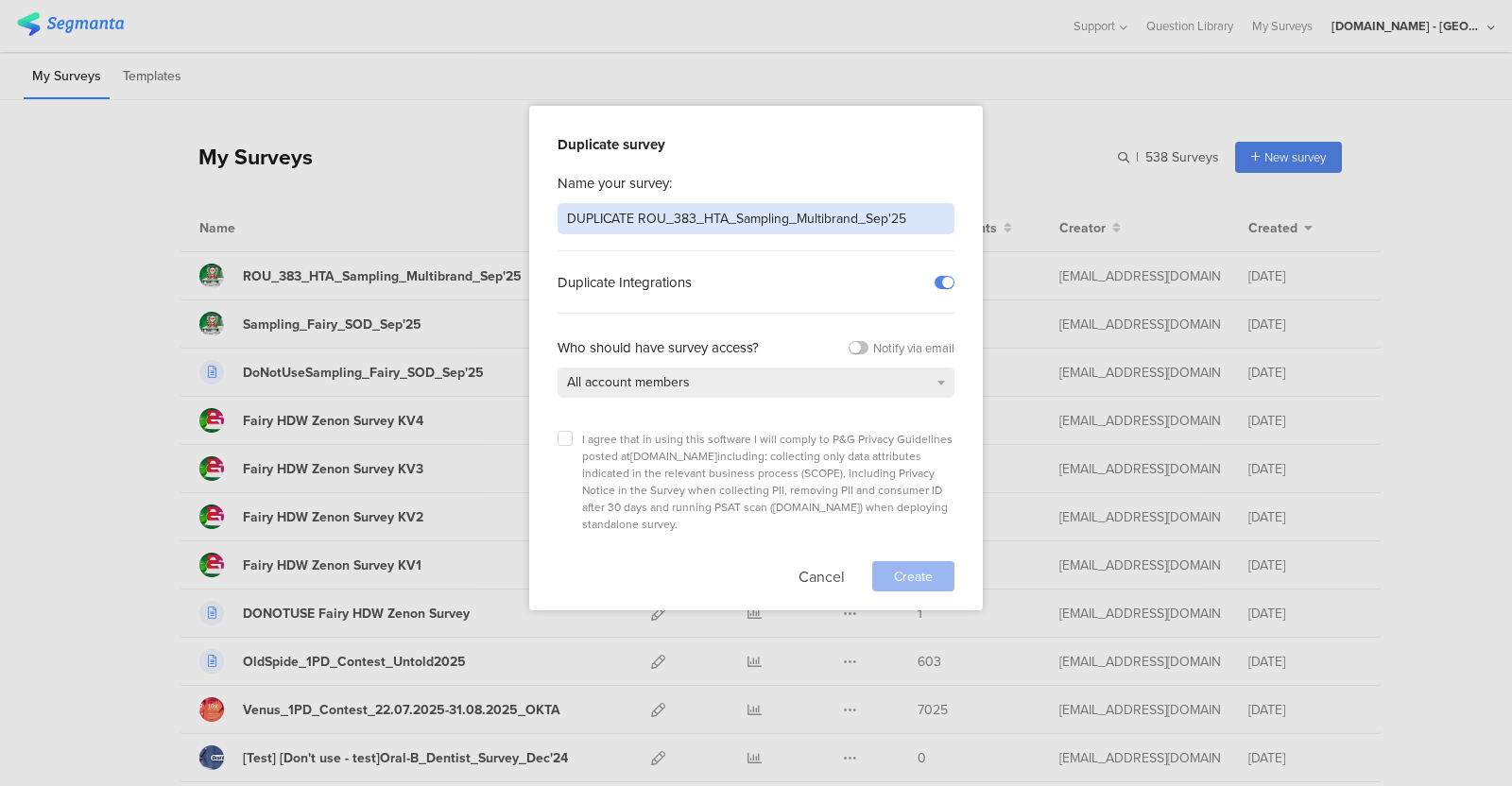
drag, startPoint x: 638, startPoint y: 213, endPoint x: 458, endPoint y: 225, distance: 180.4
click at [458, 225] on div "Duplicate survey Name your survey: DUPLICATE ROU_383_HTA_Sampling_Multibrand_Se…" at bounding box center [756, 393] width 1512 height 786
click at [786, 217] on input "ROU_383_HTA_Sampling_Multibrand_Sep'25" at bounding box center [756, 218] width 397 height 31
type input "ROU_383_HTA_Sampling_Fairy_Sep'25"
click at [567, 442] on label at bounding box center [565, 438] width 15 height 15
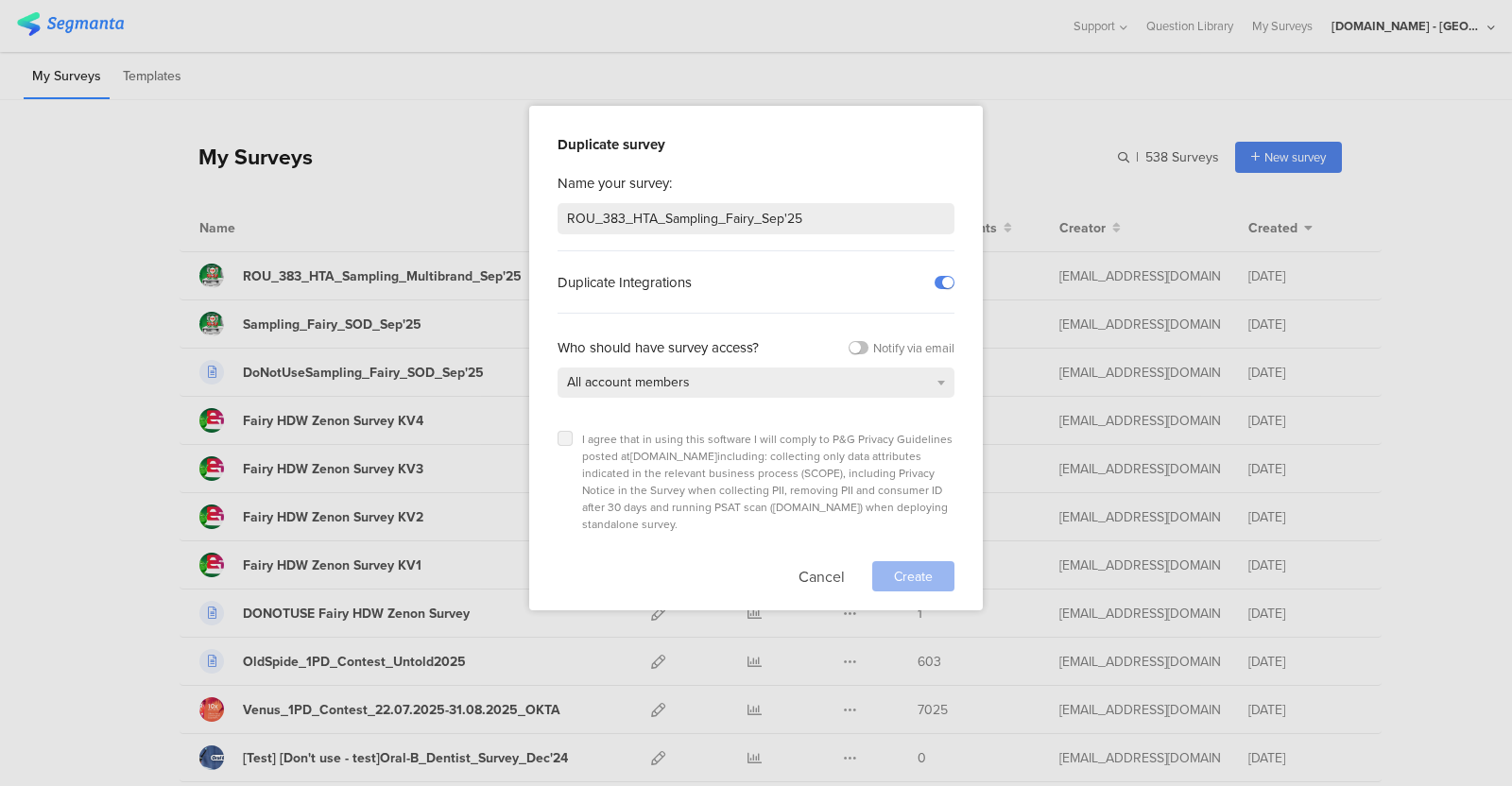
click at [0, 0] on input "checkbox" at bounding box center [0, 0] width 0 height 0
click at [894, 568] on span "Create" at bounding box center [913, 578] width 39 height 20
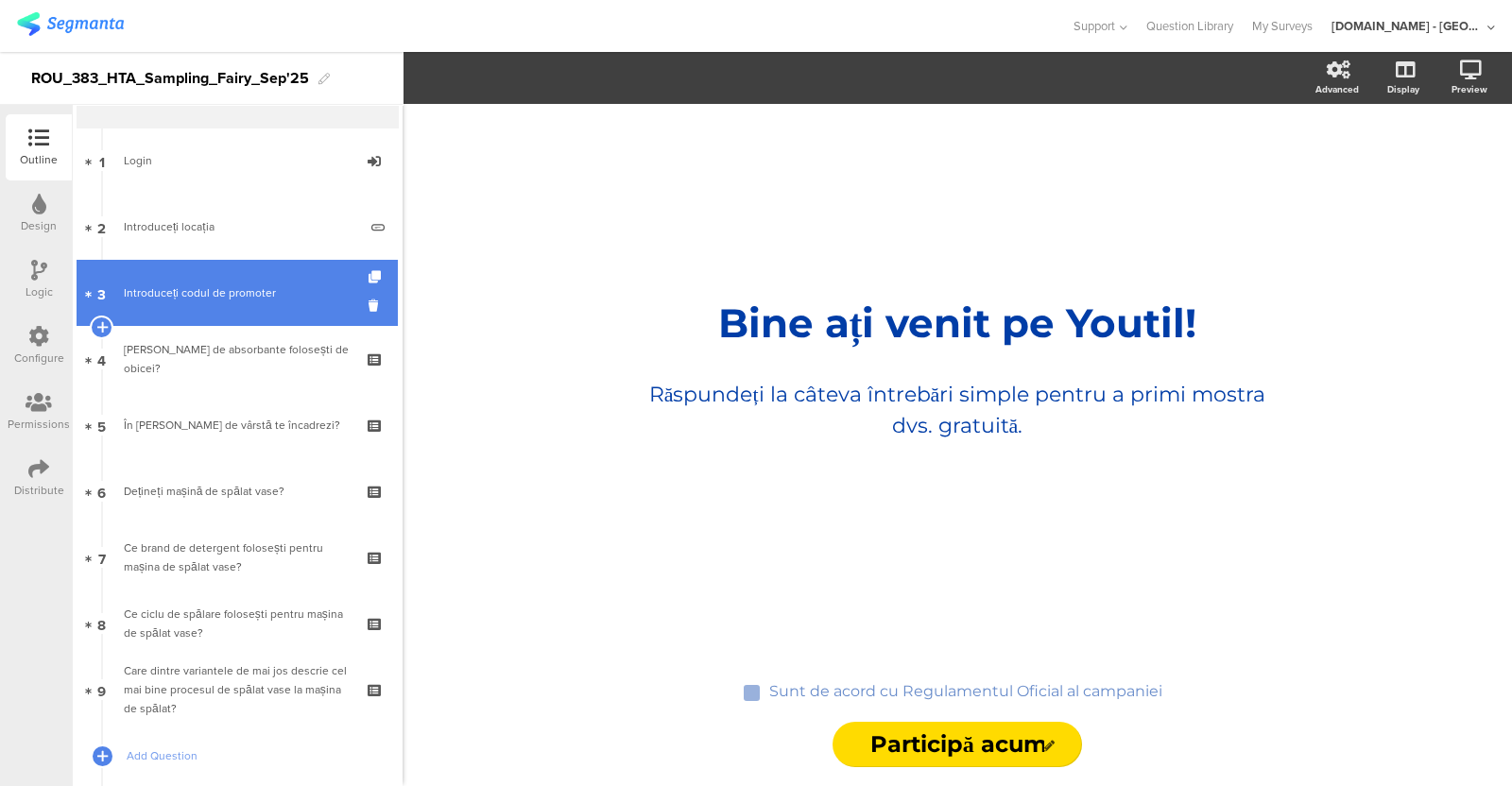
scroll to position [54, 0]
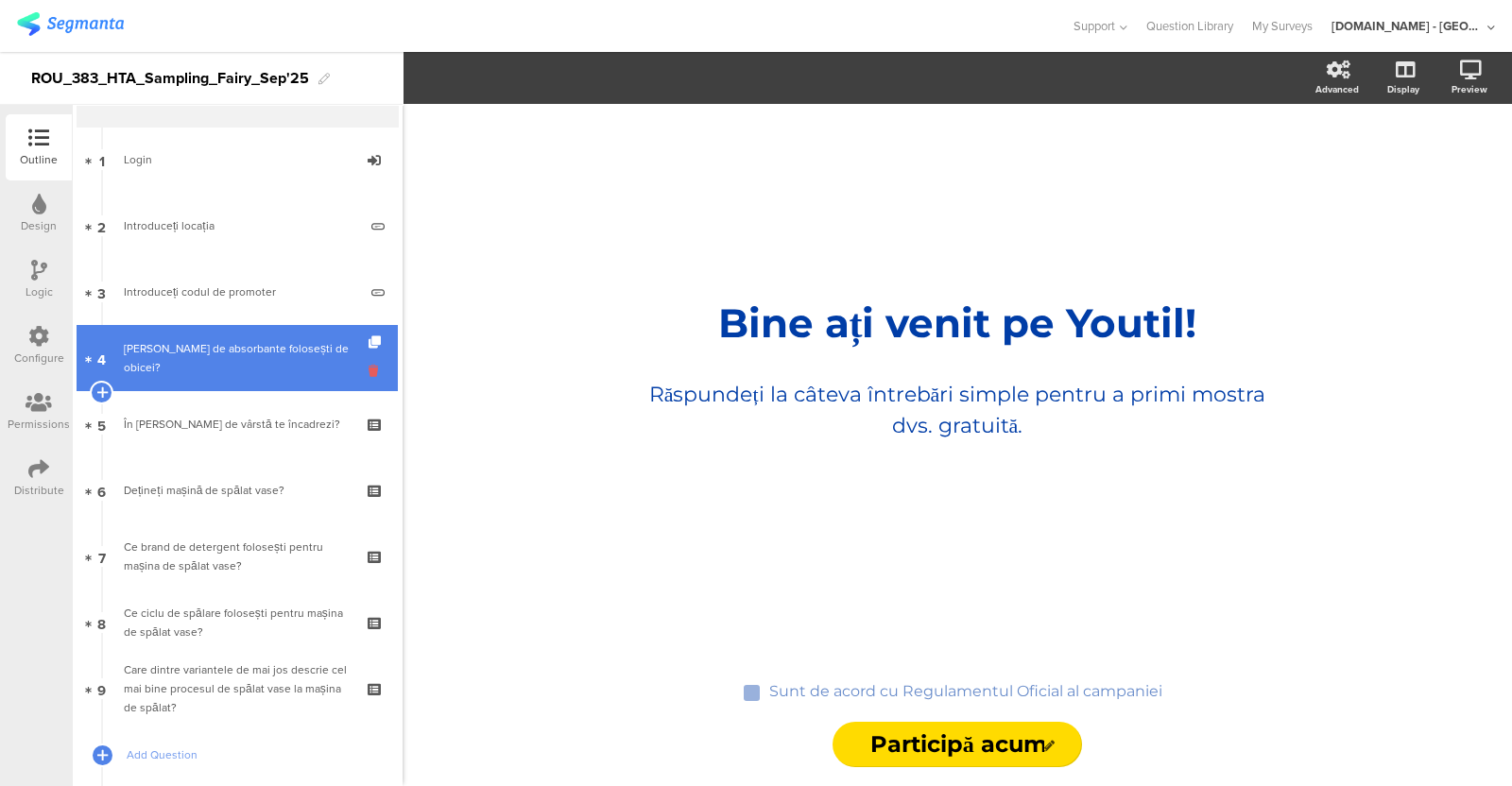
click at [369, 368] on icon at bounding box center [377, 371] width 16 height 18
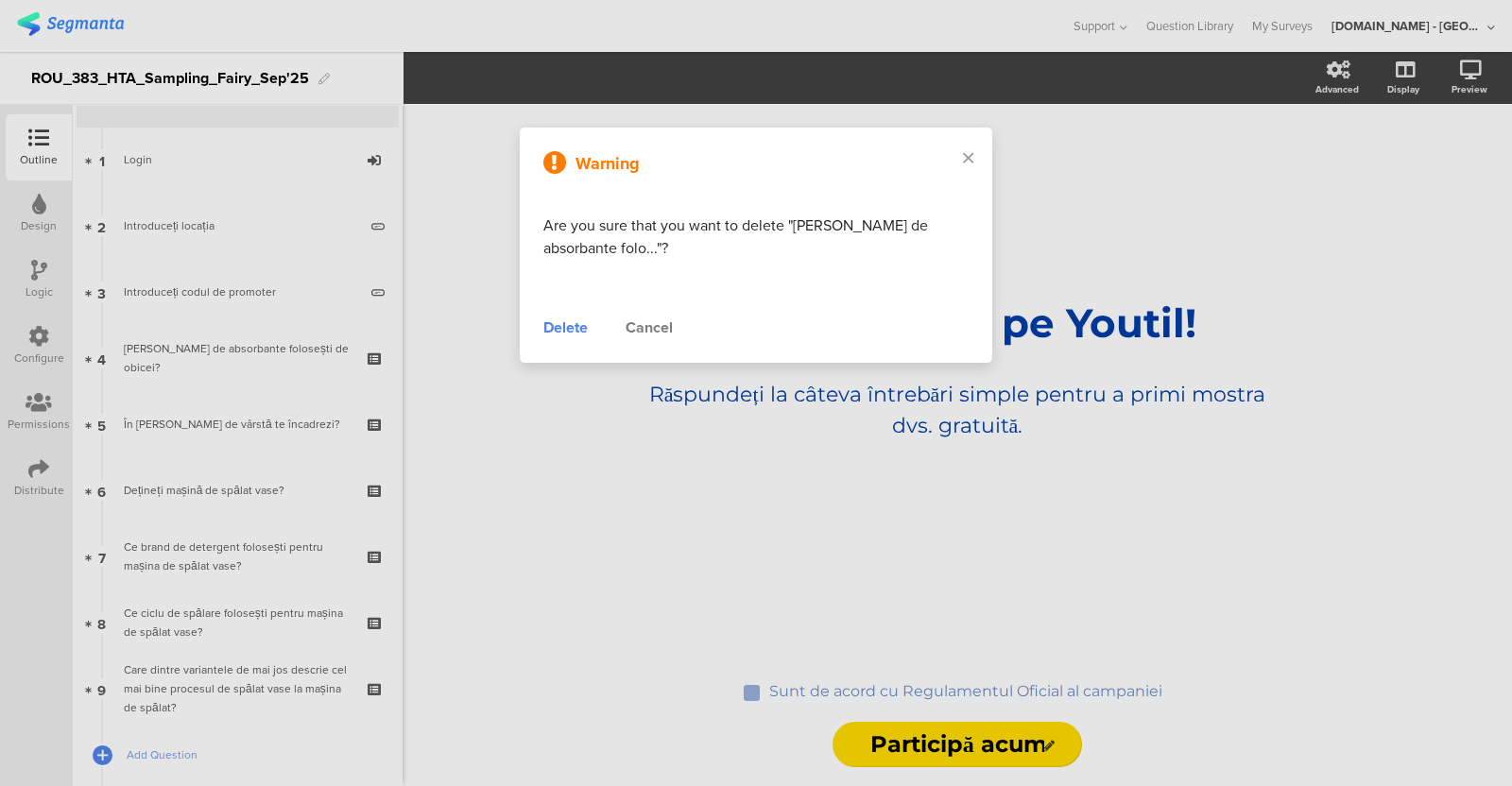
click at [560, 328] on div "Delete" at bounding box center [566, 327] width 45 height 23
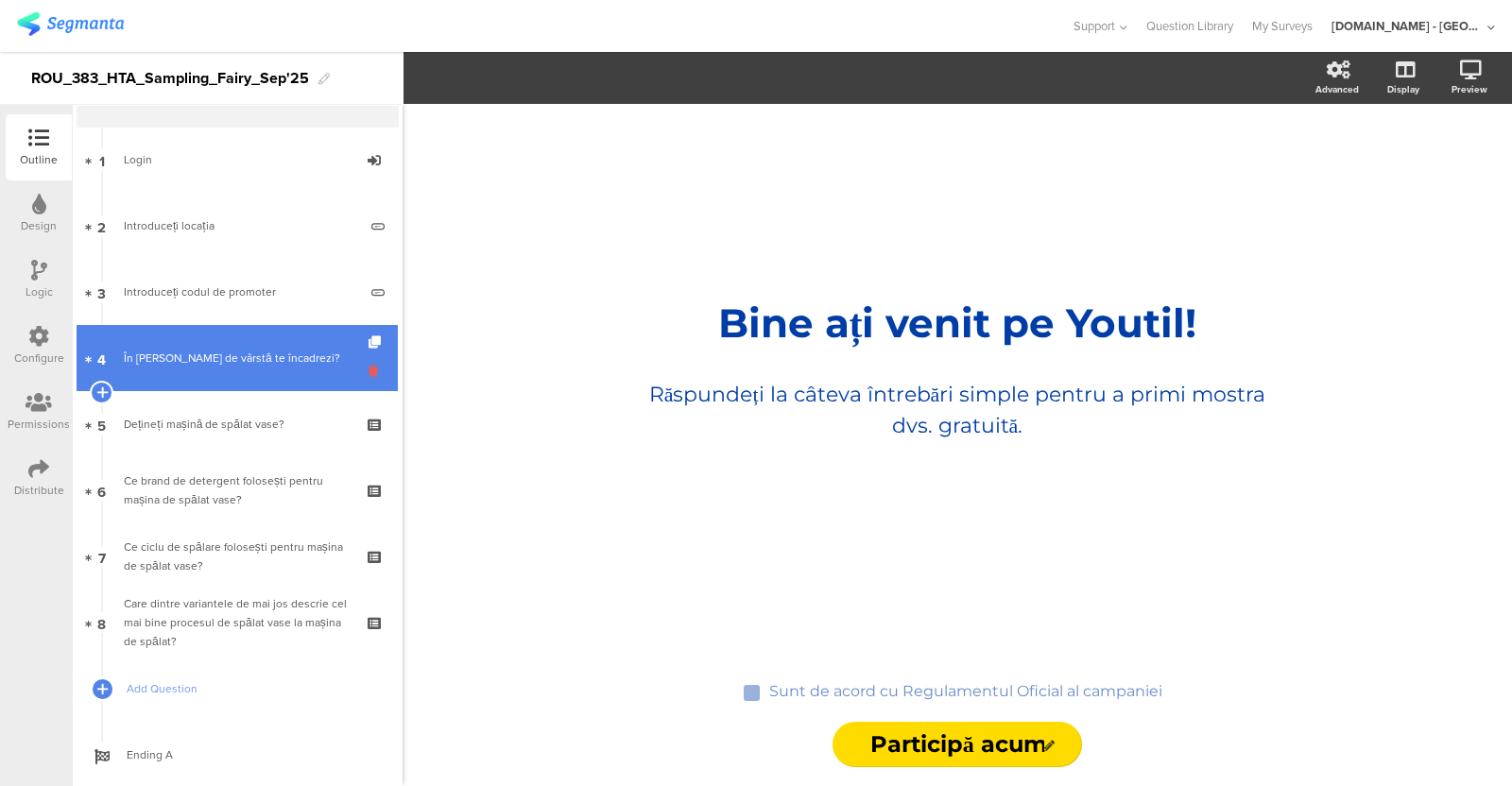
click at [369, 372] on icon at bounding box center [377, 371] width 16 height 18
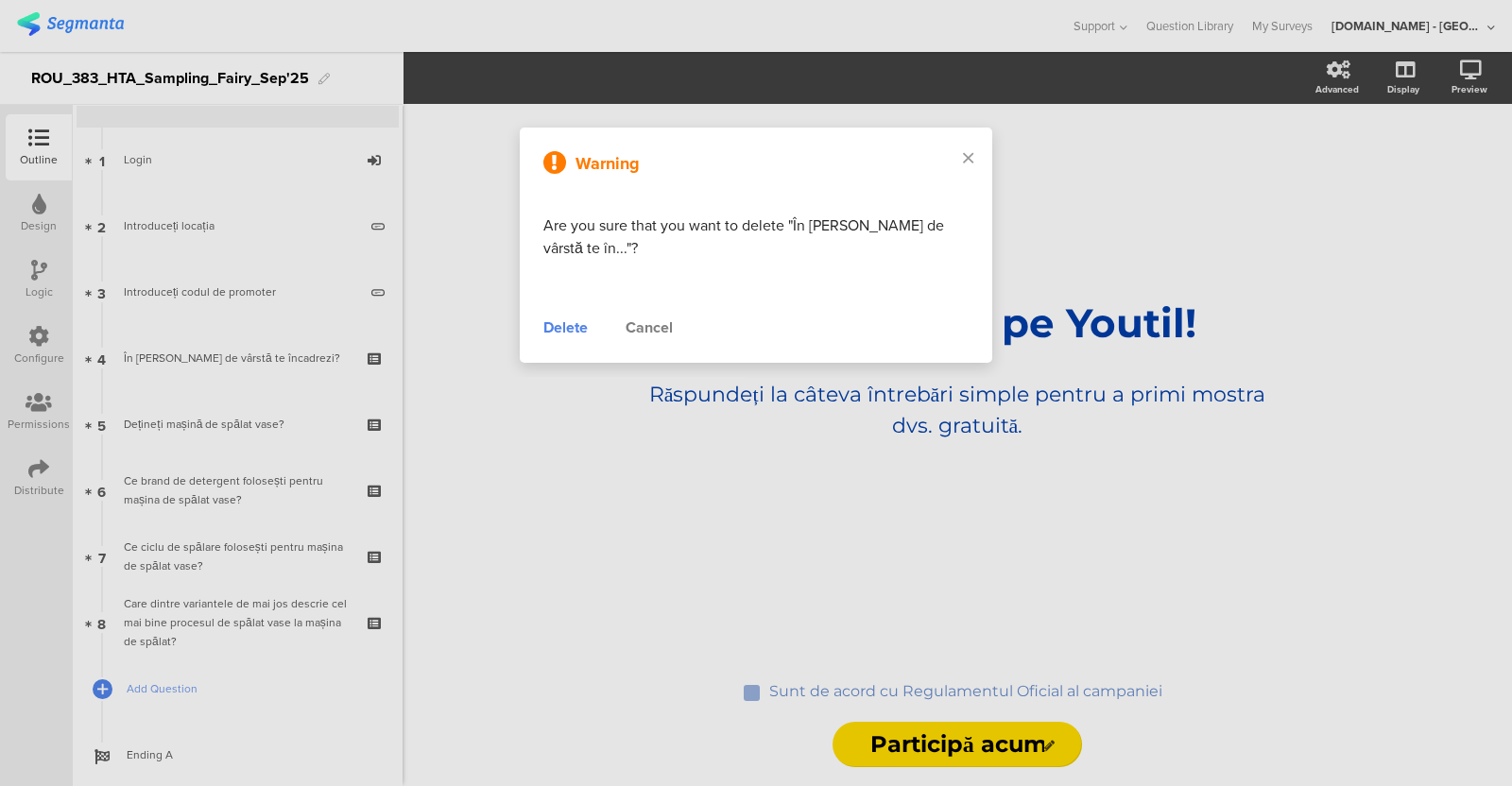
click at [567, 325] on div "Delete" at bounding box center [566, 327] width 45 height 23
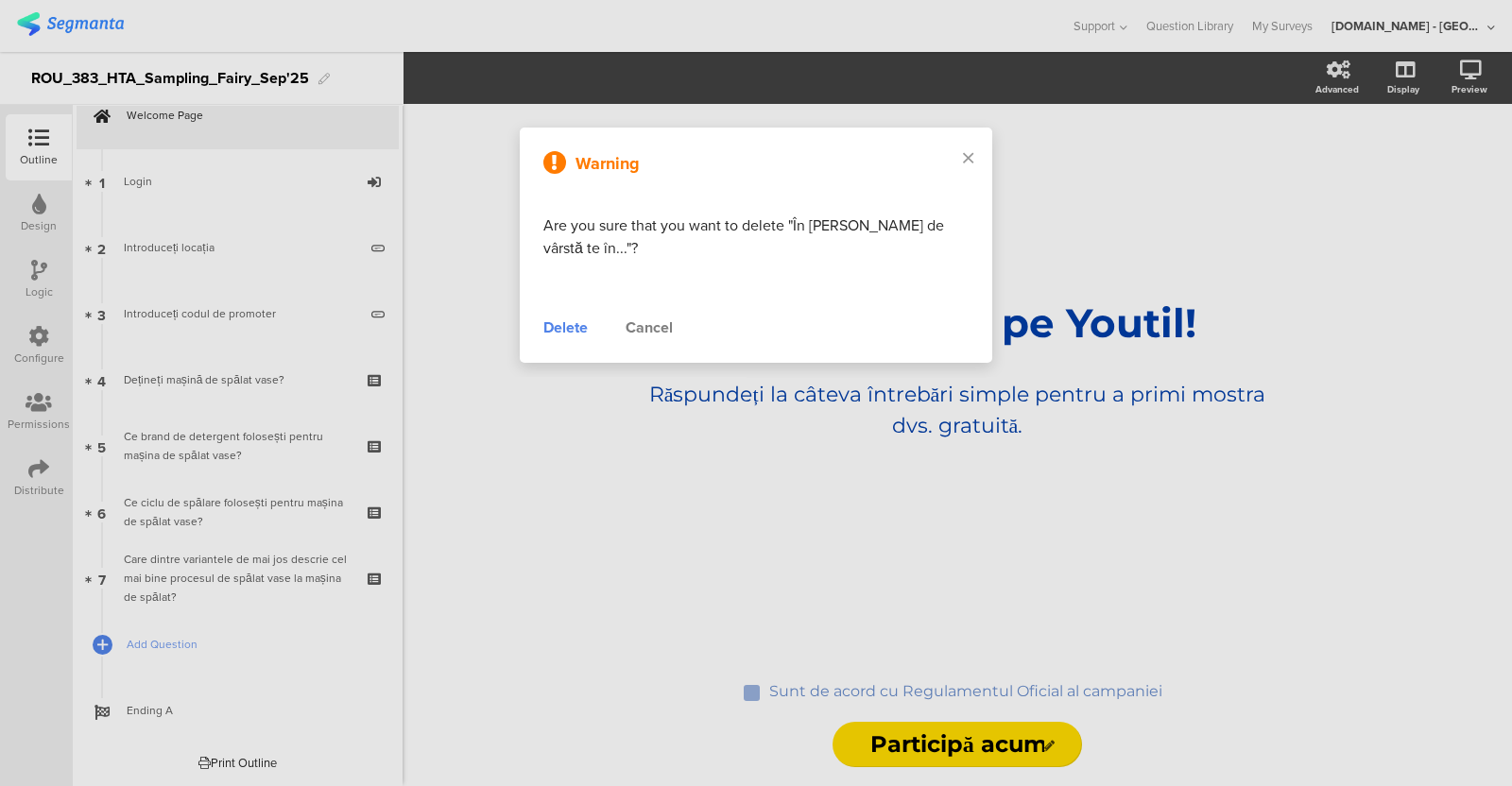
scroll to position [32, 0]
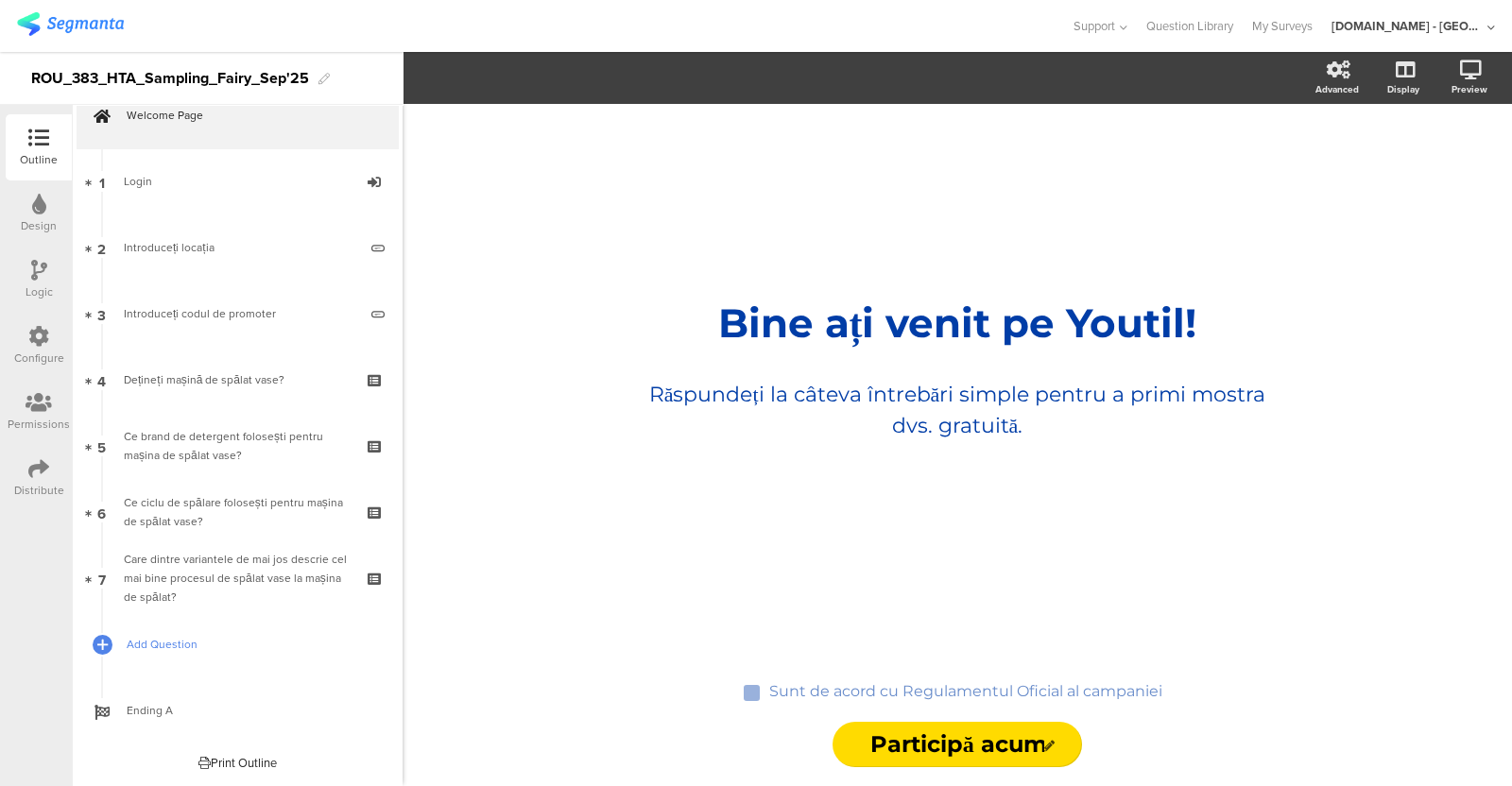
click at [151, 652] on span "Add Question" at bounding box center [247, 644] width 242 height 19
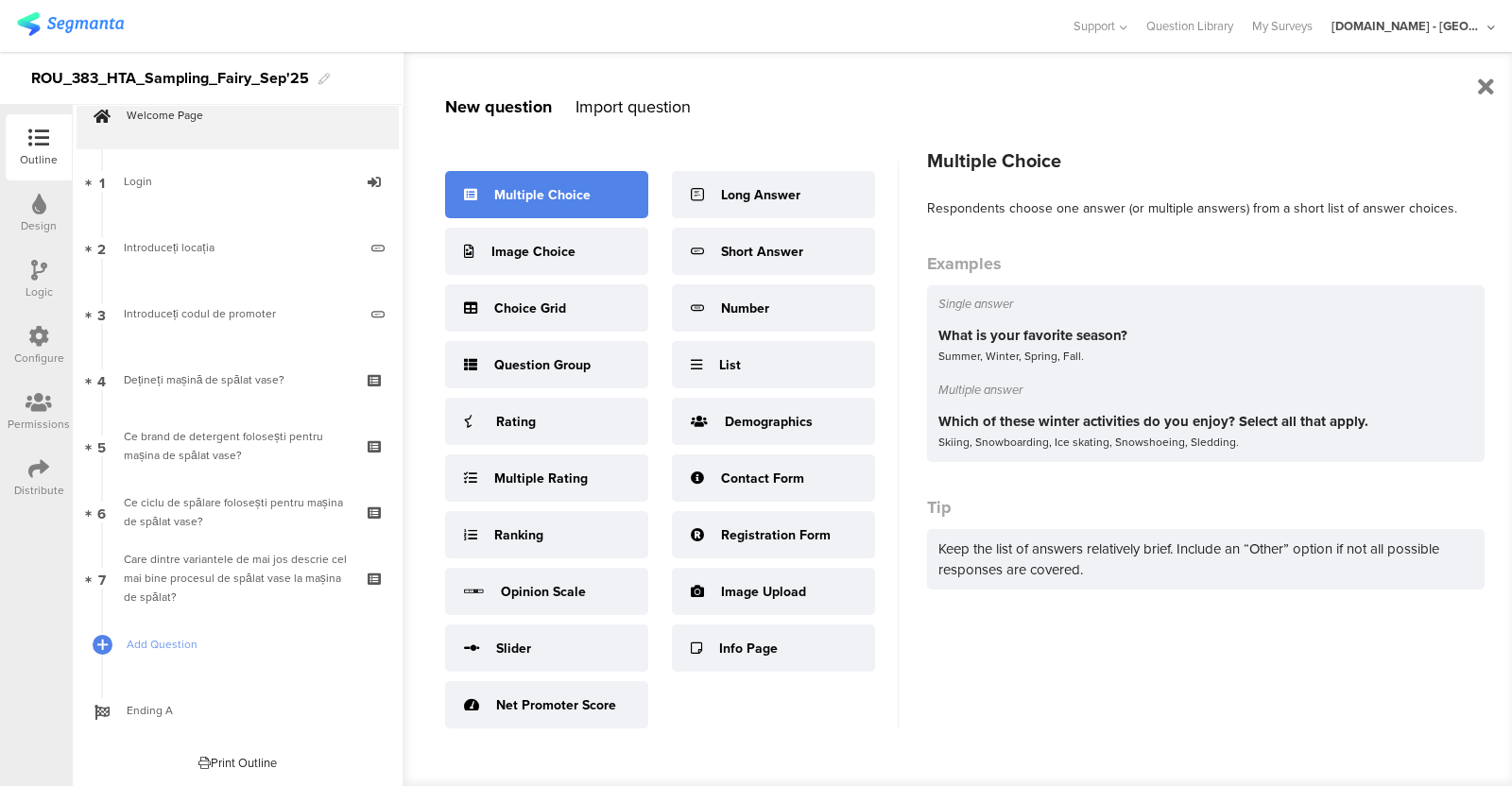
click at [530, 187] on div "Multiple Choice" at bounding box center [543, 196] width 97 height 20
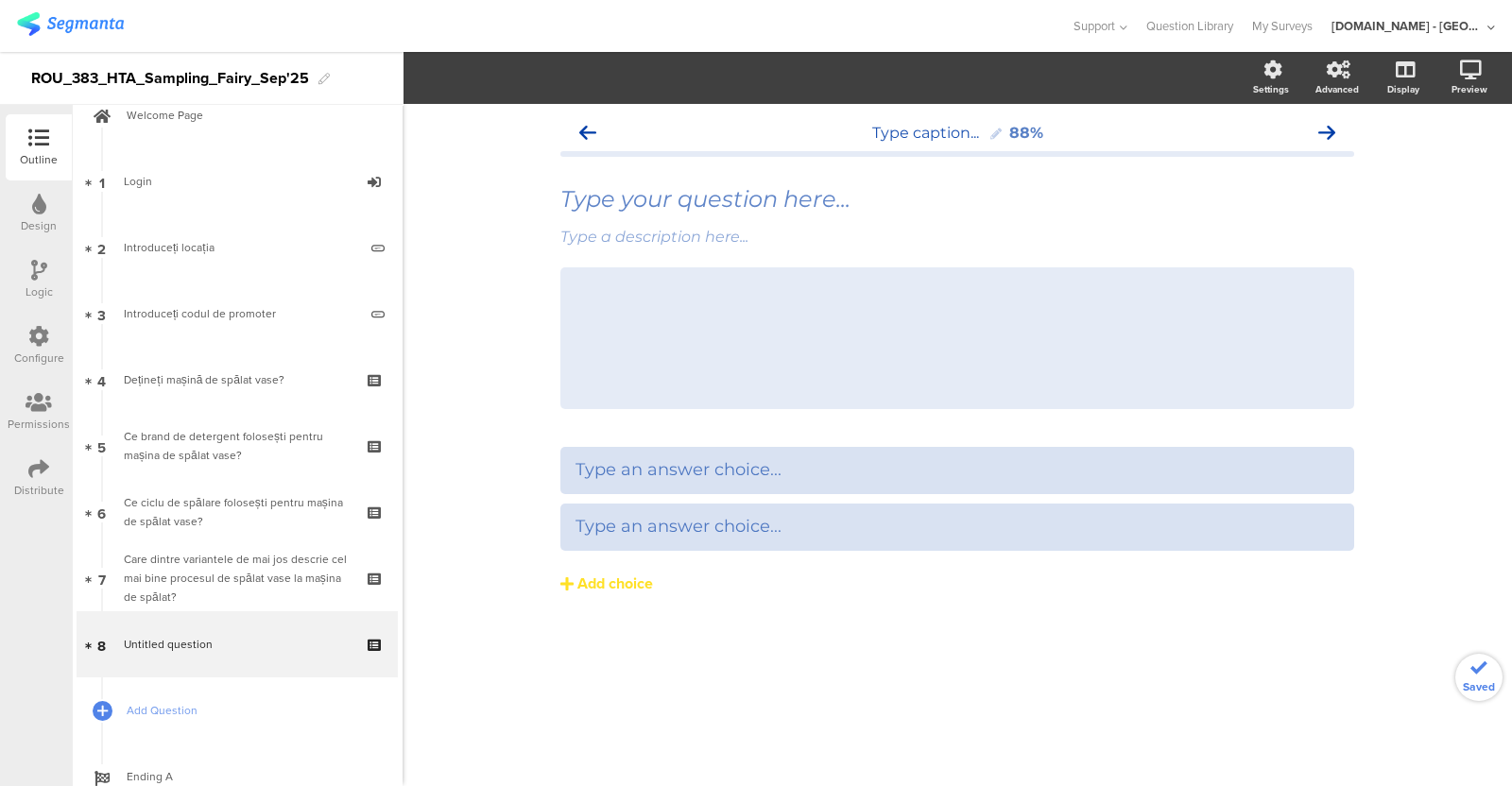
scroll to position [54, 0]
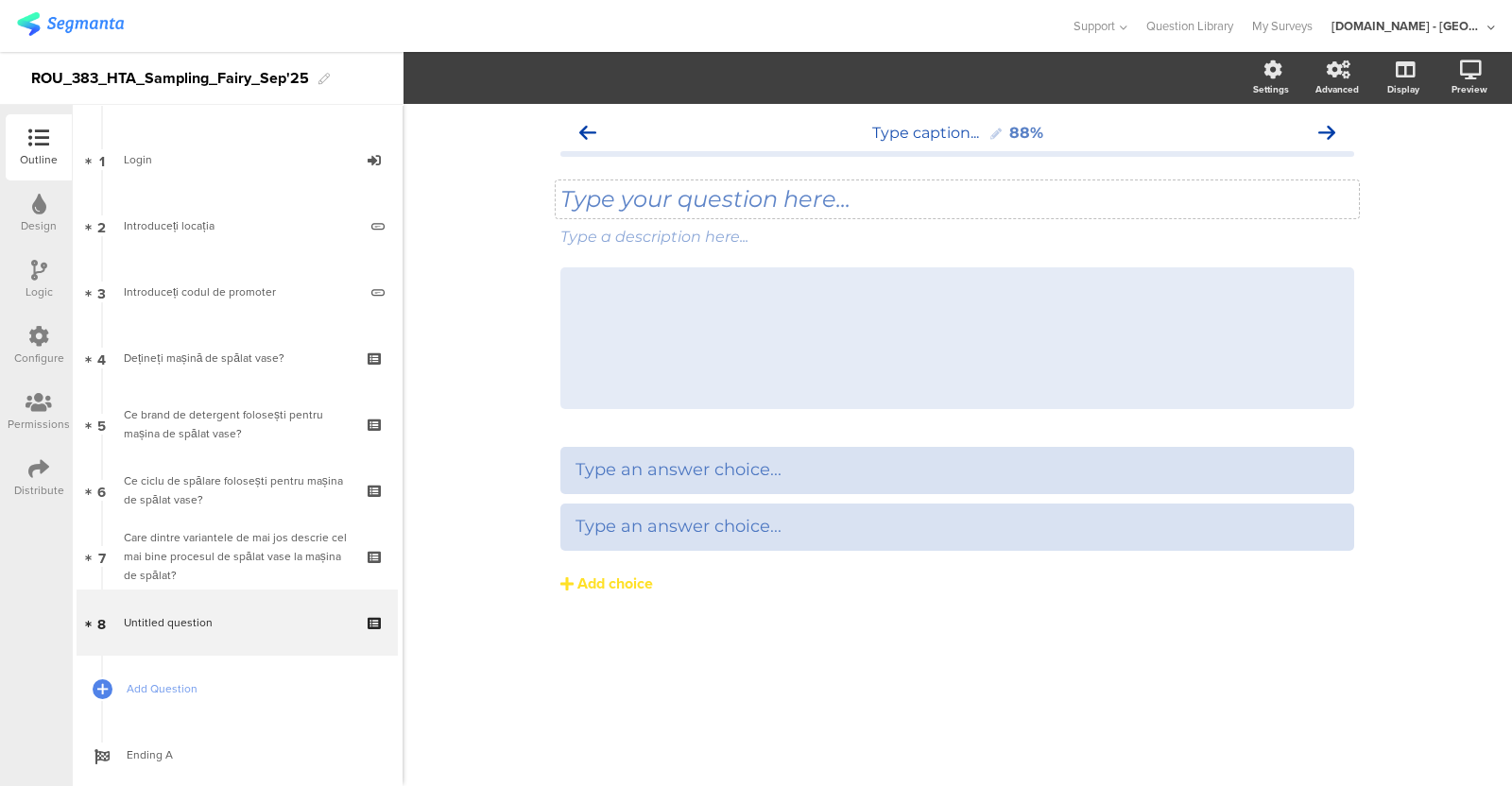
click at [648, 200] on div "Type your question here..." at bounding box center [957, 199] width 804 height 38
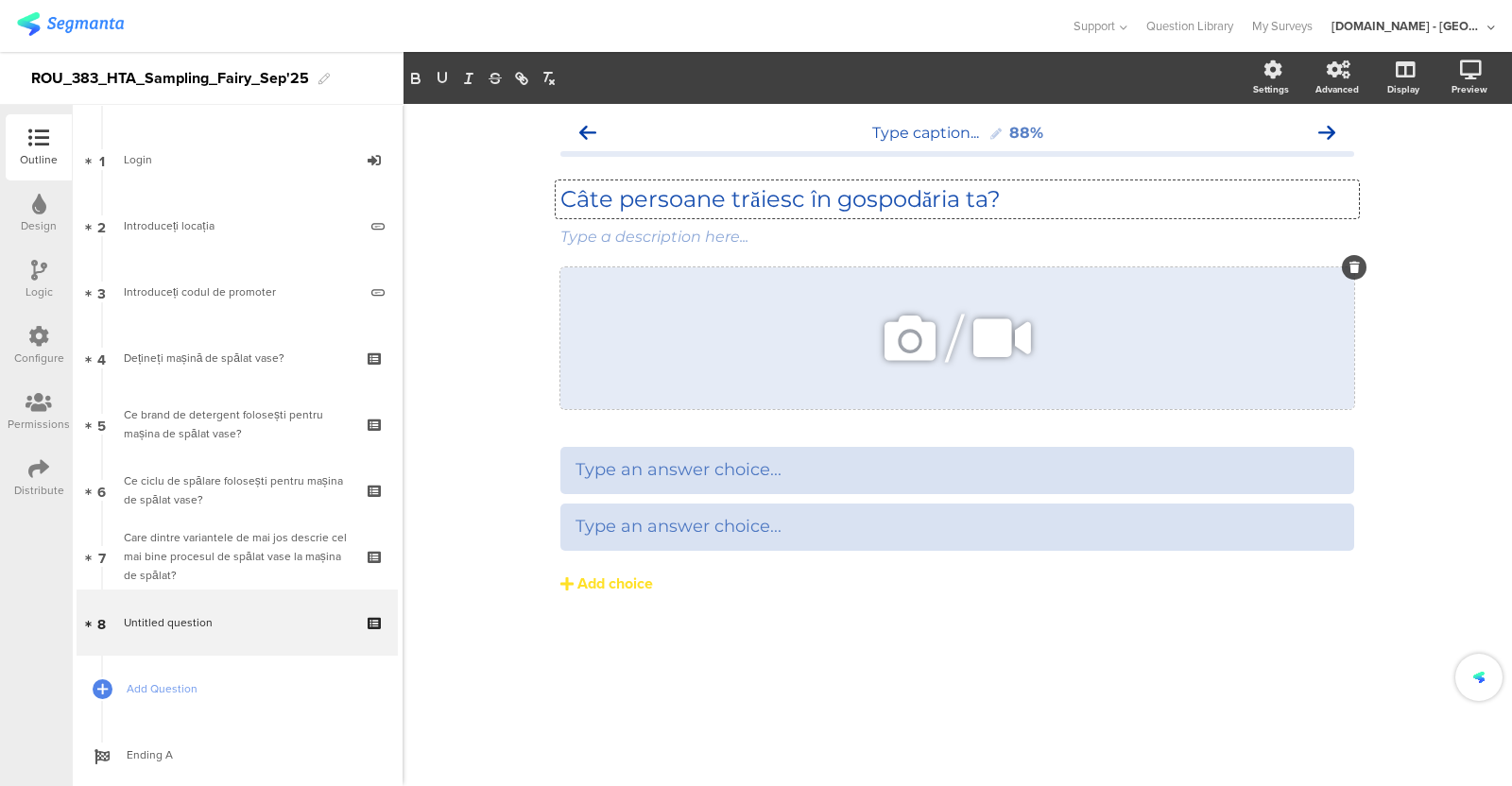
click at [1350, 266] on icon at bounding box center [1354, 267] width 10 height 11
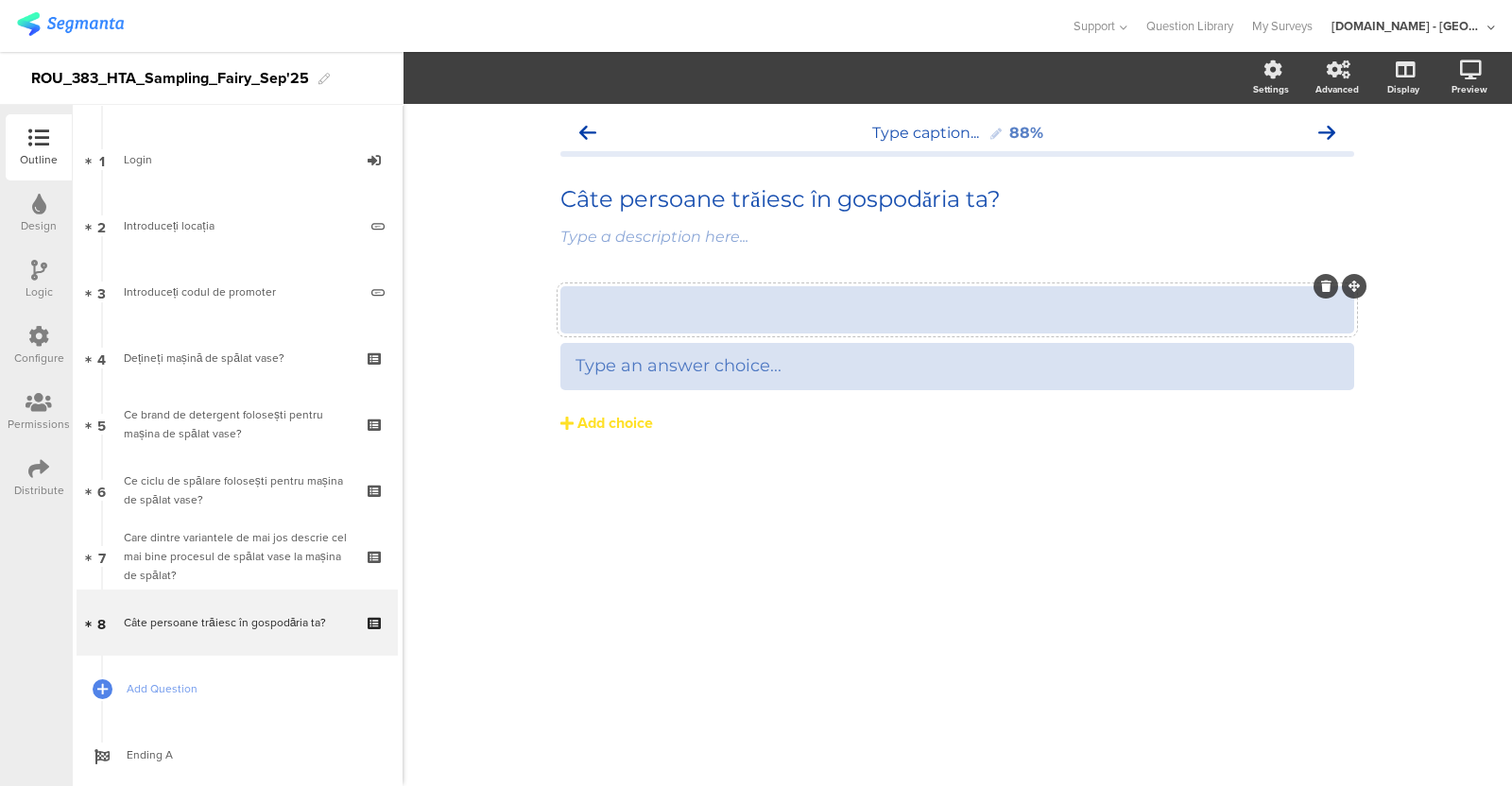
click at [744, 324] on div at bounding box center [957, 309] width 764 height 31
click at [595, 430] on div "Add choice" at bounding box center [615, 424] width 76 height 20
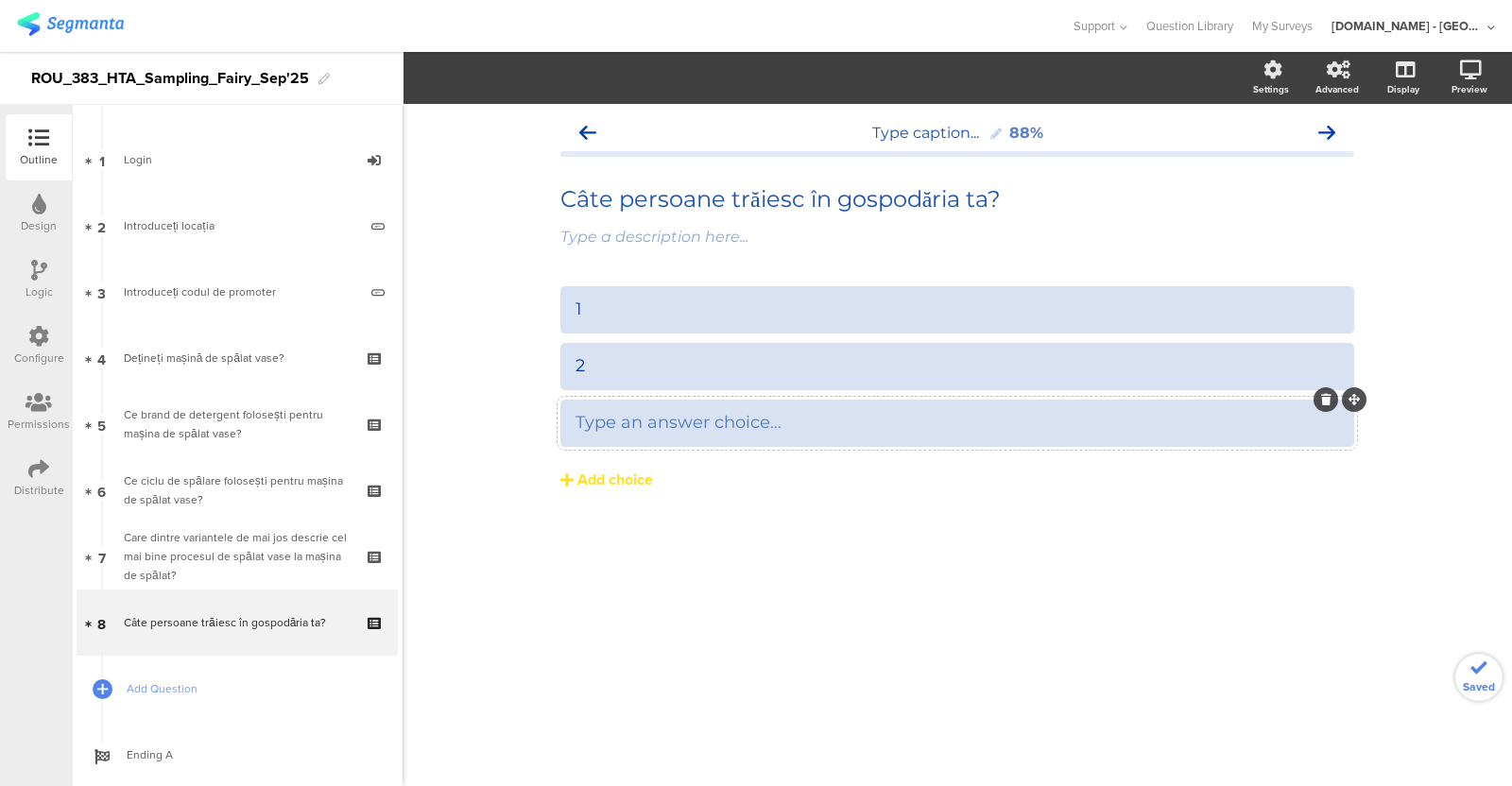
click at [624, 411] on div "Type an answer choice..." at bounding box center [957, 422] width 764 height 31
click at [589, 474] on div "Add choice" at bounding box center [615, 481] width 76 height 20
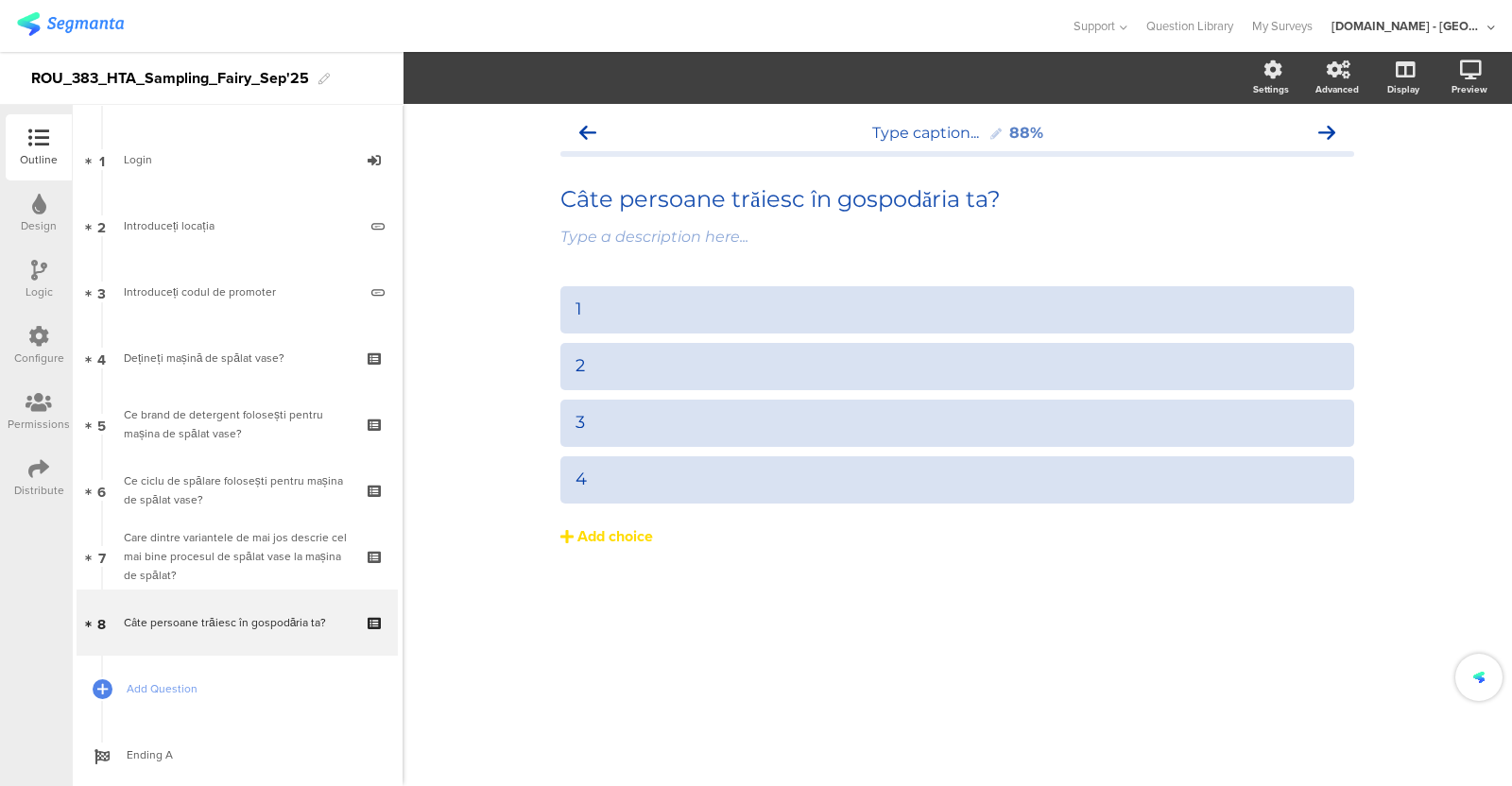
click at [586, 528] on div "Add choice" at bounding box center [615, 538] width 76 height 20
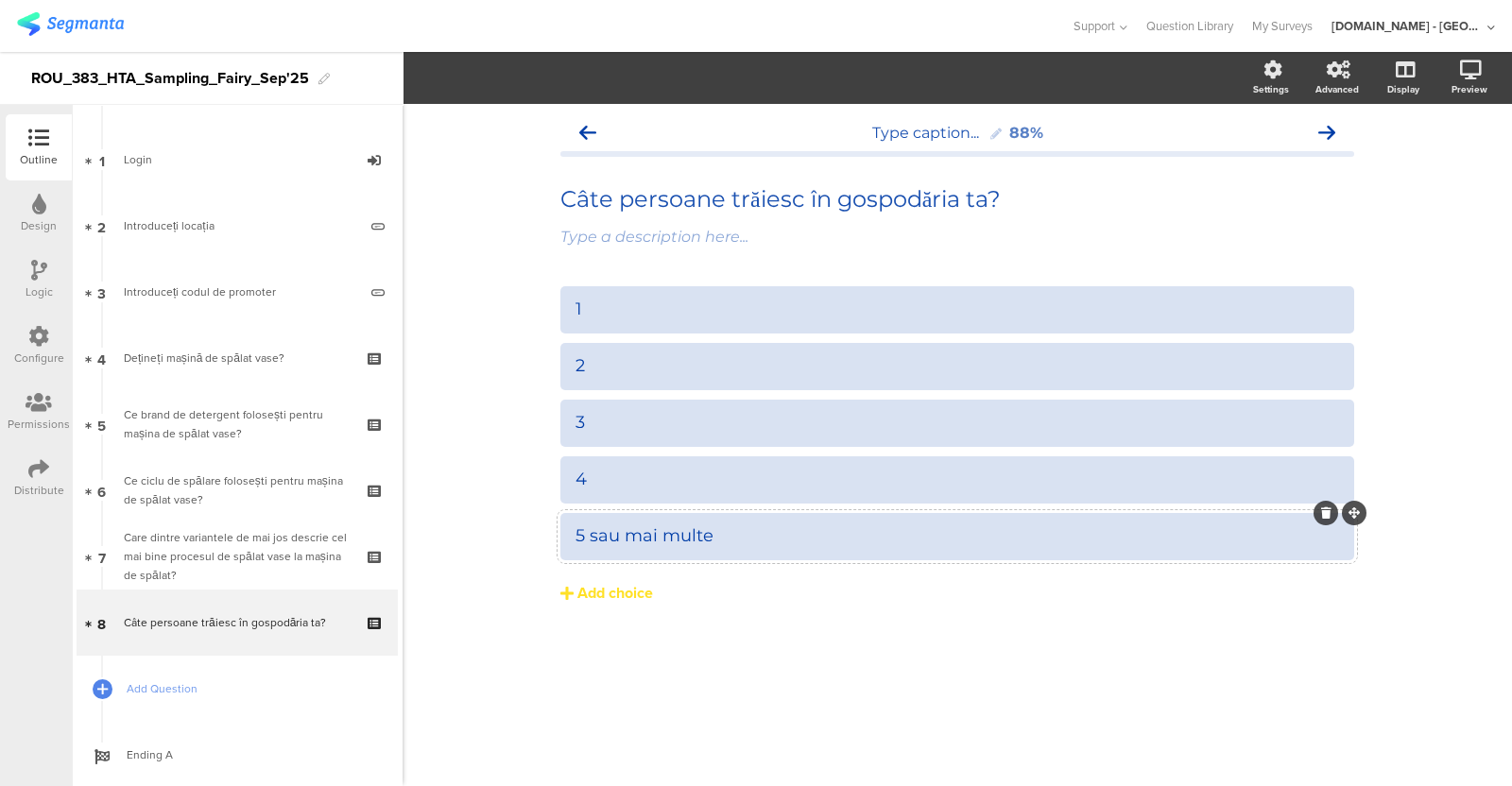
click at [37, 333] on icon at bounding box center [38, 336] width 21 height 21
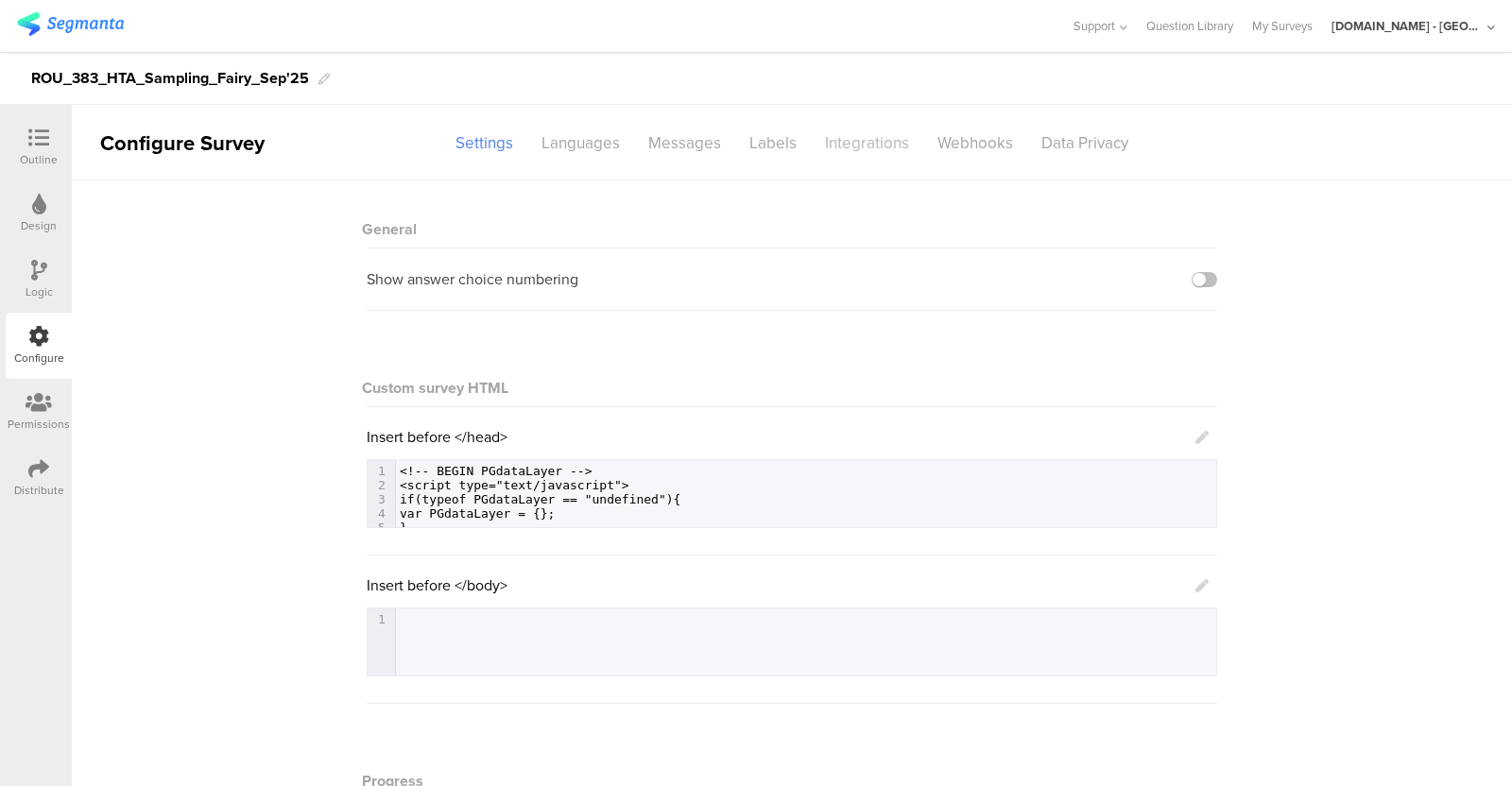
click at [840, 144] on div "Integrations" at bounding box center [867, 143] width 113 height 33
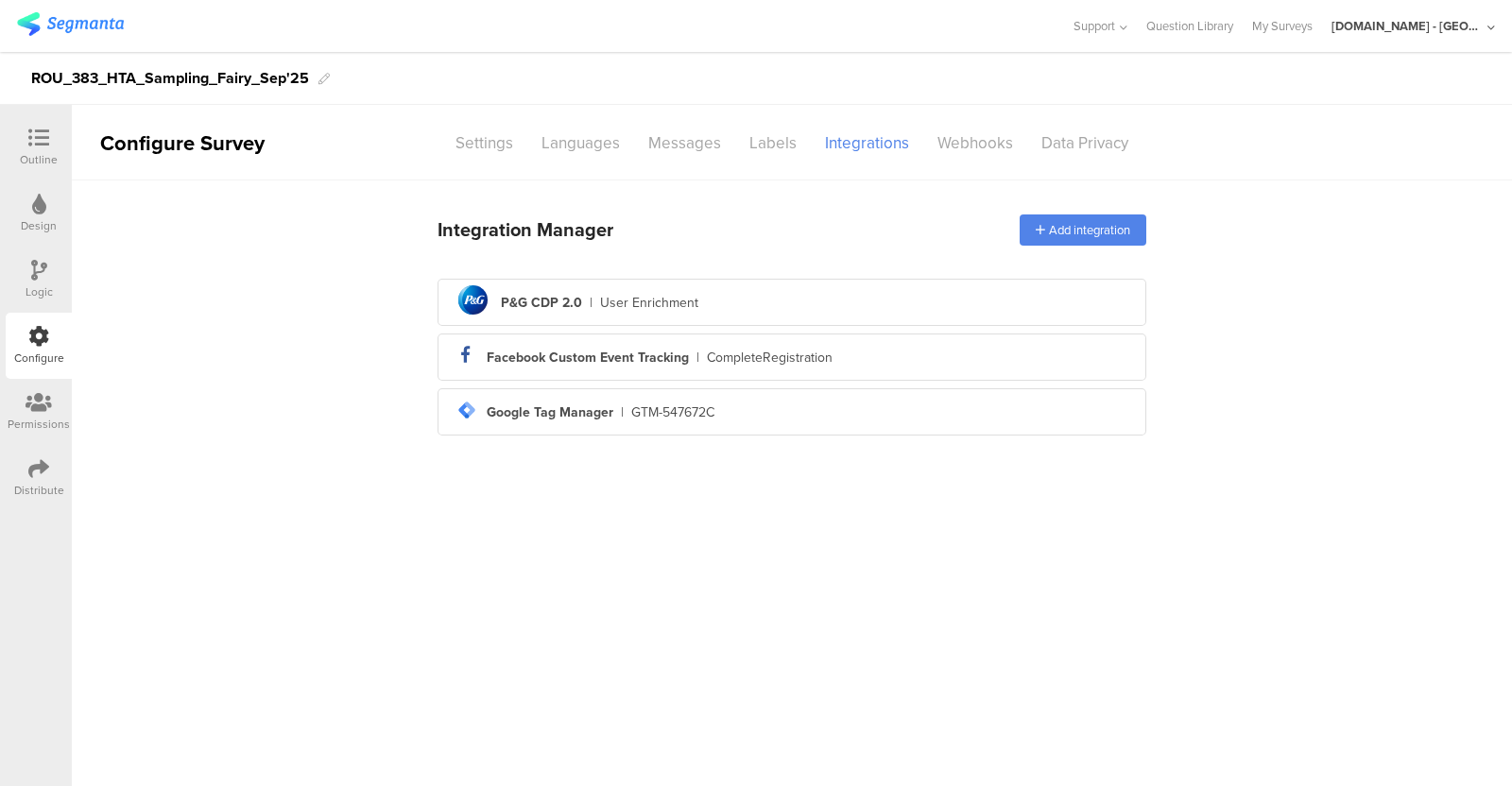
click at [610, 299] on div "User Enrichment" at bounding box center [649, 303] width 99 height 20
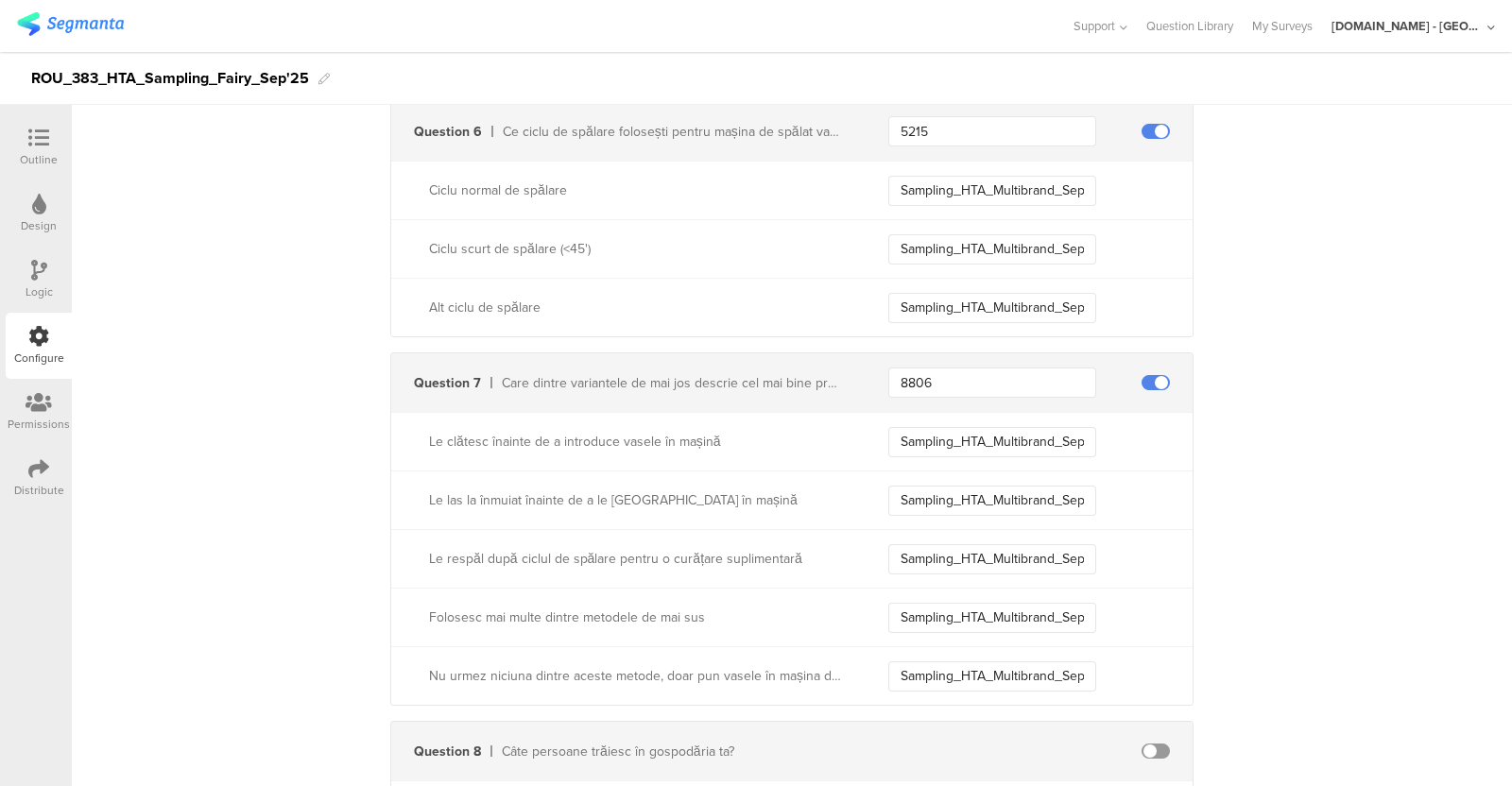
scroll to position [1926, 0]
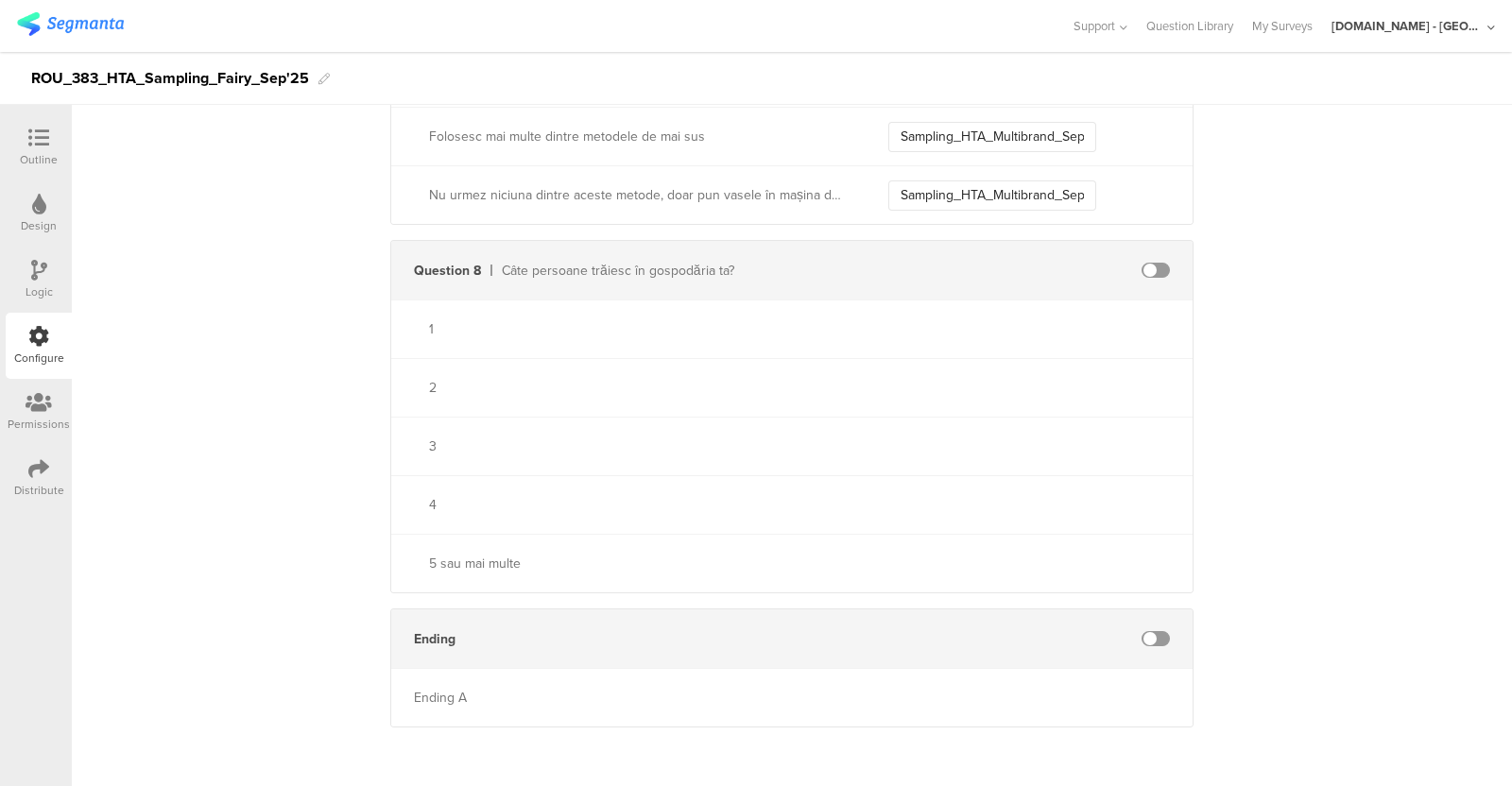
click at [1148, 262] on span at bounding box center [1156, 269] width 28 height 15
click at [939, 262] on input "text" at bounding box center [992, 270] width 207 height 30
paste input "58"
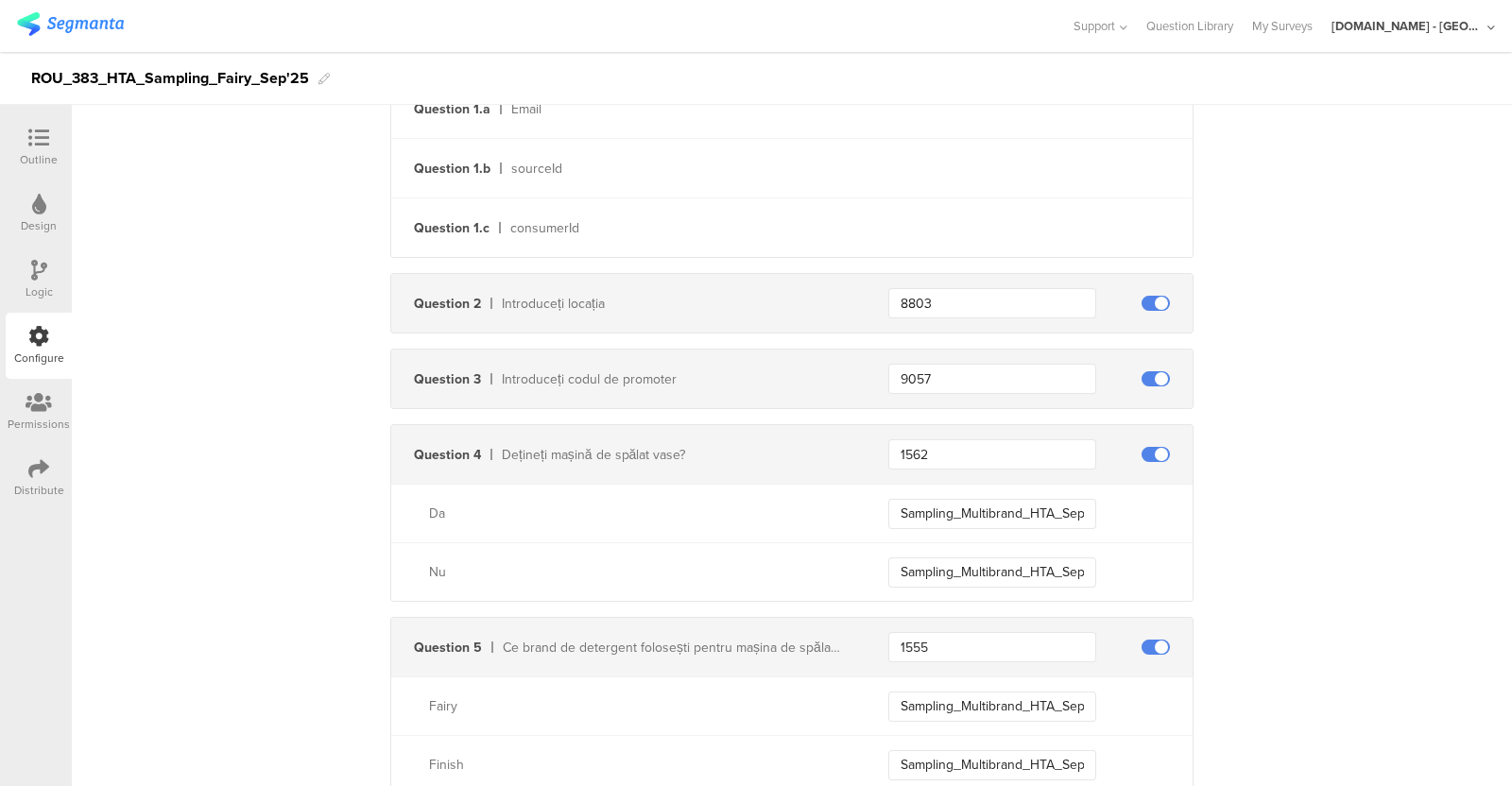
scroll to position [935, 0]
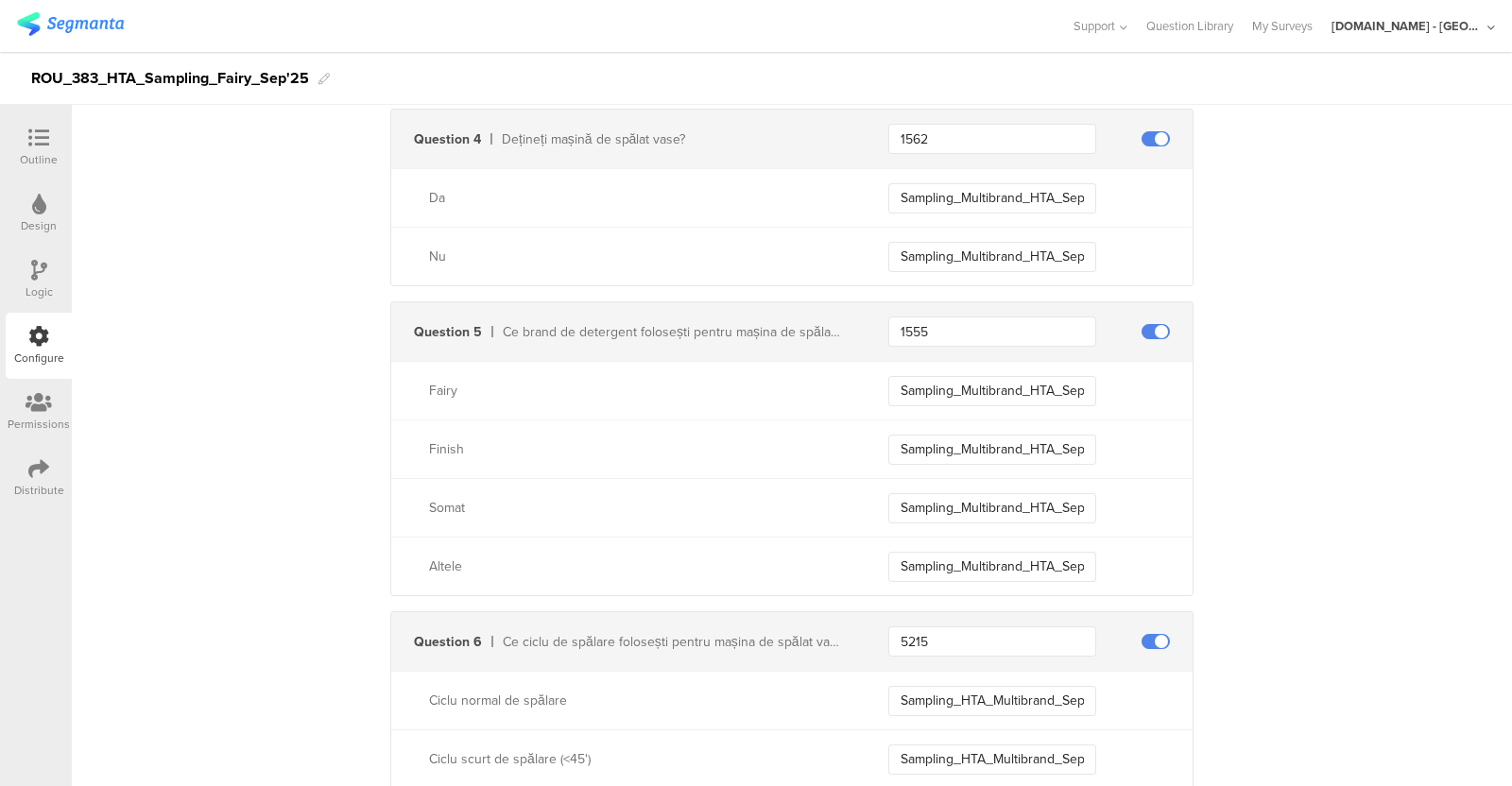
type input "58"
click at [1013, 191] on input "Sampling_Multibrand_HTA_Sep25_ADW_Owner" at bounding box center [992, 198] width 207 height 30
type input "Sampling_Fairy_HTA_Sep25_ADW_Owner"
click at [1016, 257] on input "Sampling_Multibrand_HTA_Sep25_non_ADW_Owner" at bounding box center [992, 257] width 207 height 30
type input "Sampling_Fairy_HTA_Sep25_non_ADW_Owner"
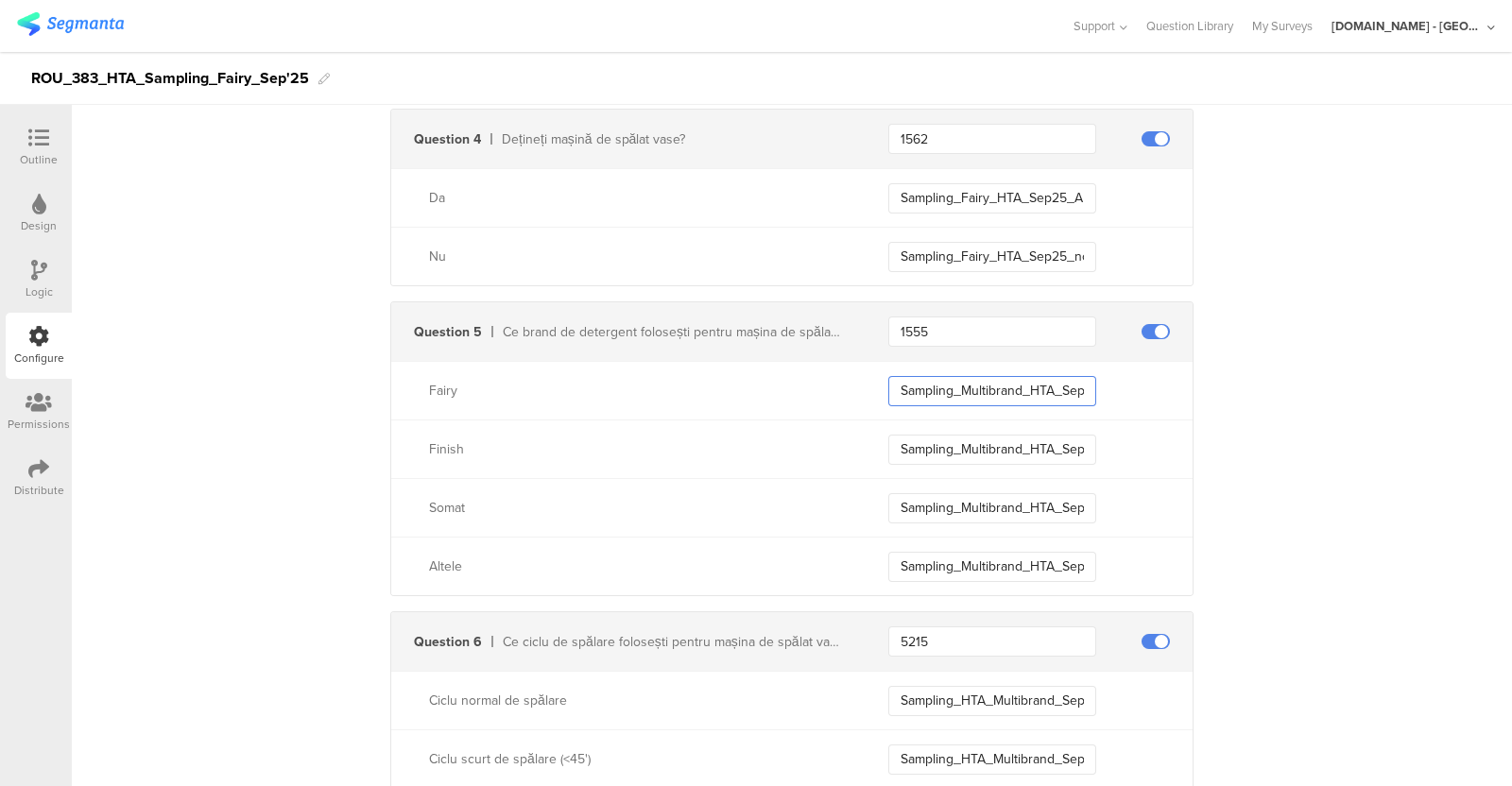
click at [1015, 380] on input "Sampling_Multibrand_HTA_Sep25_Fairy" at bounding box center [992, 391] width 207 height 30
type input "Sampling_Fairy_HTA_Sep25_Fairy"
click at [1011, 443] on input "Sampling_Multibrand_HTA_Sep25_Finish" at bounding box center [992, 450] width 207 height 30
type input "Sampling_Fairy_HTA_Sep25_Finish"
click at [1016, 498] on input "Sampling_Multibrand_HTA_Sep25_Somat" at bounding box center [992, 509] width 207 height 30
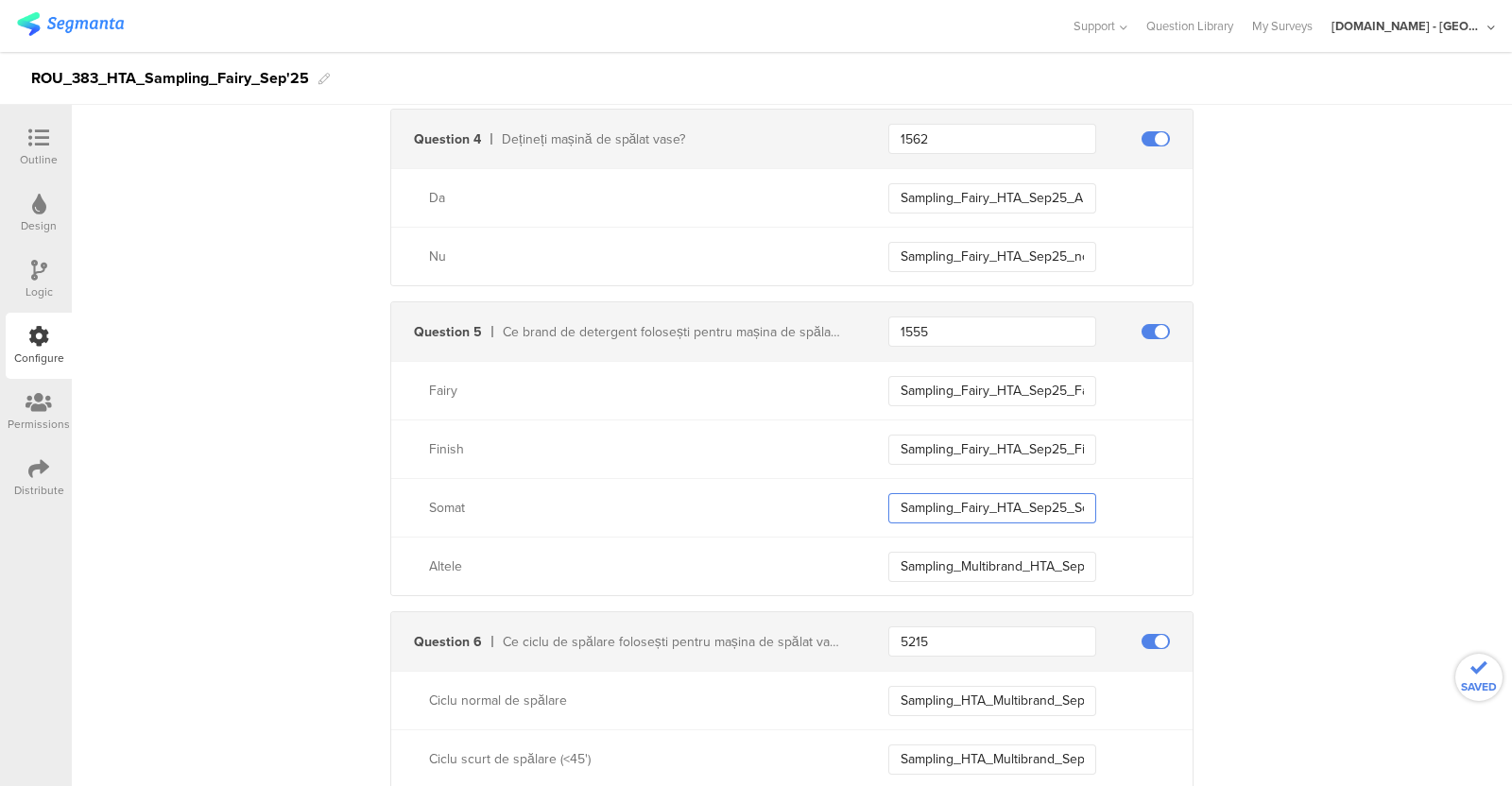
type input "Sampling_Fairy_HTA_Sep25_Somat"
click at [1010, 555] on input "Sampling_Multibrand_HTA_Sep25_Other" at bounding box center [992, 567] width 207 height 30
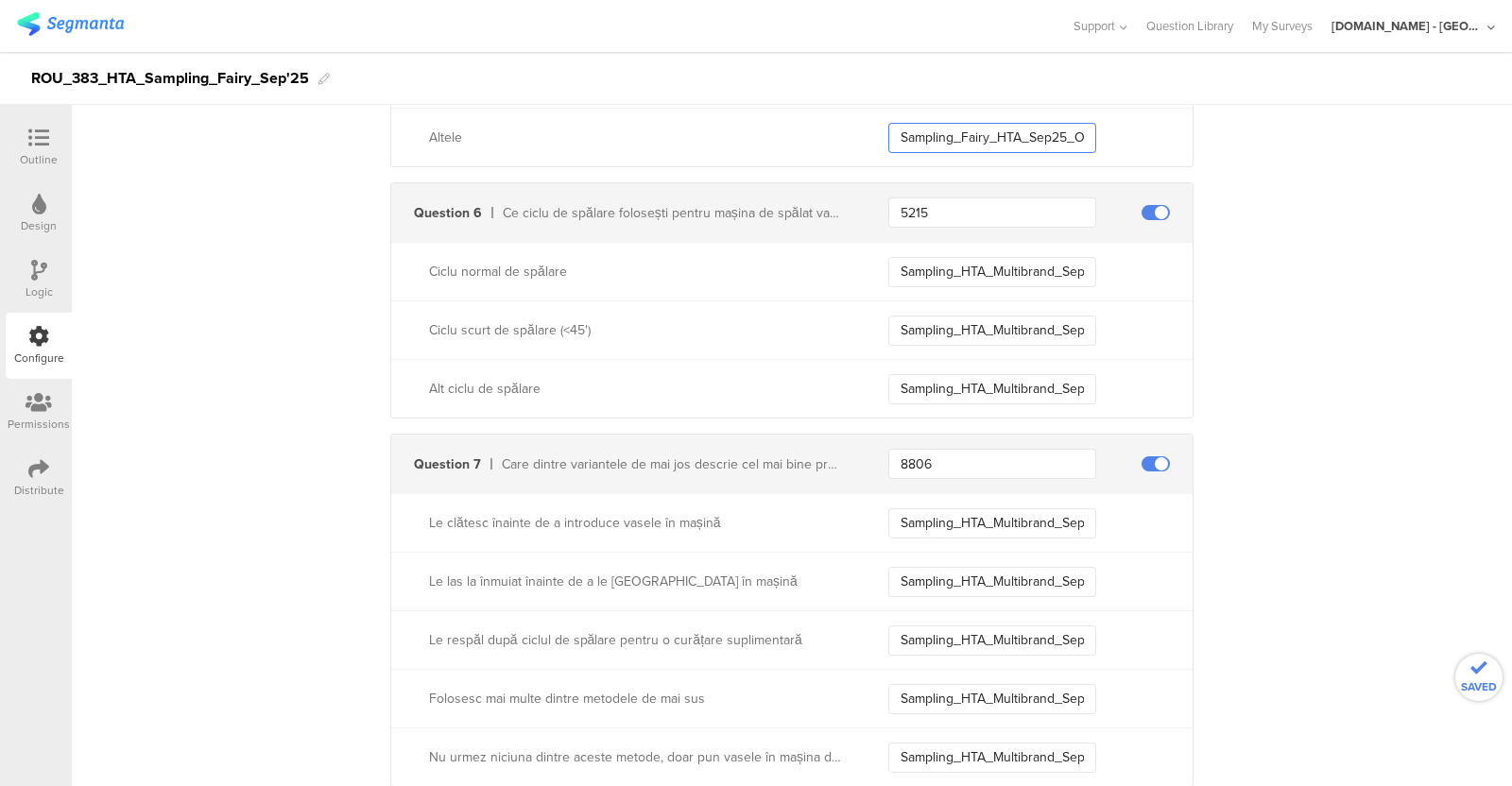
scroll to position [1366, 0]
type input "Sampling_Fairy_HTA_Sep25_Other"
click at [1044, 270] on input "Sampling_HTA_Multibrand_Sep25_Normal_Cycle" at bounding box center [992, 270] width 207 height 30
type input "Sampling_HTA_Fairy_Sep25_Normal_Cycle"
click at [1048, 314] on input "Sampling_HTA_Multibrand_Sep25_Short_Cycle" at bounding box center [992, 329] width 207 height 30
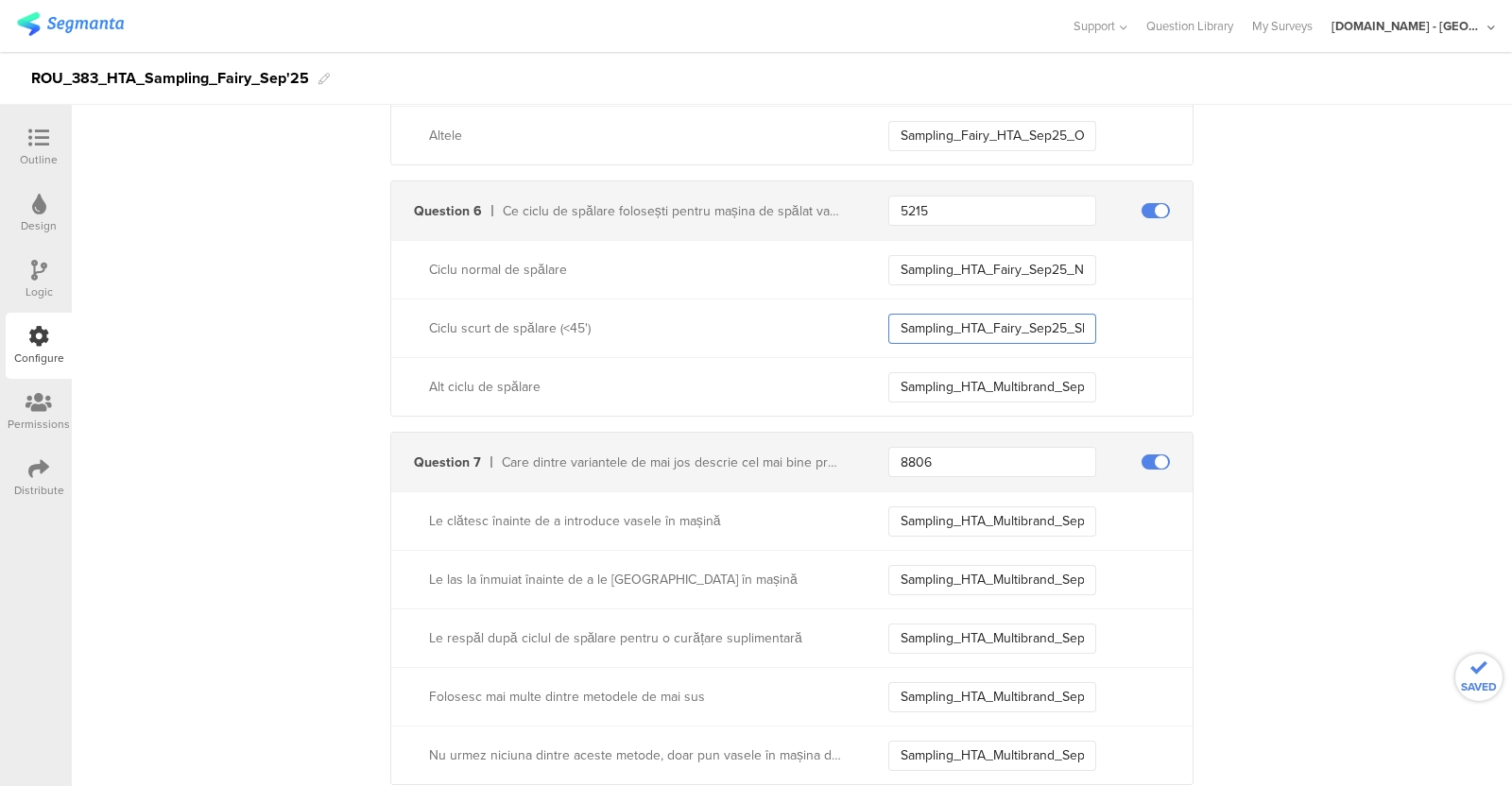
type input "Sampling_HTA_Fairy_Sep25_Short_Cycle"
click at [1048, 372] on input "Sampling_HTA_Multibrand_Sep25_Other_Cycle" at bounding box center [992, 387] width 207 height 30
type input "Sampling_HTA_Fairy_Sep25_Other_Cycle"
click at [1047, 510] on input "Sampling_HTA_Multibrand_Sep25_Rinse_Before" at bounding box center [992, 522] width 207 height 30
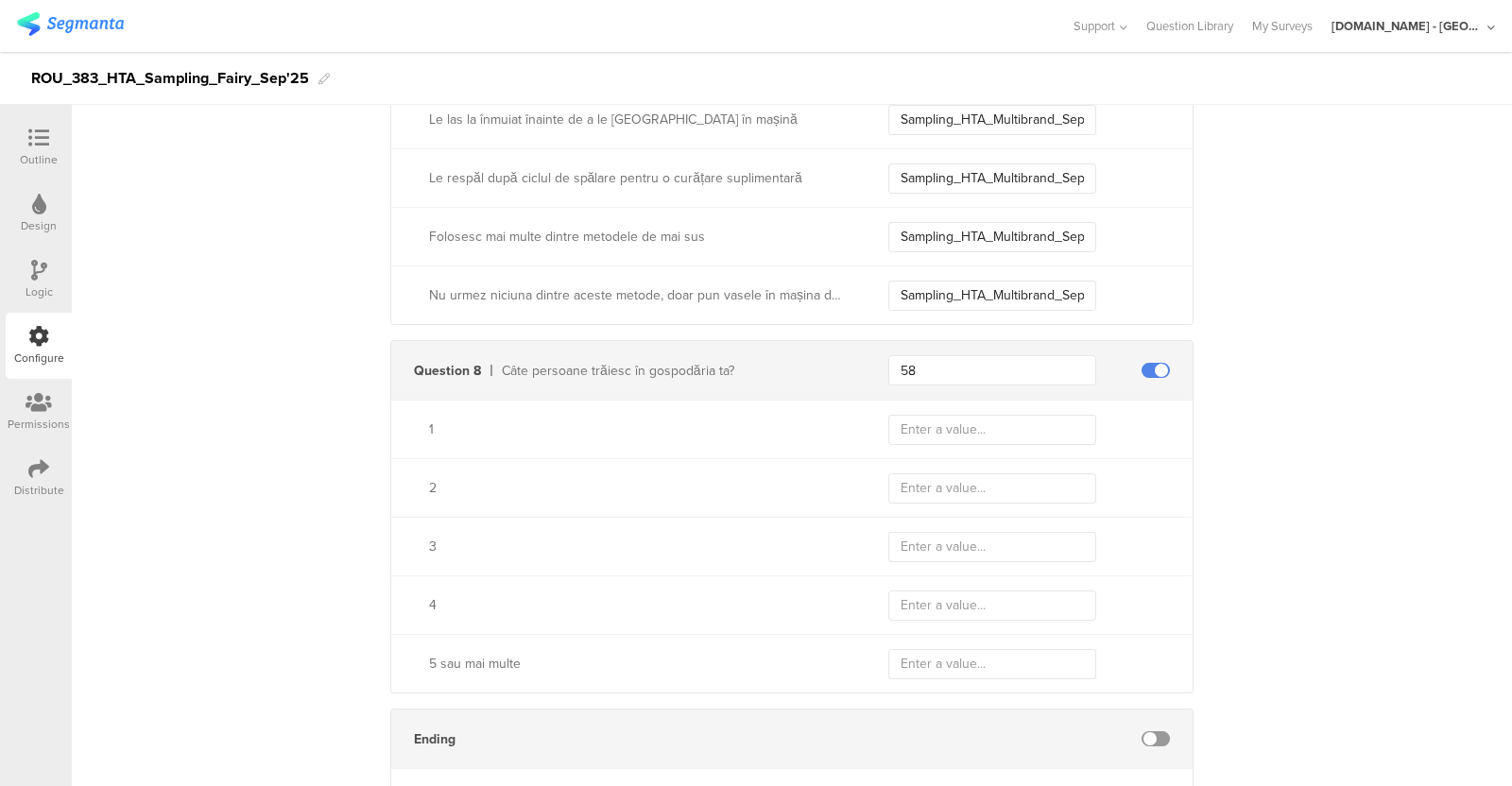
scroll to position [1645, 0]
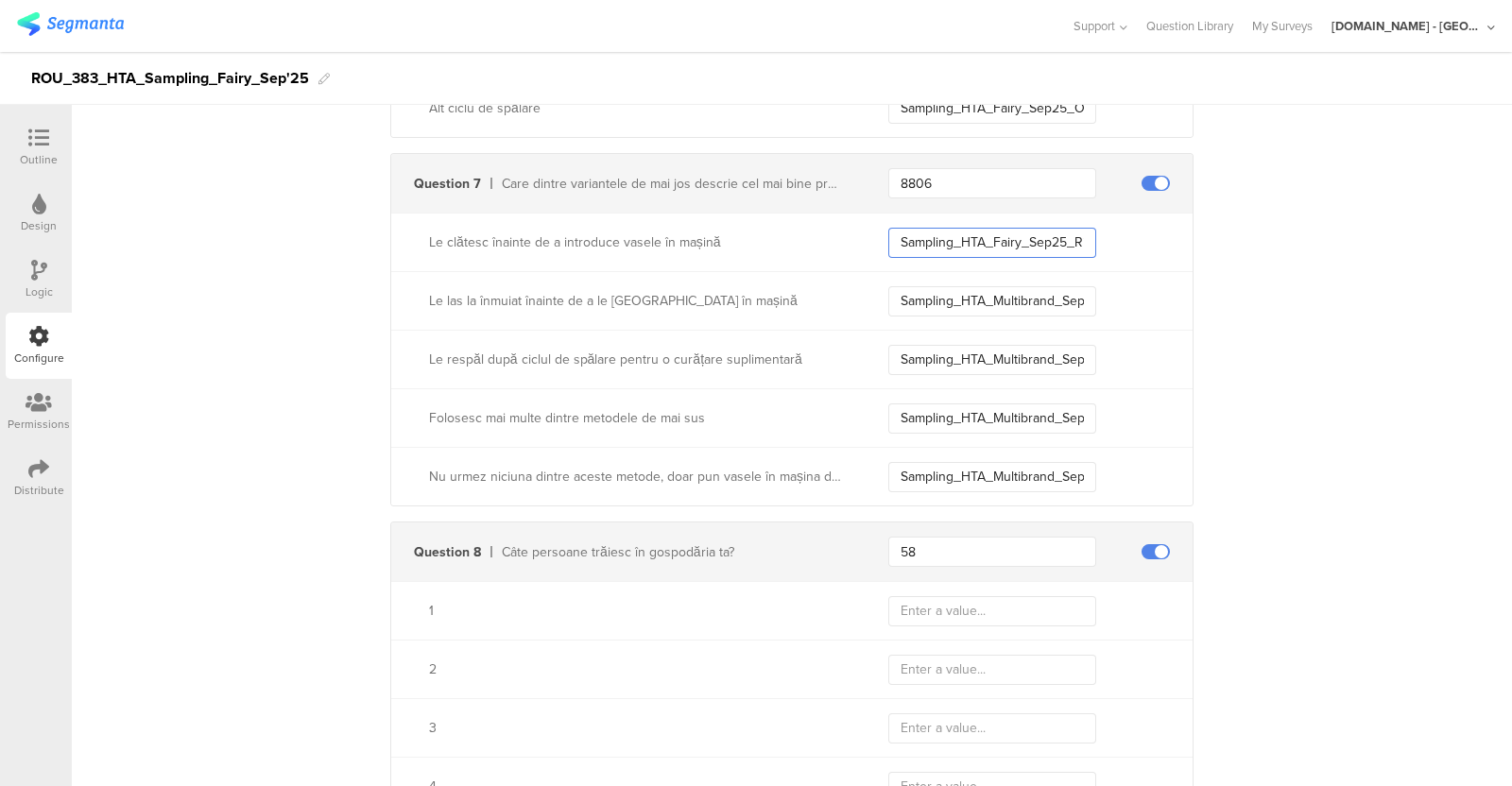
type input "Sampling_HTA_Fairy_Sep25_Rinse_Before"
click at [1047, 289] on input "Sampling_HTA_Multibrand_Sep25_Soak" at bounding box center [992, 301] width 207 height 30
type input "Sampling_HTA_Fairy_Sep25_Soak"
click at [1047, 359] on input "Sampling_HTA_Multibrand_Sep25_Rinse_After" at bounding box center [992, 360] width 207 height 30
type input "Sampling_HTA_Fairy_Sep25_Rinse_After"
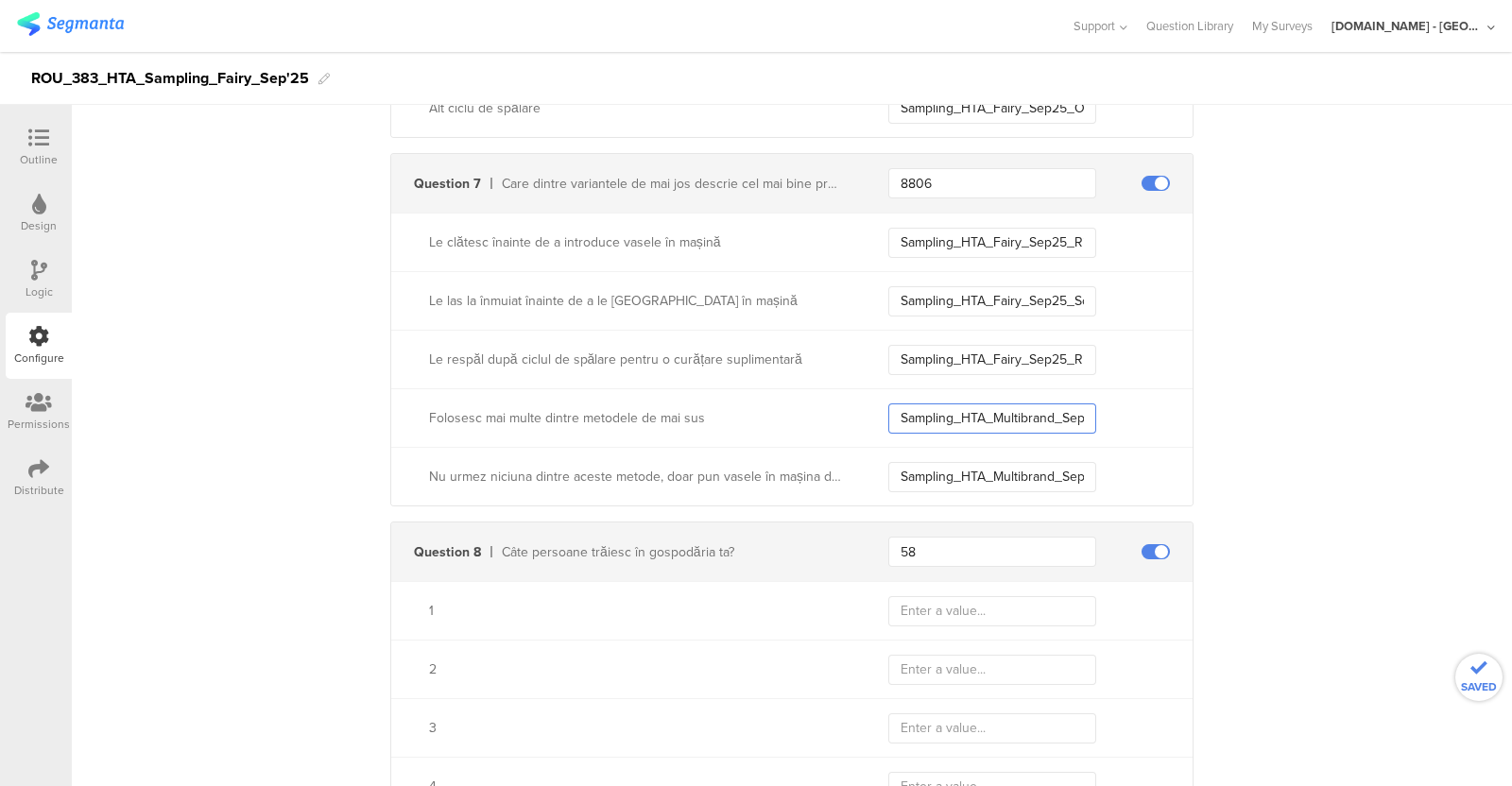
click at [1047, 404] on input "Sampling_HTA_Multibrand_Sep25_Multiple" at bounding box center [992, 419] width 207 height 30
type input "Sampling_HTA_Fairy_Sep25_Multiple"
click at [1045, 476] on input "Sampling_HTA_Multibrand_Sep25_None" at bounding box center [992, 477] width 207 height 30
type input "Sampling_HTA_Fairy_Sep25_None"
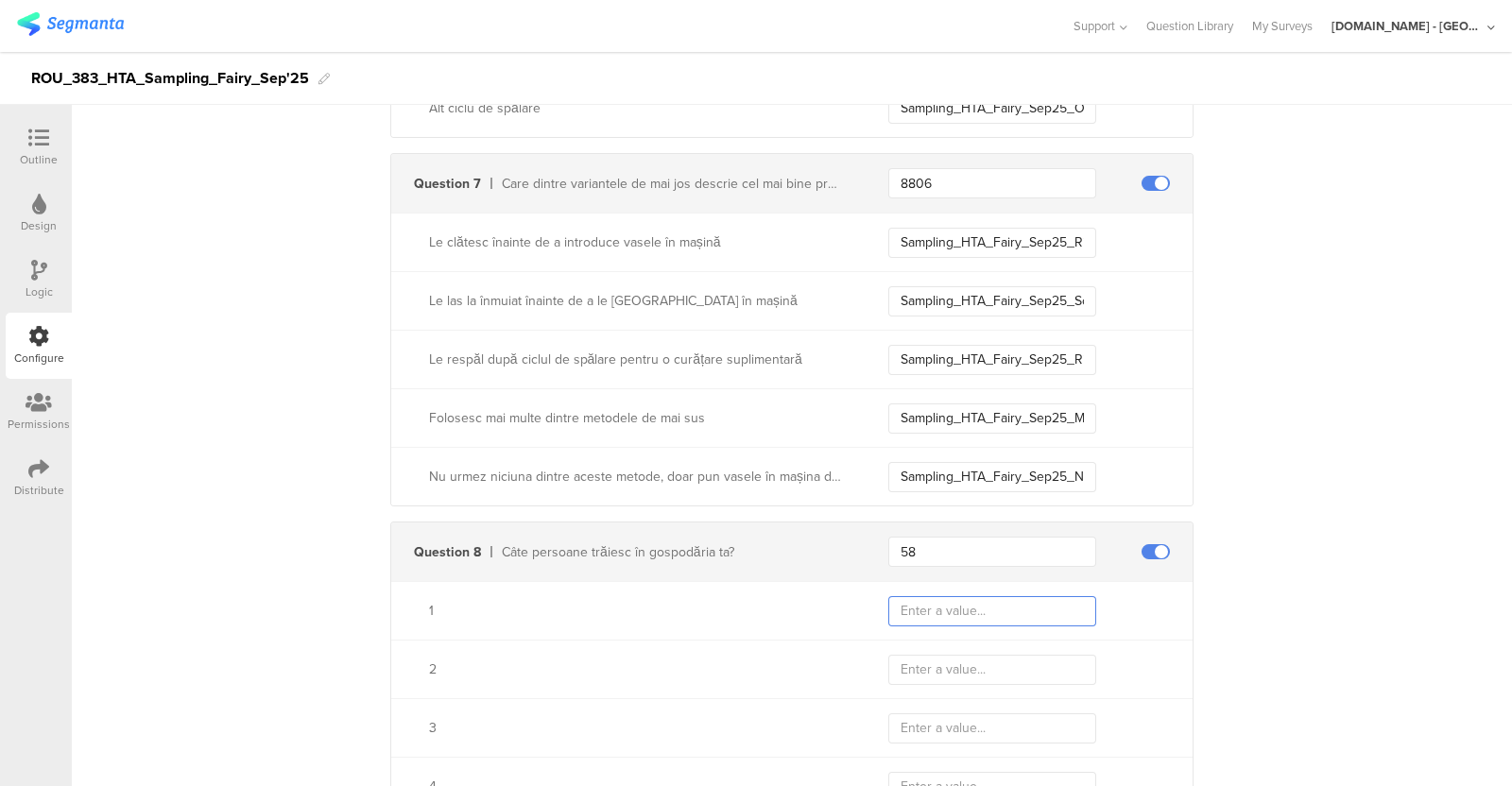
click at [958, 614] on input "text" at bounding box center [992, 611] width 207 height 30
paste input "Sampling_HTA_Fairy_Sep25_1"
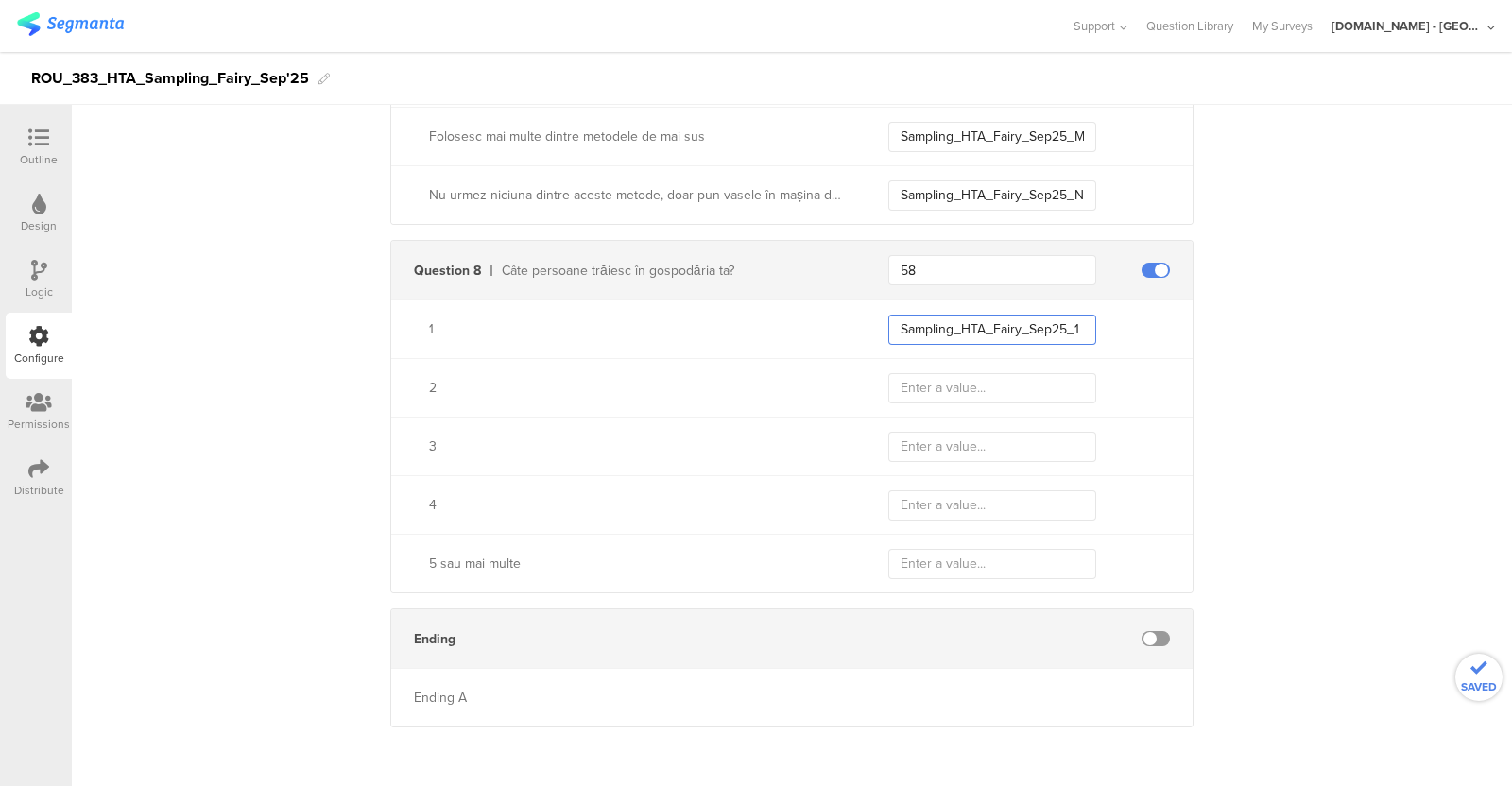
type input "Sampling_HTA_Fairy_Sep25_1"
click at [949, 399] on input "text" at bounding box center [992, 388] width 207 height 30
paste input "Sampling_HTA_Fairy_Sep25_1"
type input "Sampling_HTA_Fairy_Sep25_1"
click at [926, 443] on input "text" at bounding box center [992, 447] width 207 height 30
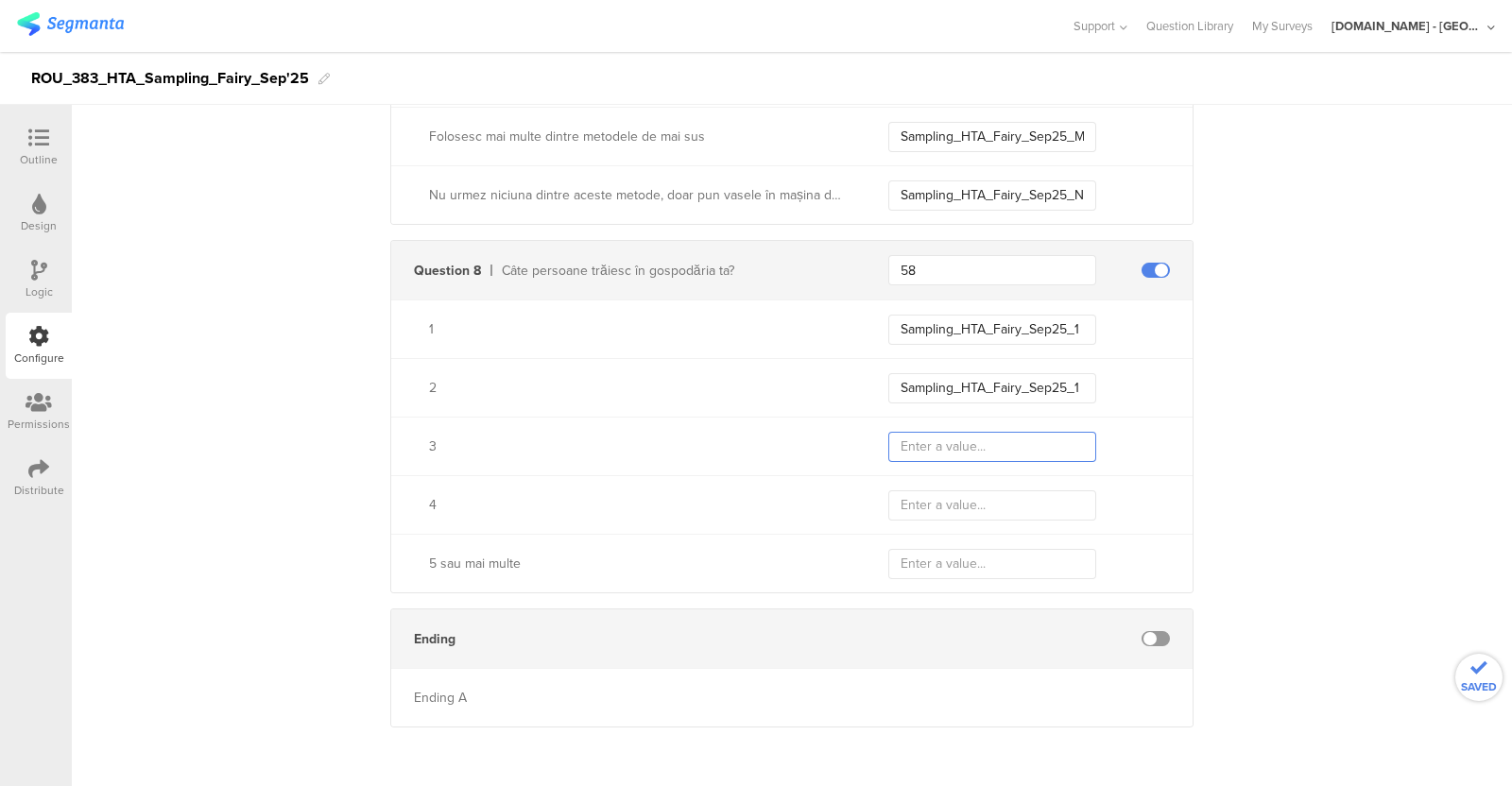
paste input "Sampling_HTA_Fairy_Sep25_1"
type input "Sampling_HTA_Fairy_Sep25_1"
click at [1082, 373] on input "Sampling_HTA_Fairy_Sep25_1" at bounding box center [992, 388] width 207 height 30
type input "Sampling_HTA_Fairy_Sep25_2"
click at [1074, 439] on input "Sampling_HTA_Fairy_Sep25_1" at bounding box center [992, 447] width 207 height 30
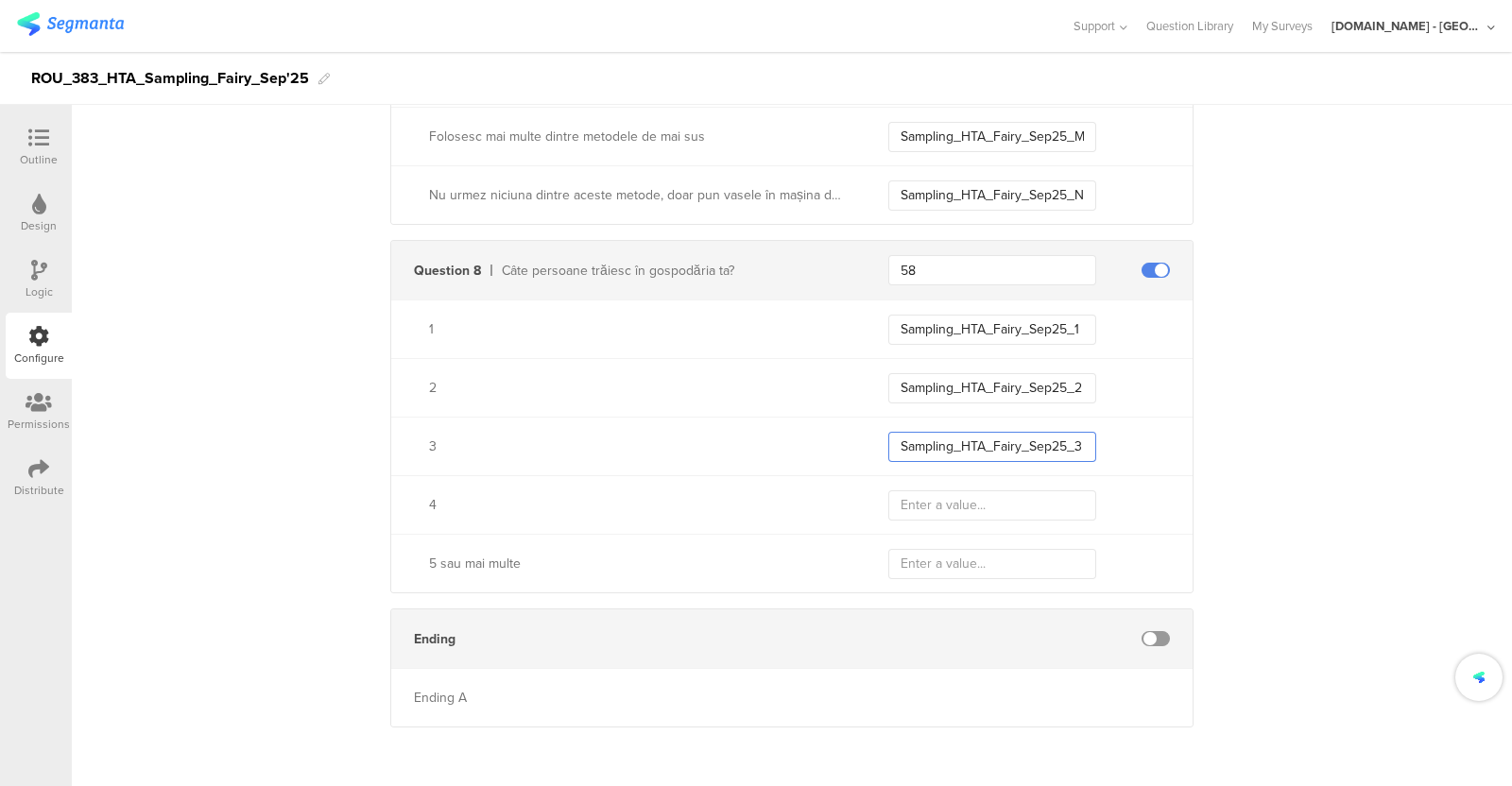
type input "Sampling_HTA_Fairy_Sep25_3"
click at [976, 511] on input "text" at bounding box center [992, 506] width 207 height 30
paste input "Sampling_HTA_Fairy_Sep25_1"
type input "Sampling_HTA_Fairy_Sep25_4"
click at [960, 551] on input "text" at bounding box center [992, 565] width 207 height 30
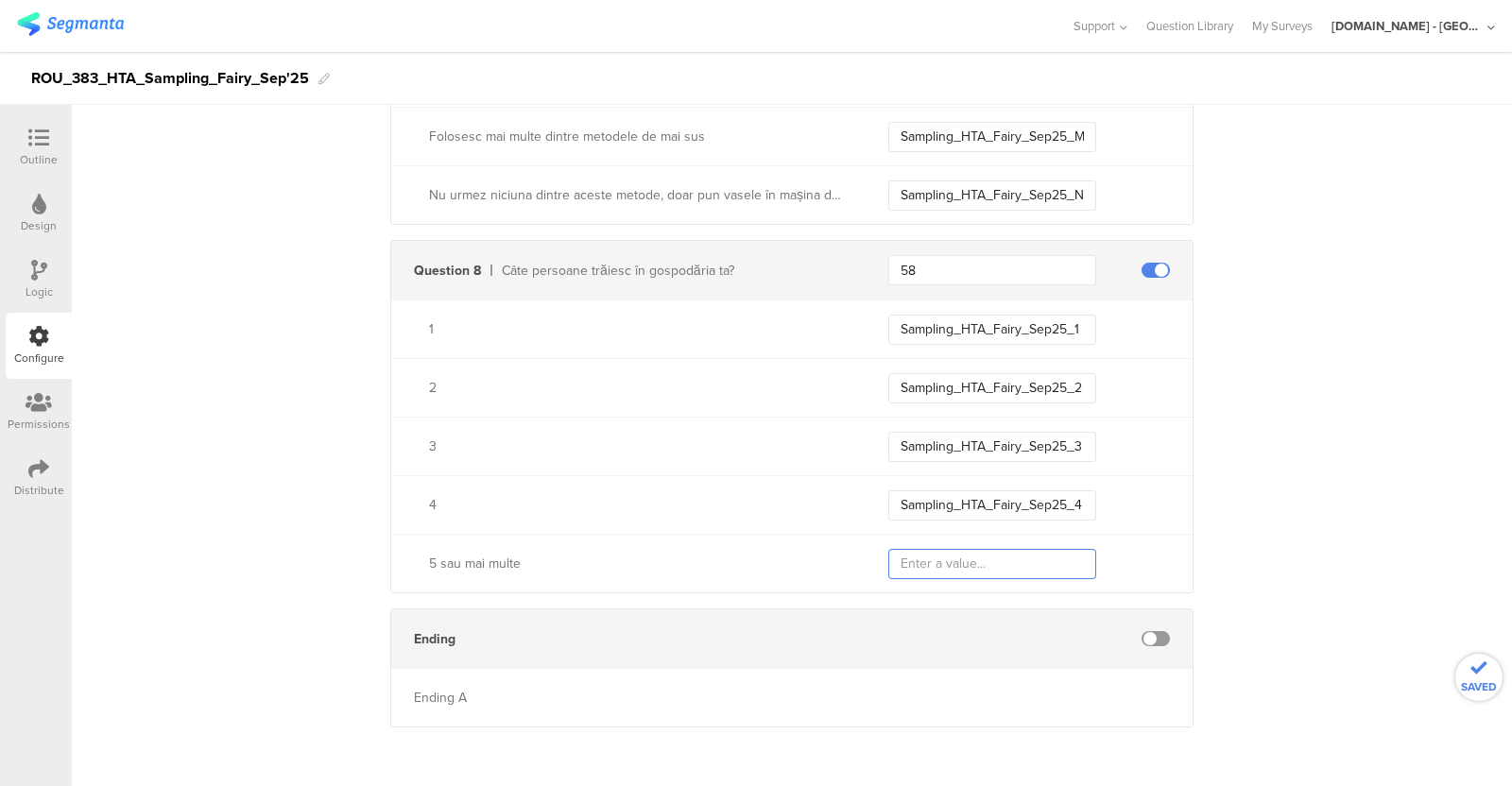
paste input "Sampling_HTA_Fairy_Sep25_1"
type input "Sampling_HTA_Fairy_Sep25_5+"
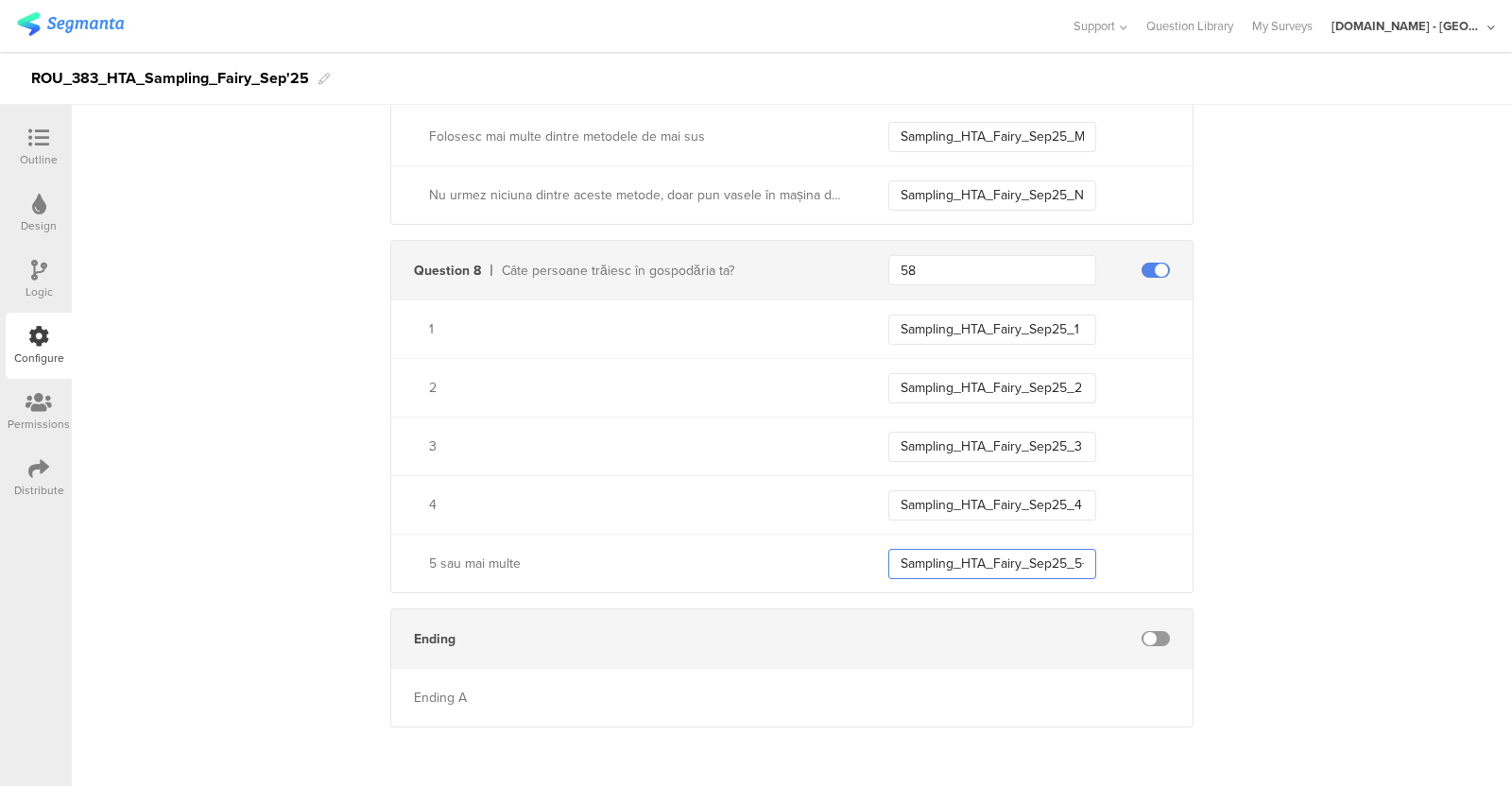
click at [1072, 553] on input "Sampling_HTA_Fairy_Sep25_5+" at bounding box center [992, 565] width 207 height 30
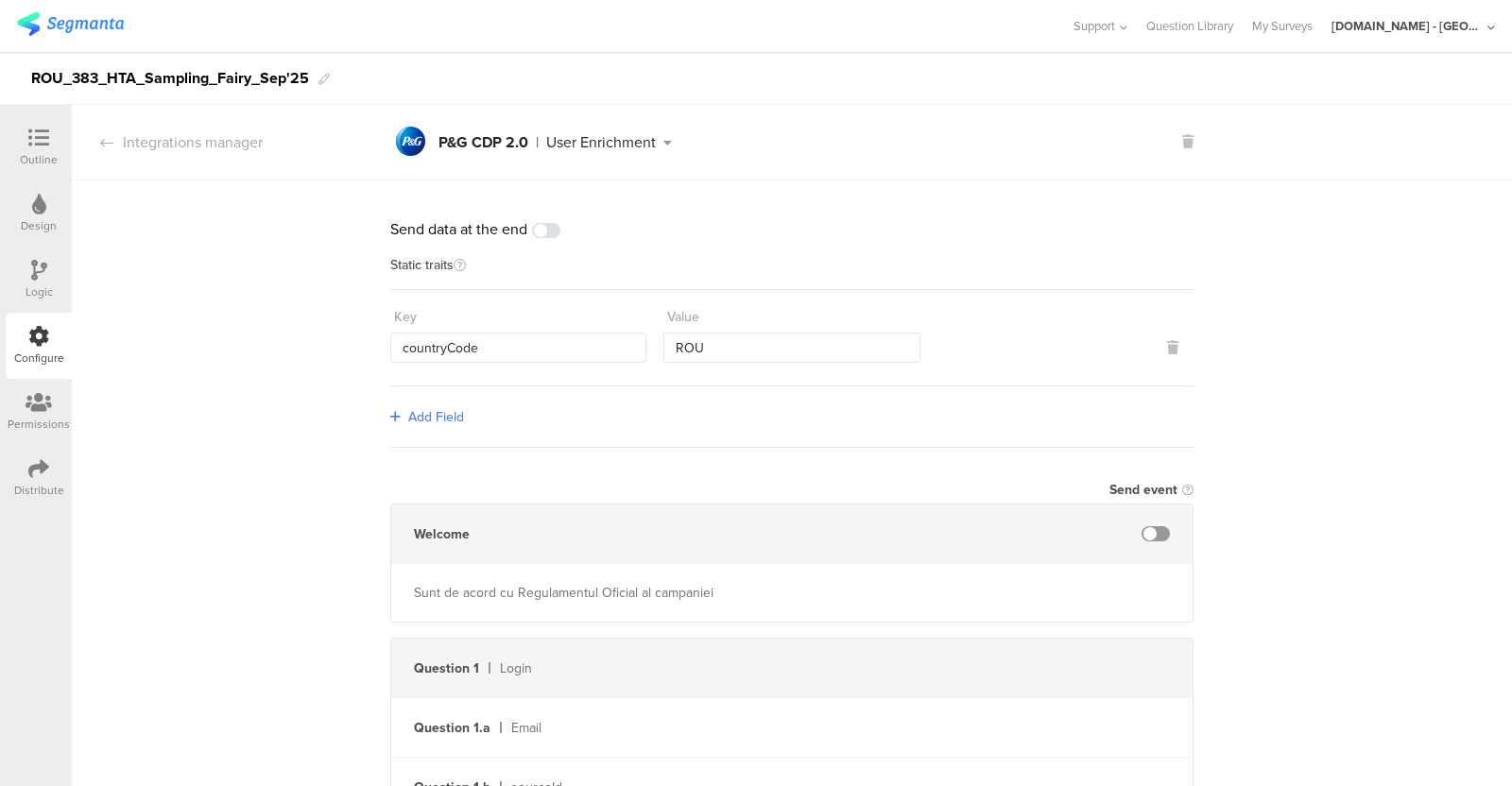
click at [18, 290] on div "Logic" at bounding box center [39, 279] width 66 height 66
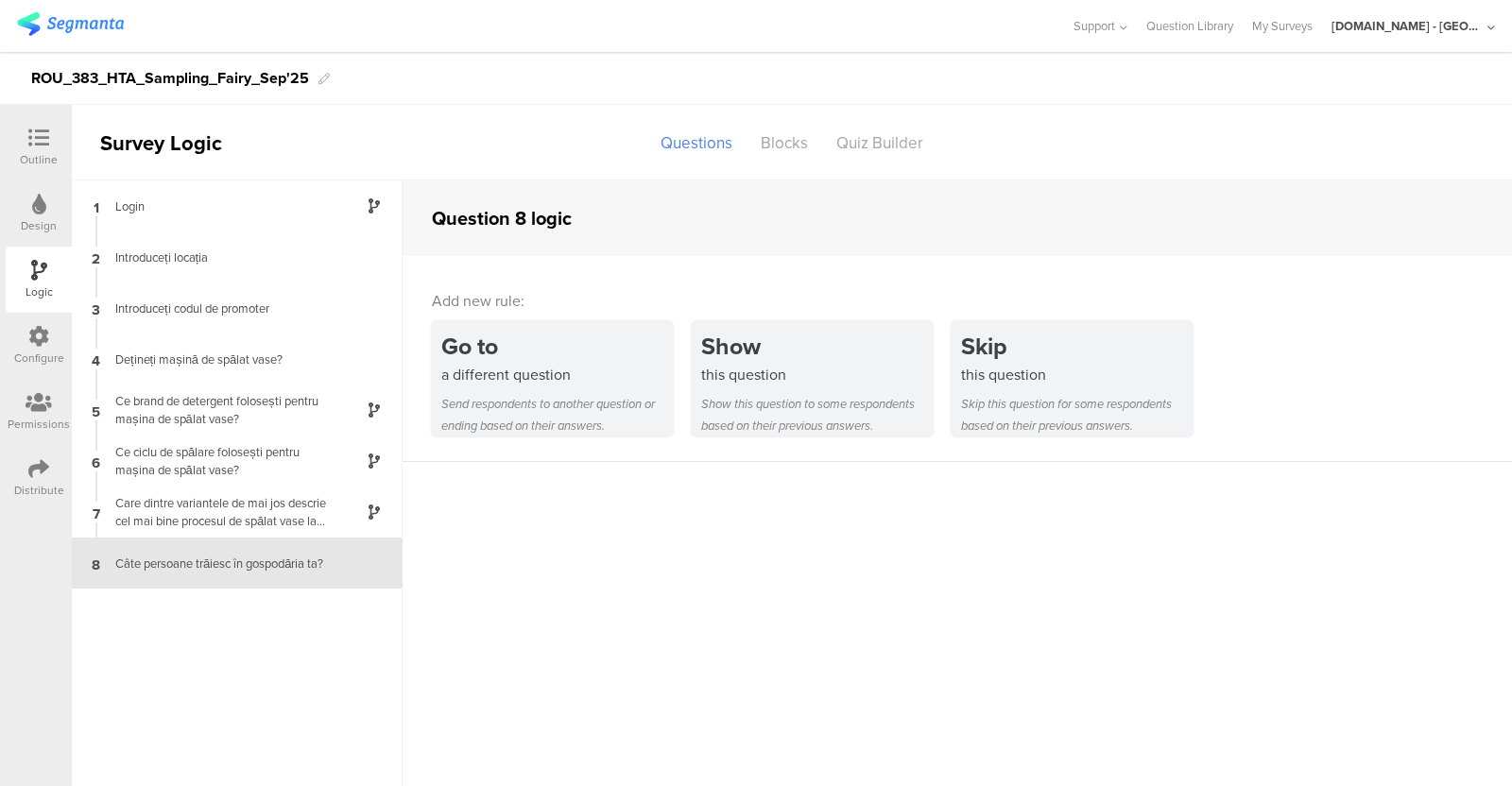
click at [38, 125] on div "Outline" at bounding box center [39, 148] width 66 height 66
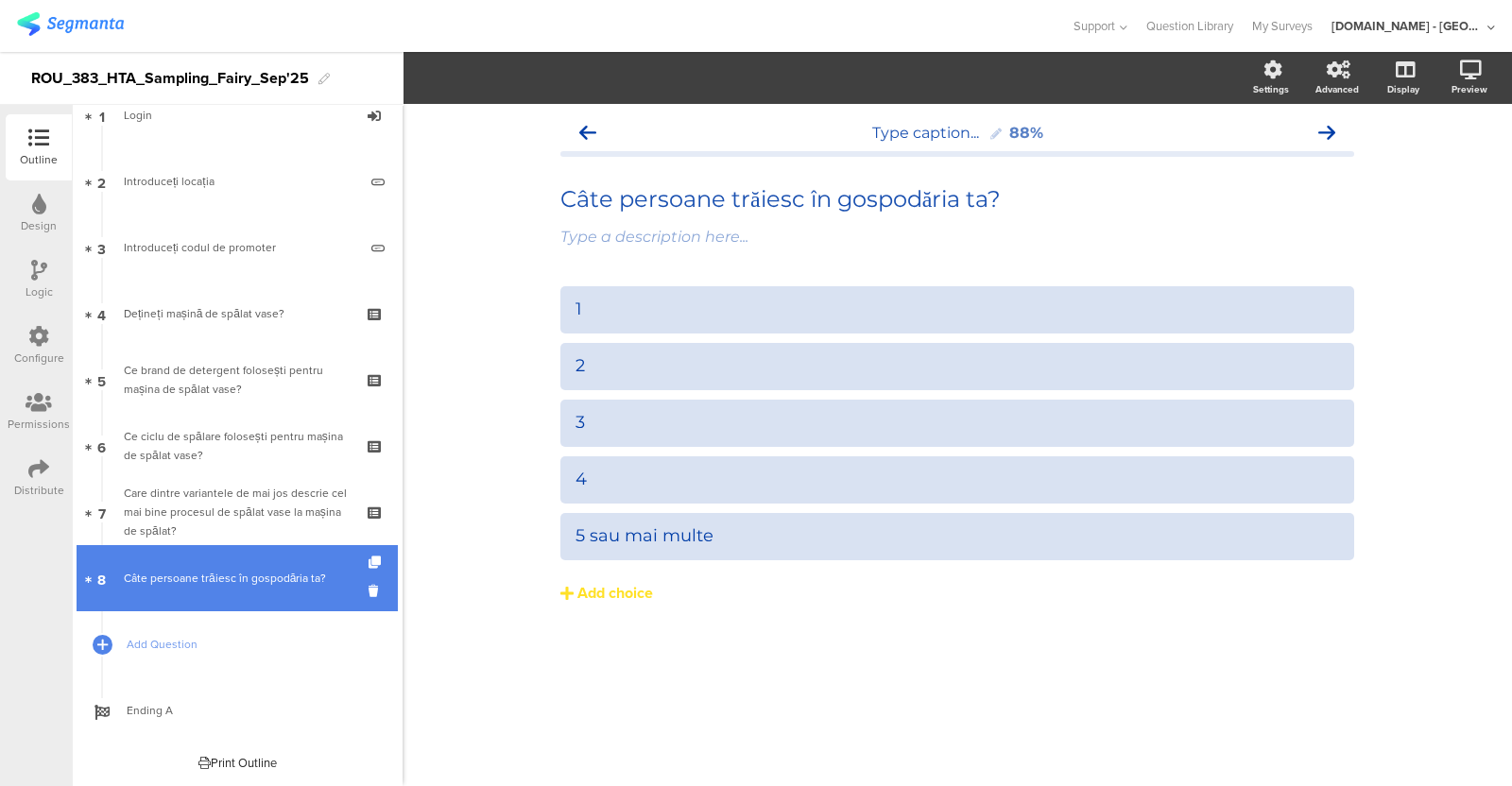
scroll to position [32, 0]
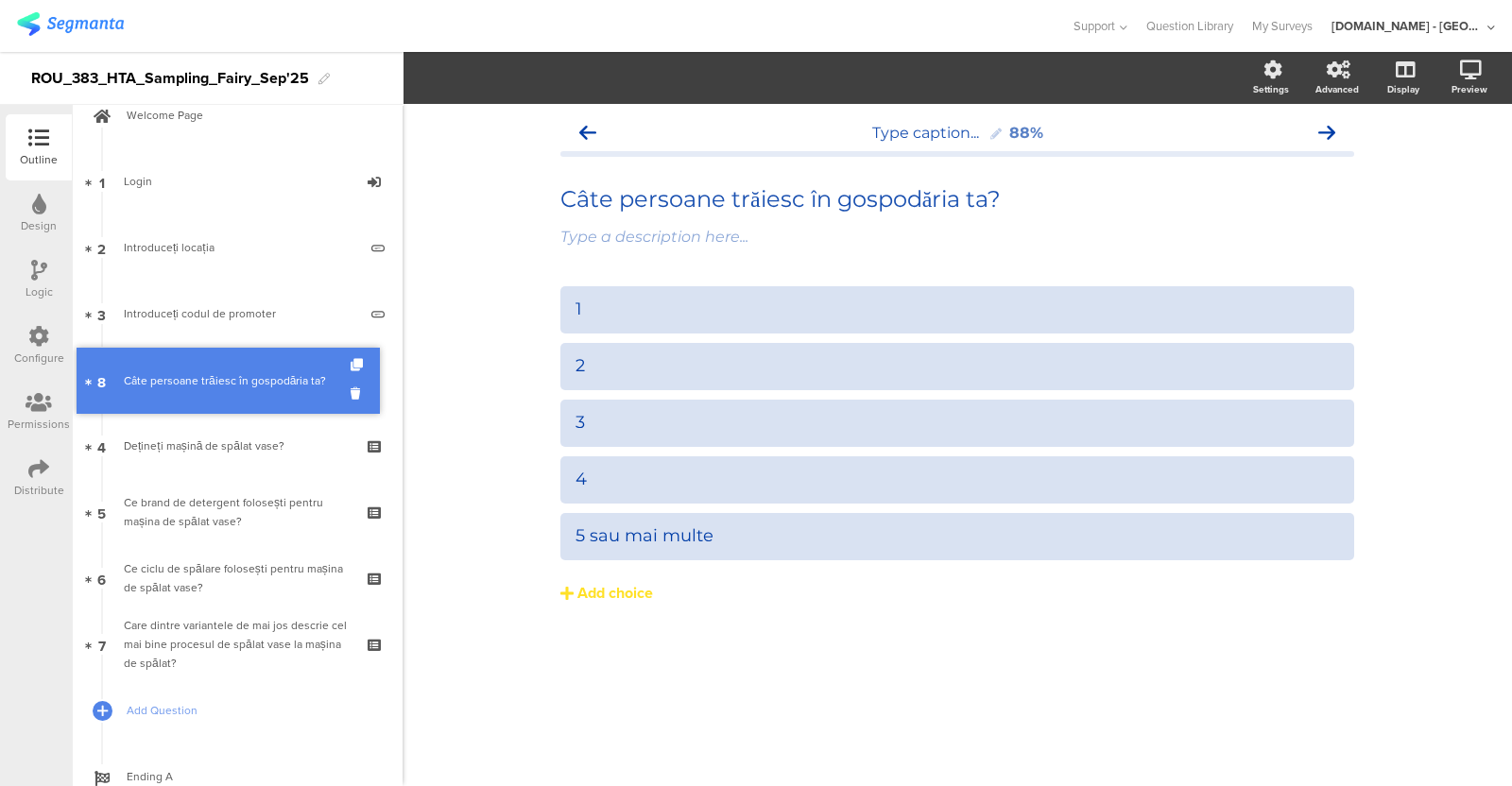
drag, startPoint x: 318, startPoint y: 573, endPoint x: 321, endPoint y: 375, distance: 198.0
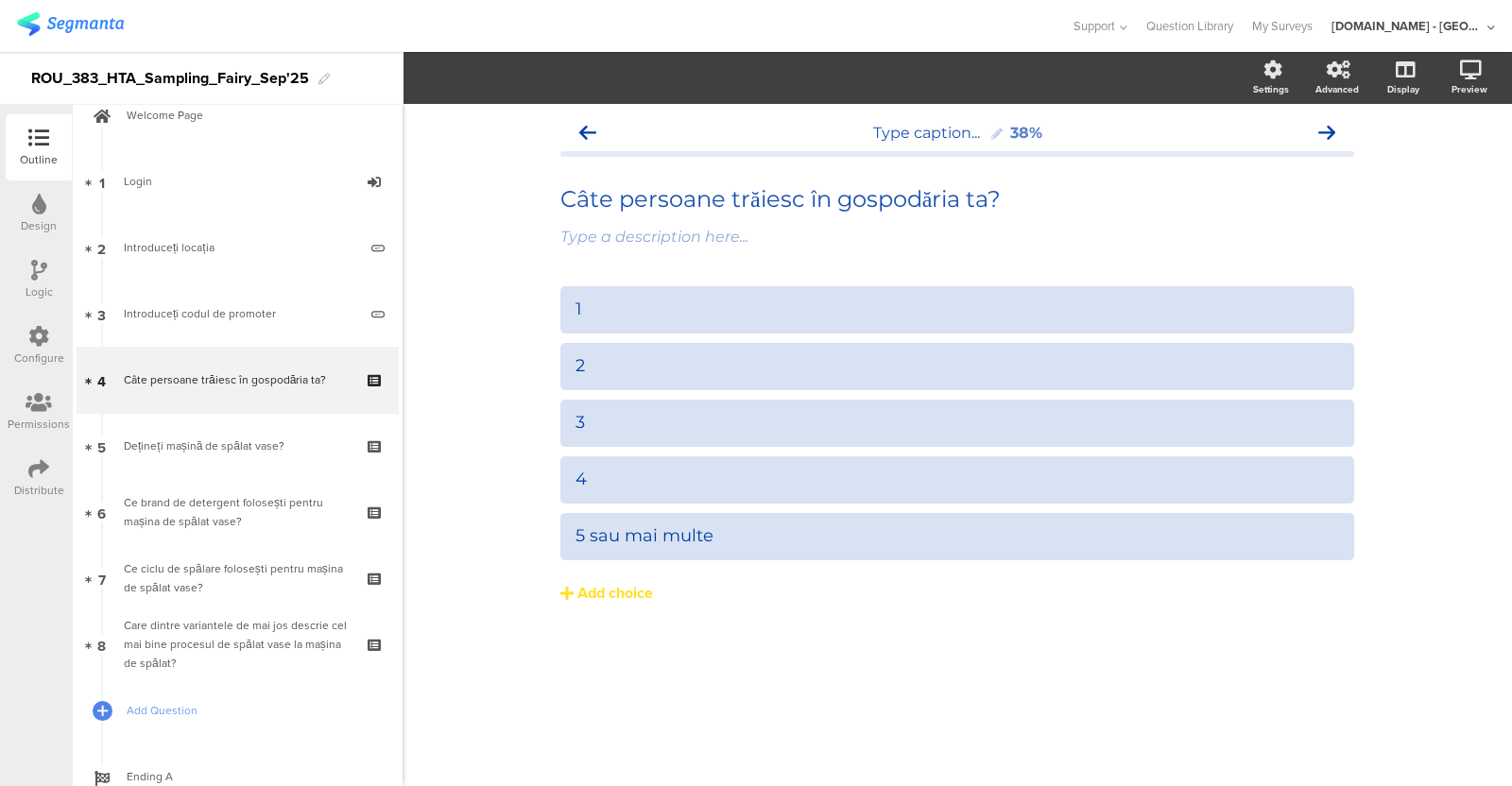
click at [38, 335] on icon at bounding box center [38, 336] width 21 height 21
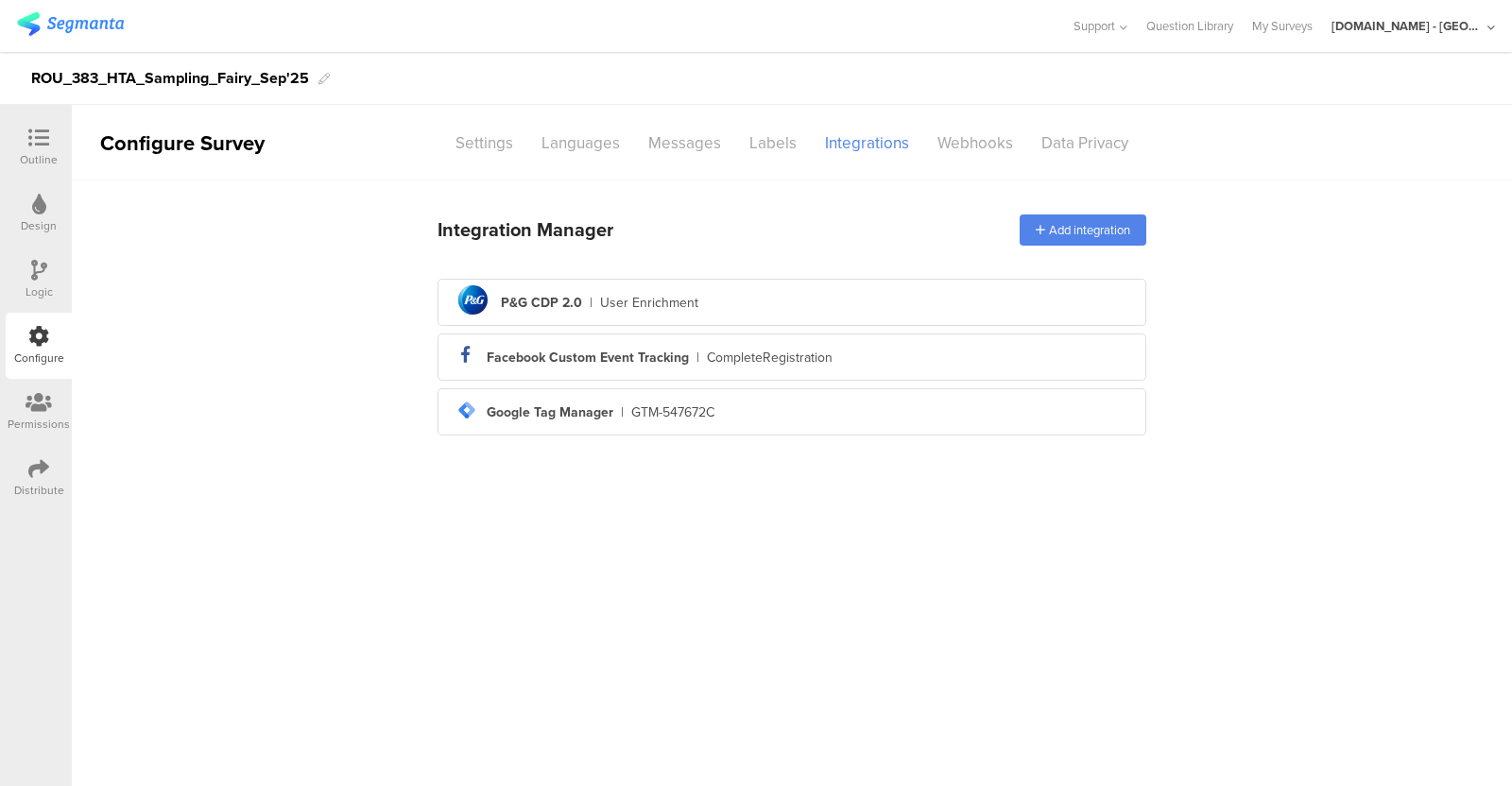
click at [47, 269] on div "Logic" at bounding box center [39, 279] width 66 height 66
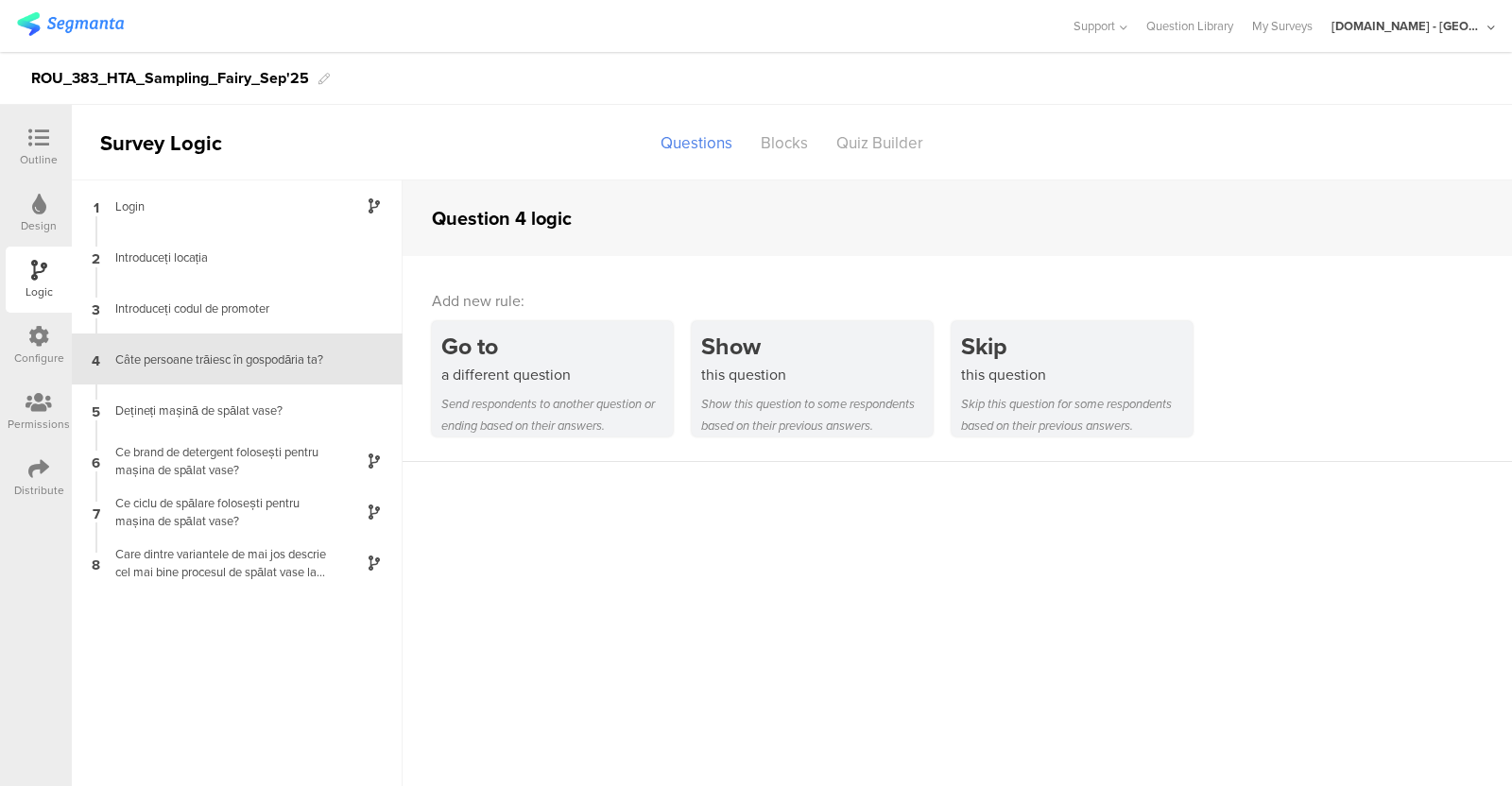
click at [38, 166] on div "Outline" at bounding box center [39, 160] width 38 height 17
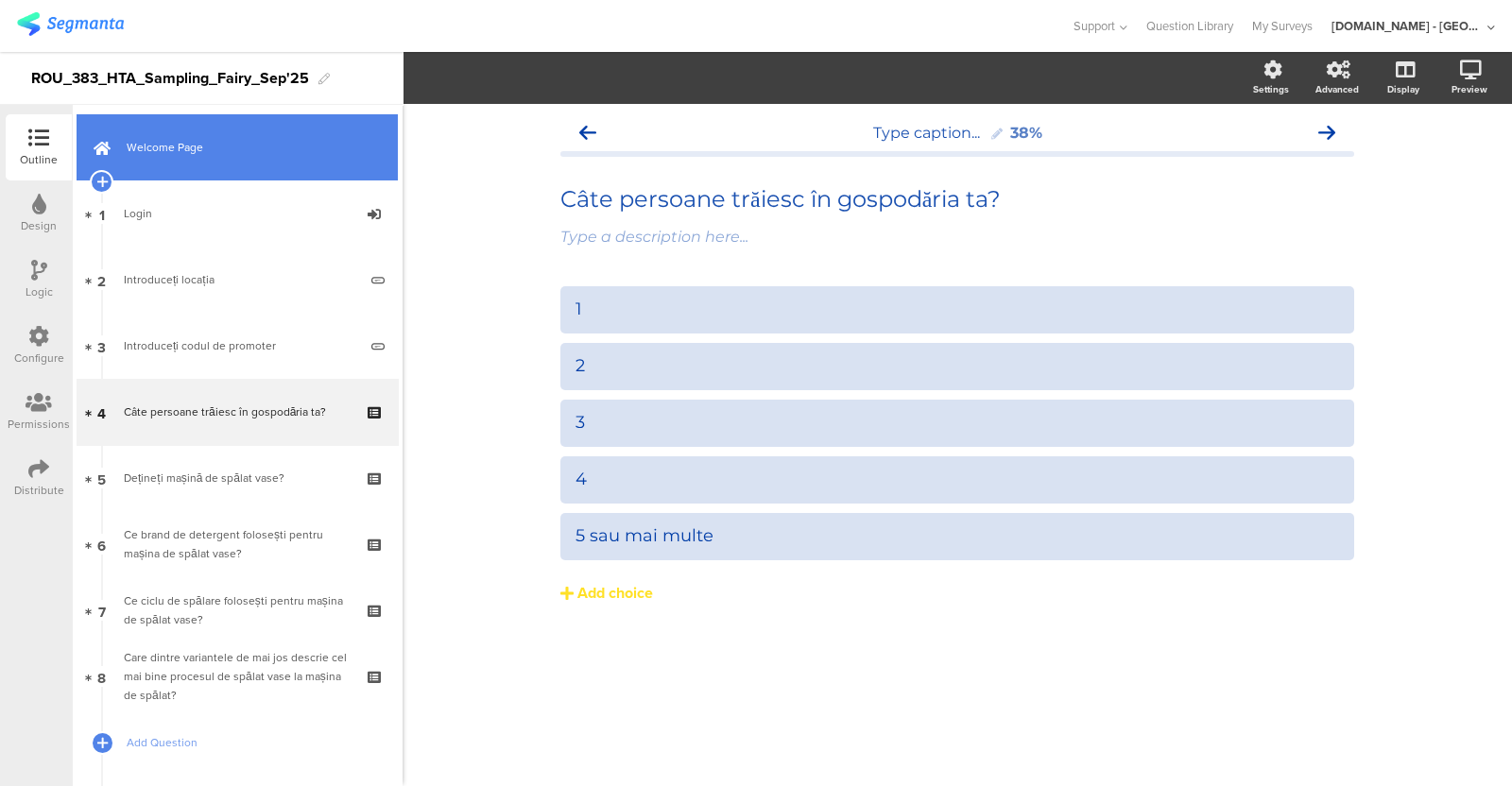
click at [207, 152] on span "Welcome Page" at bounding box center [247, 147] width 242 height 19
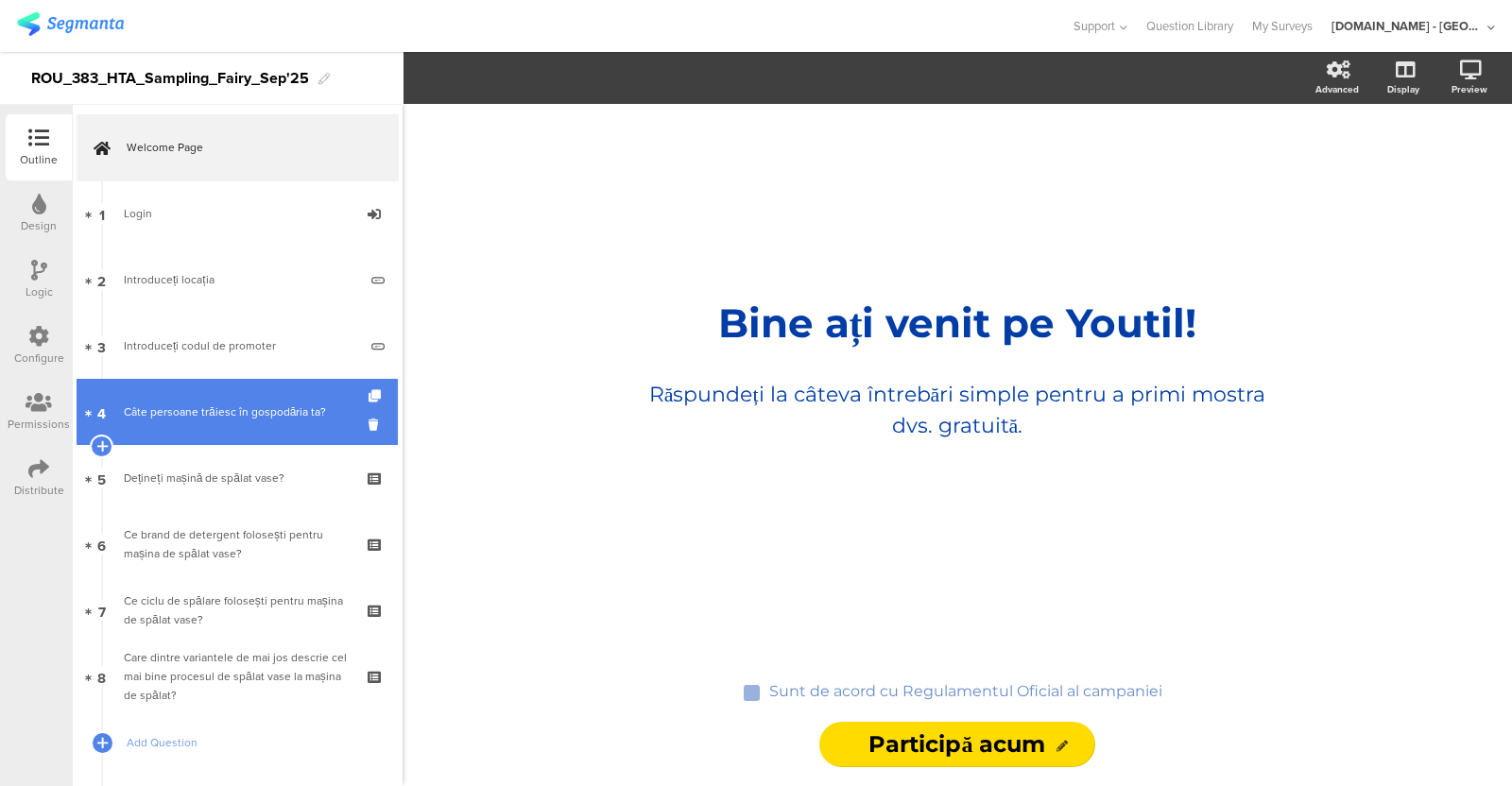
scroll to position [99, 0]
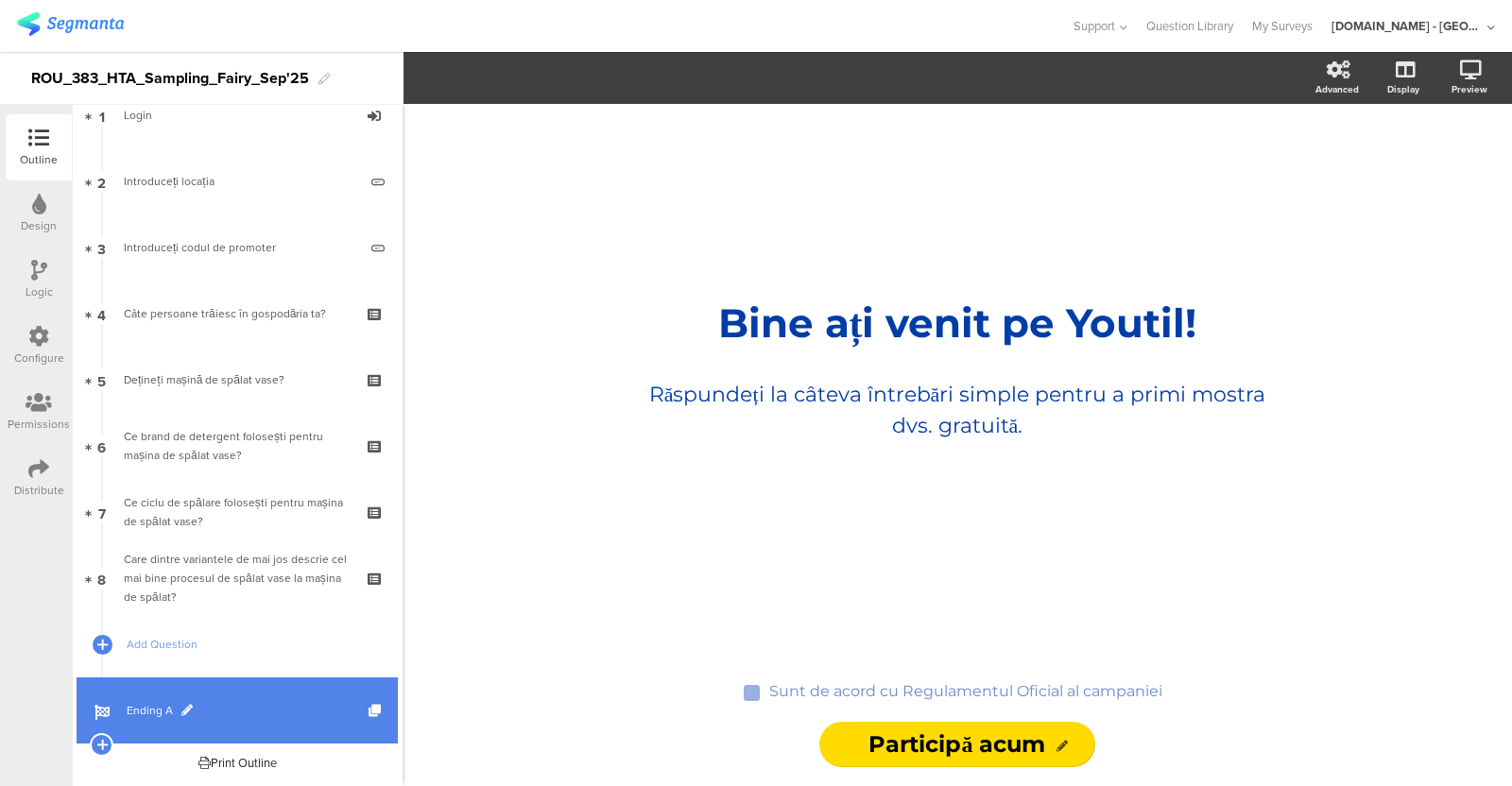
click at [229, 706] on span "Ending A" at bounding box center [247, 710] width 242 height 19
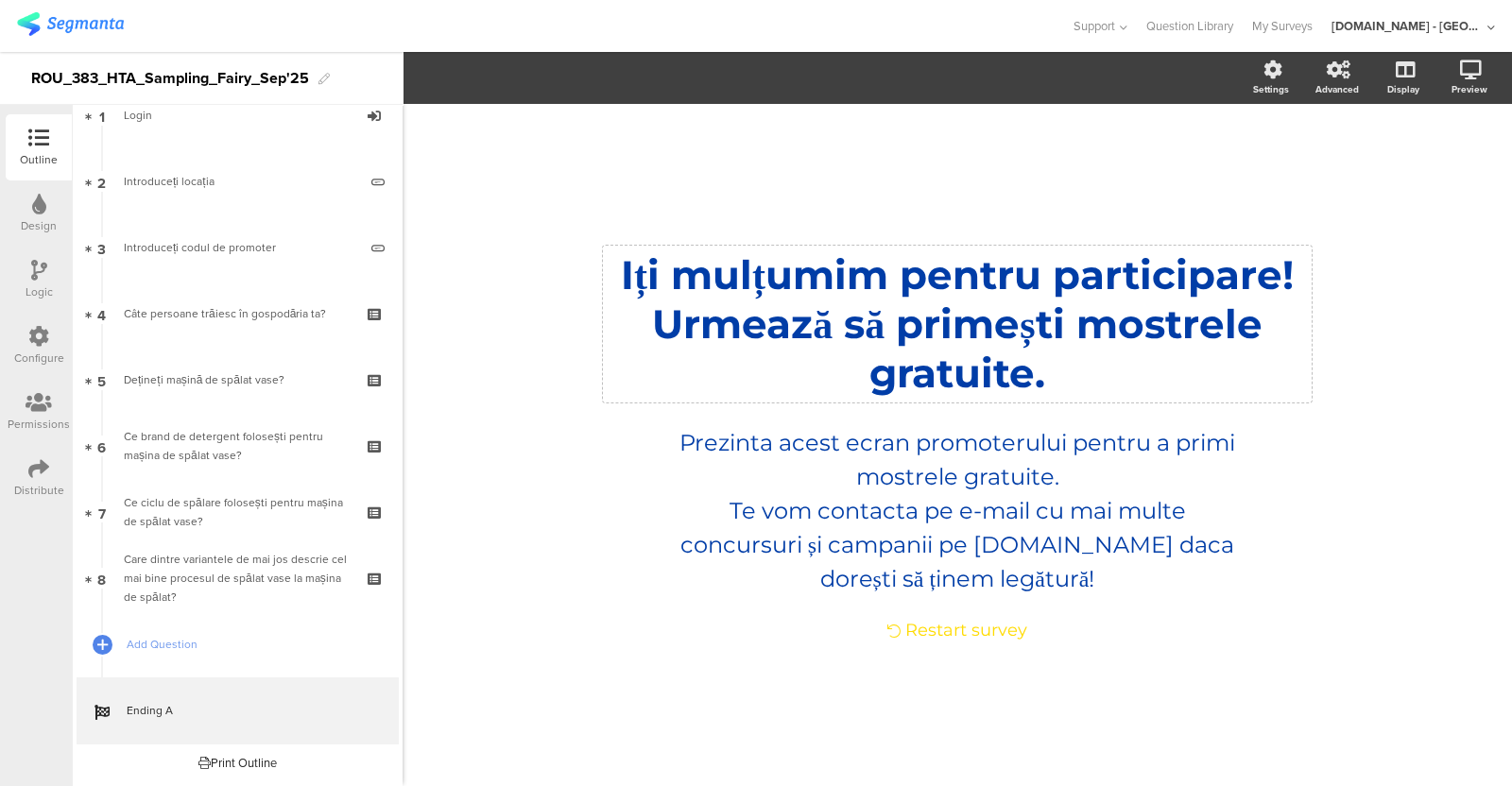
click at [1217, 326] on div "Iți mulțumim pentru participare! Urmează să primești mostrele gratuite. Iți mul…" at bounding box center [957, 323] width 709 height 157
click at [1217, 326] on p "Urmează să primești mostrele gratuite." at bounding box center [956, 348] width 699 height 99
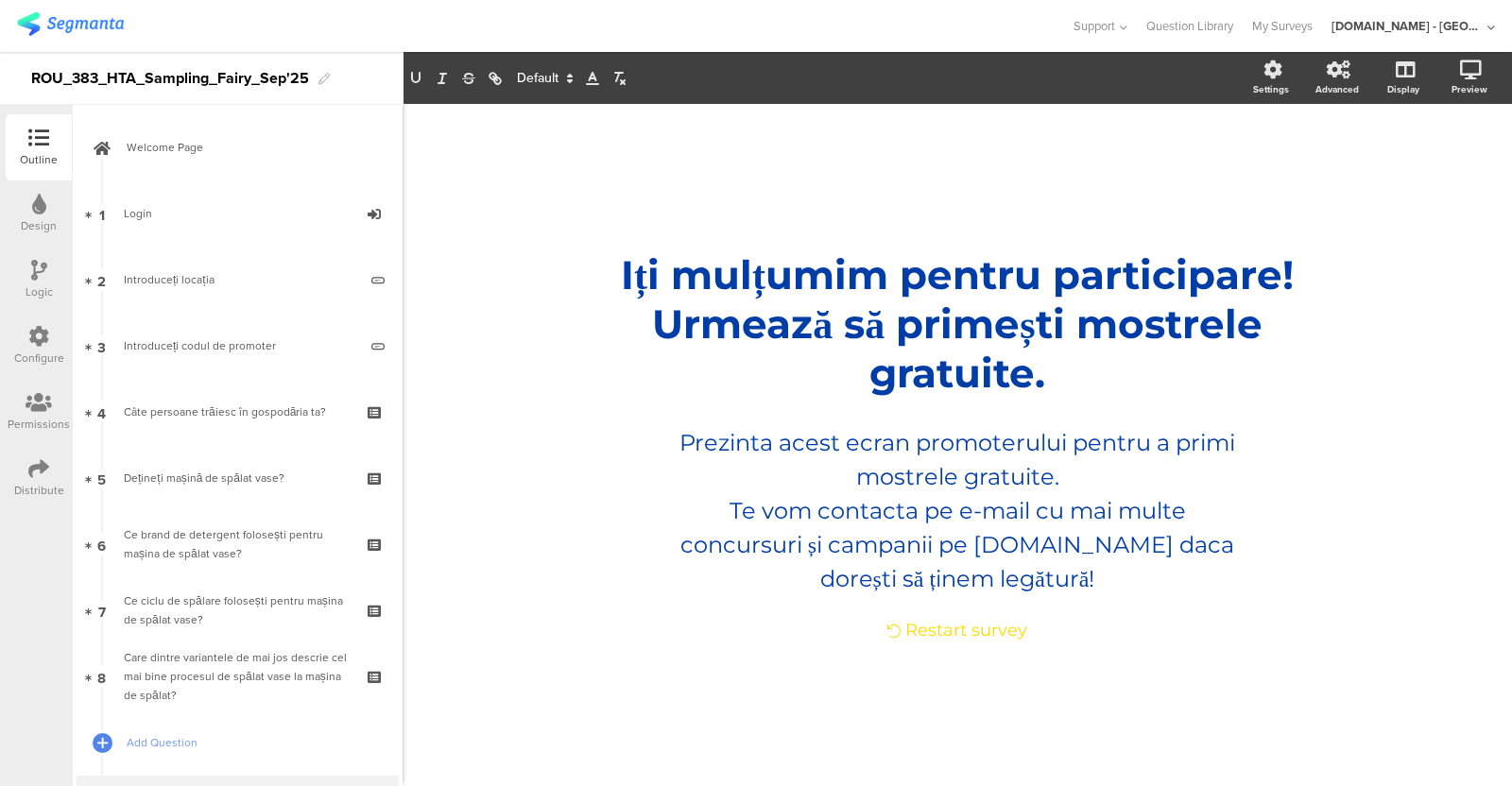
click at [28, 482] on div "Distribute" at bounding box center [39, 490] width 50 height 17
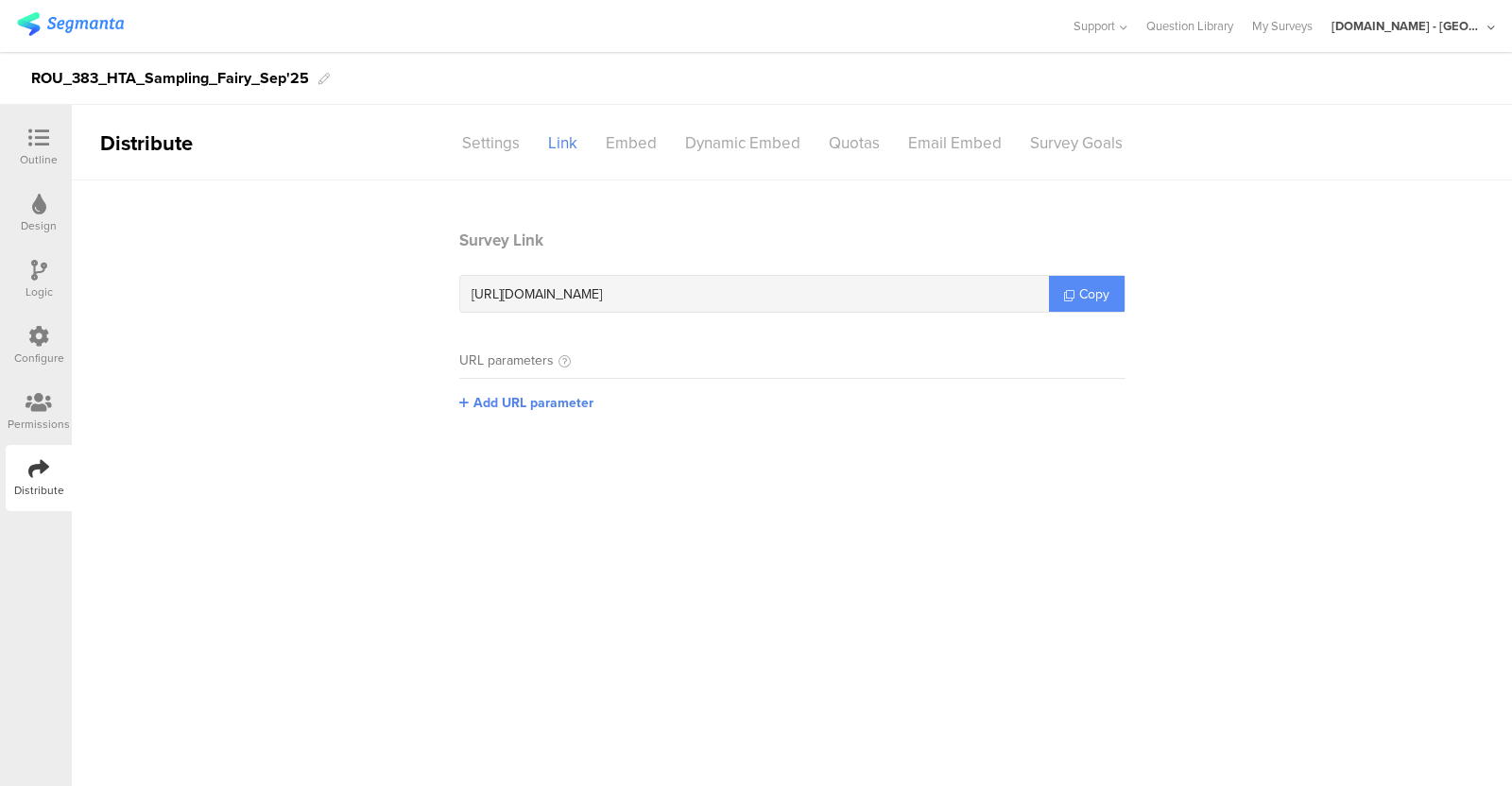
click at [1070, 284] on link "Copy" at bounding box center [1087, 294] width 76 height 36
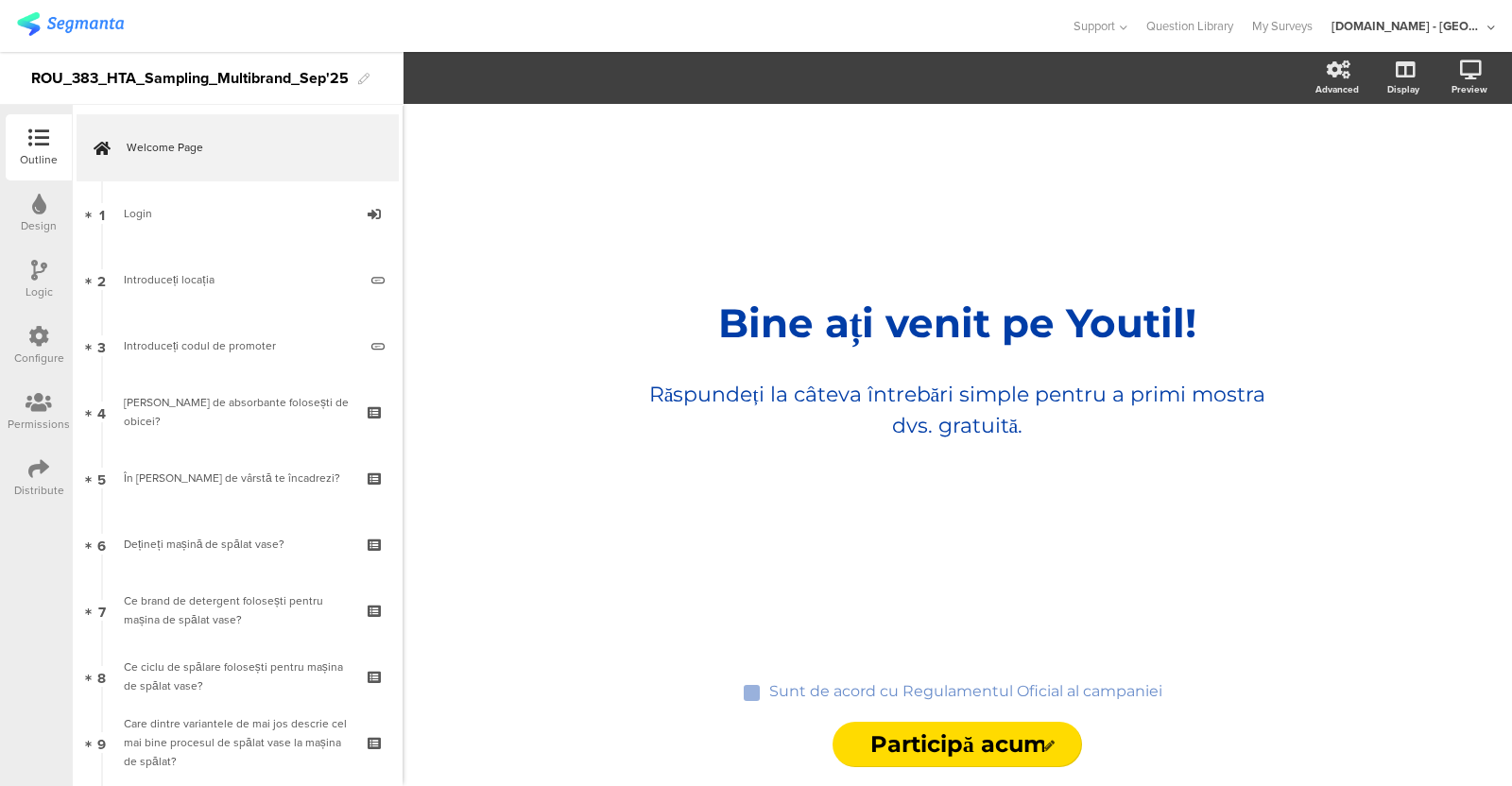
click at [36, 505] on div "Distribute" at bounding box center [39, 478] width 66 height 66
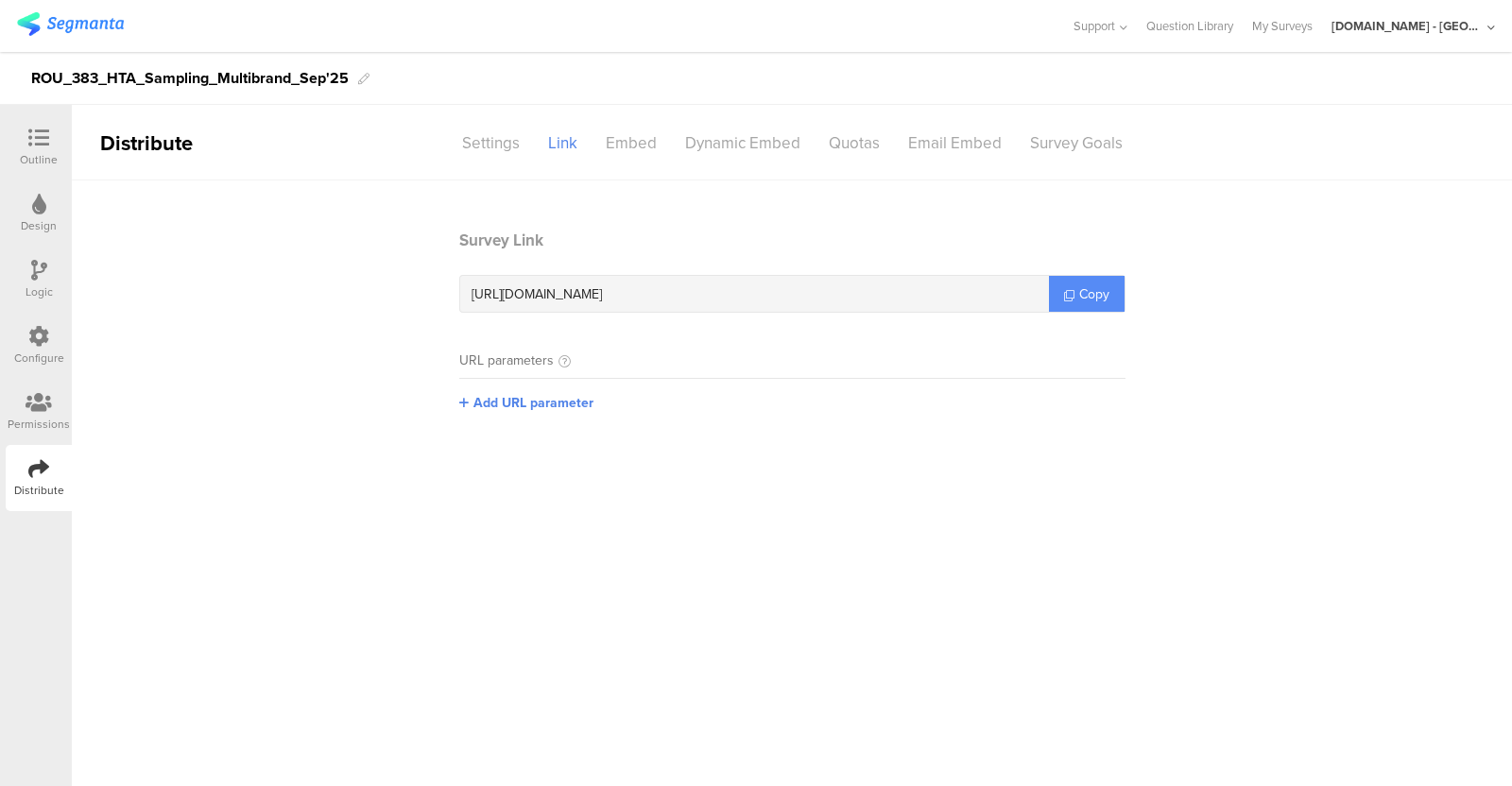
click at [1092, 295] on span "Copy" at bounding box center [1094, 294] width 30 height 20
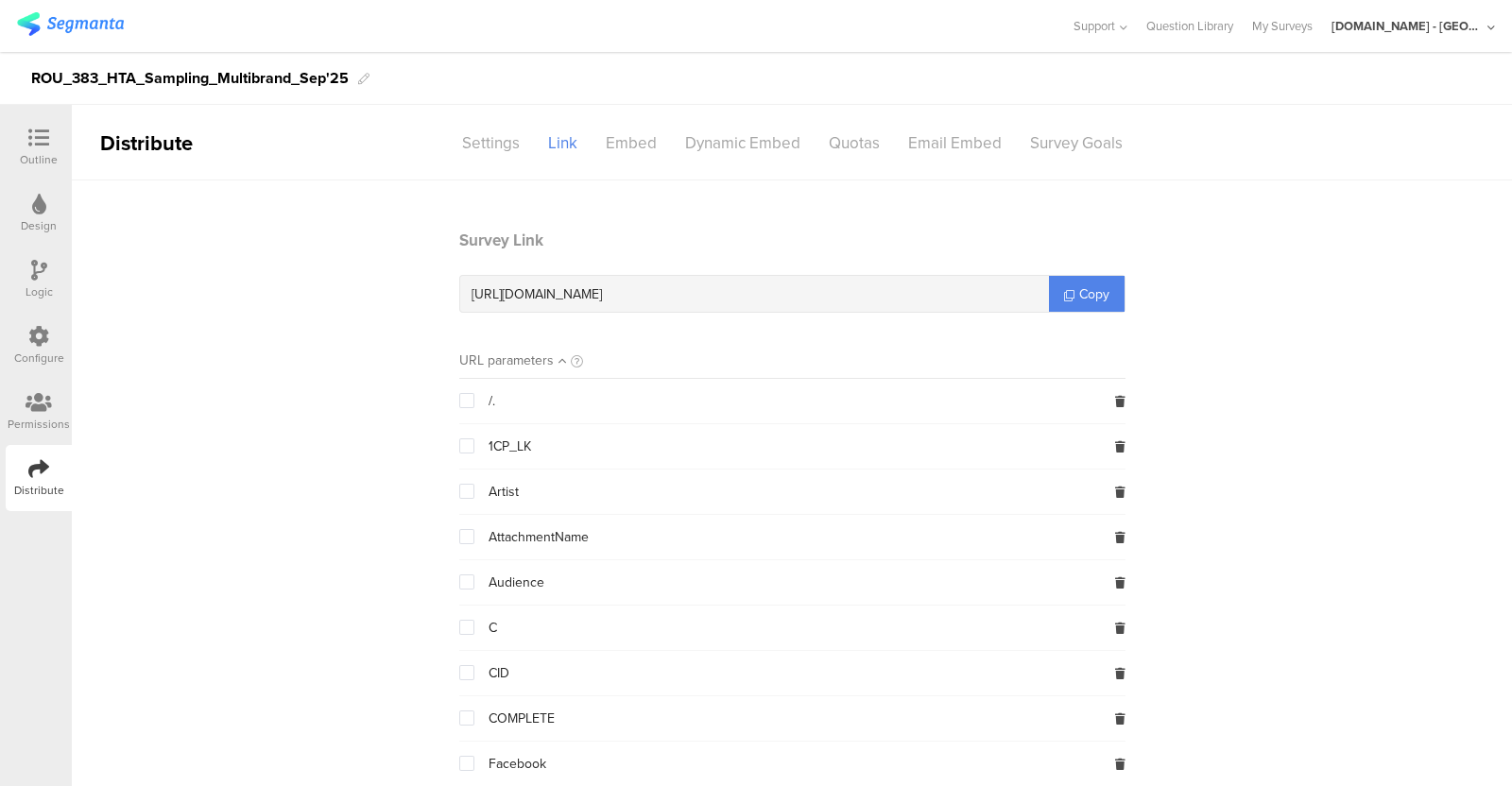
click at [29, 360] on div "Configure" at bounding box center [39, 358] width 50 height 17
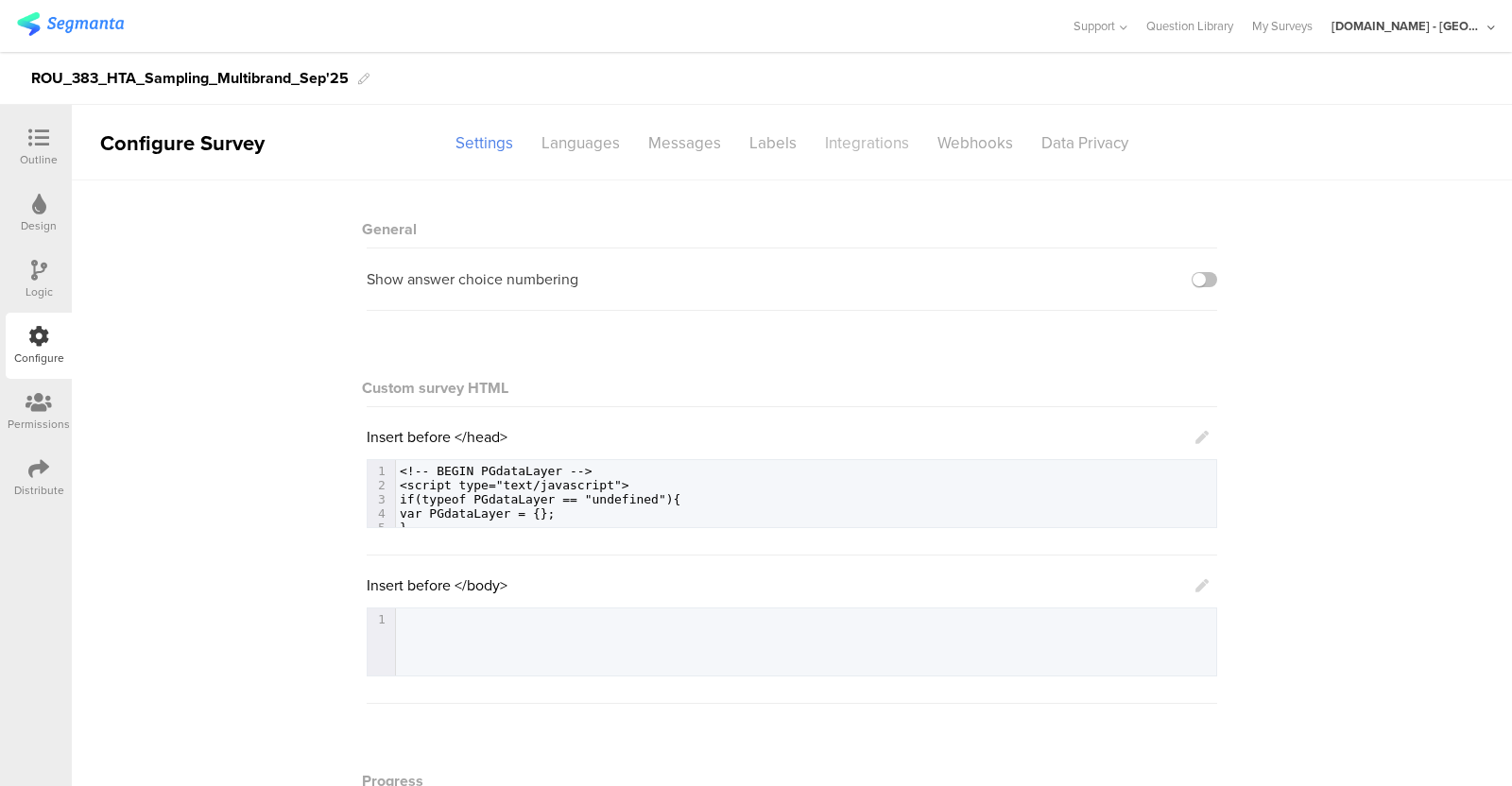
click at [822, 134] on div "Integrations" at bounding box center [867, 143] width 113 height 33
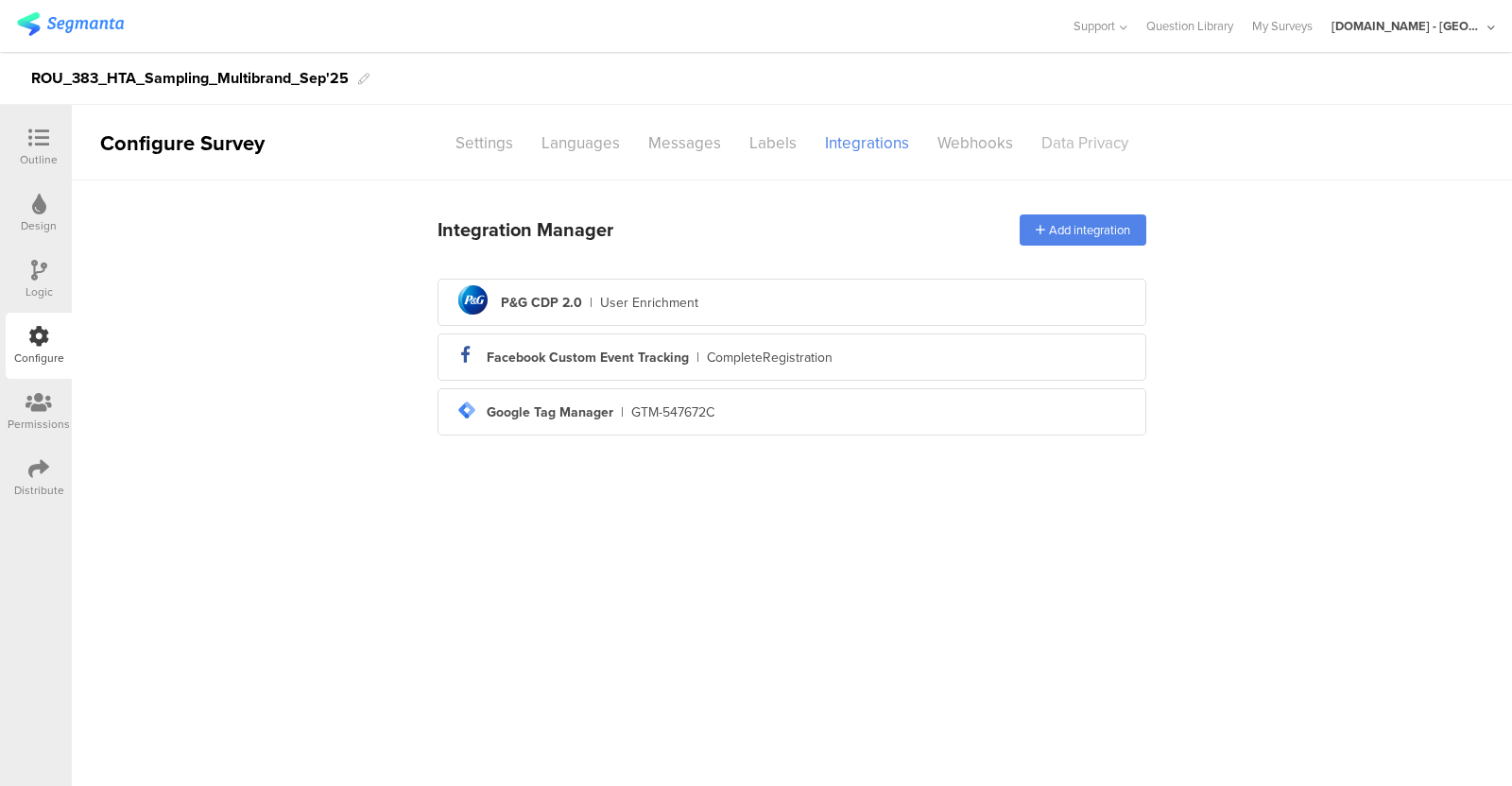
click at [1085, 139] on div "Data Privacy" at bounding box center [1085, 143] width 116 height 33
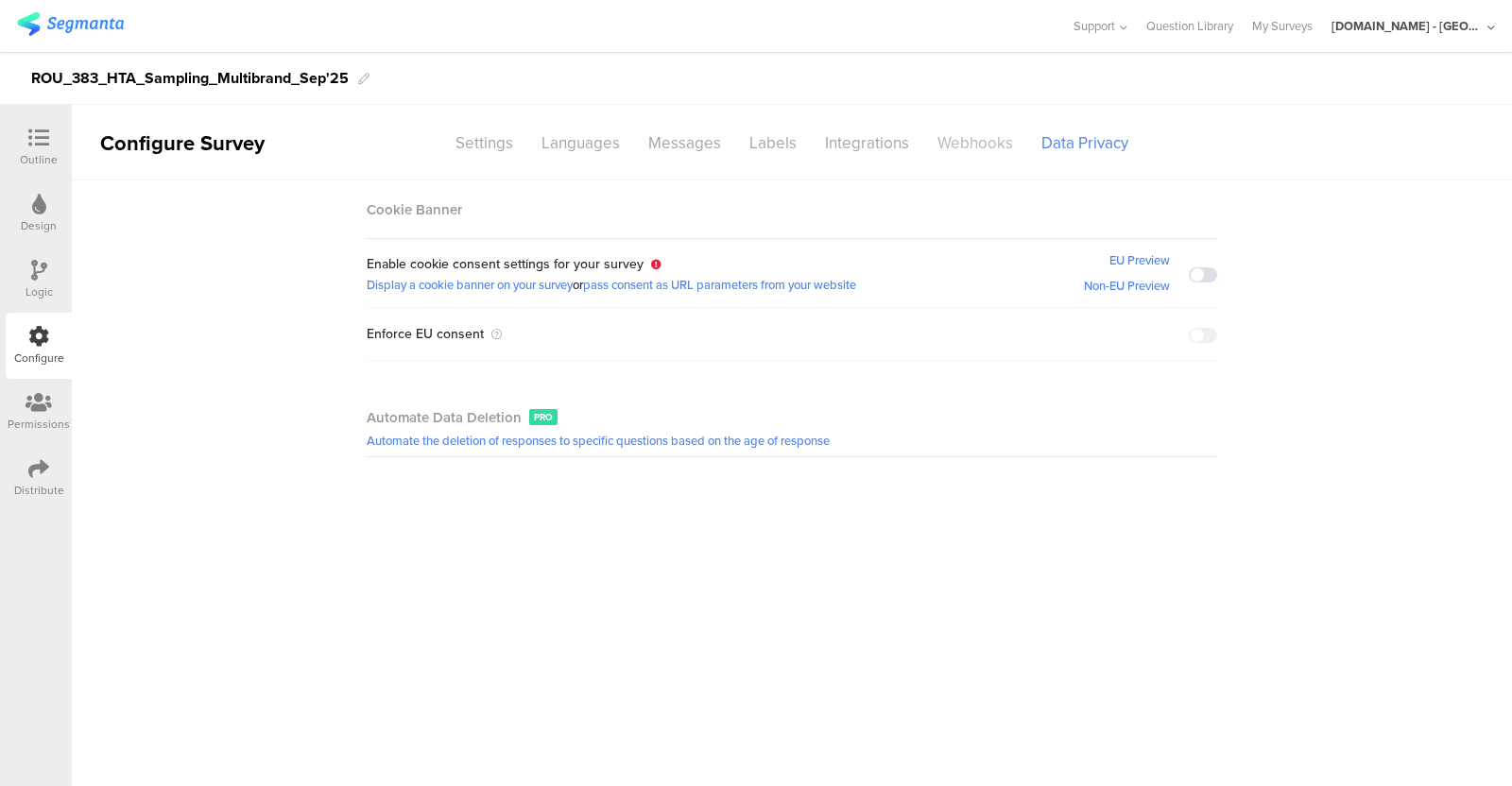
click at [976, 142] on div "Webhooks" at bounding box center [975, 143] width 104 height 33
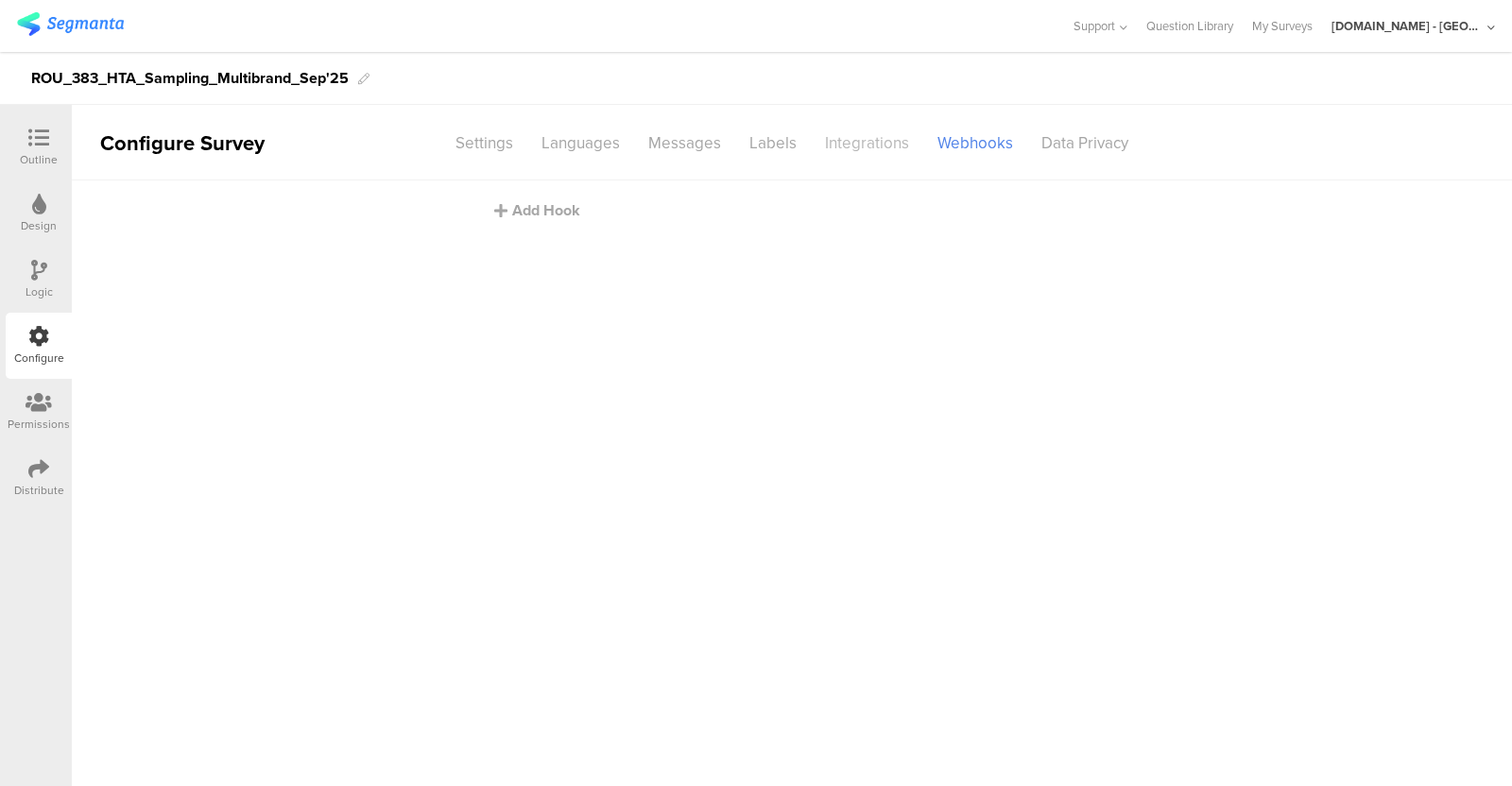
click at [848, 133] on div "Integrations" at bounding box center [867, 143] width 113 height 33
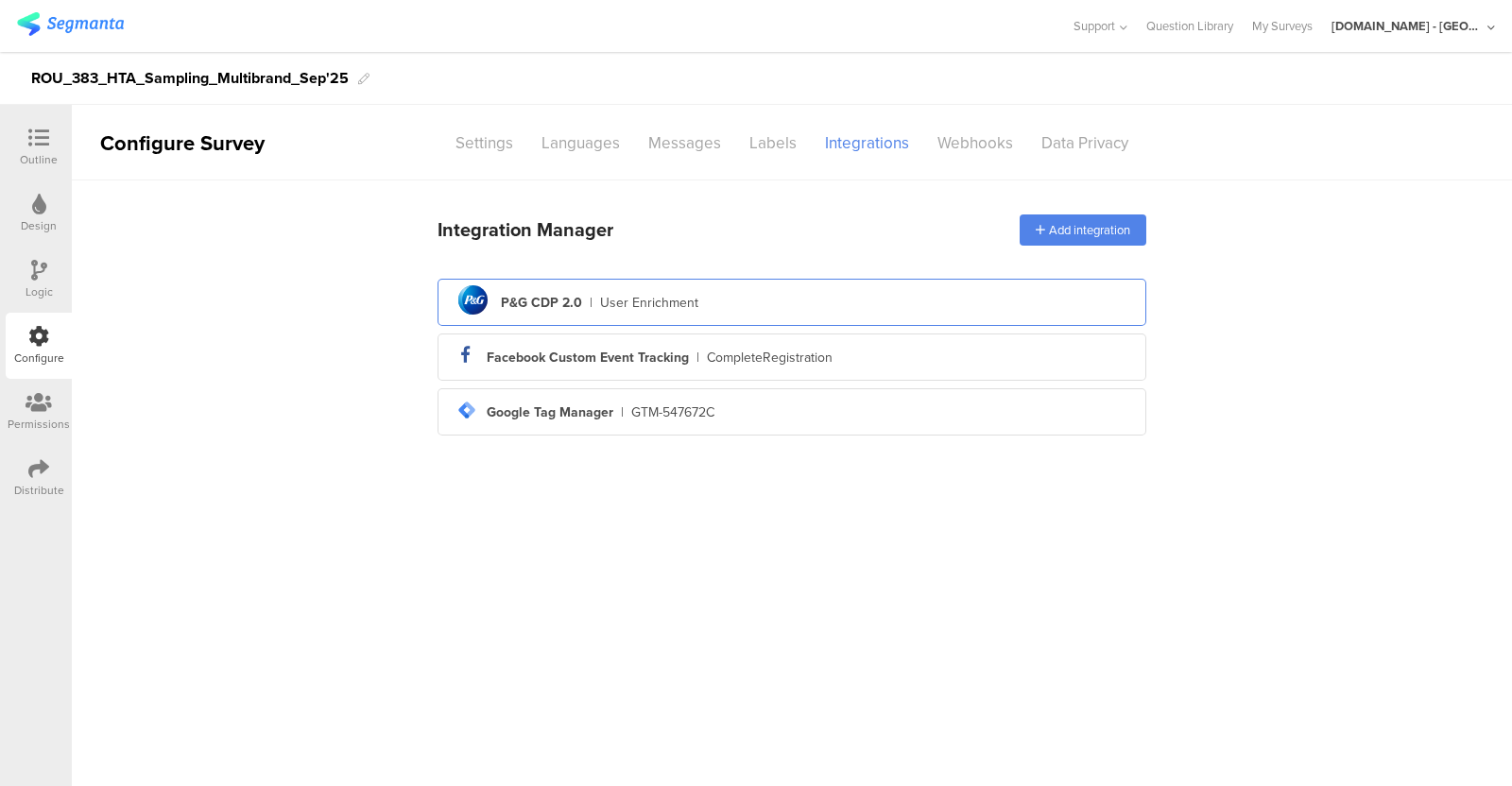
click at [788, 295] on div "pg logo P&G CDP 2.0 | User Enrichment" at bounding box center [792, 303] width 678 height 46
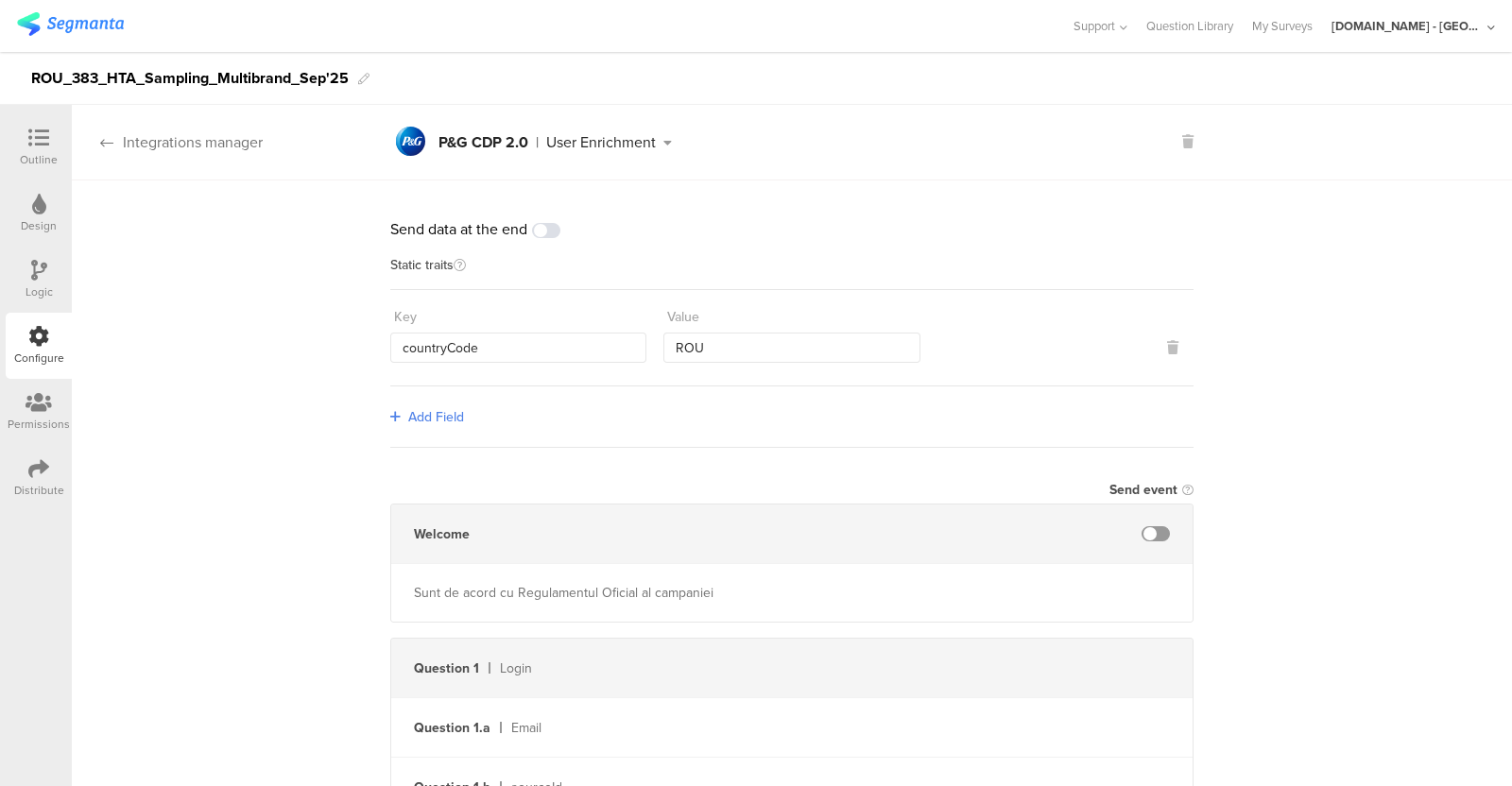
click at [112, 146] on icon at bounding box center [106, 143] width 13 height 15
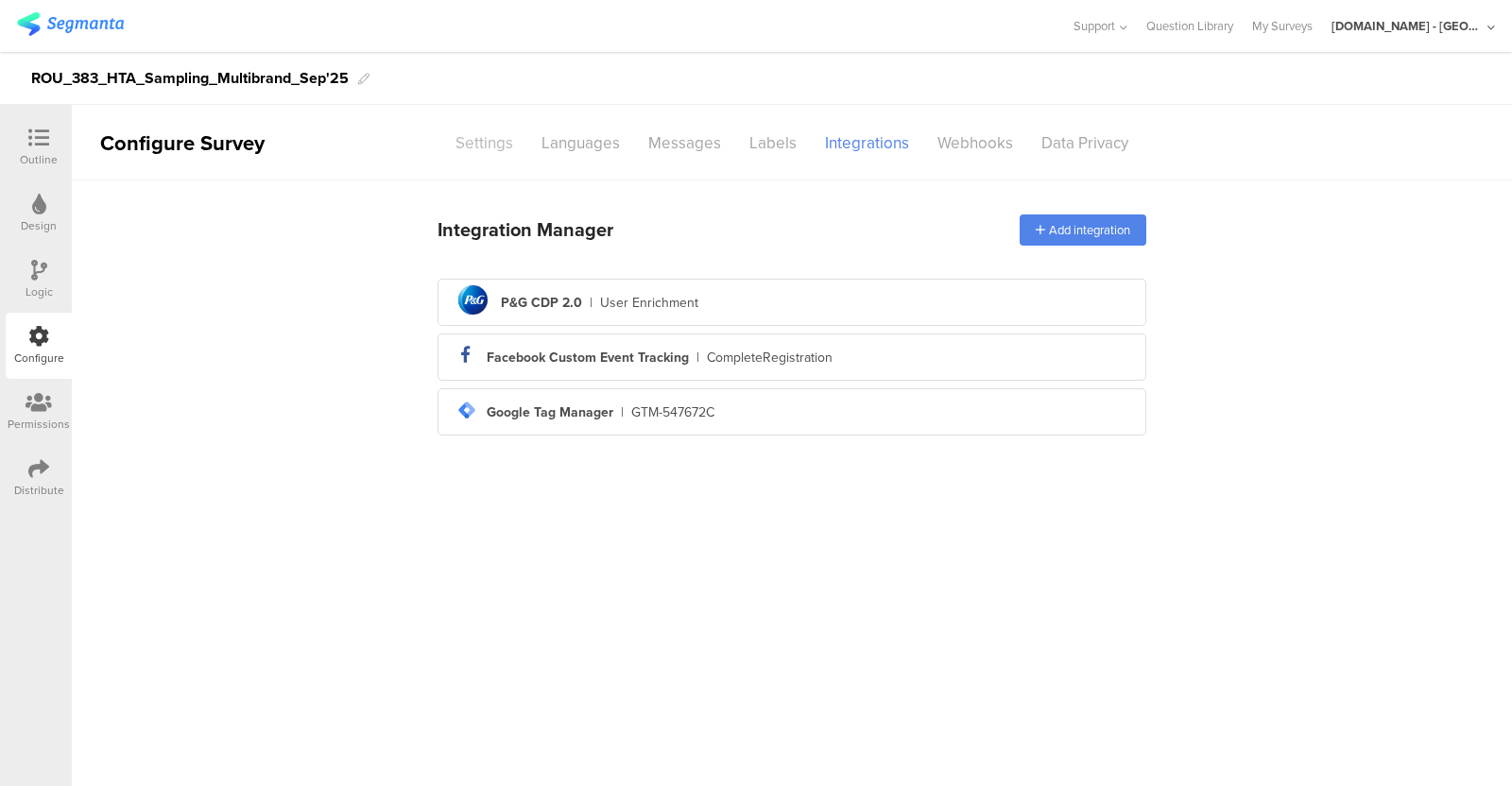
click at [491, 141] on div "Settings" at bounding box center [485, 143] width 86 height 33
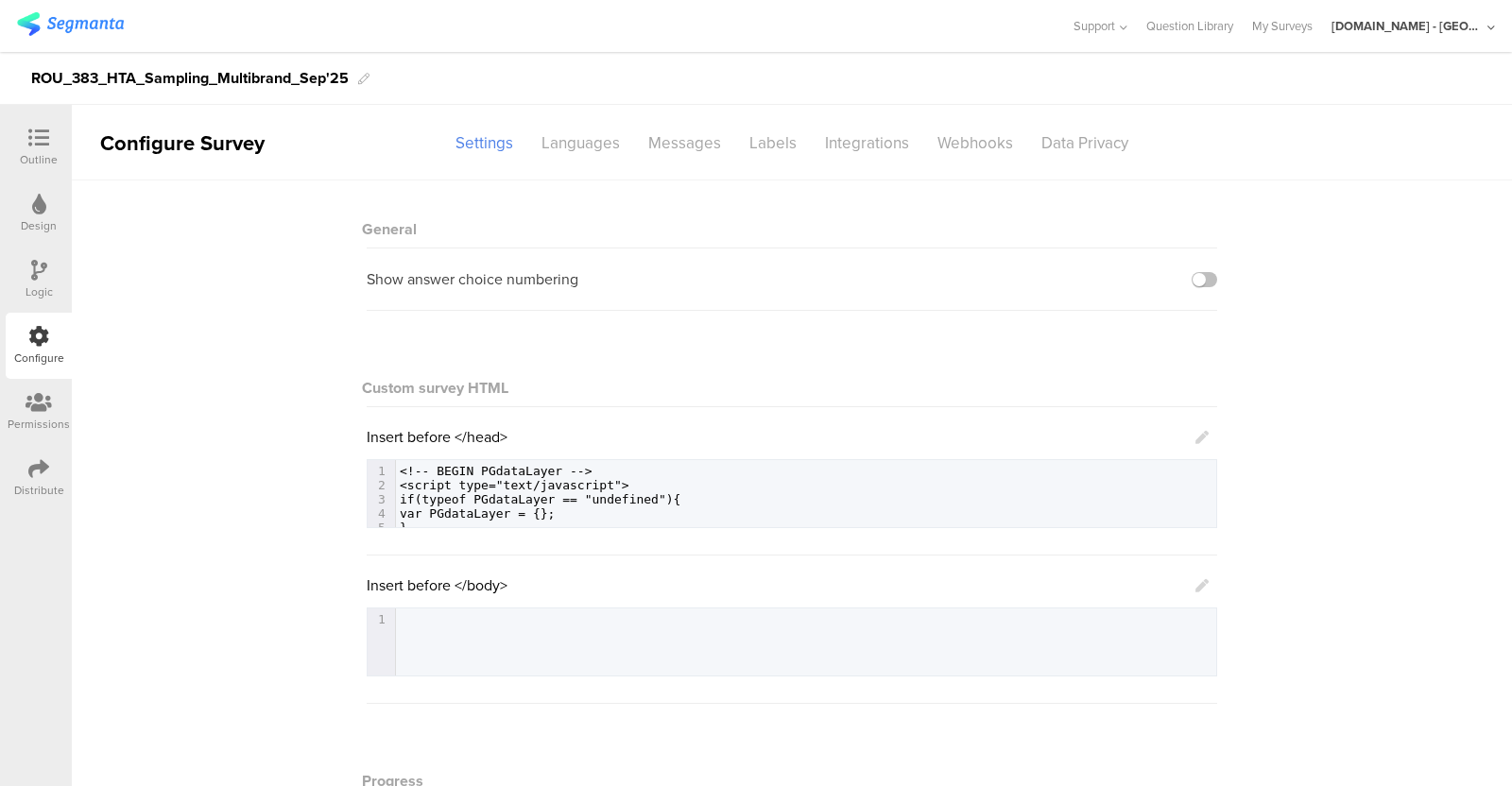
click at [45, 277] on icon at bounding box center [39, 270] width 16 height 21
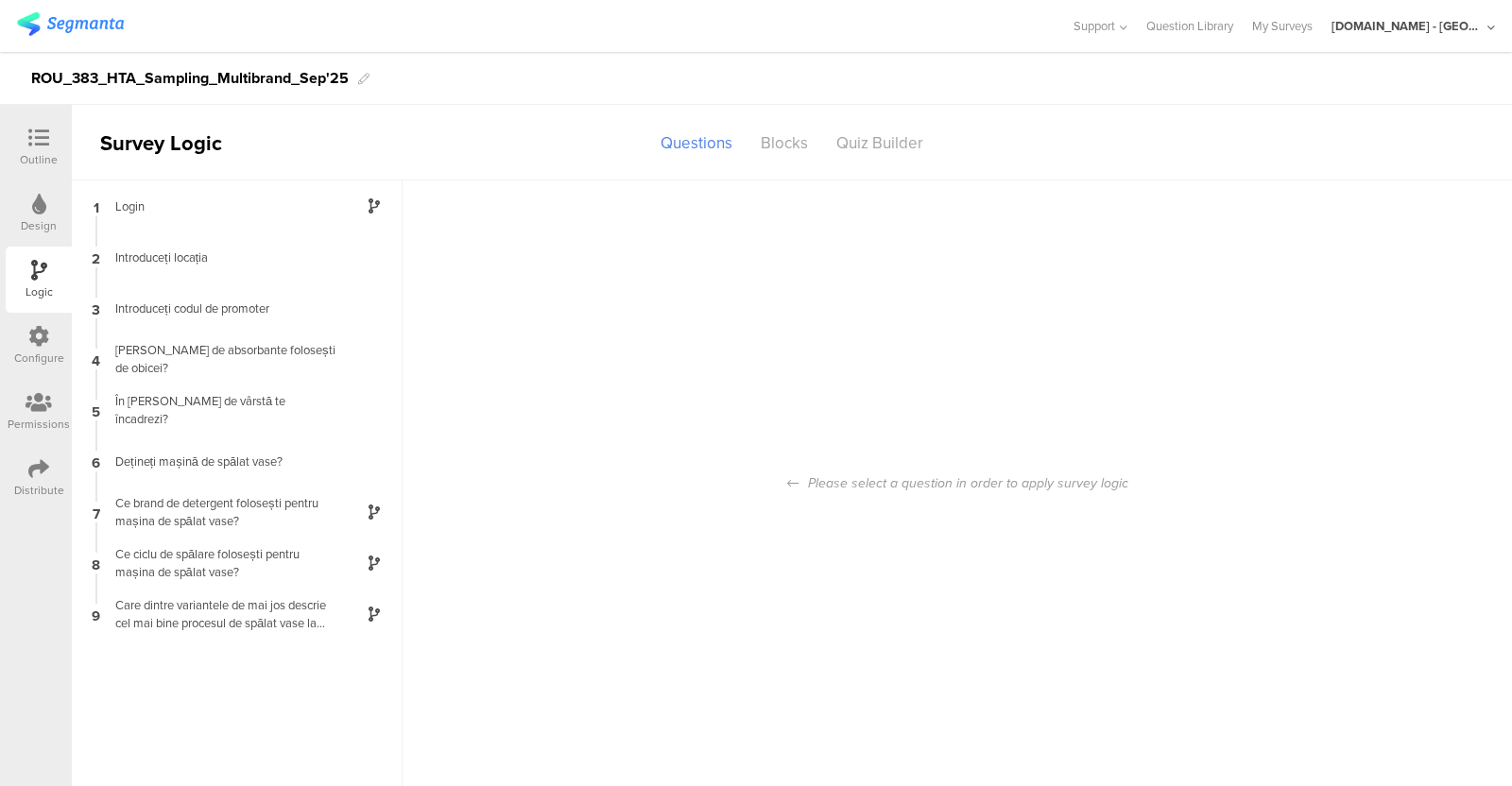
click at [30, 140] on icon at bounding box center [38, 138] width 21 height 21
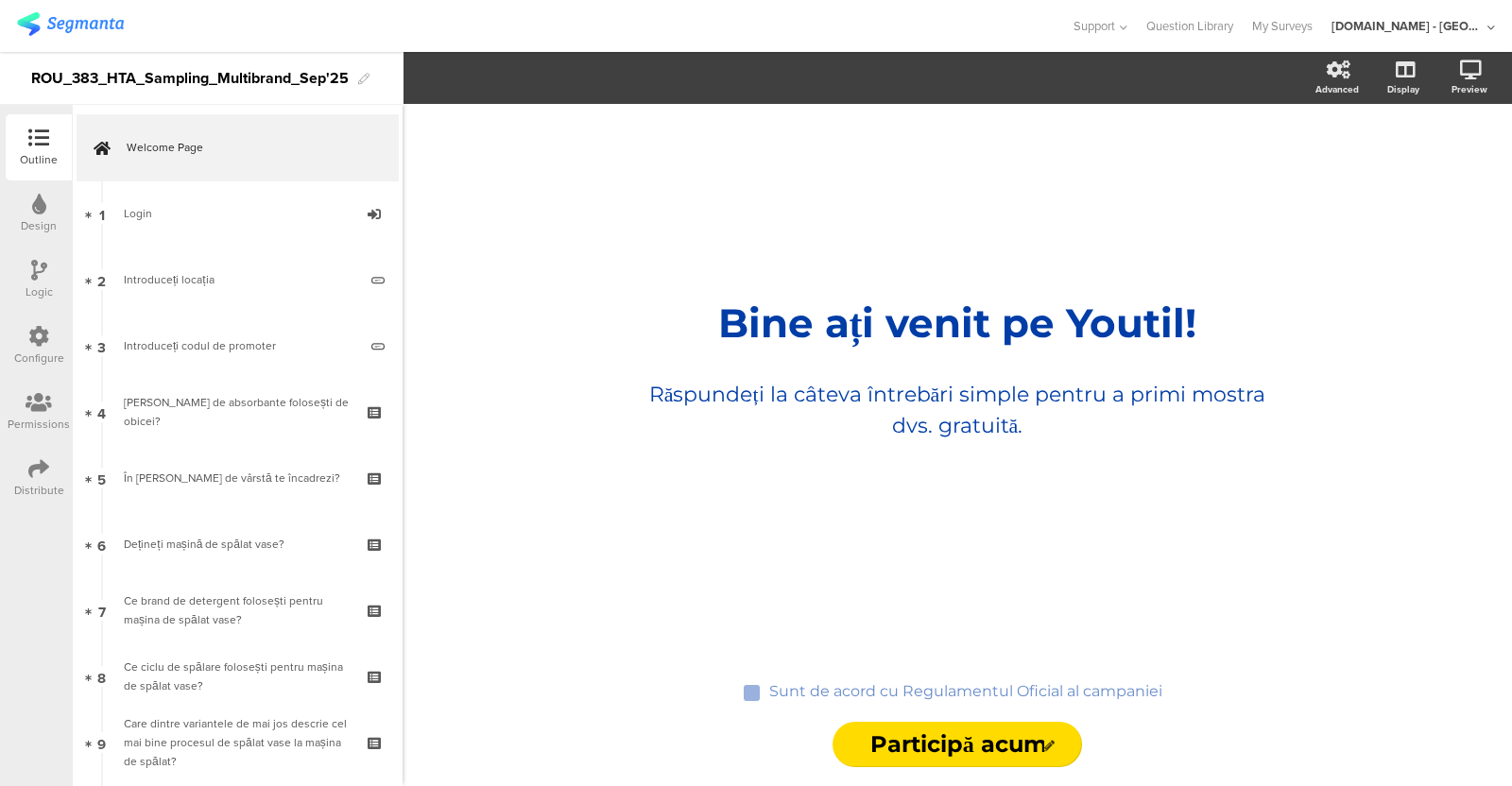
click at [35, 412] on icon at bounding box center [39, 402] width 27 height 21
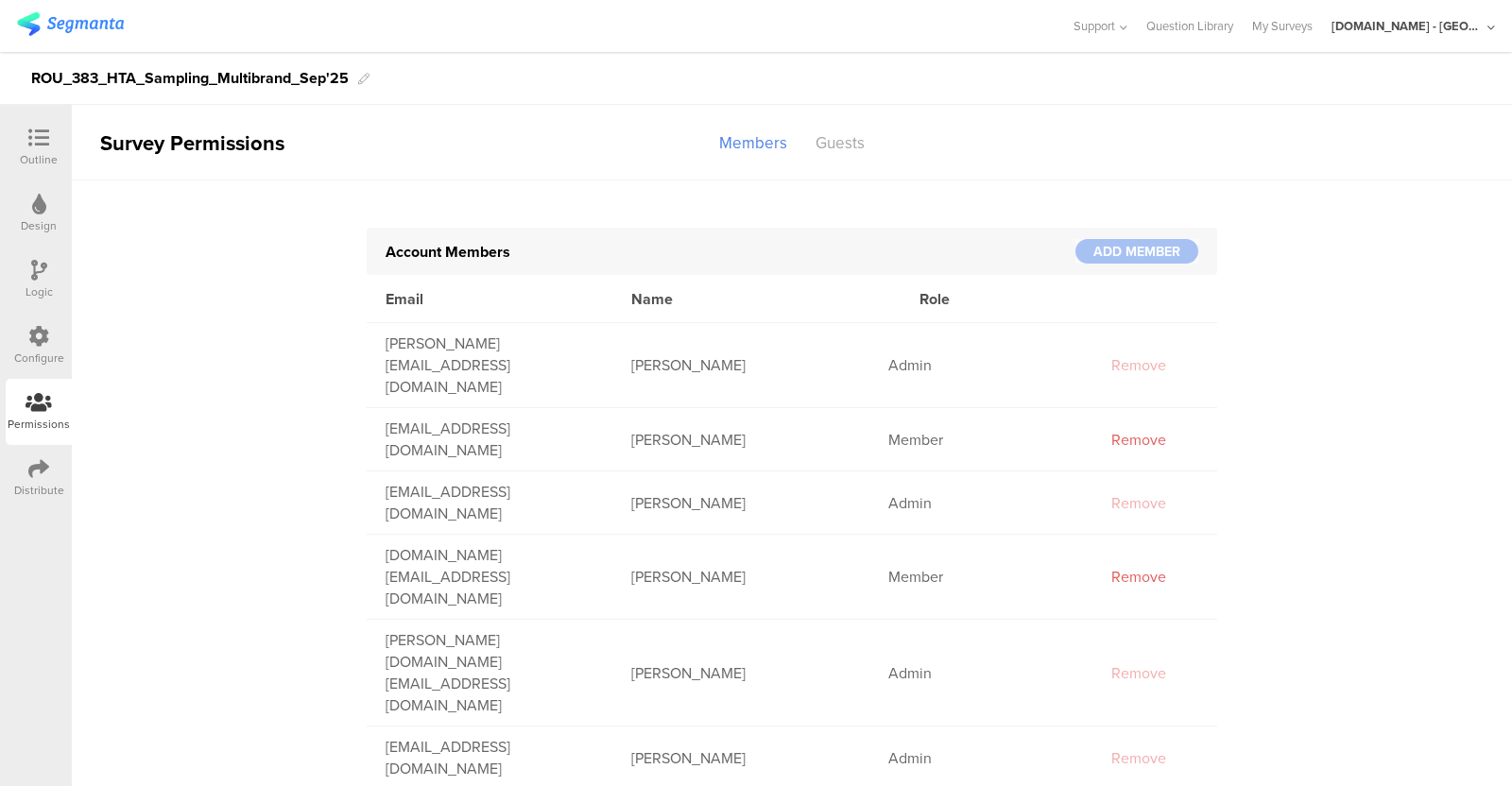
click at [33, 356] on div "Configure" at bounding box center [39, 358] width 50 height 17
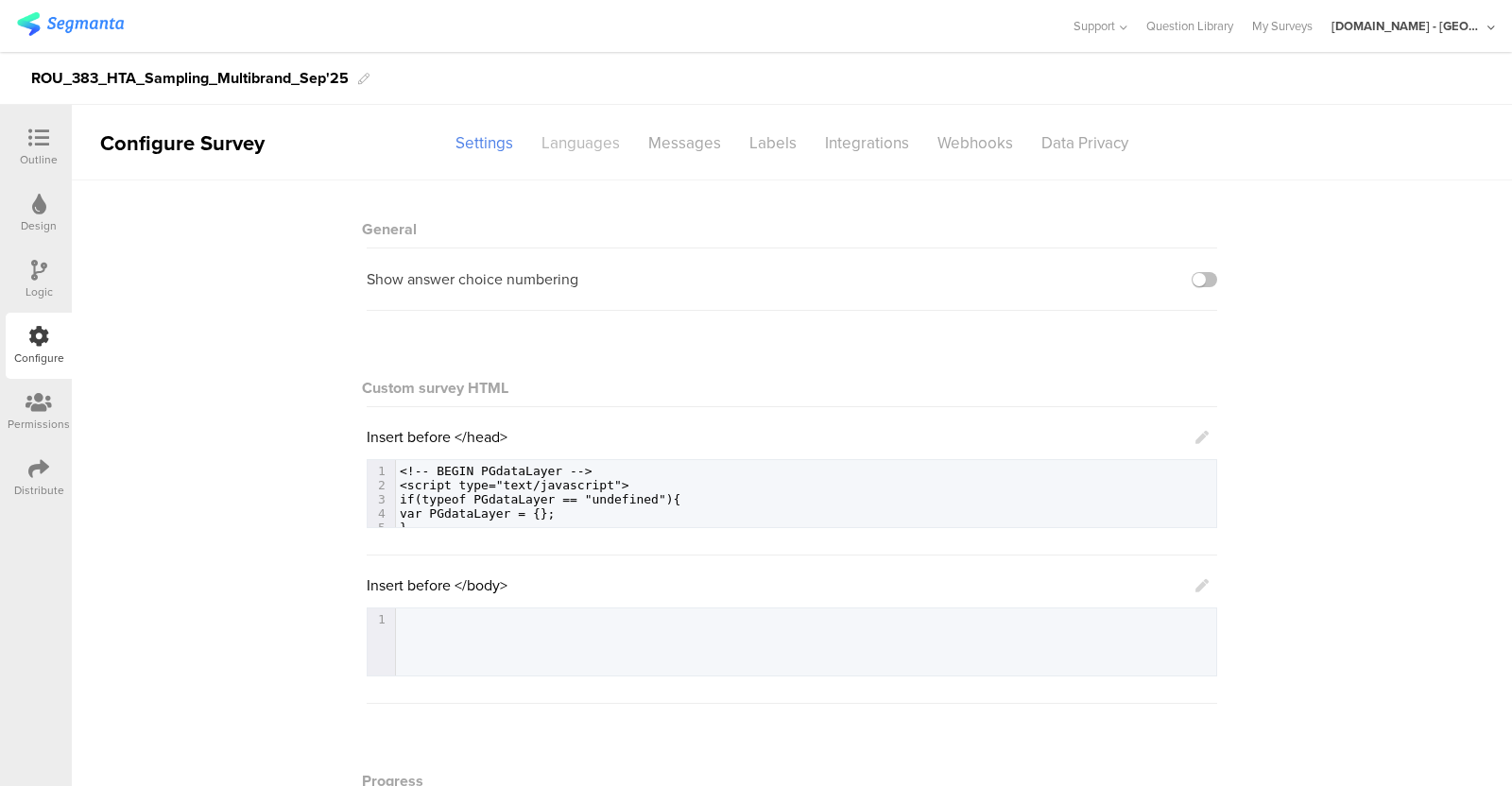
click at [560, 144] on div "Languages" at bounding box center [580, 143] width 107 height 33
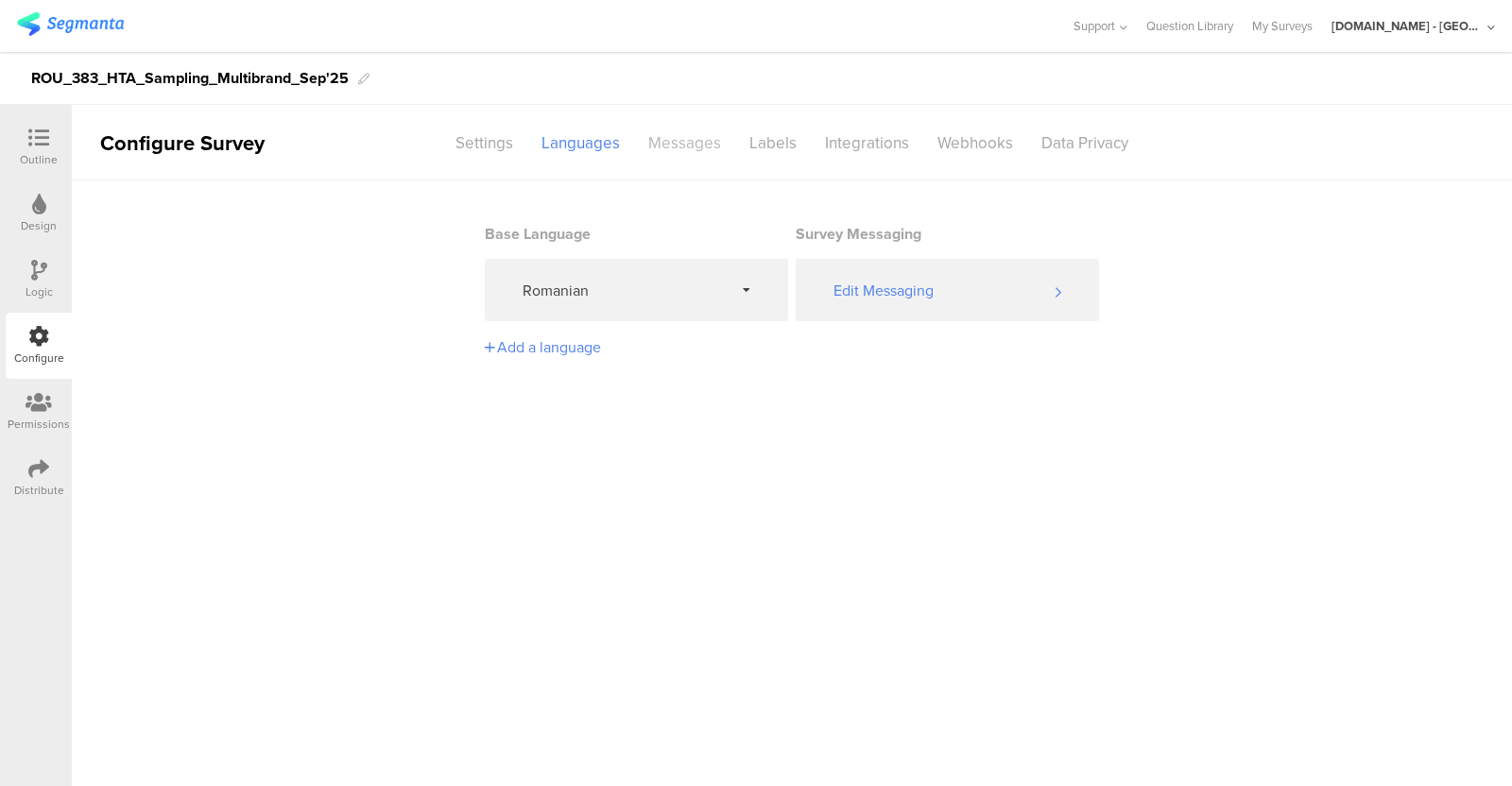
click at [668, 144] on div "Messages" at bounding box center [684, 143] width 101 height 33
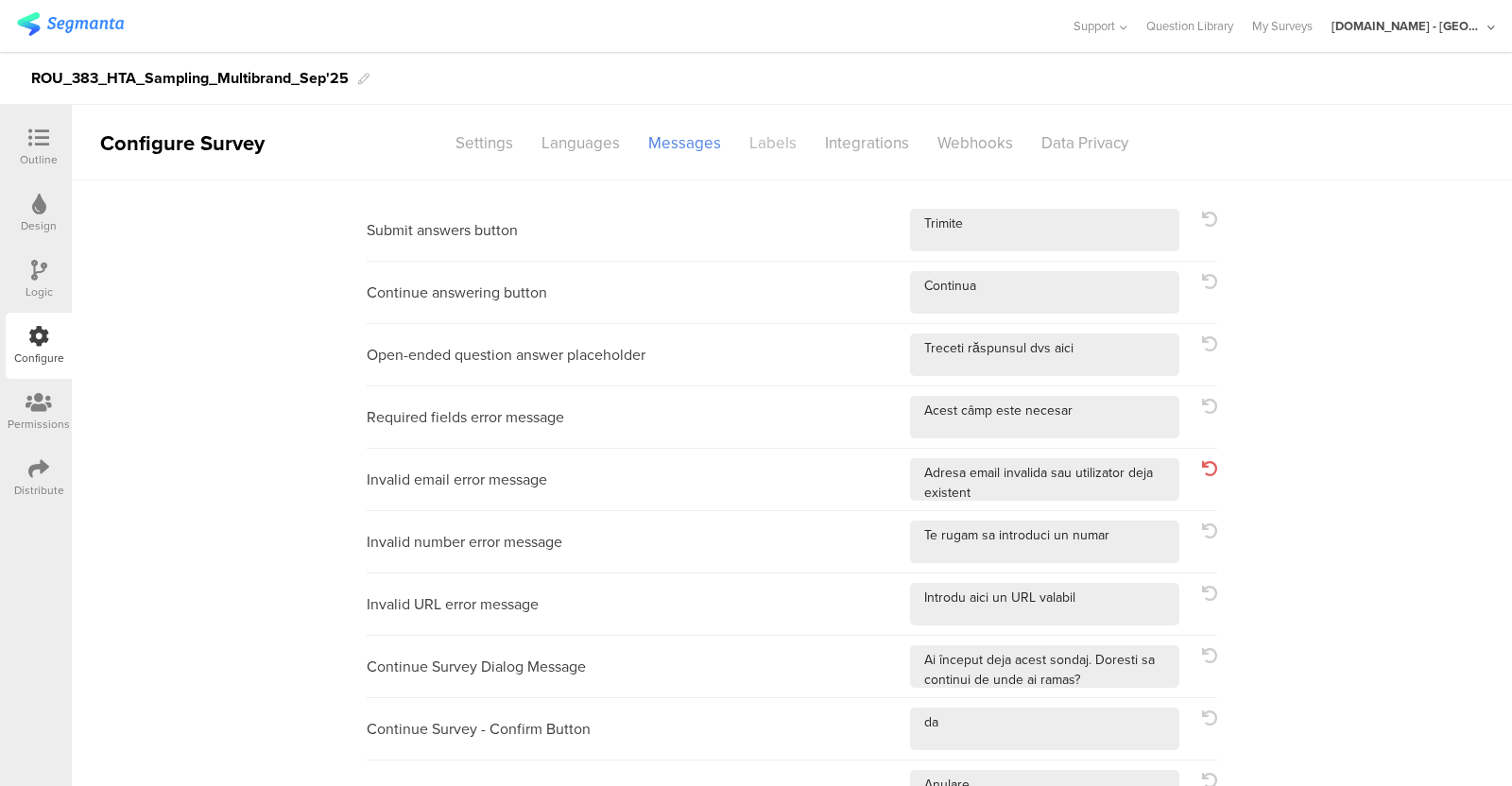
click at [759, 139] on div "Labels" at bounding box center [773, 143] width 76 height 33
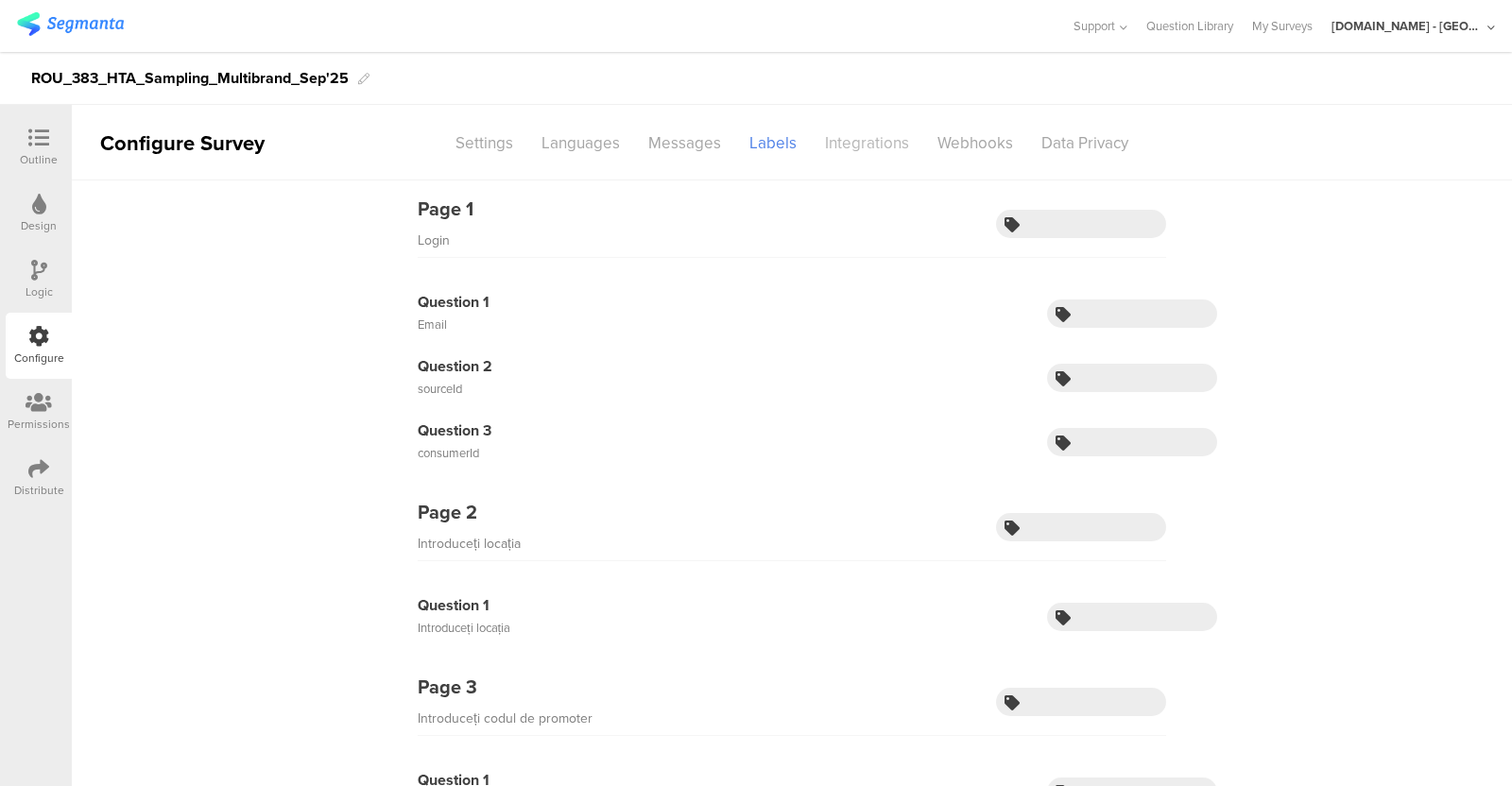
click at [858, 132] on div "Integrations" at bounding box center [867, 143] width 113 height 33
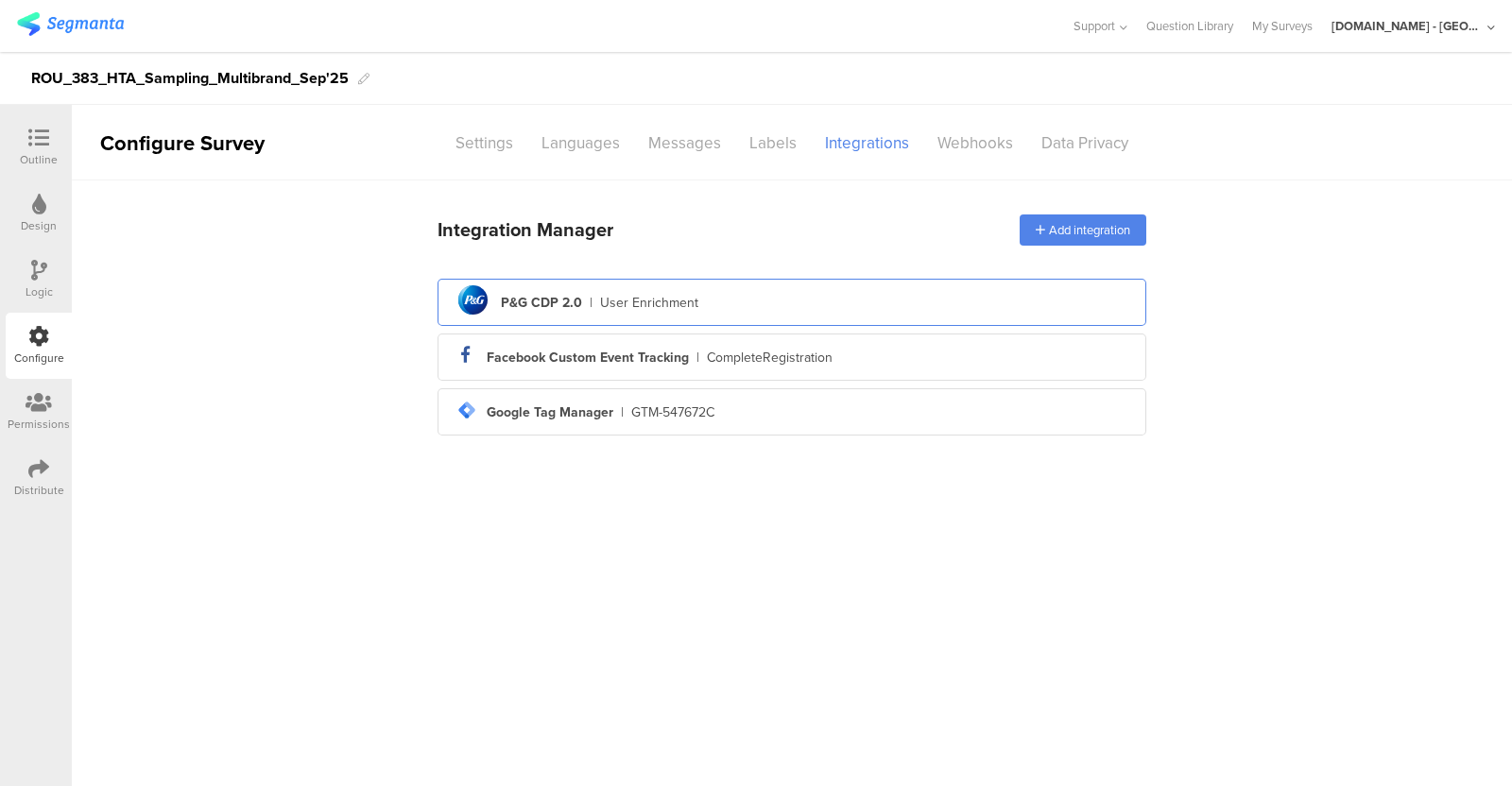
click at [756, 293] on div "pg logo P&G CDP 2.0 | User Enrichment" at bounding box center [792, 303] width 678 height 46
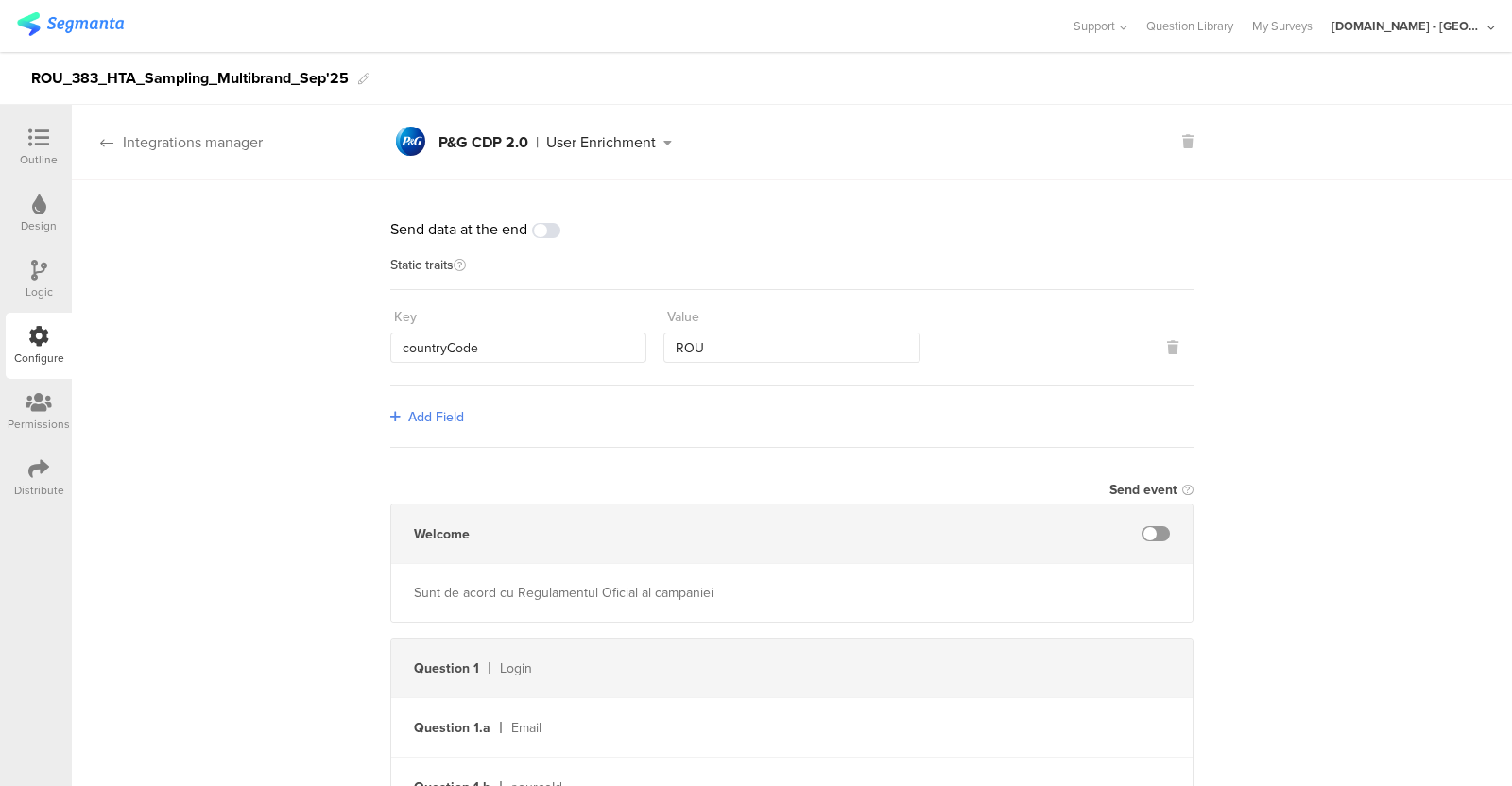
click at [105, 134] on div "Integrations manager" at bounding box center [167, 143] width 190 height 22
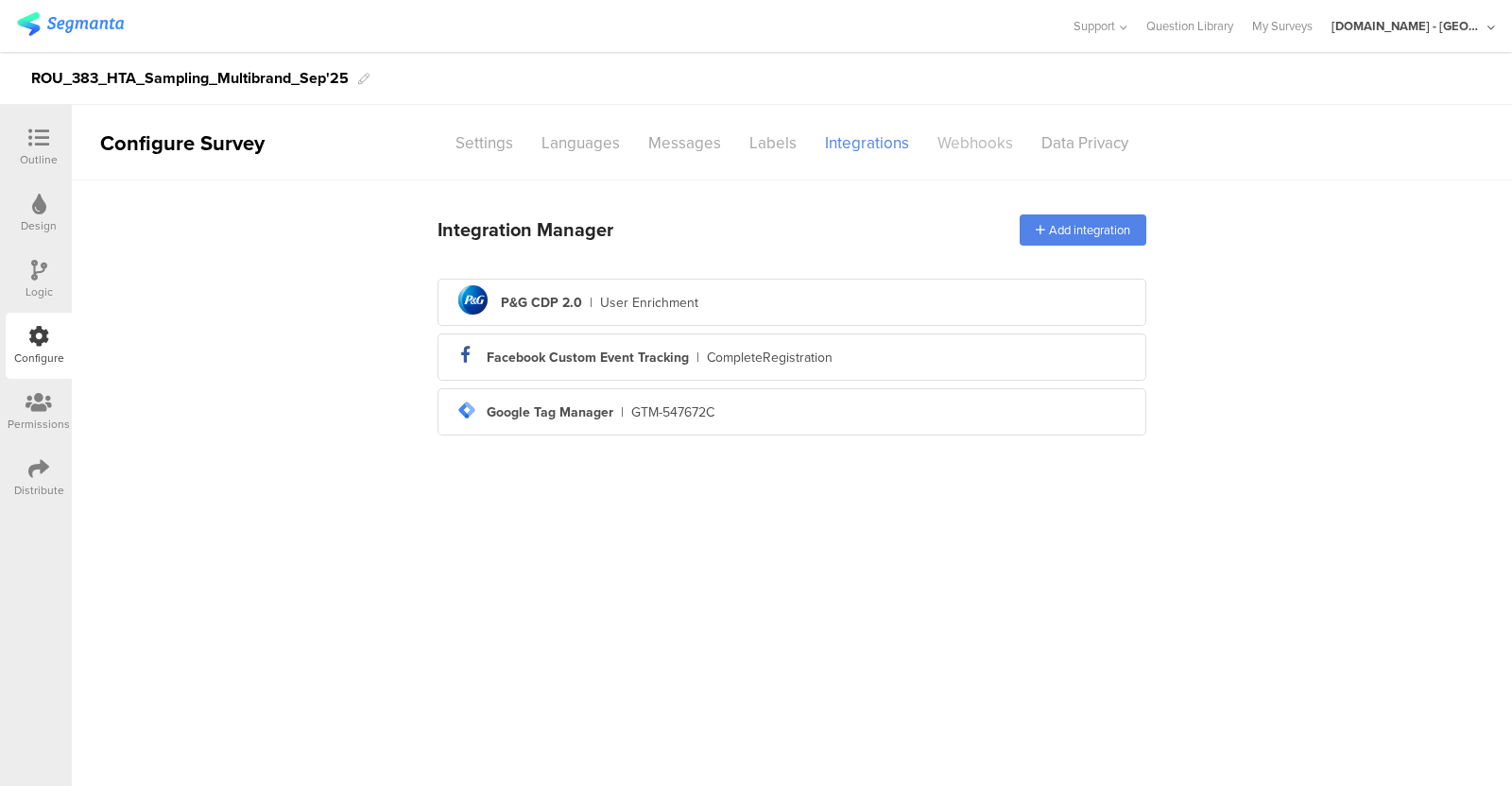
click at [950, 144] on div "Webhooks" at bounding box center [975, 143] width 104 height 33
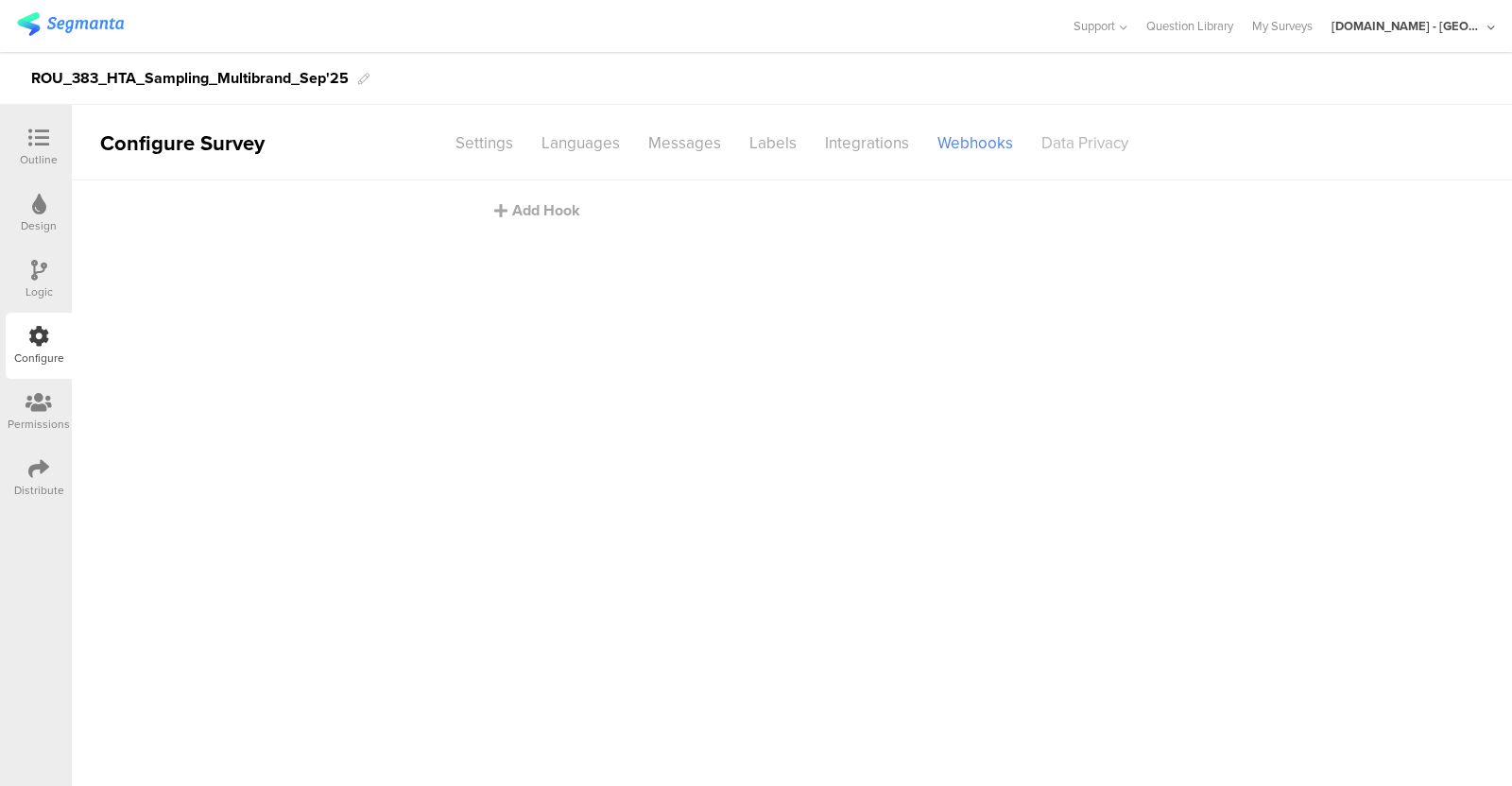
click at [1068, 131] on div "Data Privacy" at bounding box center [1085, 143] width 116 height 33
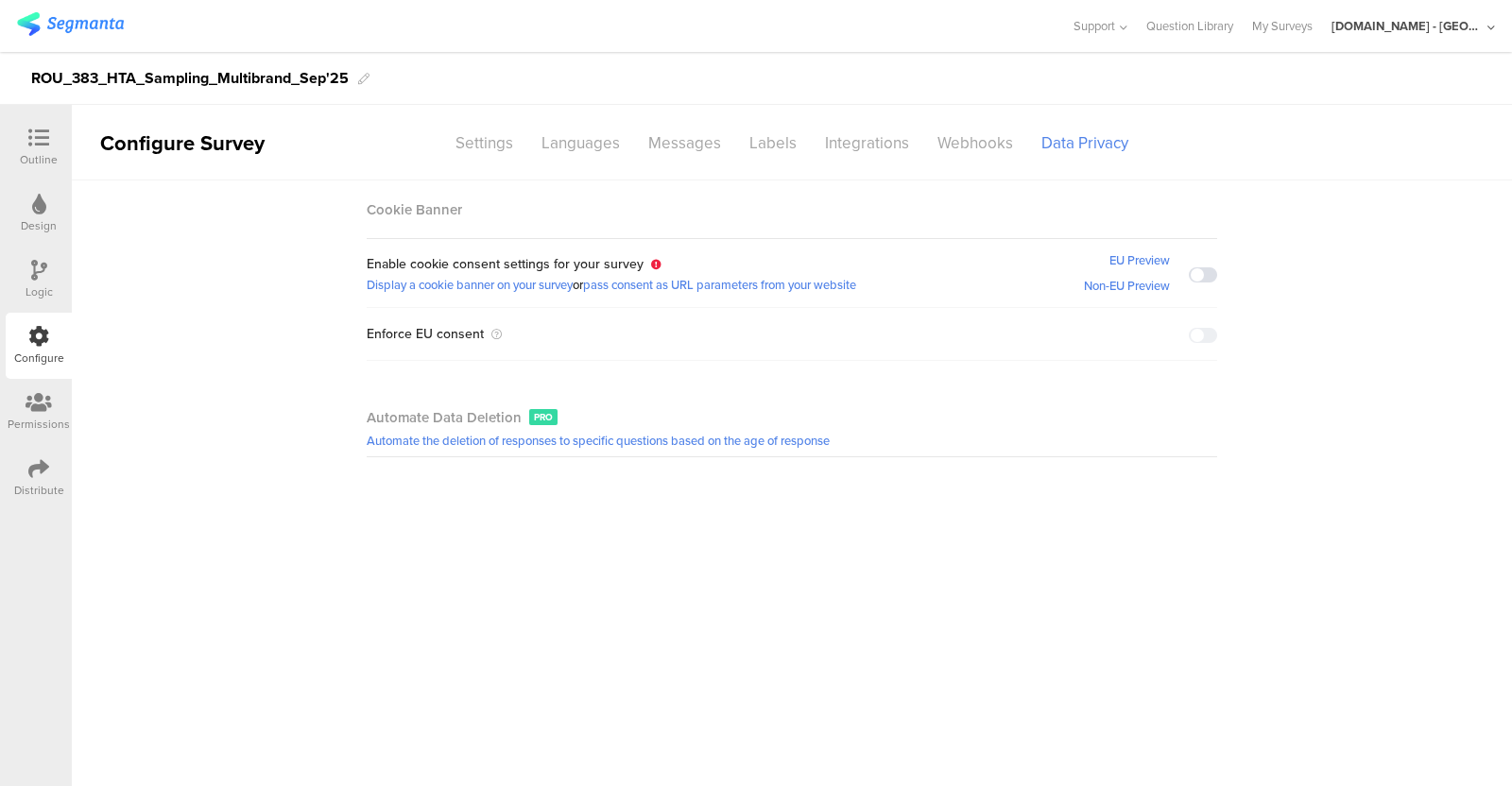
click at [48, 424] on div "Permissions" at bounding box center [39, 424] width 63 height 17
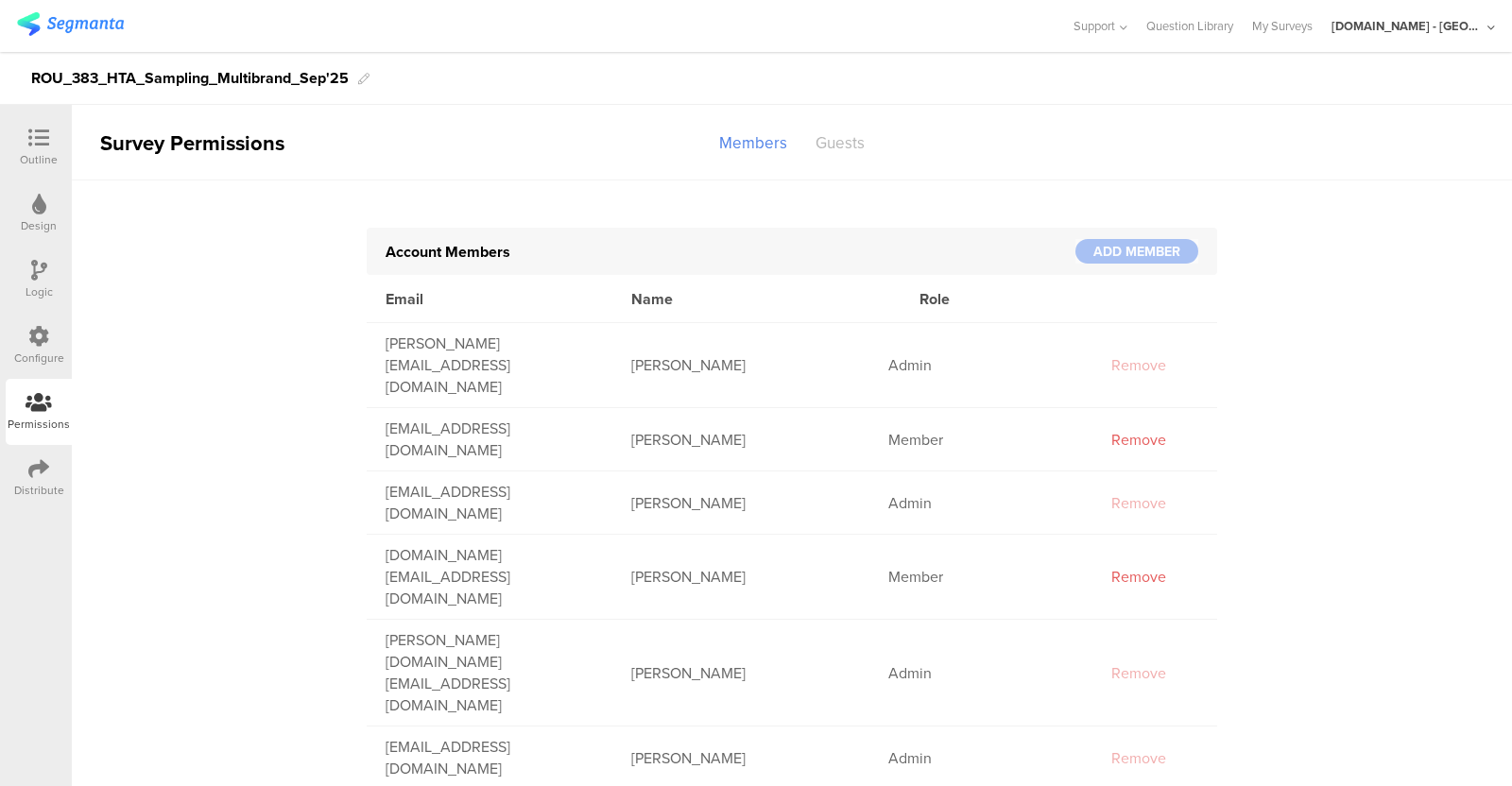
click at [841, 147] on div "Guests" at bounding box center [841, 143] width 78 height 33
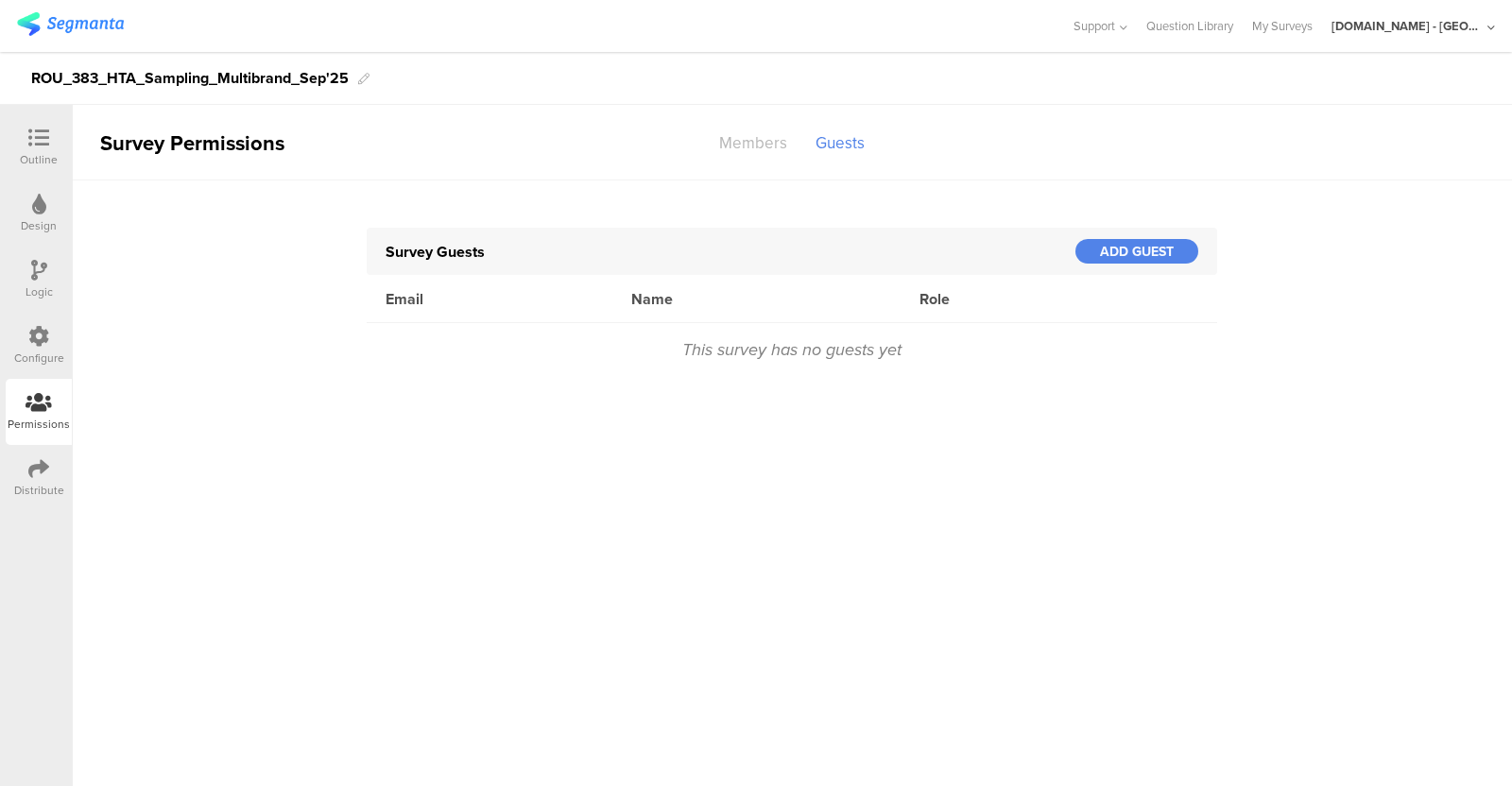
click at [766, 135] on div "Members" at bounding box center [753, 143] width 97 height 33
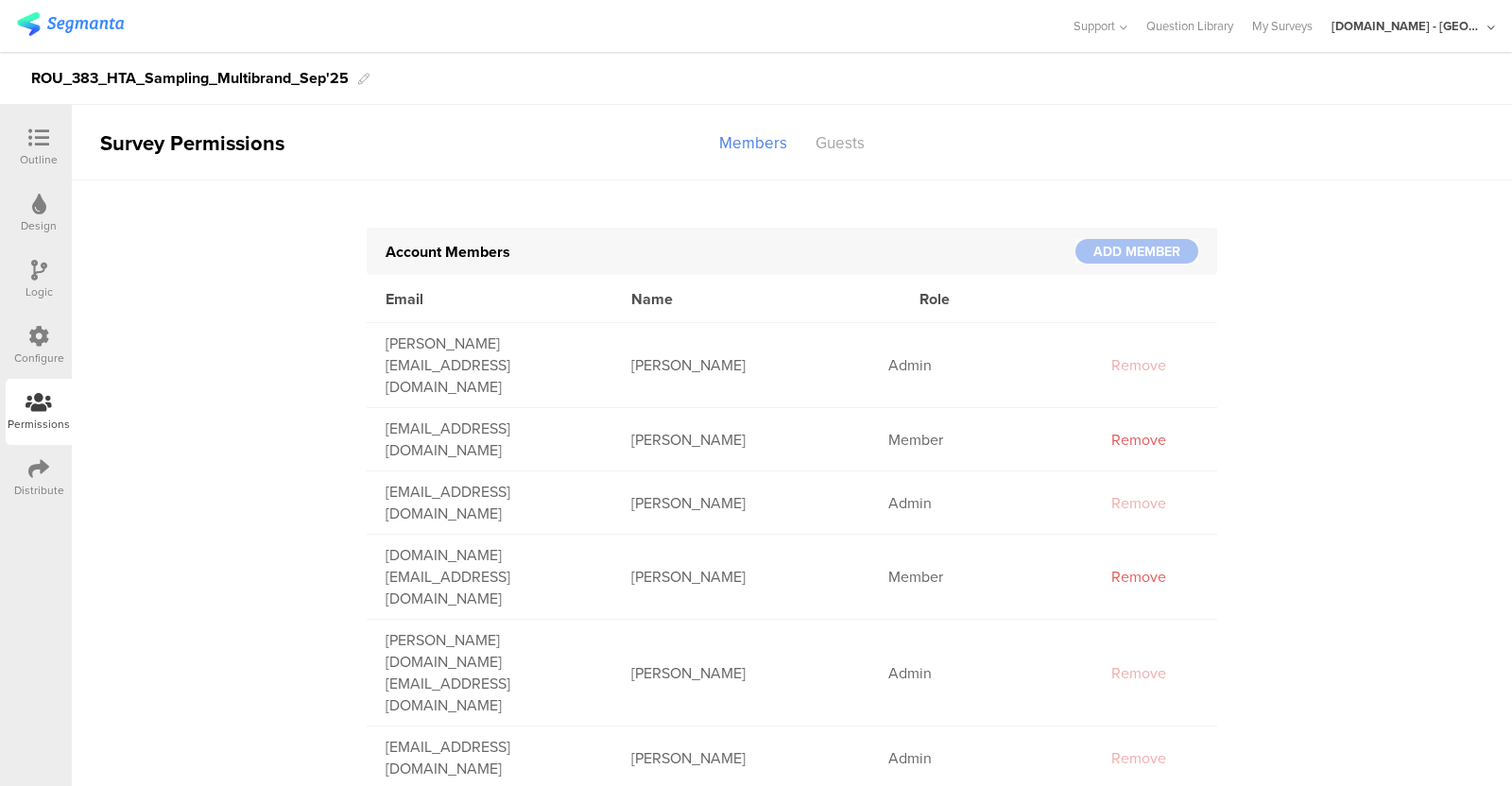
click at [42, 497] on div "Distribute" at bounding box center [39, 490] width 50 height 17
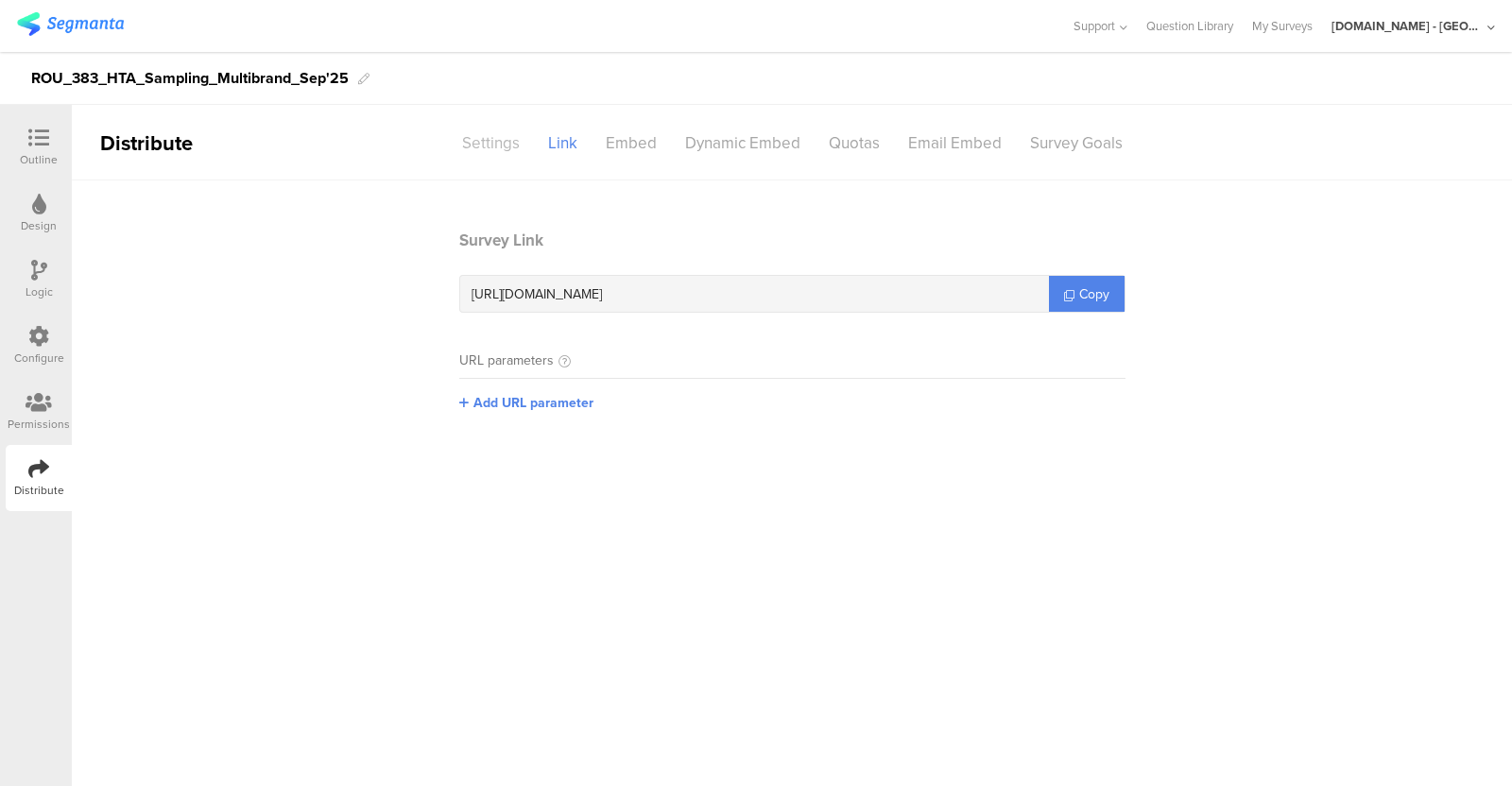
click at [483, 142] on div "Settings" at bounding box center [491, 143] width 86 height 33
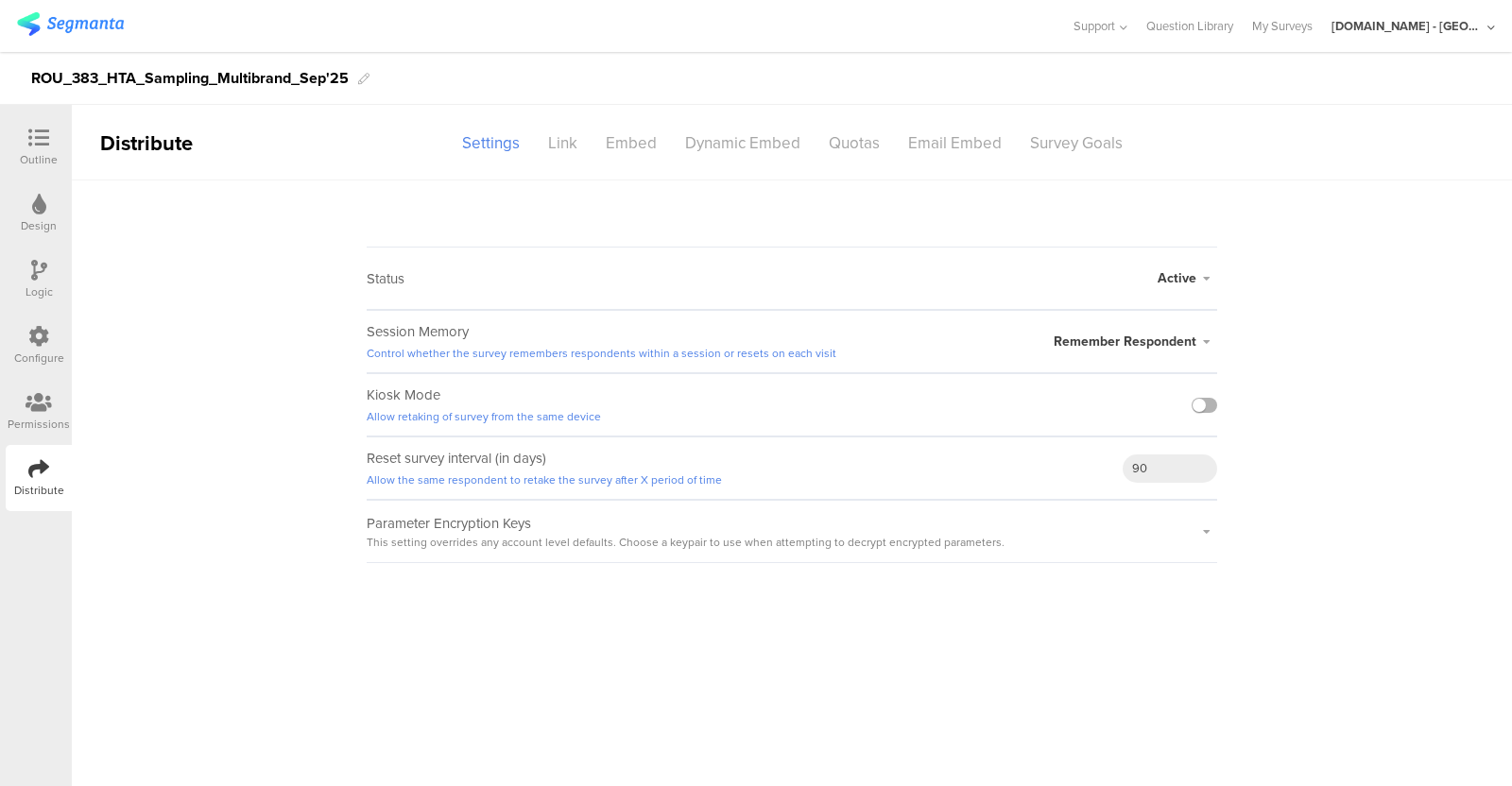
click at [1205, 404] on label at bounding box center [1205, 405] width 26 height 15
click at [0, 0] on input "checkbox" at bounding box center [0, 0] width 0 height 0
click at [568, 130] on div "Link" at bounding box center [563, 143] width 58 height 33
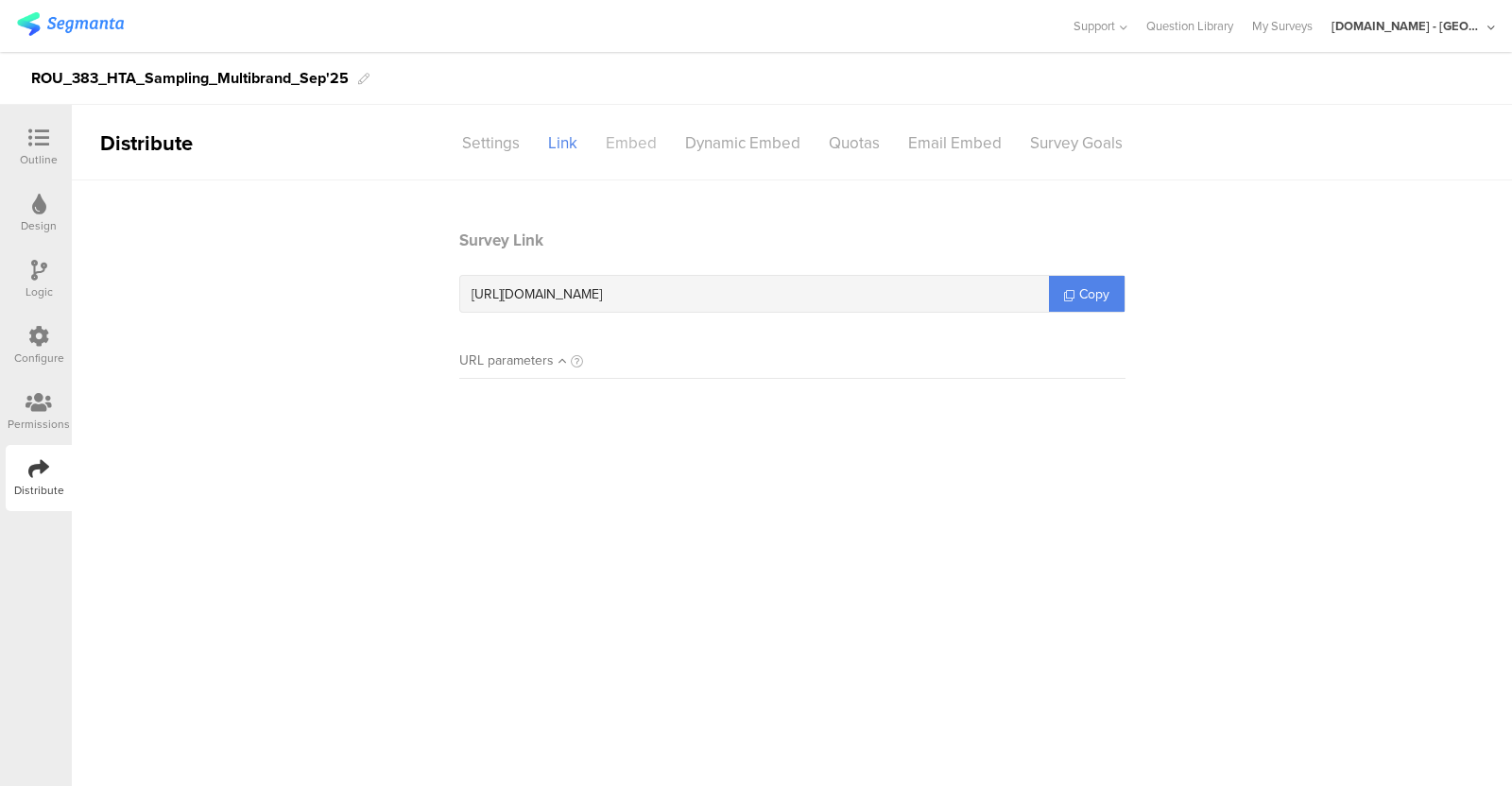
click at [644, 146] on div "Embed" at bounding box center [631, 143] width 80 height 33
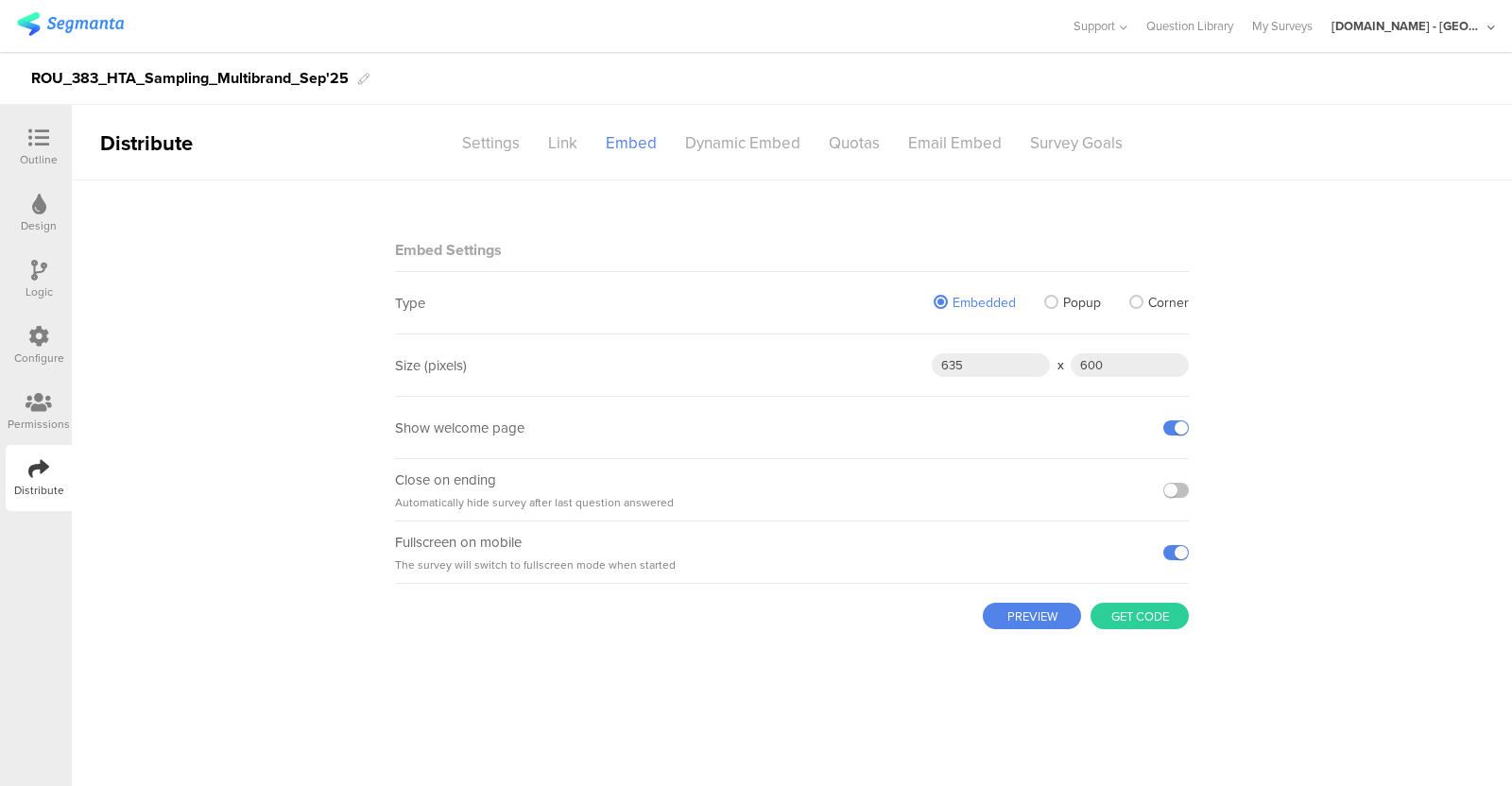
click at [47, 418] on div "Permissions" at bounding box center [39, 424] width 63 height 17
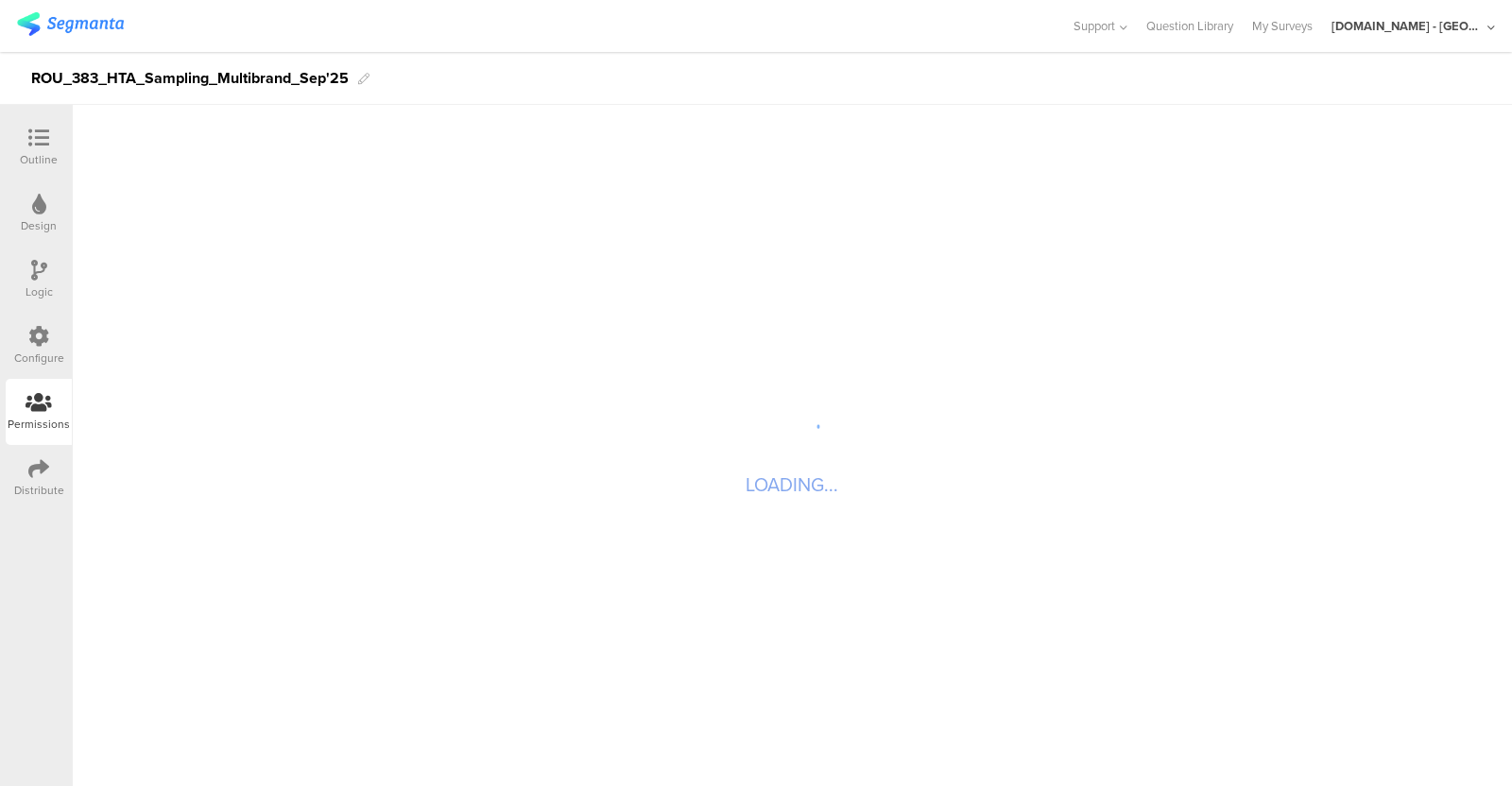
click at [38, 326] on icon at bounding box center [38, 336] width 21 height 21
